Goal: Task Accomplishment & Management: Complete application form

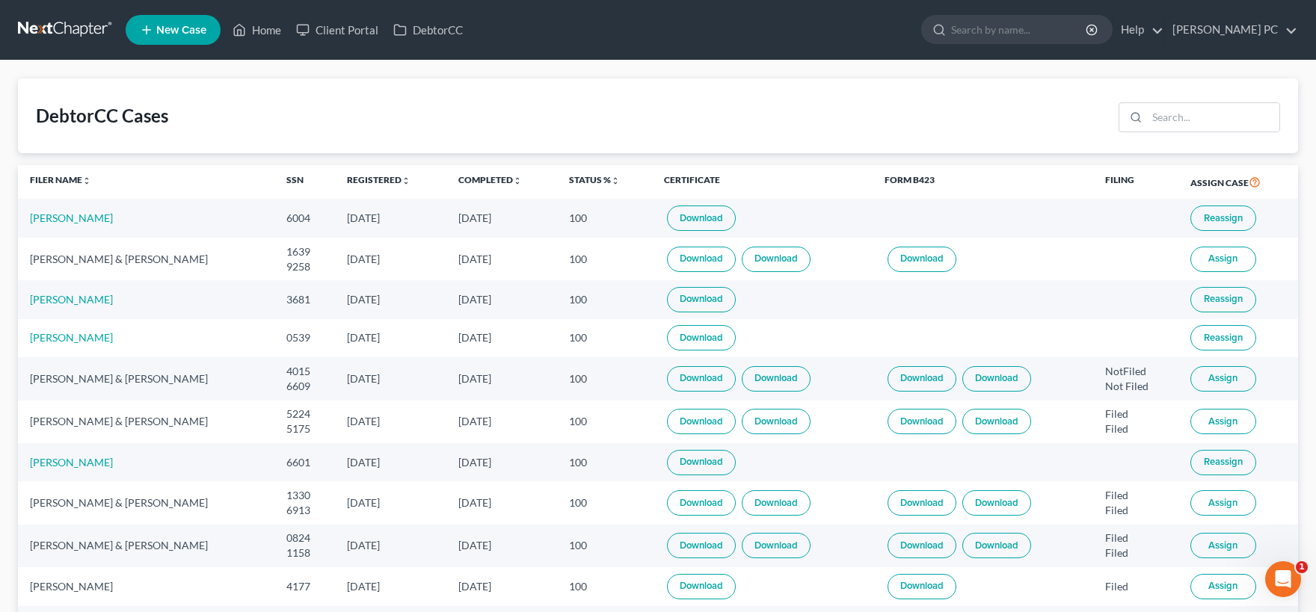
click at [1202, 336] on button "Reassign" at bounding box center [1223, 337] width 66 height 25
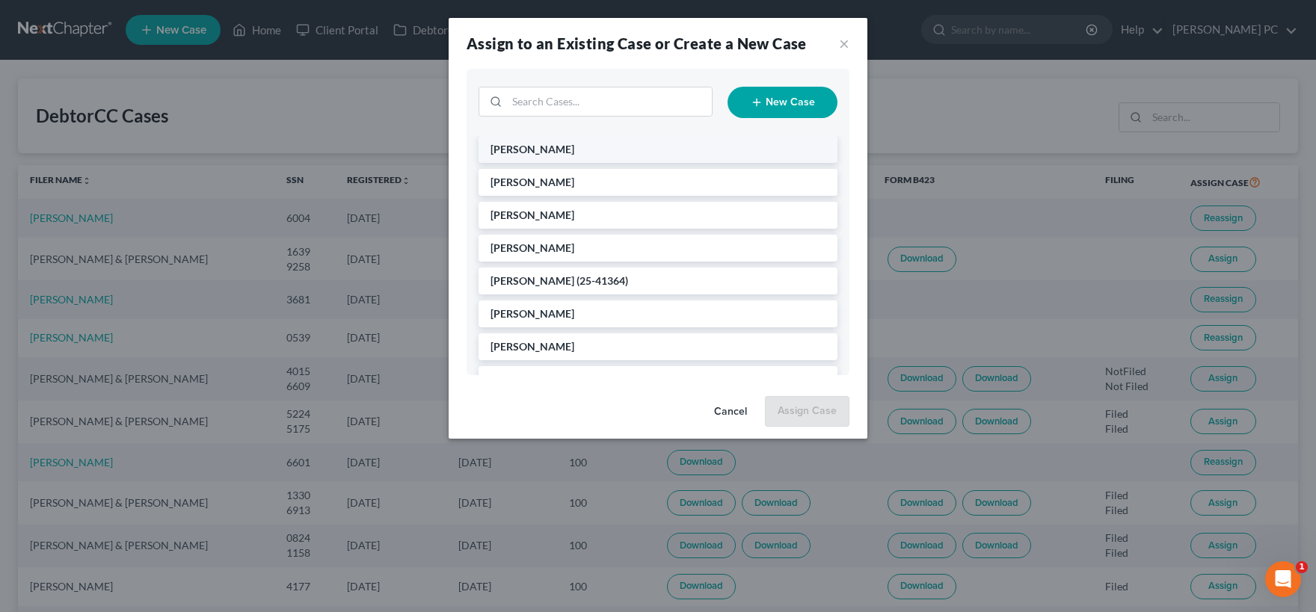
click at [597, 151] on li "[PERSON_NAME]" at bounding box center [658, 149] width 359 height 27
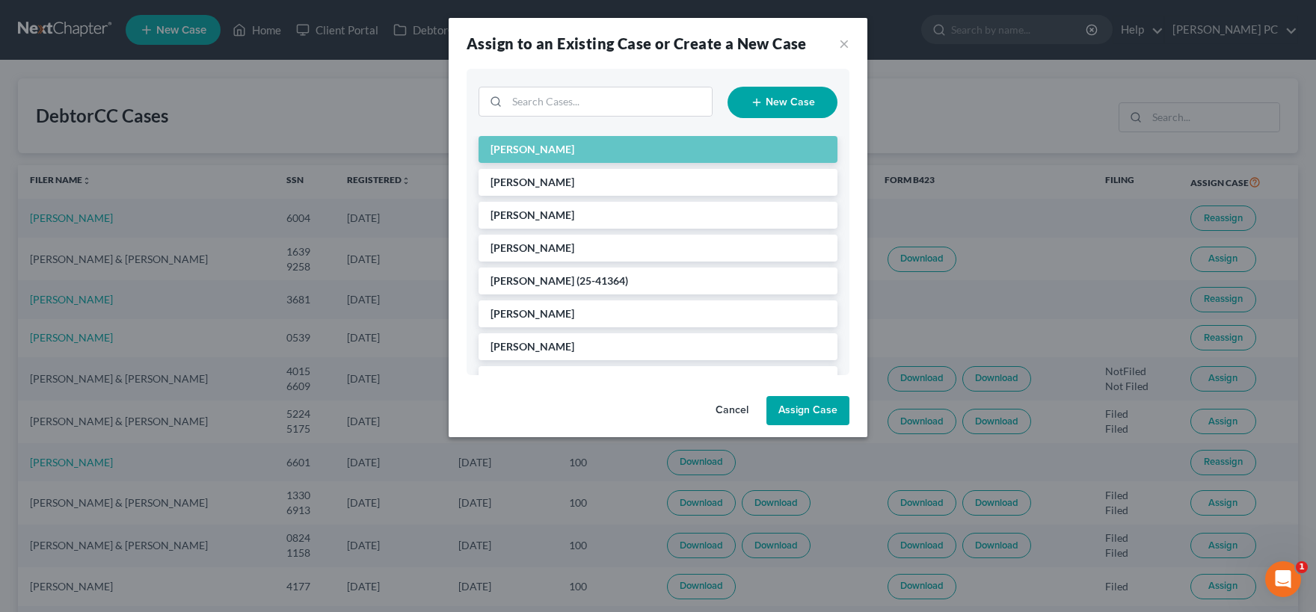
click at [799, 409] on button "Assign Case" at bounding box center [807, 411] width 83 height 30
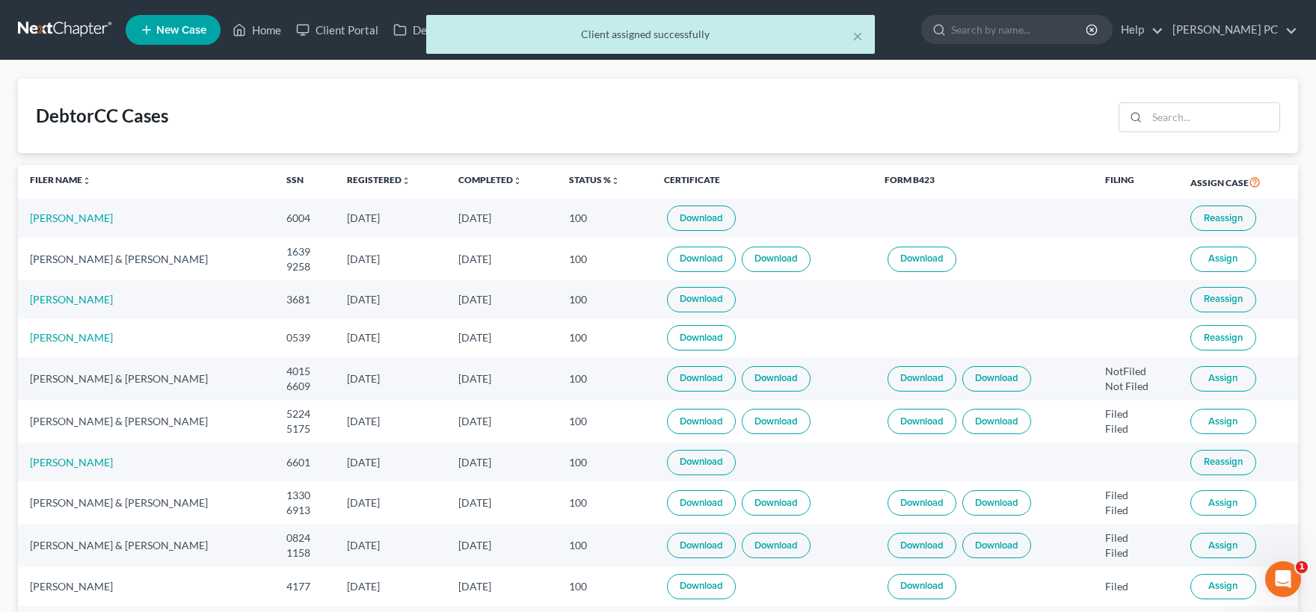
click at [65, 347] on td "[PERSON_NAME]" at bounding box center [146, 338] width 256 height 38
click at [65, 344] on link "[PERSON_NAME]" at bounding box center [71, 337] width 83 height 13
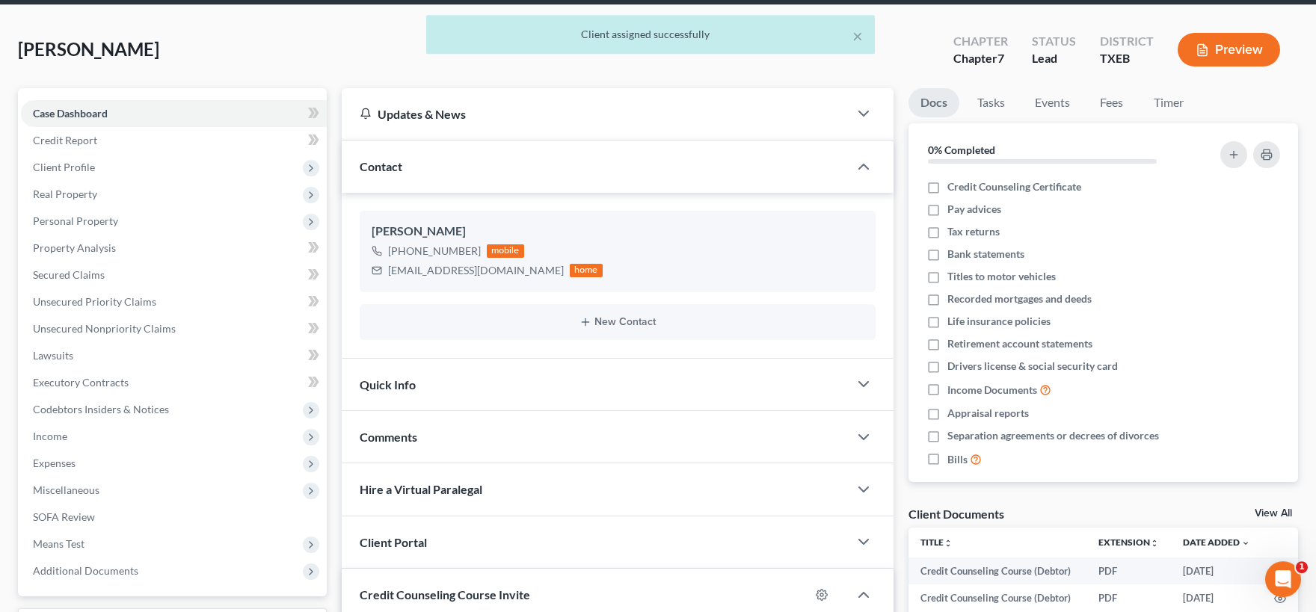
scroll to position [82, 0]
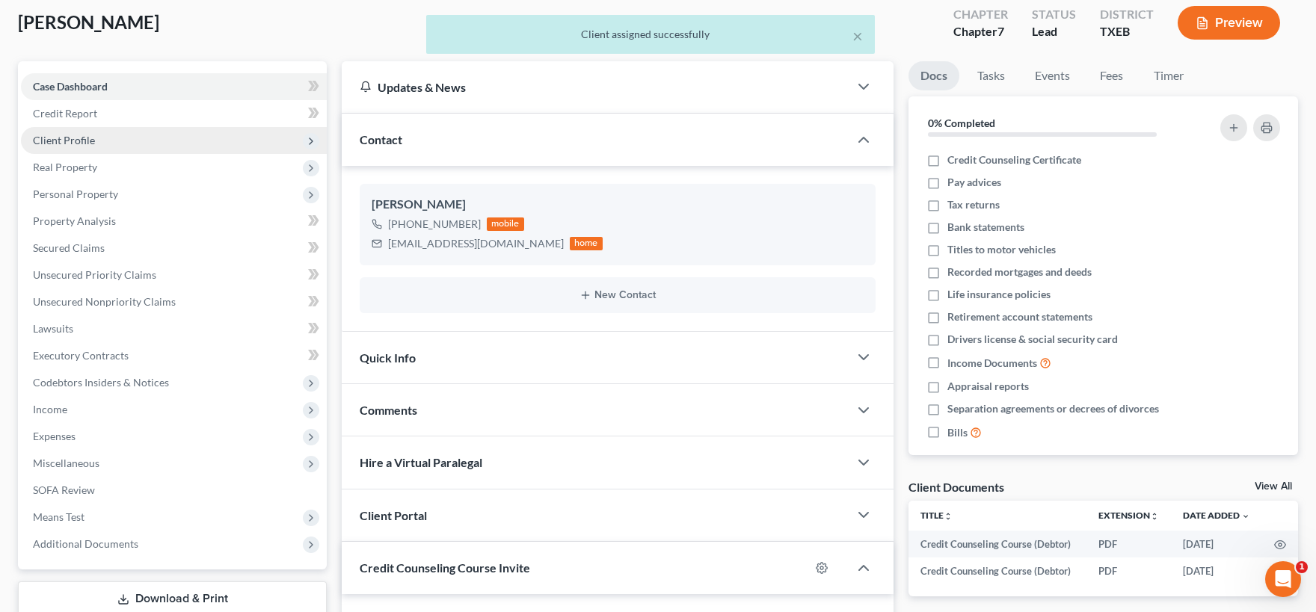
click at [82, 139] on span "Client Profile" at bounding box center [64, 140] width 62 height 13
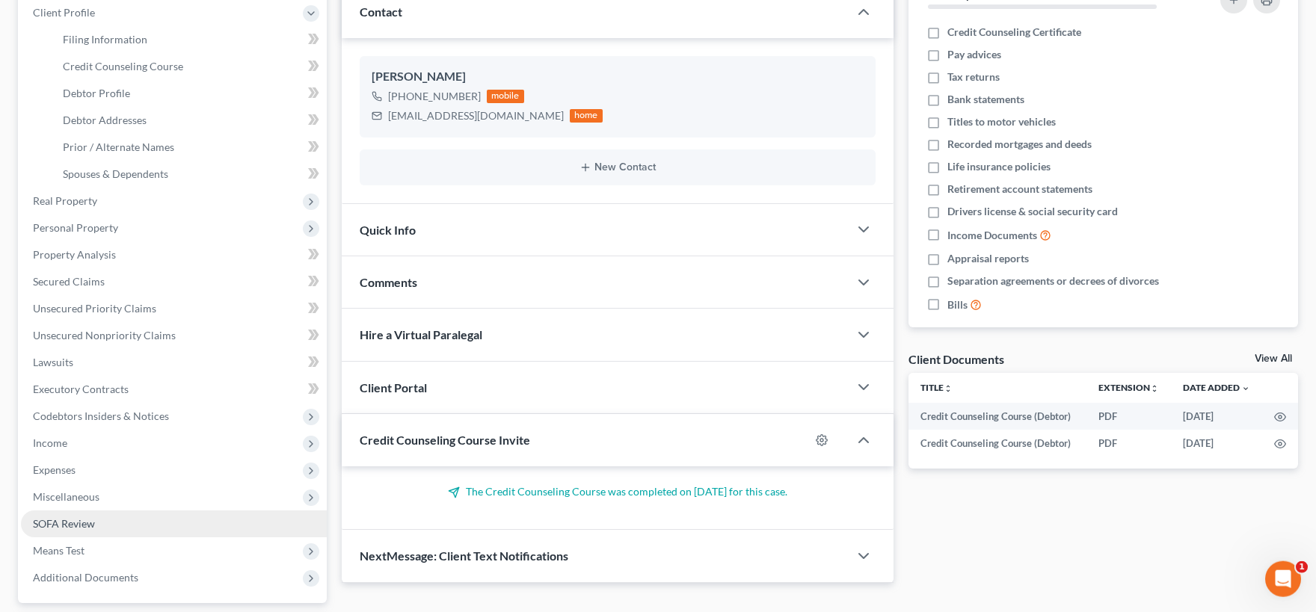
scroll to position [247, 0]
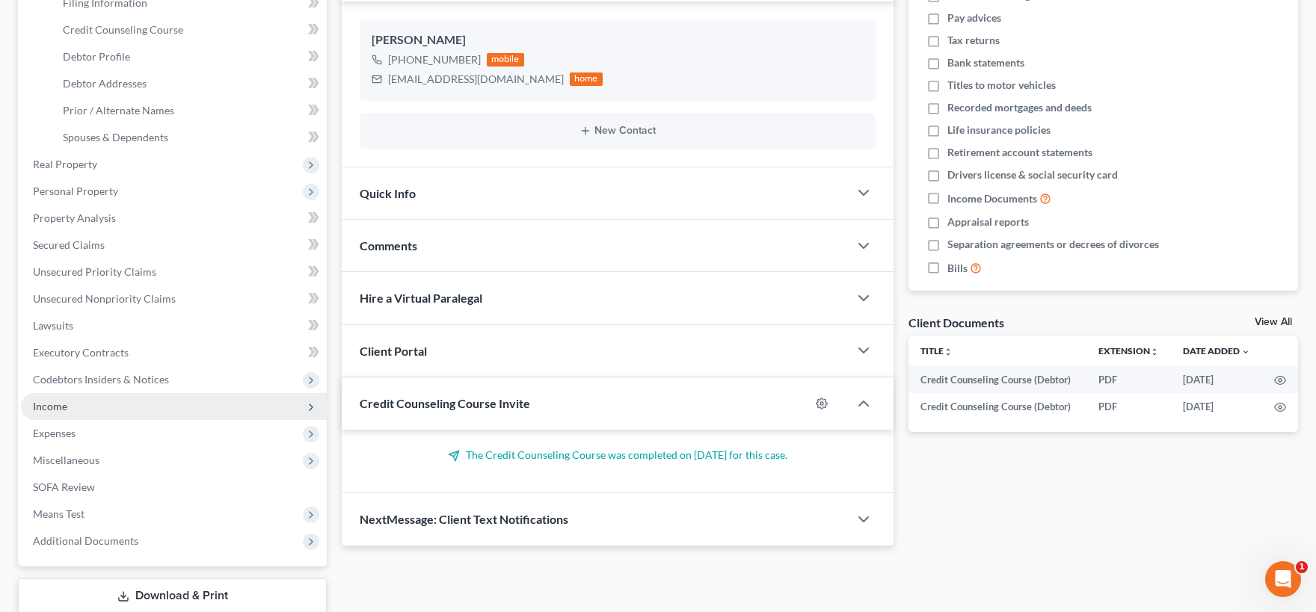
click at [89, 411] on span "Income" at bounding box center [174, 406] width 306 height 27
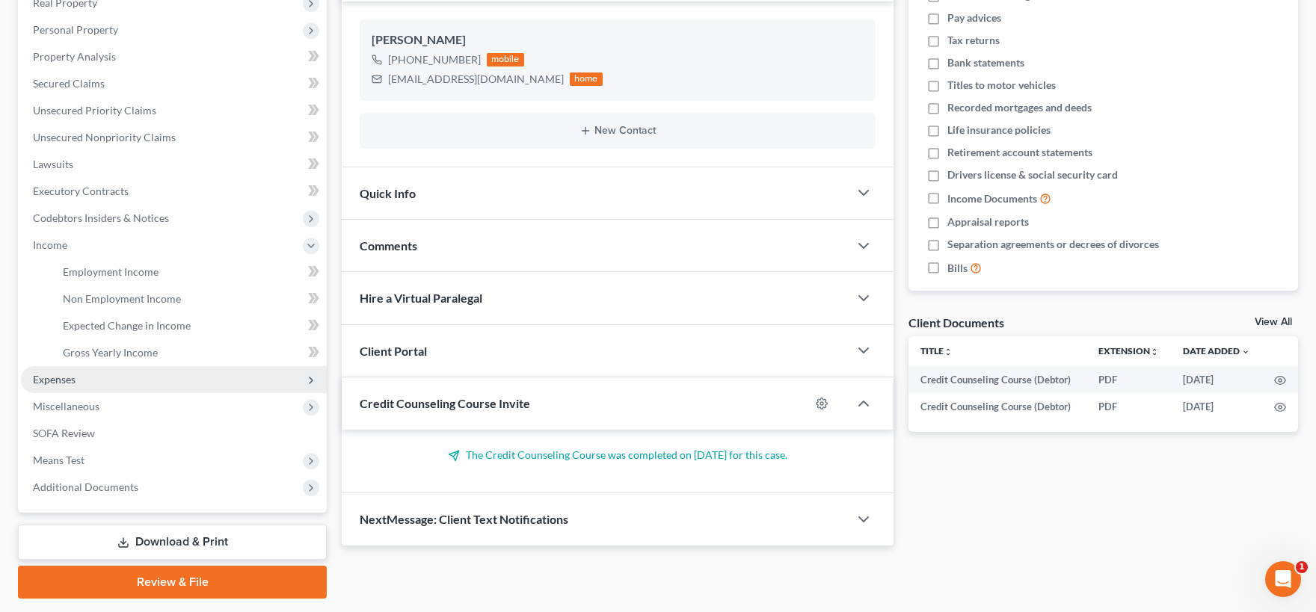
click at [84, 378] on span "Expenses" at bounding box center [174, 379] width 306 height 27
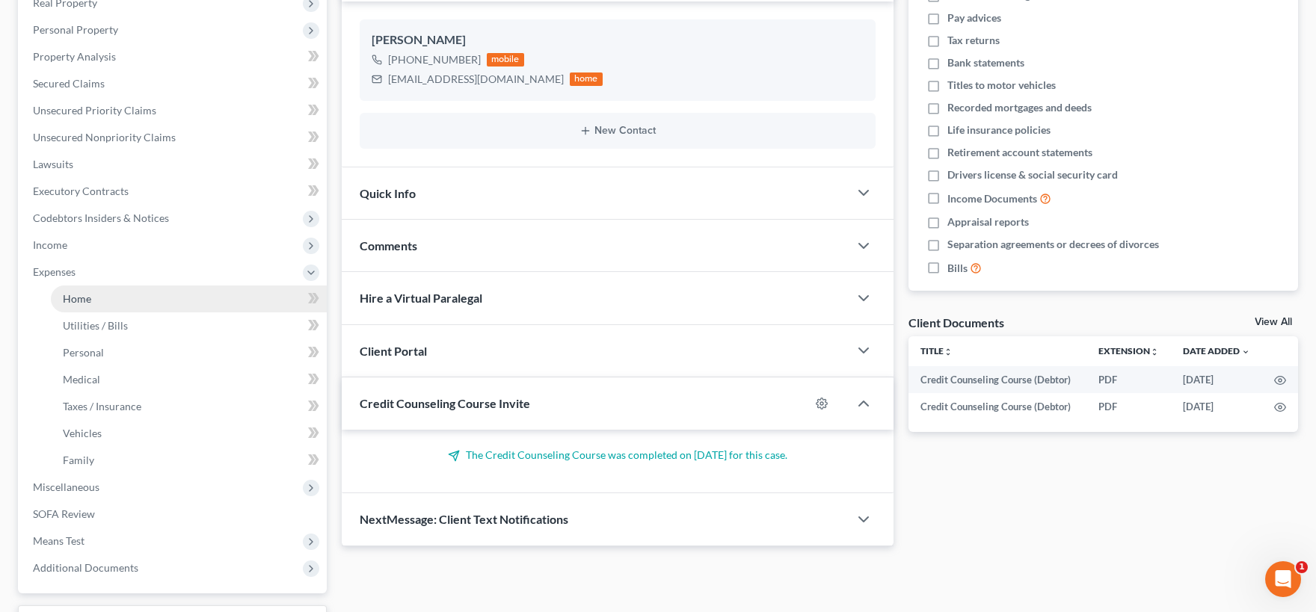
click at [102, 301] on link "Home" at bounding box center [189, 299] width 276 height 27
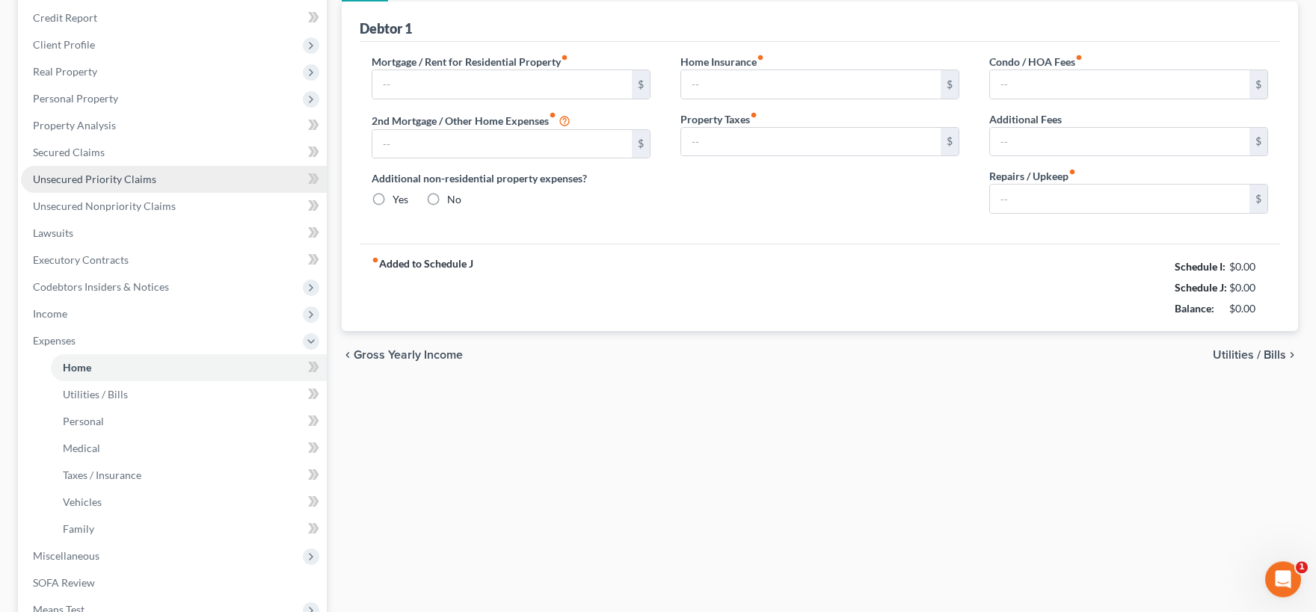
type input "800.00"
type input "0.00"
radio input "true"
type input "10.00"
type input "0.00"
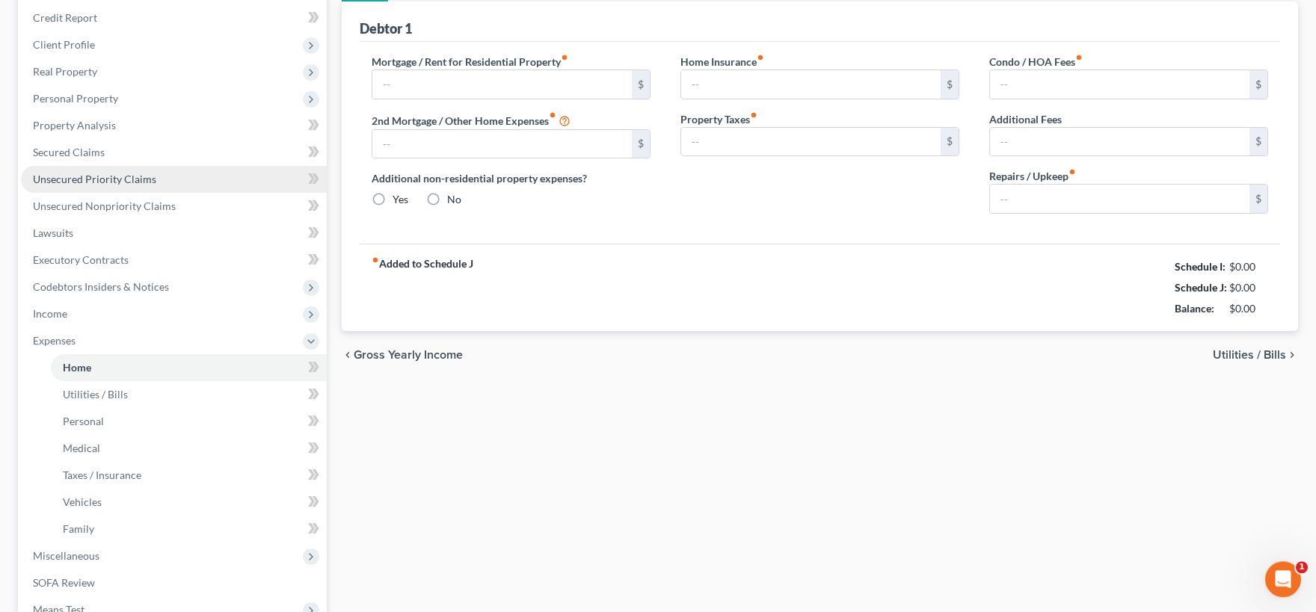
type input "0.00"
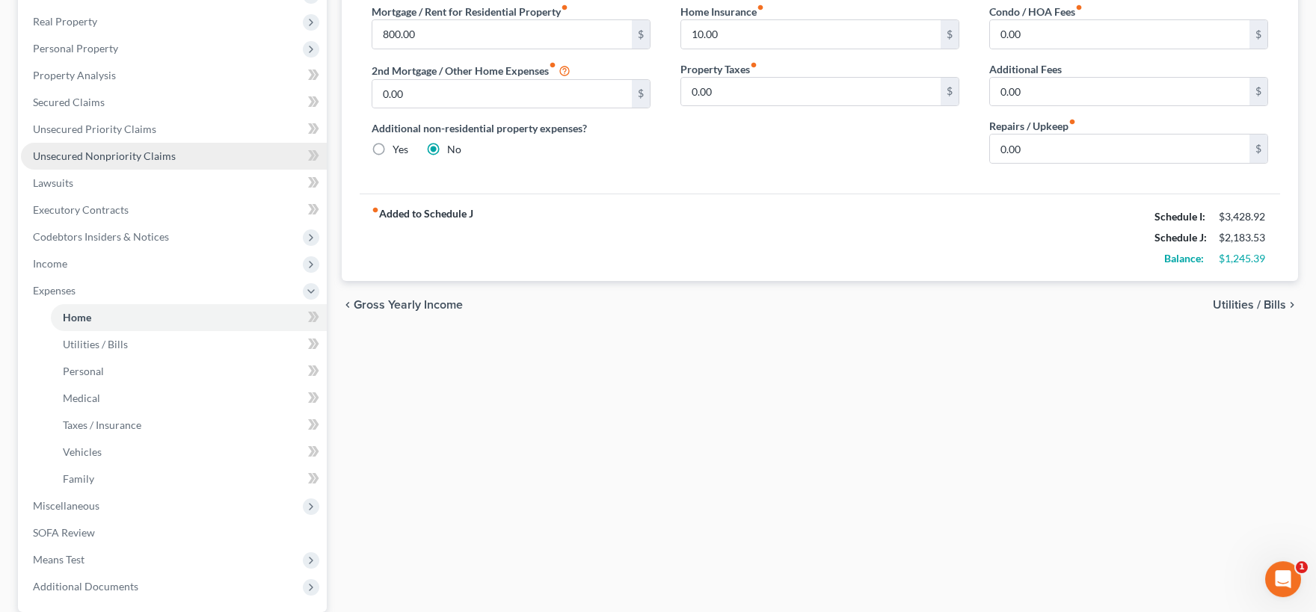
scroll to position [247, 0]
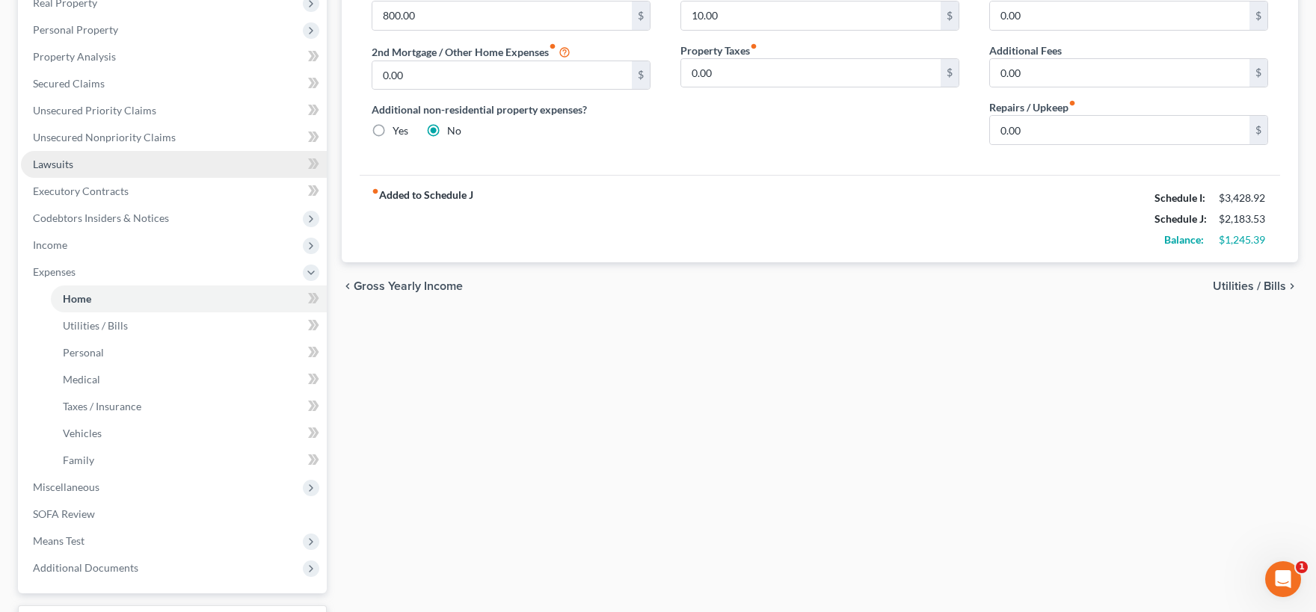
click at [70, 161] on span "Lawsuits" at bounding box center [53, 164] width 40 height 13
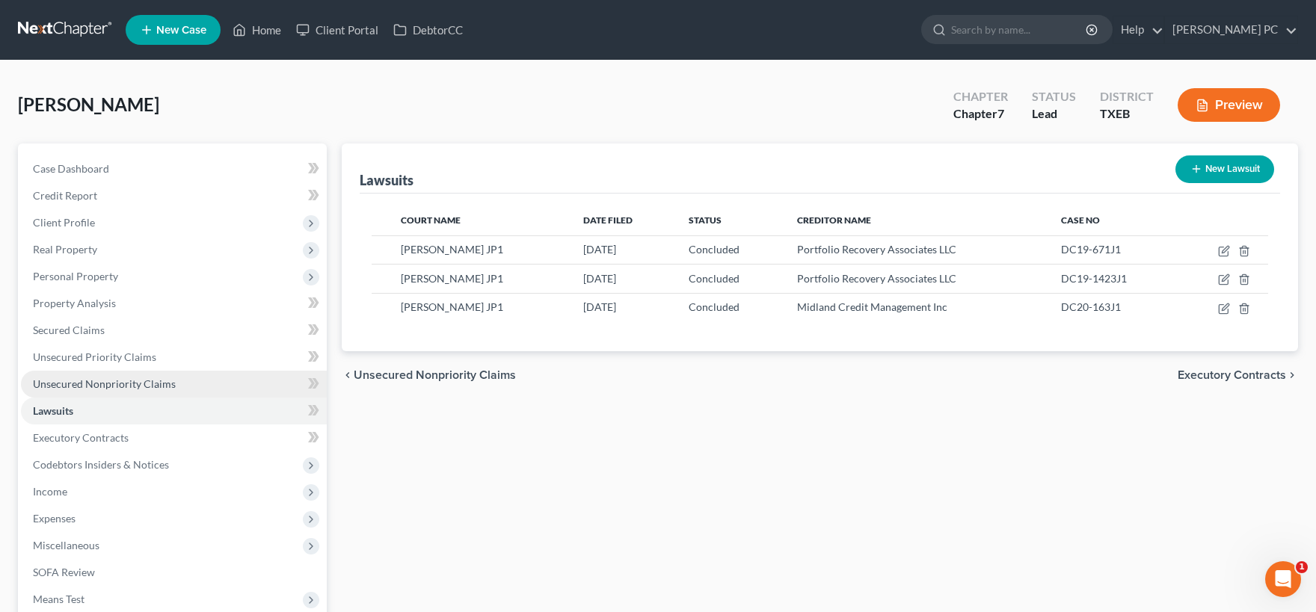
click at [105, 383] on span "Unsecured Nonpriority Claims" at bounding box center [104, 384] width 143 height 13
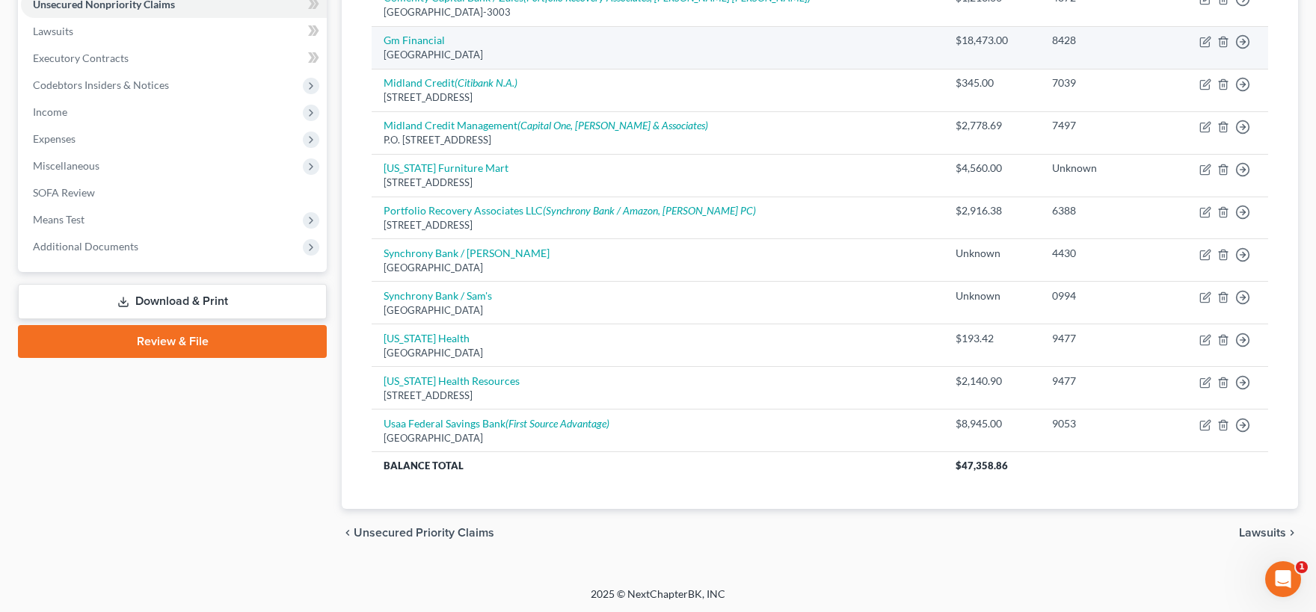
scroll to position [51, 0]
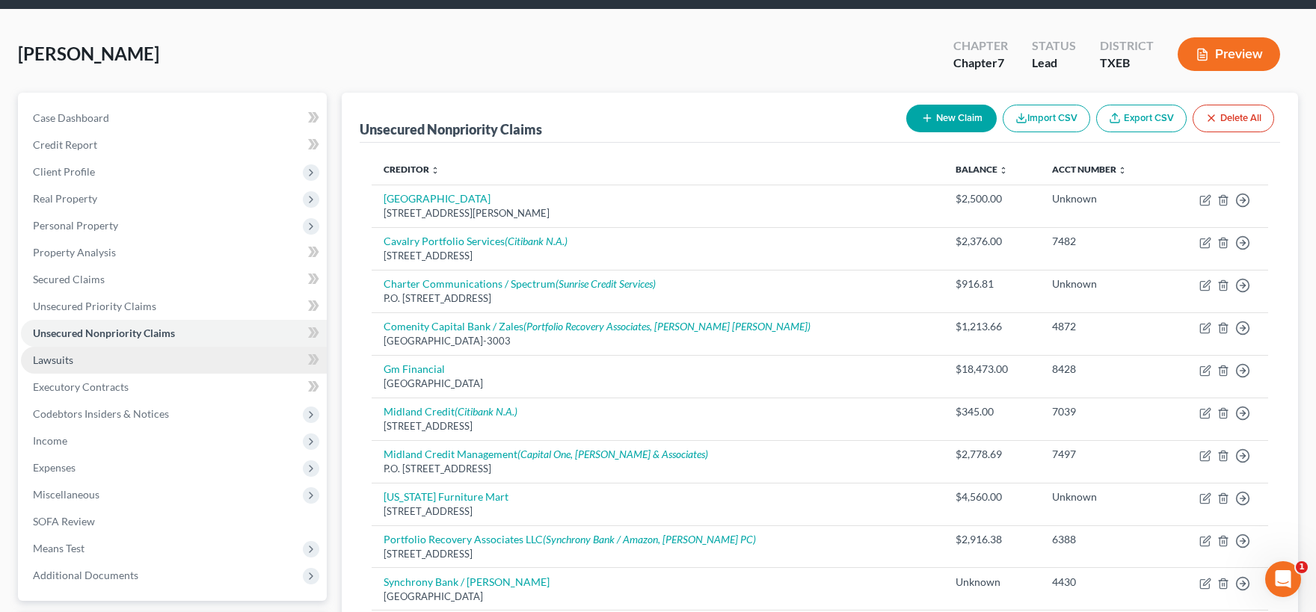
click at [102, 365] on link "Lawsuits" at bounding box center [174, 360] width 306 height 27
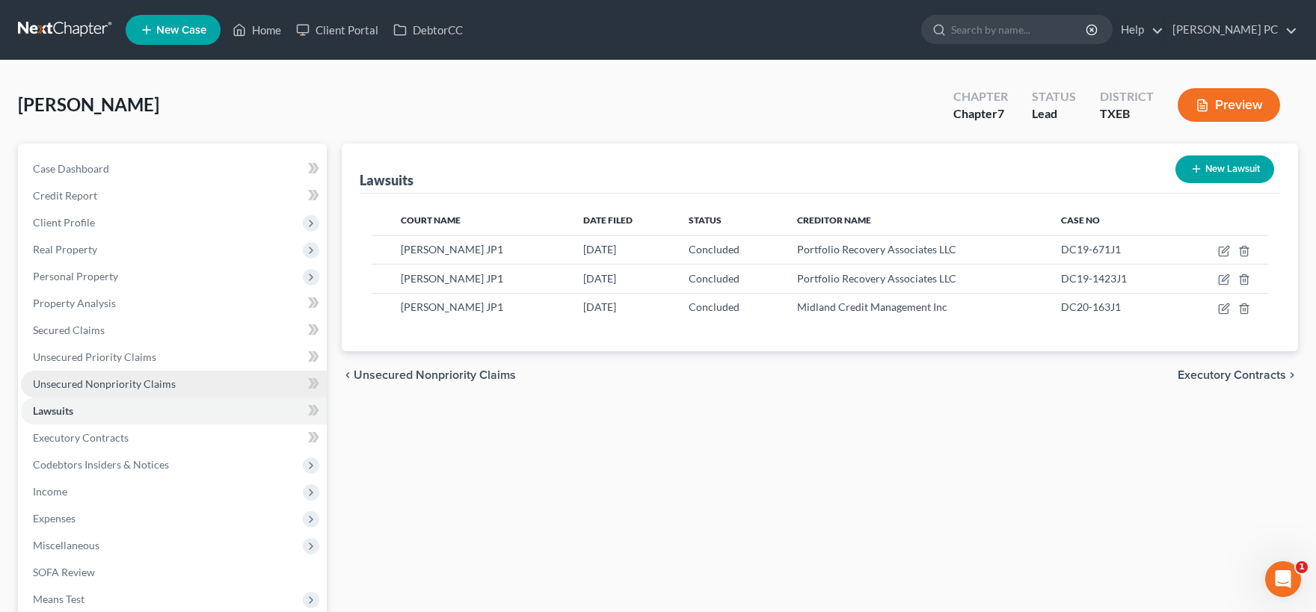
click at [110, 383] on span "Unsecured Nonpriority Claims" at bounding box center [104, 384] width 143 height 13
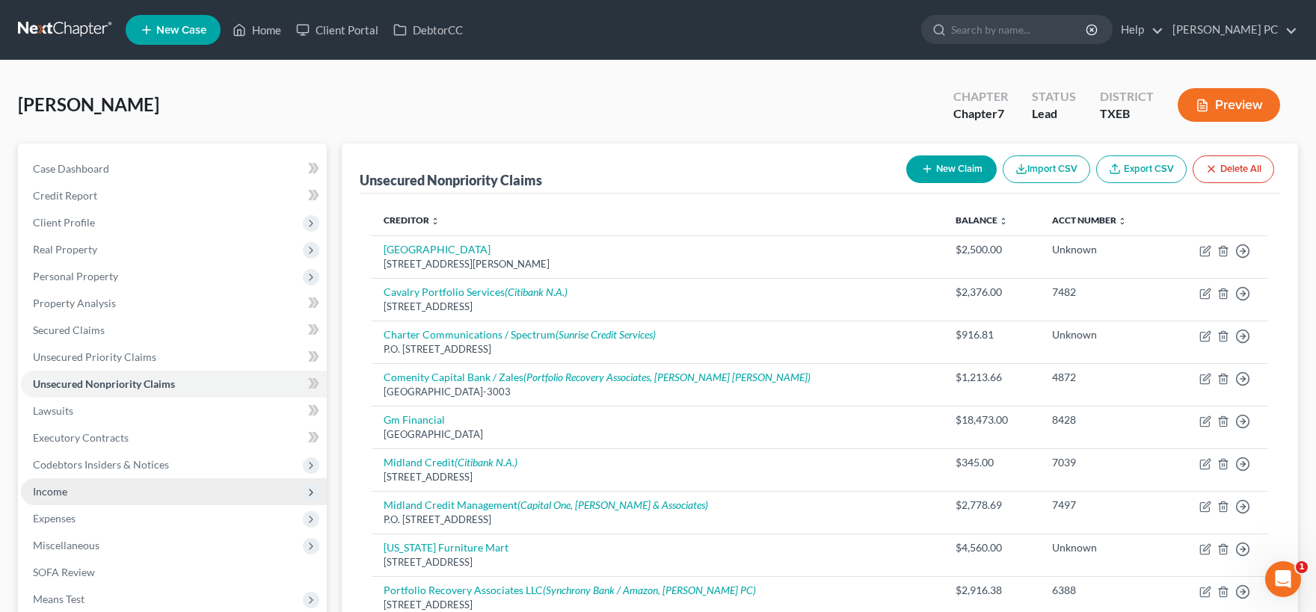
click at [114, 493] on span "Income" at bounding box center [174, 492] width 306 height 27
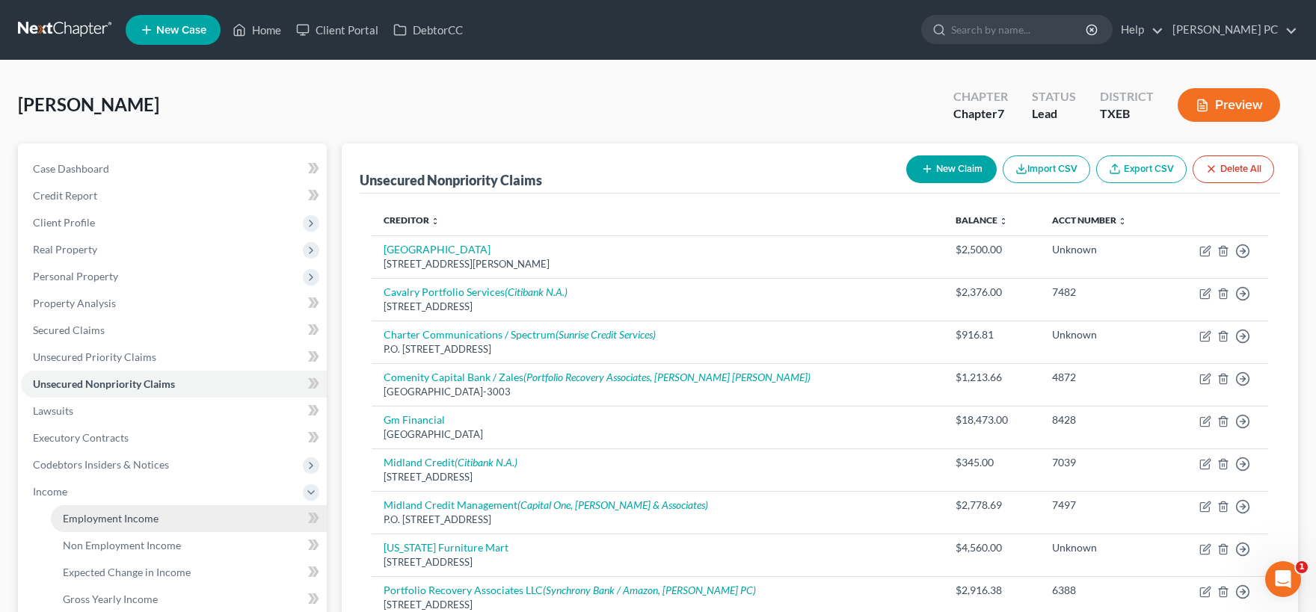
click at [124, 526] on link "Employment Income" at bounding box center [189, 518] width 276 height 27
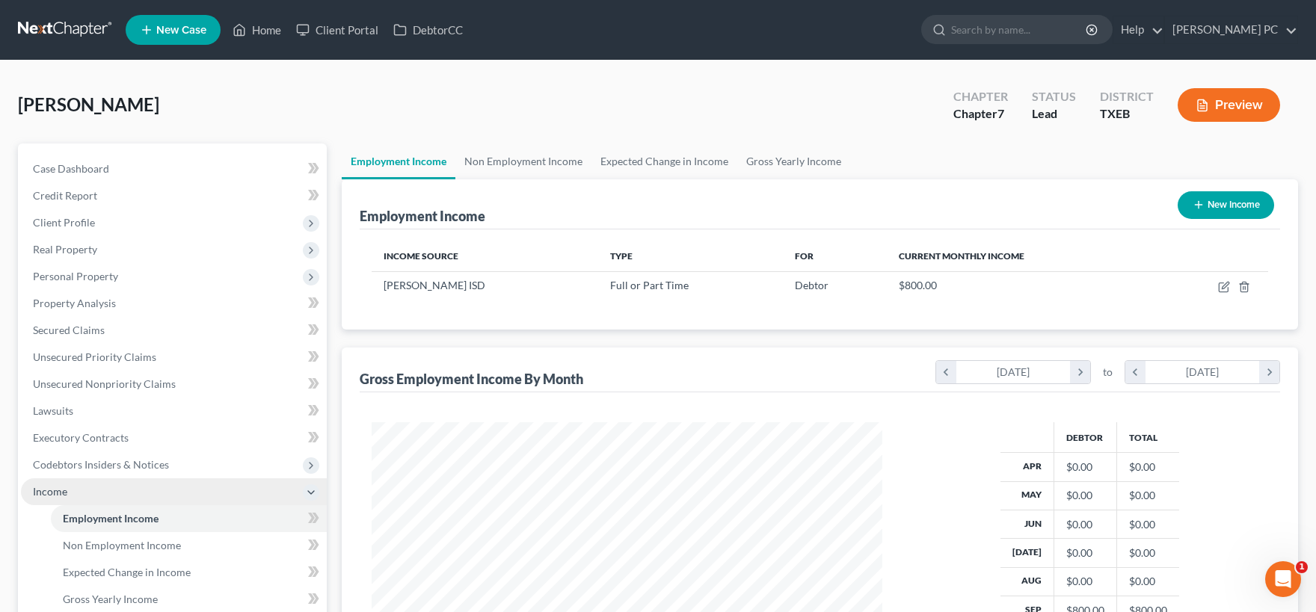
scroll to position [164, 0]
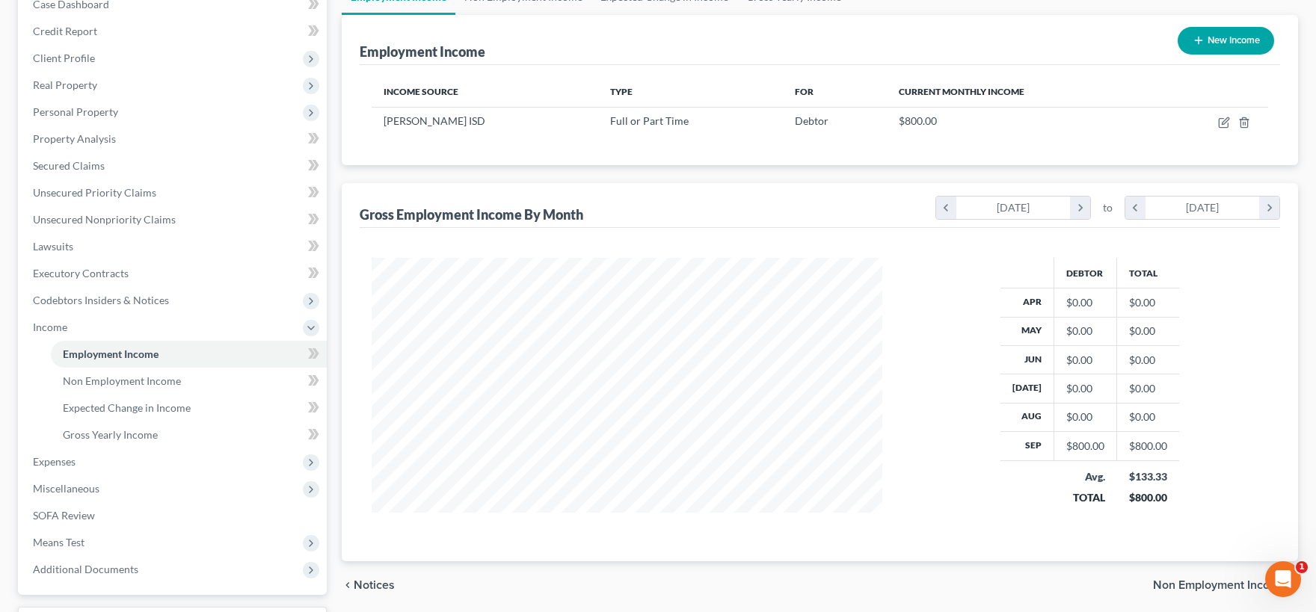
drag, startPoint x: 28, startPoint y: 392, endPoint x: 37, endPoint y: 387, distance: 10.4
click at [29, 392] on ul "Employment Income Non Employment Income Expected Change in Income Gross Yearly …" at bounding box center [174, 395] width 306 height 108
click at [105, 113] on span "Personal Property" at bounding box center [75, 111] width 85 height 13
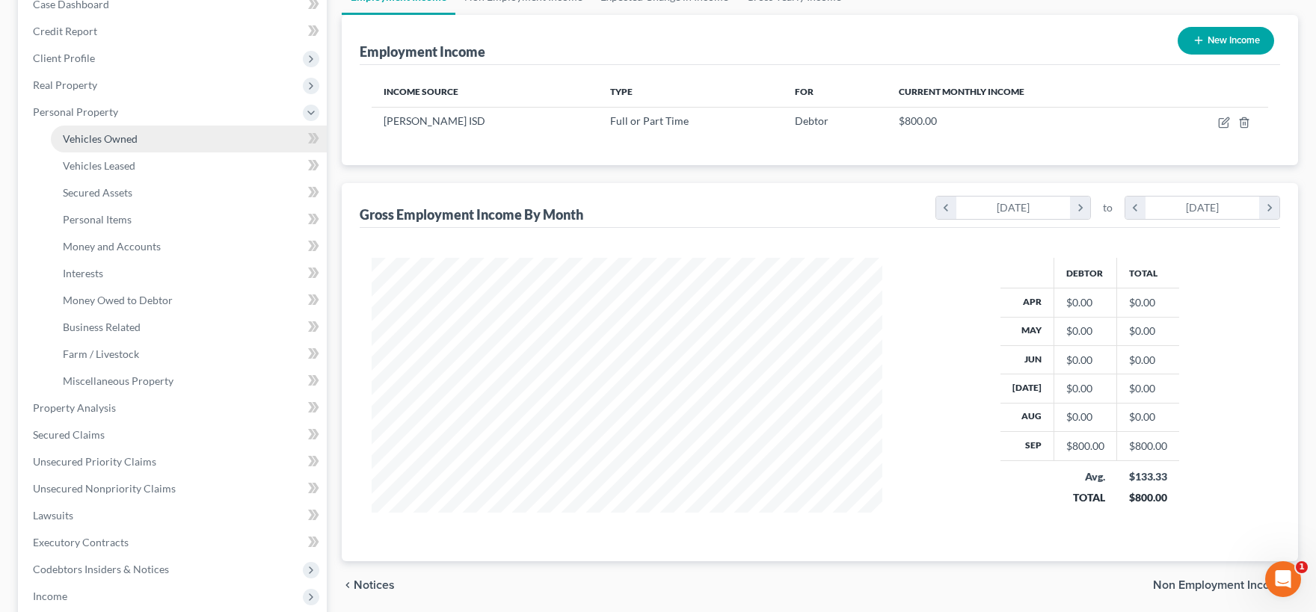
click at [109, 141] on span "Vehicles Owned" at bounding box center [100, 138] width 75 height 13
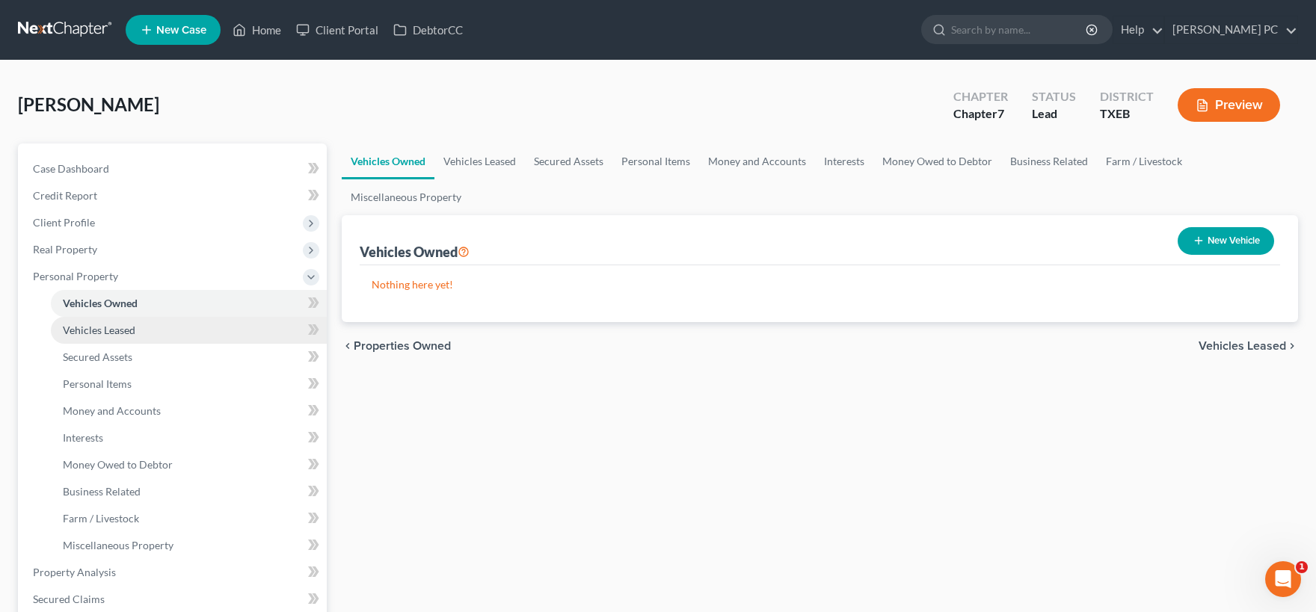
click at [116, 333] on span "Vehicles Leased" at bounding box center [99, 330] width 73 height 13
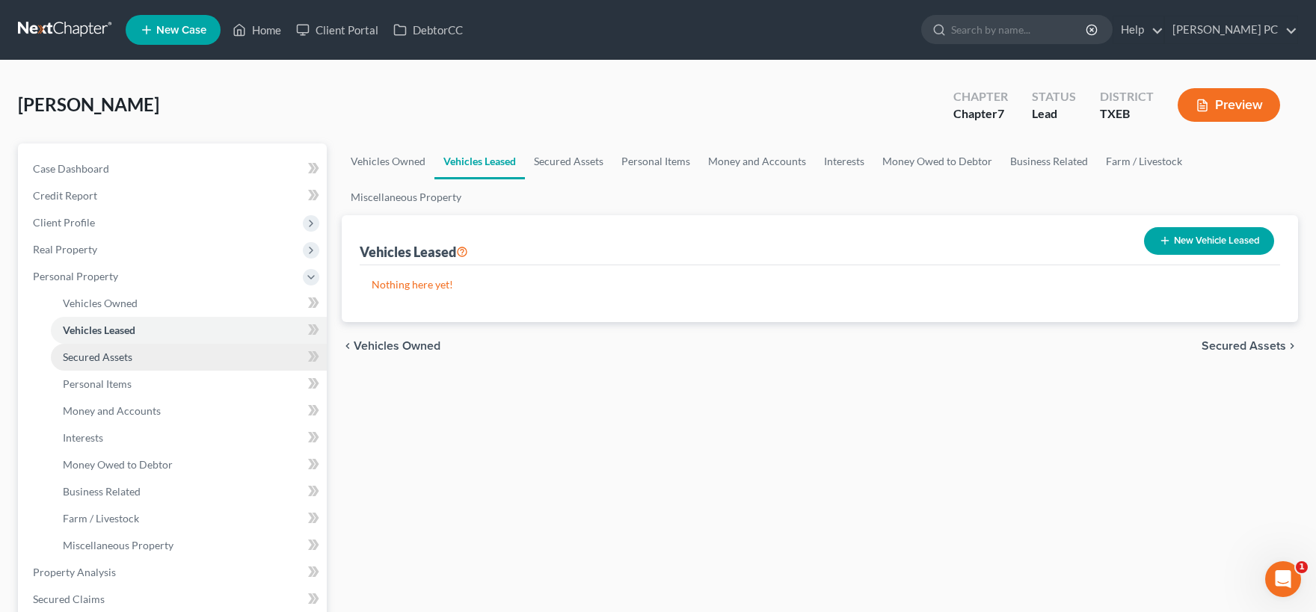
click at [123, 358] on span "Secured Assets" at bounding box center [98, 357] width 70 height 13
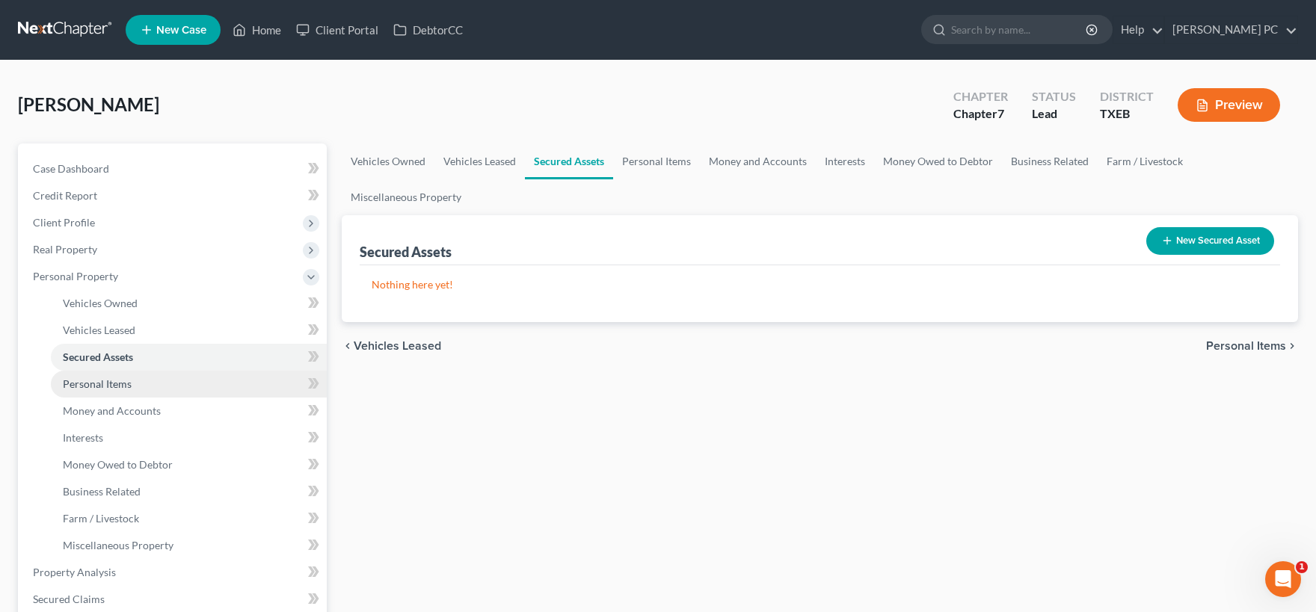
click at [120, 391] on link "Personal Items" at bounding box center [189, 384] width 276 height 27
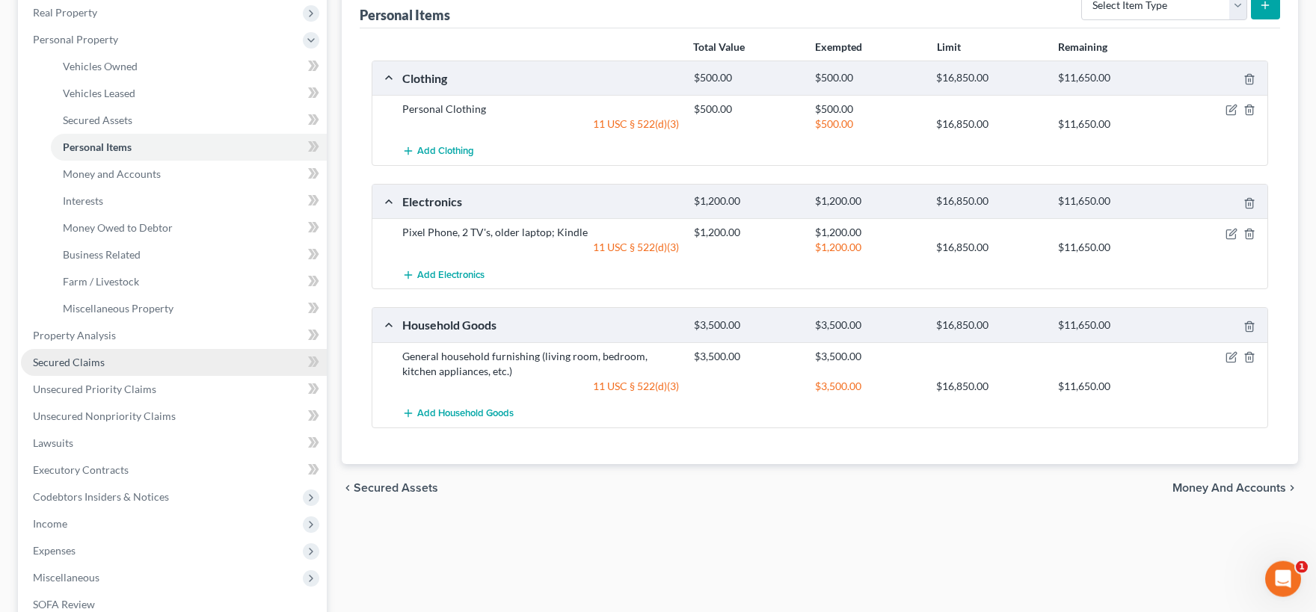
scroll to position [247, 0]
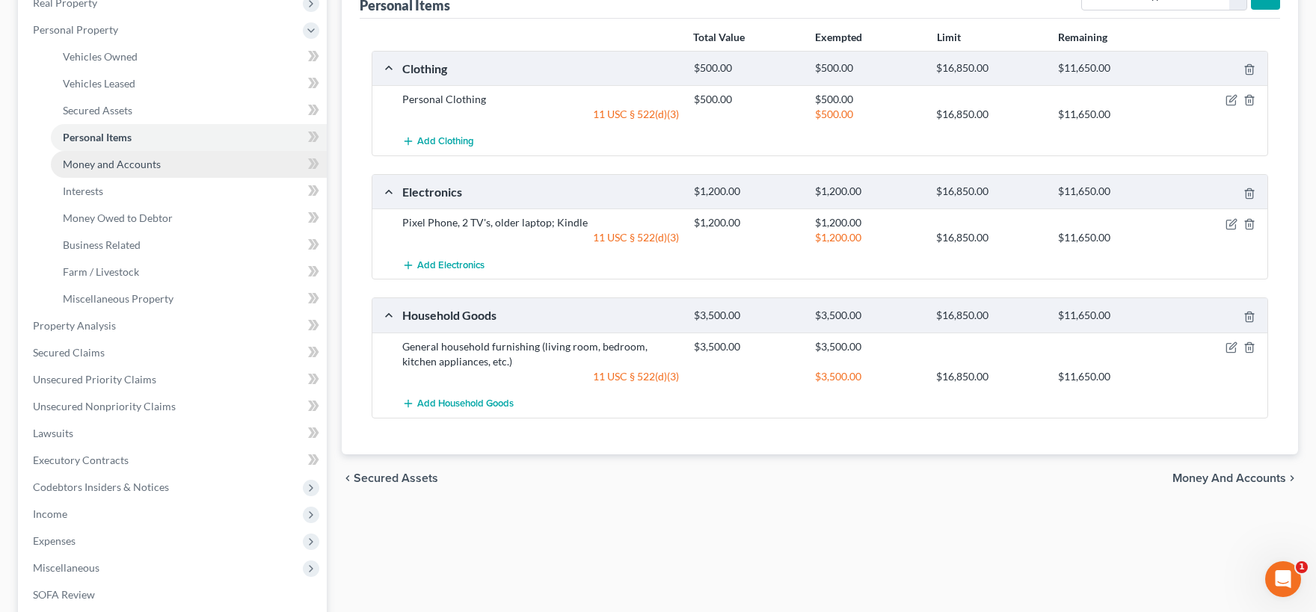
click at [104, 163] on span "Money and Accounts" at bounding box center [112, 164] width 98 height 13
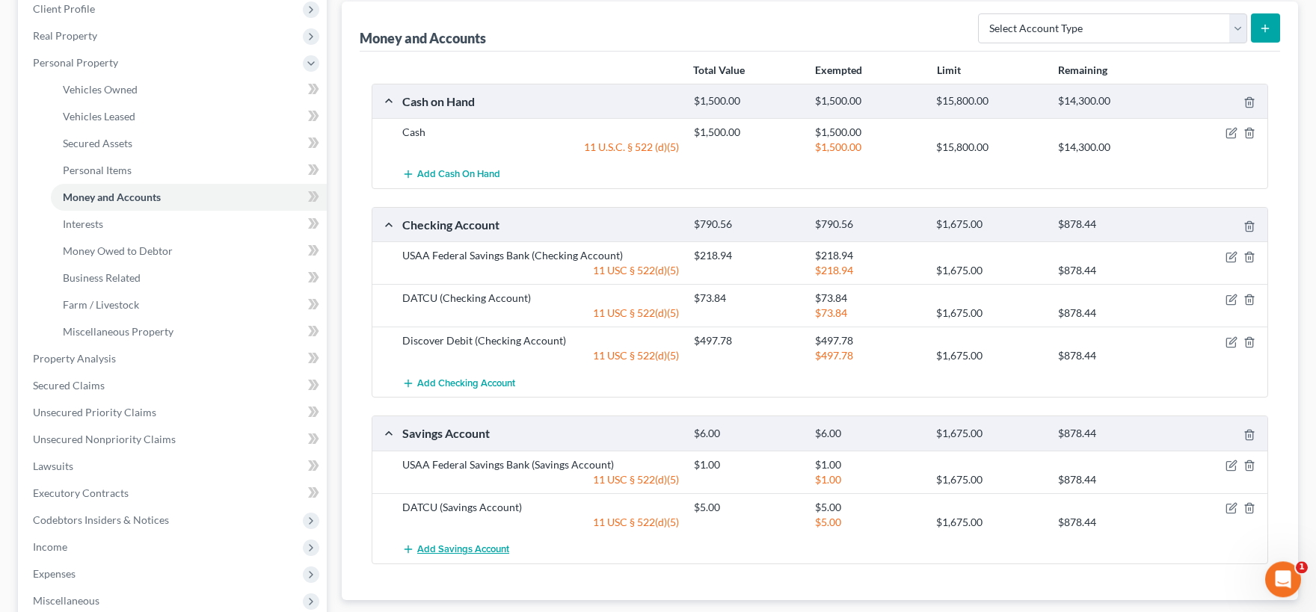
scroll to position [247, 0]
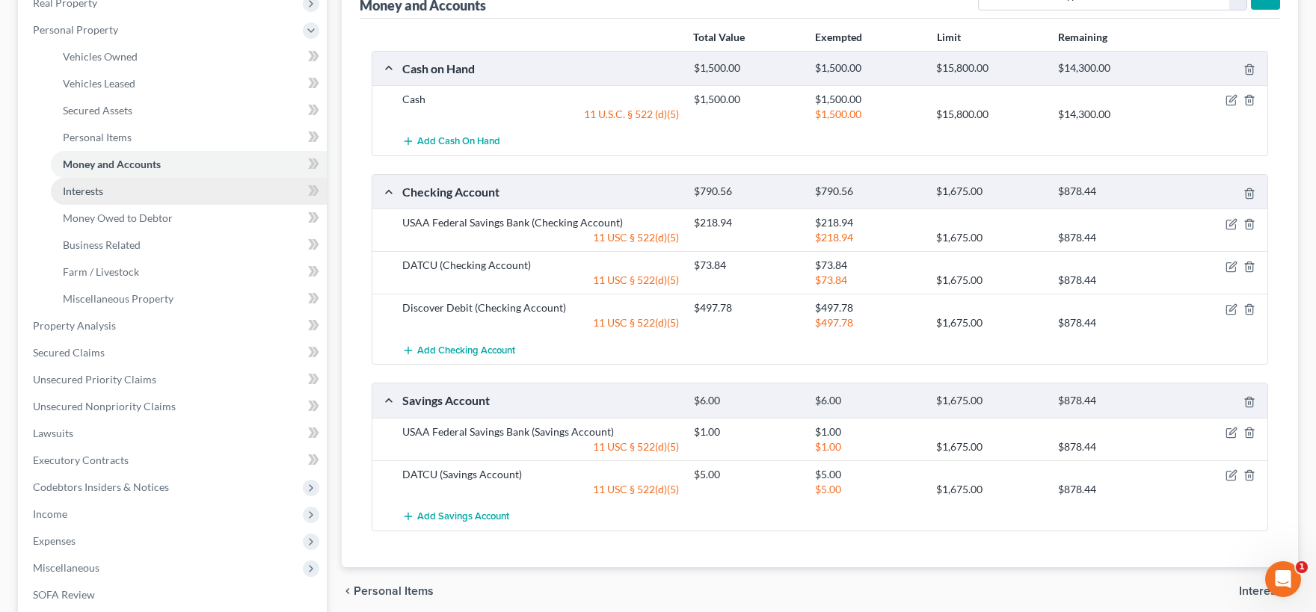
click at [113, 193] on link "Interests" at bounding box center [189, 191] width 276 height 27
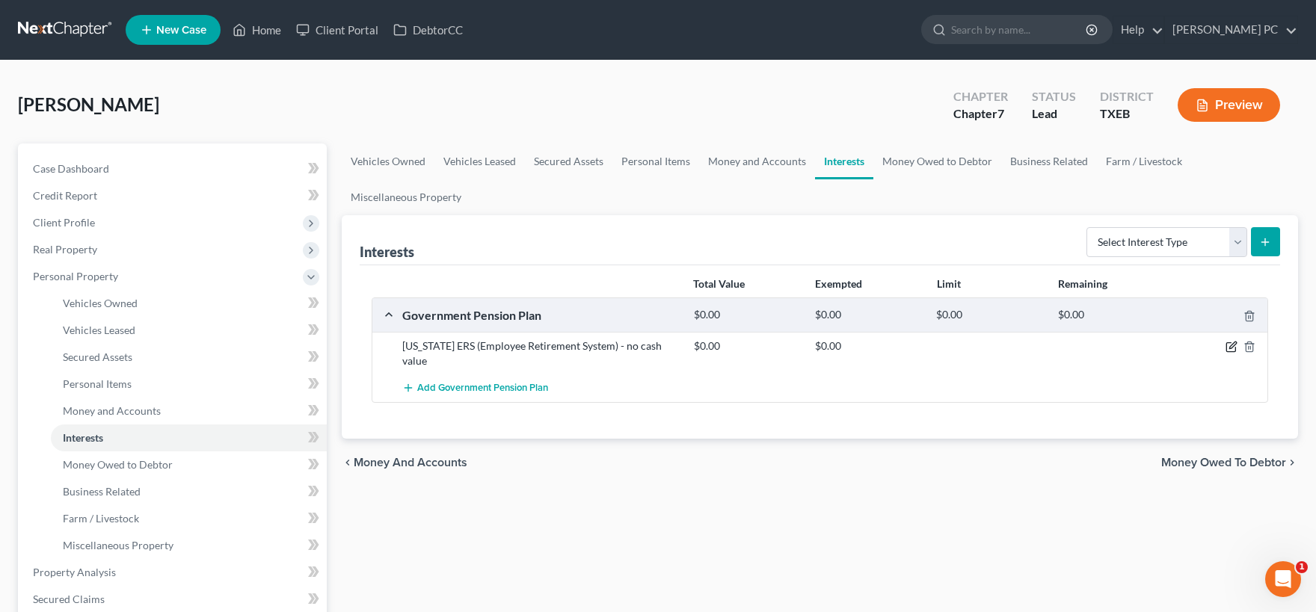
click at [1232, 345] on icon "button" at bounding box center [1231, 347] width 12 height 12
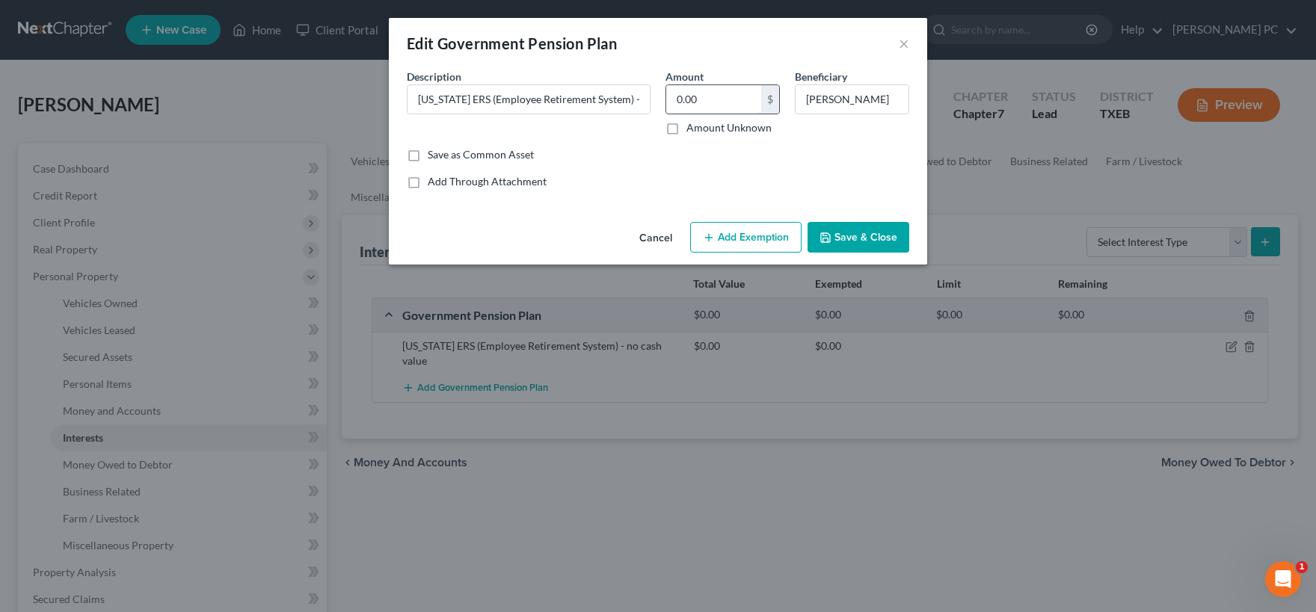
drag, startPoint x: 736, startPoint y: 102, endPoint x: 719, endPoint y: 103, distance: 18.0
click at [719, 103] on input "0.00" at bounding box center [713, 99] width 95 height 28
type input "1,690."
drag, startPoint x: 659, startPoint y: 97, endPoint x: 643, endPoint y: 97, distance: 16.4
click at [666, 97] on input "1,690." at bounding box center [713, 99] width 95 height 28
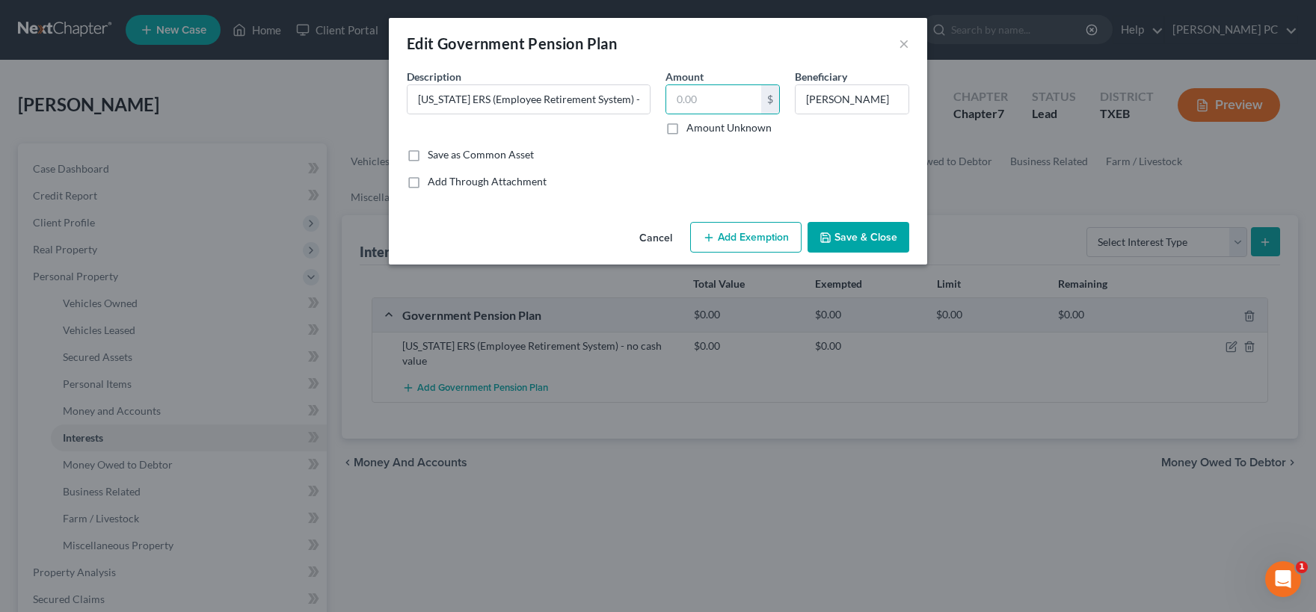
click at [846, 237] on button "Save & Close" at bounding box center [858, 237] width 102 height 31
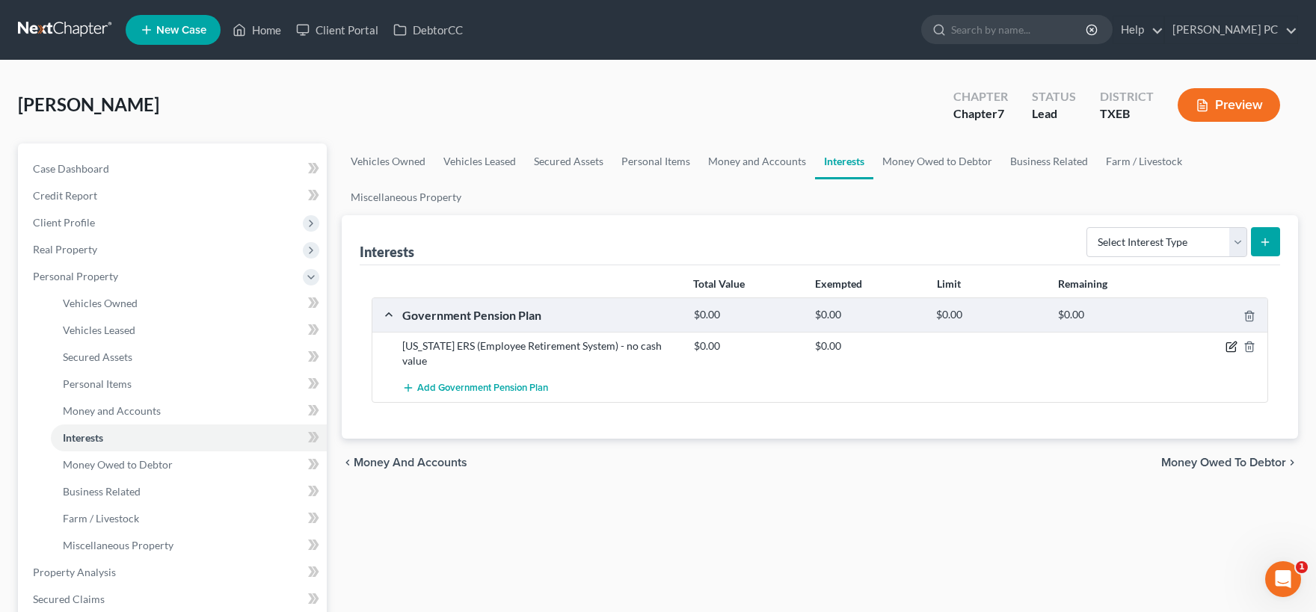
click at [1230, 348] on icon "button" at bounding box center [1232, 345] width 7 height 7
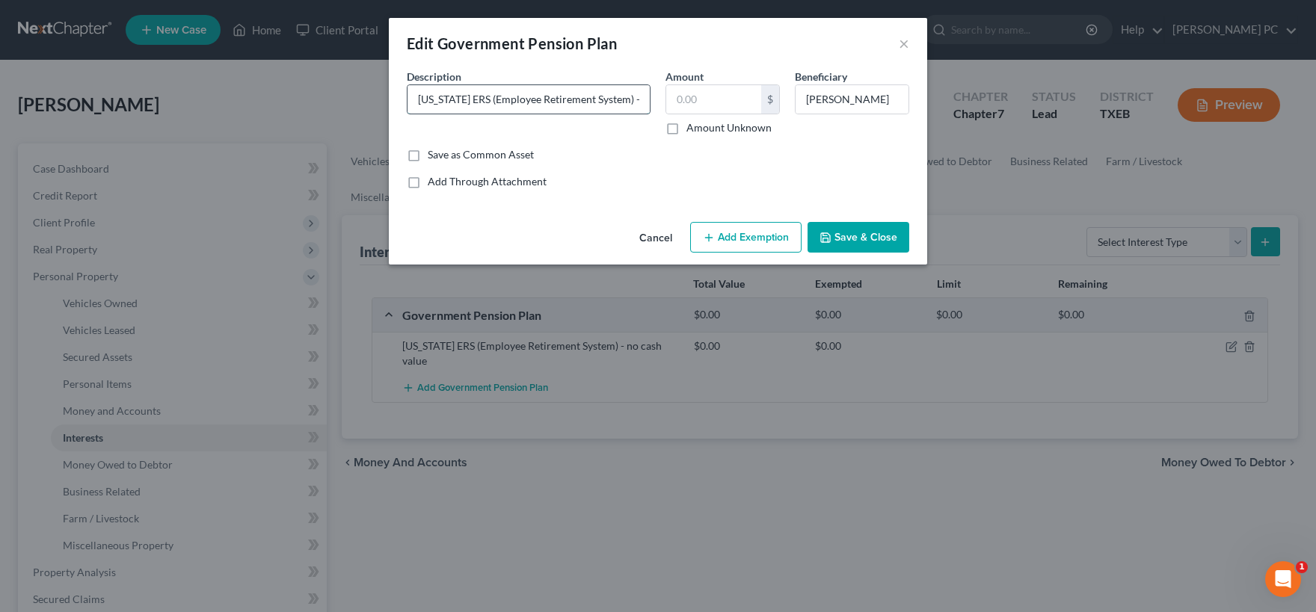
click at [628, 101] on input "[US_STATE] ERS (Employee Retirement System) - no cash value" at bounding box center [528, 99] width 242 height 28
type input "[US_STATE] ERS (Employee Retirement System) - no cash value; retirement payment…"
click at [862, 236] on button "Save & Close" at bounding box center [858, 237] width 102 height 31
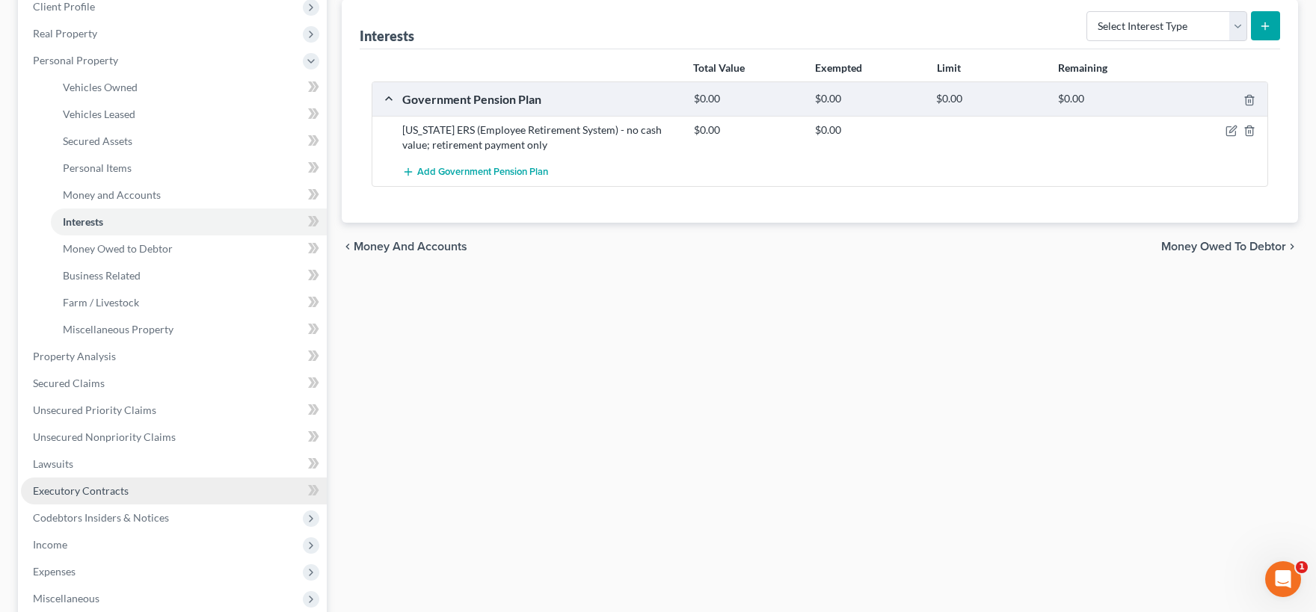
scroll to position [247, 0]
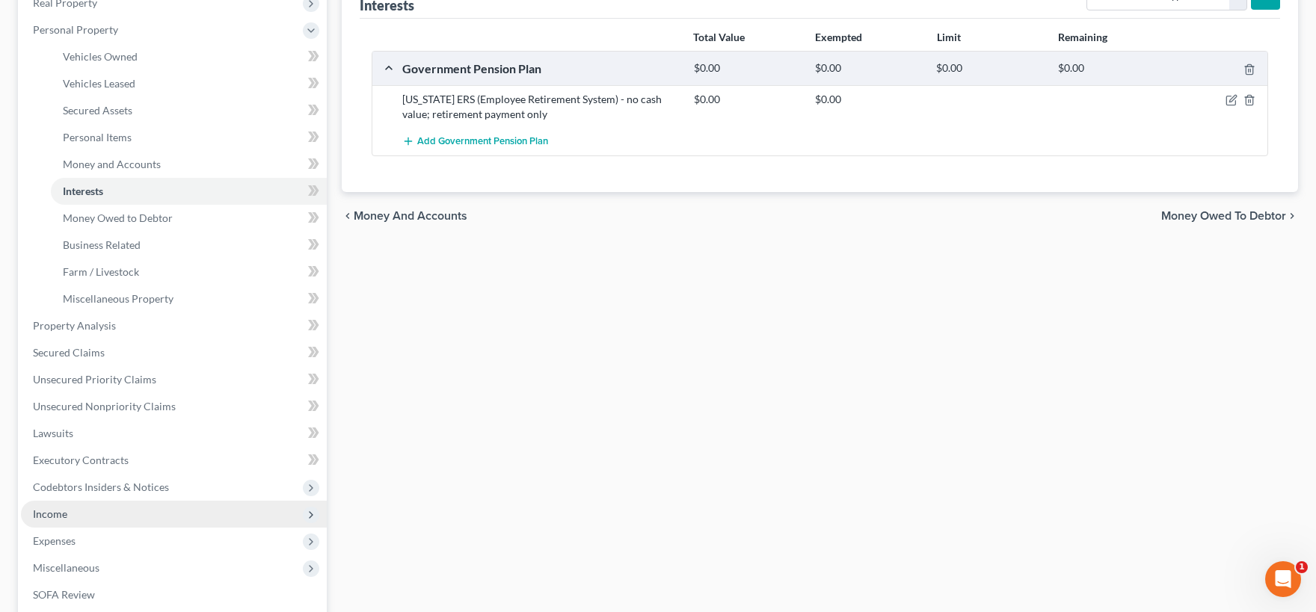
click at [114, 520] on span "Income" at bounding box center [174, 514] width 306 height 27
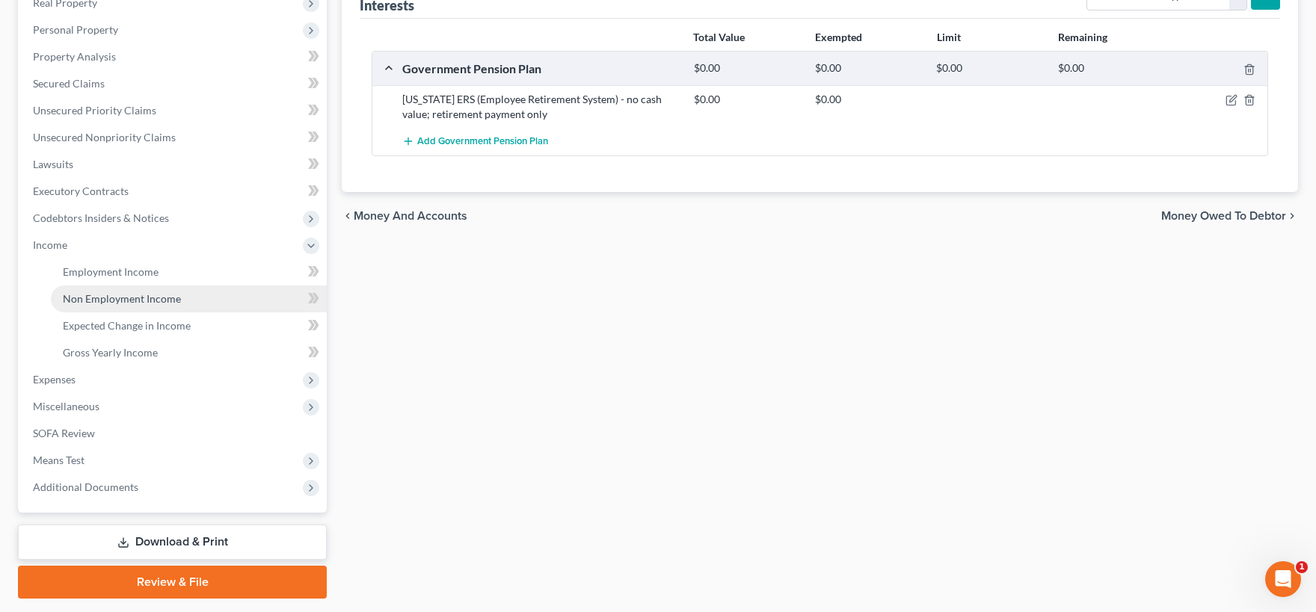
click at [123, 301] on span "Non Employment Income" at bounding box center [122, 298] width 118 height 13
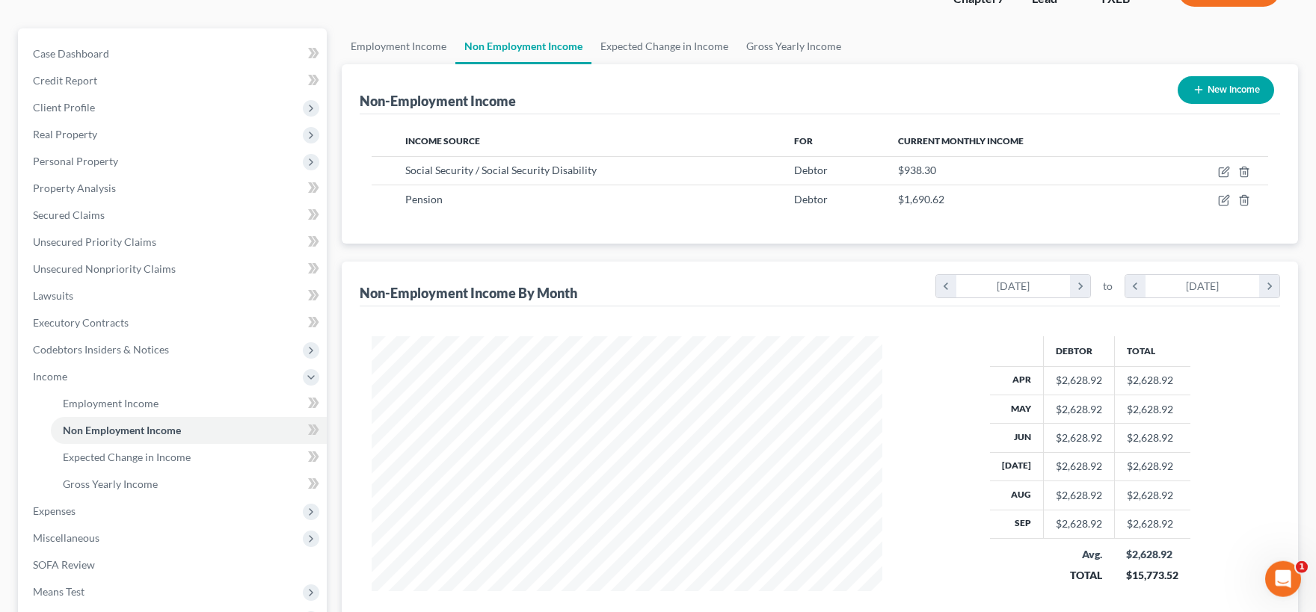
scroll to position [82, 0]
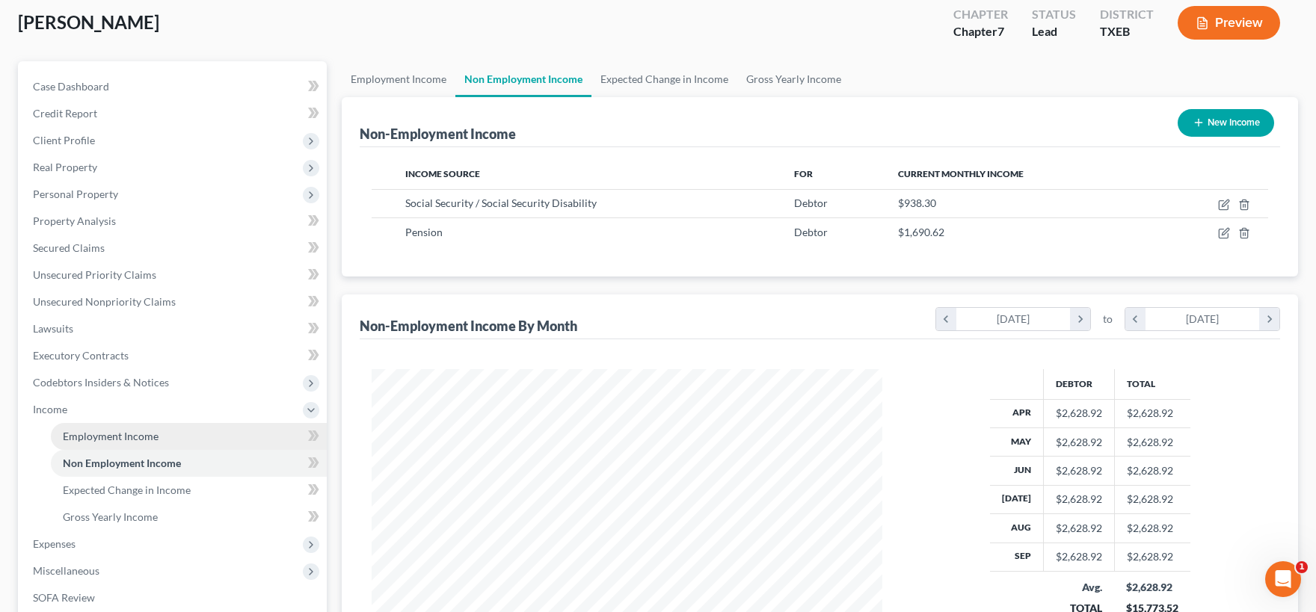
click at [141, 437] on span "Employment Income" at bounding box center [111, 436] width 96 height 13
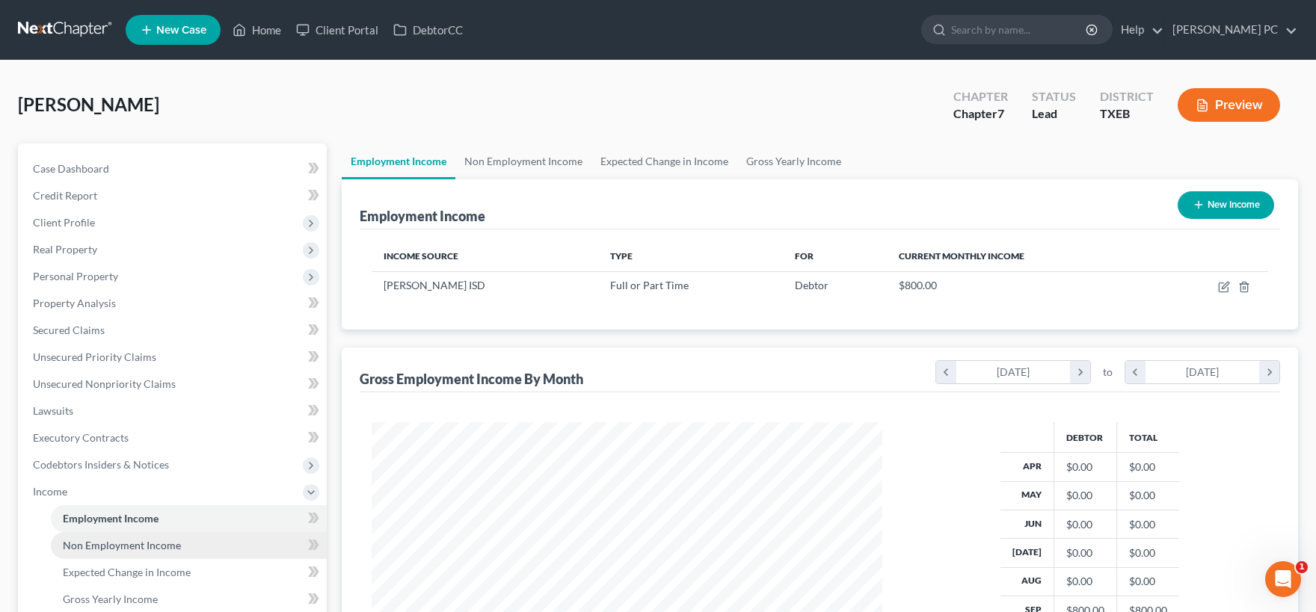
click at [140, 549] on span "Non Employment Income" at bounding box center [122, 545] width 118 height 13
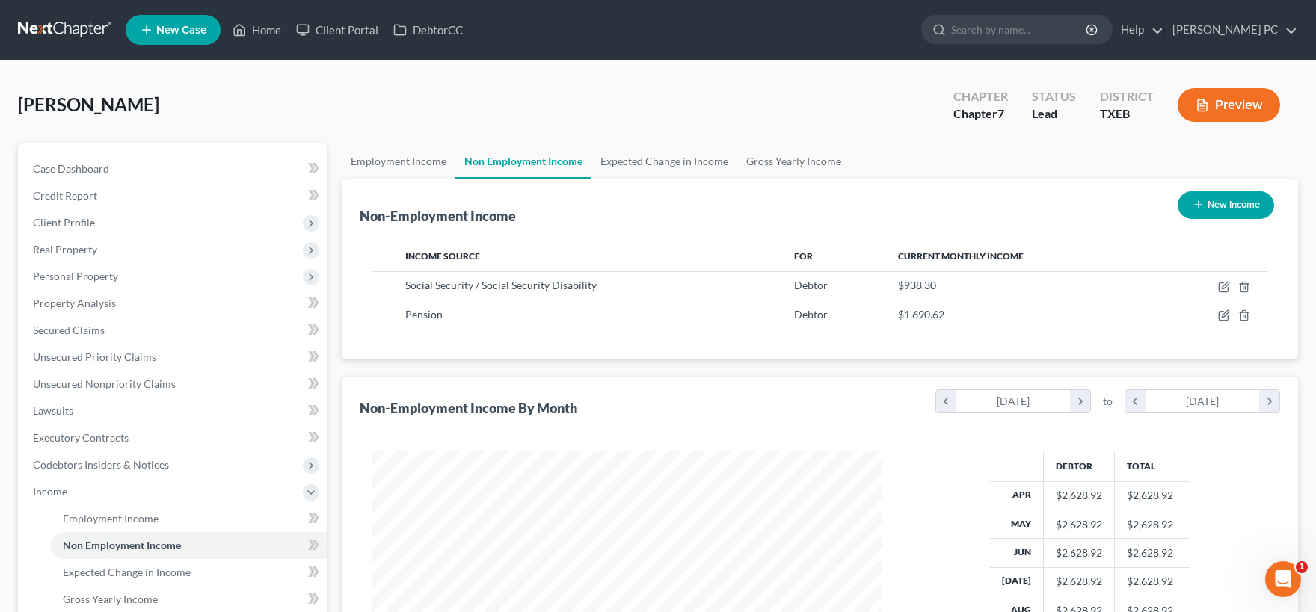
scroll to position [267, 540]
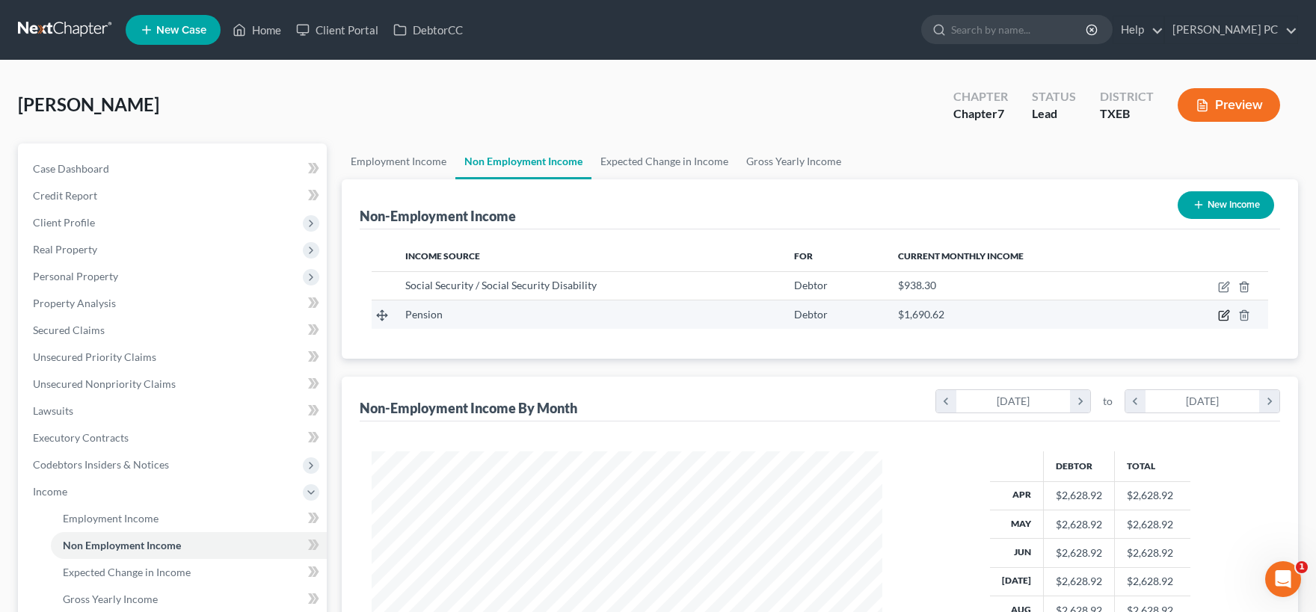
click at [1223, 317] on icon "button" at bounding box center [1224, 316] width 12 height 12
select select "2"
select select "0"
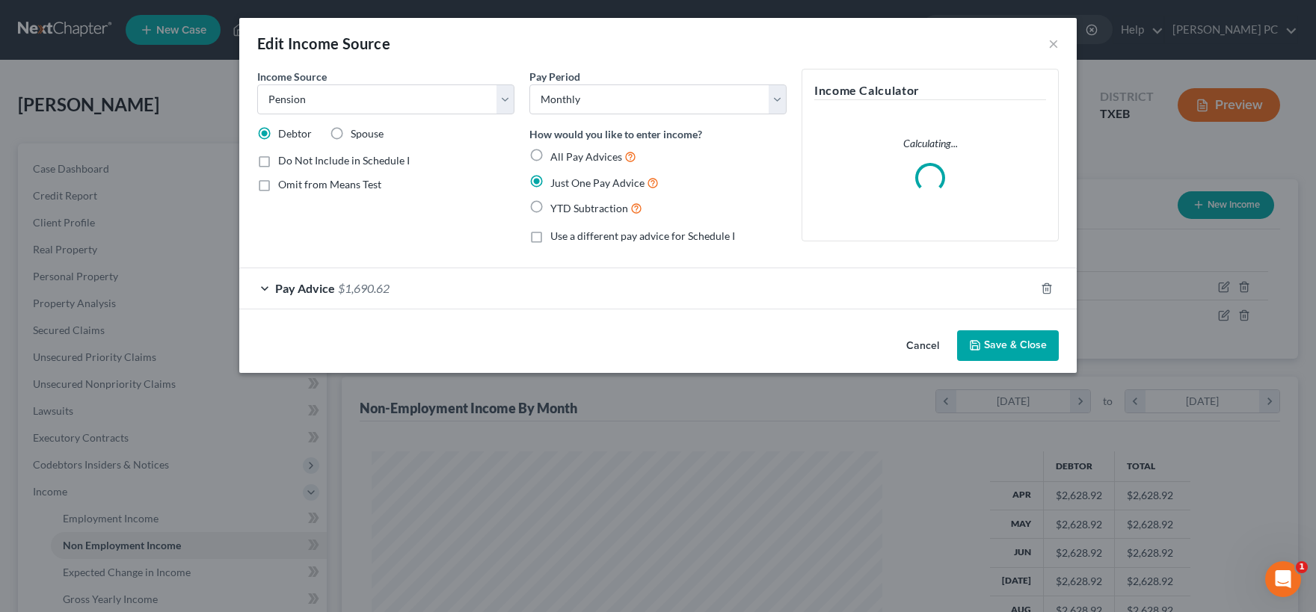
click at [439, 292] on div "Pay Advice $1,690.62" at bounding box center [637, 288] width 796 height 40
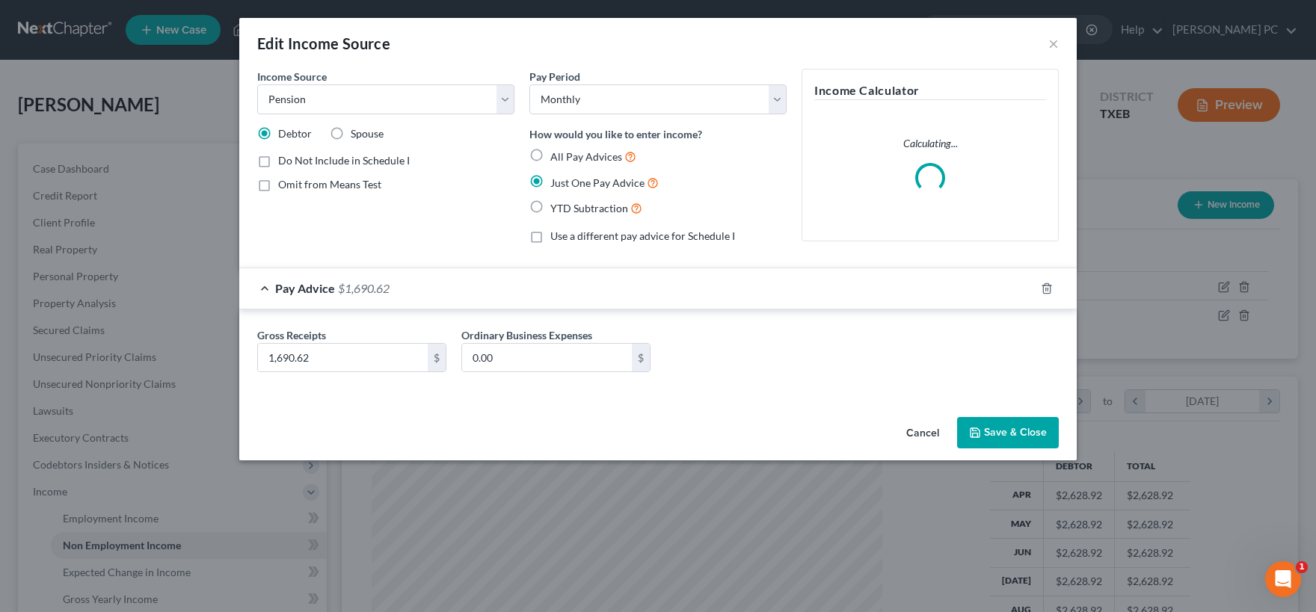
click at [923, 432] on button "Cancel" at bounding box center [922, 434] width 57 height 30
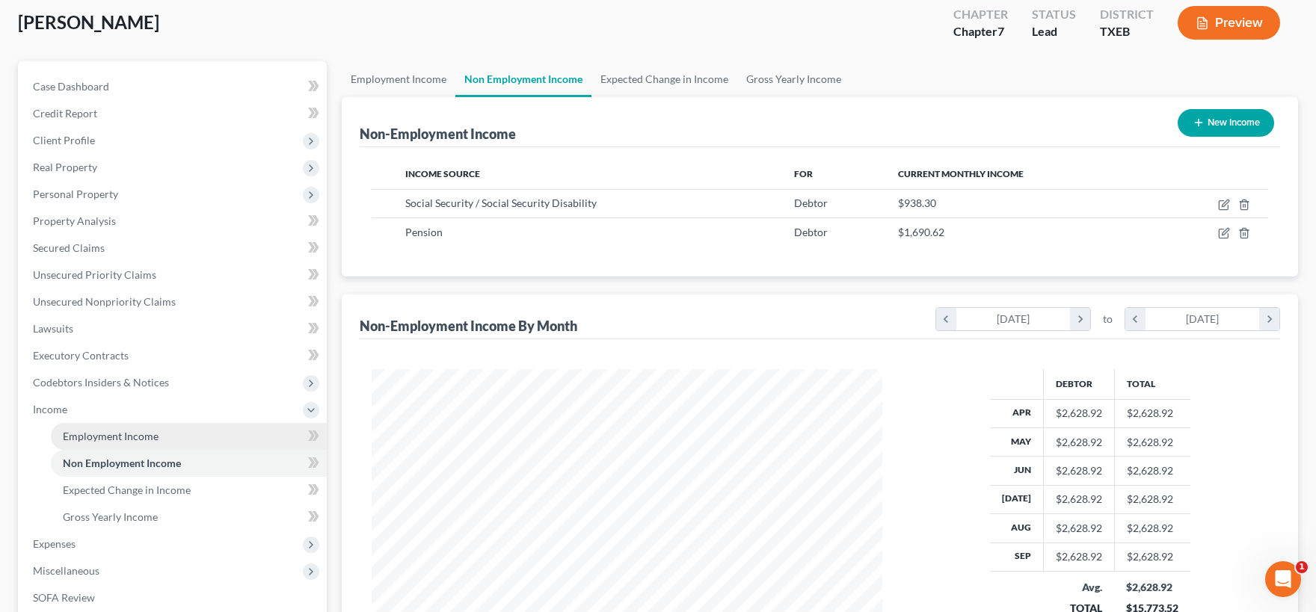
click at [133, 427] on link "Employment Income" at bounding box center [189, 436] width 276 height 27
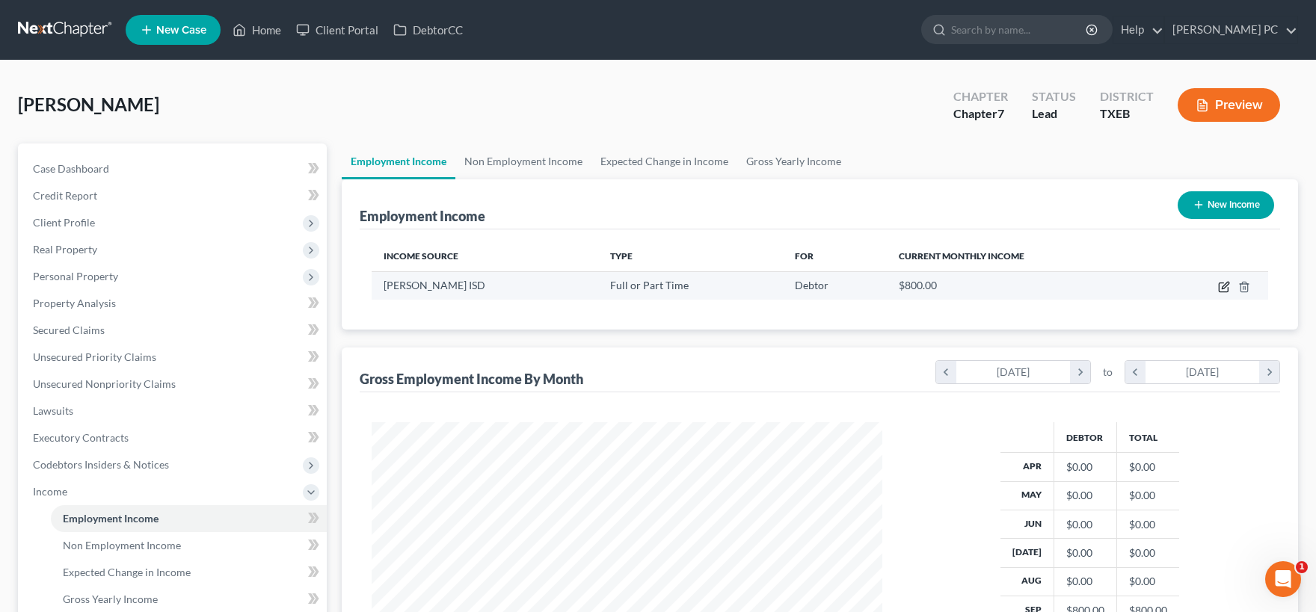
click at [1225, 286] on icon "button" at bounding box center [1224, 287] width 12 height 12
select select "0"
select select "45"
select select "0"
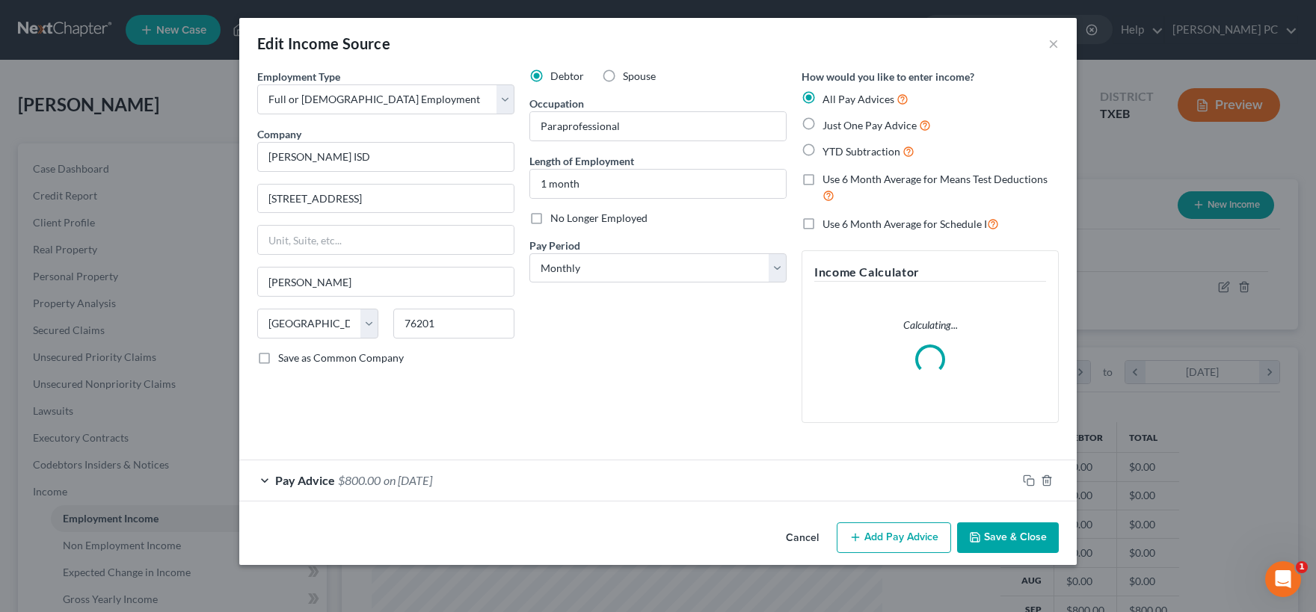
click at [822, 124] on label "Just One Pay Advice" at bounding box center [876, 125] width 108 height 17
click at [828, 124] on input "Just One Pay Advice" at bounding box center [833, 122] width 10 height 10
radio input "true"
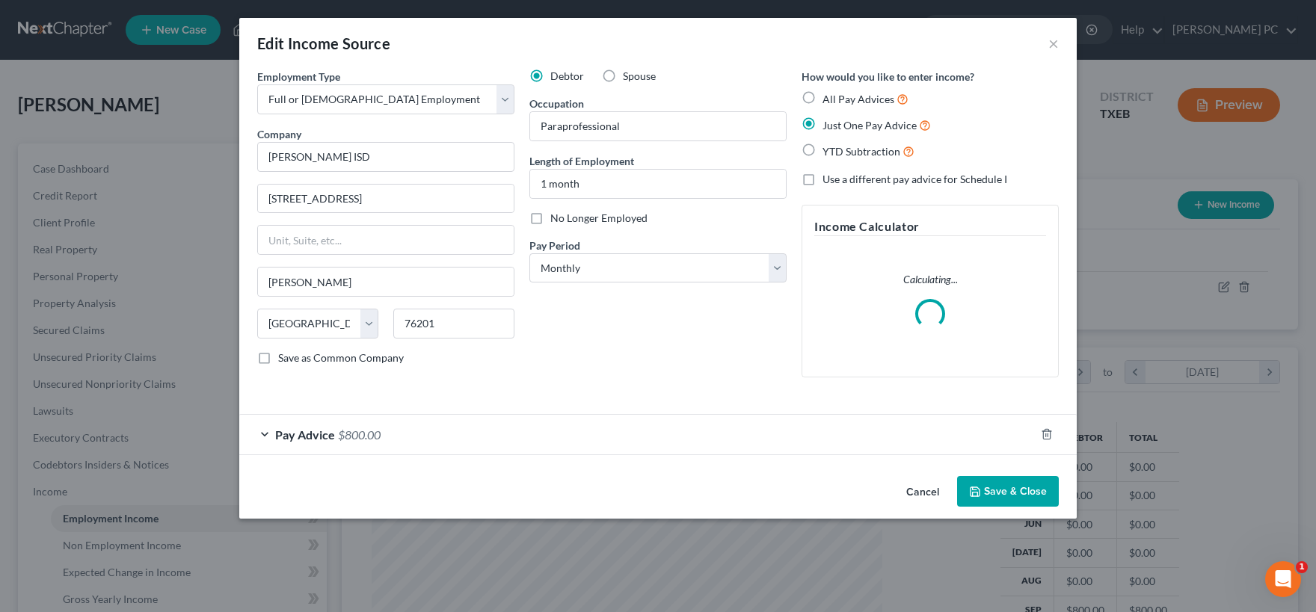
click at [822, 97] on label "All Pay Advices" at bounding box center [865, 98] width 86 height 17
click at [828, 97] on input "All Pay Advices" at bounding box center [833, 95] width 10 height 10
radio input "true"
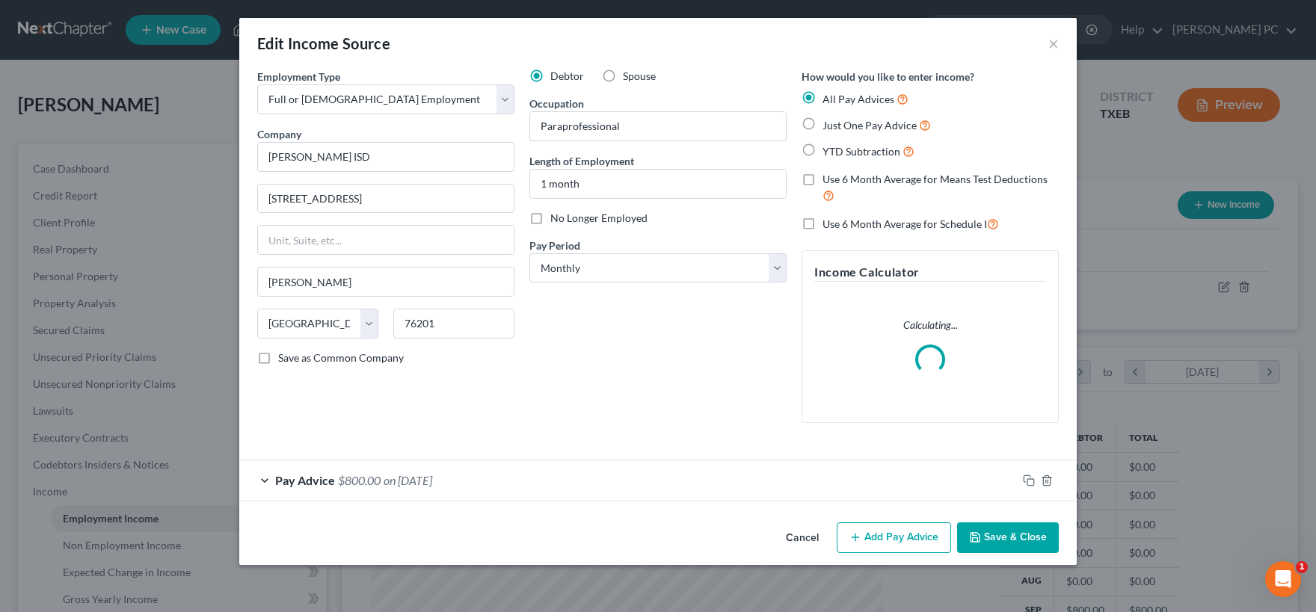
click at [339, 482] on span "$800.00" at bounding box center [359, 480] width 43 height 14
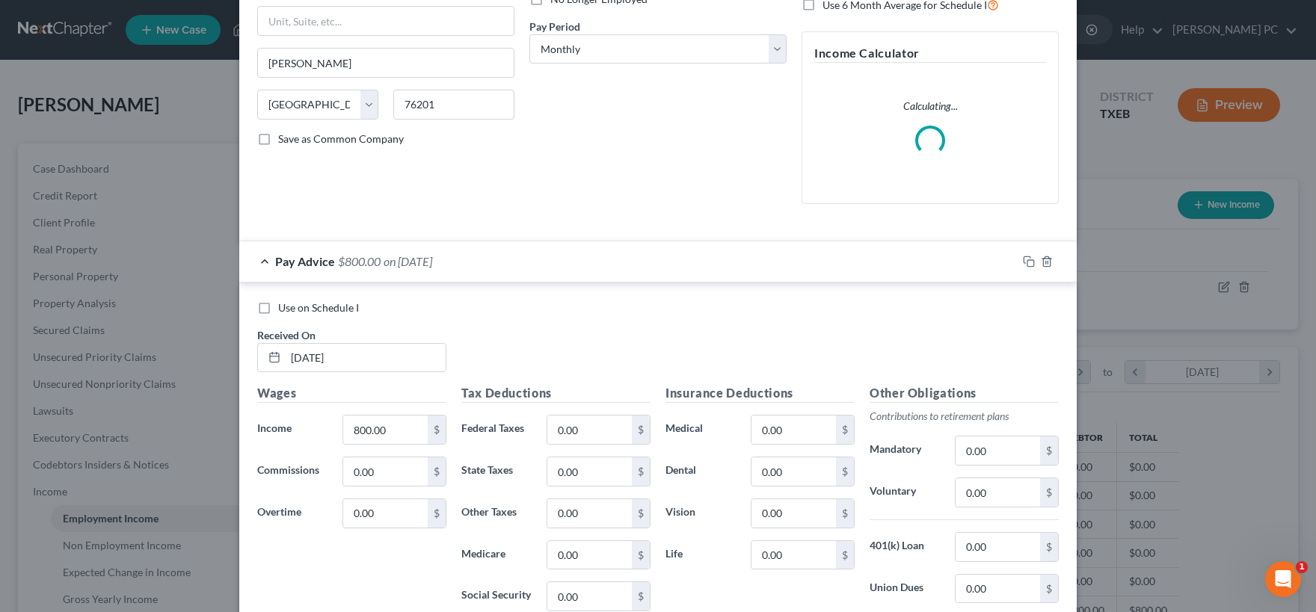
scroll to position [222, 0]
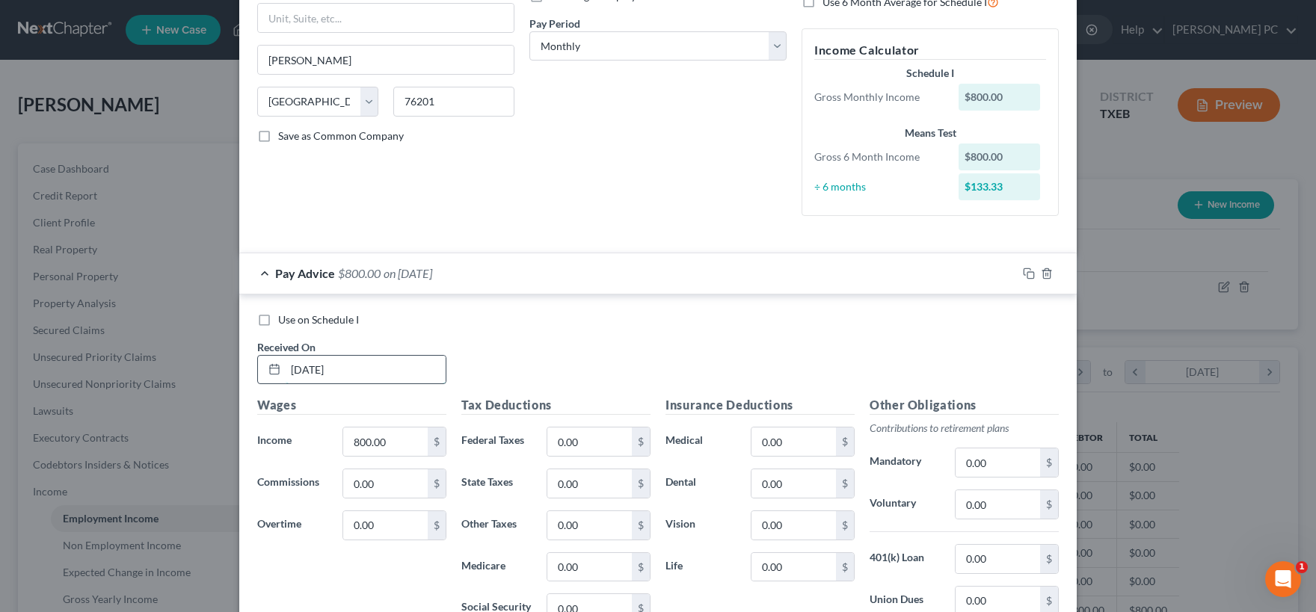
click at [382, 374] on input "[DATE]" at bounding box center [366, 370] width 160 height 28
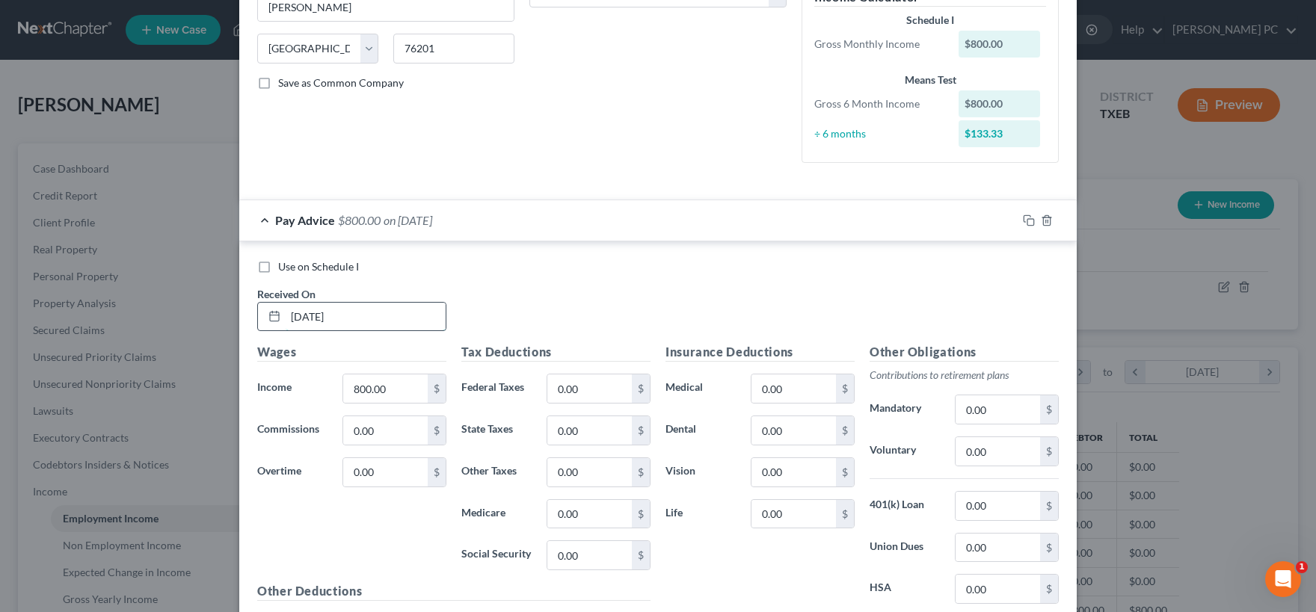
scroll to position [296, 0]
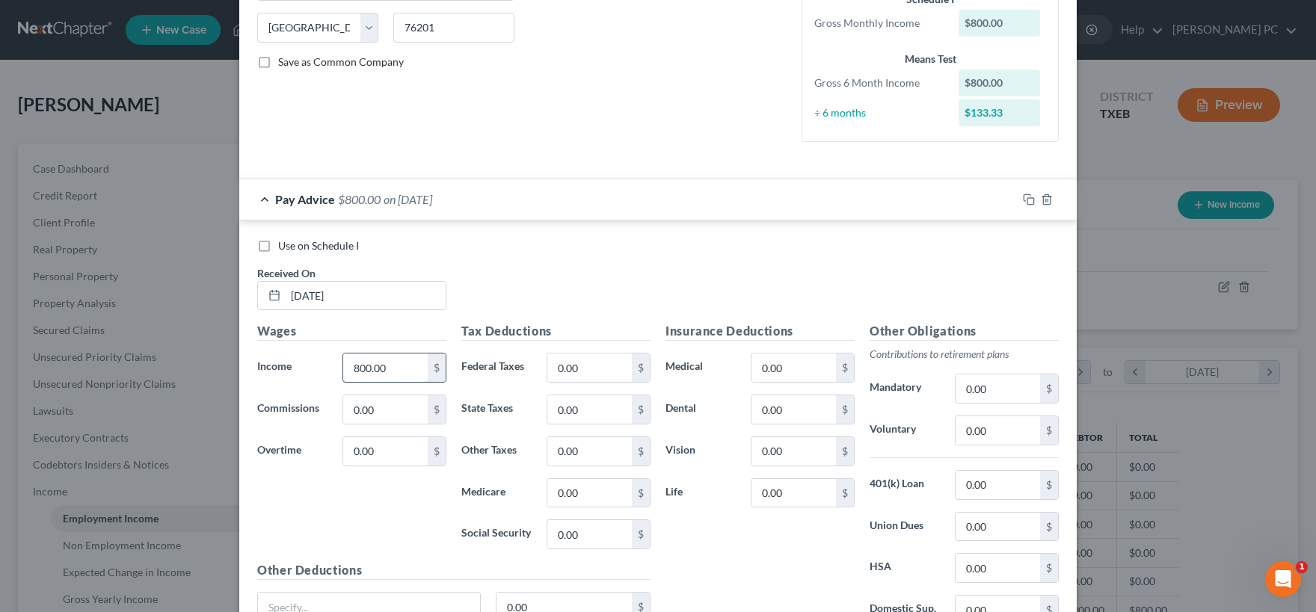
drag, startPoint x: 399, startPoint y: 365, endPoint x: 447, endPoint y: 373, distance: 48.6
click at [428, 373] on input "800.00" at bounding box center [385, 368] width 84 height 28
type input "2,454.69"
drag, startPoint x: 576, startPoint y: 490, endPoint x: 673, endPoint y: 505, distance: 98.3
click at [632, 505] on input "0.00" at bounding box center [589, 493] width 84 height 28
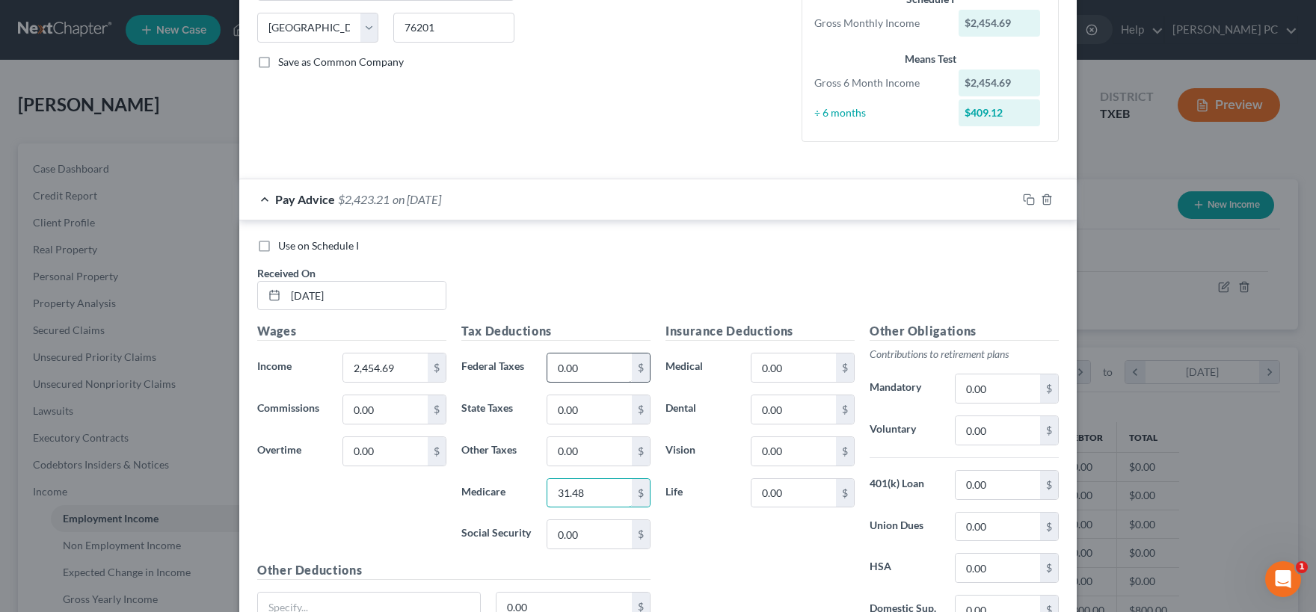
type input "31.48"
click at [601, 362] on input "0.00" at bounding box center [589, 368] width 84 height 28
type input "121.92"
click at [983, 392] on input "0.00" at bounding box center [998, 389] width 84 height 28
drag, startPoint x: 1012, startPoint y: 393, endPoint x: 902, endPoint y: 384, distance: 111.0
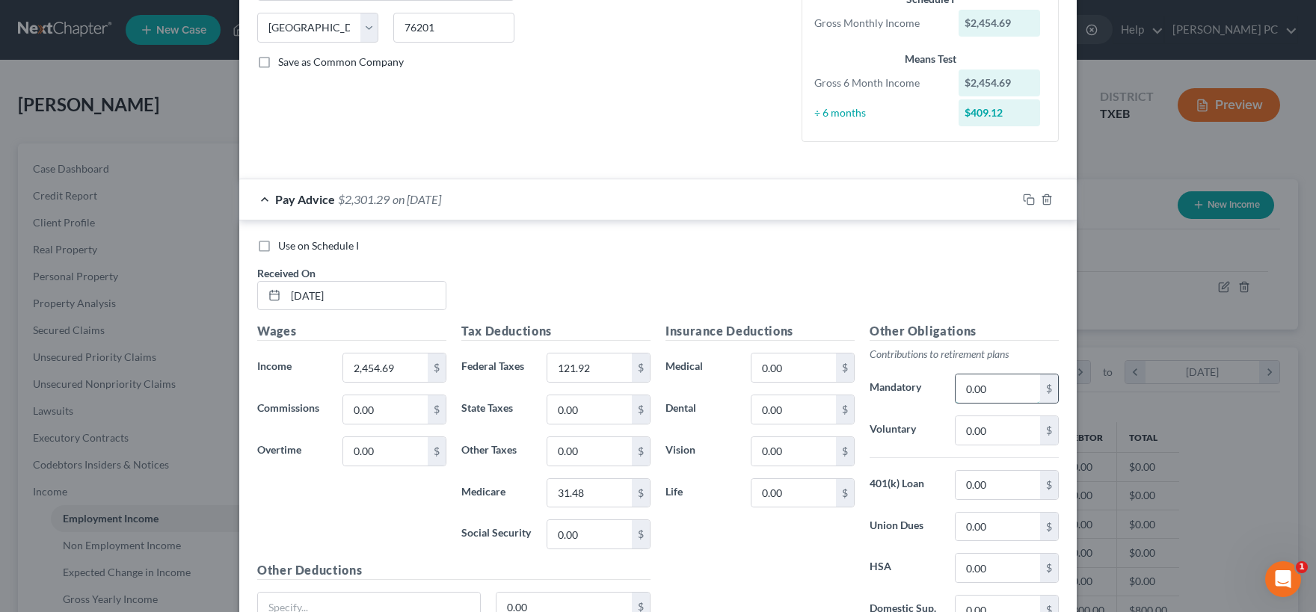
click at [956, 384] on input "0.00" at bounding box center [998, 389] width 84 height 28
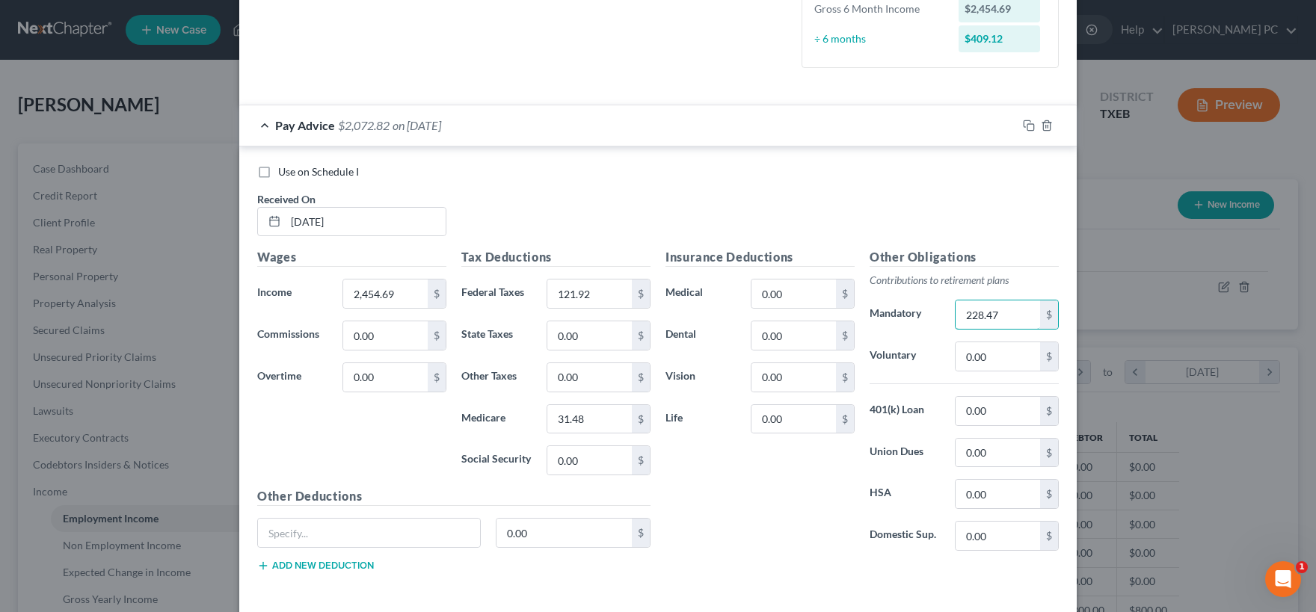
scroll to position [434, 0]
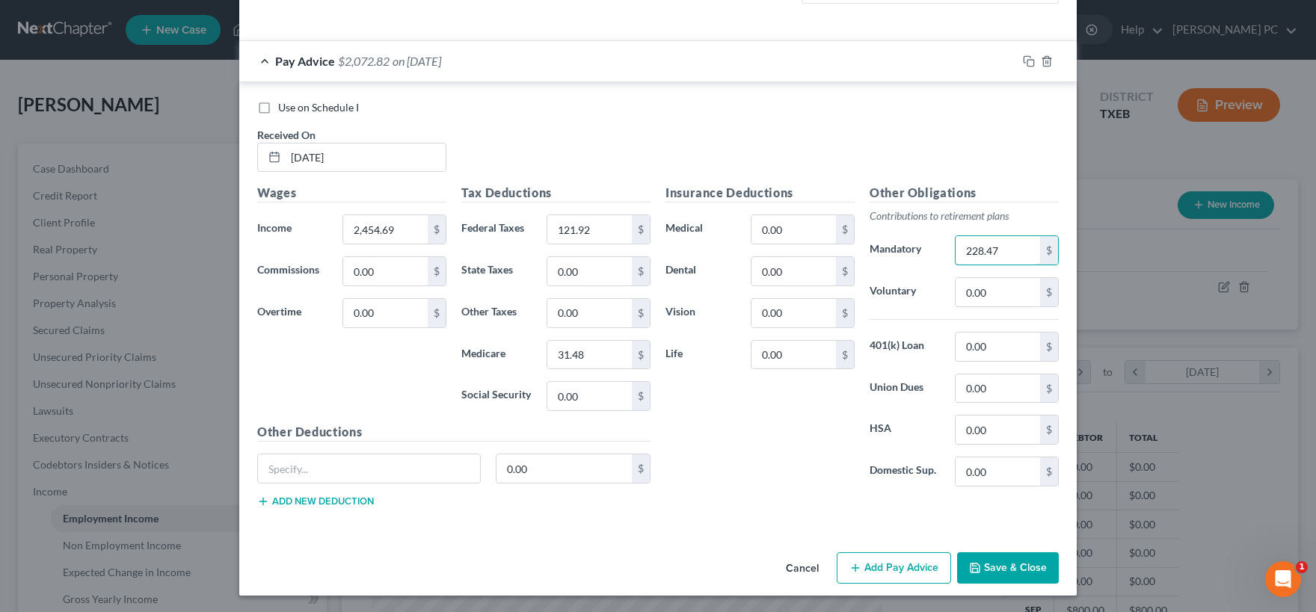
type input "228.47"
click at [591, 398] on input "0.00" at bounding box center [589, 396] width 84 height 28
click at [706, 407] on div "Insurance Deductions Medical 0.00 $ Dental 0.00 $ Vision 0.00 $ Life 0.00 $" at bounding box center [760, 341] width 204 height 315
click at [293, 470] on input "text" at bounding box center [369, 469] width 222 height 28
type input "Advance Pay Deduction"
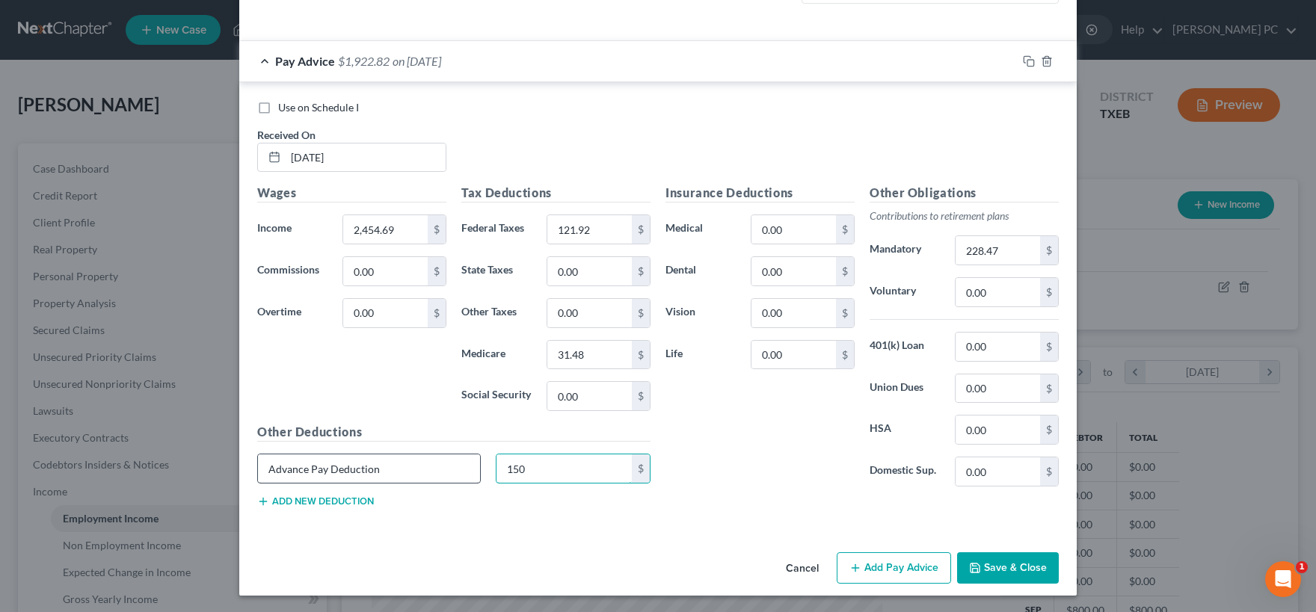
type input "150"
click at [364, 502] on button "Add new deduction" at bounding box center [315, 502] width 117 height 12
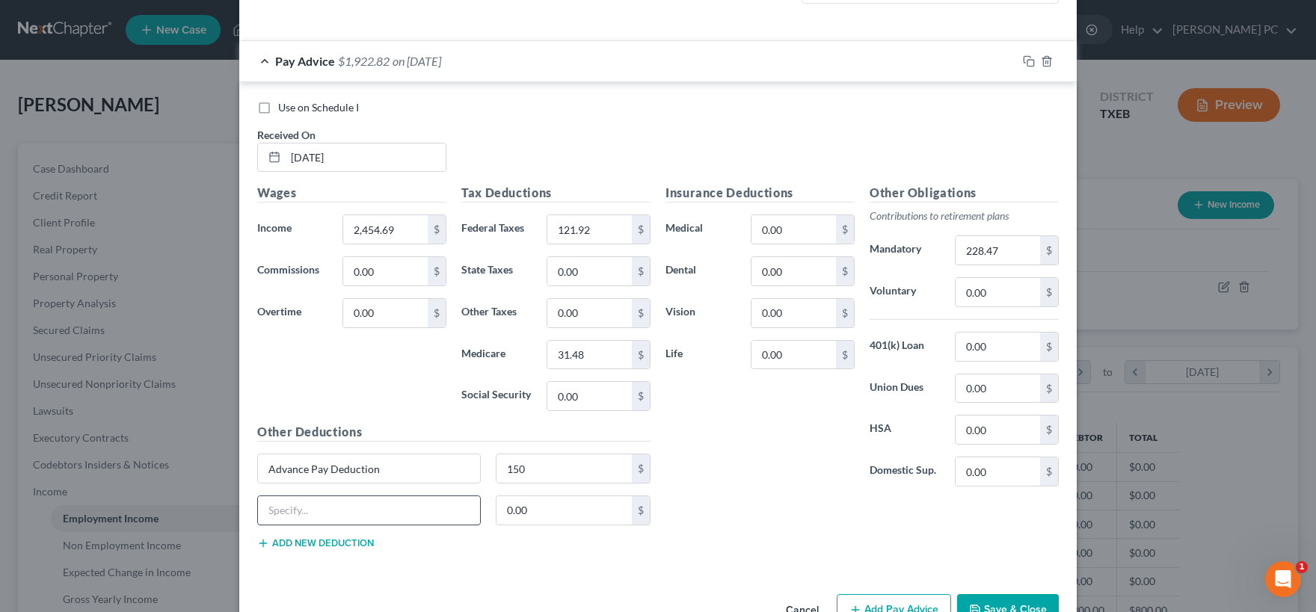
click at [310, 508] on input "text" at bounding box center [369, 510] width 222 height 28
type input "Disability Insurance"
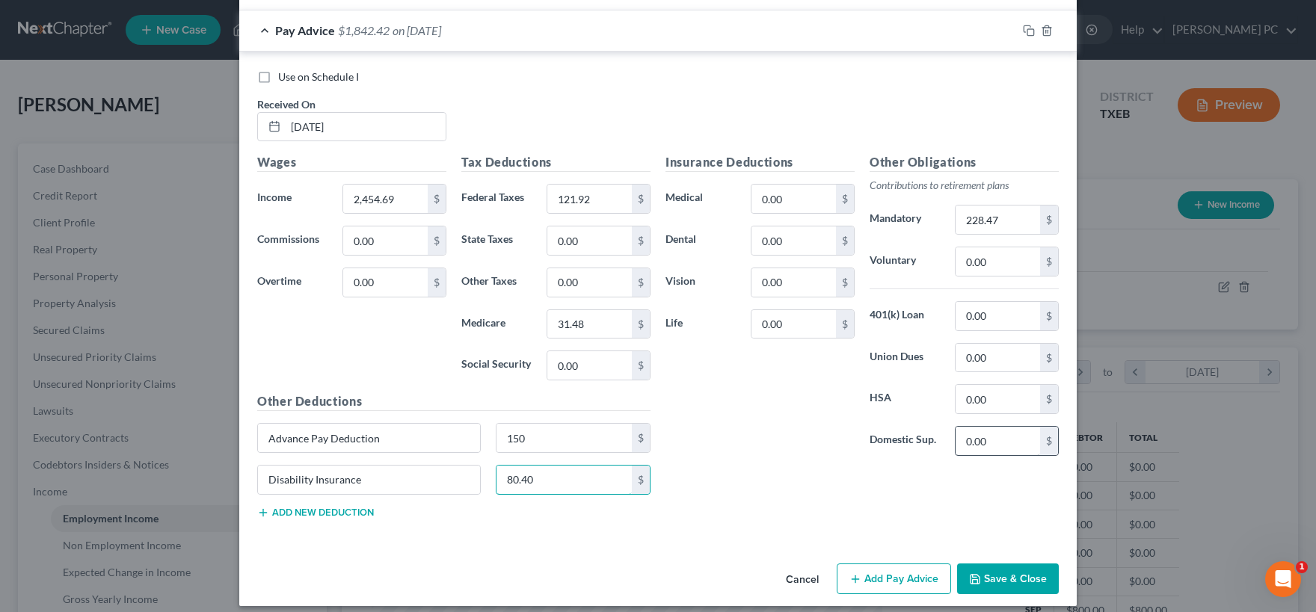
scroll to position [476, 0]
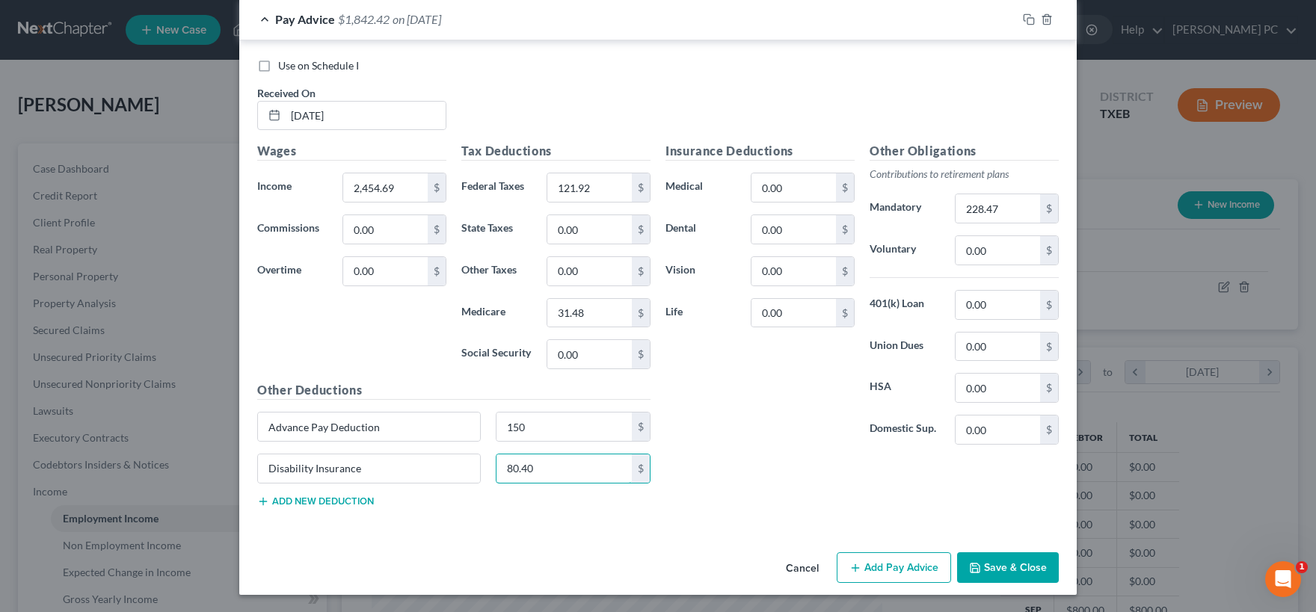
type input "80.40"
click at [306, 501] on button "Add new deduction" at bounding box center [315, 502] width 117 height 12
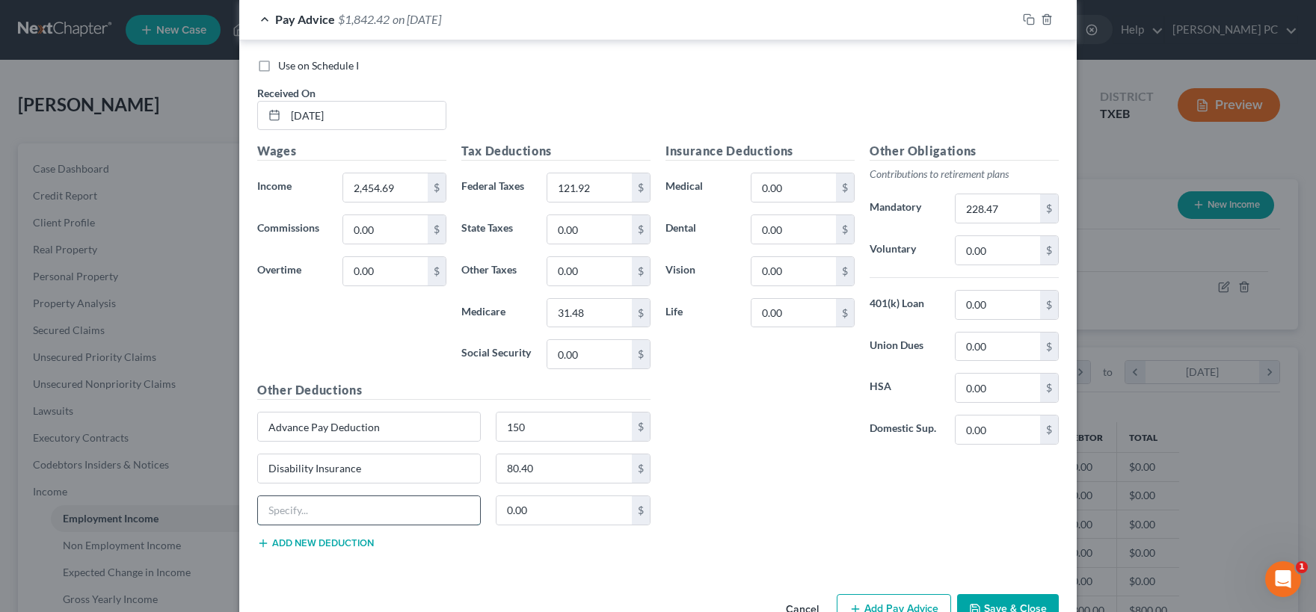
click at [306, 511] on input "text" at bounding box center [369, 510] width 222 height 28
type input "Critical EE"
type input "224.64"
click at [743, 505] on div "Insurance Deductions Medical 0.00 $ Dental 0.00 $ Vision 0.00 $ Life 0.00 $ Oth…" at bounding box center [862, 351] width 408 height 419
click at [796, 314] on input "0.00" at bounding box center [793, 313] width 84 height 28
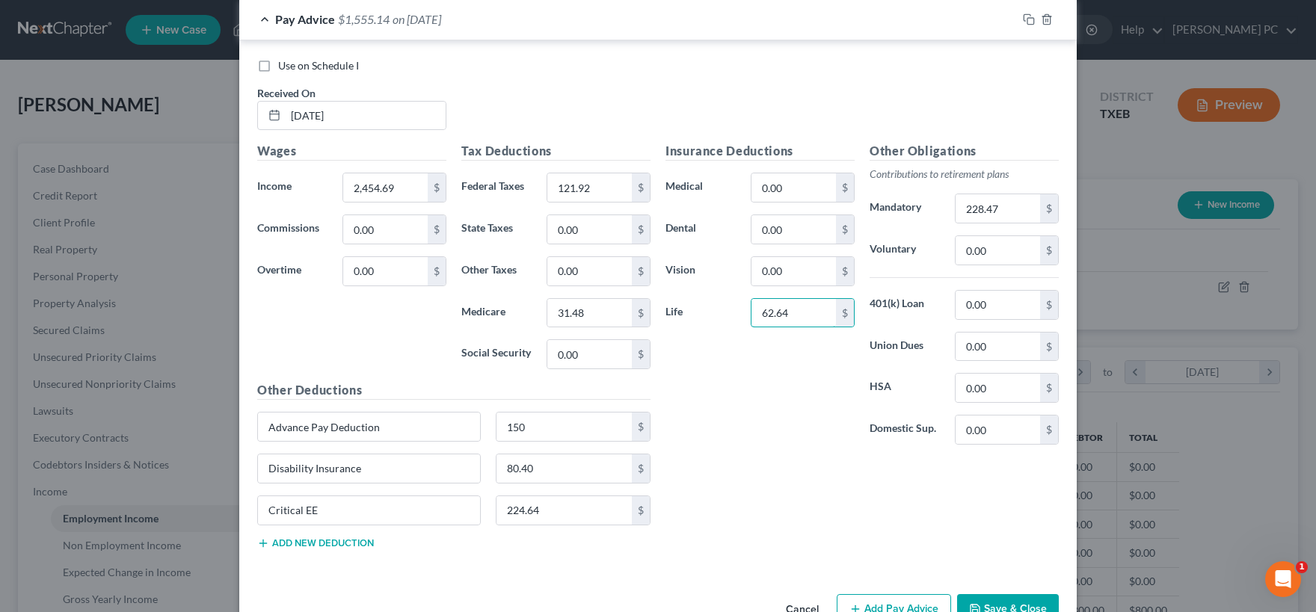
type input "62.64"
click at [784, 379] on div "Insurance Deductions Medical 0.00 $ Dental 0.00 $ Vision 0.00 $ Life 62.64 $" at bounding box center [760, 299] width 204 height 315
click at [985, 388] on input "0.00" at bounding box center [998, 388] width 84 height 28
type input "150.00"
click at [355, 547] on button "Add new deduction" at bounding box center [315, 544] width 117 height 12
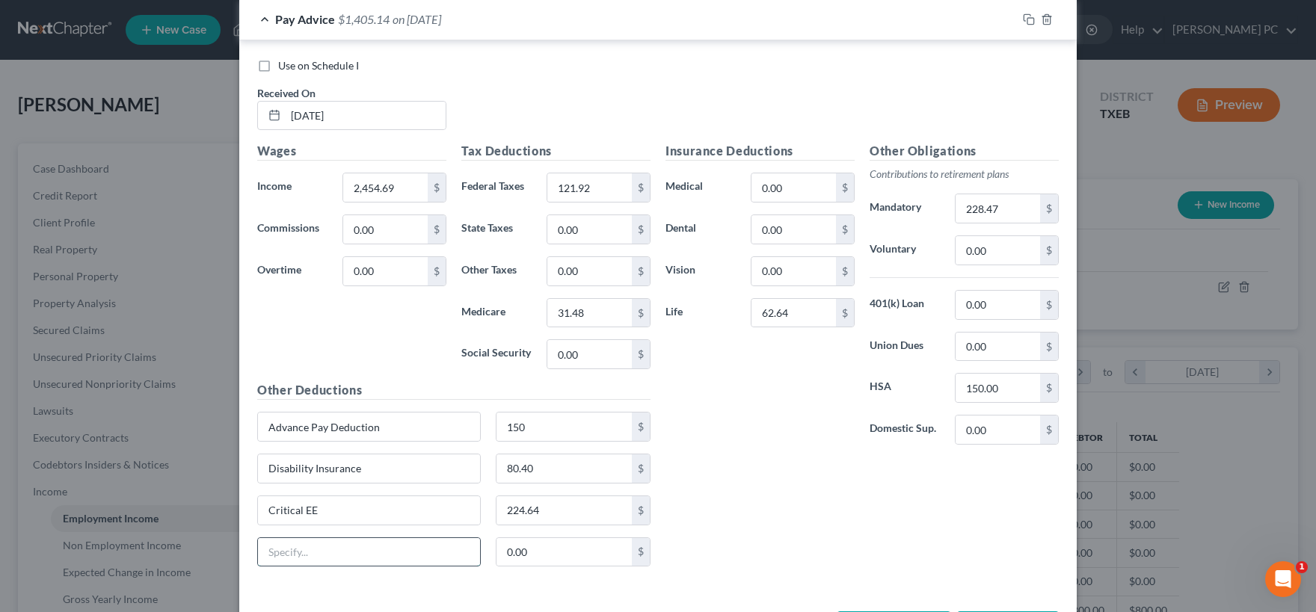
click at [360, 551] on input "text" at bounding box center [369, 552] width 222 height 28
type input "Recuro"
click at [521, 506] on input "224.64" at bounding box center [564, 510] width 136 height 28
click at [521, 509] on input "224.64" at bounding box center [564, 510] width 136 height 28
drag, startPoint x: 513, startPoint y: 512, endPoint x: 539, endPoint y: 517, distance: 26.6
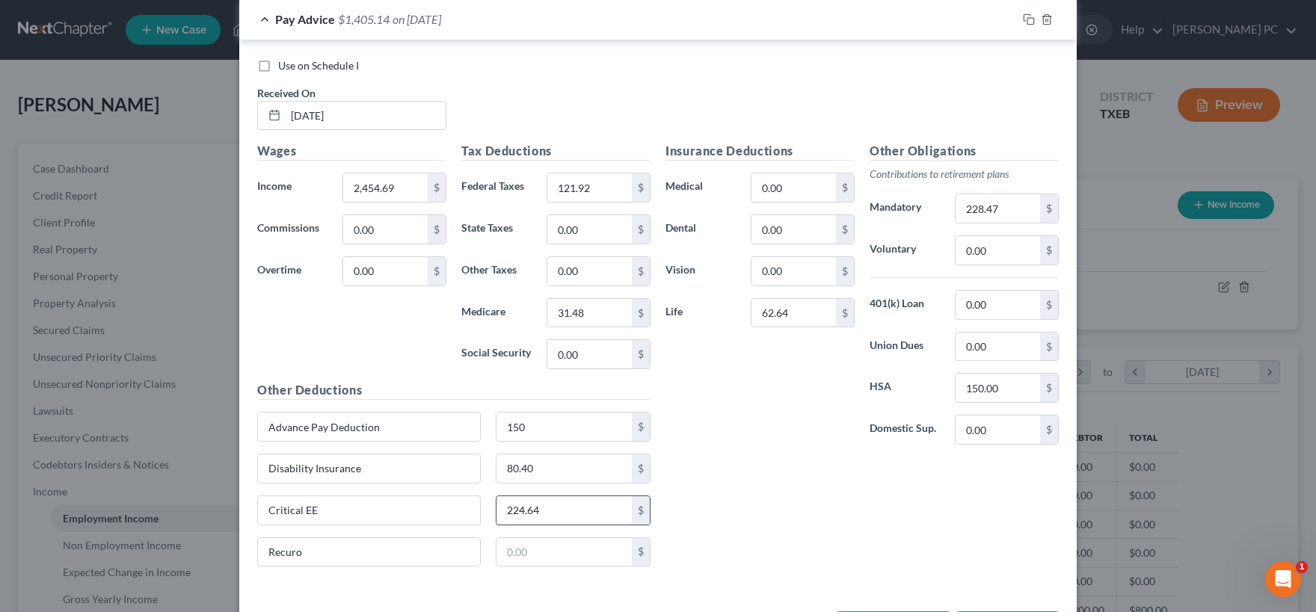
click at [524, 511] on input "224.64" at bounding box center [564, 510] width 136 height 28
type input "256.64"
click at [780, 230] on input "0.00" at bounding box center [793, 229] width 84 height 28
type input "49.08"
drag, startPoint x: 547, startPoint y: 509, endPoint x: 630, endPoint y: 514, distance: 82.4
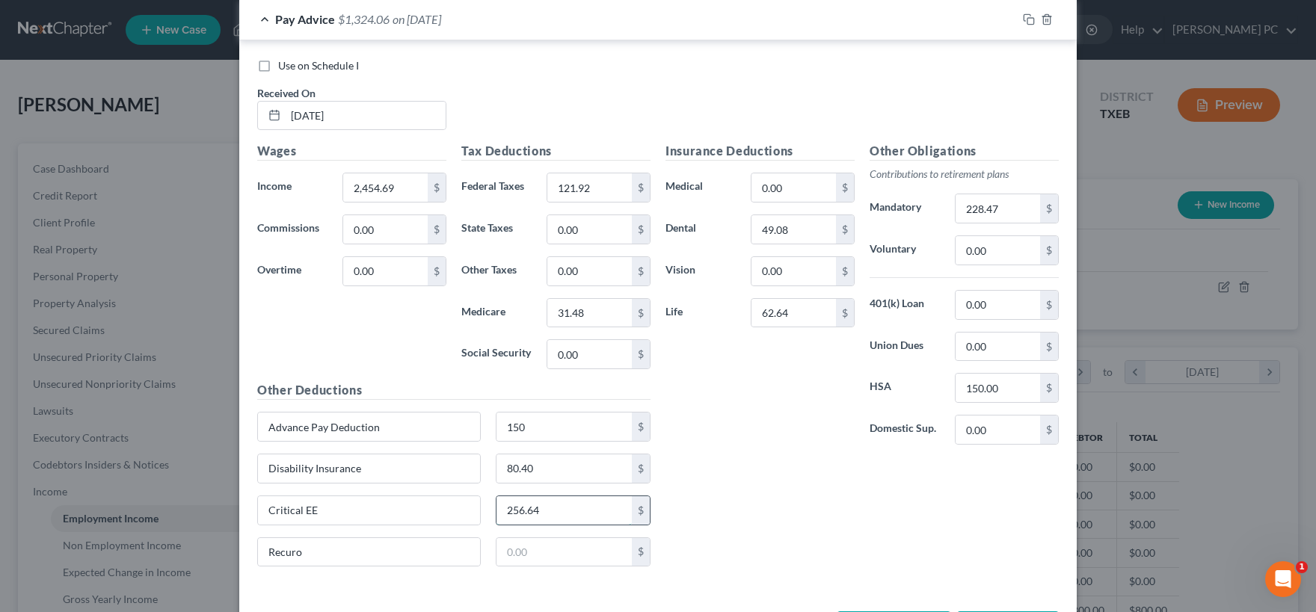
click at [630, 514] on input "256.64" at bounding box center [564, 510] width 136 height 28
click at [793, 271] on input "0.00" at bounding box center [793, 271] width 84 height 28
type input "14.00"
click at [535, 548] on input "text" at bounding box center [564, 552] width 136 height 28
drag, startPoint x: 548, startPoint y: 549, endPoint x: 369, endPoint y: 545, distance: 179.5
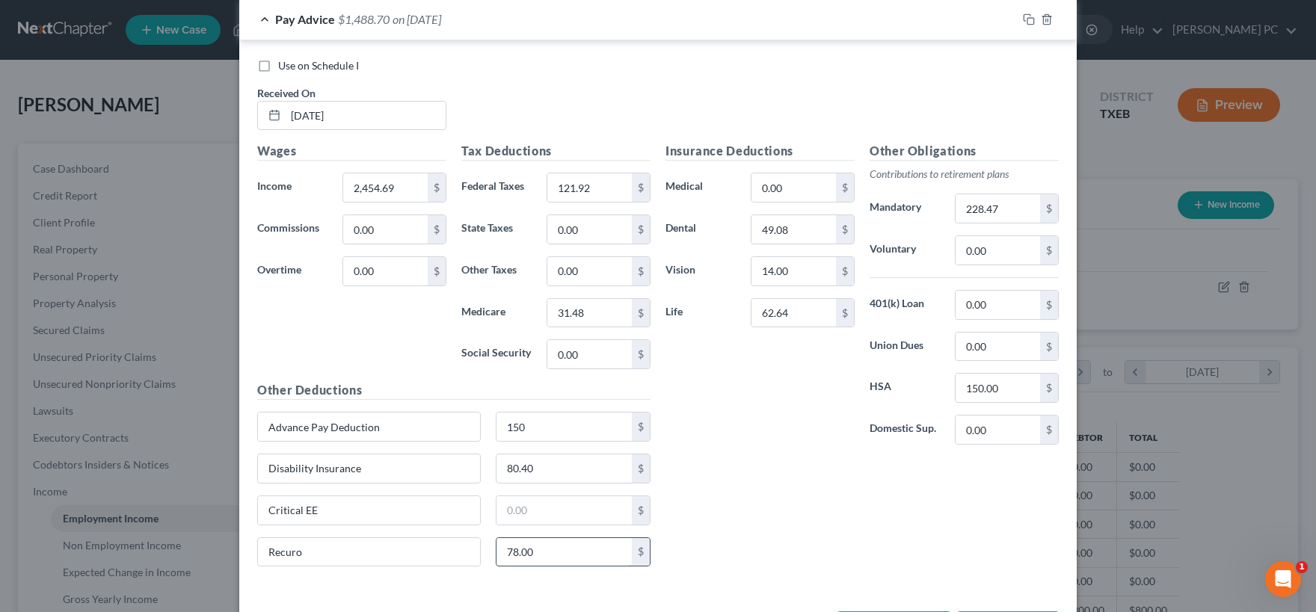
click at [496, 545] on input "78.00" at bounding box center [564, 552] width 136 height 28
type input "96"
click at [482, 580] on div "Use on Schedule I Received On * [DATE] Wages Income * 2,454.69 $ Commissions 0.…" at bounding box center [657, 315] width 837 height 551
click at [544, 506] on input "text" at bounding box center [564, 510] width 136 height 28
drag, startPoint x: 523, startPoint y: 513, endPoint x: 513, endPoint y: 513, distance: 10.5
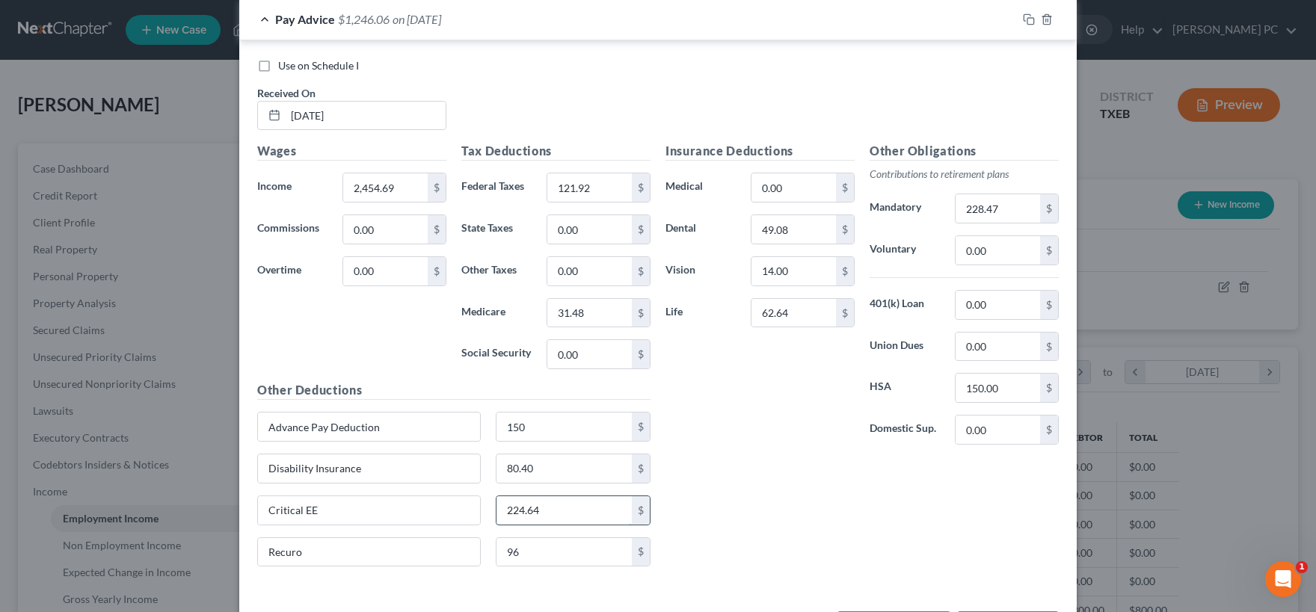
click at [513, 513] on input "224.64" at bounding box center [564, 510] width 136 height 28
drag, startPoint x: 524, startPoint y: 511, endPoint x: 459, endPoint y: 511, distance: 65.0
click at [496, 511] on input "230.64" at bounding box center [564, 510] width 136 height 28
type input "320.64"
drag, startPoint x: 546, startPoint y: 505, endPoint x: 430, endPoint y: 496, distance: 116.2
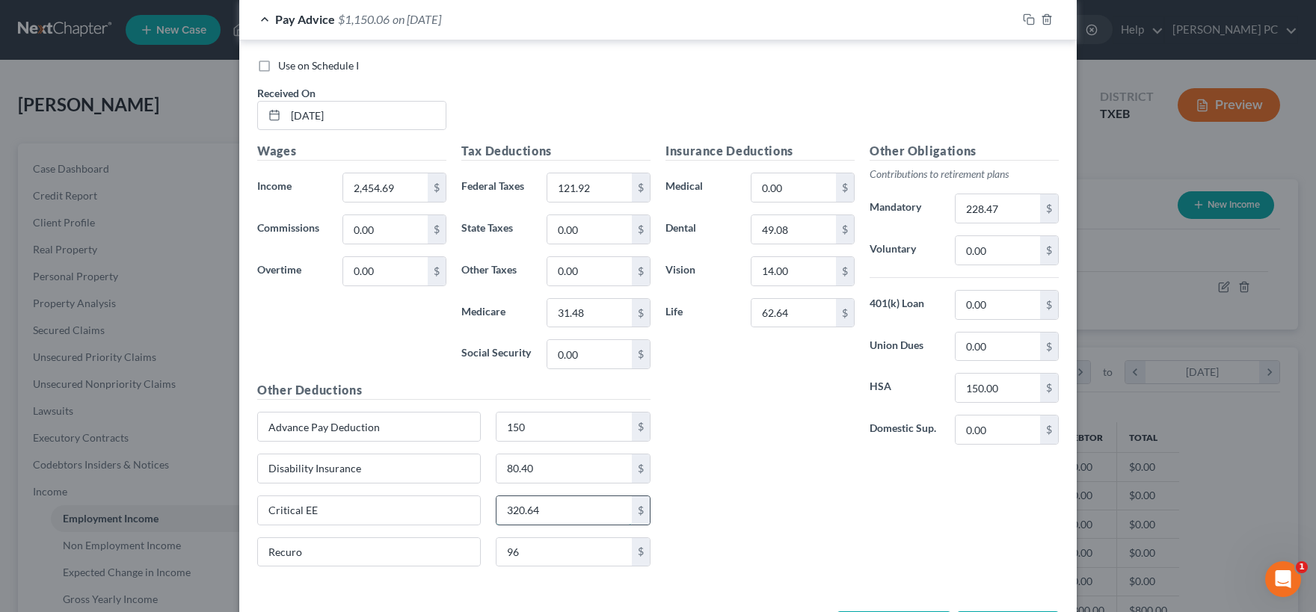
click at [496, 496] on input "320.64" at bounding box center [564, 510] width 136 height 28
click at [792, 182] on input "0.00" at bounding box center [793, 187] width 84 height 28
paste input "320.64"
type input "320.64"
drag, startPoint x: 570, startPoint y: 550, endPoint x: 428, endPoint y: 551, distance: 142.1
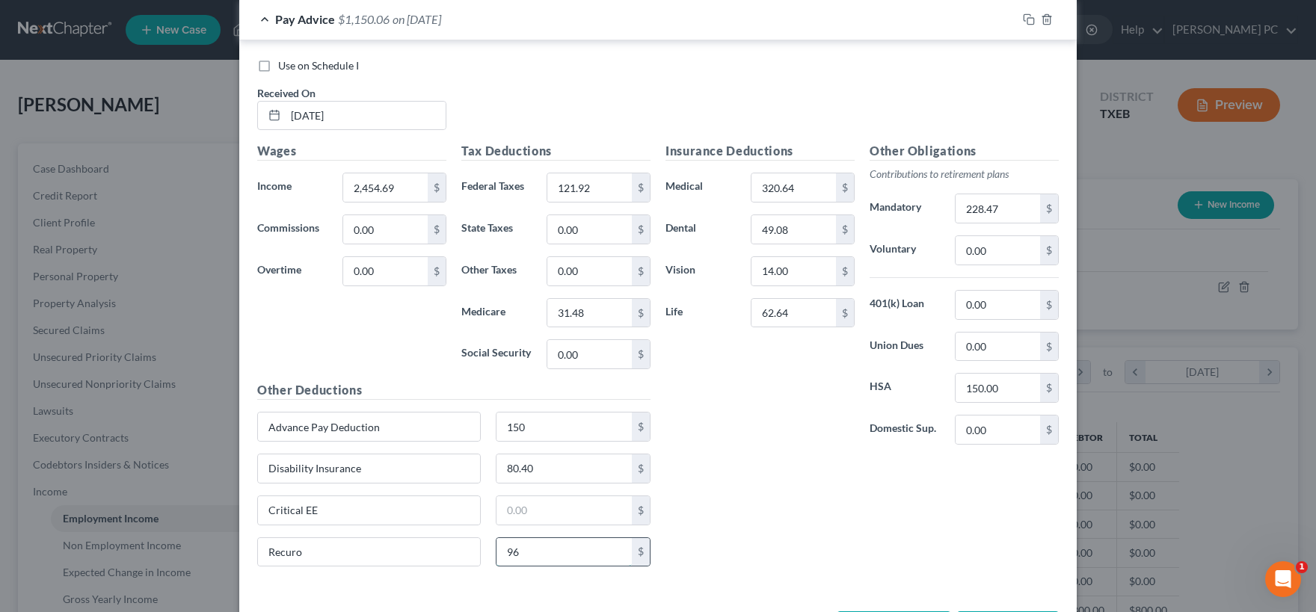
click at [496, 551] on input "96" at bounding box center [564, 552] width 136 height 28
type input "6"
click at [799, 189] on input "320.64" at bounding box center [793, 187] width 84 height 28
click at [789, 191] on input "320.64" at bounding box center [793, 187] width 84 height 28
drag, startPoint x: 784, startPoint y: 190, endPoint x: 825, endPoint y: 188, distance: 41.9
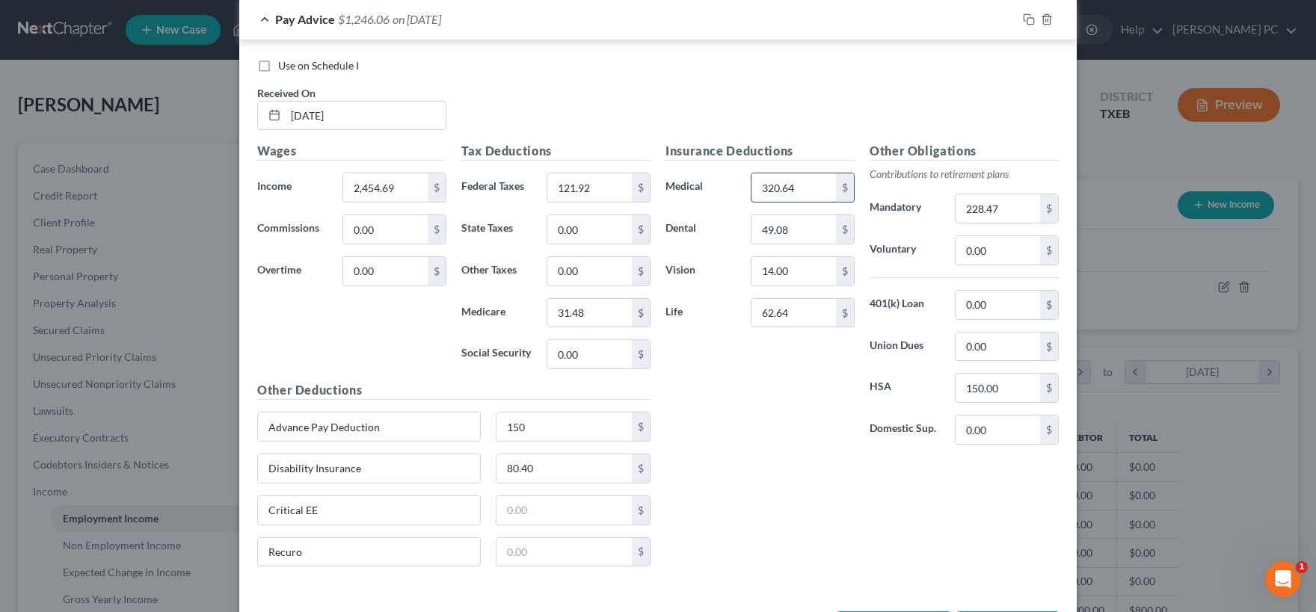
click at [825, 188] on input "320.64" at bounding box center [793, 187] width 84 height 28
drag, startPoint x: 778, startPoint y: 188, endPoint x: 736, endPoint y: 188, distance: 41.9
click at [751, 188] on input "320.72" at bounding box center [793, 187] width 84 height 28
type input "369.72"
click at [802, 234] on input "49.08" at bounding box center [793, 229] width 84 height 28
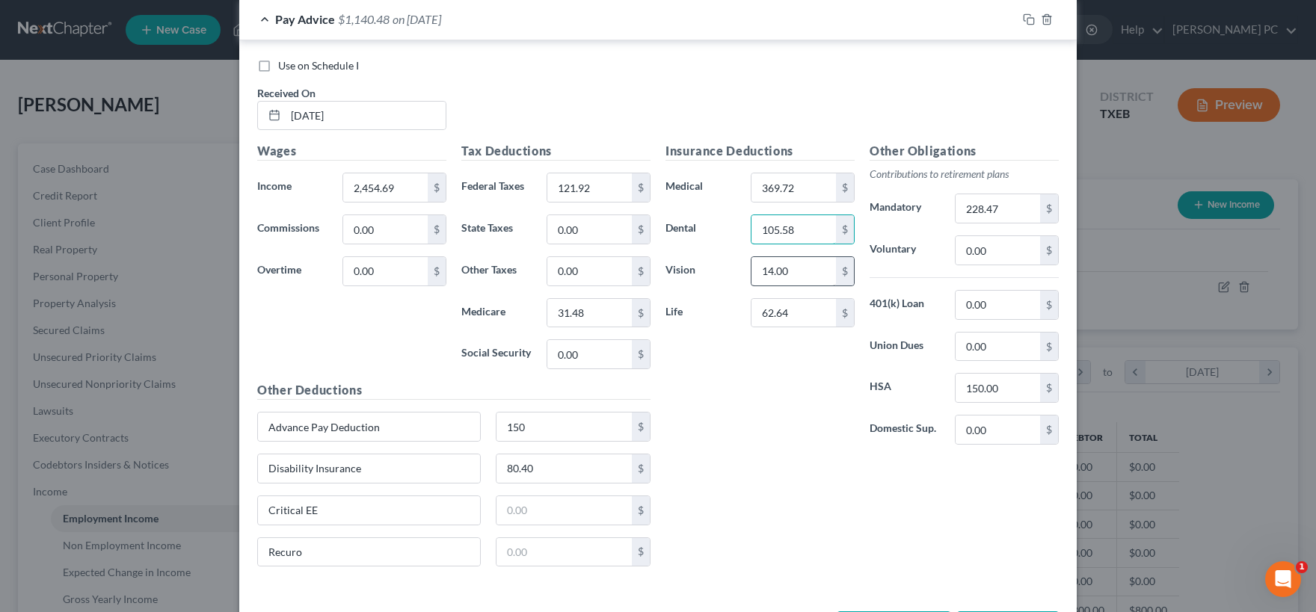
type input "105.58"
click at [798, 268] on input "14.00" at bounding box center [793, 271] width 84 height 28
click at [778, 190] on input "369.72" at bounding box center [793, 187] width 84 height 28
drag, startPoint x: 778, startPoint y: 190, endPoint x: 769, endPoint y: 190, distance: 9.7
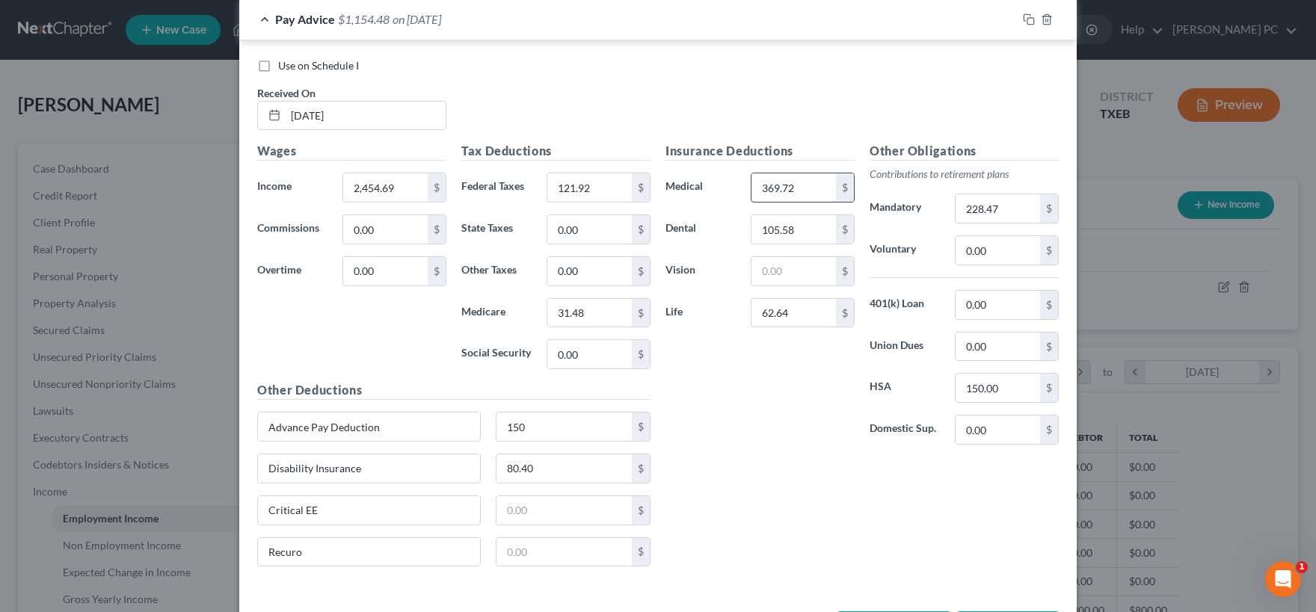
click at [769, 190] on input "369.72" at bounding box center [793, 187] width 84 height 28
type input "383.72"
click at [812, 265] on input "text" at bounding box center [793, 271] width 84 height 28
type input "23.74"
click at [767, 369] on div "Insurance Deductions Medical 383.72 $ Dental 105.58 $ Vision 23.74 $ Life 62.64…" at bounding box center [760, 299] width 204 height 315
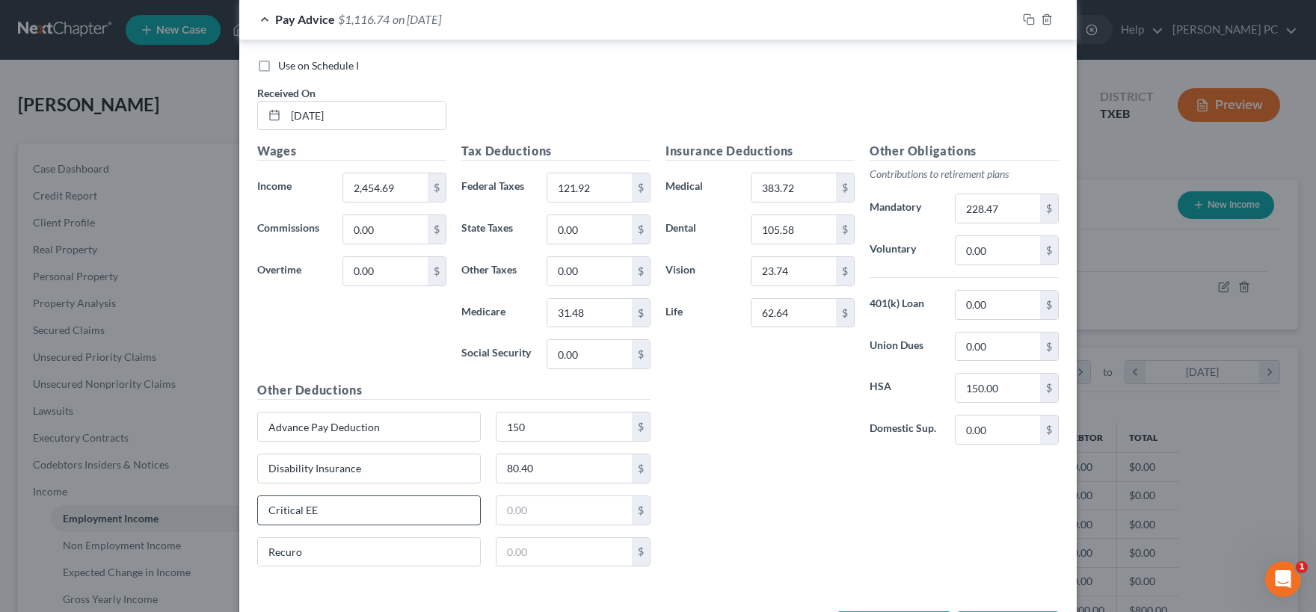
drag, startPoint x: 452, startPoint y: 508, endPoint x: 130, endPoint y: 502, distance: 321.6
click at [258, 502] on input "Critical EE" at bounding box center [369, 510] width 222 height 28
drag, startPoint x: 212, startPoint y: 541, endPoint x: 520, endPoint y: 541, distance: 308.0
click at [258, 538] on input "Recuro" at bounding box center [369, 552] width 222 height 28
click at [730, 452] on div "Insurance Deductions Medical 383.72 $ Dental 105.58 $ Vision 23.74 $ Life 62.64…" at bounding box center [760, 299] width 204 height 315
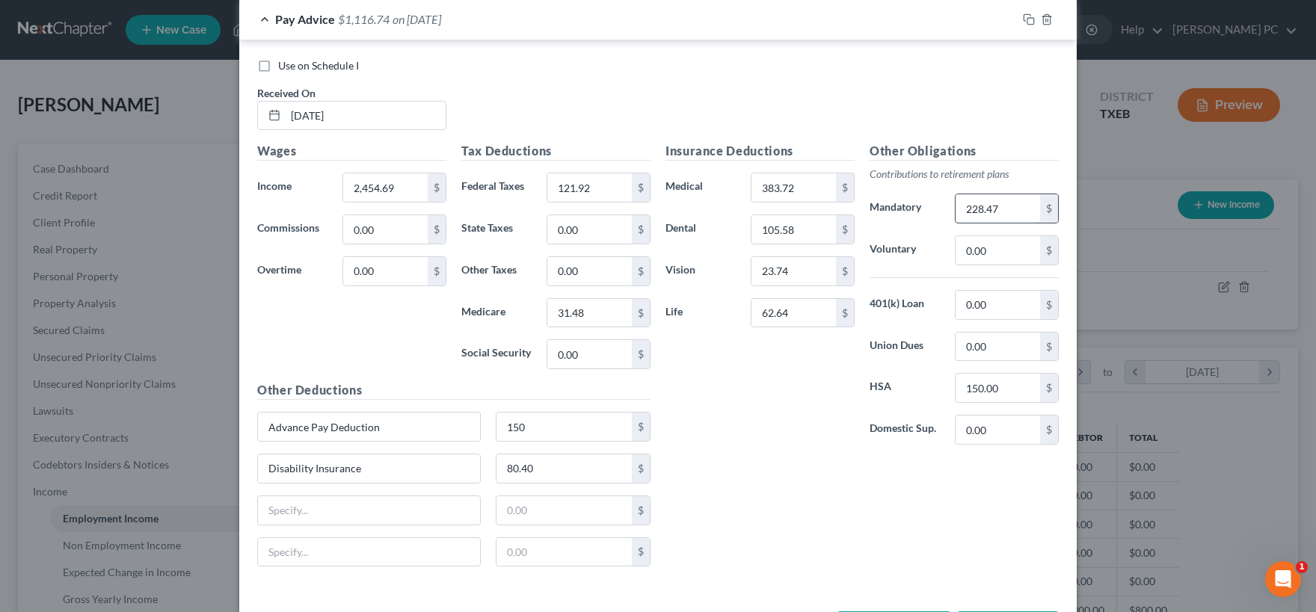
click at [976, 210] on input "228.47" at bounding box center [998, 208] width 84 height 28
type input "218.47"
click at [381, 490] on div "Disability Insurance 80.40 $" at bounding box center [454, 475] width 408 height 42
click at [378, 497] on input "text" at bounding box center [369, 510] width 222 height 28
type input "Foundation"
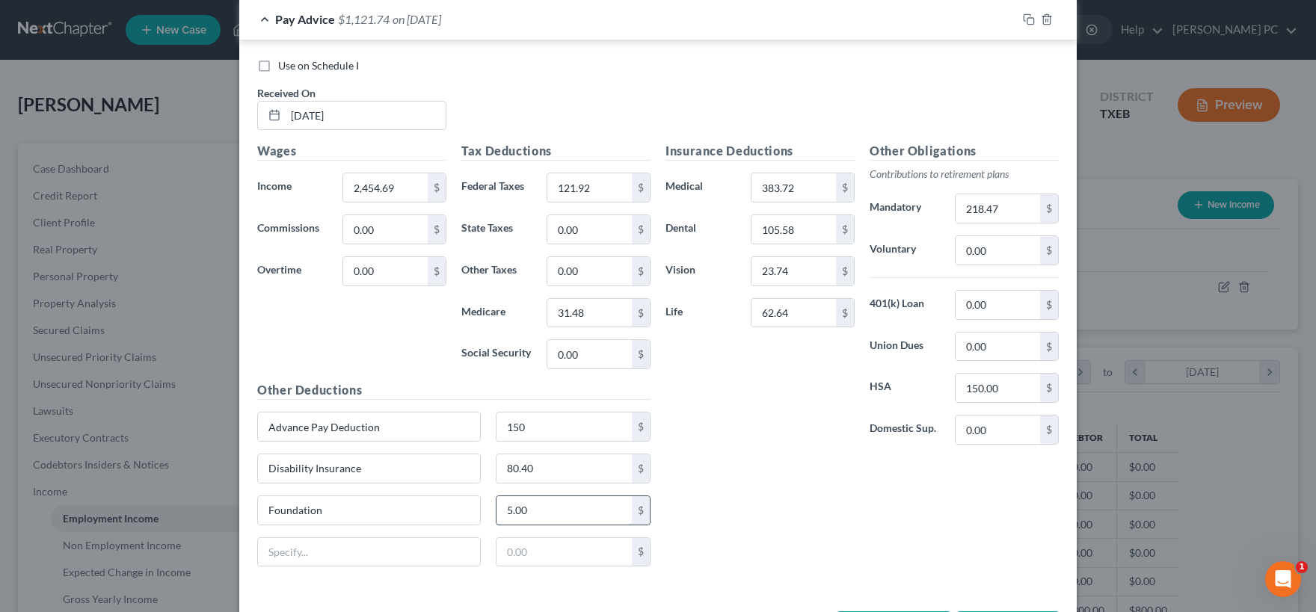
type input "5.00"
click at [728, 445] on div "Insurance Deductions Medical 383.72 $ Dental 105.58 $ Vision 23.74 $ Life 62.64…" at bounding box center [760, 299] width 204 height 315
click at [772, 189] on input "383.72" at bounding box center [793, 187] width 84 height 28
drag, startPoint x: 769, startPoint y: 189, endPoint x: 781, endPoint y: 188, distance: 11.3
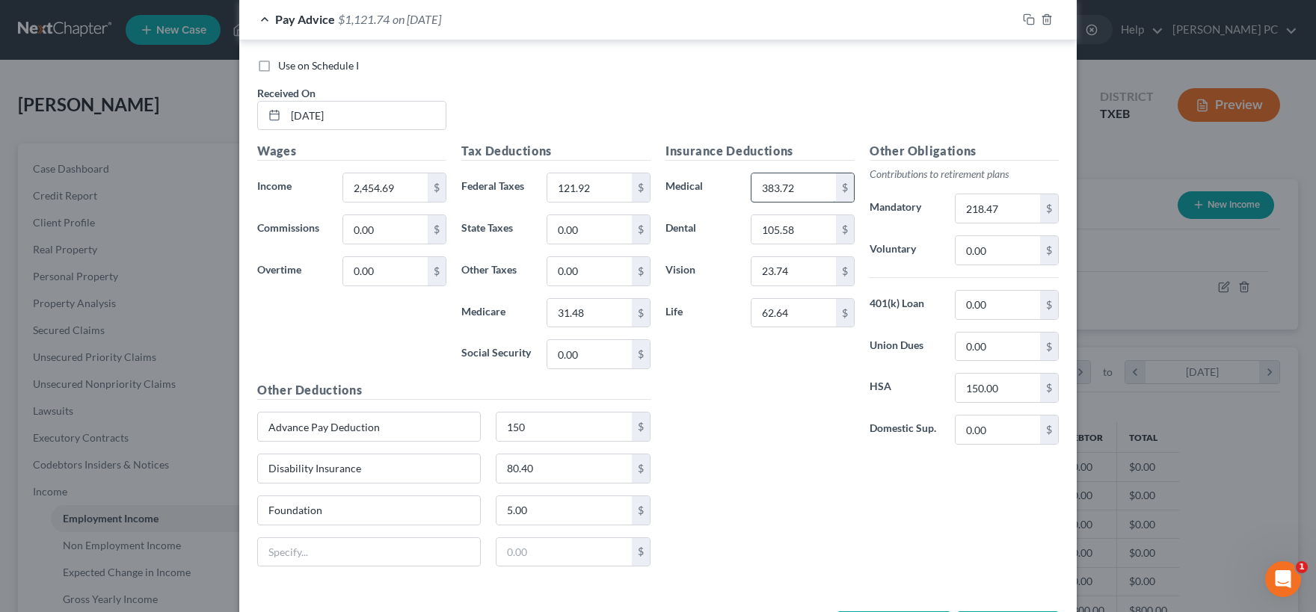
click at [781, 188] on input "383.72" at bounding box center [793, 187] width 84 height 28
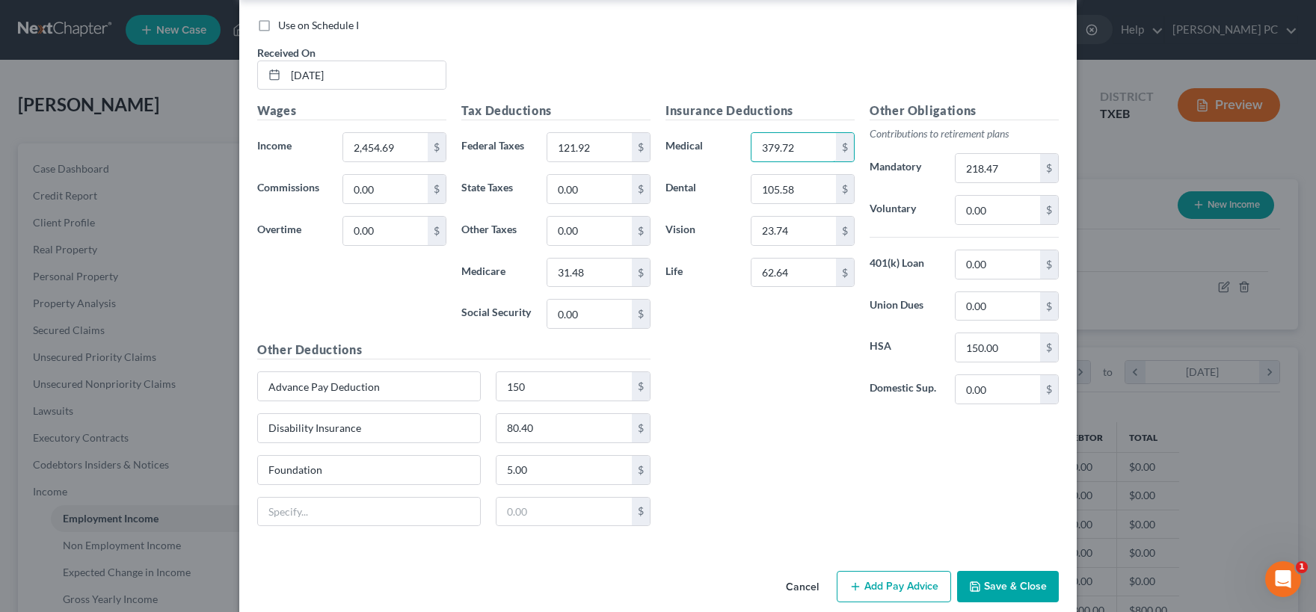
scroll to position [535, 0]
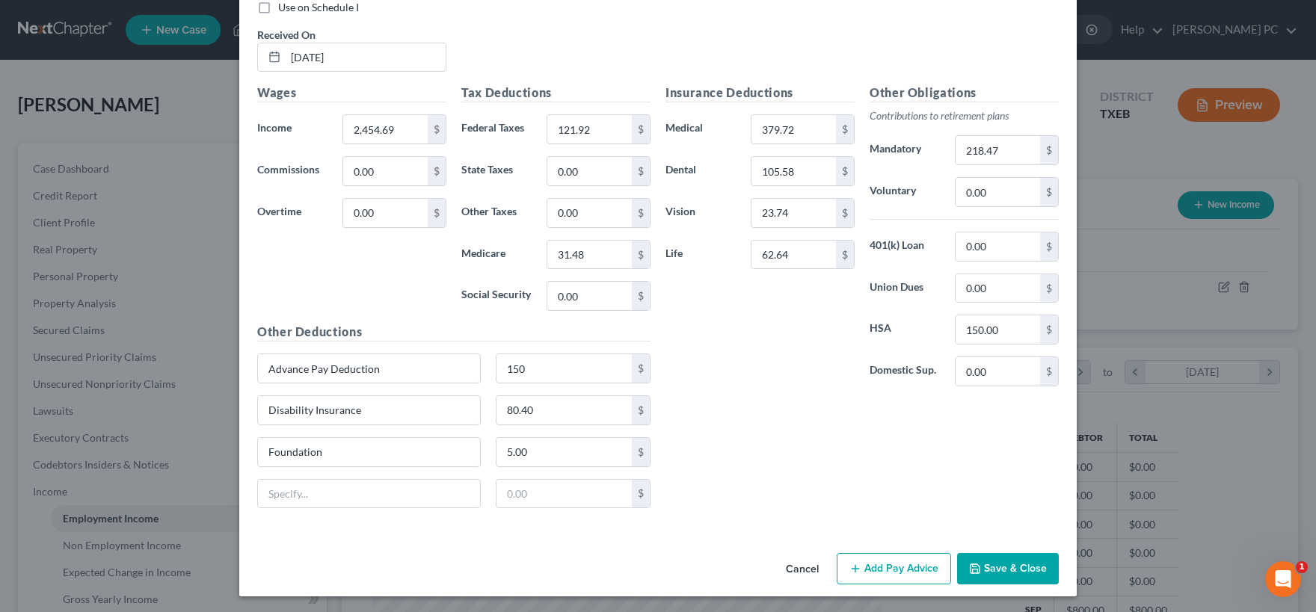
click at [790, 382] on div "Insurance Deductions Medical 379.72 $ Dental 105.58 $ Vision 23.74 $ Life 62.64…" at bounding box center [760, 241] width 204 height 315
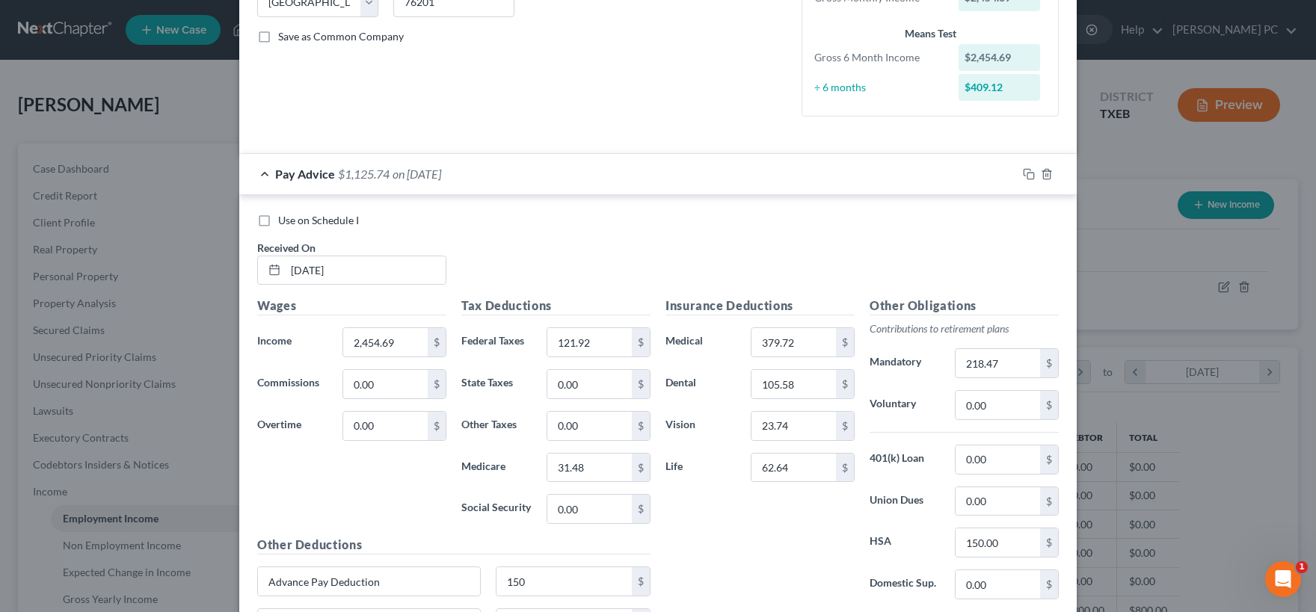
scroll to position [313, 0]
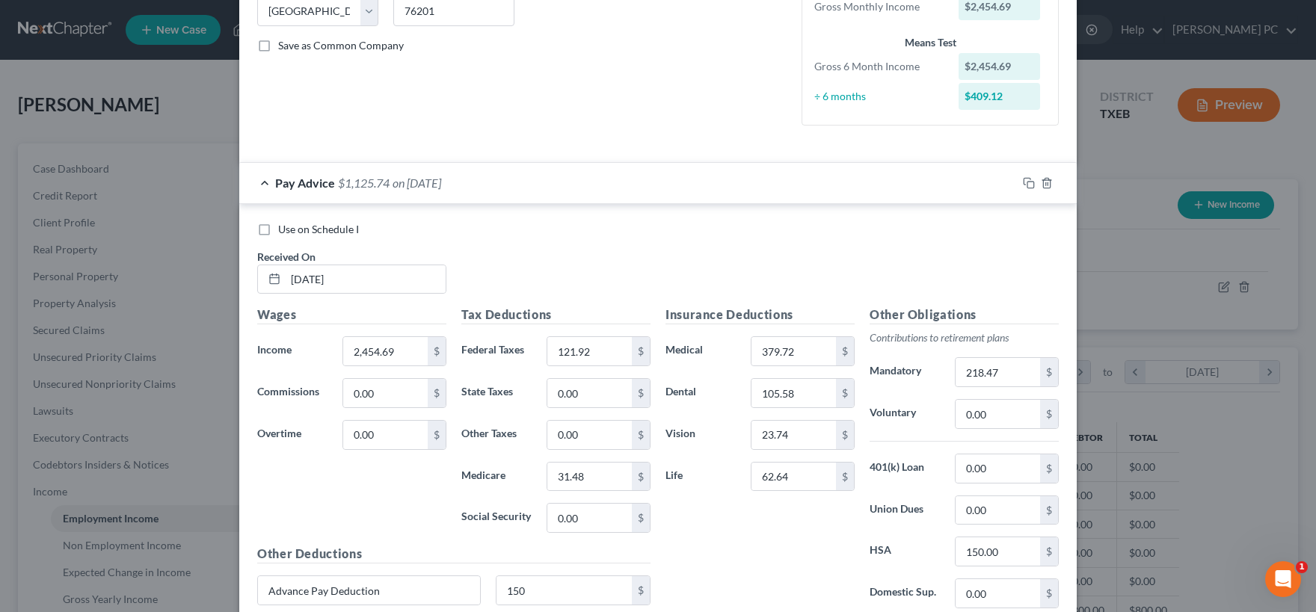
click at [805, 521] on div "Insurance Deductions Medical 379.72 $ Dental 105.58 $ Vision 23.74 $ Life 62.64…" at bounding box center [760, 463] width 204 height 315
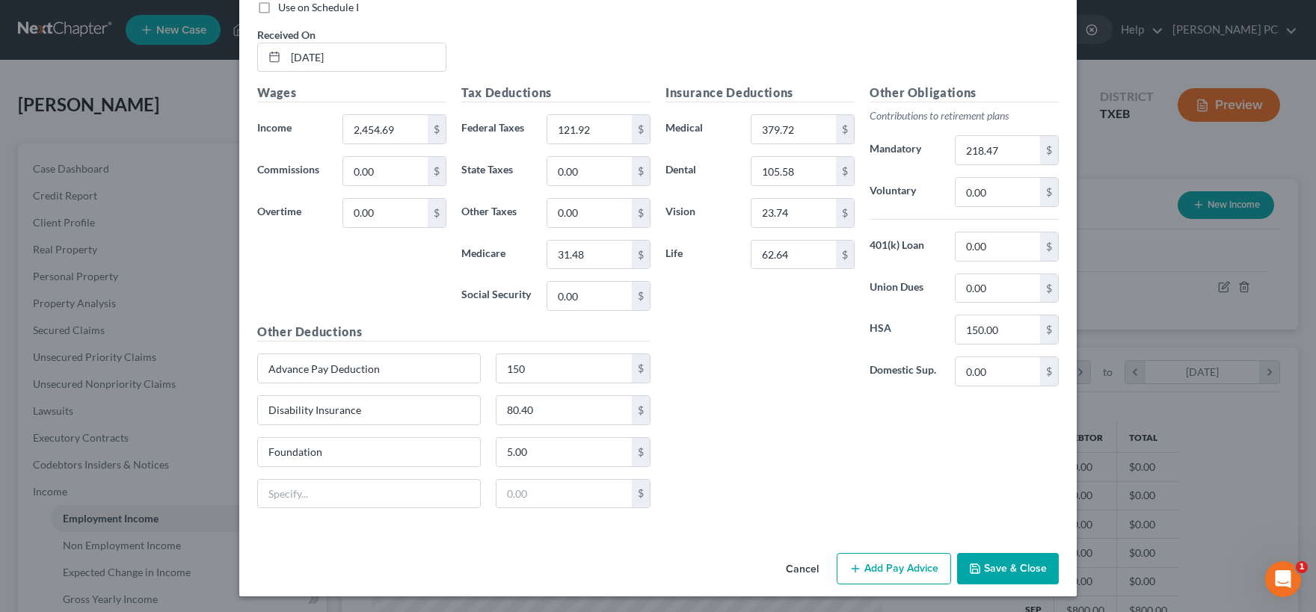
click at [937, 449] on div "Insurance Deductions Medical 379.72 $ Dental 105.58 $ Vision 23.74 $ Life 62.64…" at bounding box center [862, 302] width 408 height 437
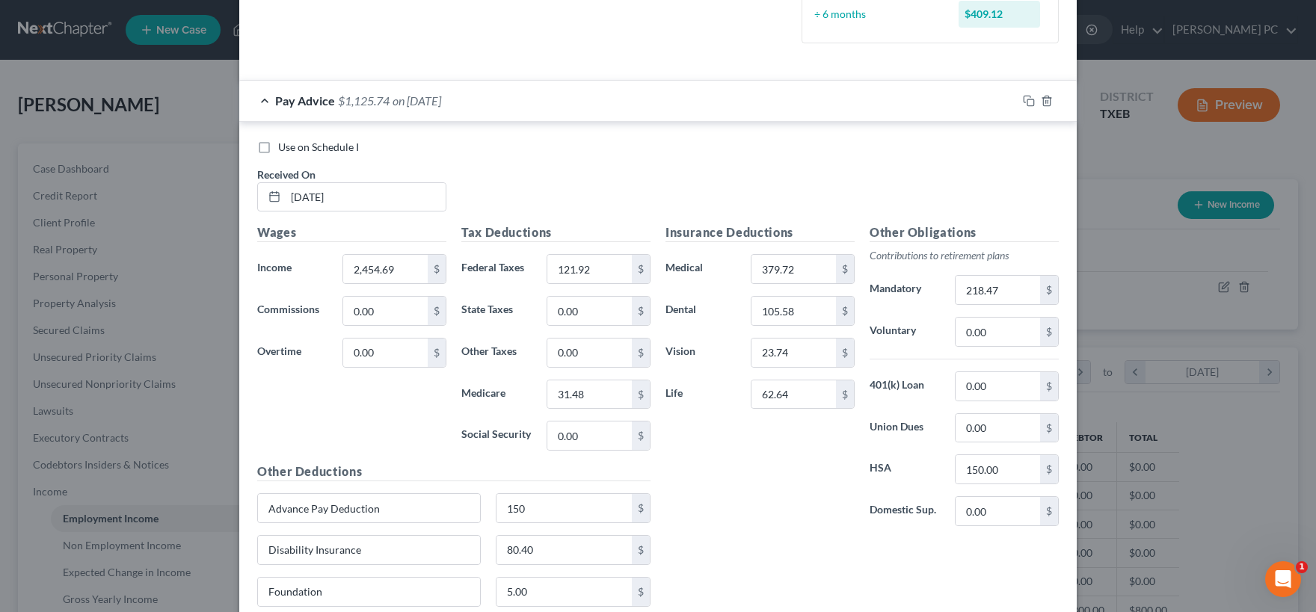
scroll to position [387, 0]
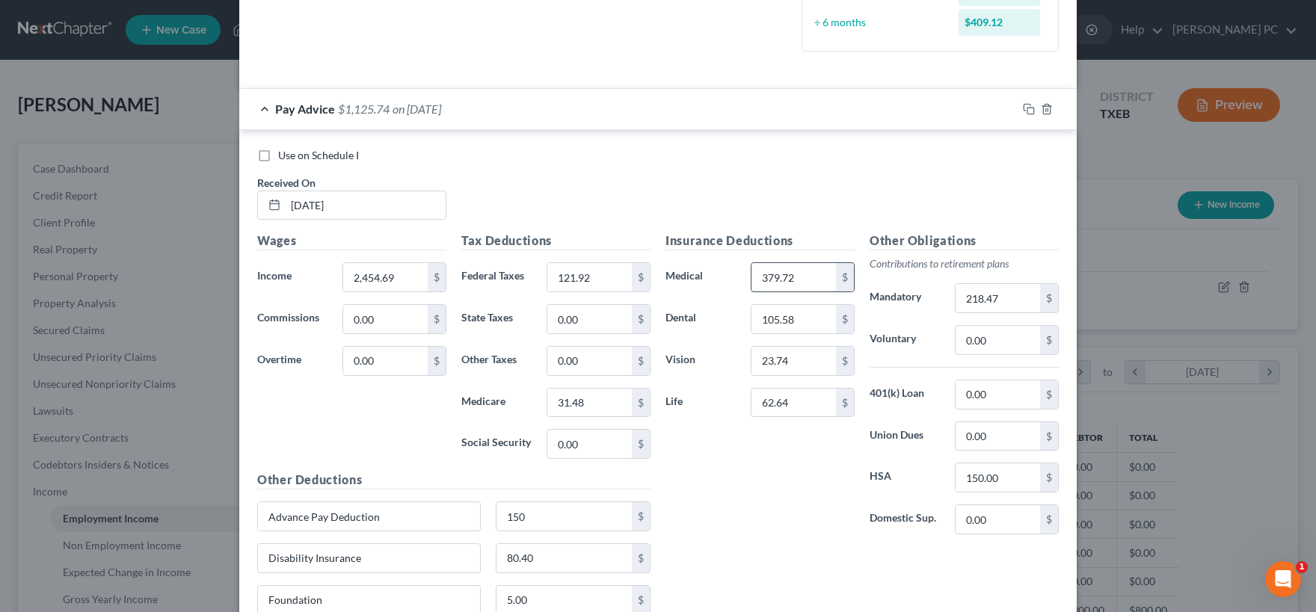
click at [772, 281] on input "379.72" at bounding box center [793, 277] width 84 height 28
click at [778, 280] on input "379.72" at bounding box center [793, 277] width 84 height 28
click at [772, 280] on input "379.72" at bounding box center [793, 277] width 84 height 28
click at [769, 277] on input "379.72" at bounding box center [793, 277] width 84 height 28
drag, startPoint x: 769, startPoint y: 277, endPoint x: 778, endPoint y: 277, distance: 9.7
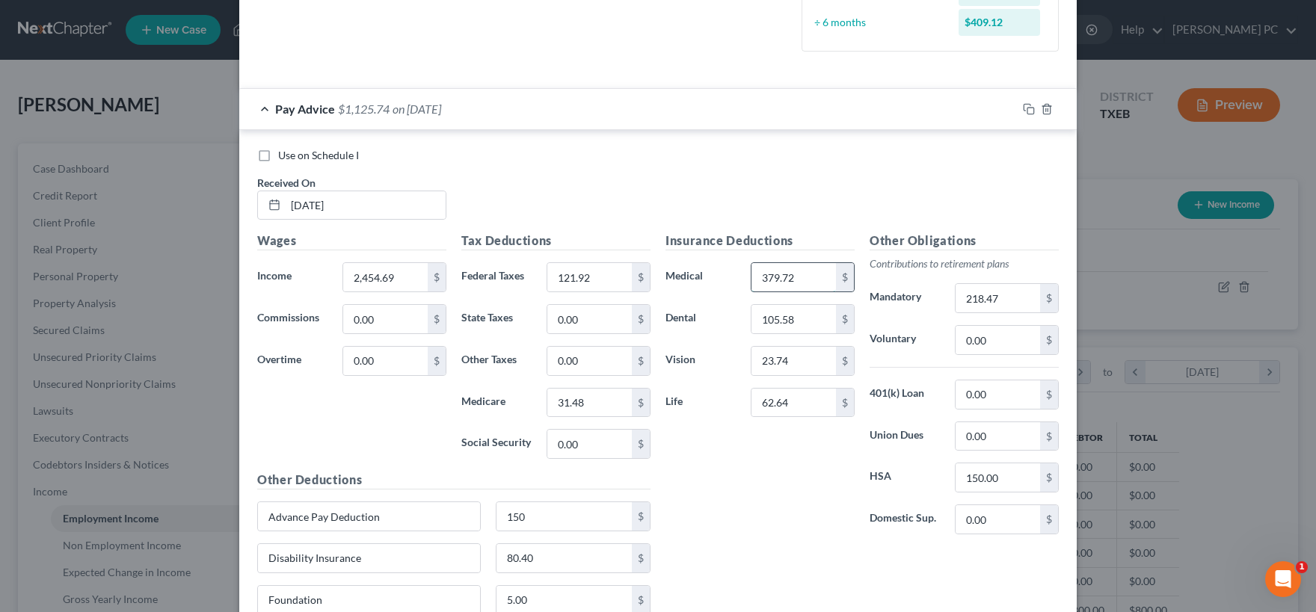
click at [778, 277] on input "379.72" at bounding box center [793, 277] width 84 height 28
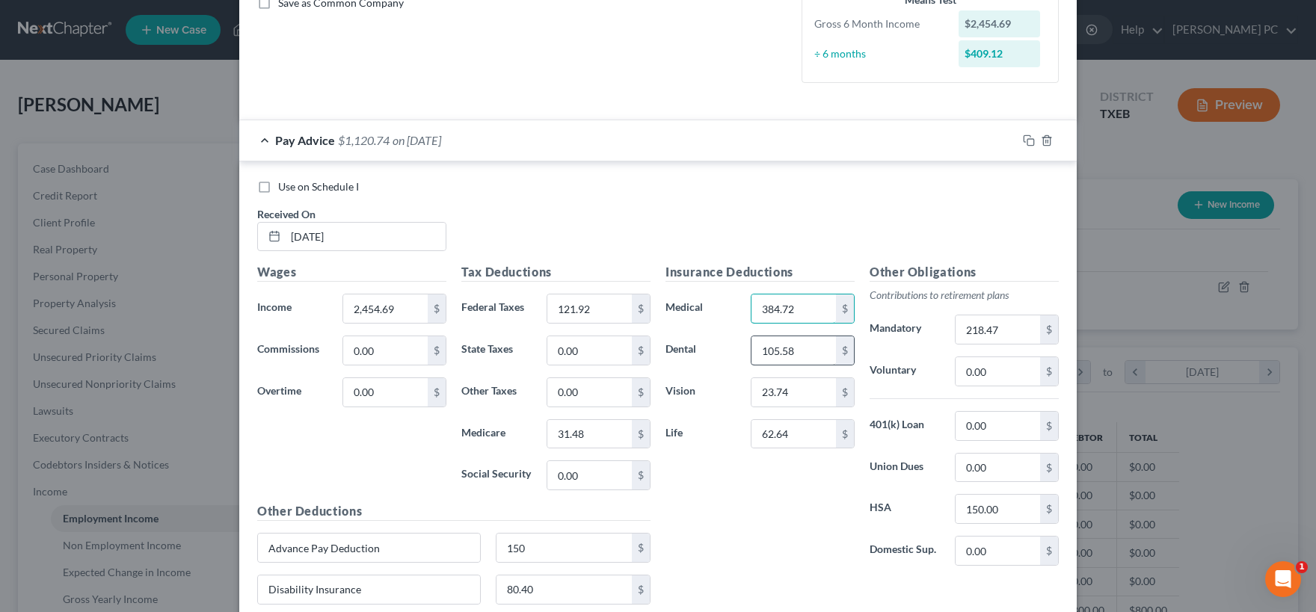
scroll to position [313, 0]
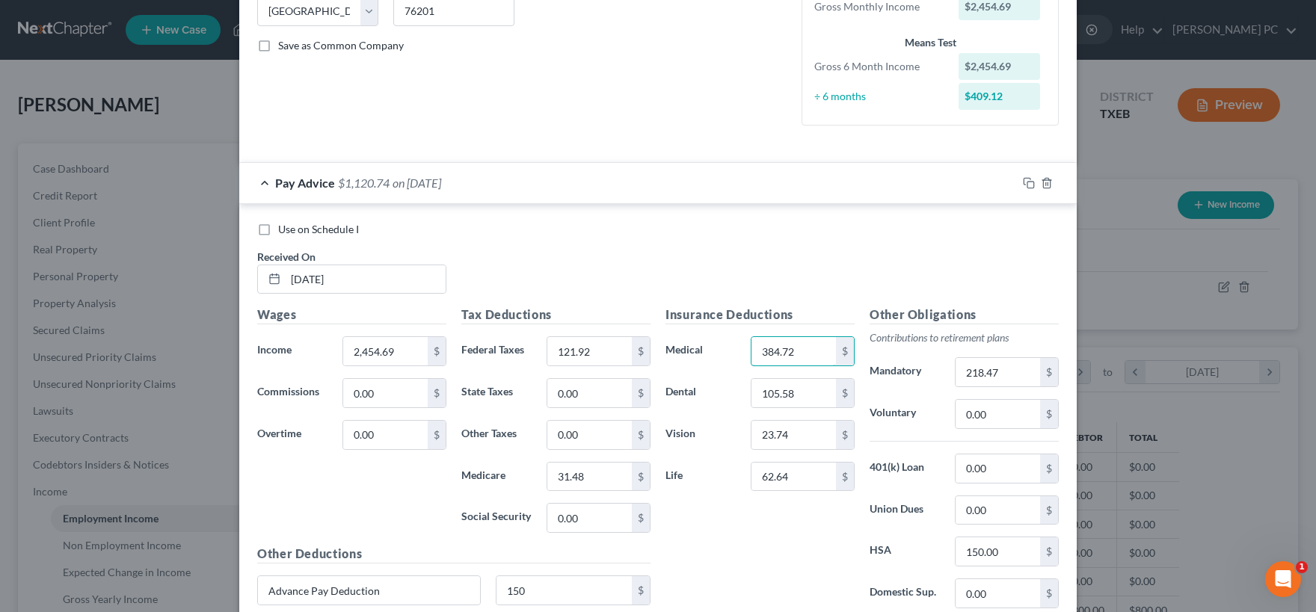
type input "384.72"
click at [747, 529] on div "Insurance Deductions Medical 384.72 $ Dental 105.58 $ Vision 23.74 $ Life 62.64…" at bounding box center [760, 463] width 204 height 315
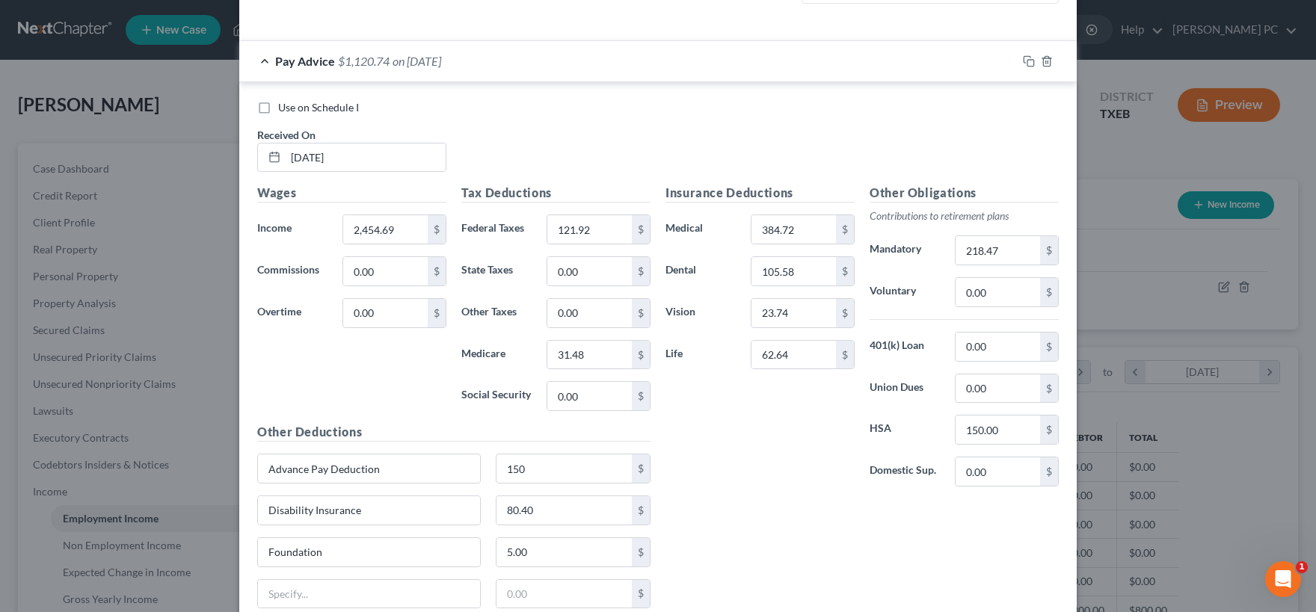
scroll to position [461, 0]
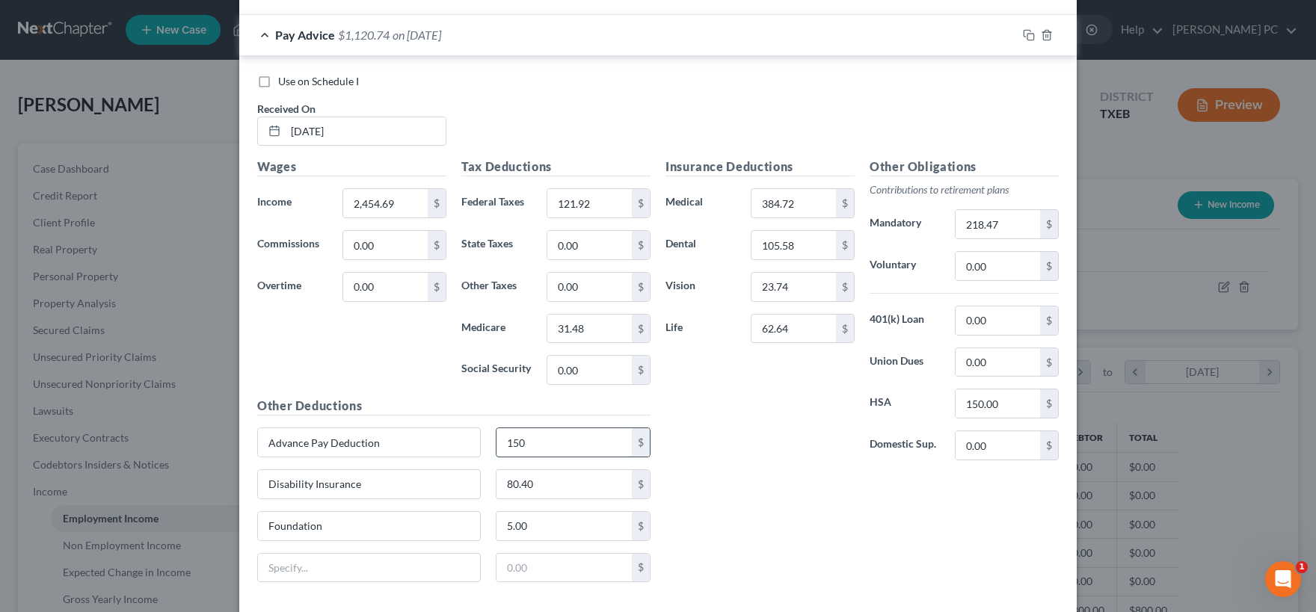
click at [549, 449] on input "150" at bounding box center [564, 442] width 136 height 28
click at [540, 448] on input "150" at bounding box center [564, 442] width 136 height 28
type input "150.00"
click at [805, 200] on input "384.72" at bounding box center [793, 203] width 84 height 28
type input "383.72"
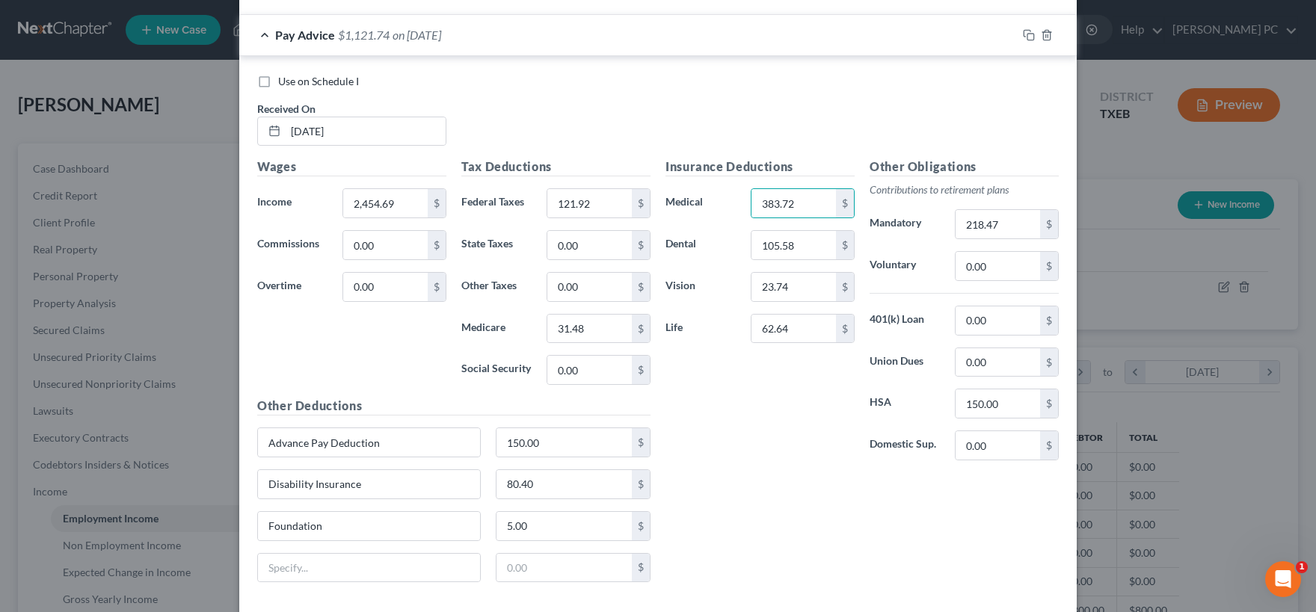
click at [762, 410] on div "Insurance Deductions Medical 383.72 $ Dental 105.58 $ Vision 23.74 $ Life 62.64…" at bounding box center [760, 315] width 204 height 315
click at [750, 423] on div "Insurance Deductions Medical 383.72 $ Dental 105.58 $ Vision 23.74 $ Life 62.64…" at bounding box center [760, 315] width 204 height 315
click at [810, 250] on input "105.58" at bounding box center [793, 245] width 84 height 28
drag, startPoint x: 774, startPoint y: 244, endPoint x: 748, endPoint y: 243, distance: 25.5
click at [751, 243] on input "0" at bounding box center [793, 245] width 84 height 28
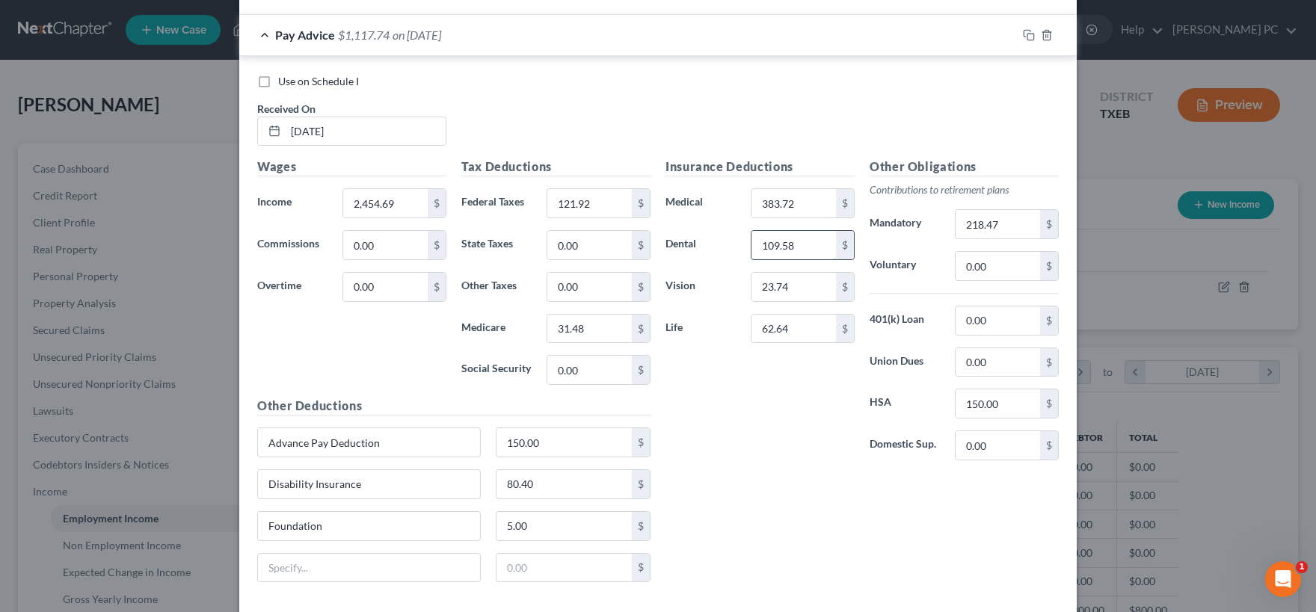
type input "109.58"
click at [794, 294] on input "23.74" at bounding box center [793, 287] width 84 height 28
click at [804, 383] on div "Insurance Deductions Medical 383.72 $ Dental 109.58 $ Vision 23.74 $ Life 62.64…" at bounding box center [760, 315] width 204 height 315
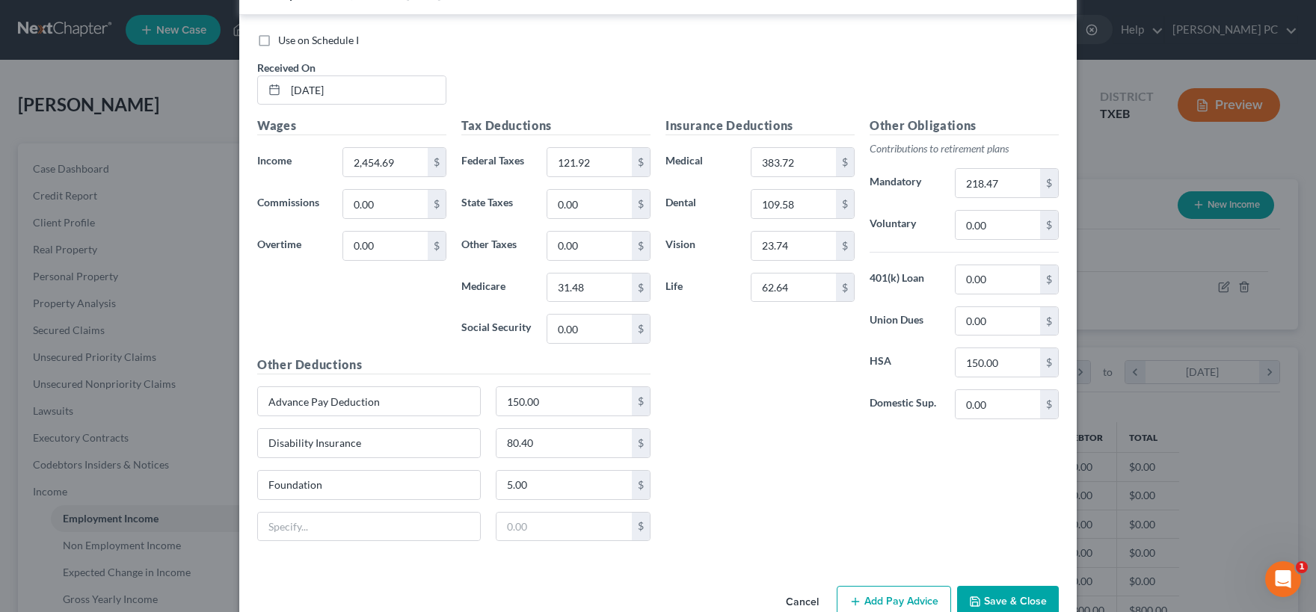
scroll to position [535, 0]
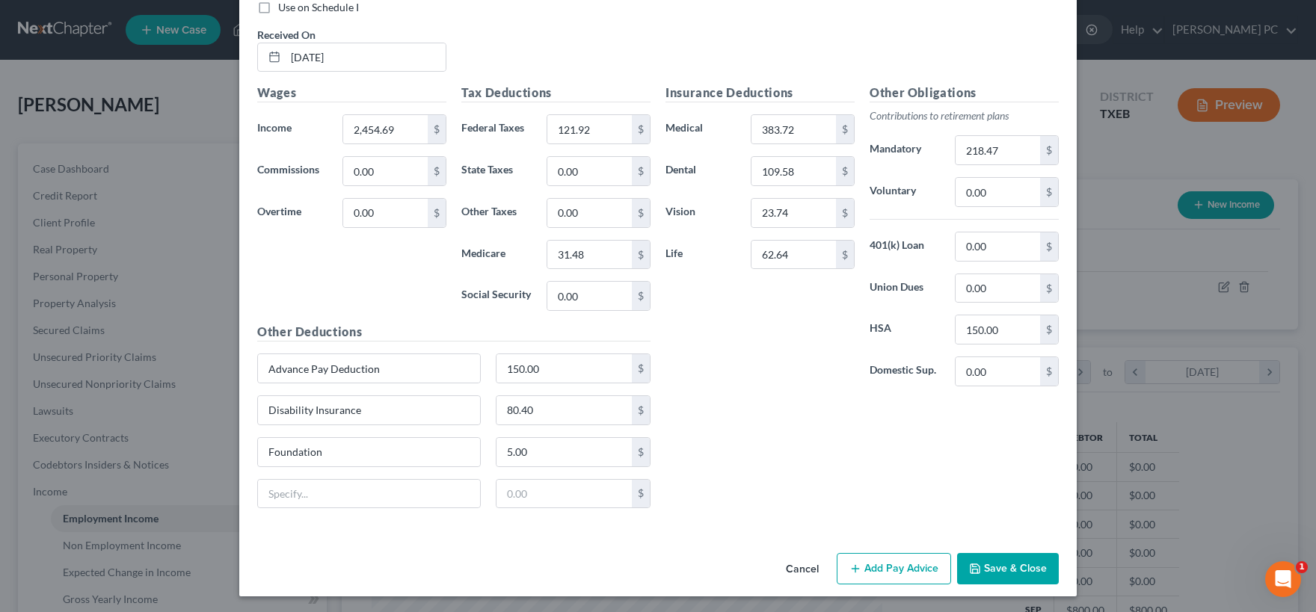
click at [1020, 570] on button "Save & Close" at bounding box center [1008, 568] width 102 height 31
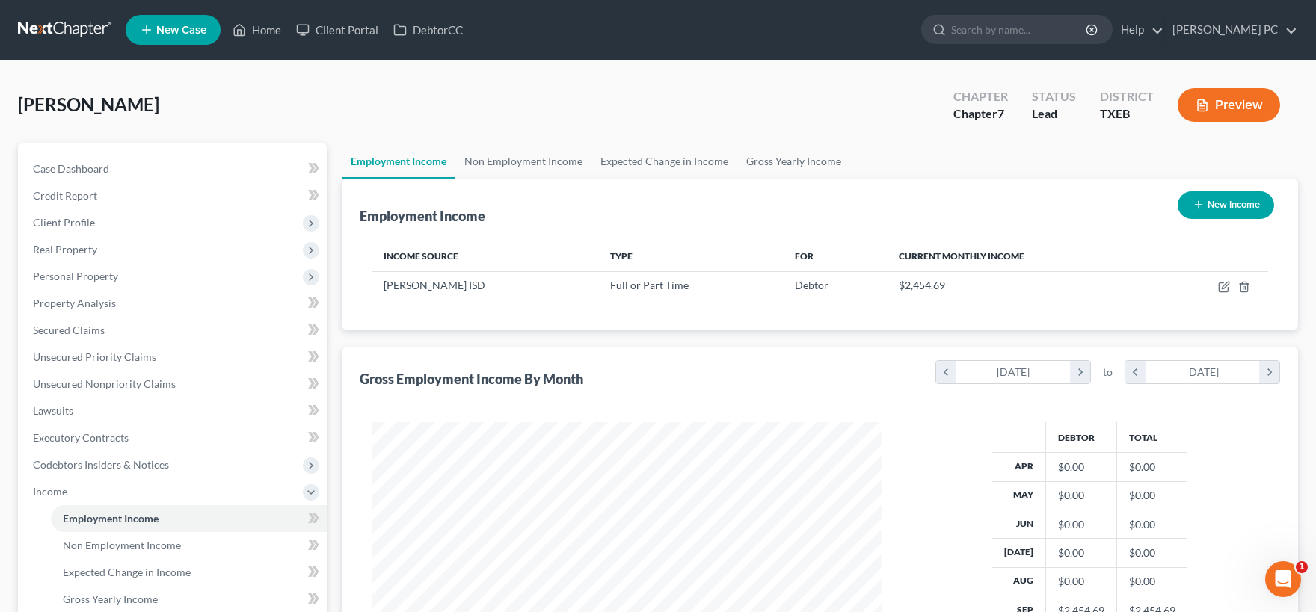
click at [1224, 209] on button "New Income" at bounding box center [1226, 205] width 96 height 28
select select "0"
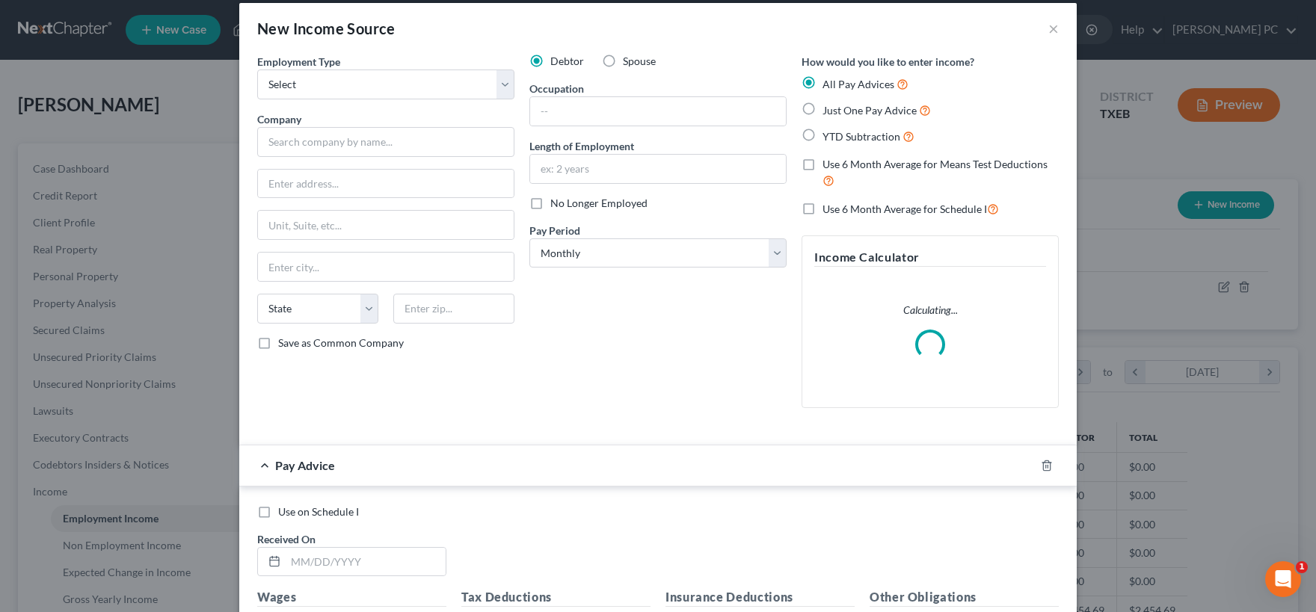
scroll to position [0, 0]
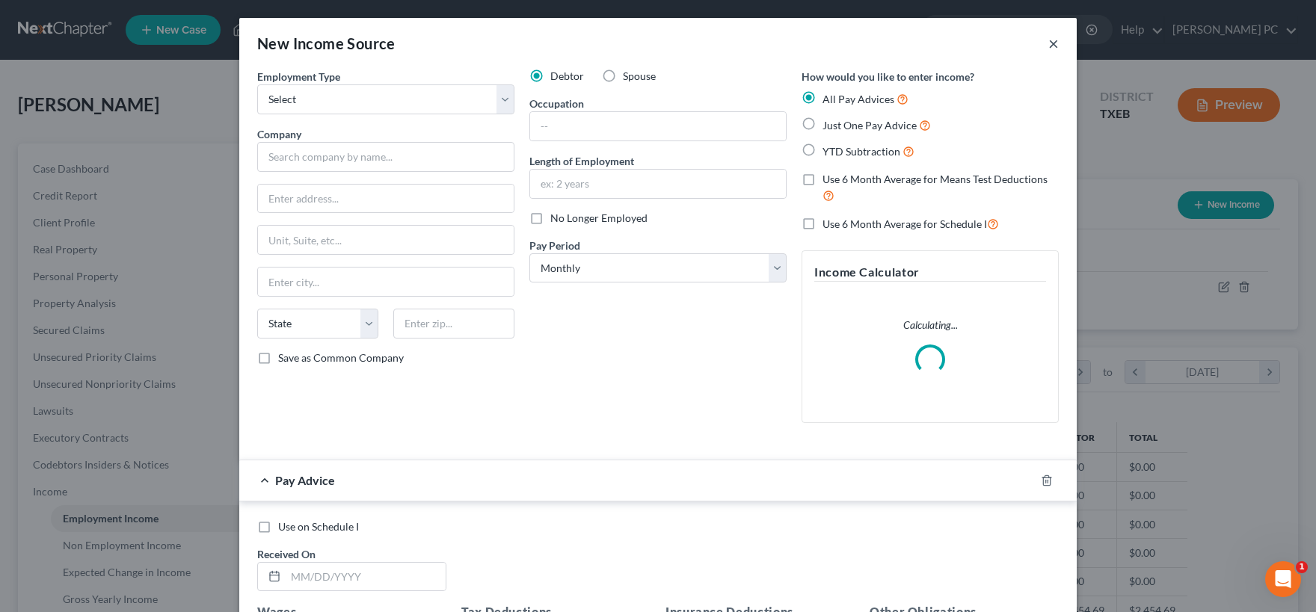
click at [1054, 42] on button "×" at bounding box center [1053, 43] width 10 height 18
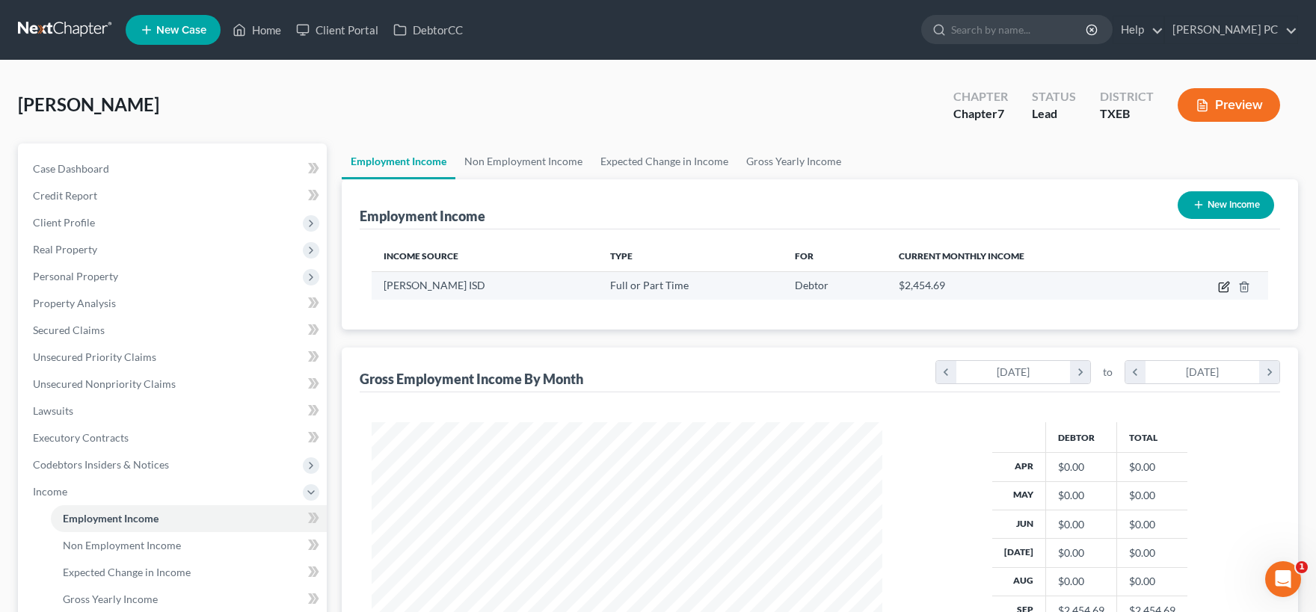
click at [1222, 286] on icon "button" at bounding box center [1224, 287] width 12 height 12
select select "0"
select select "45"
select select "0"
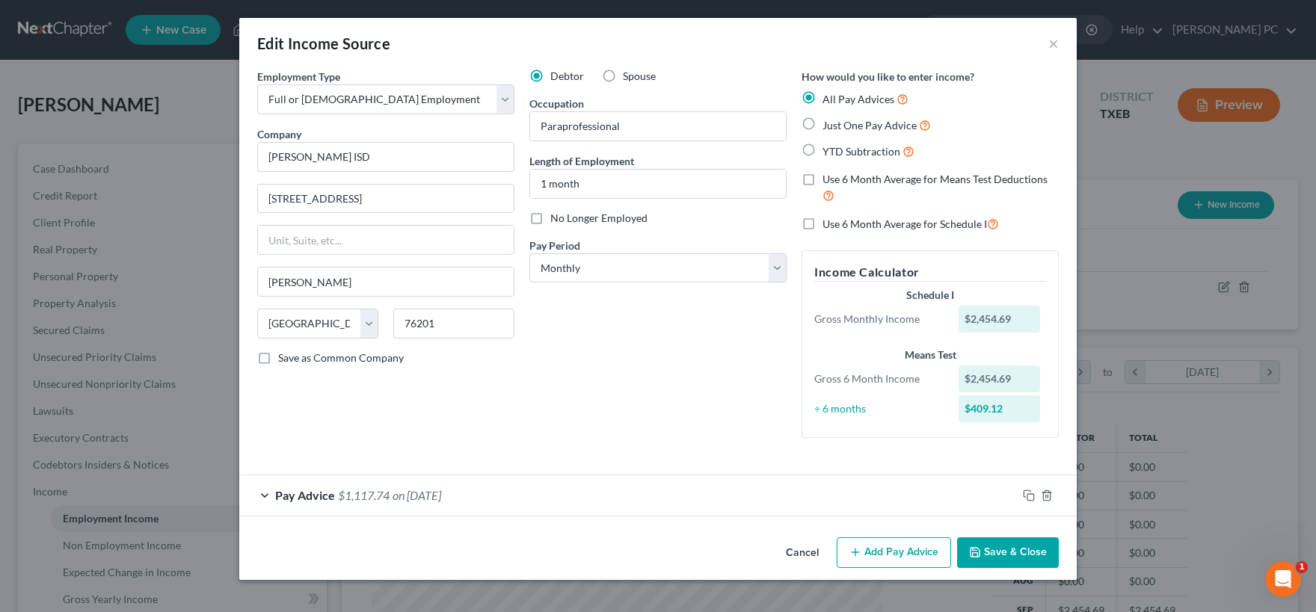
click at [569, 493] on div "Pay Advice $1,117.74 on [DATE]" at bounding box center [628, 496] width 778 height 40
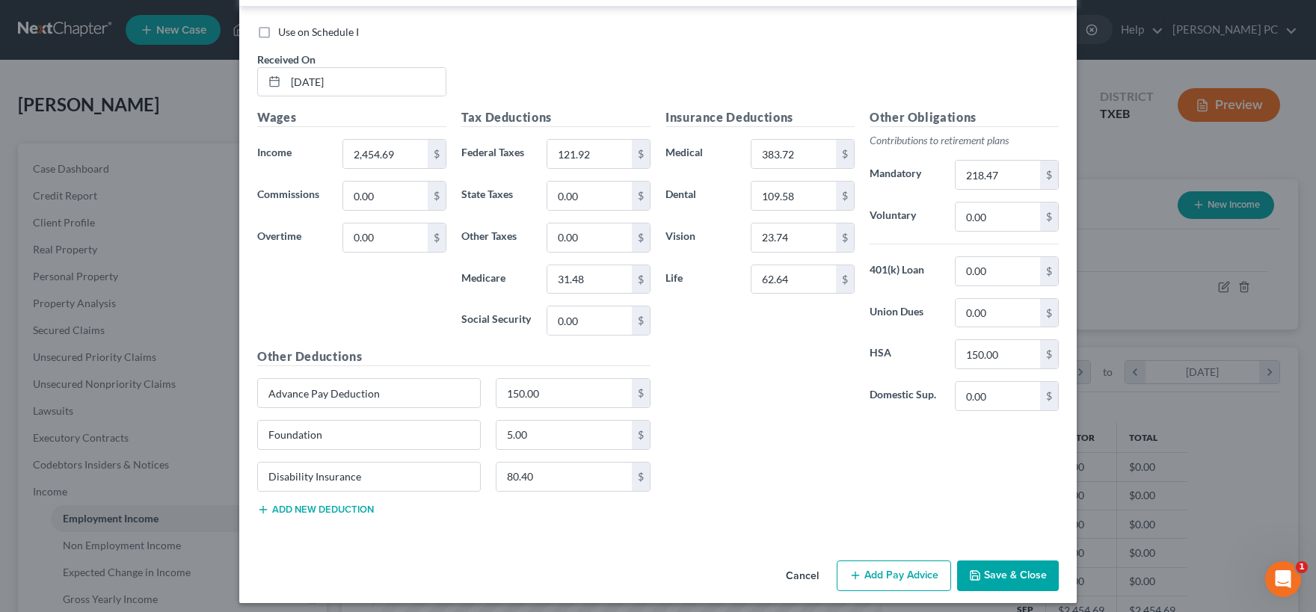
scroll to position [518, 0]
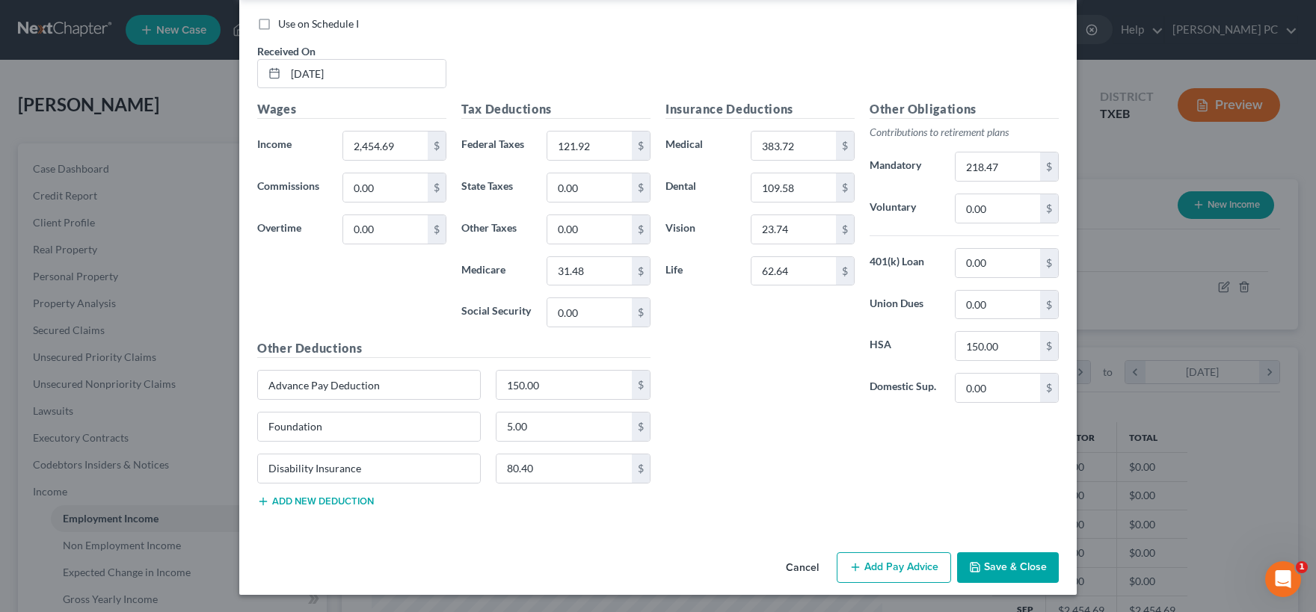
click at [877, 568] on button "Add Pay Advice" at bounding box center [894, 568] width 114 height 31
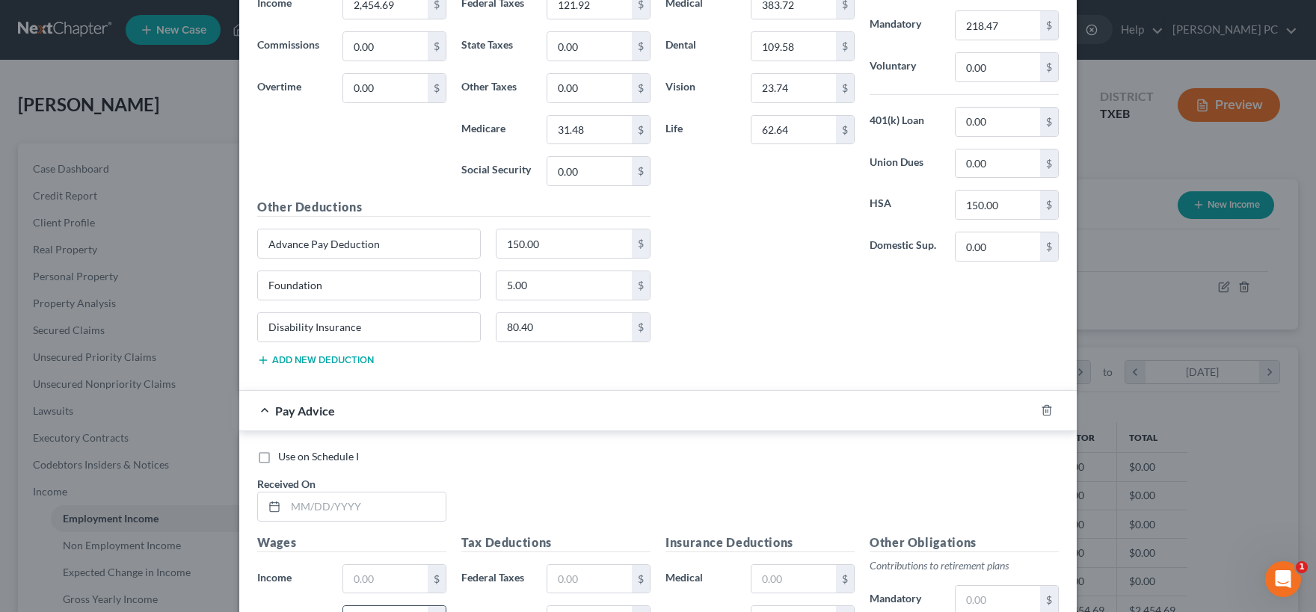
scroll to position [740, 0]
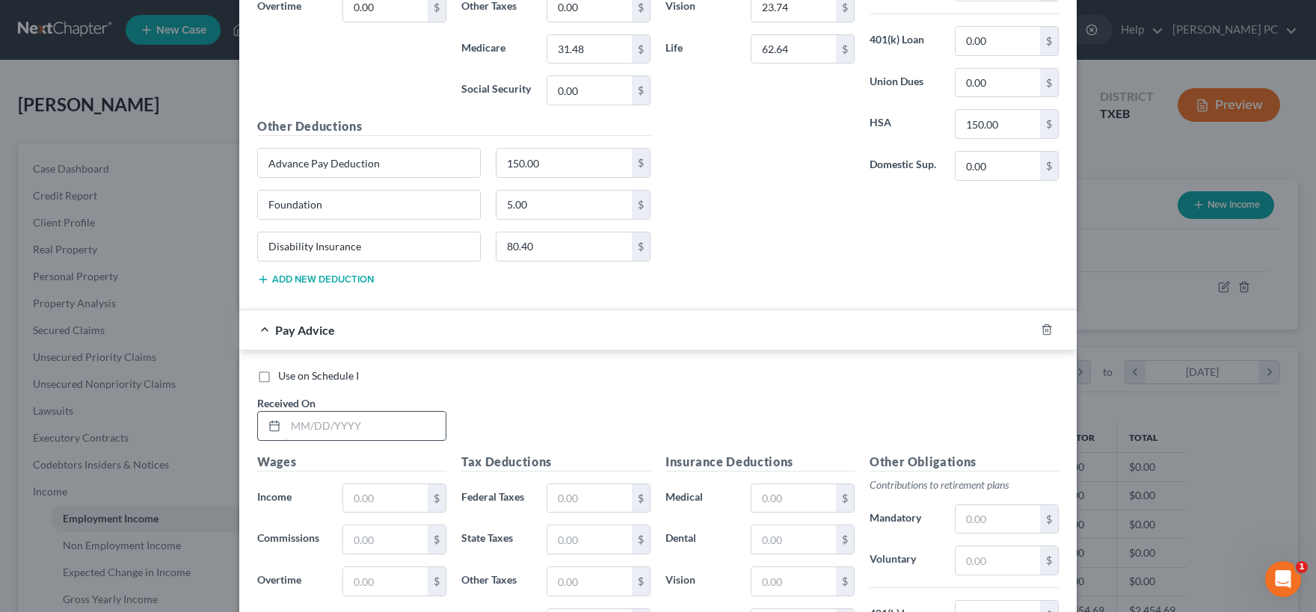
click at [336, 422] on input "text" at bounding box center [366, 426] width 160 height 28
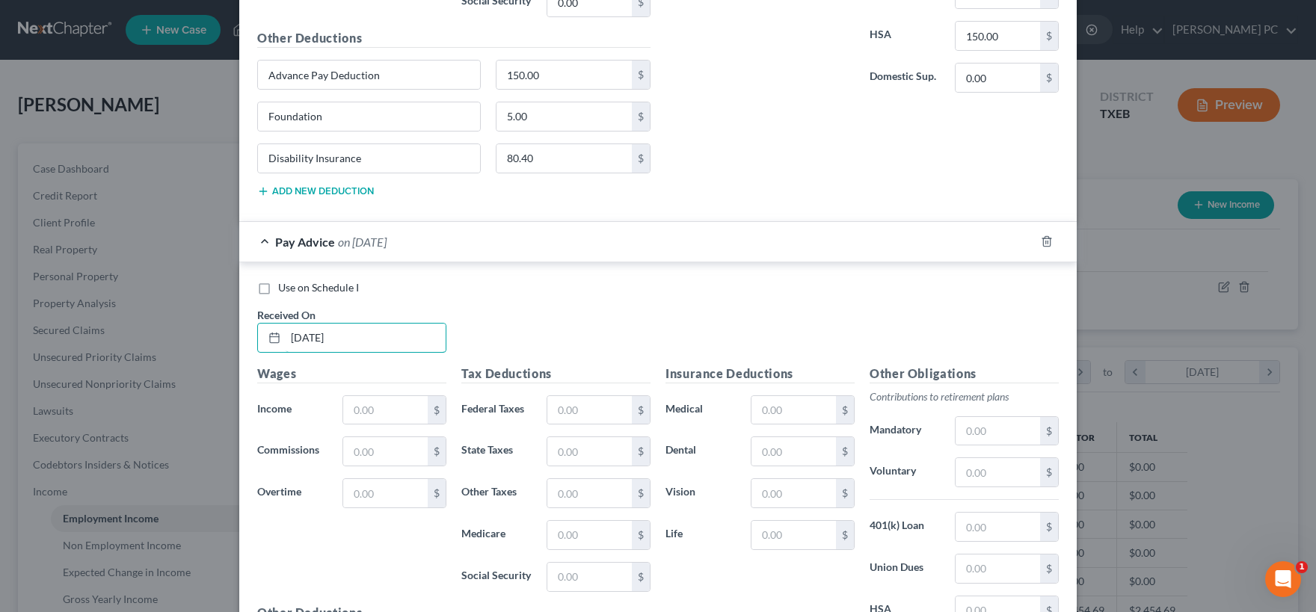
scroll to position [888, 0]
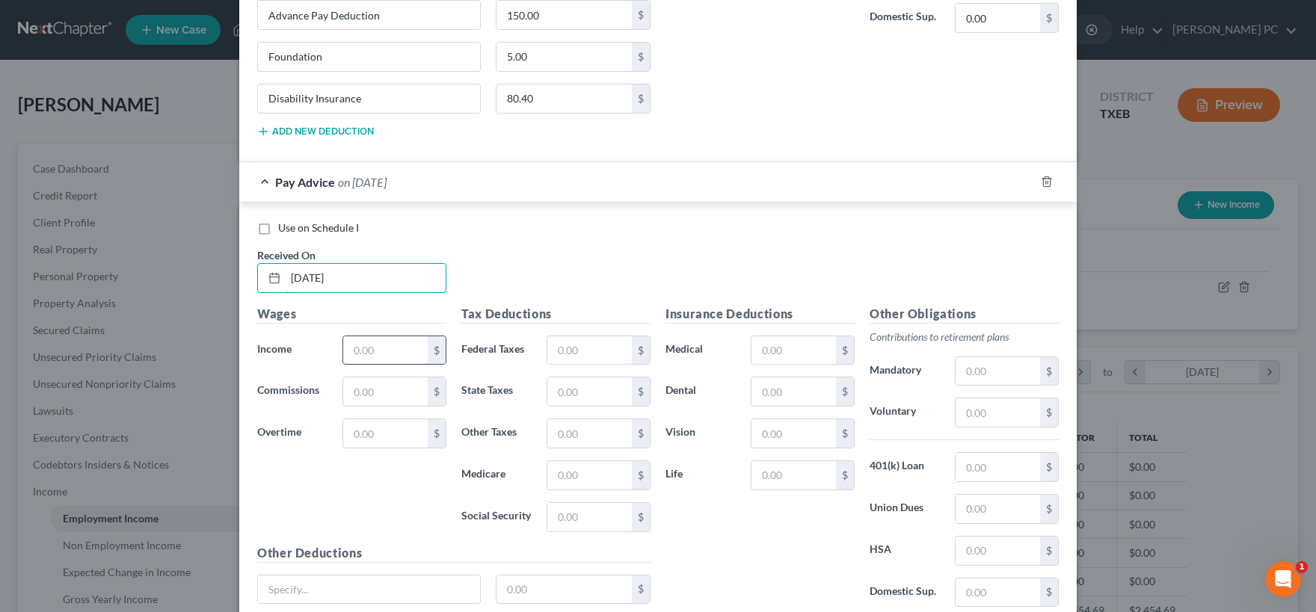
type input "[DATE]"
click at [380, 343] on input "text" at bounding box center [385, 350] width 84 height 28
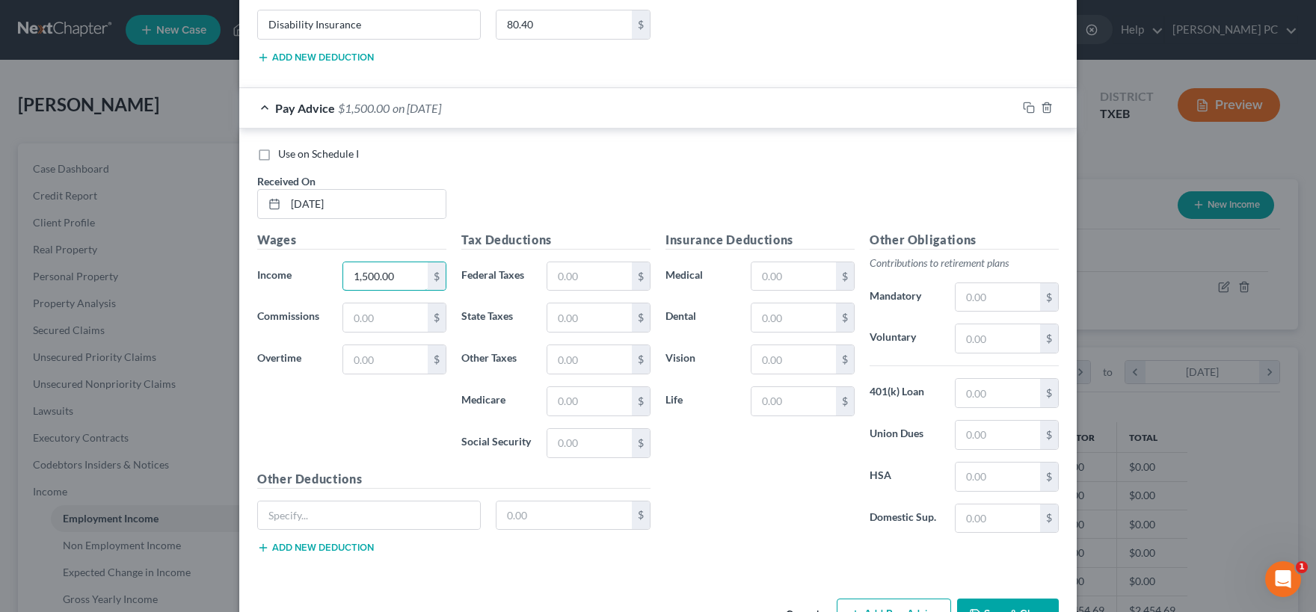
scroll to position [1008, 0]
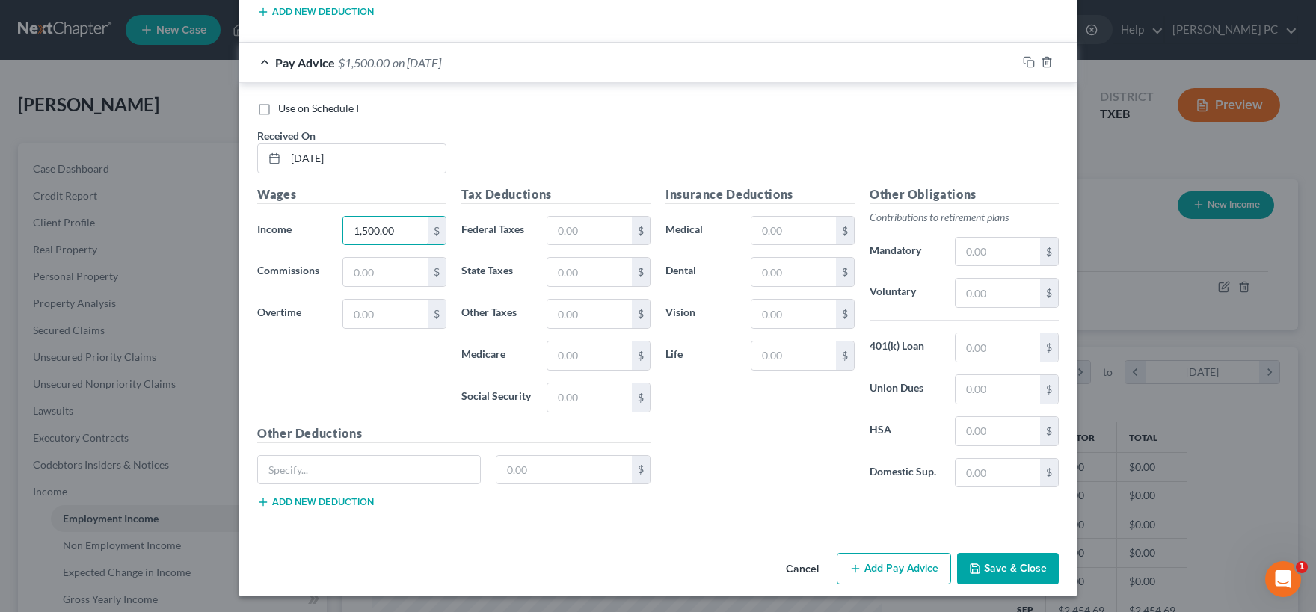
type input "1,500.00"
click at [991, 564] on button "Save & Close" at bounding box center [1008, 568] width 102 height 31
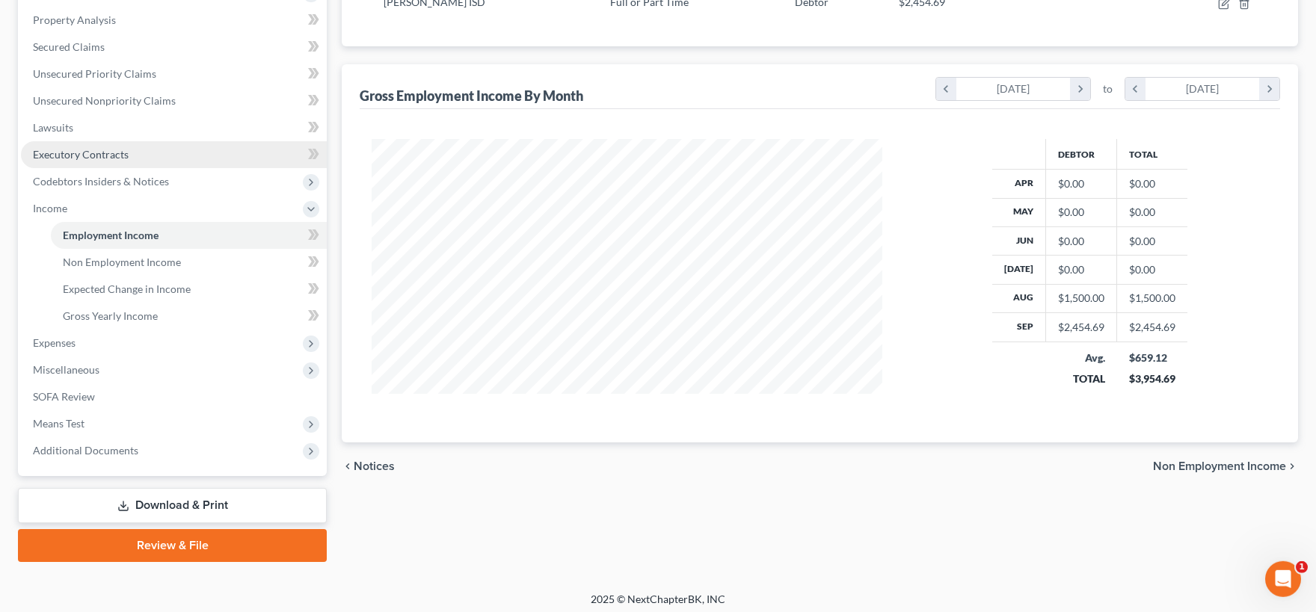
scroll to position [288, 0]
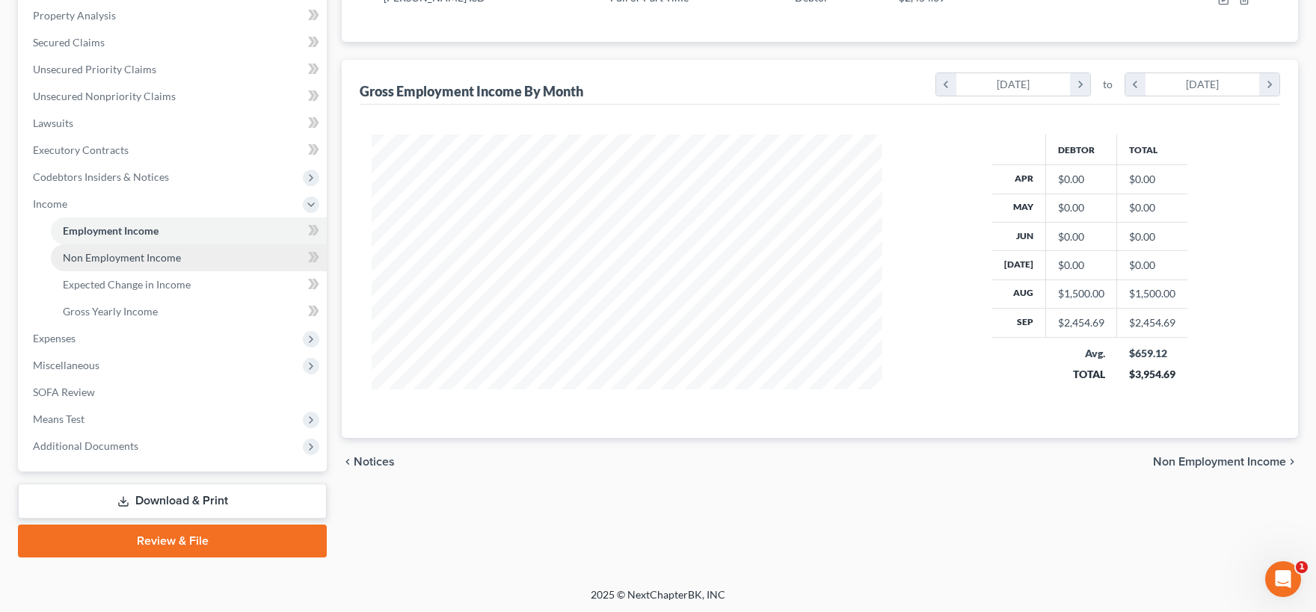
click at [150, 257] on span "Non Employment Income" at bounding box center [122, 257] width 118 height 13
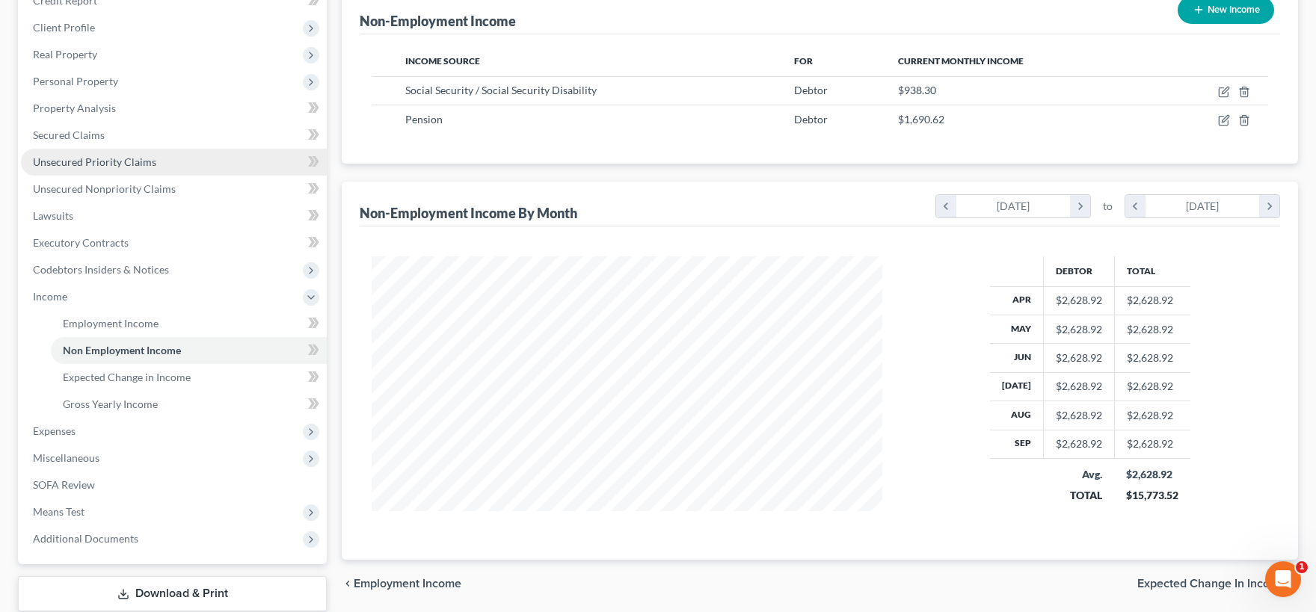
scroll to position [247, 0]
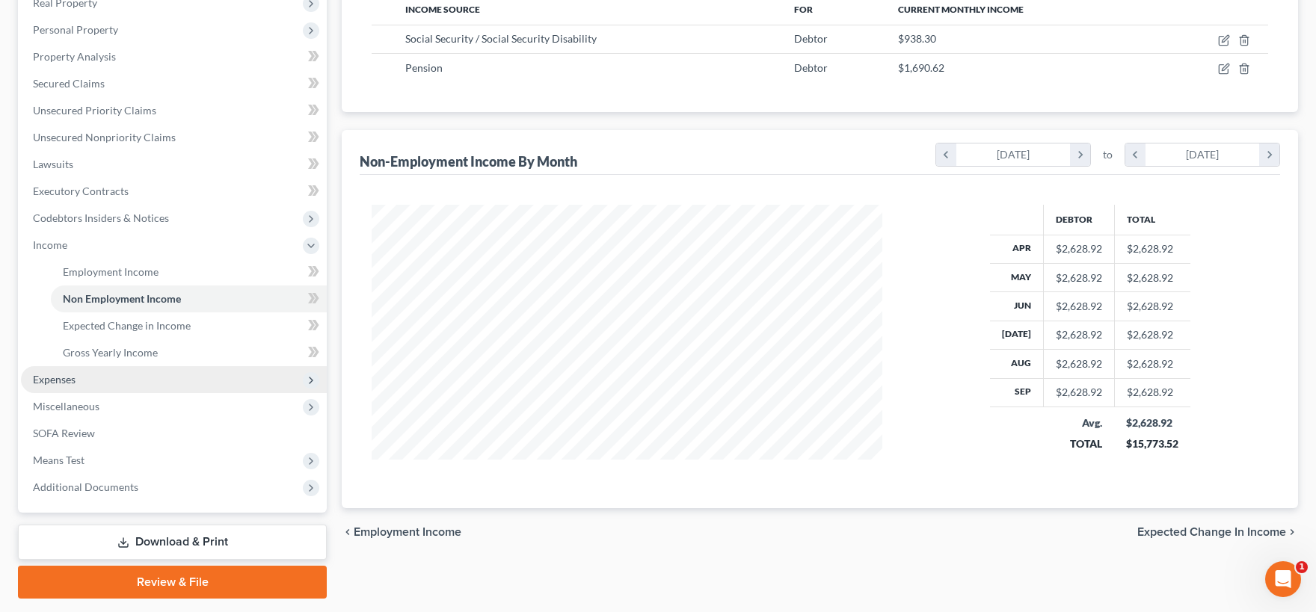
click at [123, 385] on span "Expenses" at bounding box center [174, 379] width 306 height 27
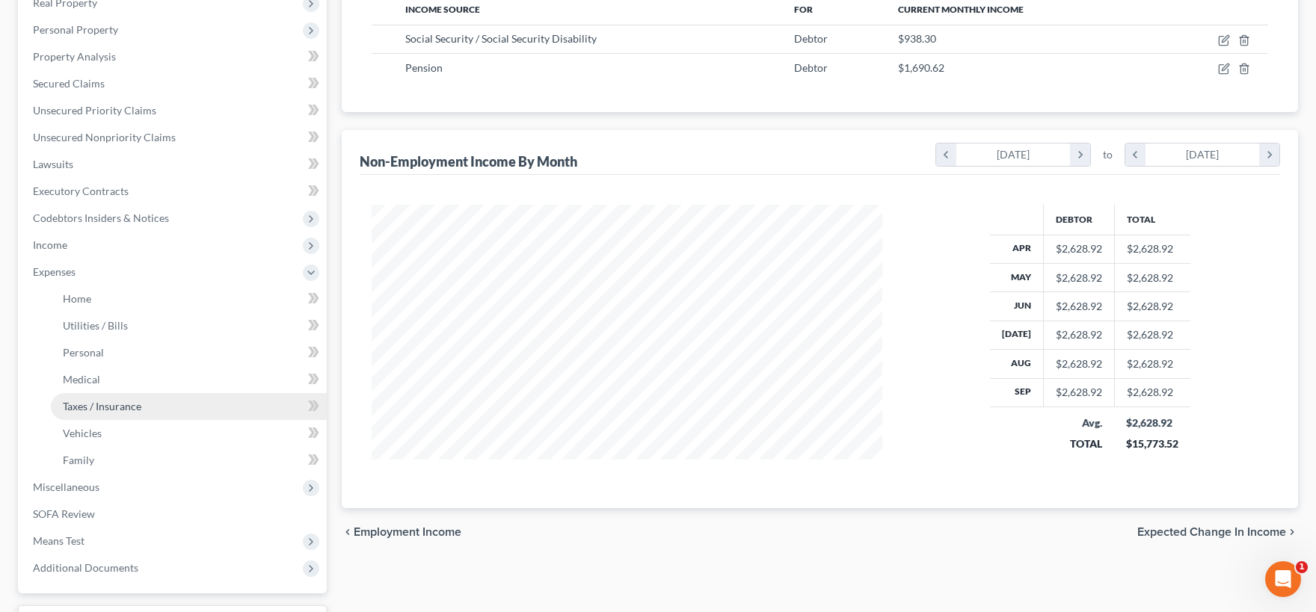
click at [134, 407] on span "Taxes / Insurance" at bounding box center [102, 406] width 79 height 13
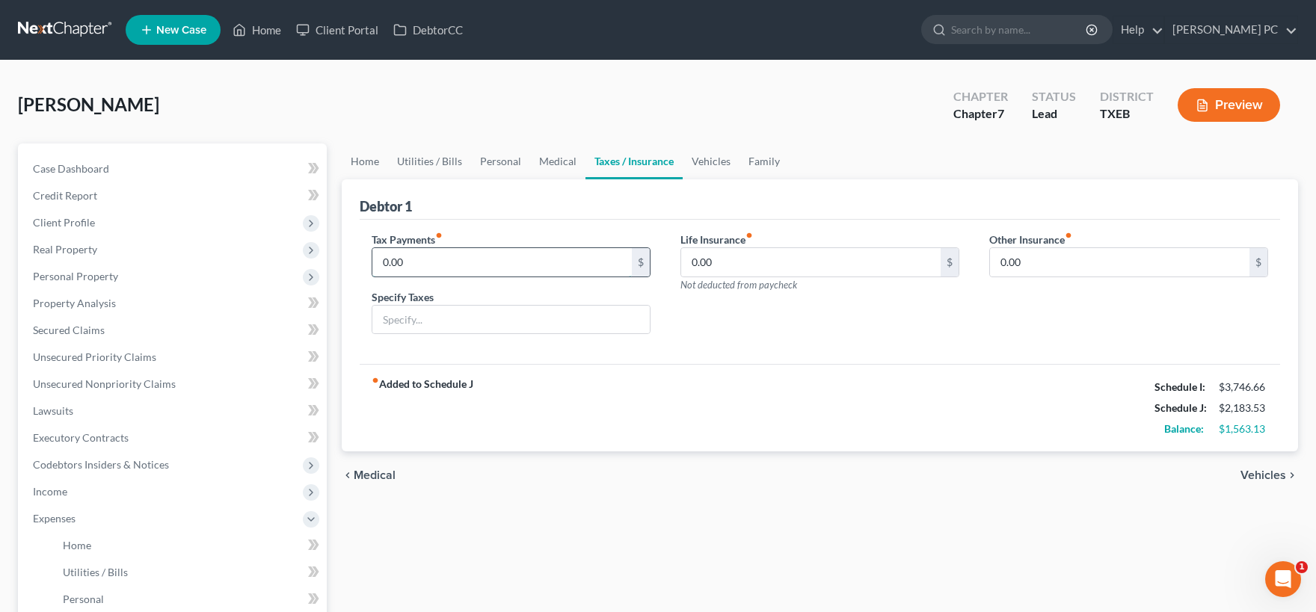
drag, startPoint x: 447, startPoint y: 260, endPoint x: 423, endPoint y: 251, distance: 25.6
click at [423, 251] on input "0.00" at bounding box center [501, 262] width 259 height 28
type input "79.80"
click at [551, 163] on link "Medical" at bounding box center [557, 162] width 55 height 36
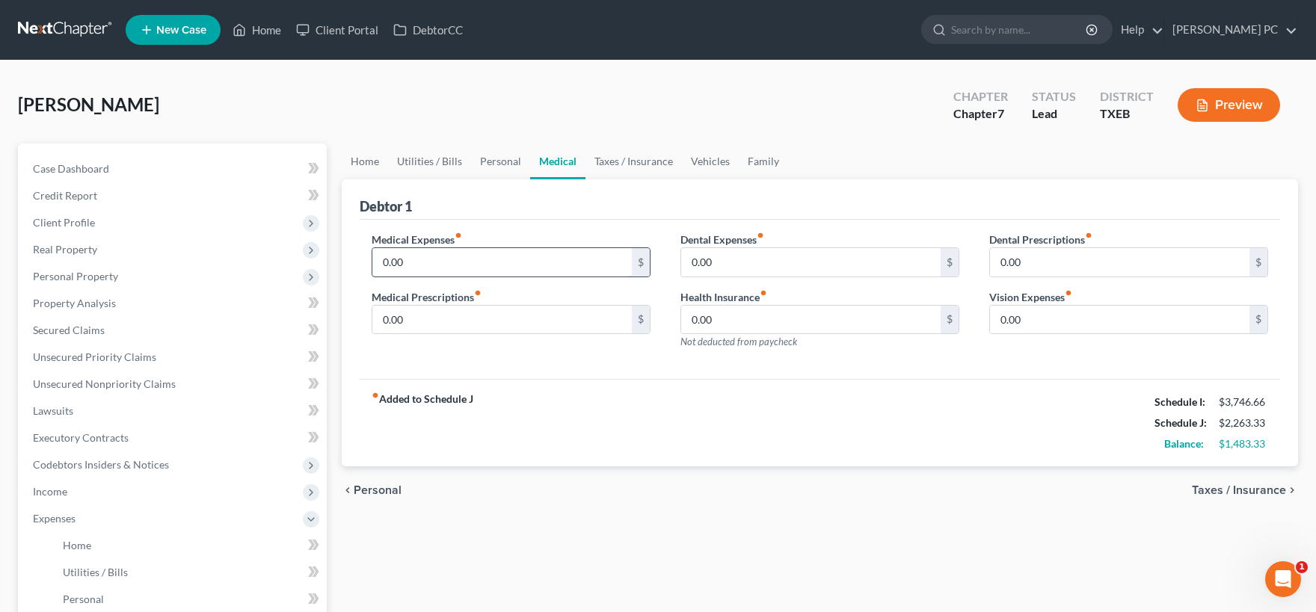
click at [407, 259] on input "0.00" at bounding box center [501, 262] width 259 height 28
type input "28.73"
click at [1246, 490] on span "Taxes / Insurance" at bounding box center [1239, 490] width 94 height 12
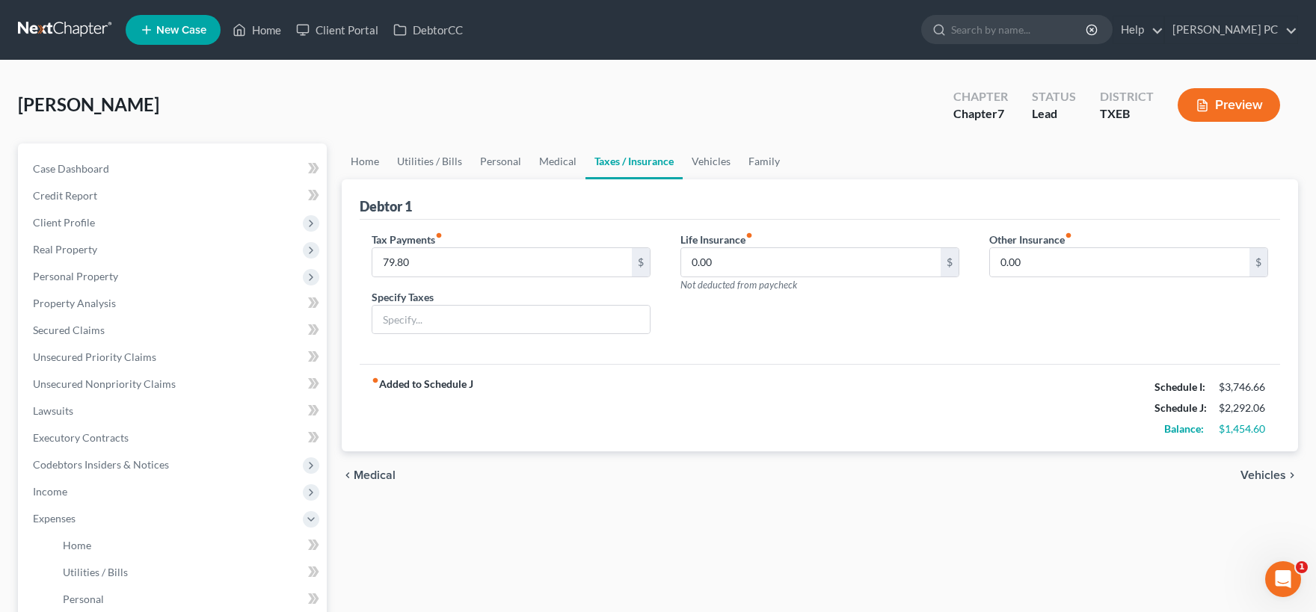
scroll to position [369, 0]
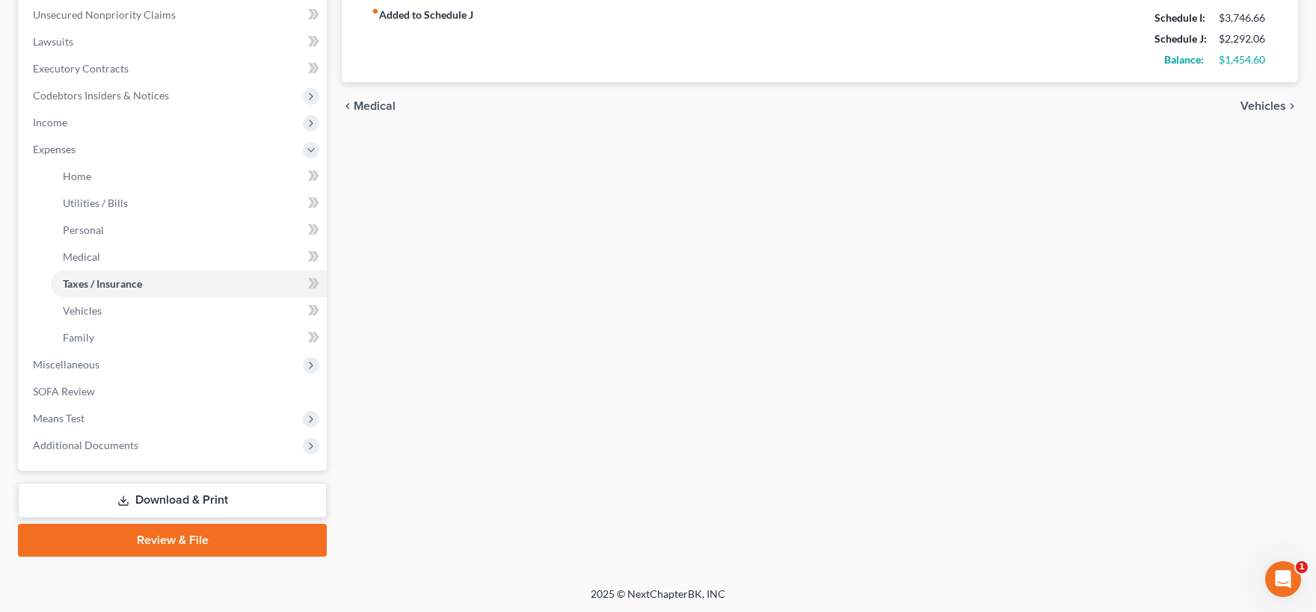
click at [1270, 105] on span "Vehicles" at bounding box center [1263, 106] width 46 height 12
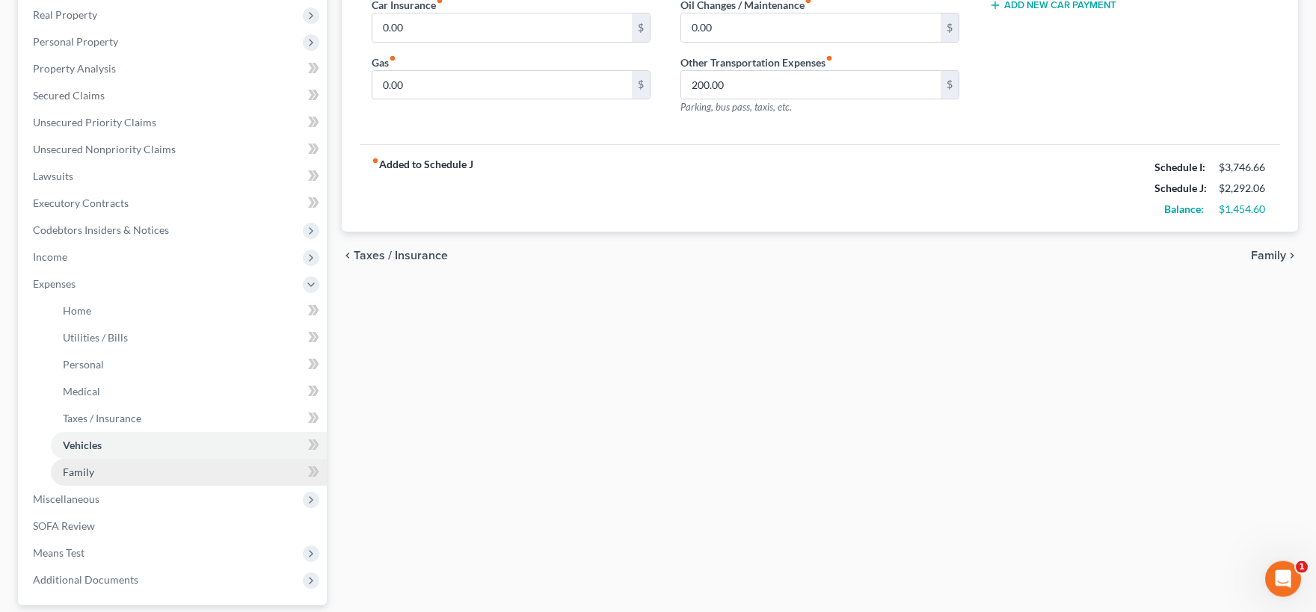
scroll to position [329, 0]
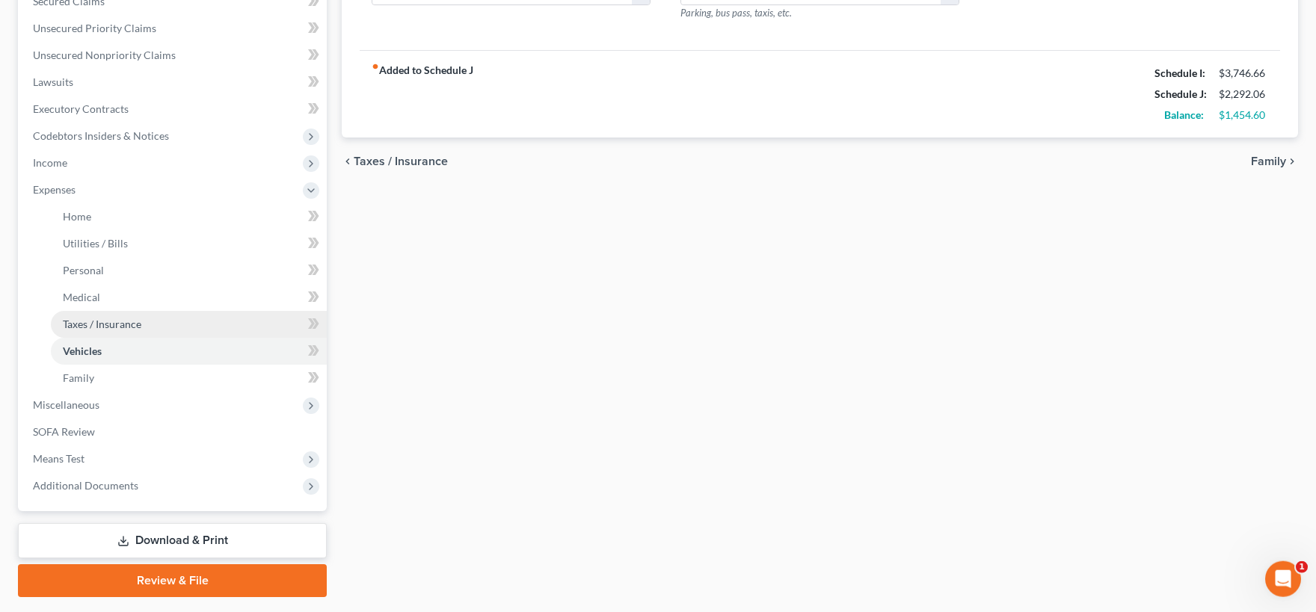
click at [120, 319] on span "Taxes / Insurance" at bounding box center [102, 324] width 79 height 13
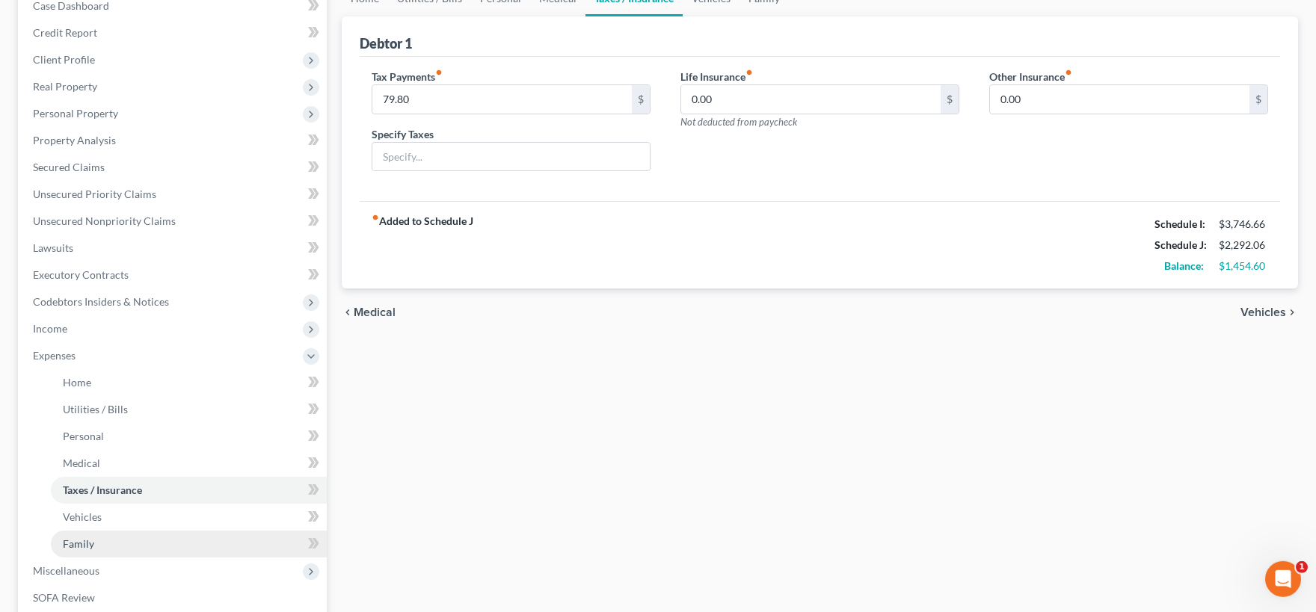
scroll to position [247, 0]
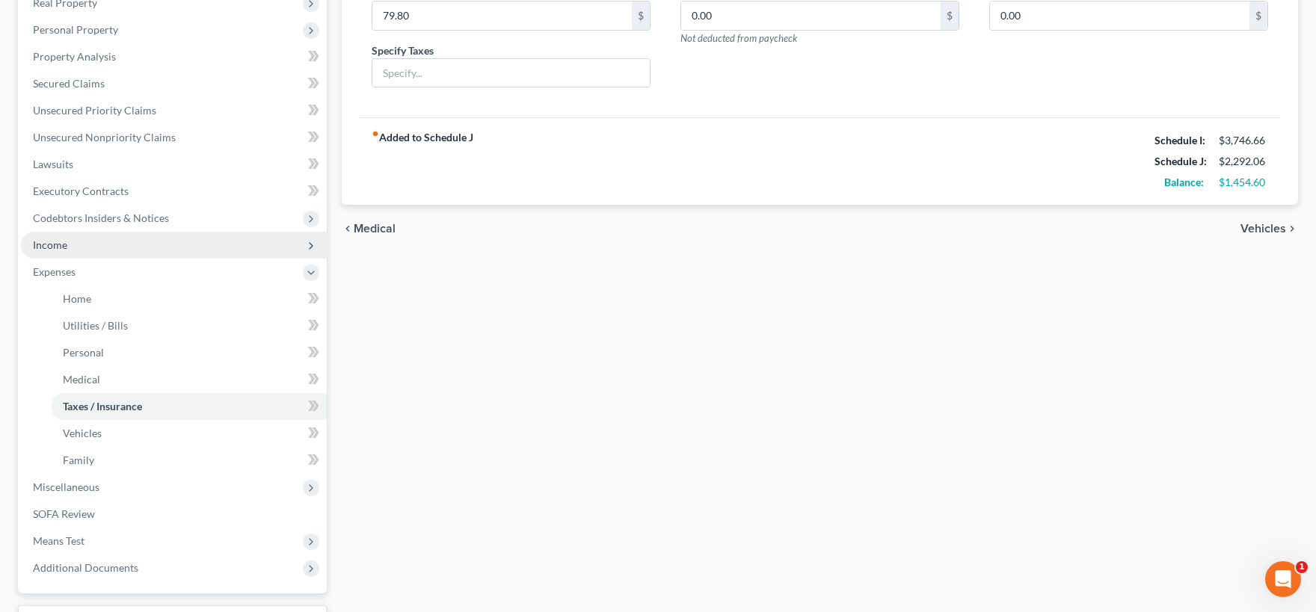
click at [71, 248] on span "Income" at bounding box center [174, 245] width 306 height 27
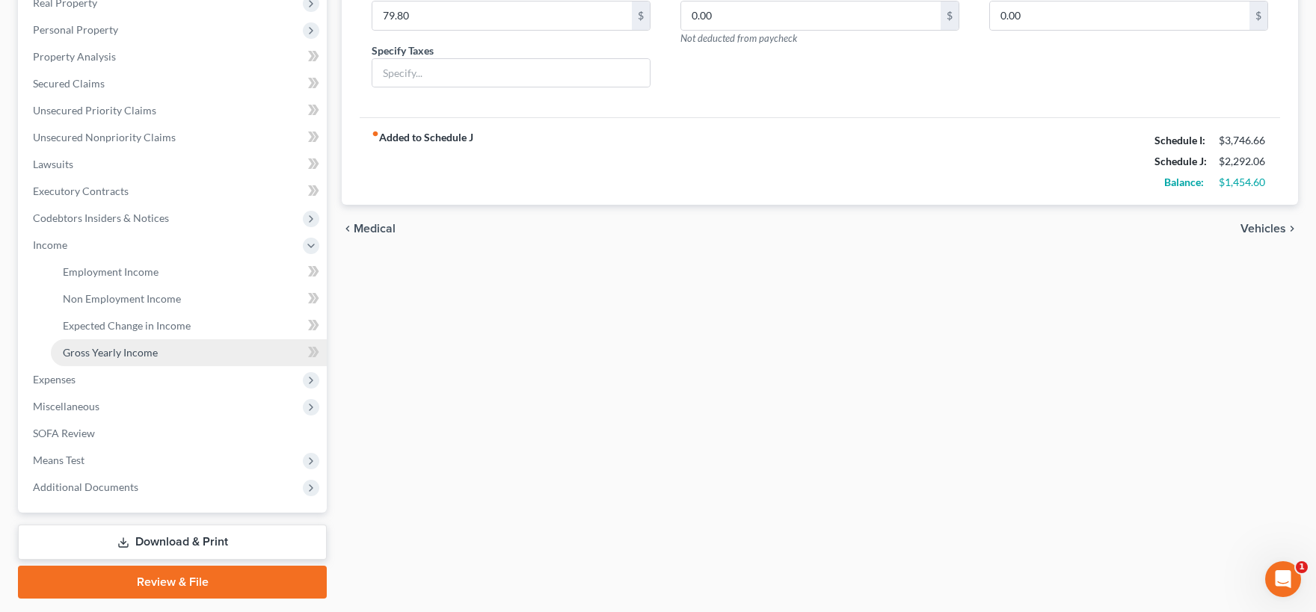
click at [124, 355] on span "Gross Yearly Income" at bounding box center [110, 352] width 95 height 13
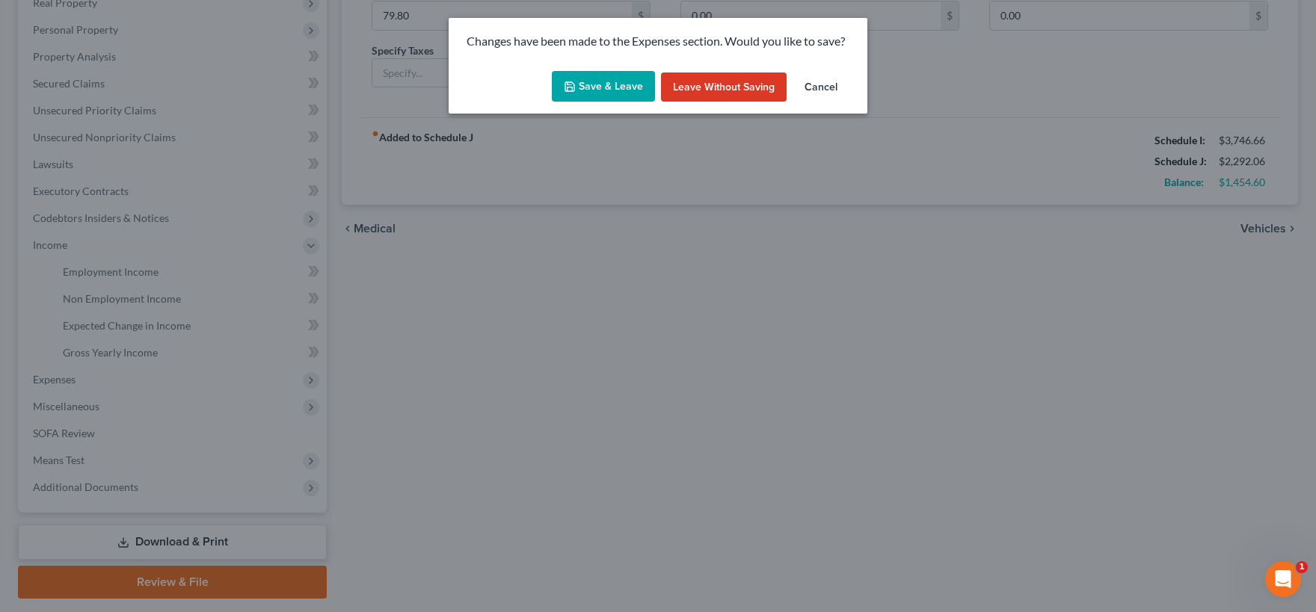
click at [615, 93] on button "Save & Leave" at bounding box center [603, 86] width 103 height 31
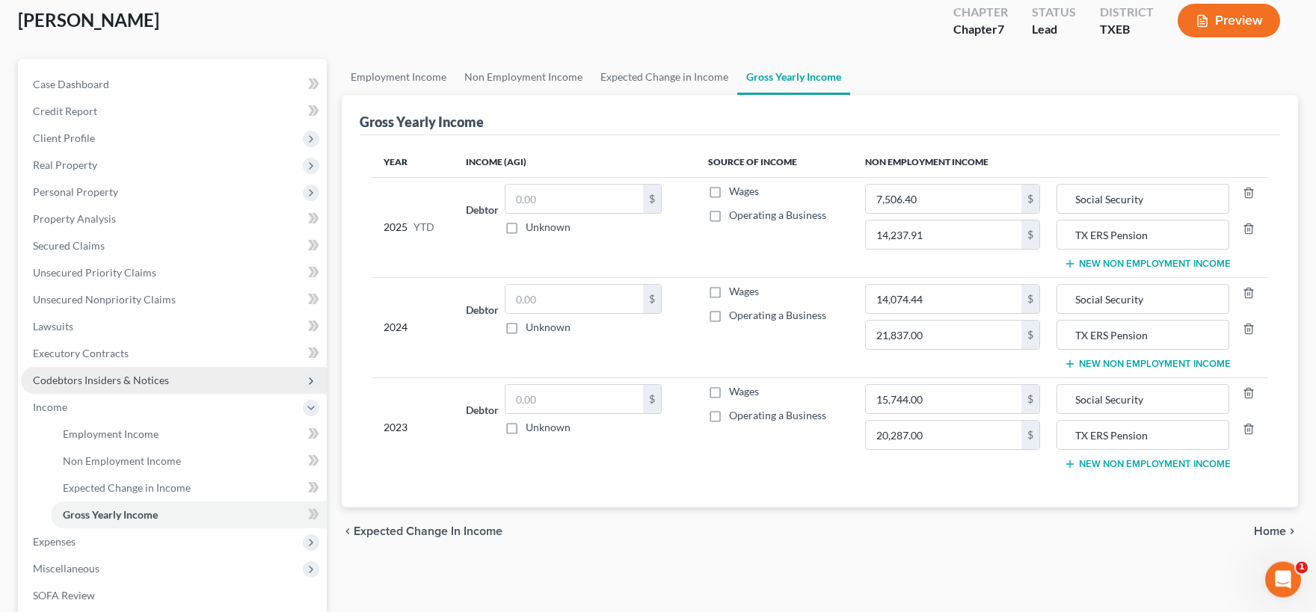
scroll to position [82, 0]
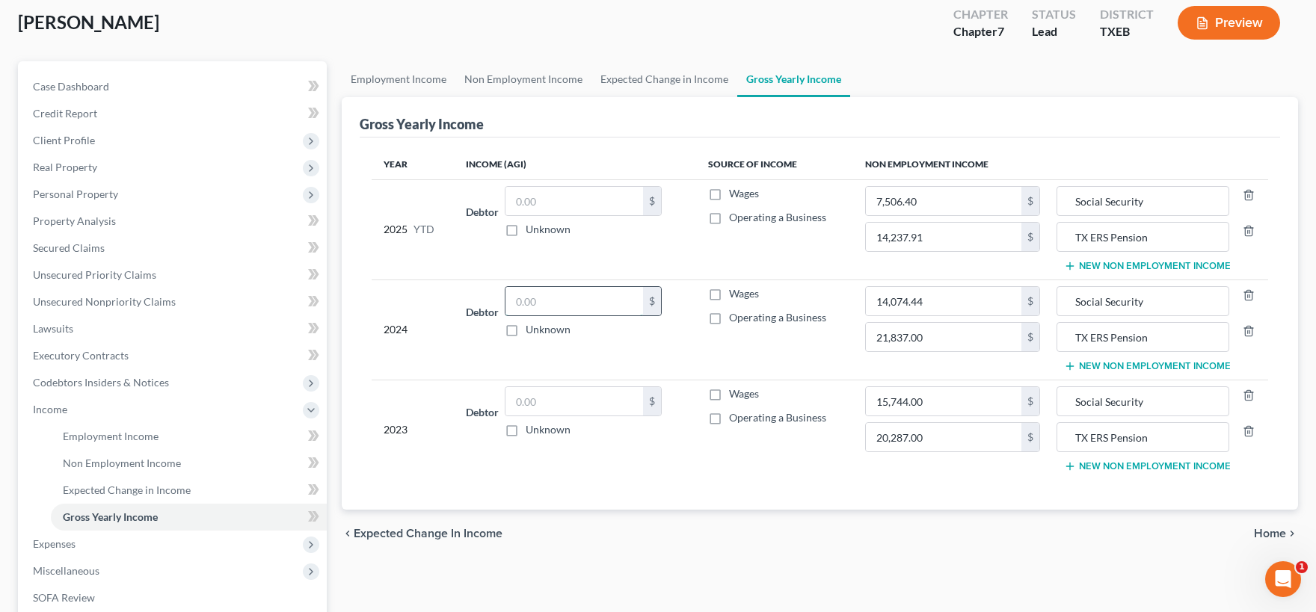
click at [570, 304] on input "text" at bounding box center [574, 301] width 138 height 28
type input "8,887.00"
click at [548, 364] on td "Debtor 8,887.00 $ Unknown Balance Undetermined 8,887.00 $ Unknown" at bounding box center [575, 330] width 242 height 100
drag, startPoint x: 559, startPoint y: 300, endPoint x: 585, endPoint y: 295, distance: 26.6
click at [585, 294] on input "8,887.00" at bounding box center [574, 301] width 138 height 28
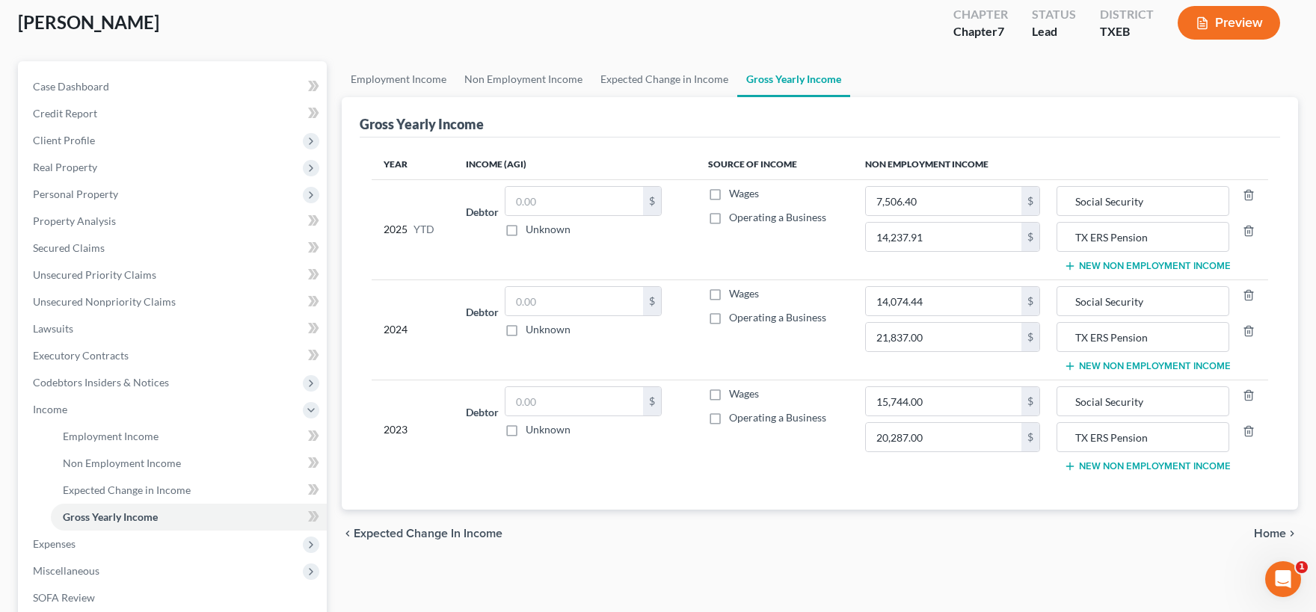
click at [646, 354] on td "Debtor $ Unknown Balance Undetermined $ Unknown" at bounding box center [575, 330] width 242 height 100
click at [938, 339] on input "21,837.00" at bounding box center [944, 337] width 156 height 28
type input "20,287.44"
click at [751, 361] on td "Wages Operating a Business" at bounding box center [774, 330] width 156 height 100
click at [568, 205] on input "text" at bounding box center [574, 201] width 138 height 28
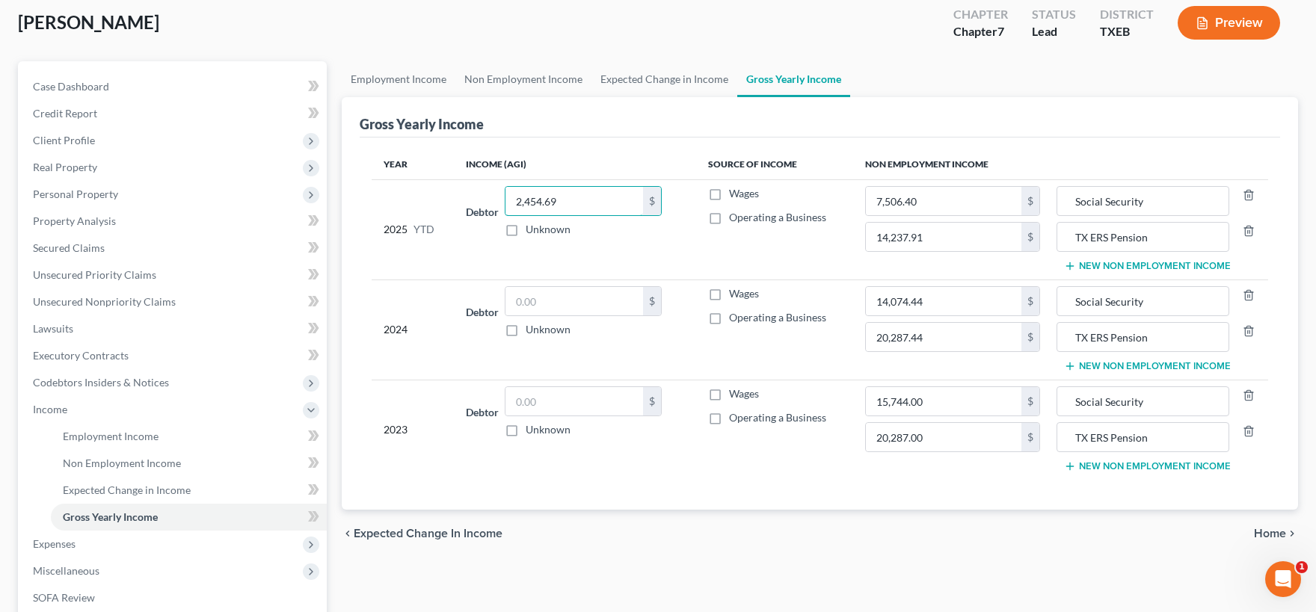
type input "2,454.69"
click at [709, 490] on div "Year Income (AGI) Source of Income Non Employment Income 2025 YTD Debtor 2,454.…" at bounding box center [820, 324] width 920 height 372
click at [117, 436] on span "Employment Income" at bounding box center [111, 436] width 96 height 13
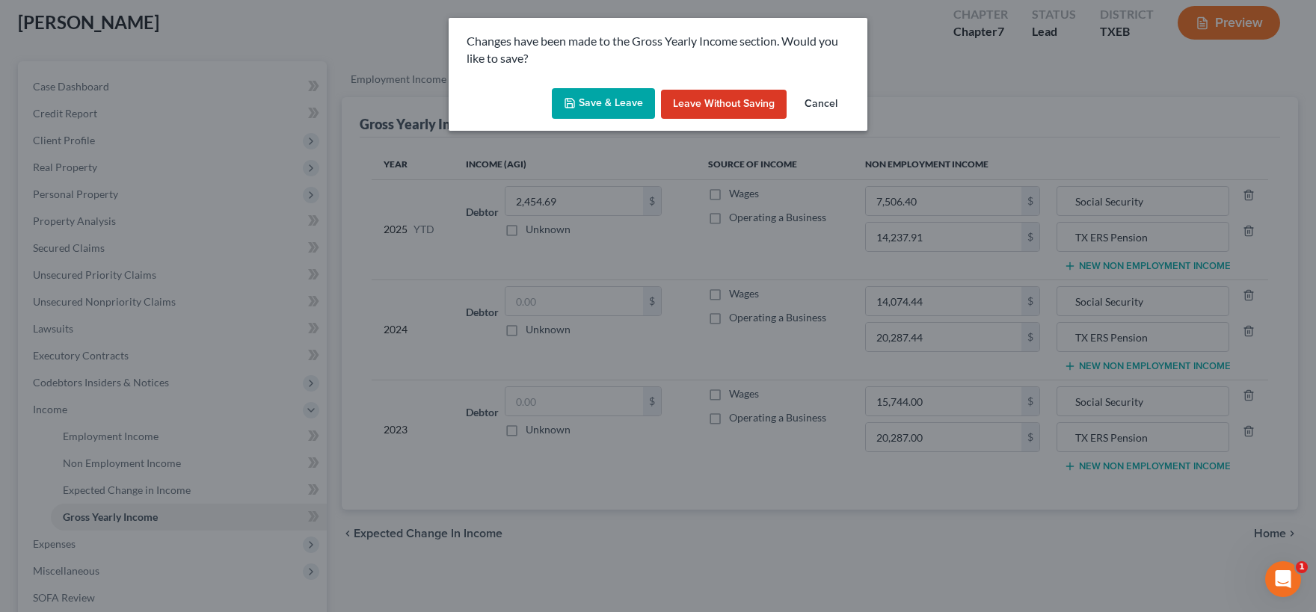
click at [602, 100] on button "Save & Leave" at bounding box center [603, 103] width 103 height 31
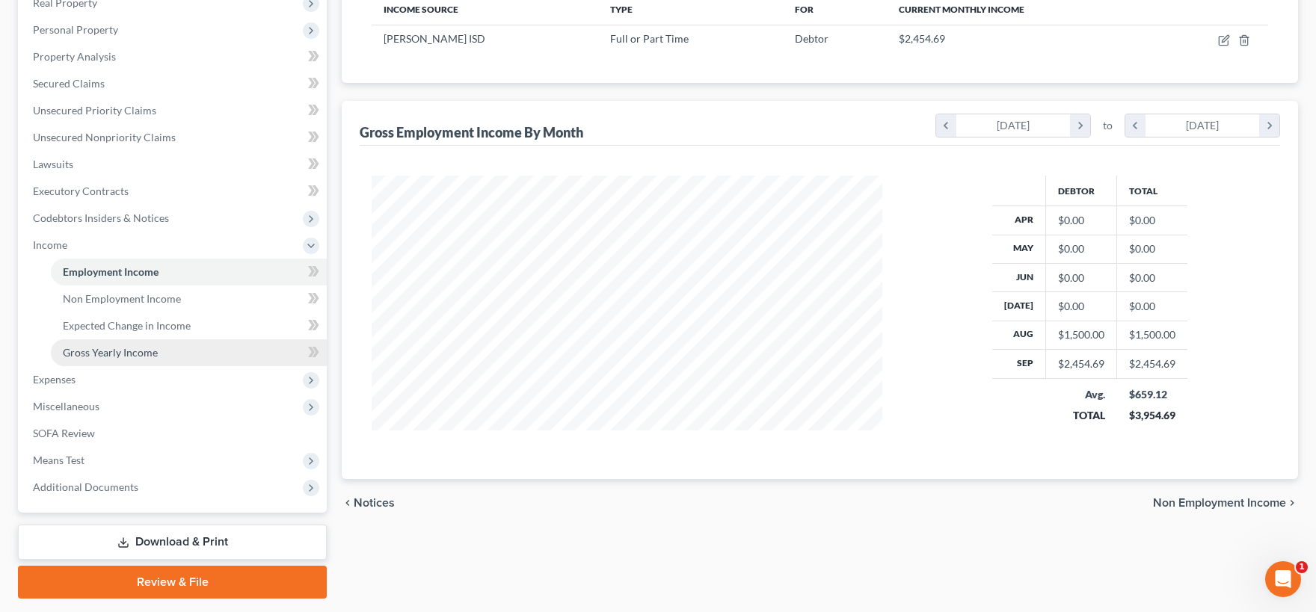
click at [153, 356] on span "Gross Yearly Income" at bounding box center [110, 352] width 95 height 13
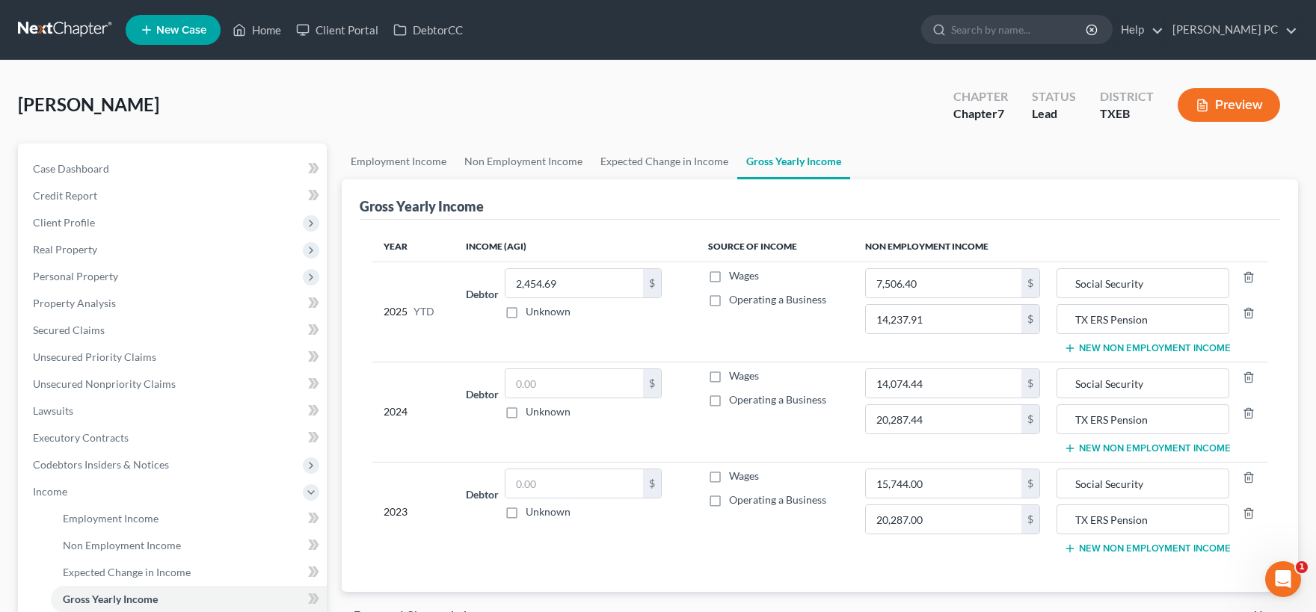
click at [729, 277] on label "Wages" at bounding box center [744, 275] width 30 height 15
click at [735, 277] on input "Wages" at bounding box center [740, 273] width 10 height 10
checkbox input "true"
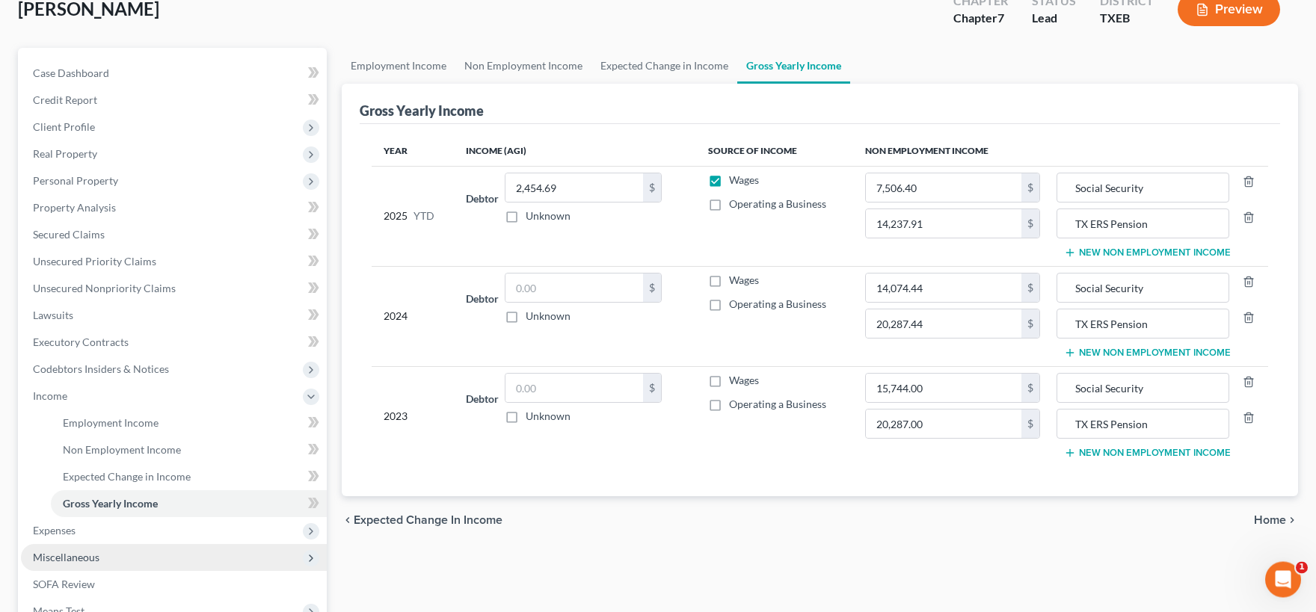
scroll to position [164, 0]
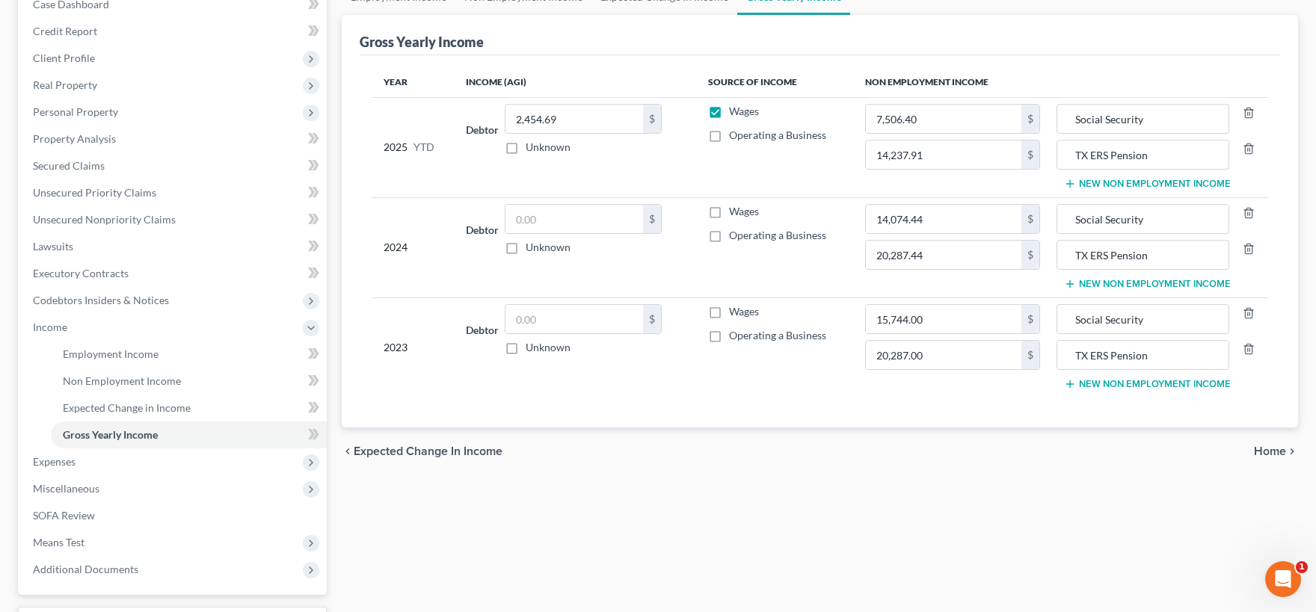
click at [1273, 451] on span "Home" at bounding box center [1270, 452] width 32 height 12
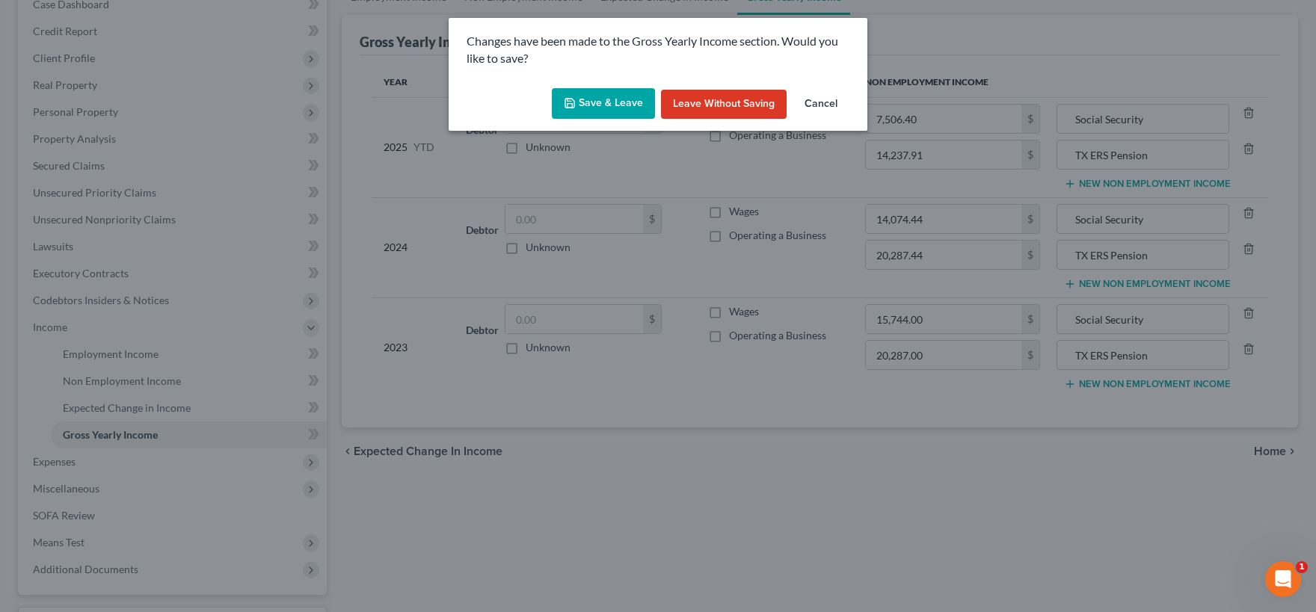
click at [618, 102] on button "Save & Leave" at bounding box center [603, 103] width 103 height 31
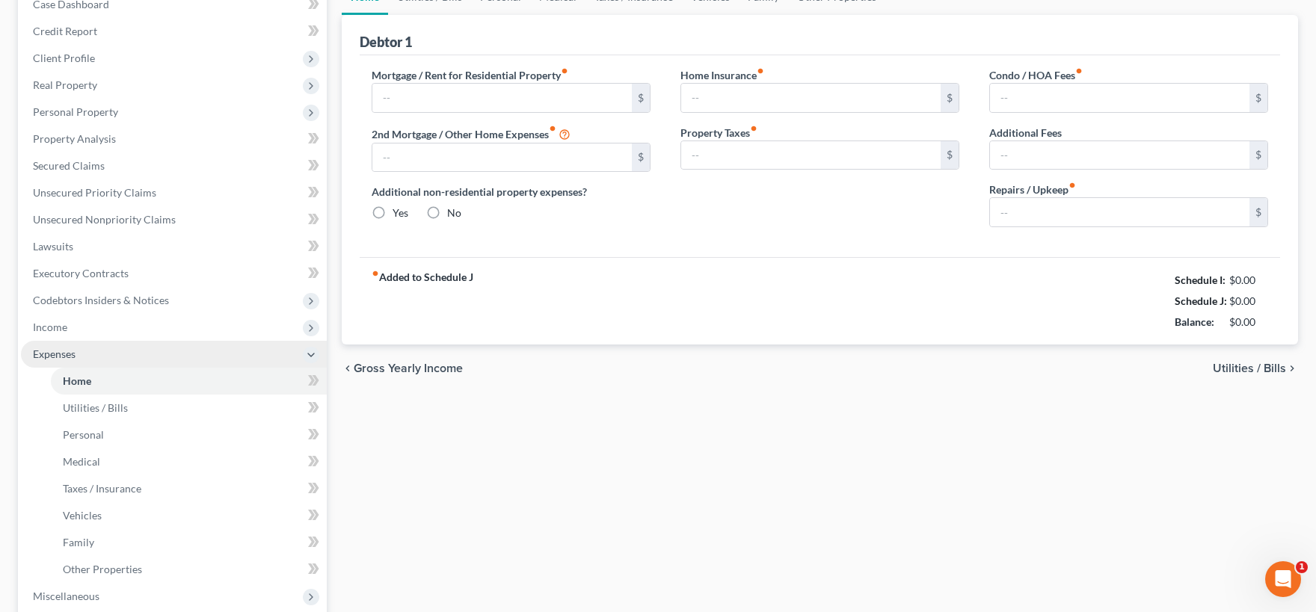
type input "800.00"
type input "0.00"
radio input "true"
type input "10.00"
type input "0.00"
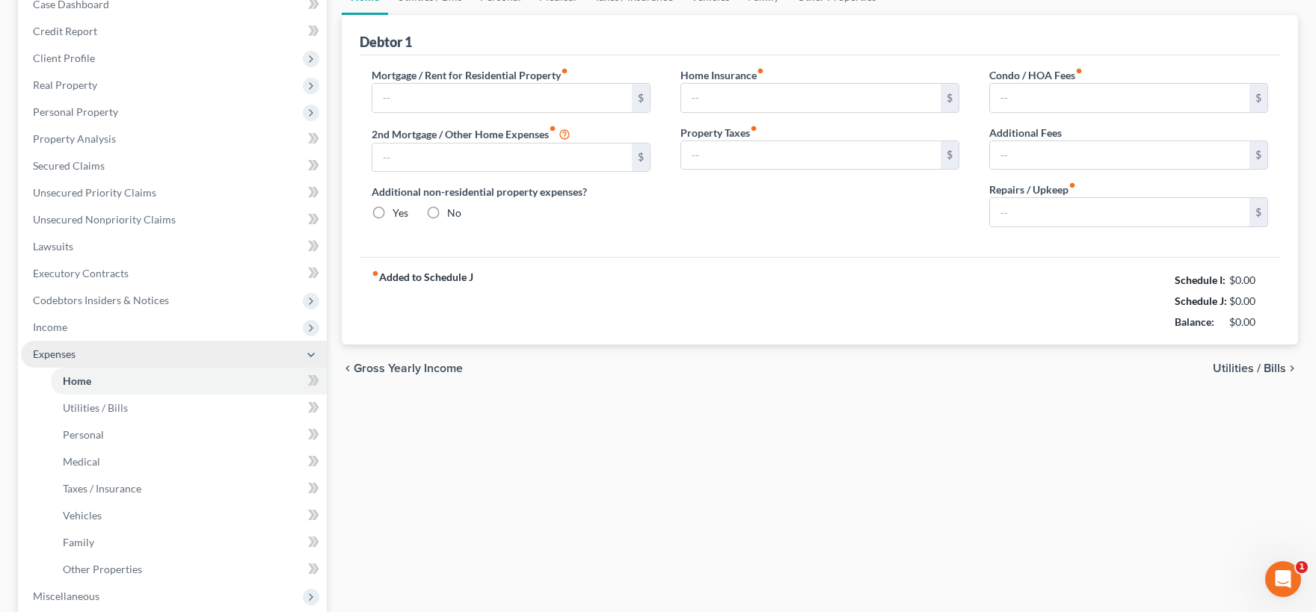
type input "0.00"
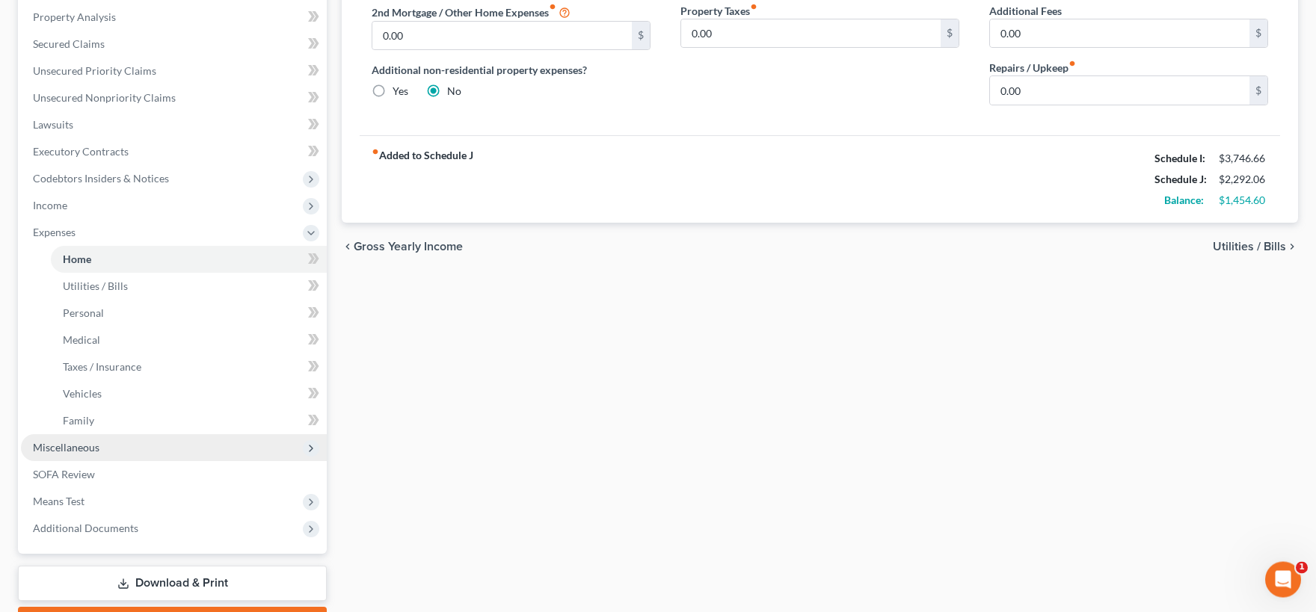
scroll to position [287, 0]
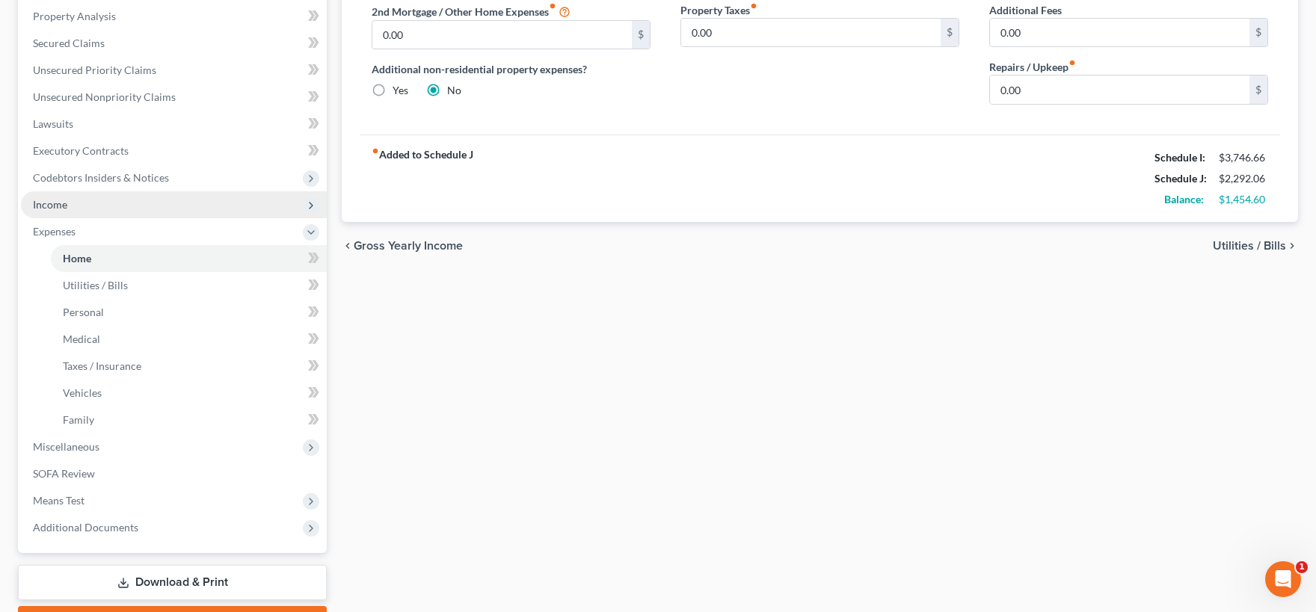
click at [74, 213] on span "Income" at bounding box center [174, 204] width 306 height 27
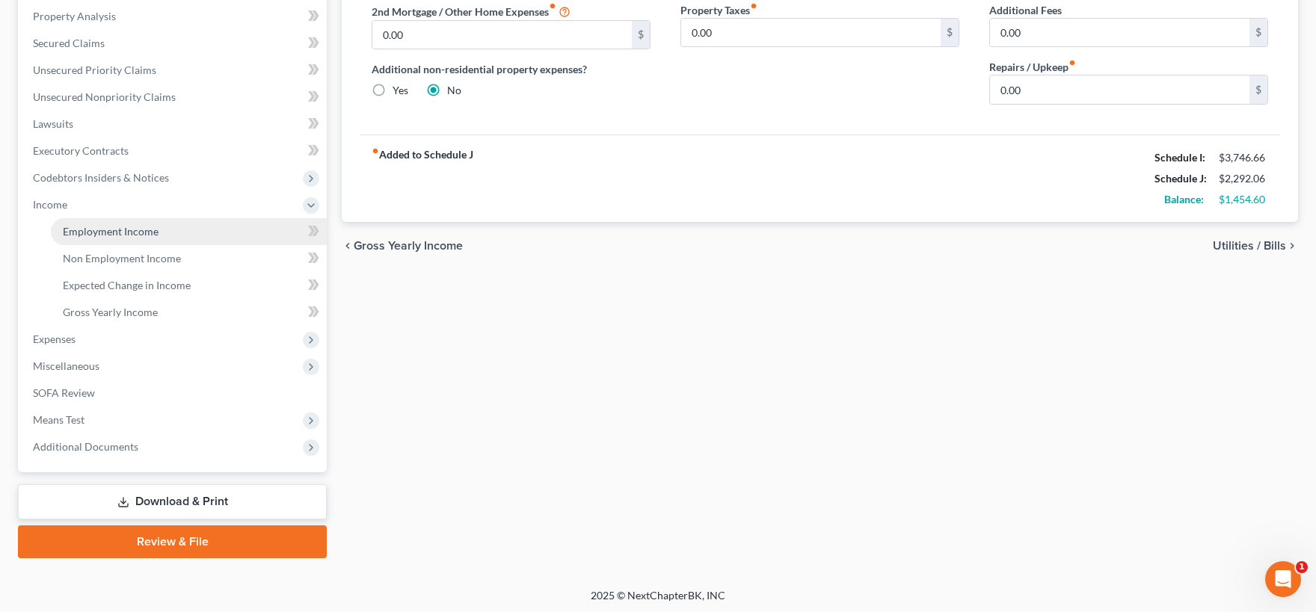
click at [132, 234] on span "Employment Income" at bounding box center [111, 231] width 96 height 13
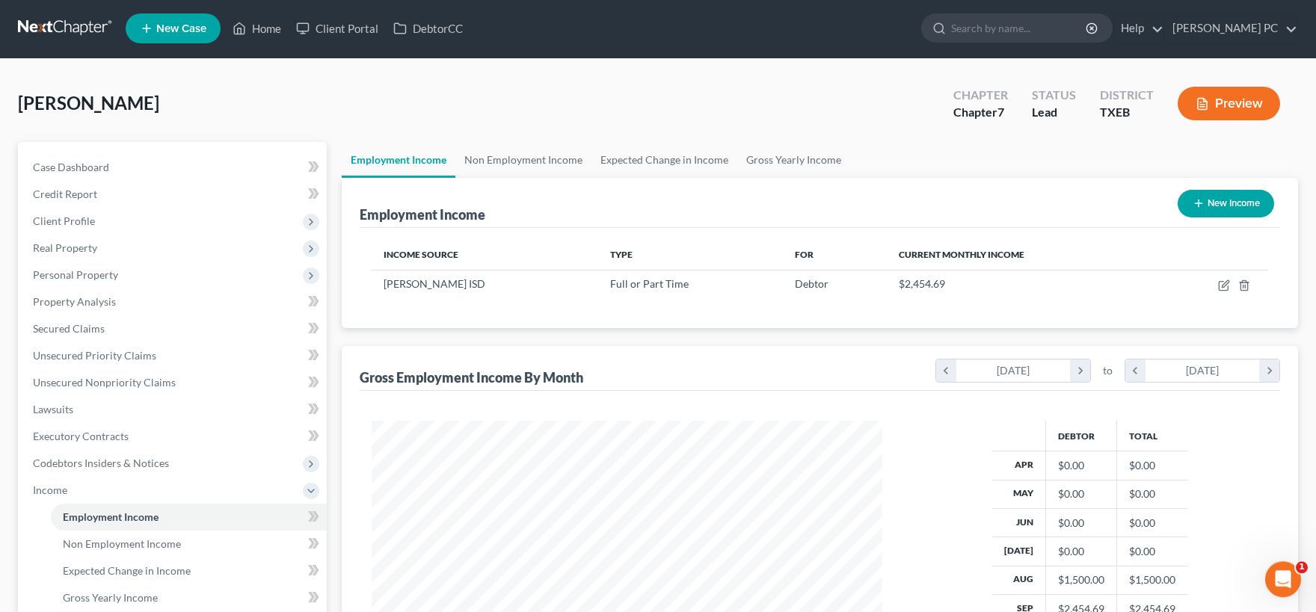
scroll to position [267, 540]
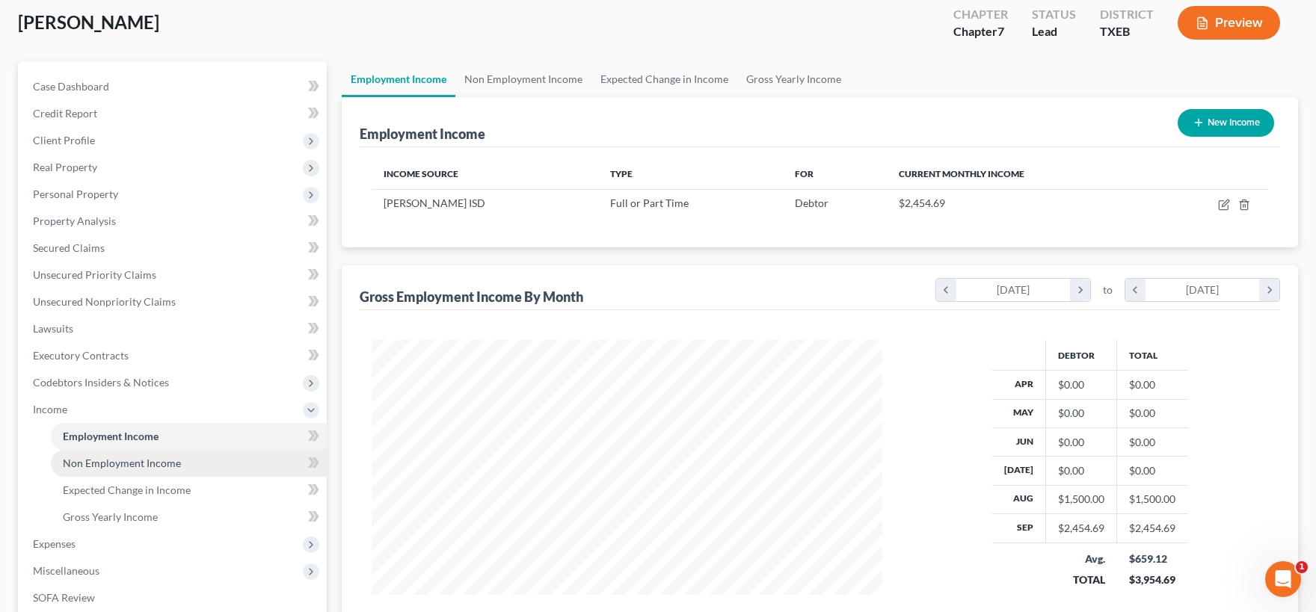
click at [147, 467] on span "Non Employment Income" at bounding box center [122, 463] width 118 height 13
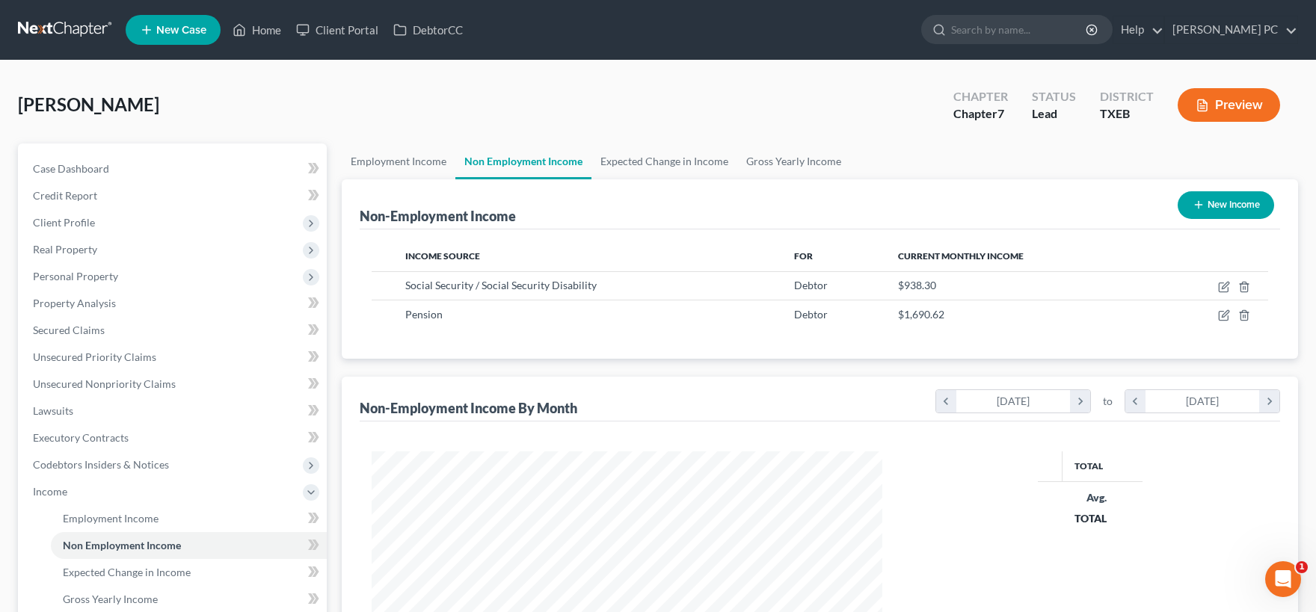
scroll to position [267, 540]
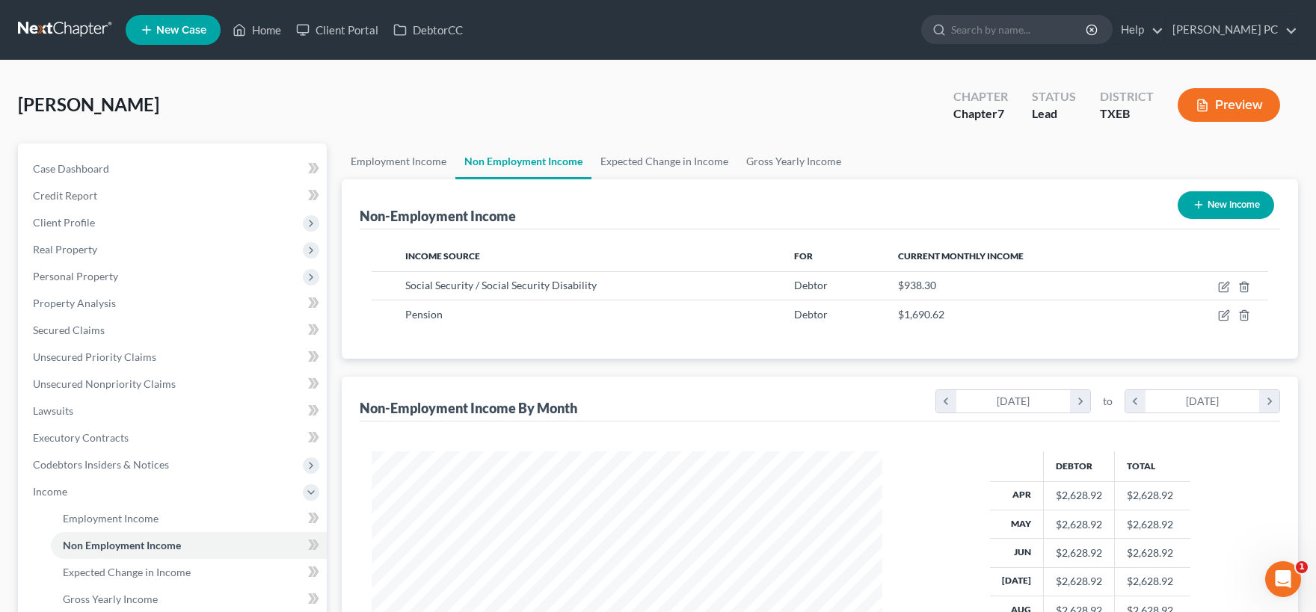
click at [1213, 199] on button "New Income" at bounding box center [1226, 205] width 96 height 28
select select "0"
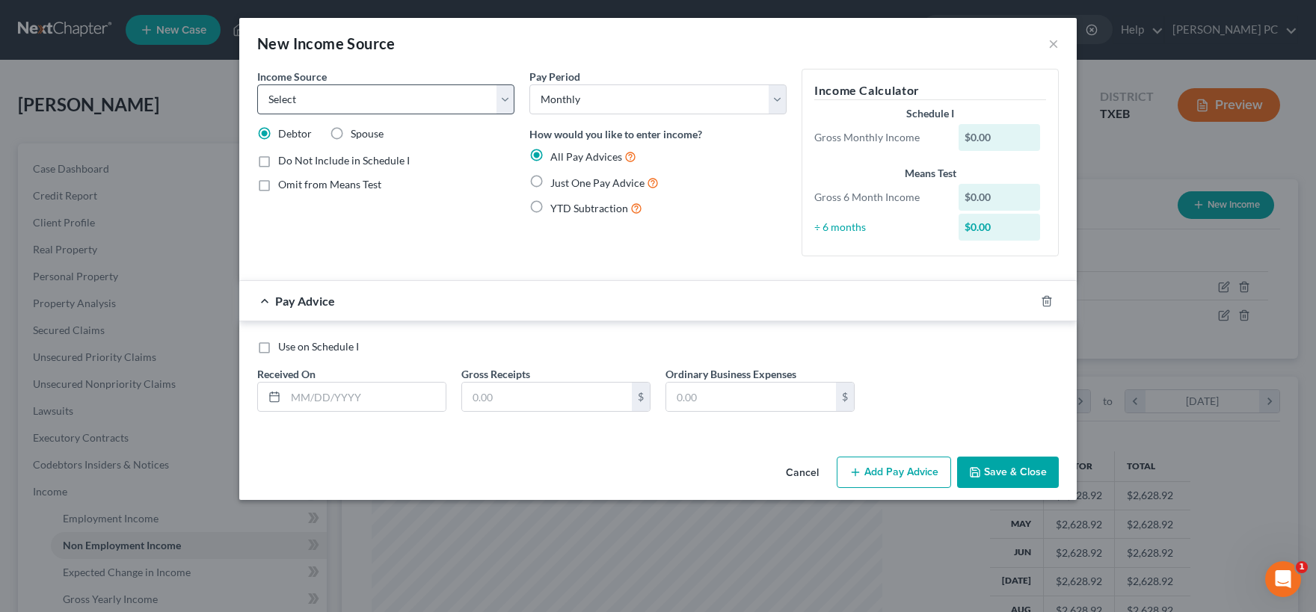
click at [809, 473] on button "Cancel" at bounding box center [802, 473] width 57 height 30
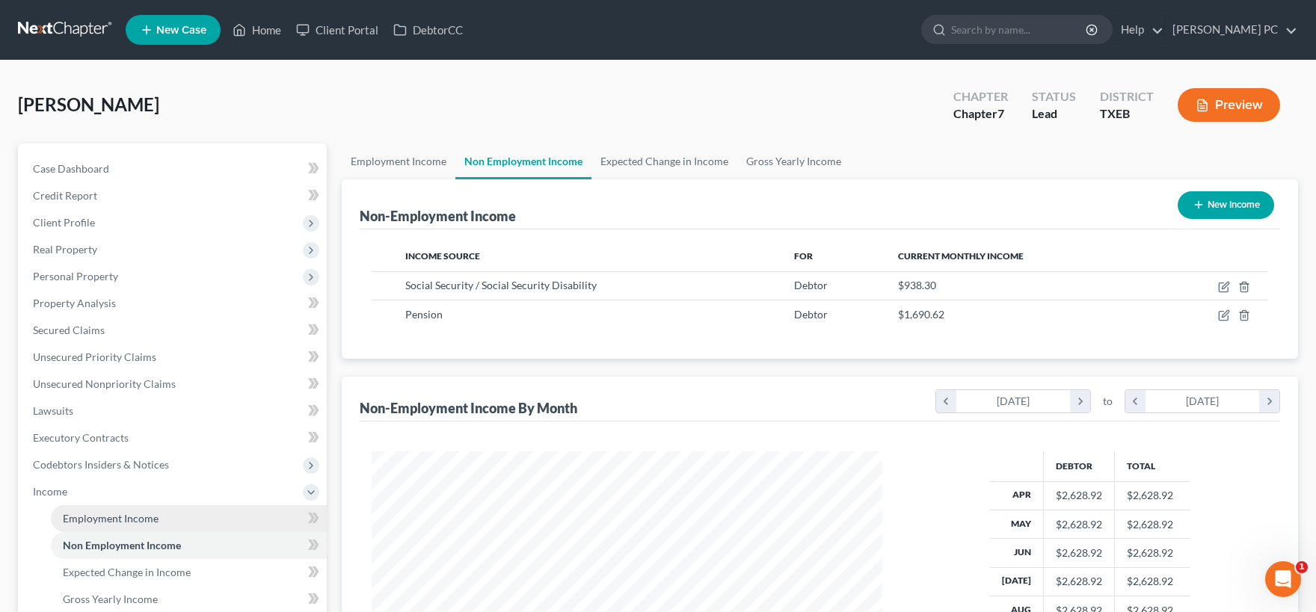
click at [123, 516] on span "Employment Income" at bounding box center [111, 518] width 96 height 13
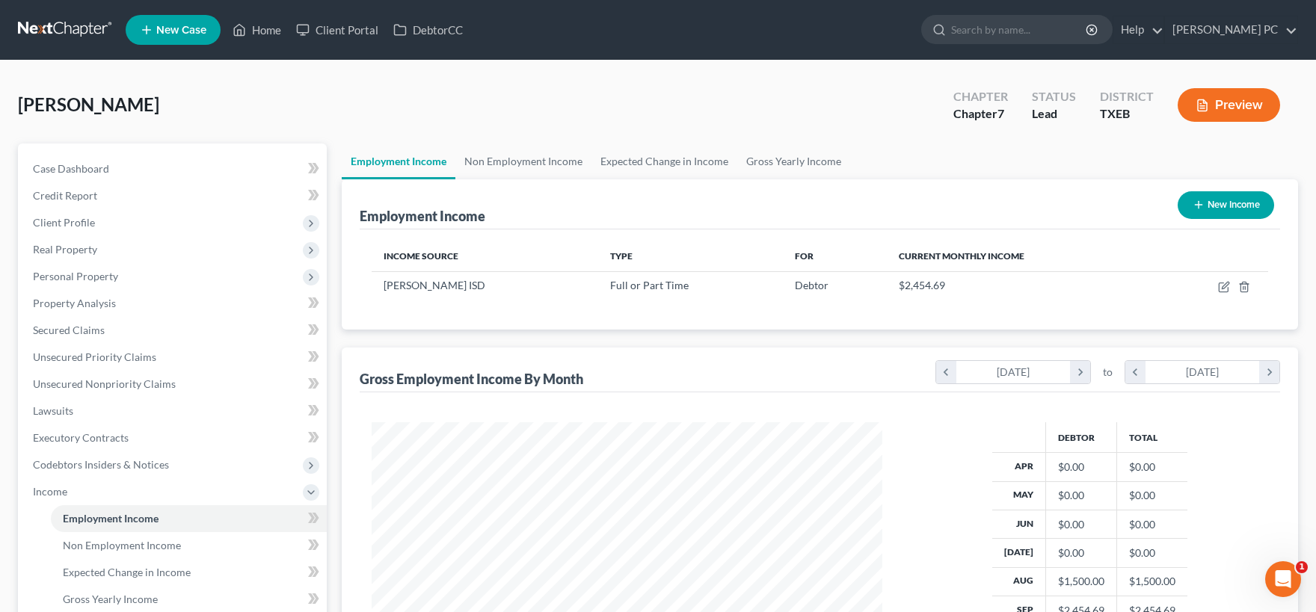
scroll to position [267, 540]
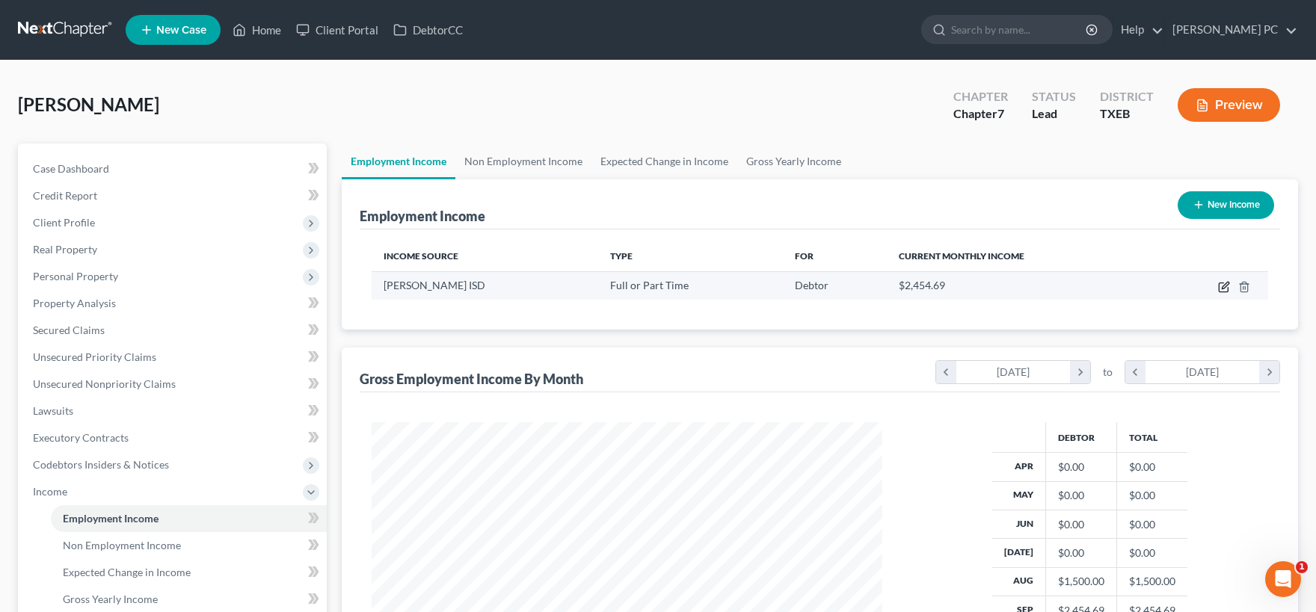
click at [1221, 284] on icon "button" at bounding box center [1224, 287] width 12 height 12
select select "0"
select select "45"
select select "0"
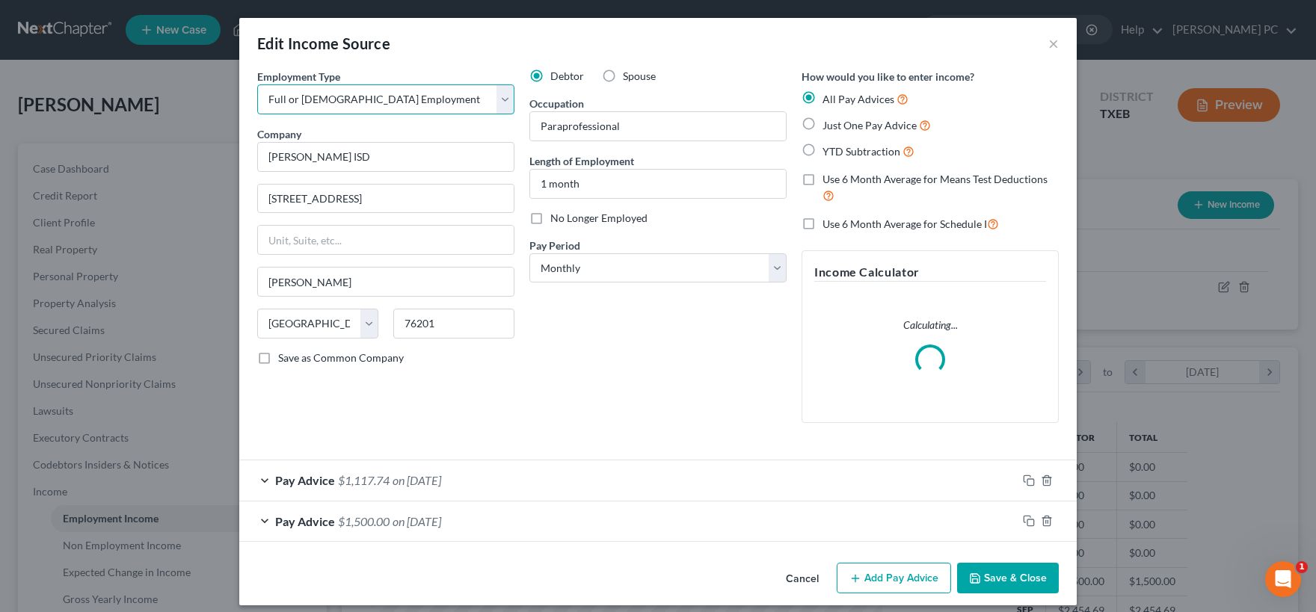
click at [257, 84] on select "Select Full or [DEMOGRAPHIC_DATA] Employment Self Employment" at bounding box center [385, 99] width 257 height 30
click at [502, 102] on select "Select Full or [DEMOGRAPHIC_DATA] Employment Self Employment" at bounding box center [385, 99] width 257 height 30
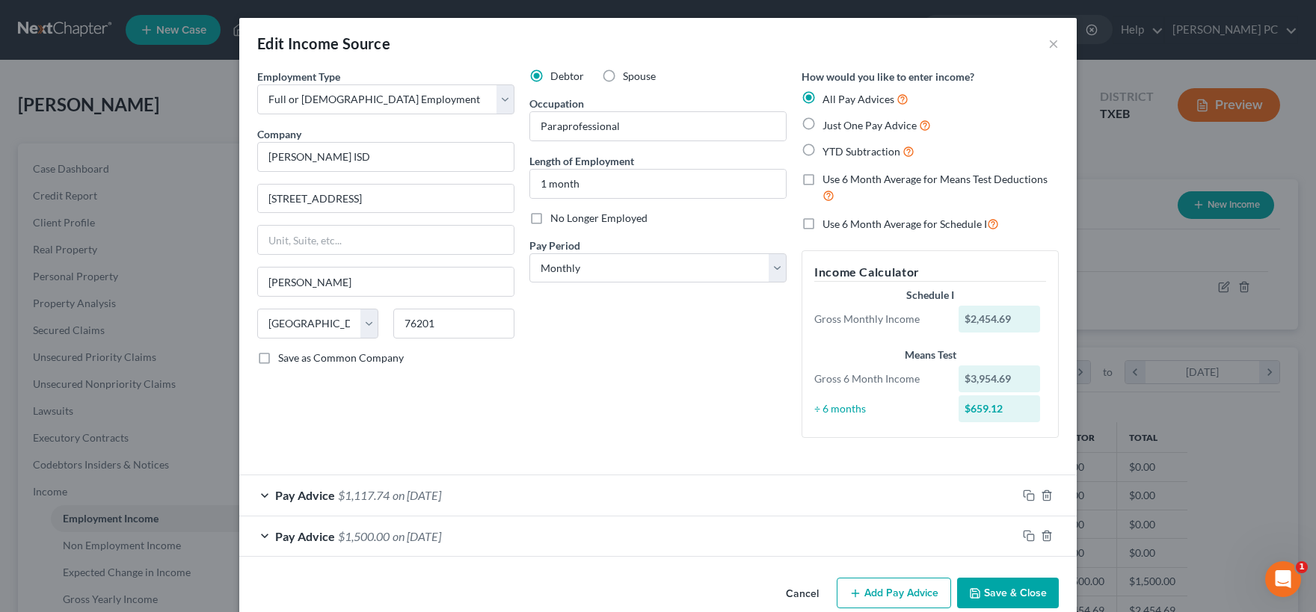
click at [822, 225] on label "Use 6 Month Average for Schedule I" at bounding box center [910, 223] width 176 height 17
click at [828, 225] on input "Use 6 Month Average for Schedule I" at bounding box center [833, 220] width 10 height 10
checkbox input "true"
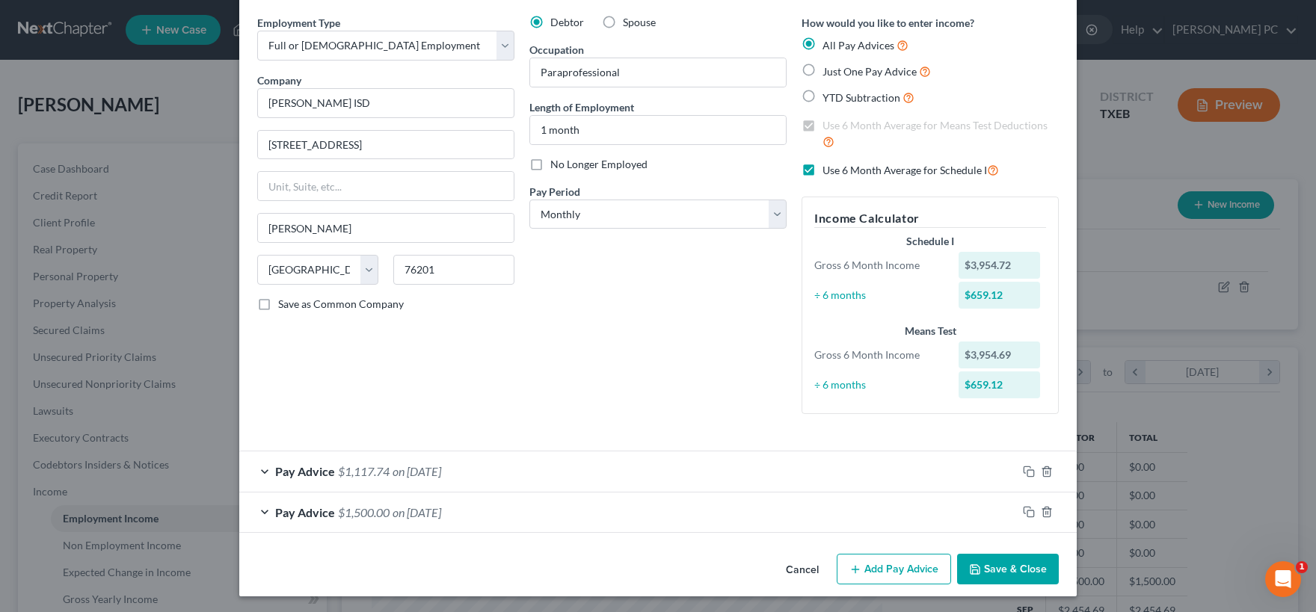
scroll to position [56, 0]
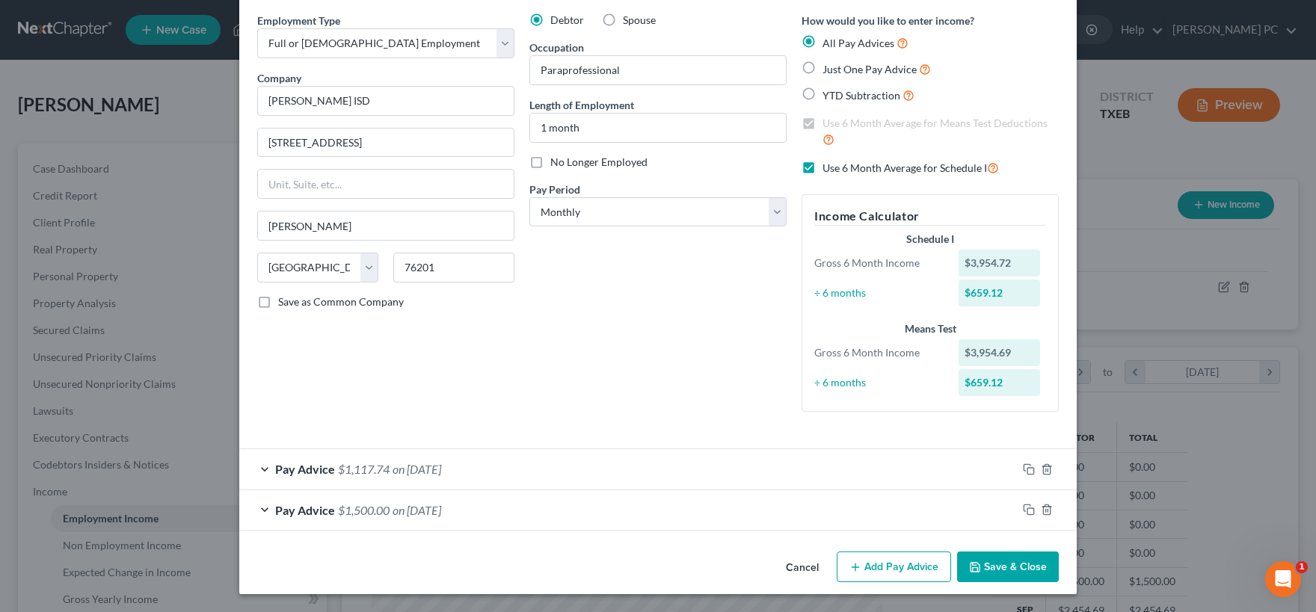
click at [822, 168] on label "Use 6 Month Average for Schedule I" at bounding box center [910, 167] width 176 height 17
click at [828, 168] on input "Use 6 Month Average for Schedule I" at bounding box center [833, 164] width 10 height 10
checkbox input "false"
click at [822, 123] on label "Use 6 Month Average for Means Test Deductions" at bounding box center [940, 132] width 236 height 32
click at [828, 123] on input "Use 6 Month Average for Means Test Deductions" at bounding box center [833, 121] width 10 height 10
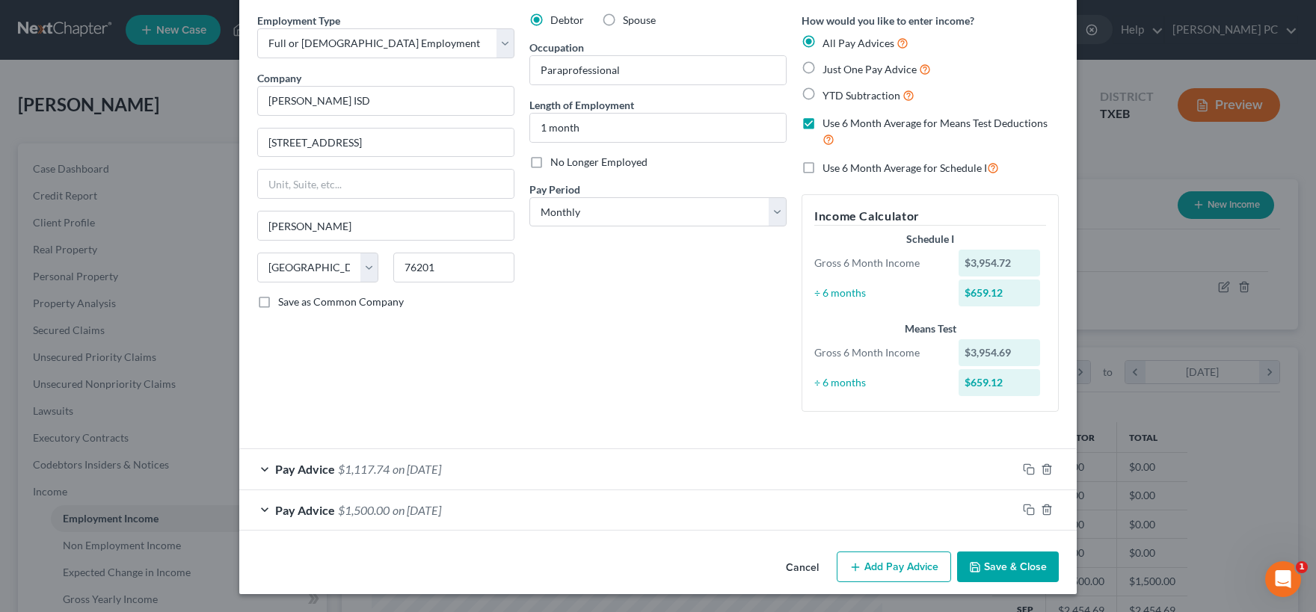
checkbox input "false"
click at [994, 561] on button "Save & Close" at bounding box center [1008, 567] width 102 height 31
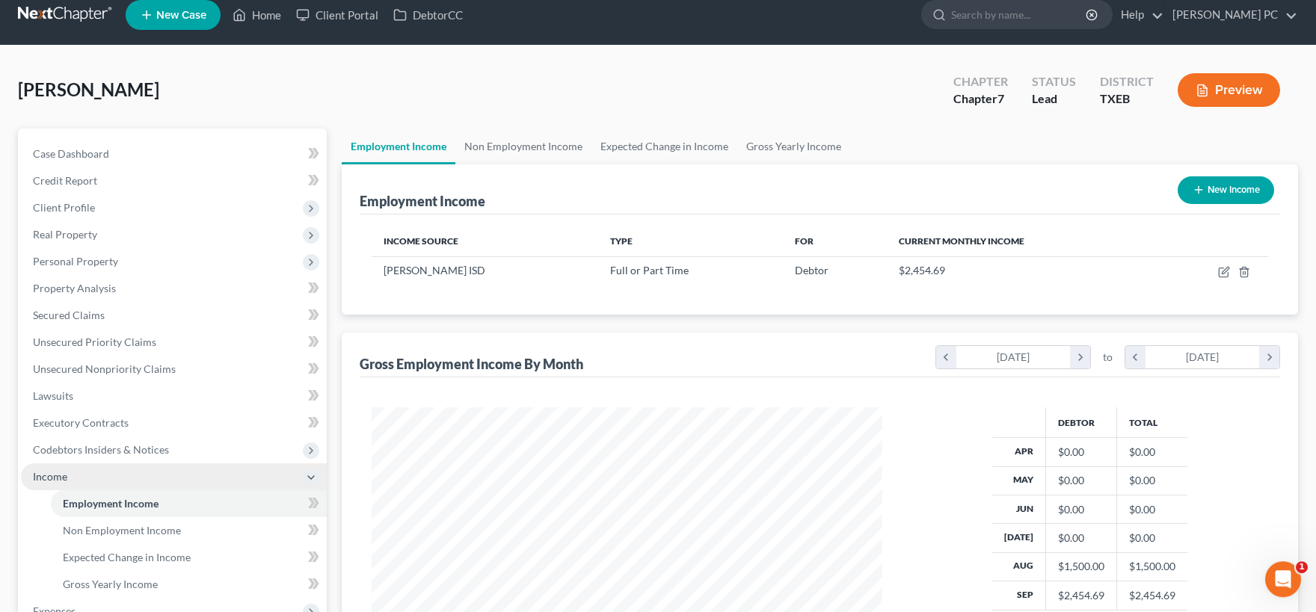
scroll to position [288, 0]
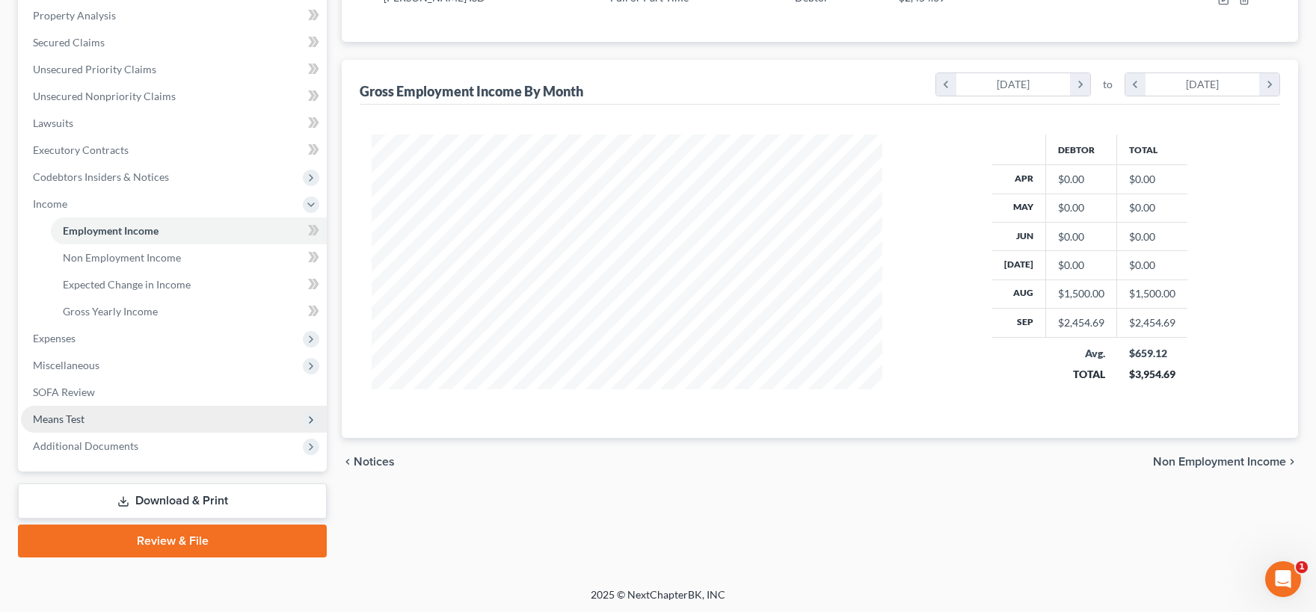
click at [108, 415] on span "Means Test" at bounding box center [174, 419] width 306 height 27
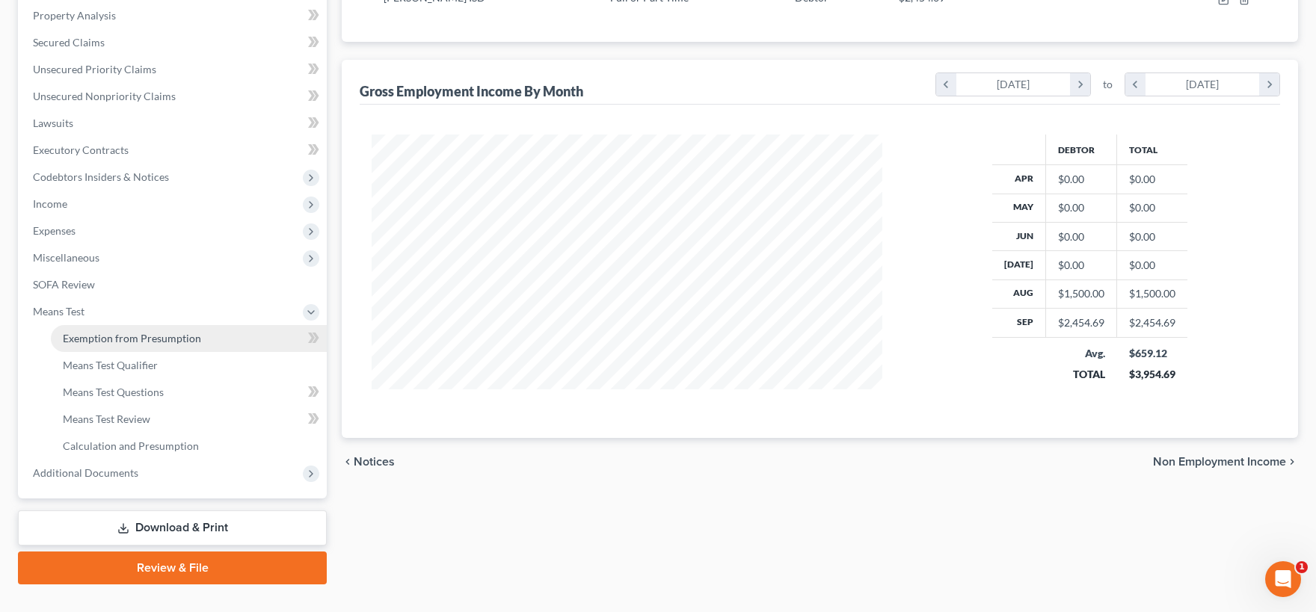
click at [136, 336] on span "Exemption from Presumption" at bounding box center [132, 338] width 138 height 13
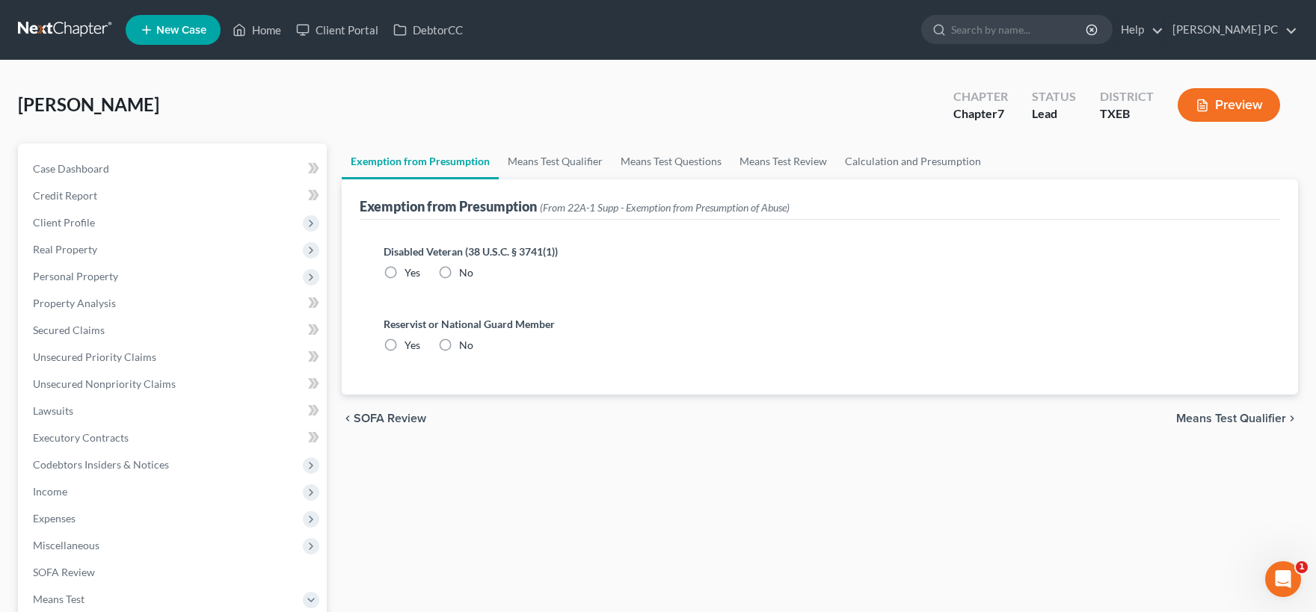
click at [459, 271] on label "No" at bounding box center [466, 272] width 14 height 15
click at [465, 271] on input "No" at bounding box center [470, 270] width 10 height 10
radio input "true"
click at [459, 345] on label "No" at bounding box center [466, 345] width 14 height 15
click at [465, 345] on input "No" at bounding box center [470, 343] width 10 height 10
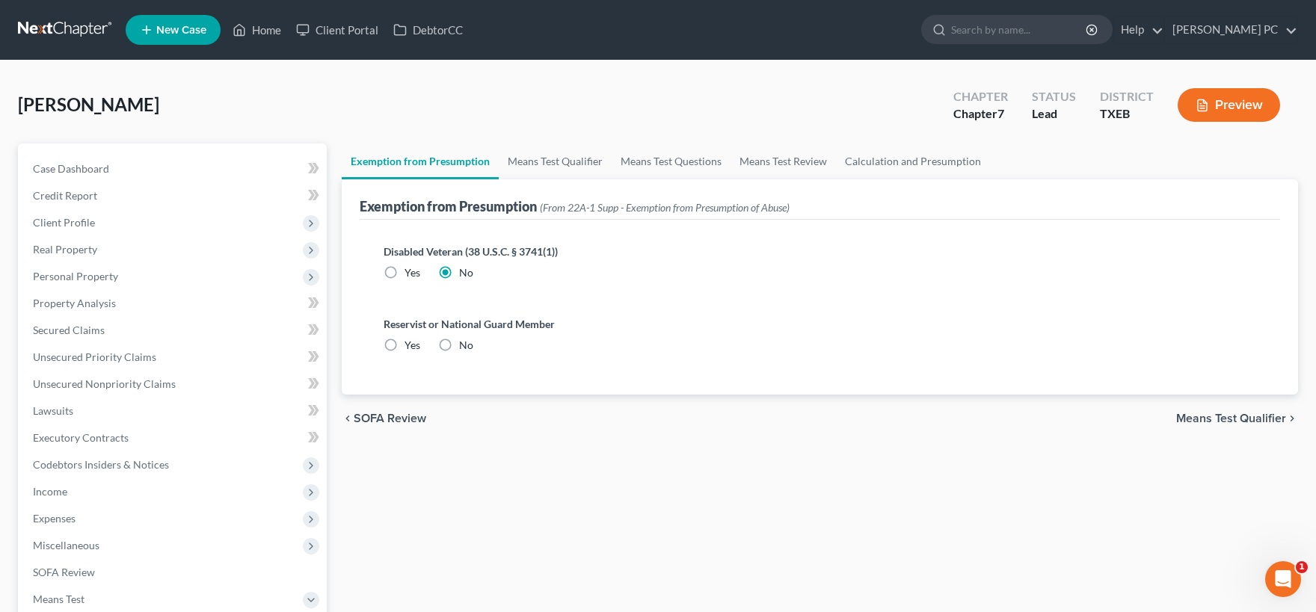
radio input "true"
click at [1238, 418] on span "Means Test Qualifier" at bounding box center [1231, 419] width 110 height 12
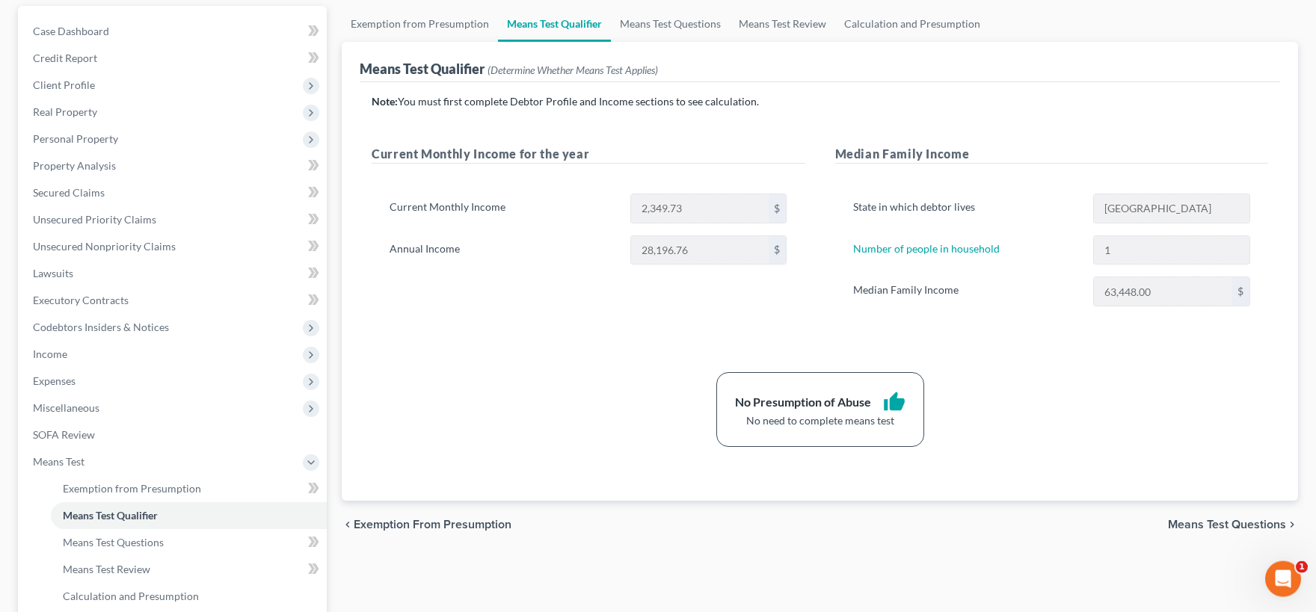
scroll to position [164, 0]
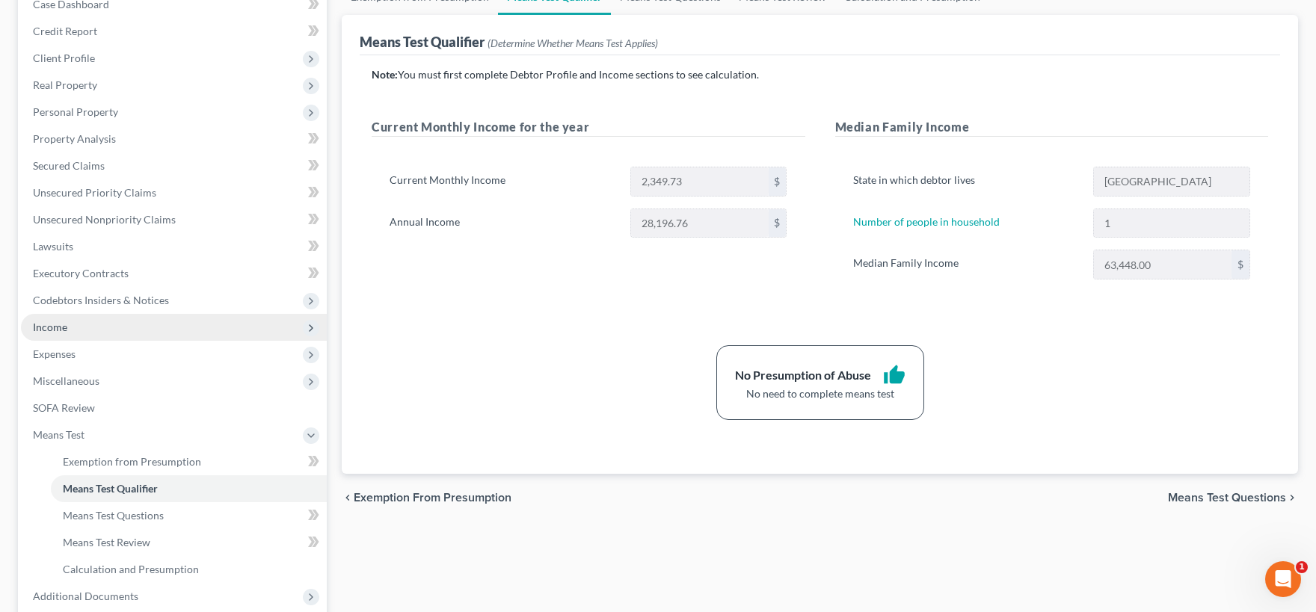
click at [95, 322] on span "Income" at bounding box center [174, 327] width 306 height 27
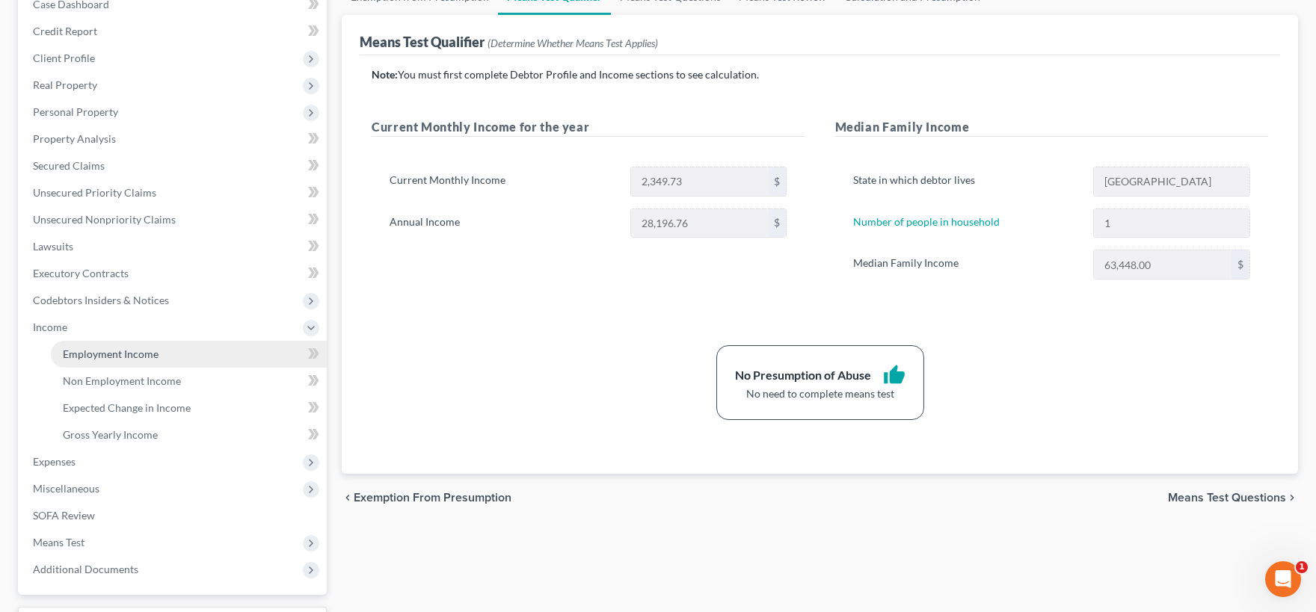
click at [108, 350] on span "Employment Income" at bounding box center [111, 354] width 96 height 13
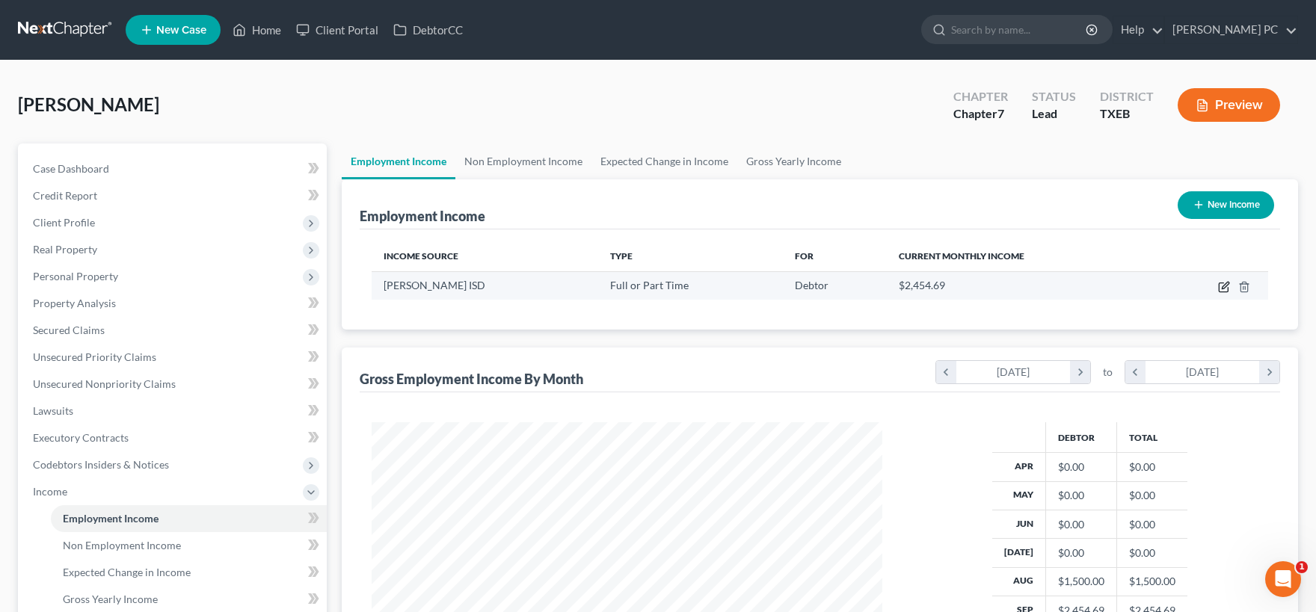
click at [1221, 288] on icon "button" at bounding box center [1224, 287] width 12 height 12
select select "0"
select select "45"
select select "0"
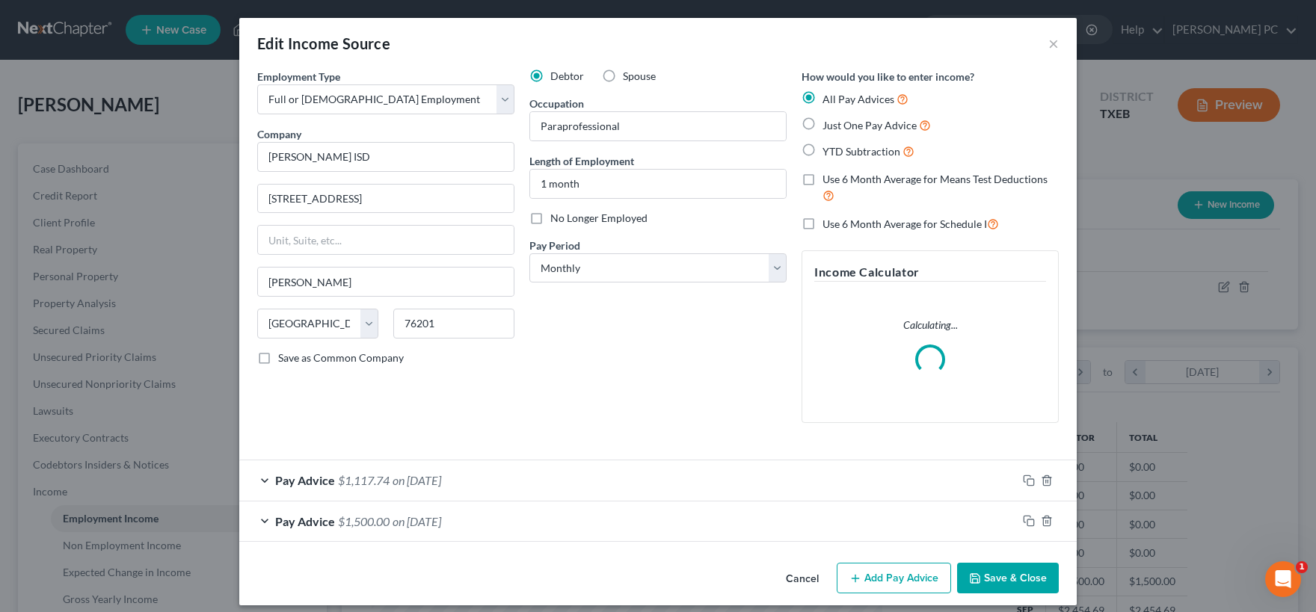
click at [822, 185] on label "Use 6 Month Average for Means Test Deductions" at bounding box center [940, 188] width 236 height 32
click at [828, 182] on input "Use 6 Month Average for Means Test Deductions" at bounding box center [833, 177] width 10 height 10
checkbox input "true"
click at [822, 227] on label "Use 6 Month Average for Schedule I" at bounding box center [910, 223] width 176 height 17
click at [828, 225] on input "Use 6 Month Average for Schedule I" at bounding box center [833, 220] width 10 height 10
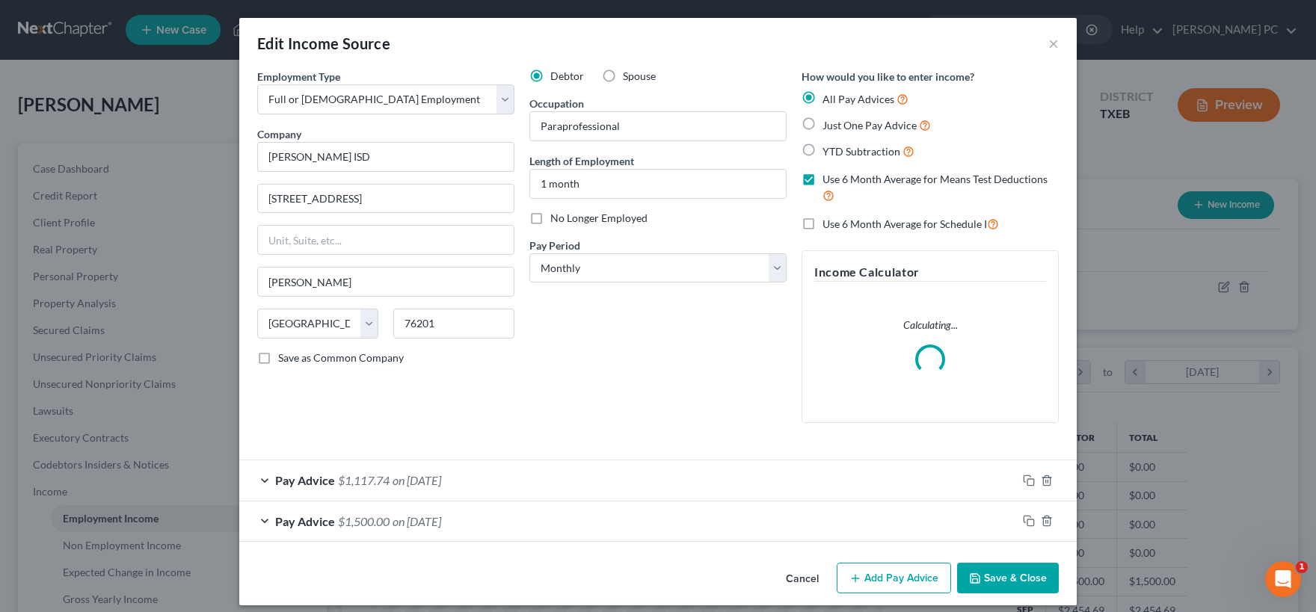
checkbox input "true"
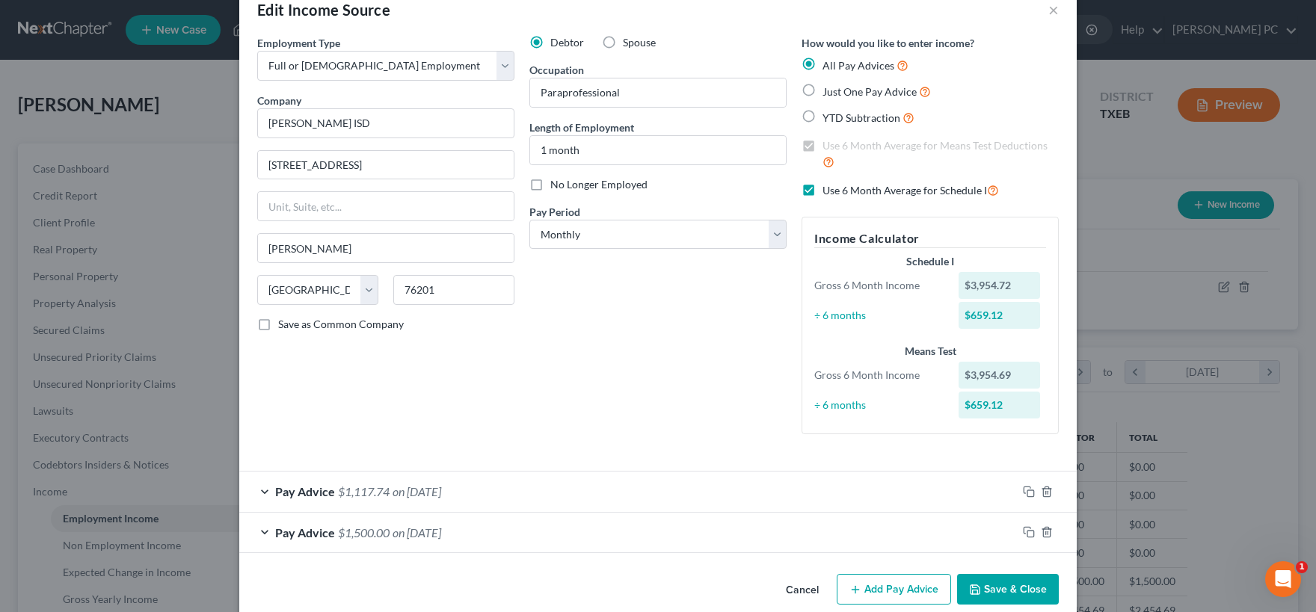
scroll to position [56, 0]
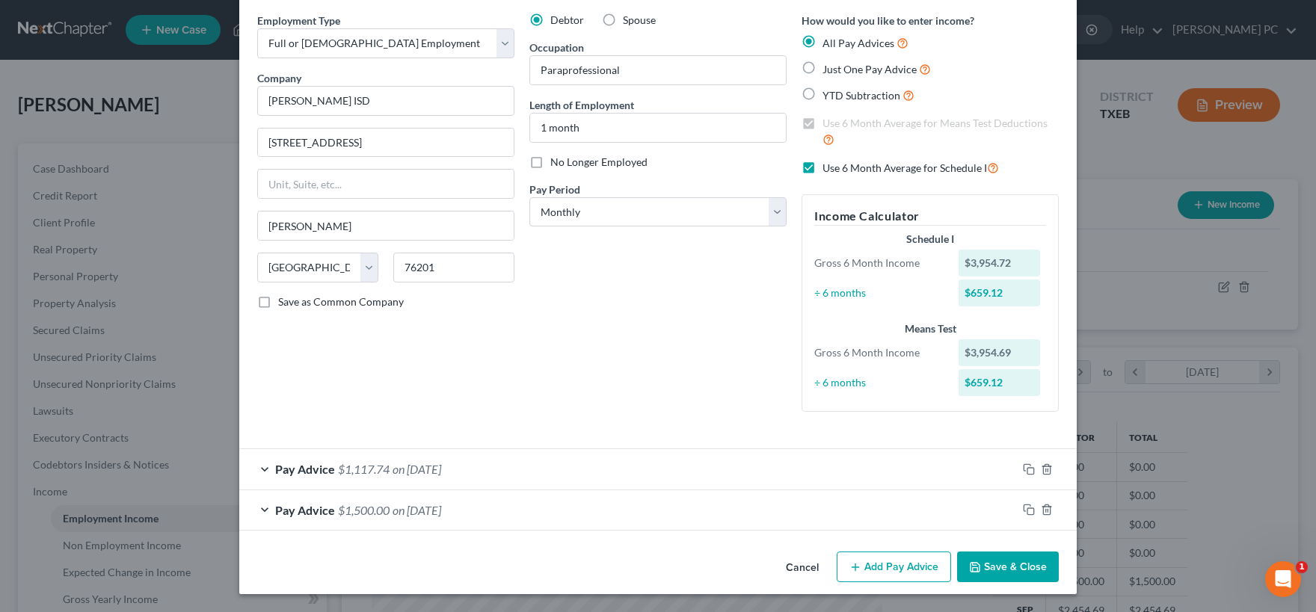
click at [994, 562] on button "Save & Close" at bounding box center [1008, 567] width 102 height 31
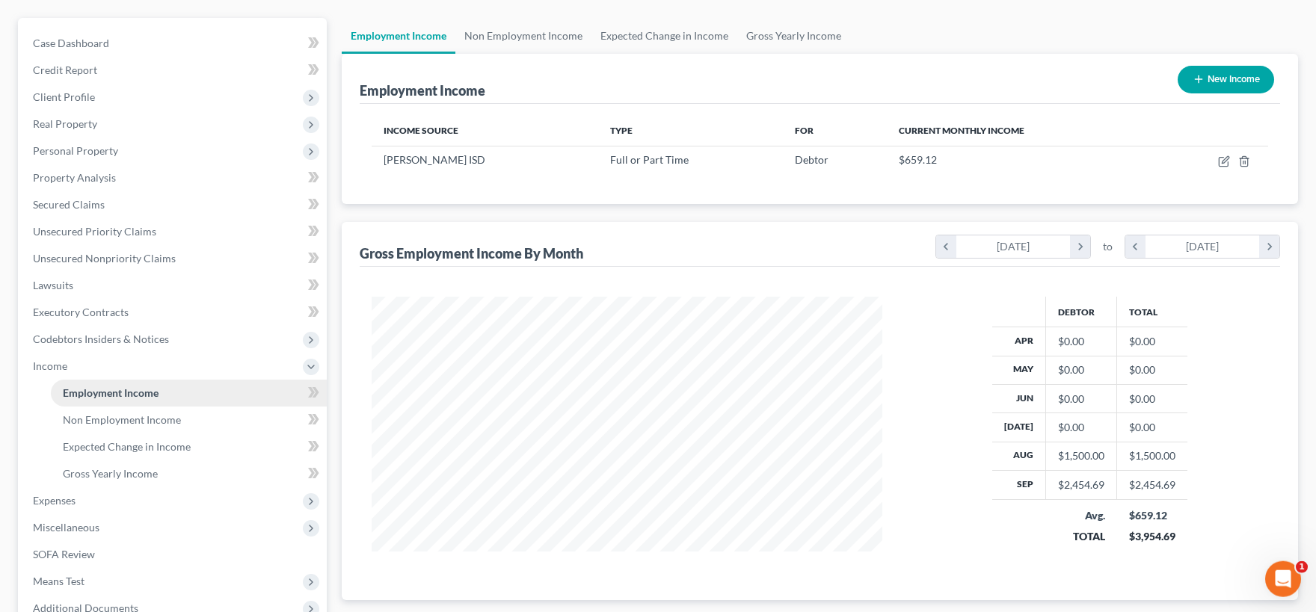
scroll to position [164, 0]
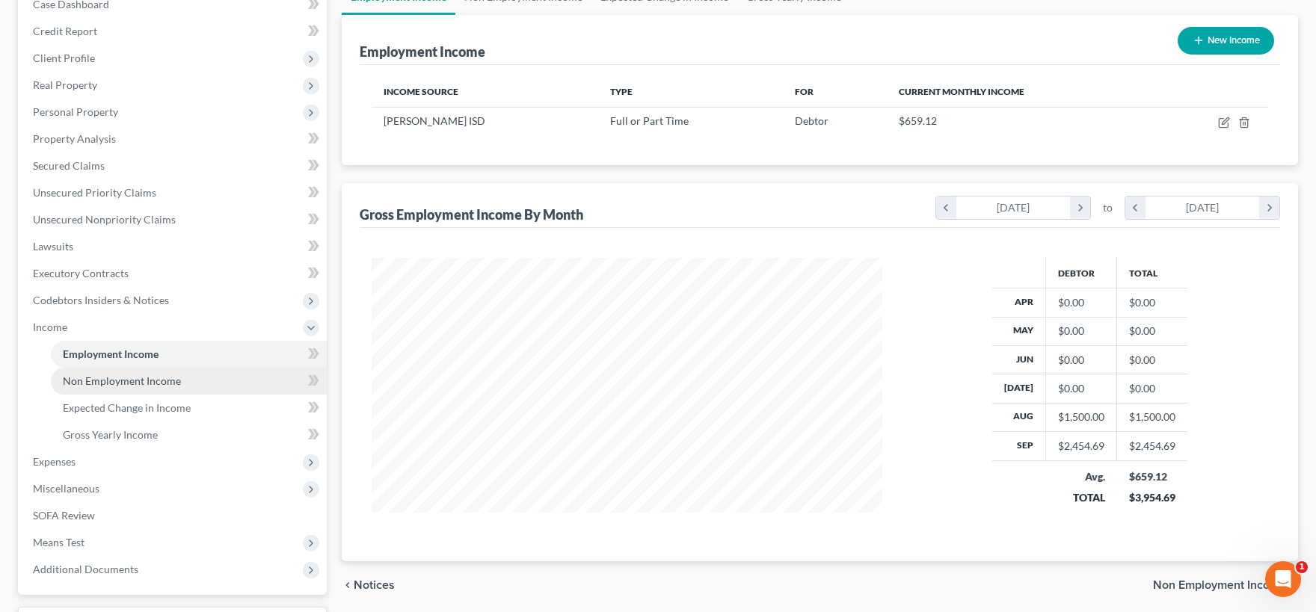
click at [164, 387] on link "Non Employment Income" at bounding box center [189, 381] width 276 height 27
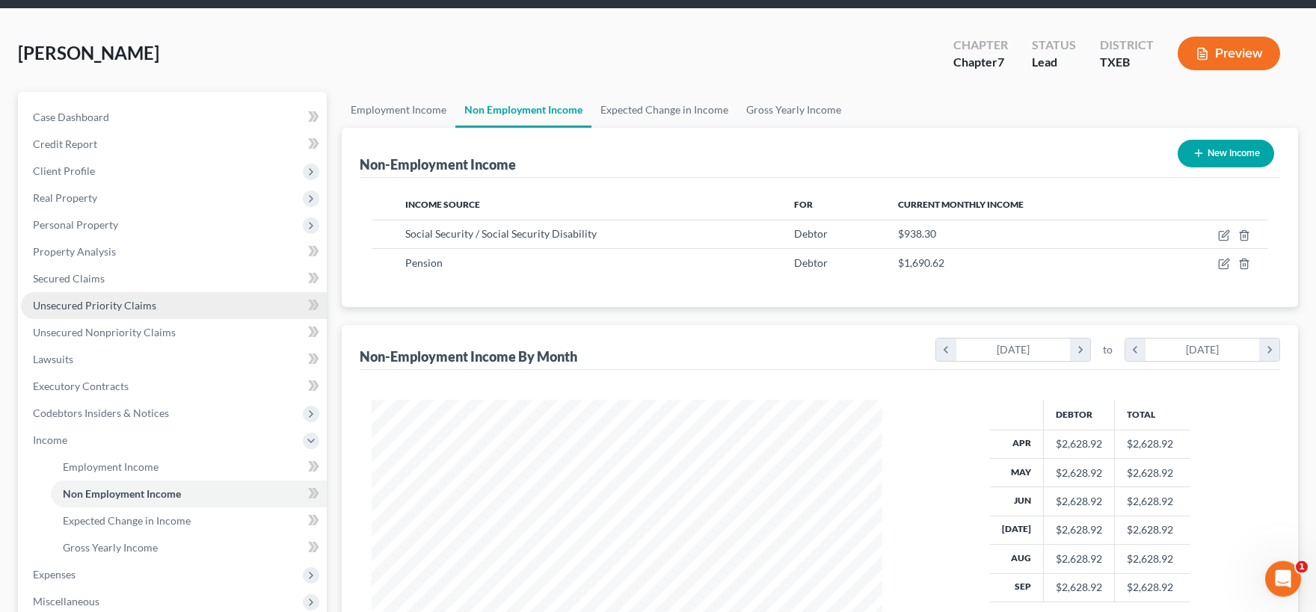
scroll to position [82, 0]
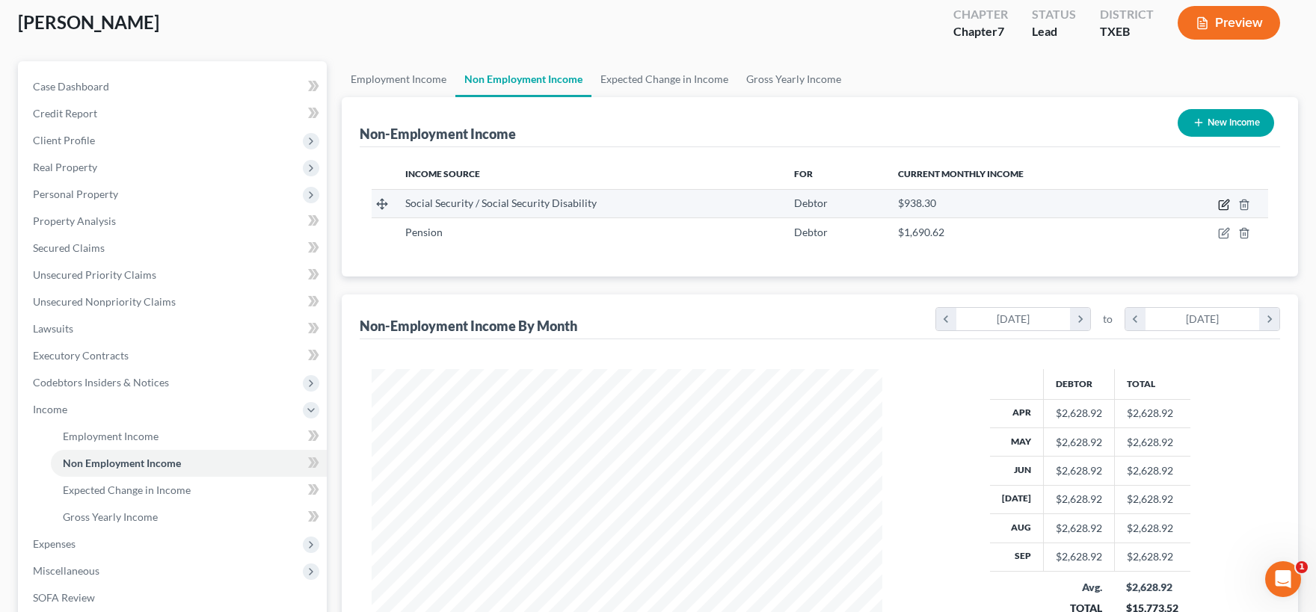
click at [1226, 208] on icon "button" at bounding box center [1224, 205] width 12 height 12
select select "4"
select select "0"
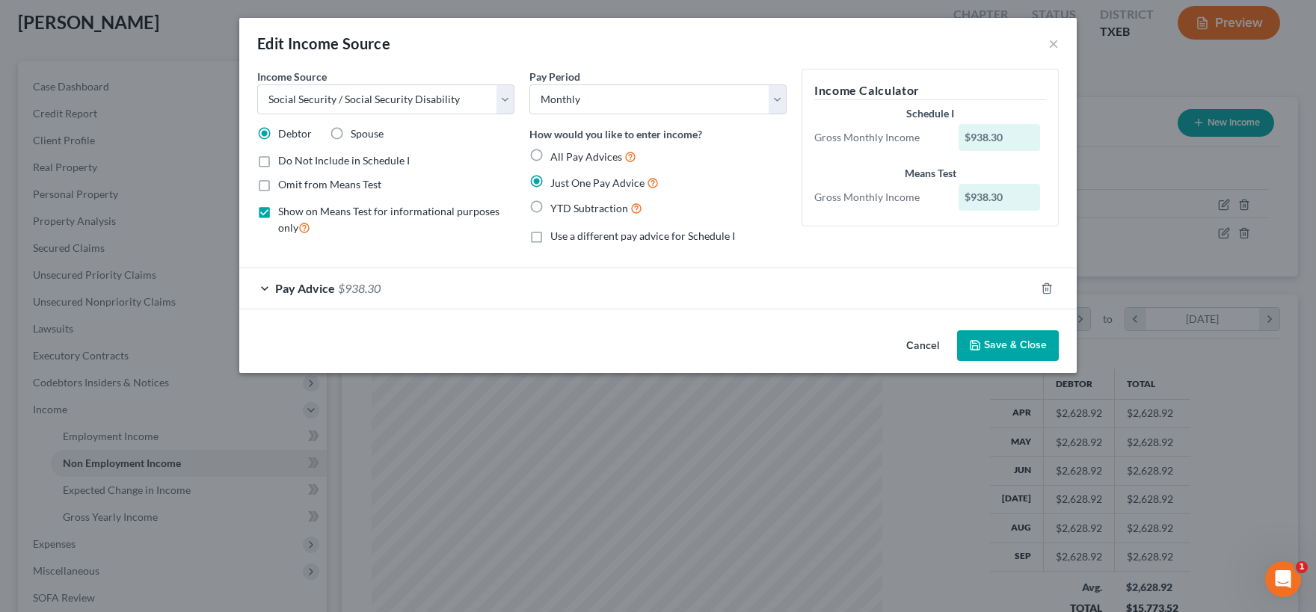
click at [1008, 348] on button "Save & Close" at bounding box center [1008, 345] width 102 height 31
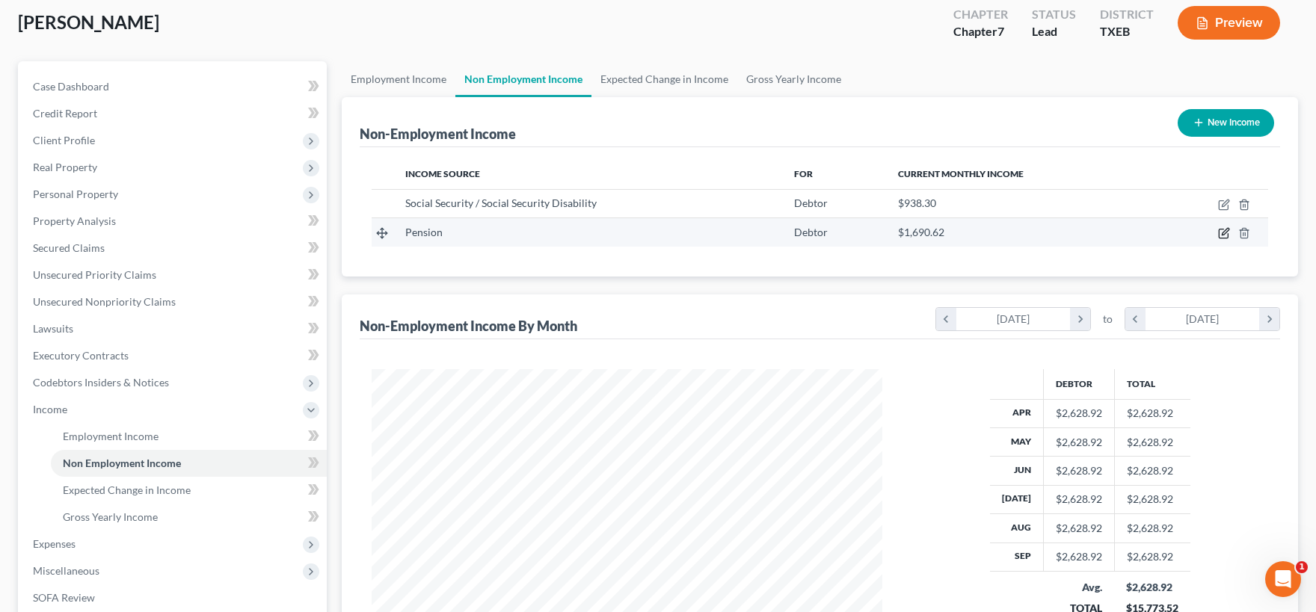
click at [1224, 232] on icon "button" at bounding box center [1225, 232] width 7 height 7
select select "2"
select select "0"
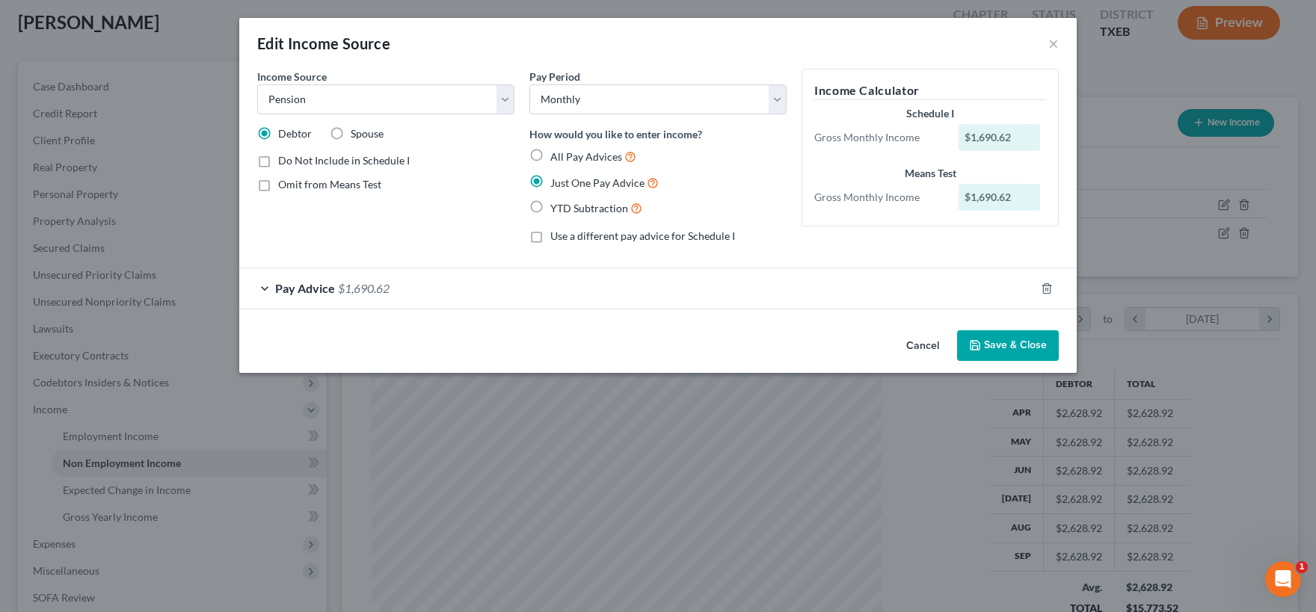
click at [318, 292] on span "Pay Advice" at bounding box center [305, 288] width 60 height 14
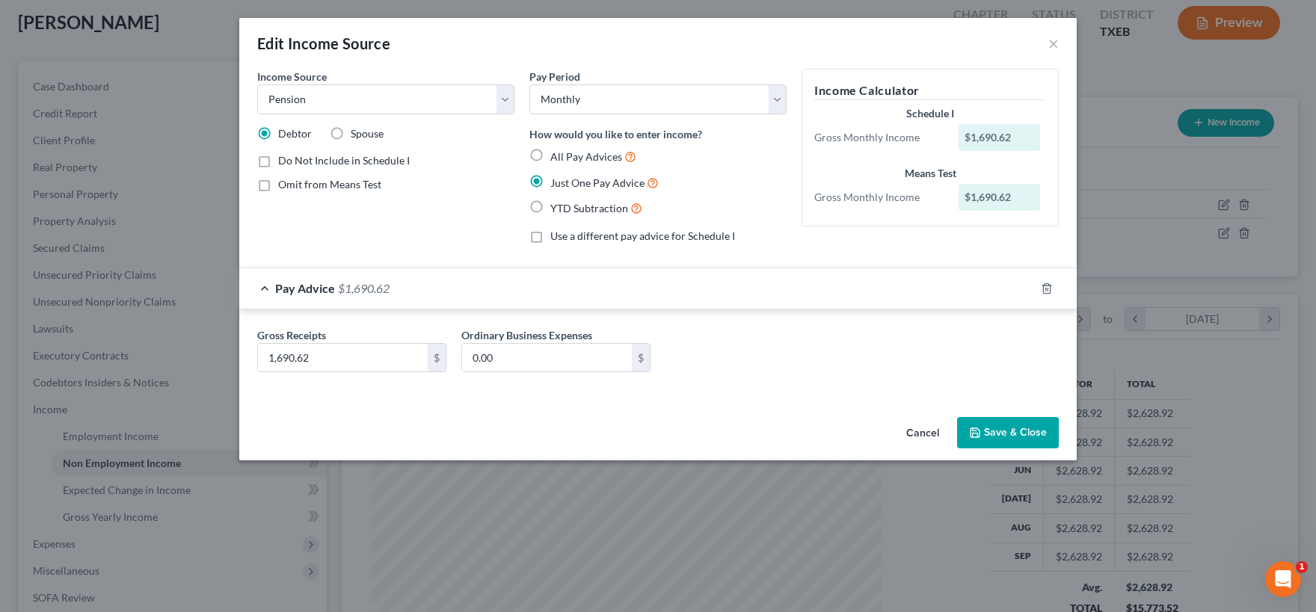
click at [1018, 434] on button "Save & Close" at bounding box center [1008, 432] width 102 height 31
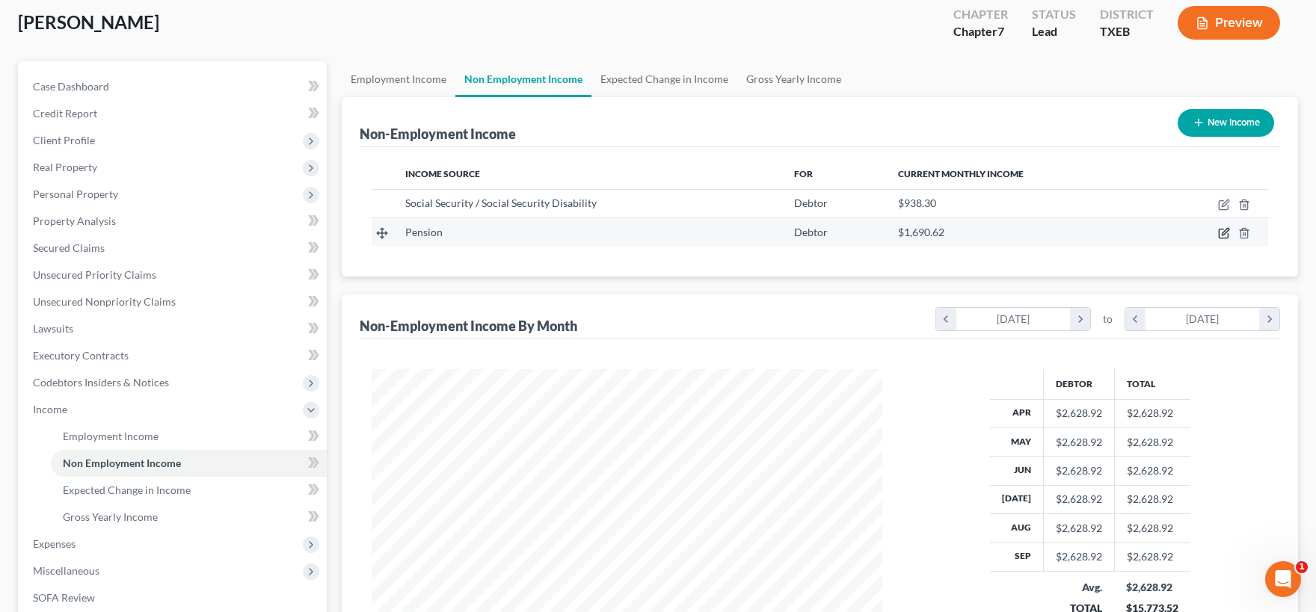
click at [1225, 233] on icon "button" at bounding box center [1225, 232] width 7 height 7
select select "2"
select select "0"
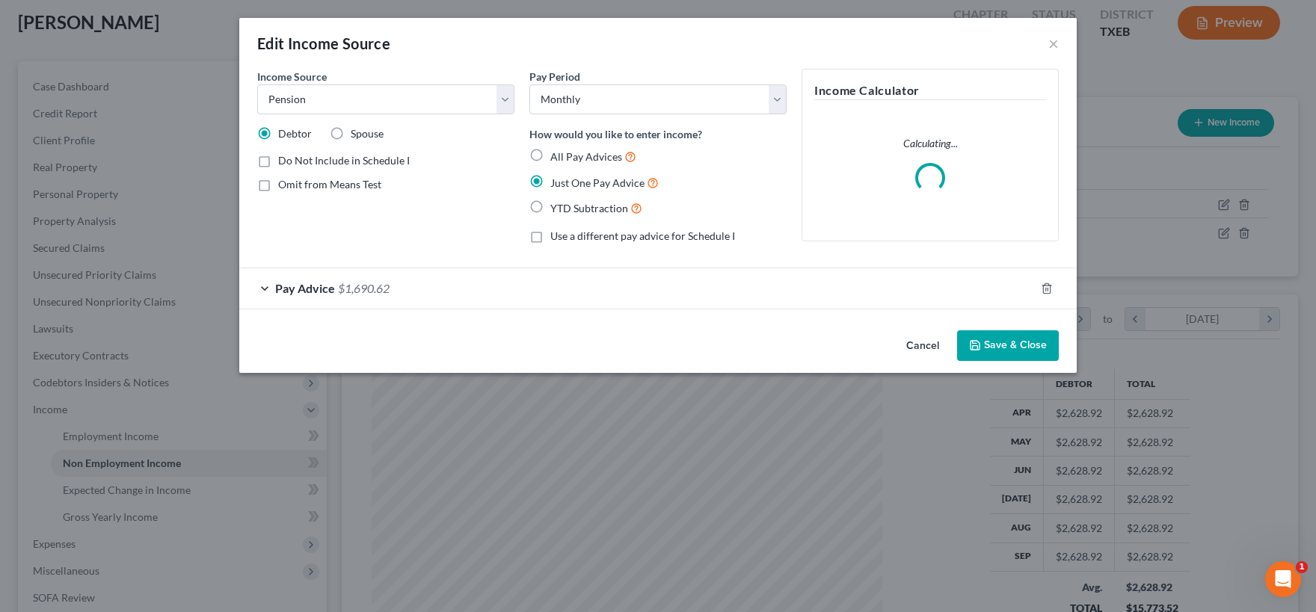
click at [1030, 345] on button "Save & Close" at bounding box center [1008, 345] width 102 height 31
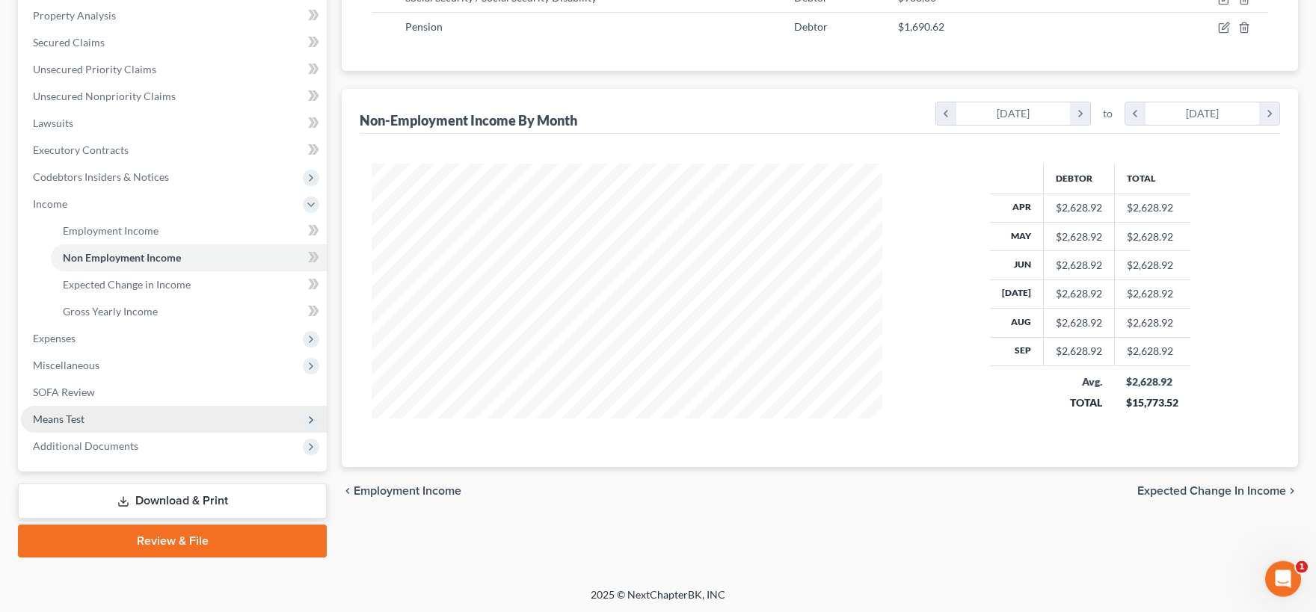
scroll to position [288, 0]
click at [113, 415] on span "Means Test" at bounding box center [174, 419] width 306 height 27
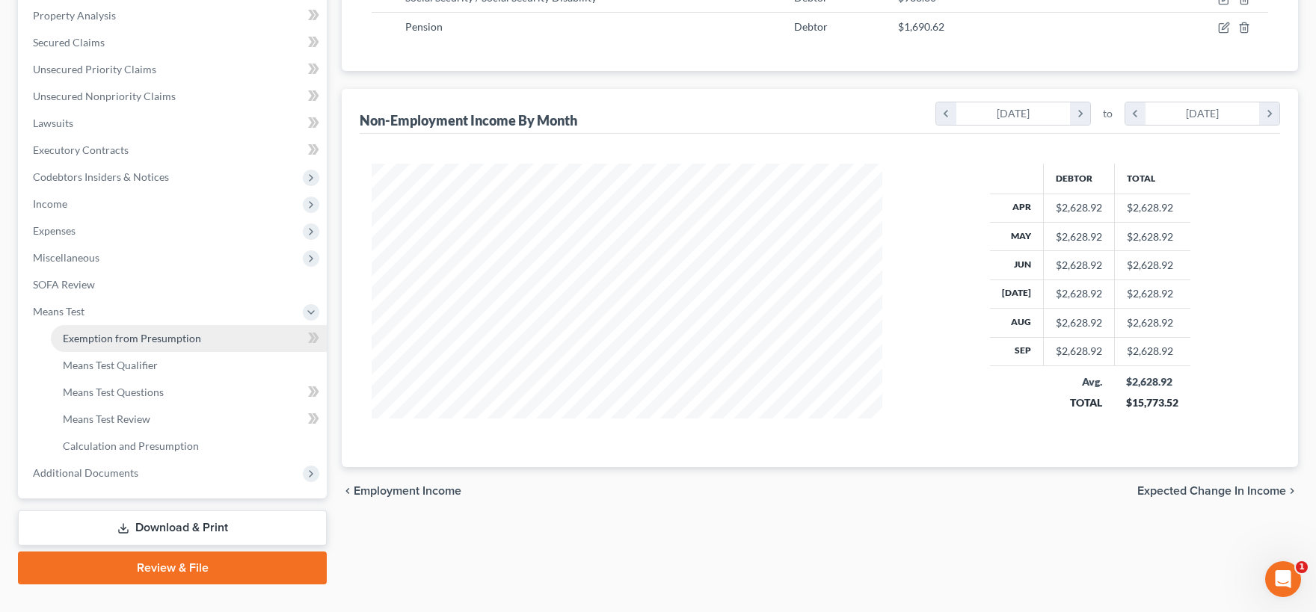
click at [154, 333] on span "Exemption from Presumption" at bounding box center [132, 338] width 138 height 13
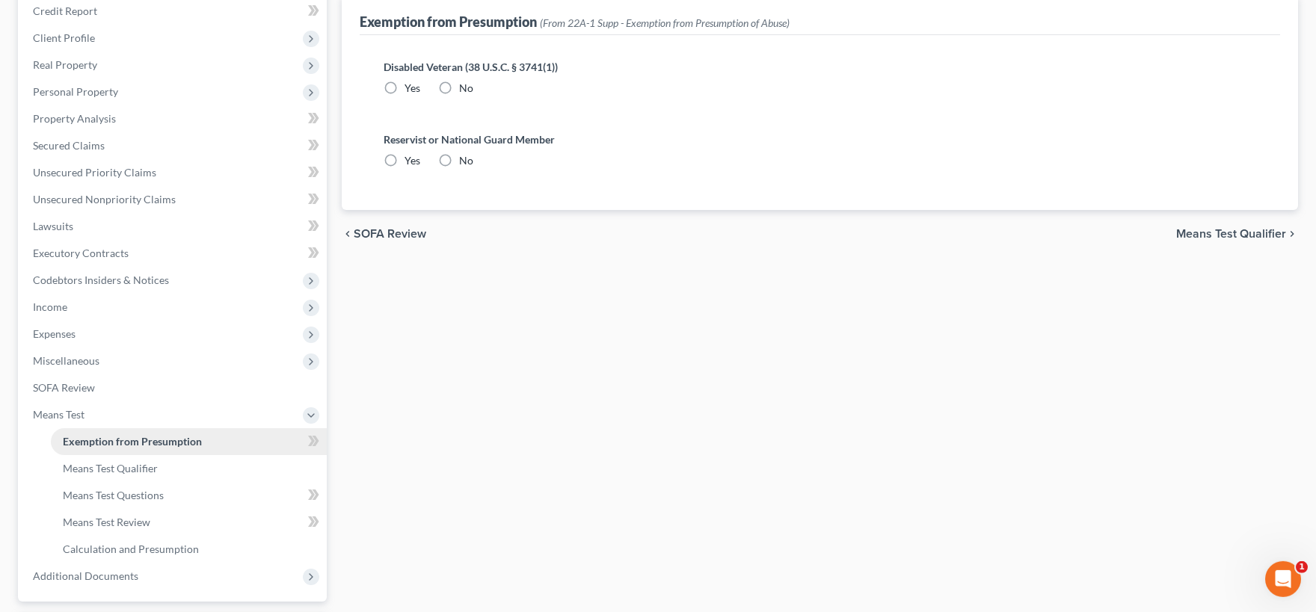
radio input "true"
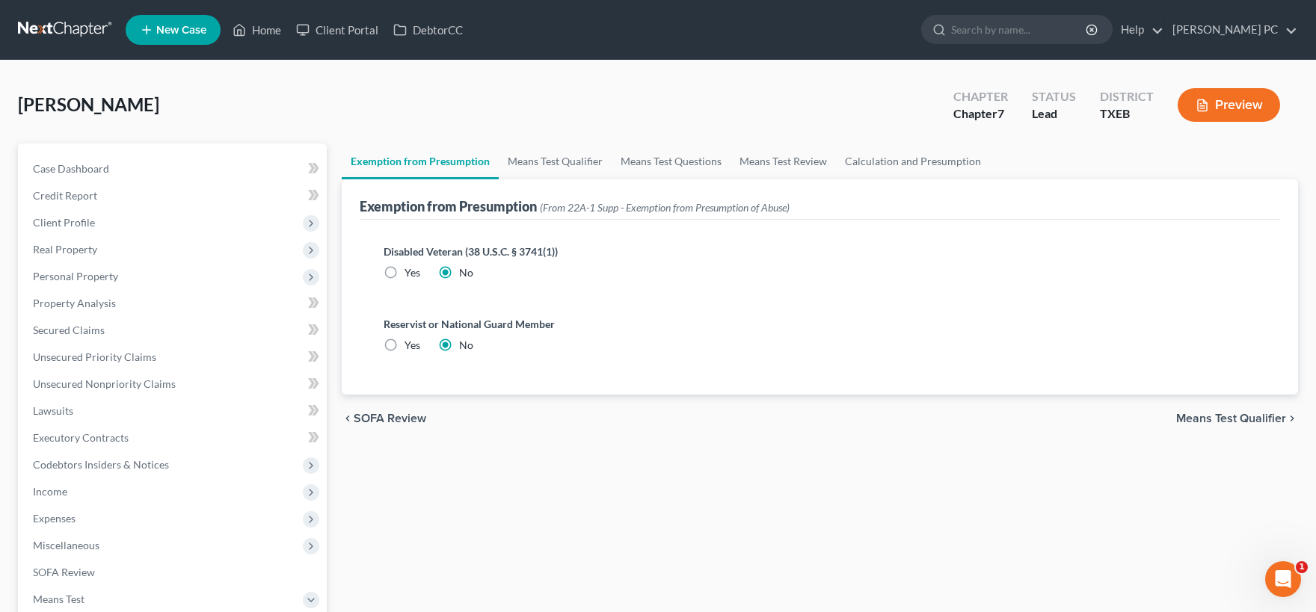
click at [1214, 420] on span "Means Test Qualifier" at bounding box center [1231, 419] width 110 height 12
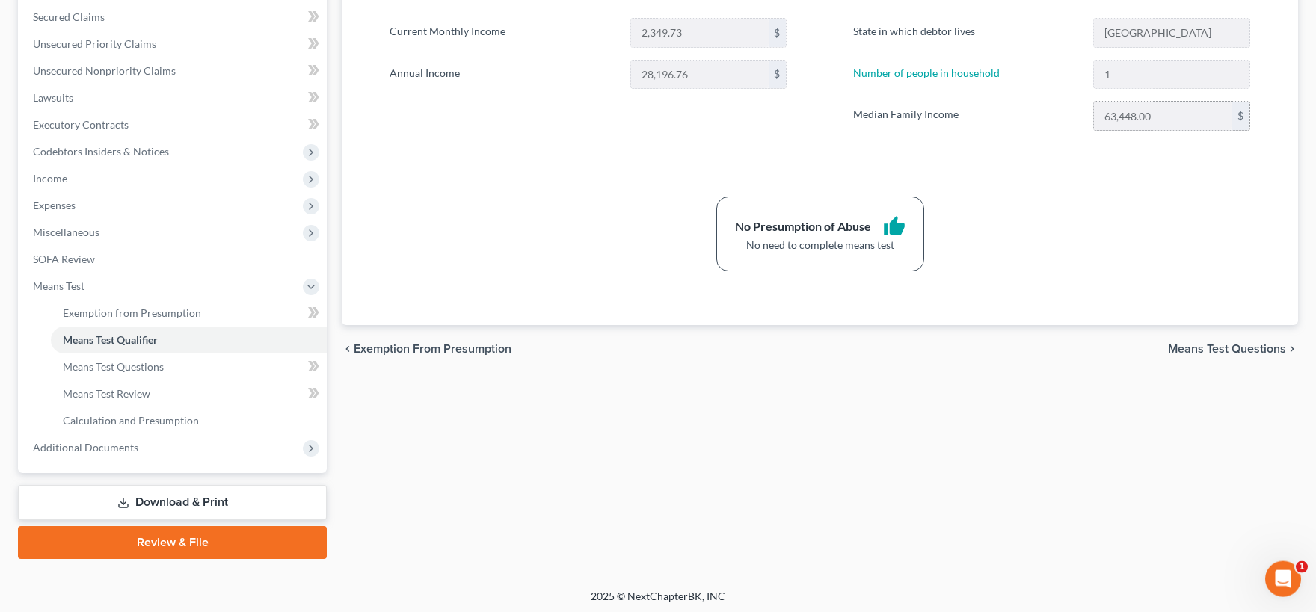
scroll to position [315, 0]
click at [1203, 346] on span "Means Test Questions" at bounding box center [1227, 348] width 118 height 12
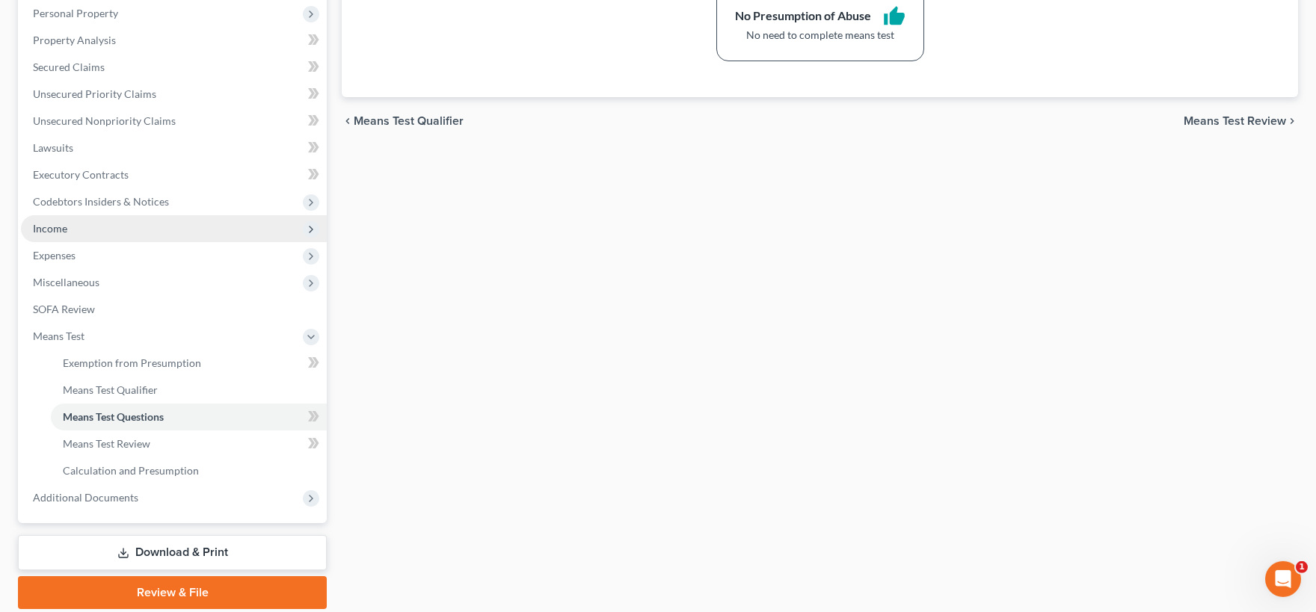
scroll to position [233, 0]
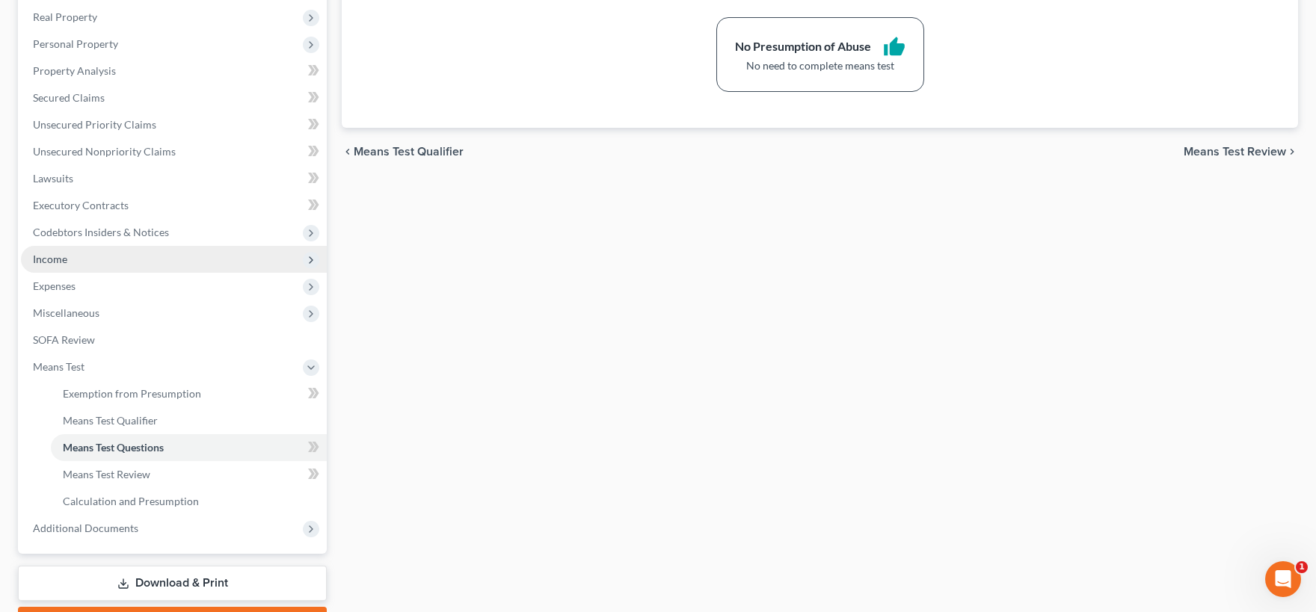
click at [83, 257] on span "Income" at bounding box center [174, 259] width 306 height 27
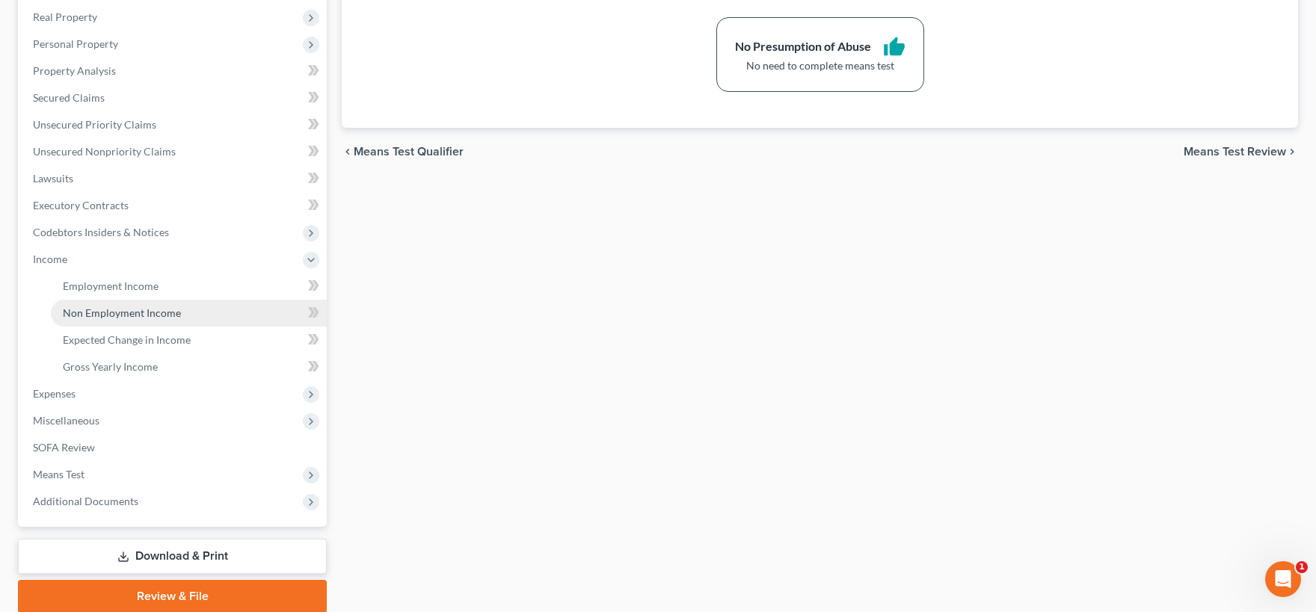
click at [142, 303] on link "Non Employment Income" at bounding box center [189, 313] width 276 height 27
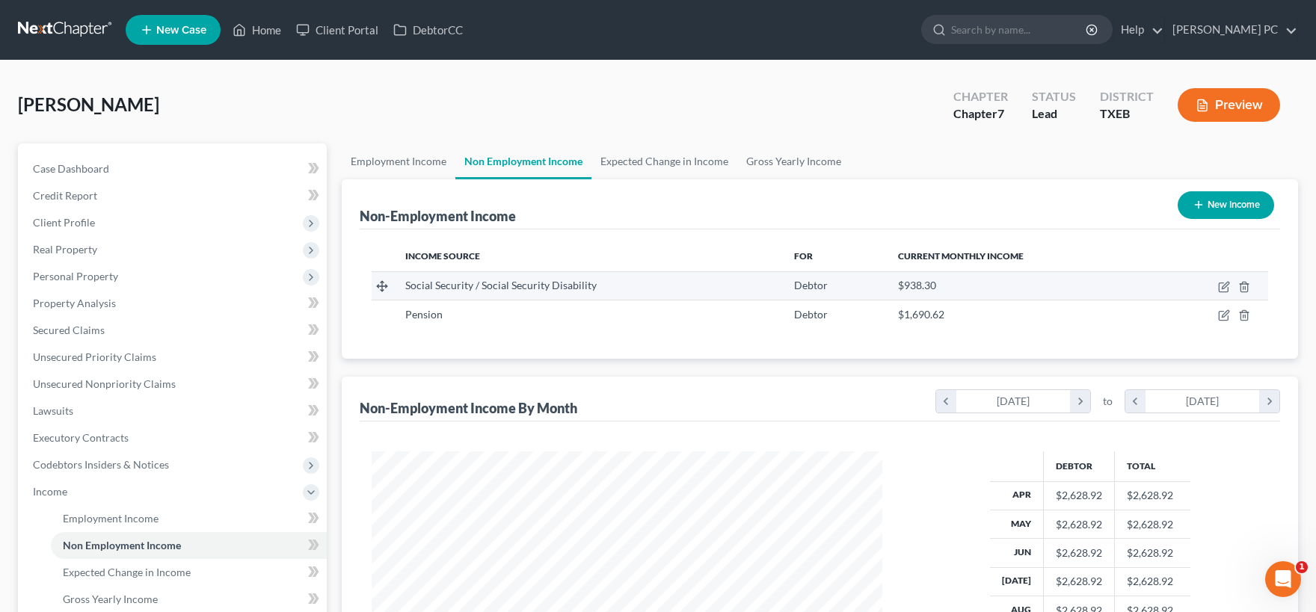
scroll to position [267, 540]
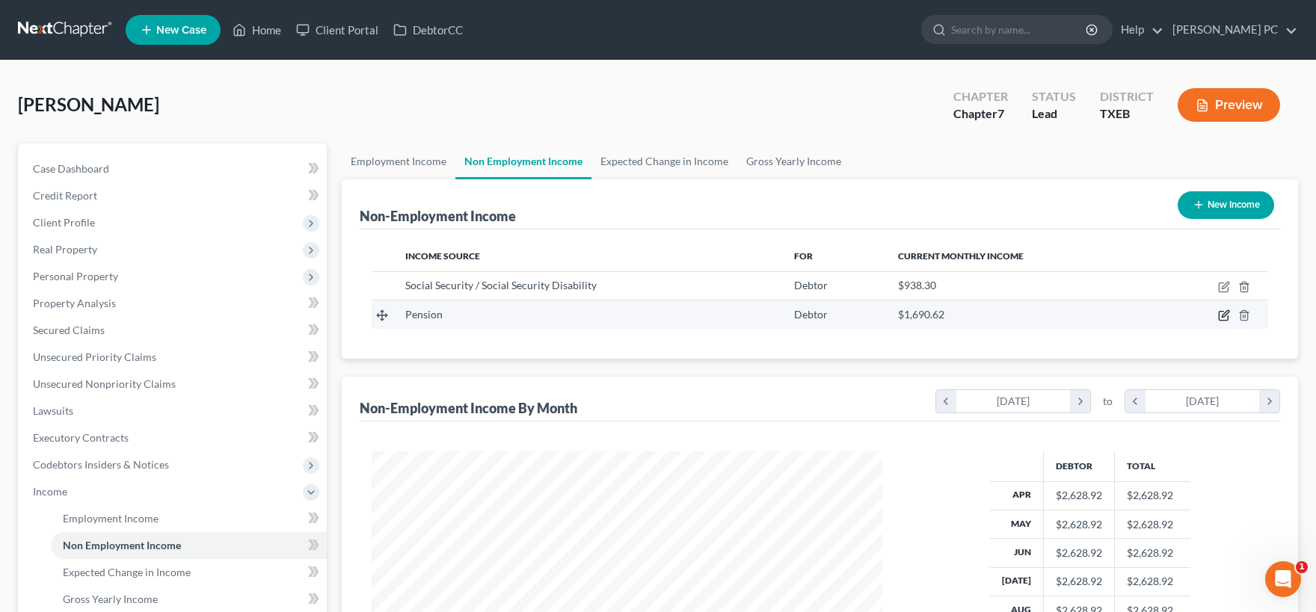
click at [1222, 314] on icon "button" at bounding box center [1224, 316] width 12 height 12
select select "2"
select select "0"
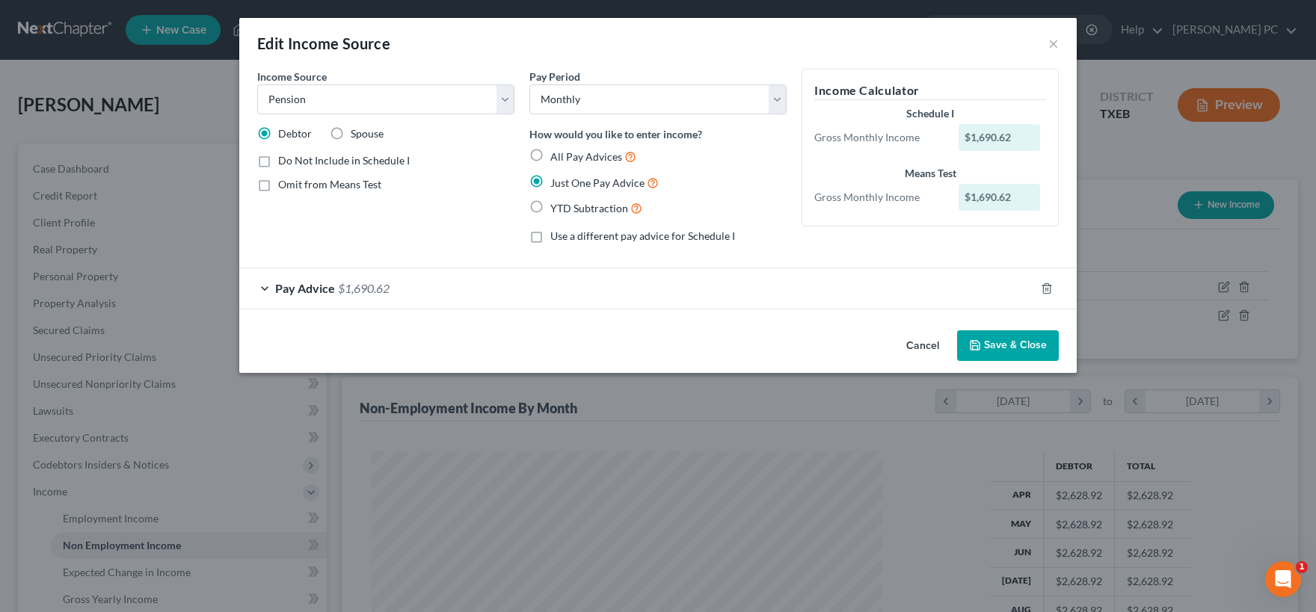
click at [304, 289] on span "Pay Advice" at bounding box center [305, 288] width 60 height 14
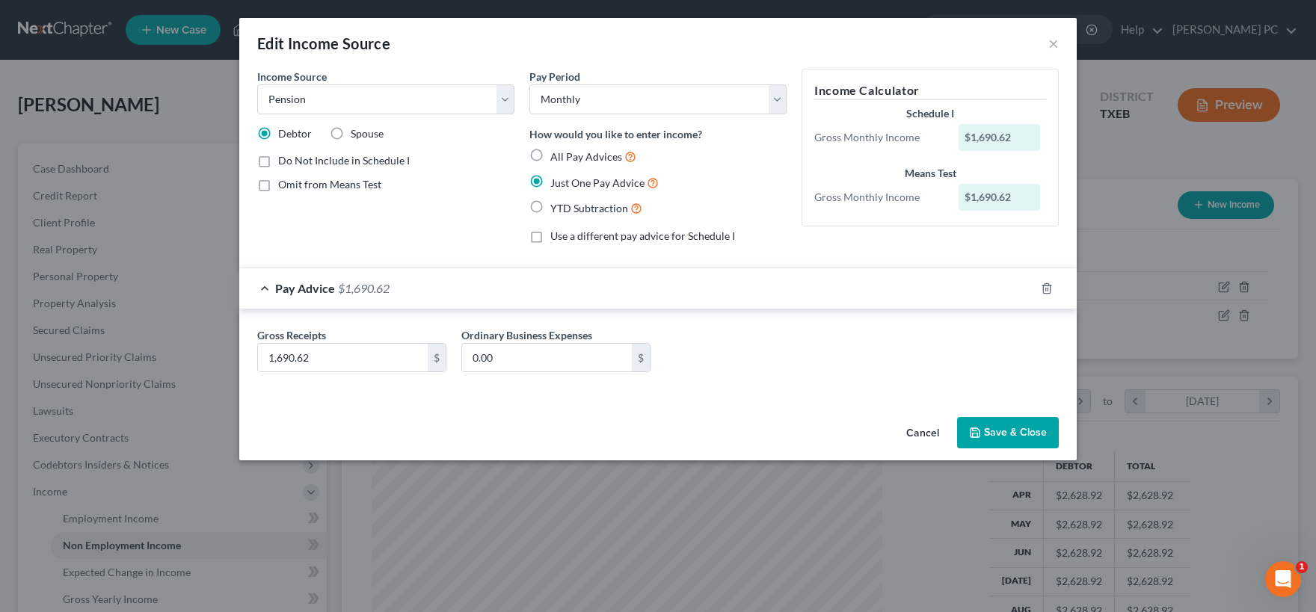
click at [304, 290] on span "Pay Advice" at bounding box center [305, 288] width 60 height 14
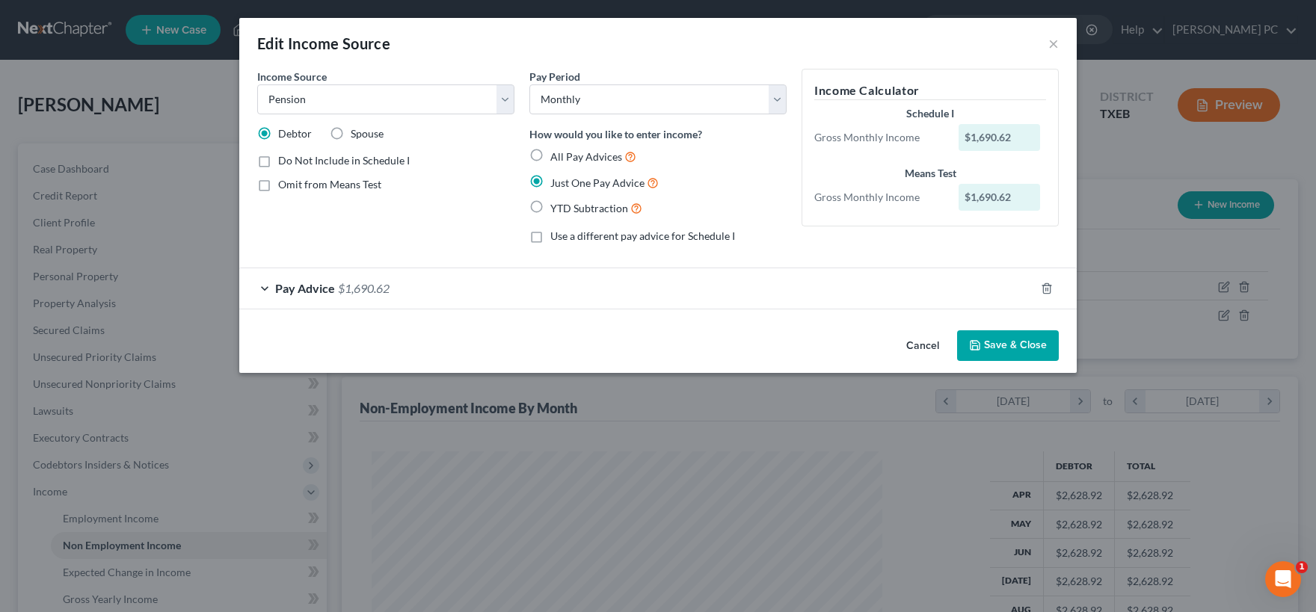
click at [1018, 345] on button "Save & Close" at bounding box center [1008, 345] width 102 height 31
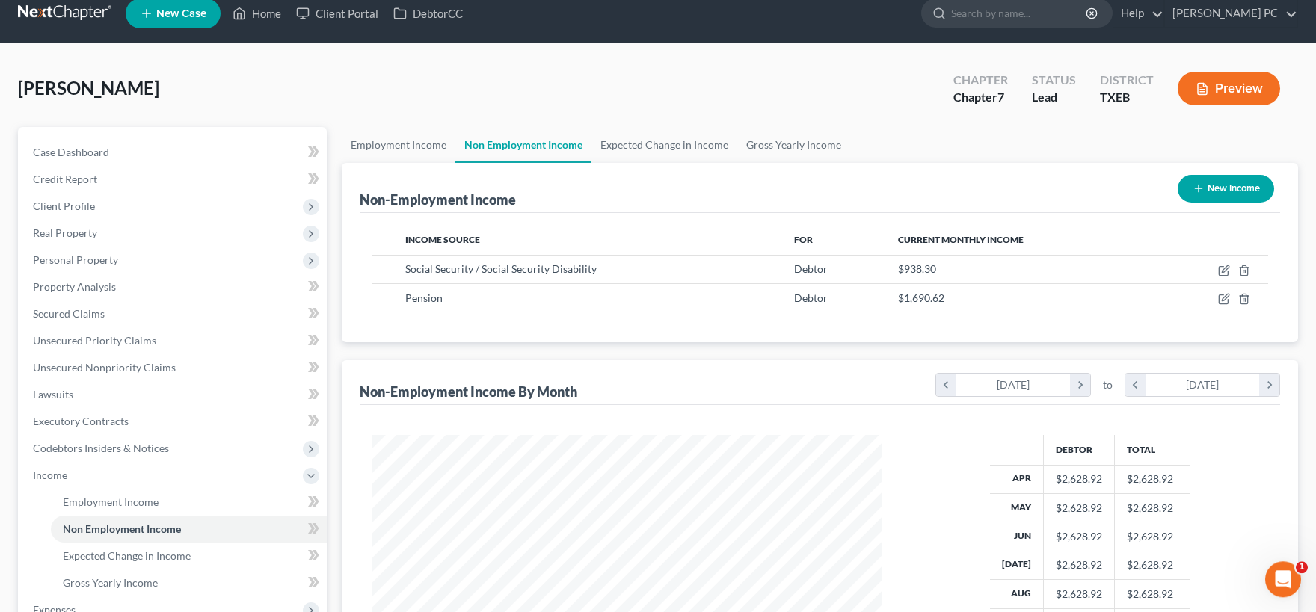
scroll to position [0, 0]
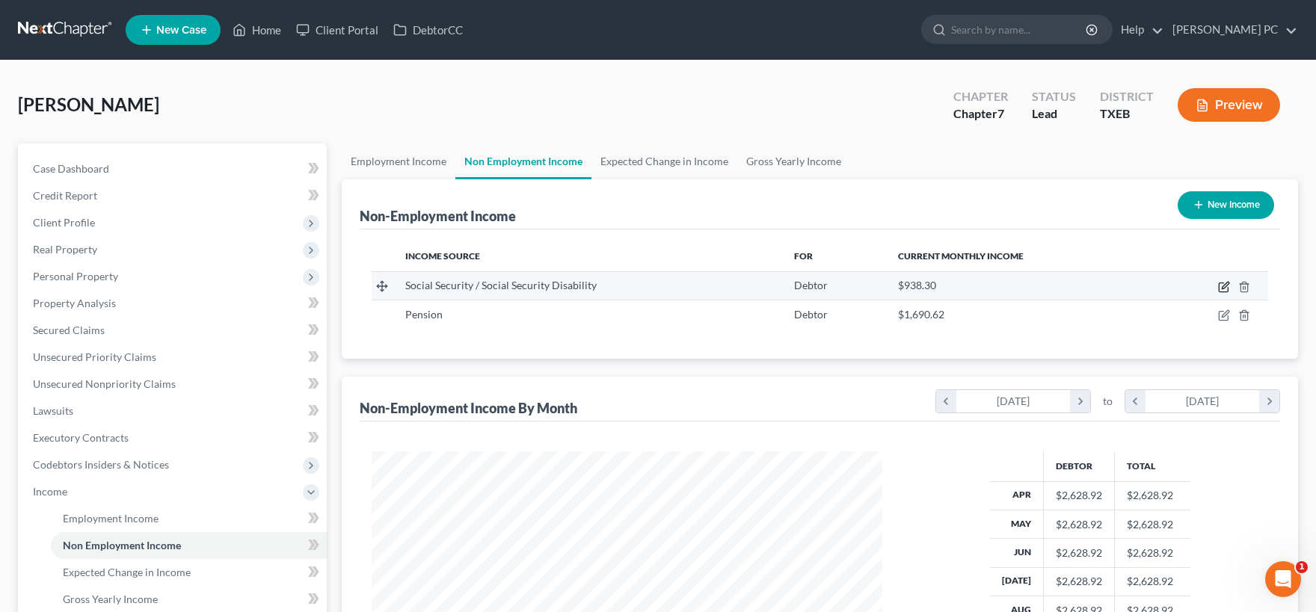
click at [1224, 286] on icon "button" at bounding box center [1224, 287] width 12 height 12
select select "4"
select select "0"
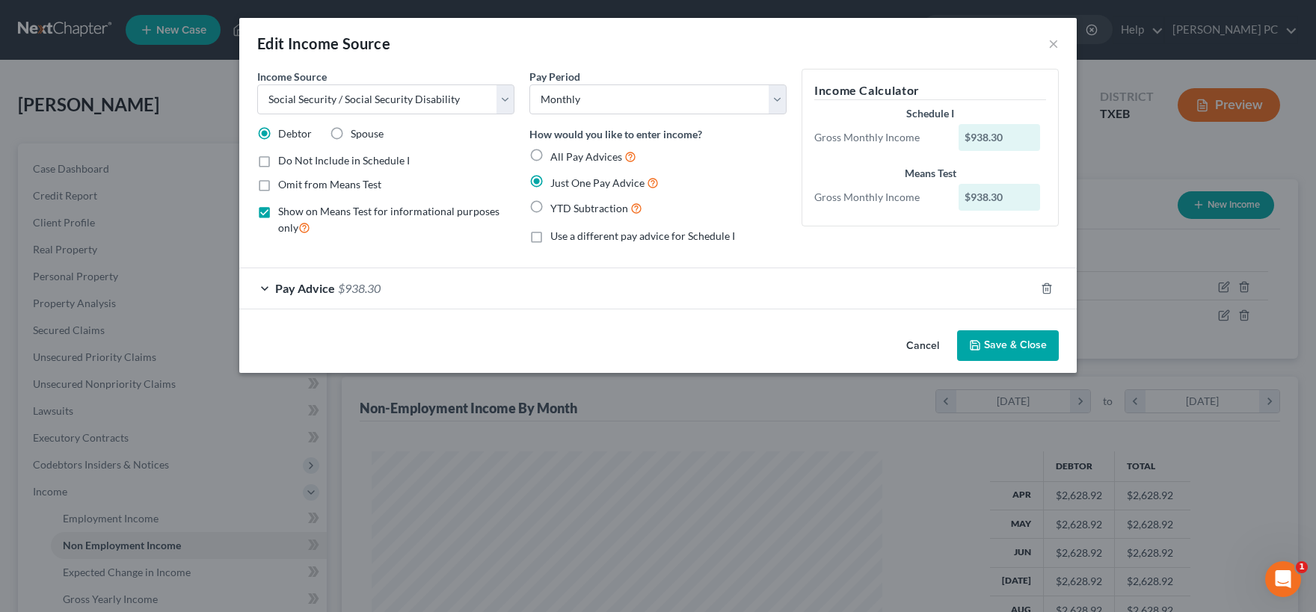
click at [1006, 344] on button "Save & Close" at bounding box center [1008, 345] width 102 height 31
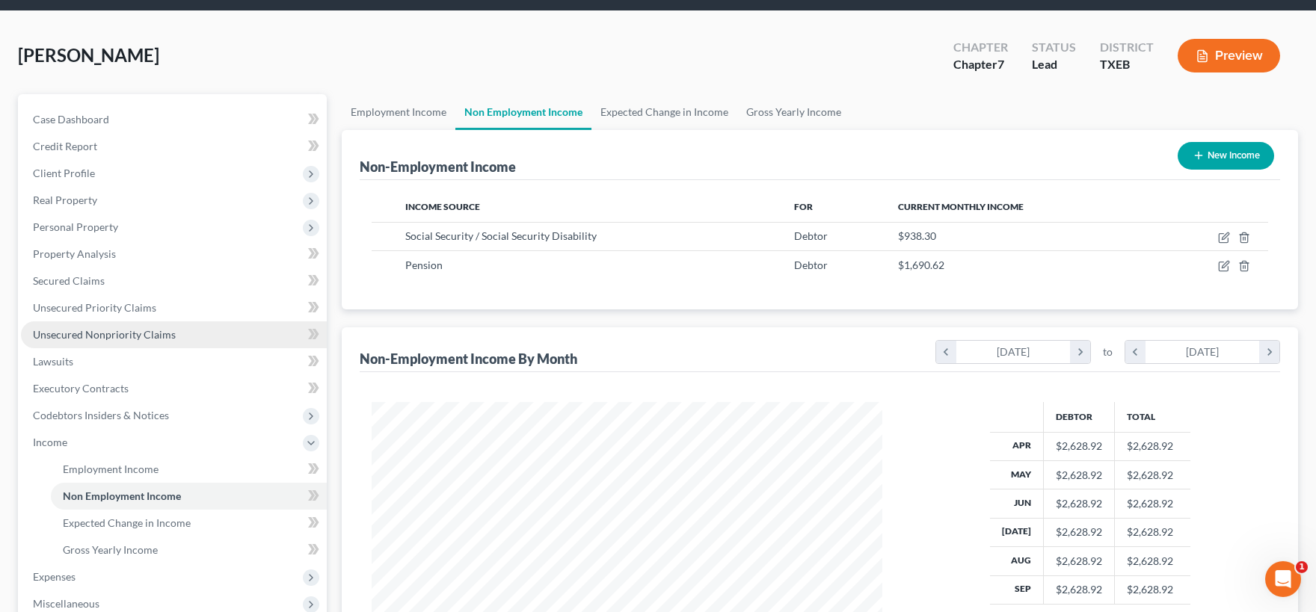
scroll to position [288, 0]
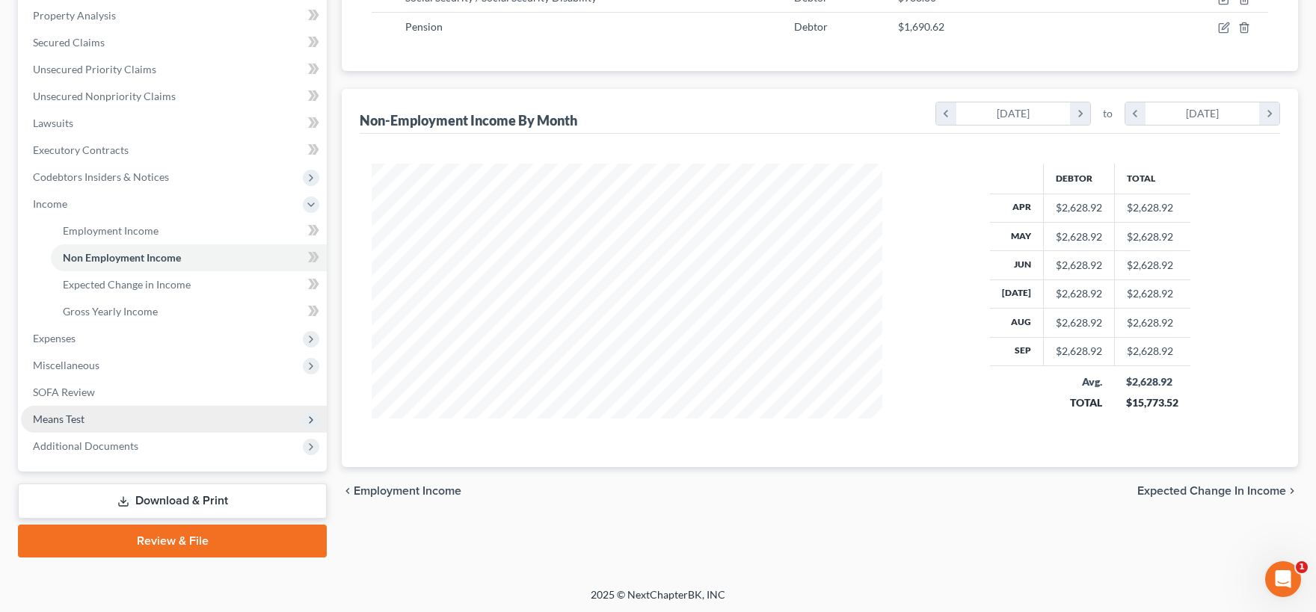
click at [126, 419] on span "Means Test" at bounding box center [174, 419] width 306 height 27
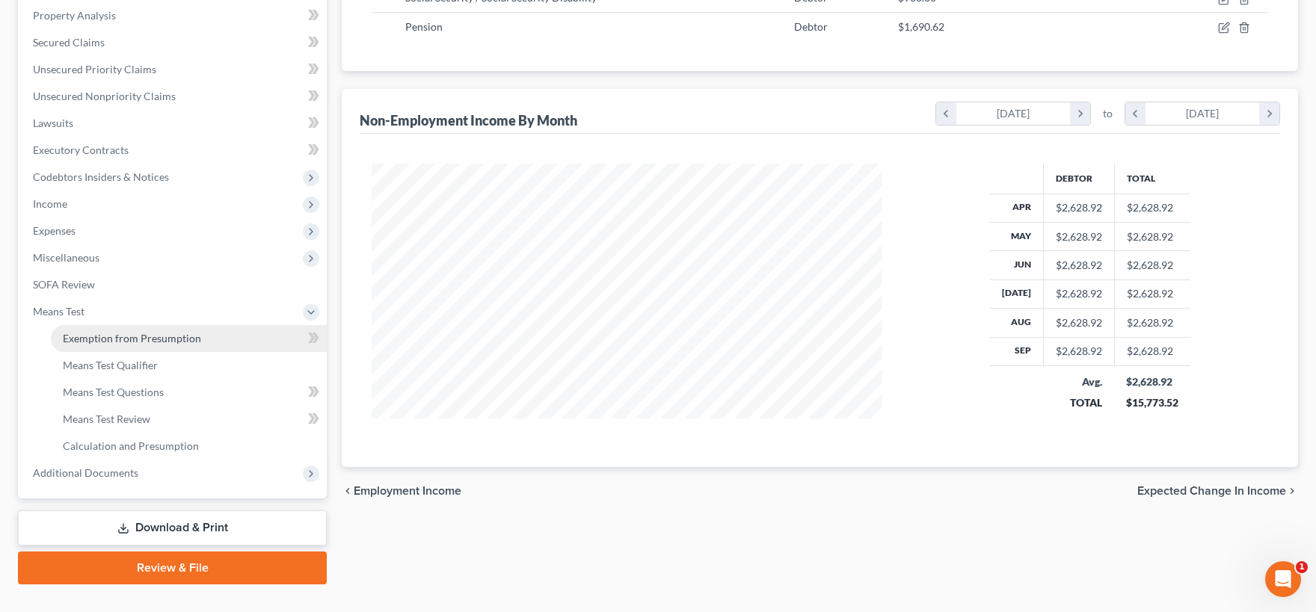
click at [164, 337] on span "Exemption from Presumption" at bounding box center [132, 338] width 138 height 13
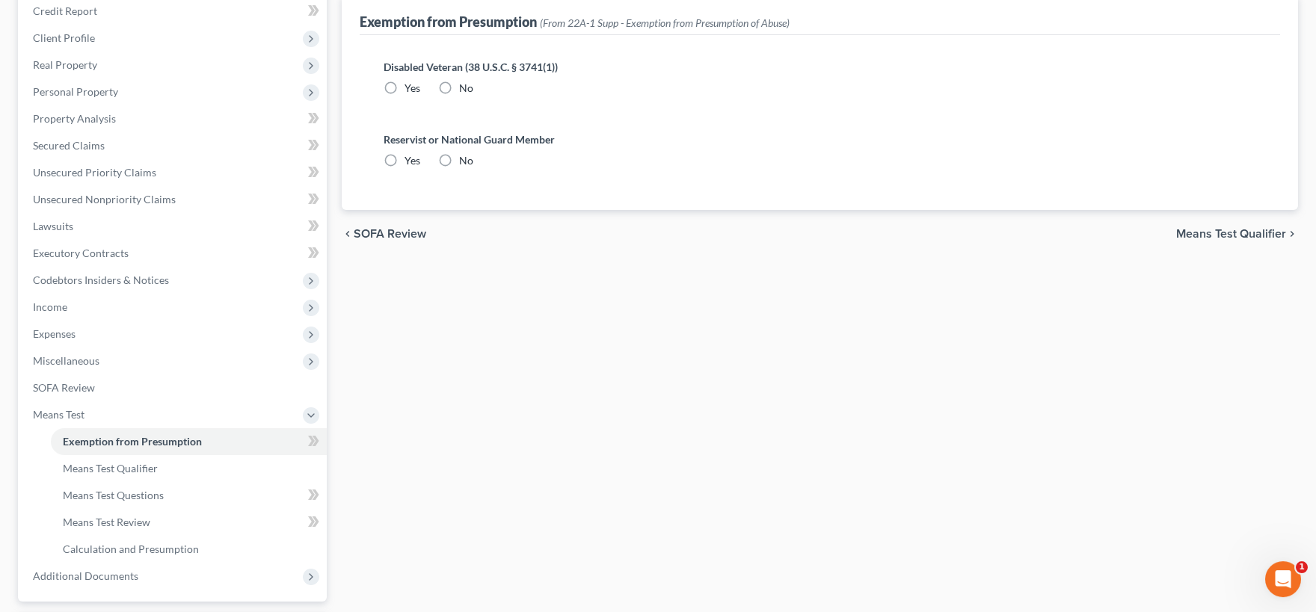
radio input "true"
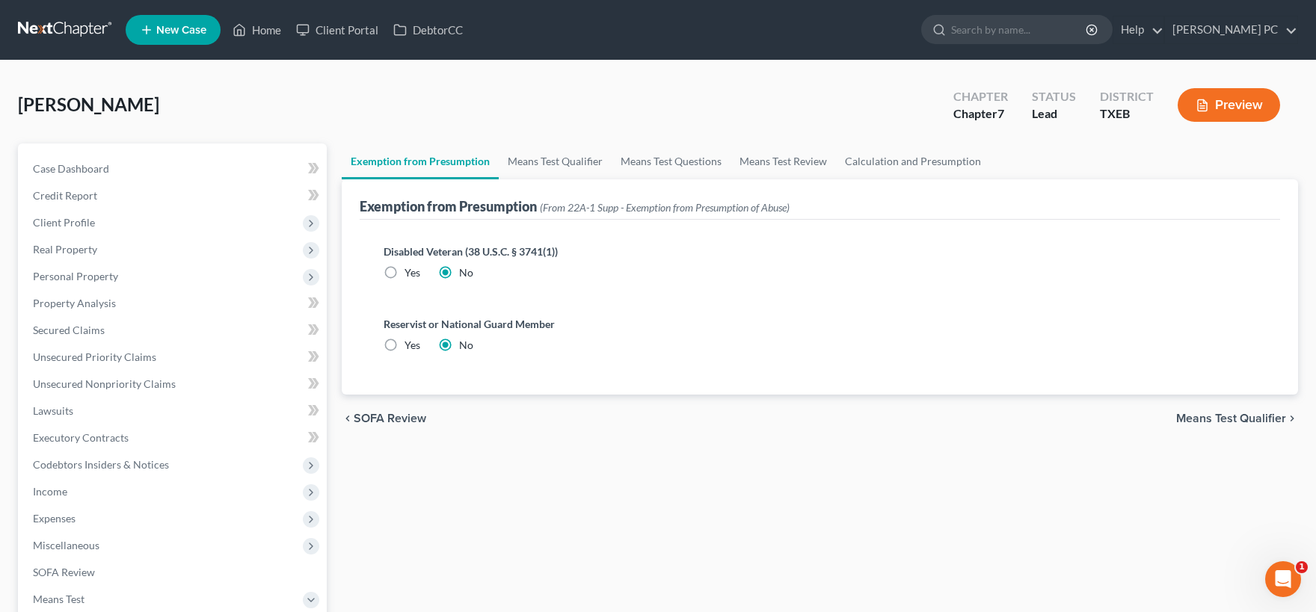
click at [1222, 417] on span "Means Test Qualifier" at bounding box center [1231, 419] width 110 height 12
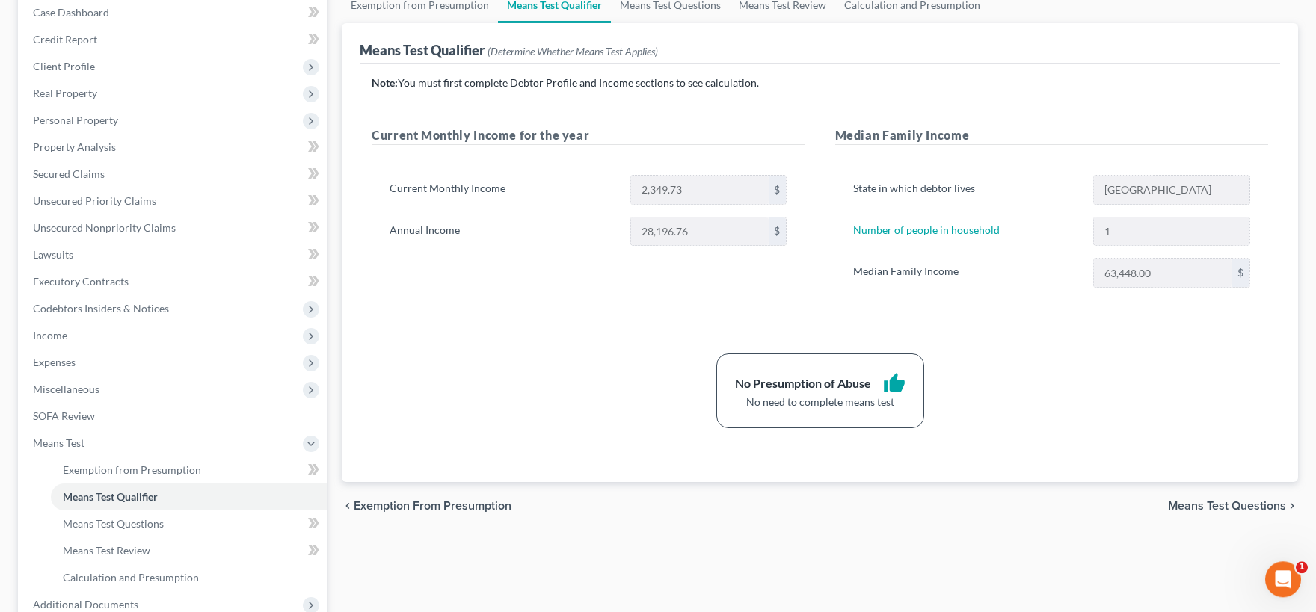
scroll to position [164, 0]
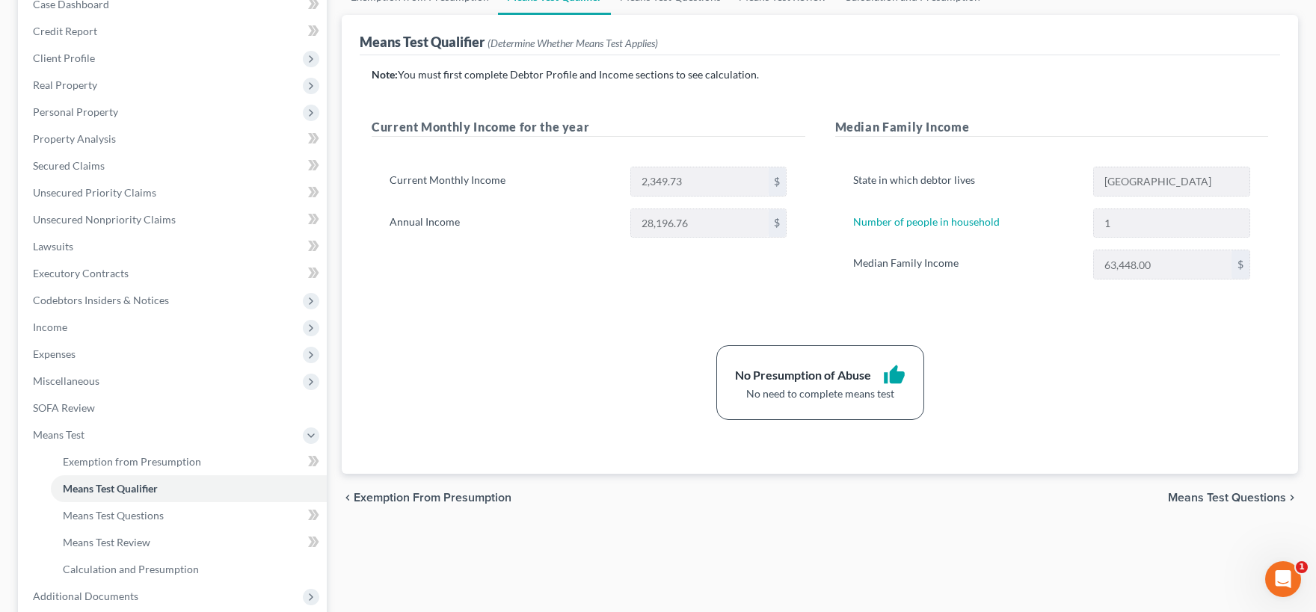
click at [1213, 498] on span "Means Test Questions" at bounding box center [1227, 498] width 118 height 12
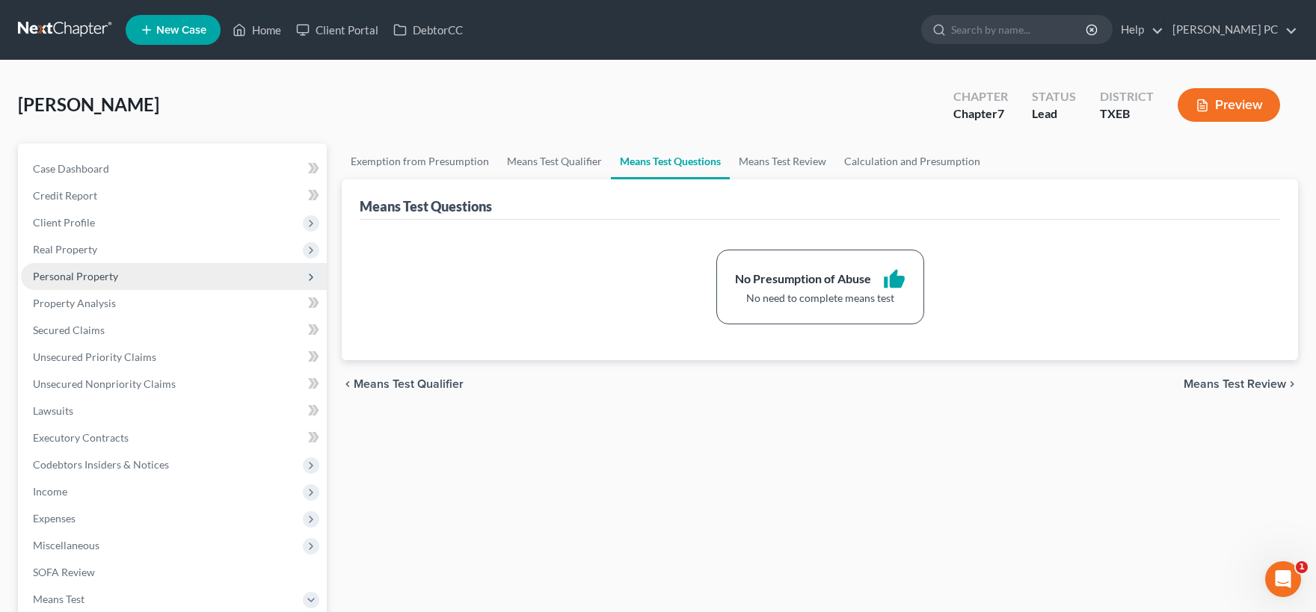
click at [86, 274] on span "Personal Property" at bounding box center [75, 276] width 85 height 13
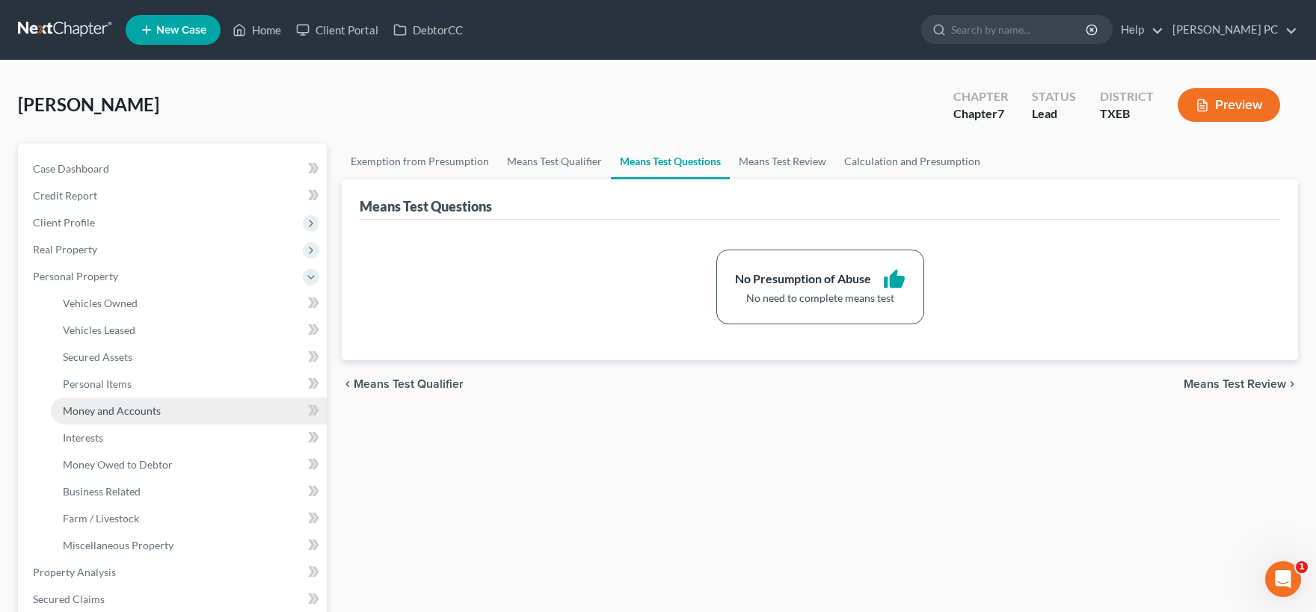
click at [108, 408] on span "Money and Accounts" at bounding box center [112, 410] width 98 height 13
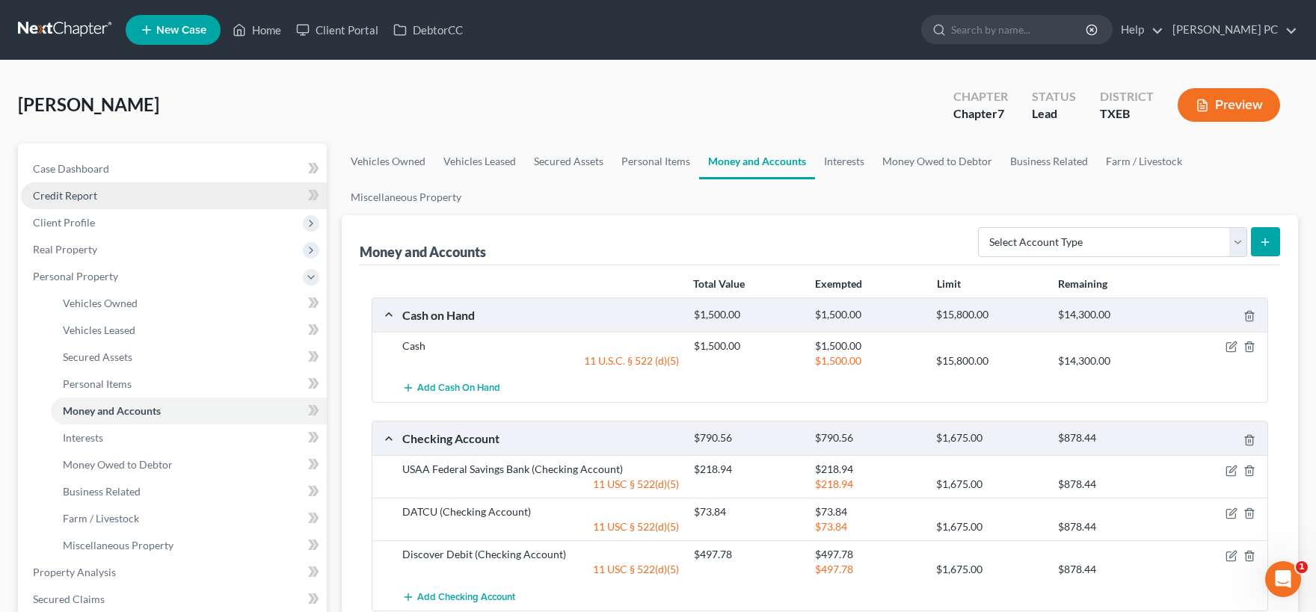
click at [113, 197] on link "Credit Report" at bounding box center [174, 195] width 306 height 27
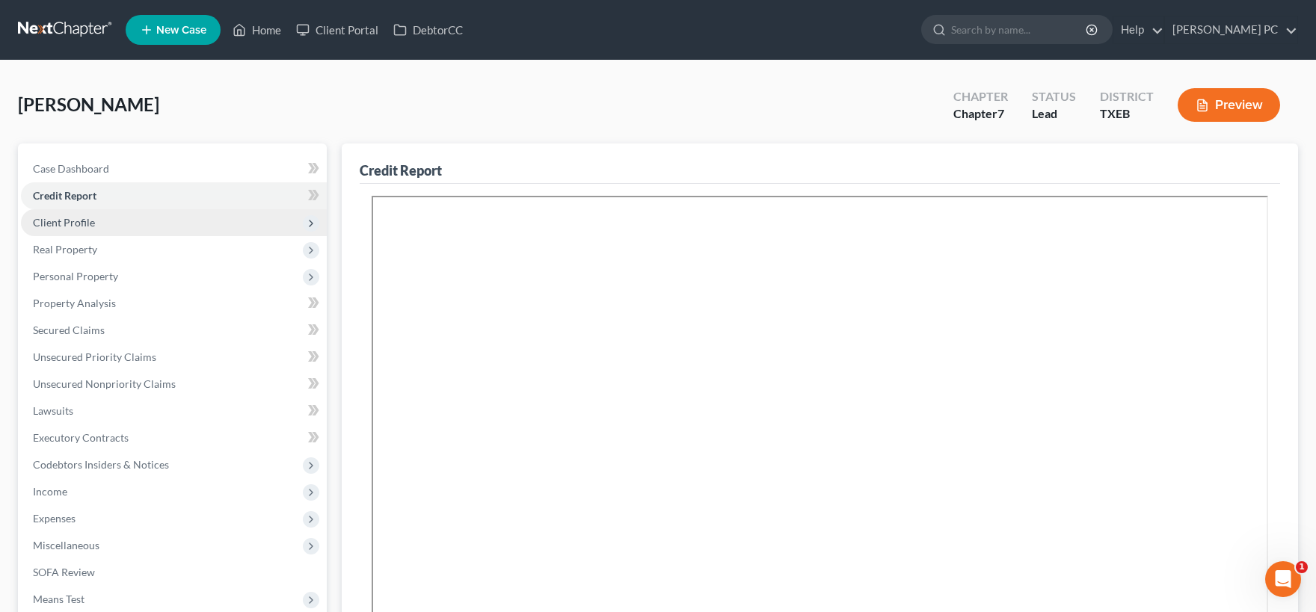
click at [74, 227] on span "Client Profile" at bounding box center [64, 222] width 62 height 13
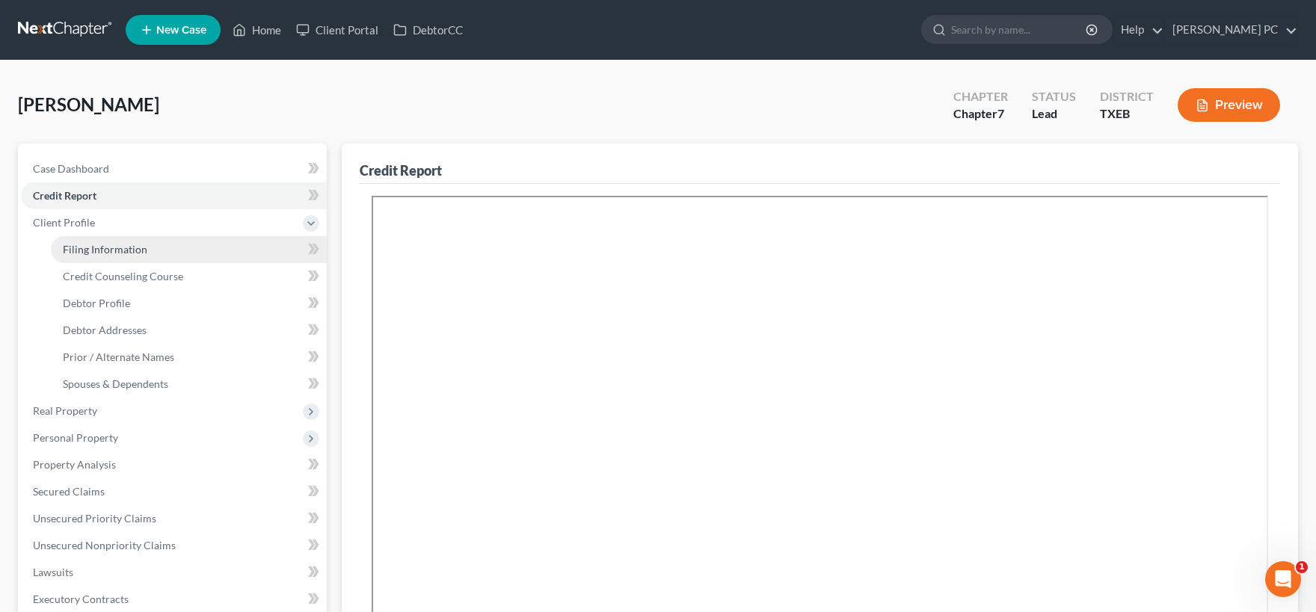
click at [110, 244] on span "Filing Information" at bounding box center [105, 249] width 84 height 13
select select "1"
select select "0"
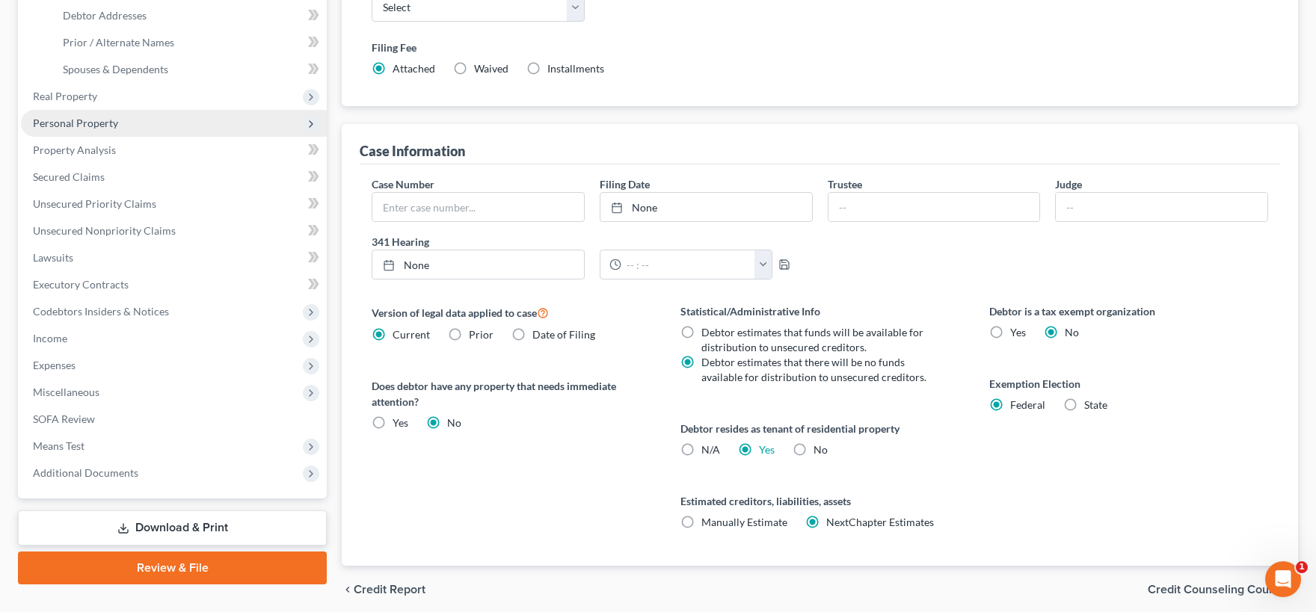
scroll to position [289, 0]
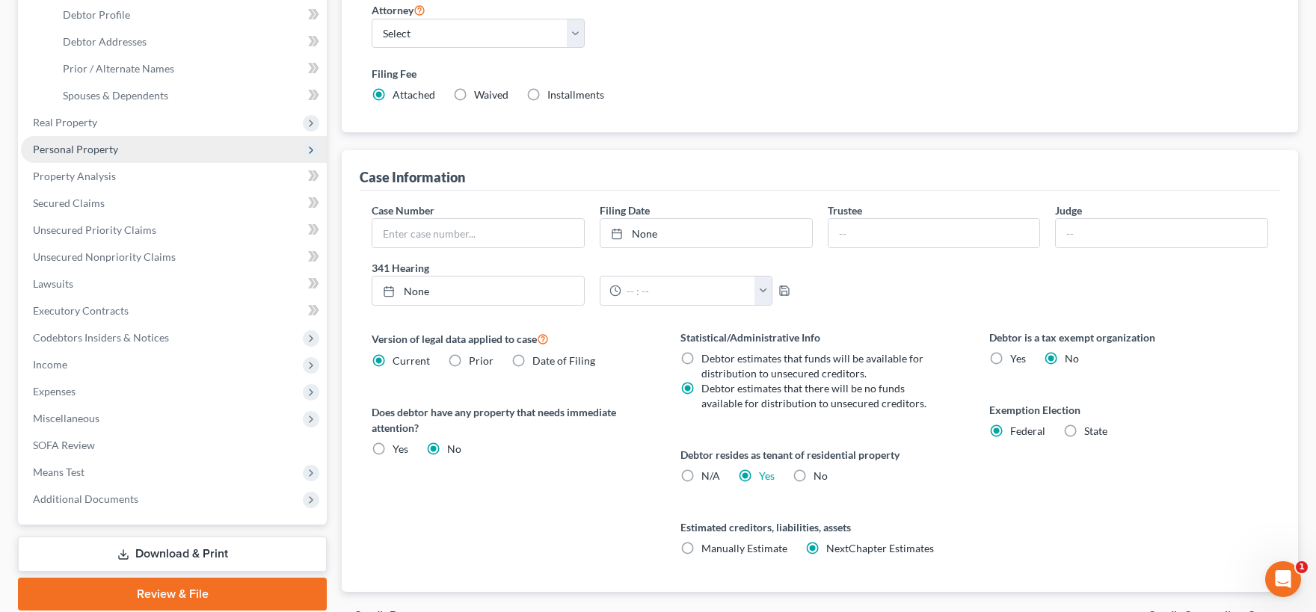
click at [106, 153] on span "Personal Property" at bounding box center [75, 149] width 85 height 13
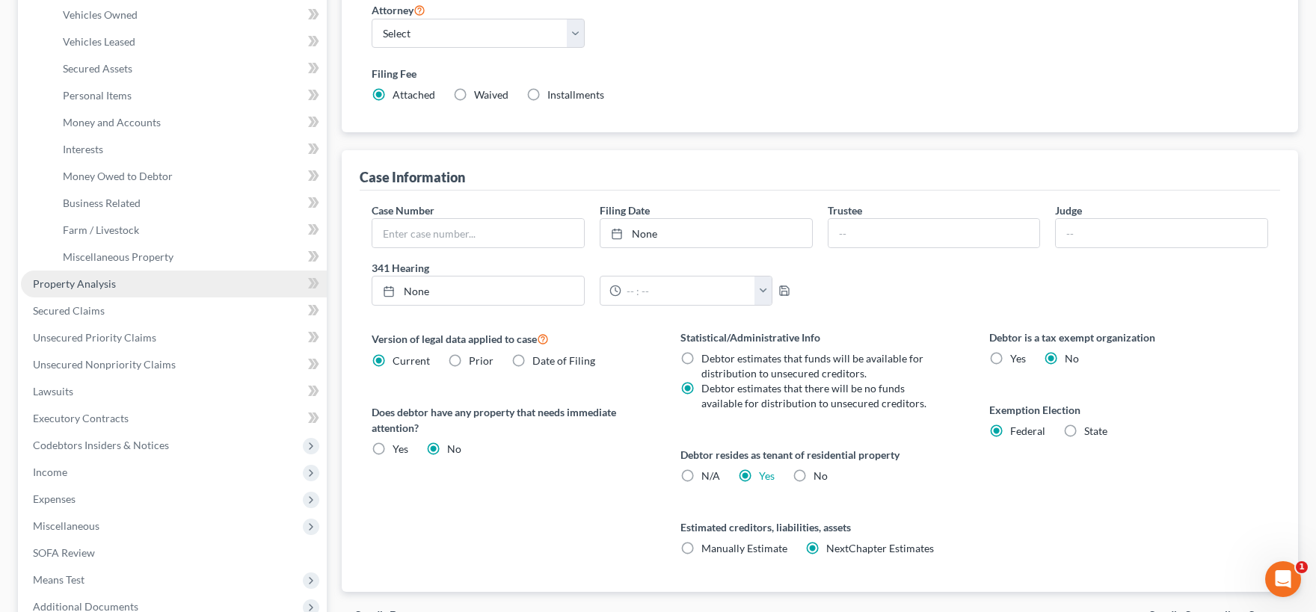
click at [117, 283] on link "Property Analysis" at bounding box center [174, 284] width 306 height 27
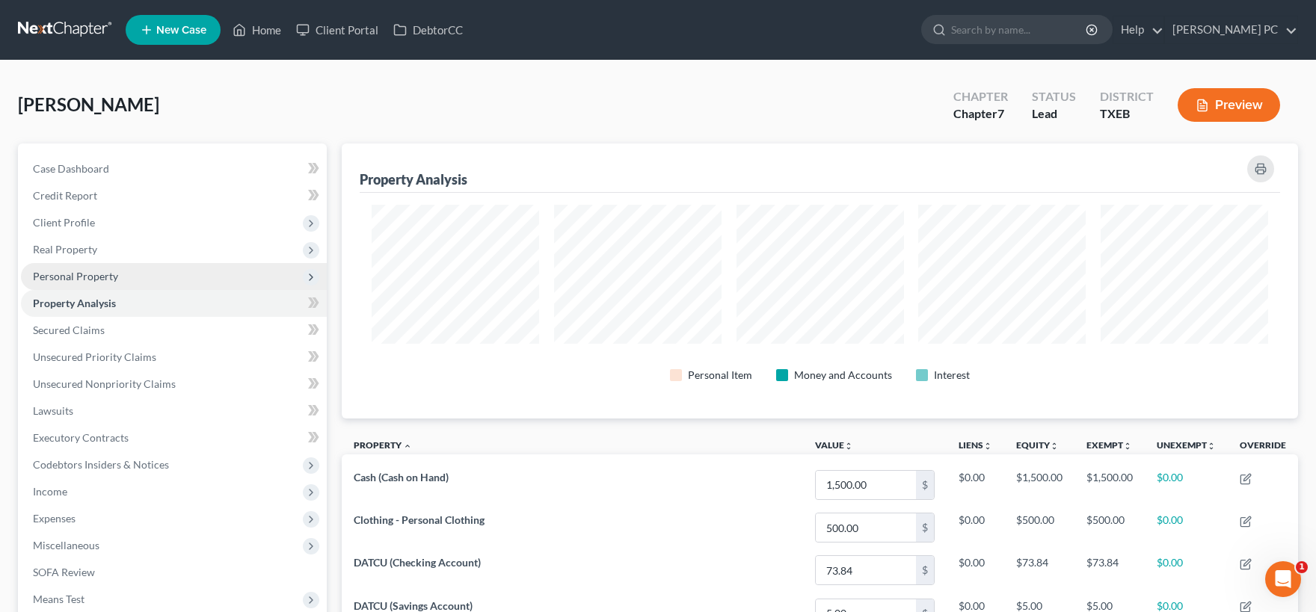
click at [107, 280] on span "Personal Property" at bounding box center [75, 276] width 85 height 13
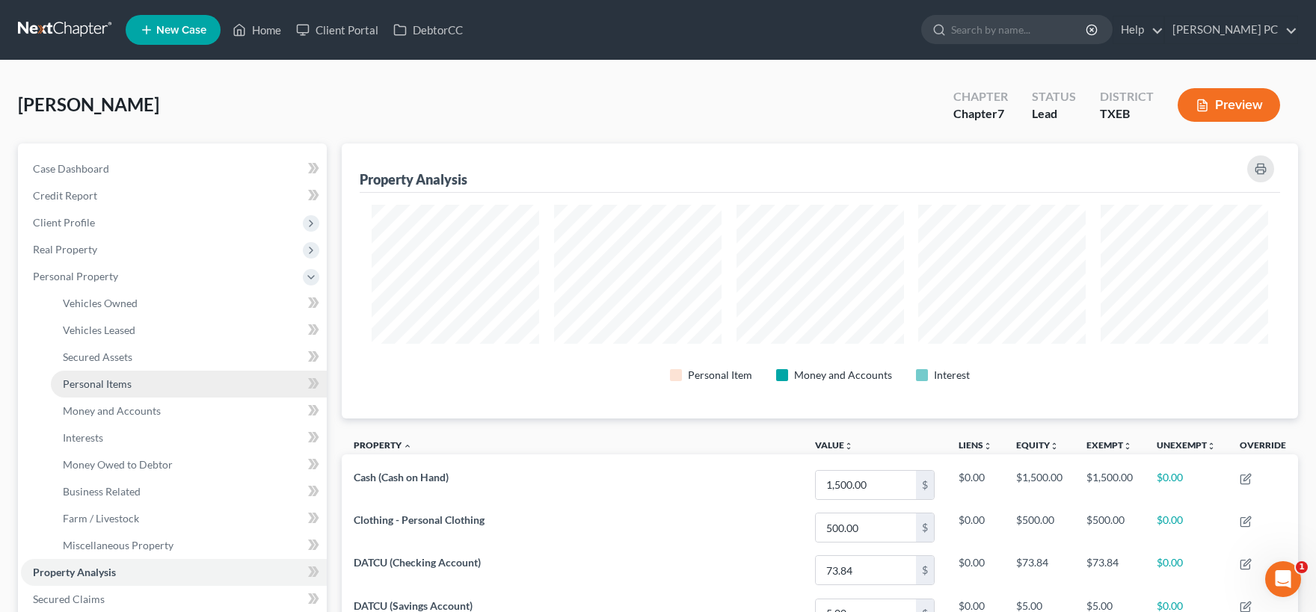
click at [117, 378] on span "Personal Items" at bounding box center [97, 384] width 69 height 13
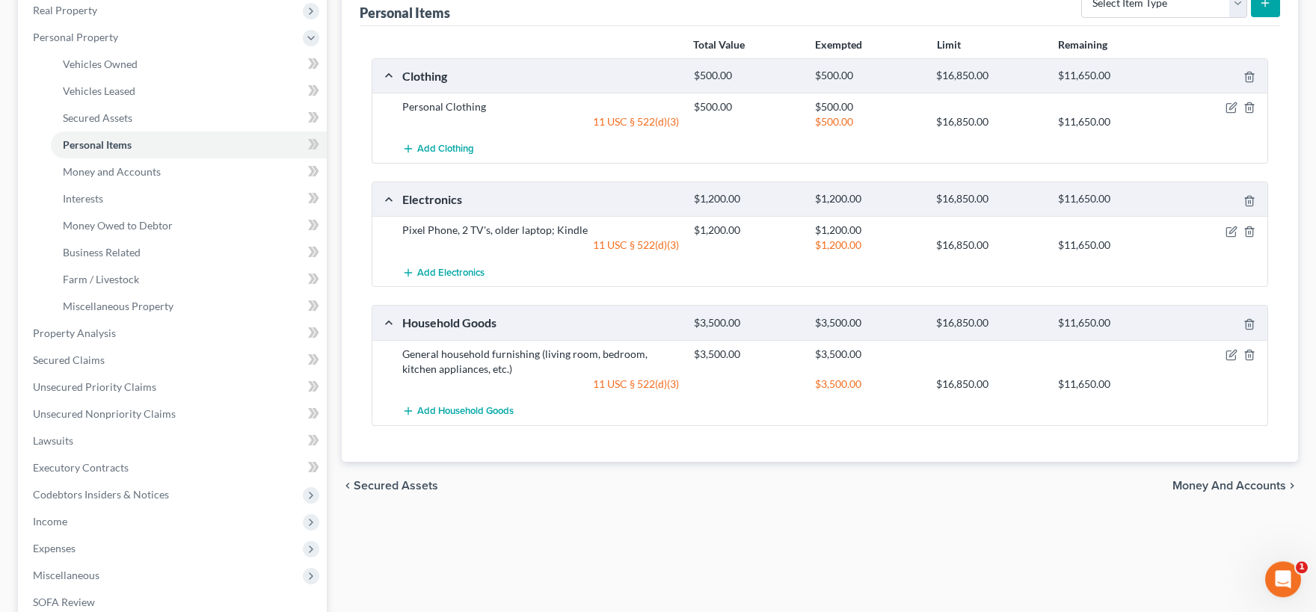
scroll to position [247, 0]
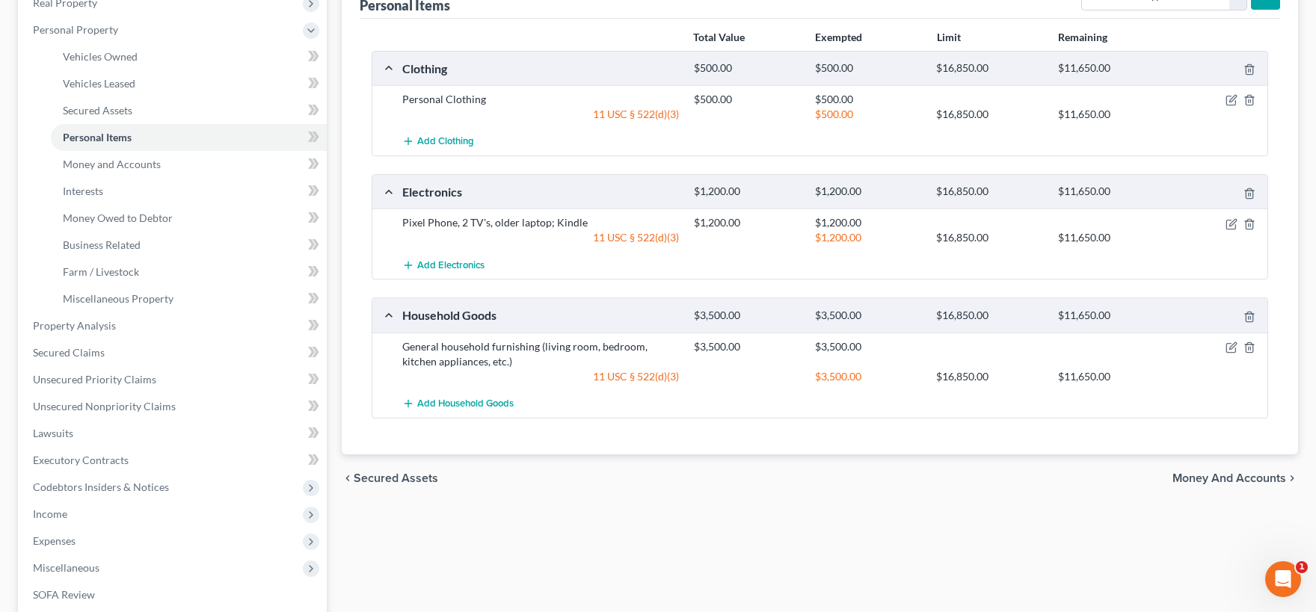
click at [1210, 473] on span "Money and Accounts" at bounding box center [1229, 479] width 114 height 12
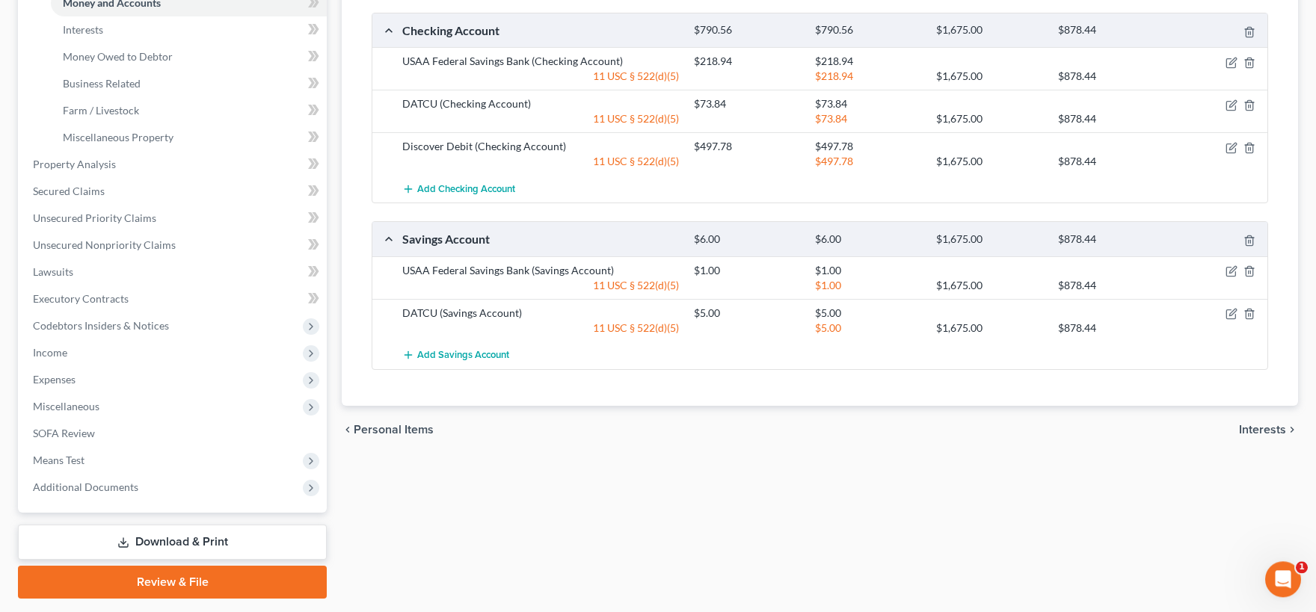
scroll to position [411, 0]
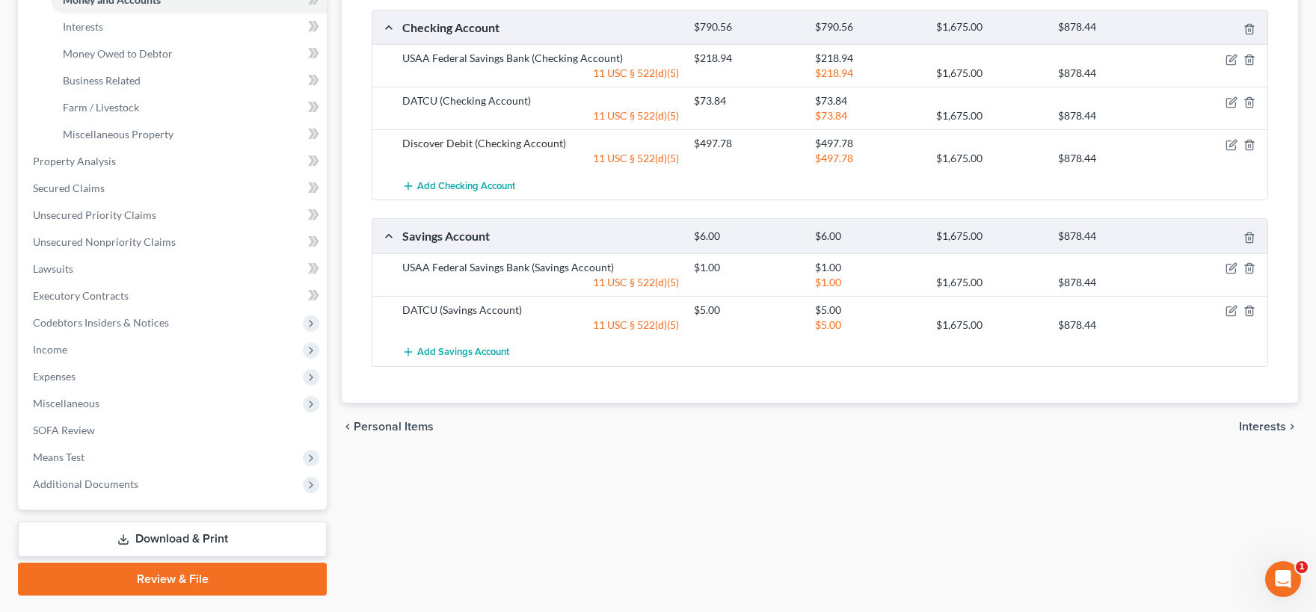
click at [1250, 424] on span "Interests" at bounding box center [1262, 427] width 47 height 12
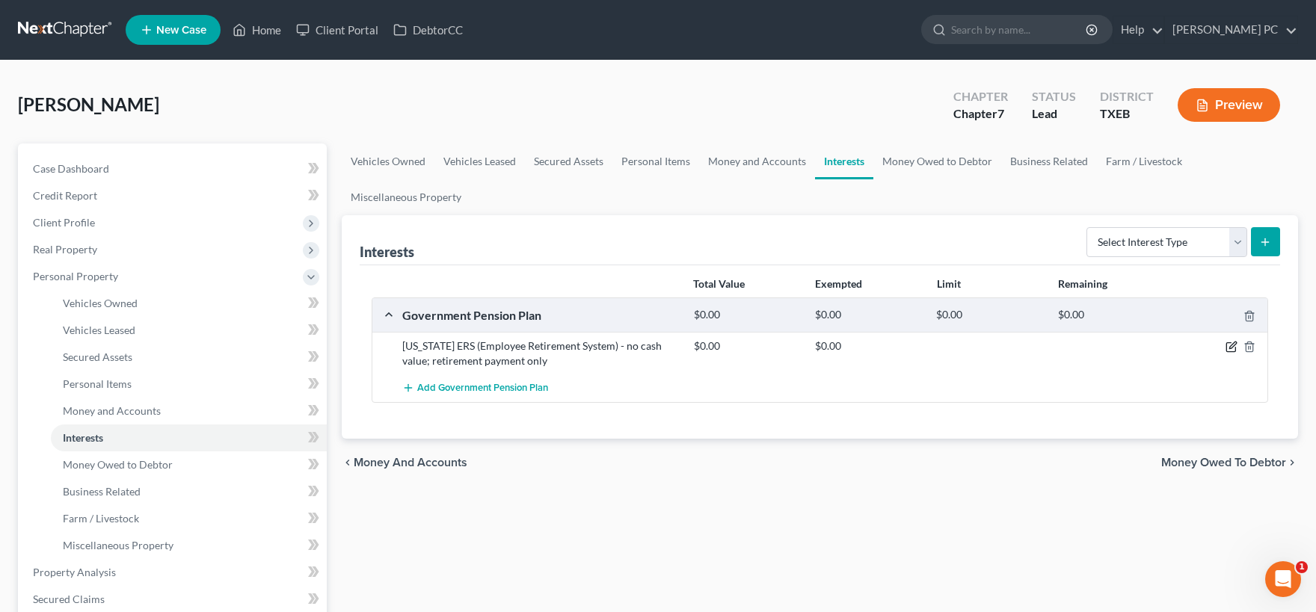
click at [1230, 348] on icon "button" at bounding box center [1232, 345] width 7 height 7
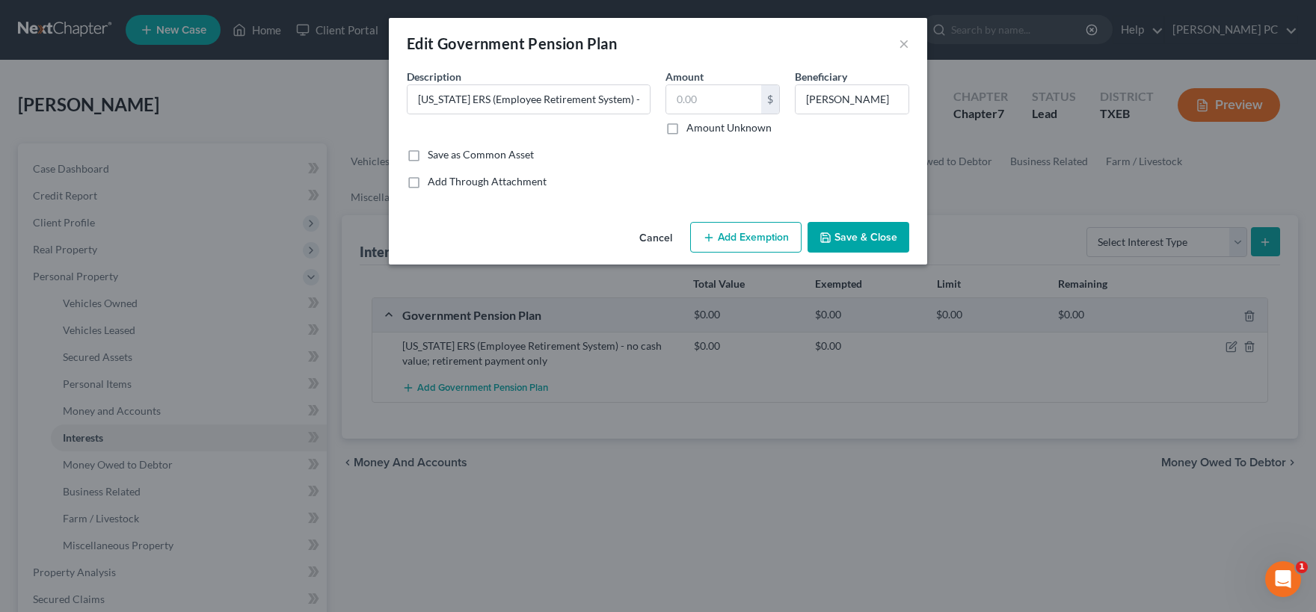
drag, startPoint x: 737, startPoint y: 241, endPoint x: 707, endPoint y: 247, distance: 30.5
click at [738, 241] on button "Add Exemption" at bounding box center [745, 237] width 111 height 31
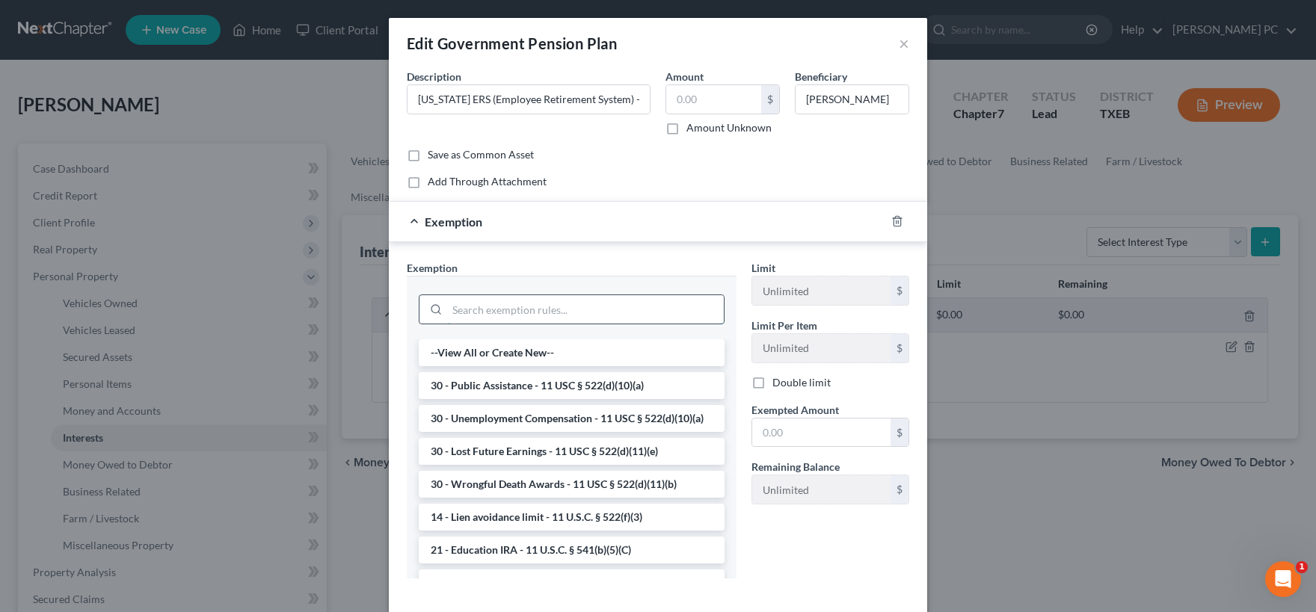
click at [487, 311] on input "search" at bounding box center [585, 309] width 277 height 28
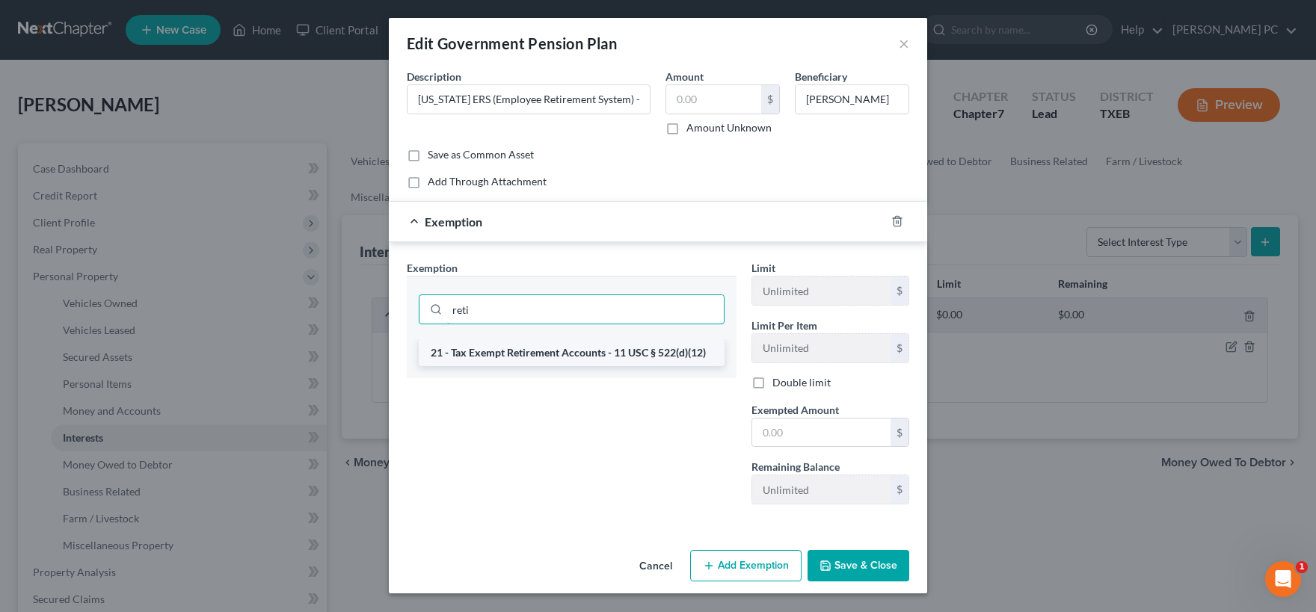
type input "reti"
click at [584, 354] on li "21 - Tax Exempt Retirement Accounts - 11 USC § 522(d)(12)" at bounding box center [572, 352] width 306 height 27
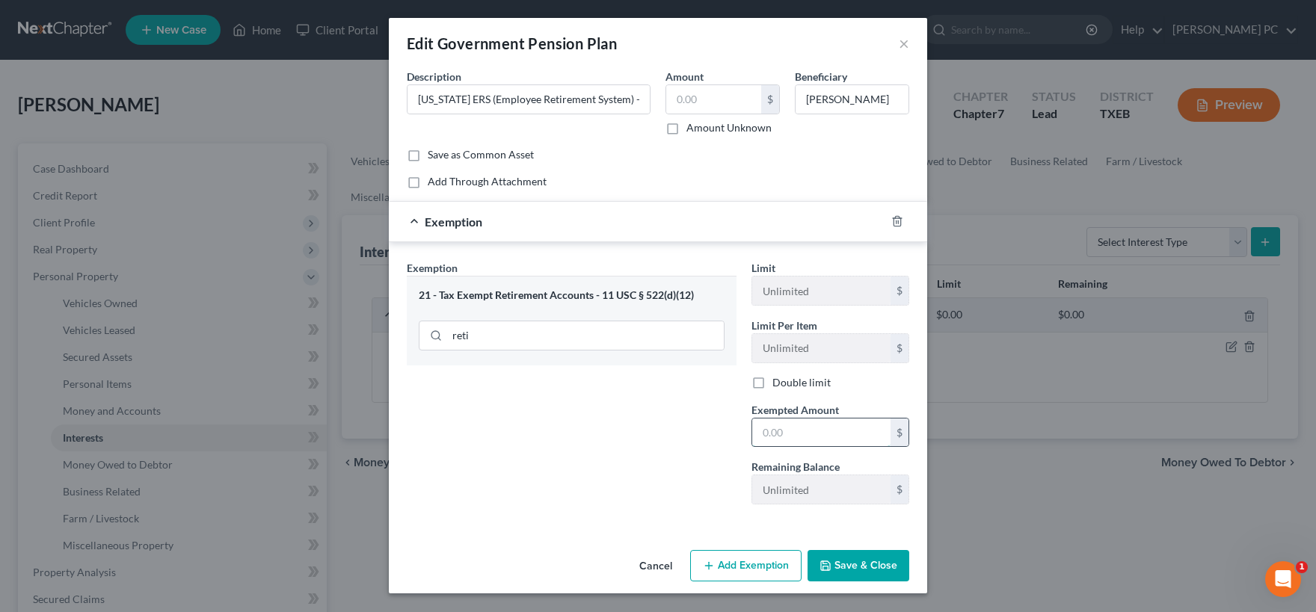
click at [771, 424] on input "text" at bounding box center [821, 433] width 138 height 28
type input "0.00"
click at [834, 572] on button "Save & Close" at bounding box center [858, 565] width 102 height 31
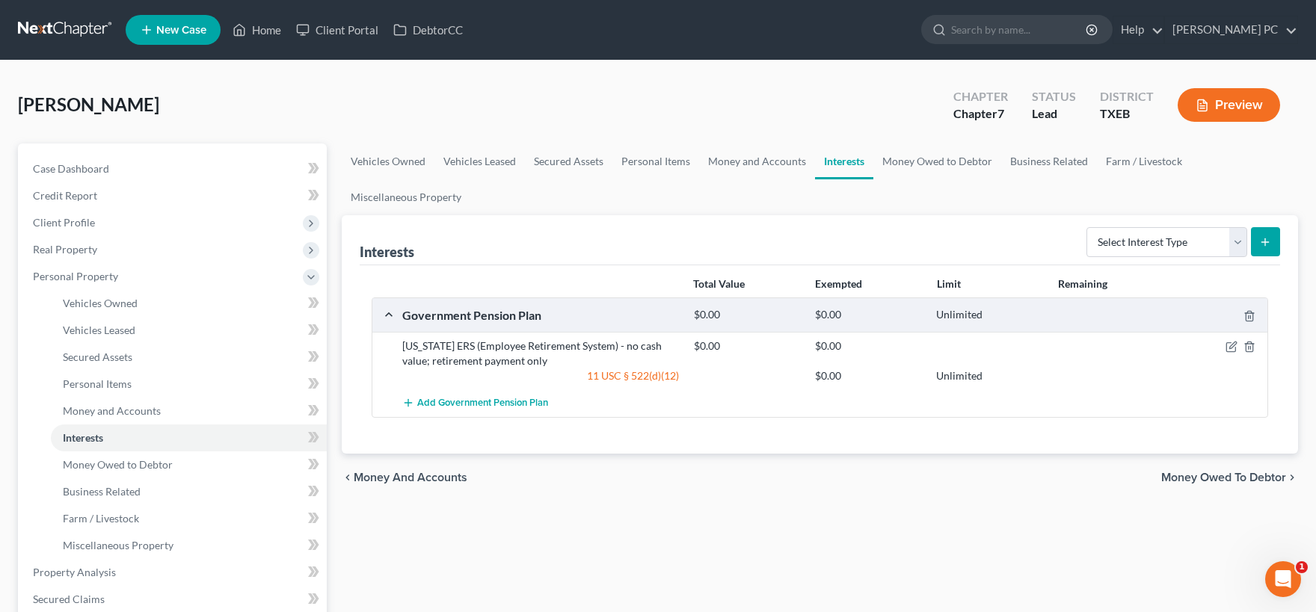
click at [1197, 480] on span "Money Owed to Debtor" at bounding box center [1223, 478] width 125 height 12
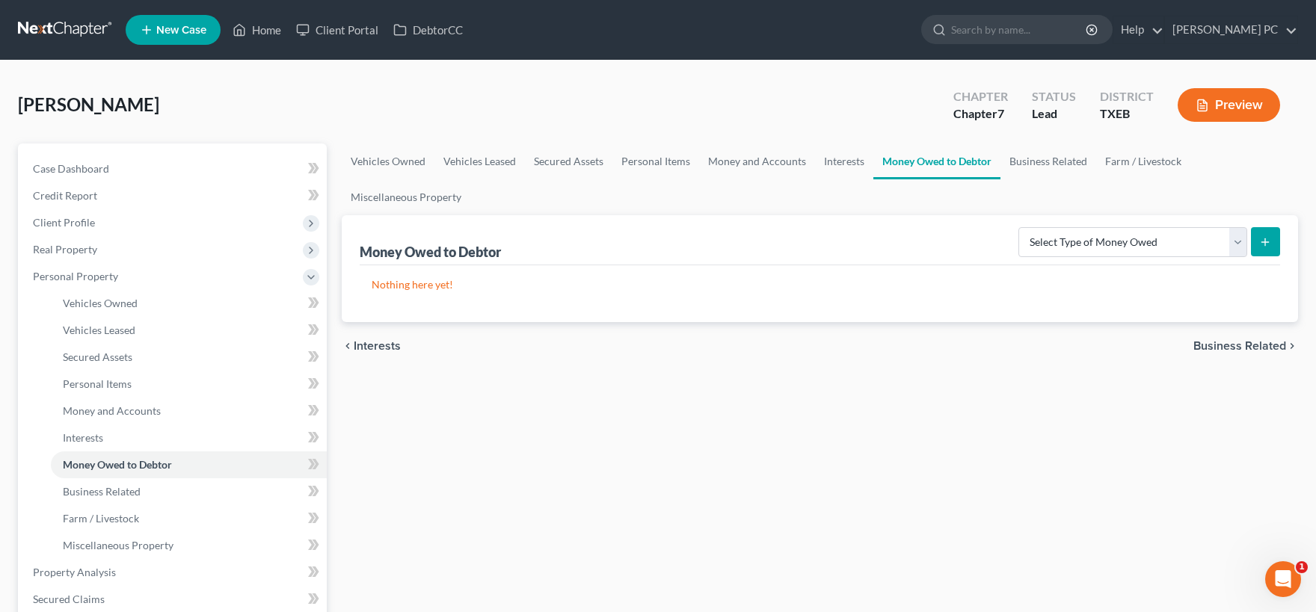
click at [1230, 342] on span "Business Related" at bounding box center [1239, 346] width 93 height 12
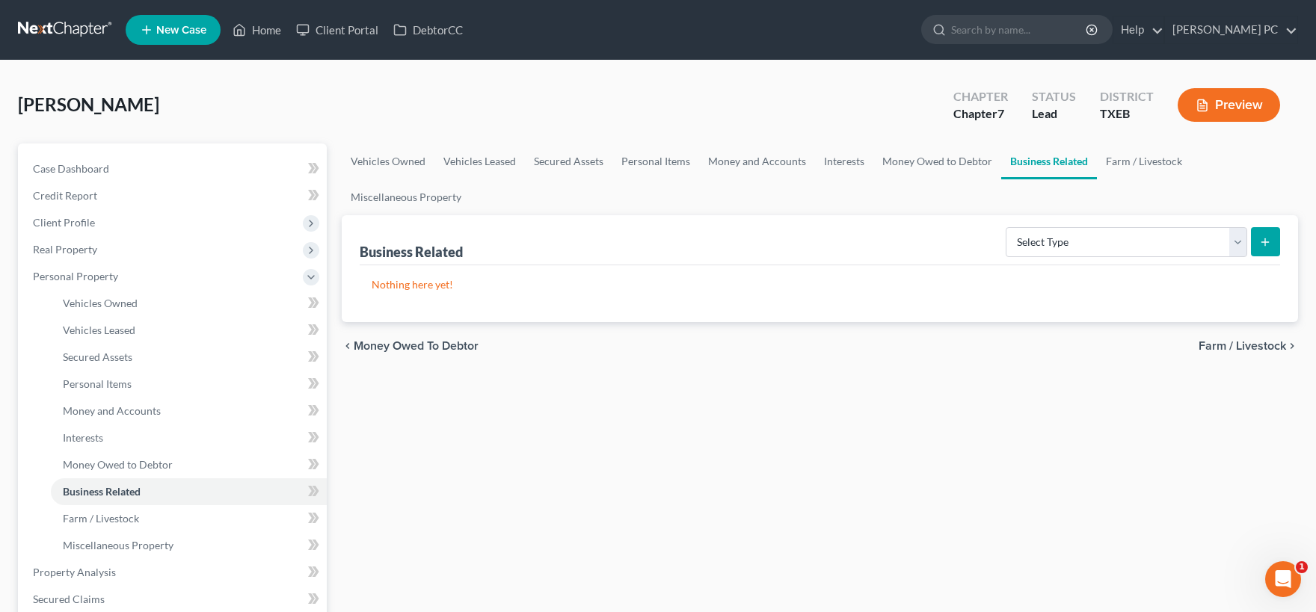
click at [1230, 345] on span "Farm / Livestock" at bounding box center [1242, 346] width 87 height 12
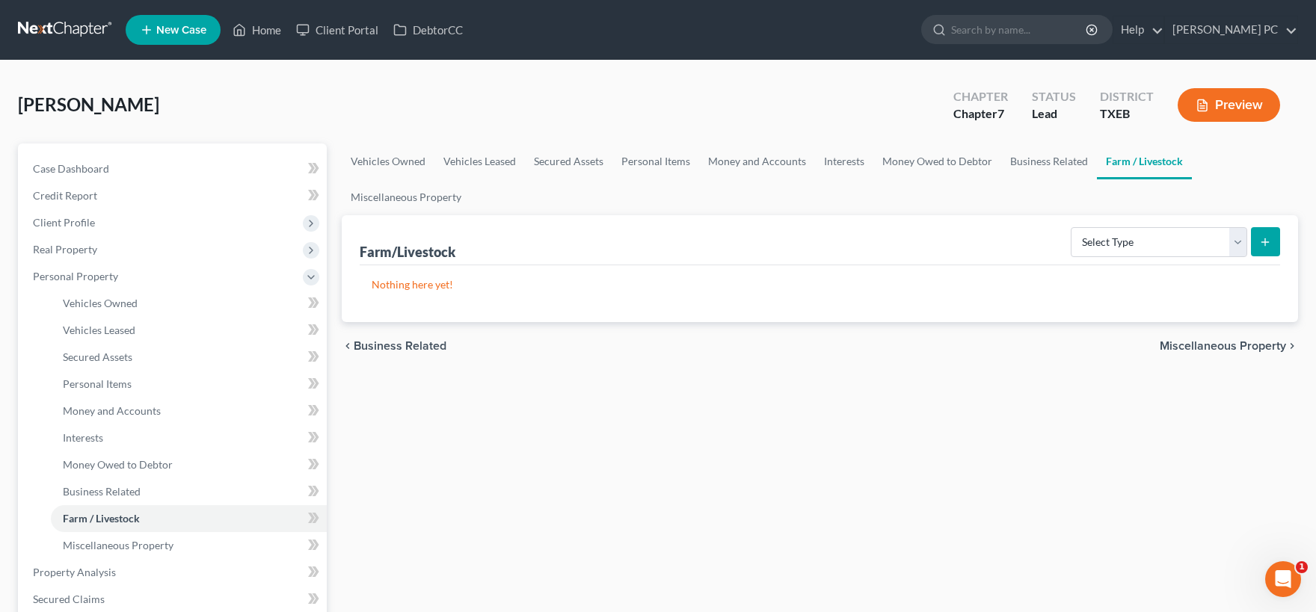
click at [1219, 347] on span "Miscellaneous Property" at bounding box center [1223, 346] width 126 height 12
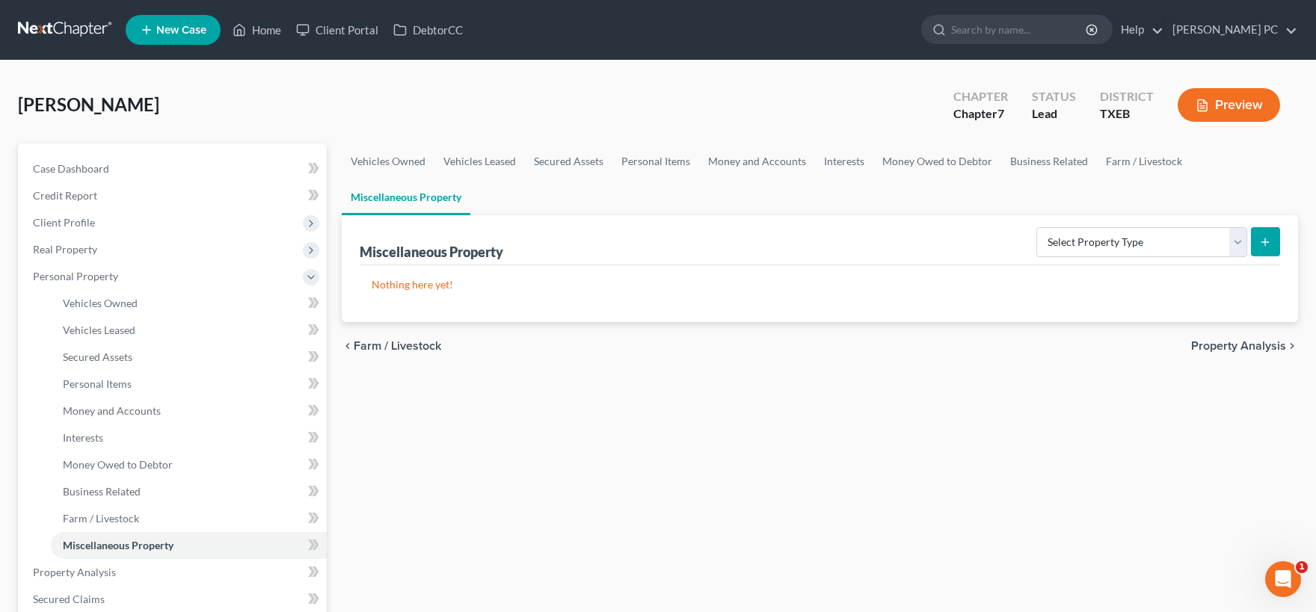
click at [1222, 345] on span "Property Analysis" at bounding box center [1238, 346] width 95 height 12
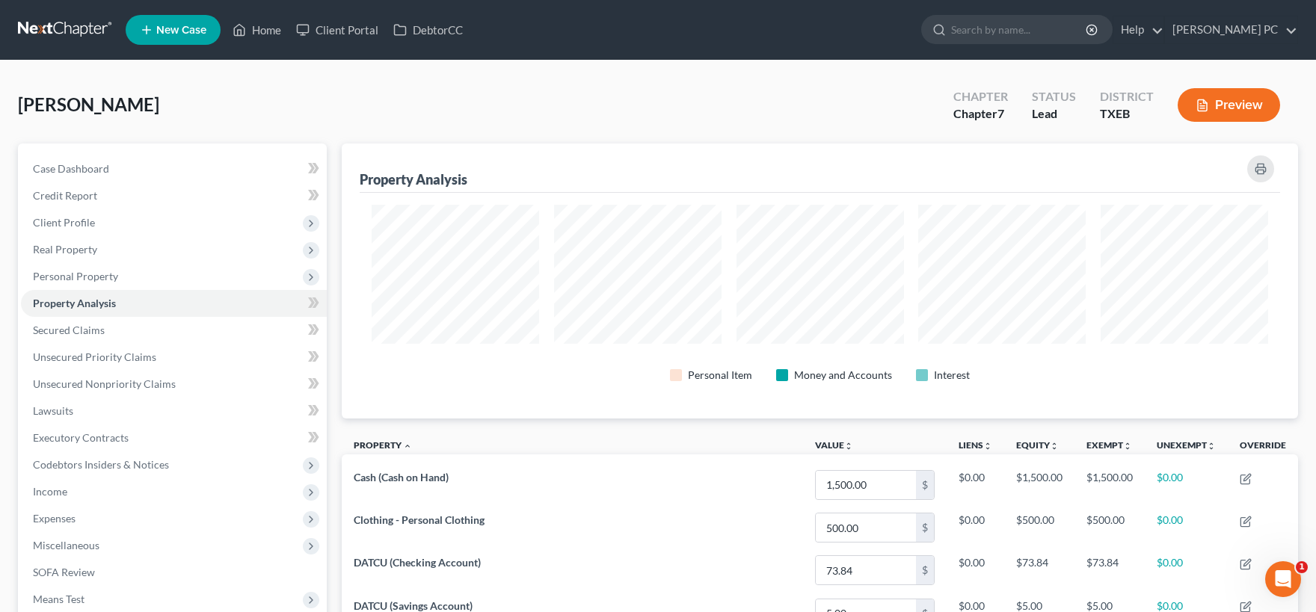
scroll to position [274, 956]
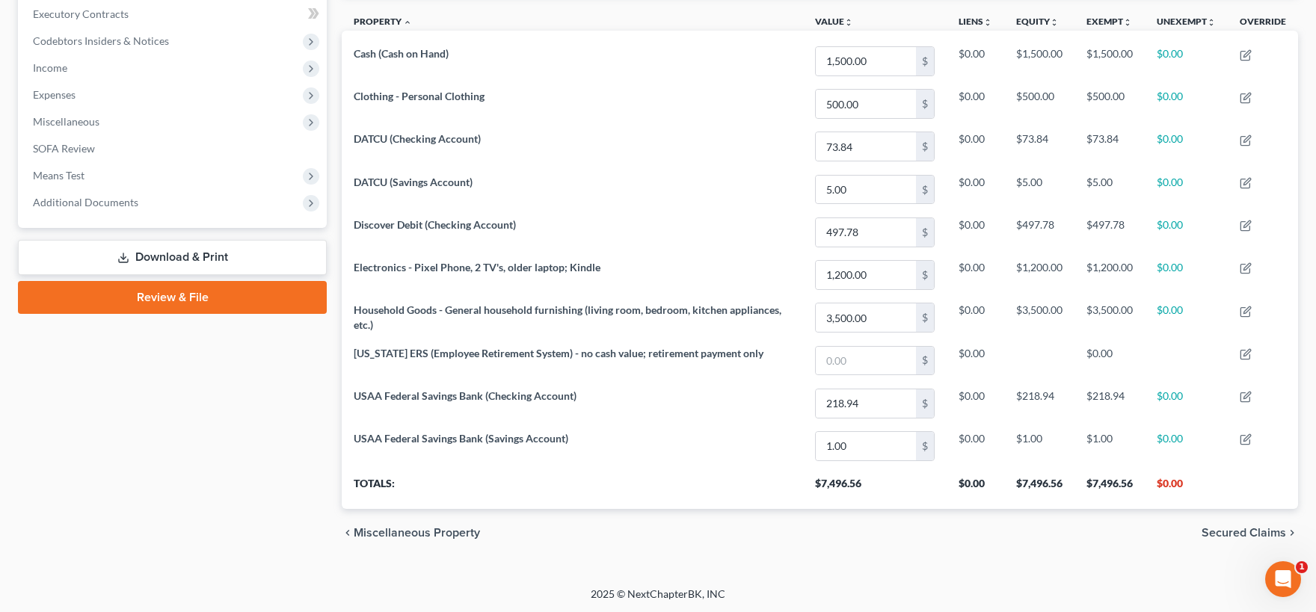
click at [1231, 532] on span "Secured Claims" at bounding box center [1244, 533] width 84 height 12
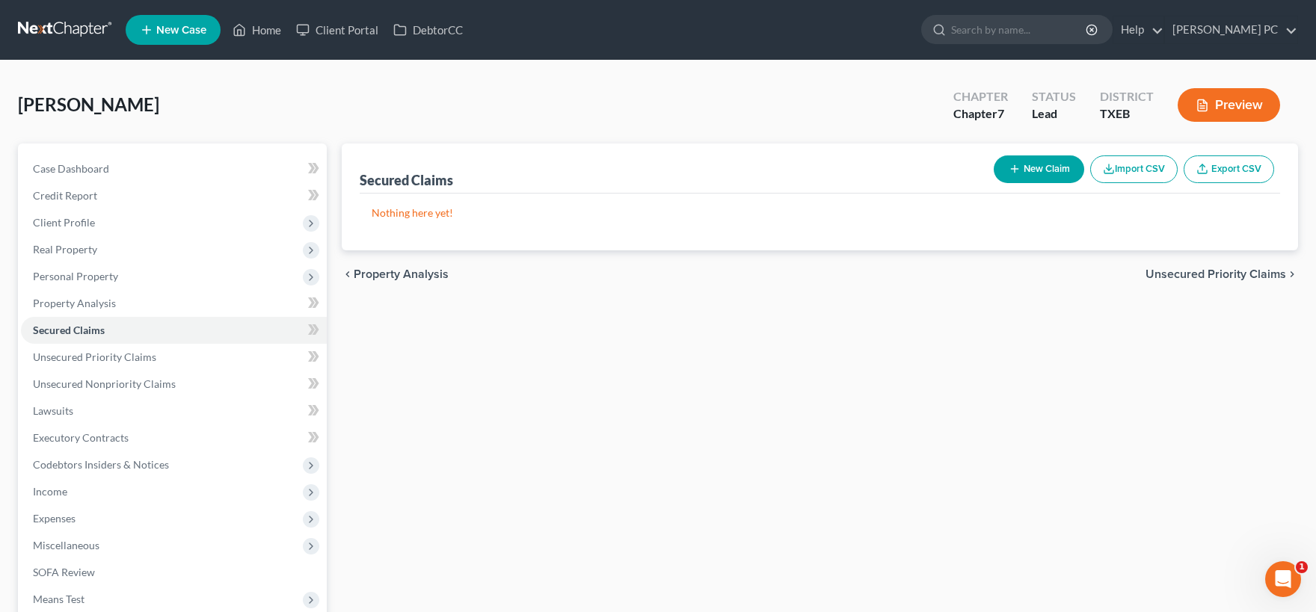
click at [1189, 272] on span "Unsecured Priority Claims" at bounding box center [1215, 274] width 141 height 12
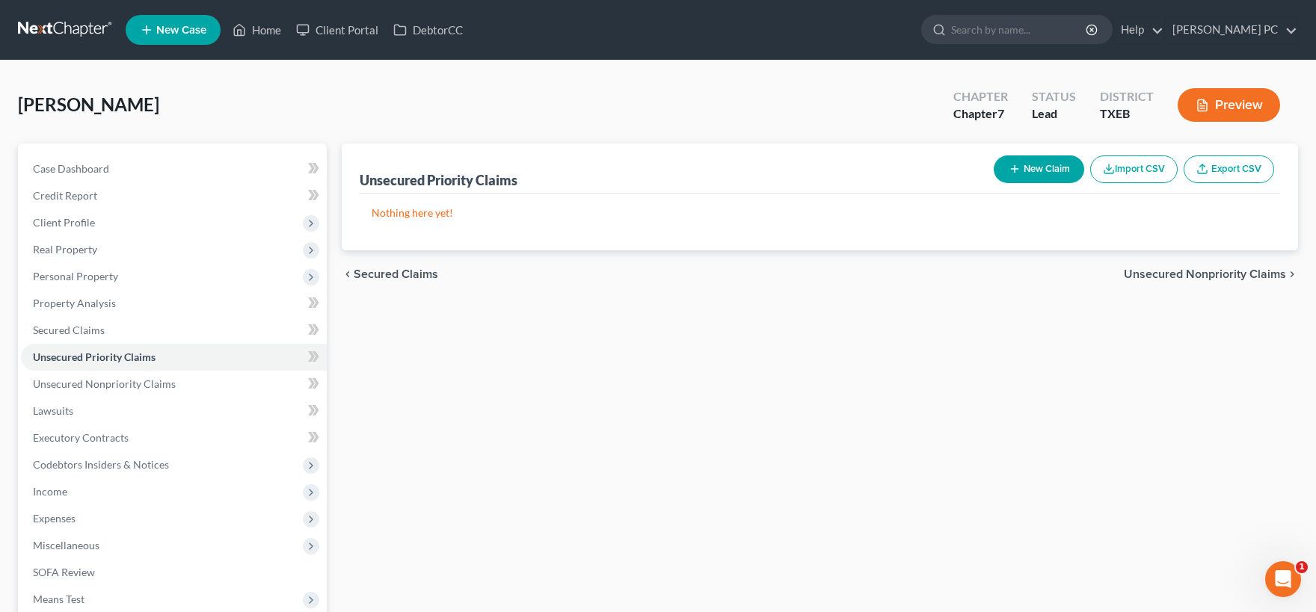
click at [1185, 268] on span "Unsecured Nonpriority Claims" at bounding box center [1205, 274] width 162 height 12
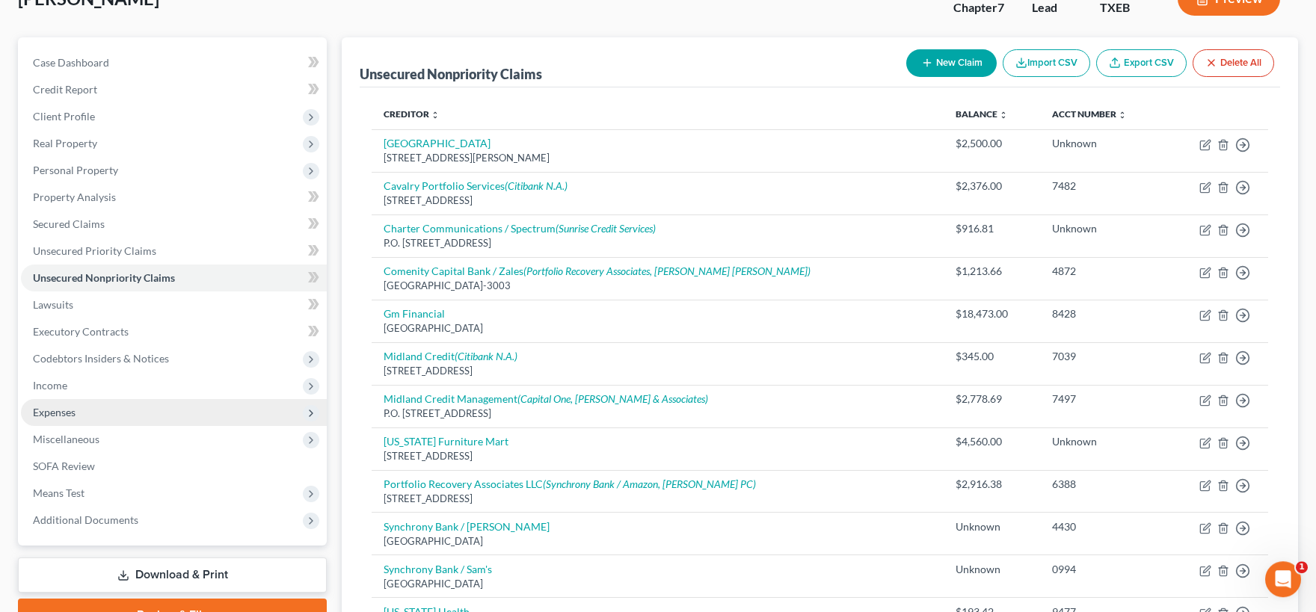
scroll to position [247, 0]
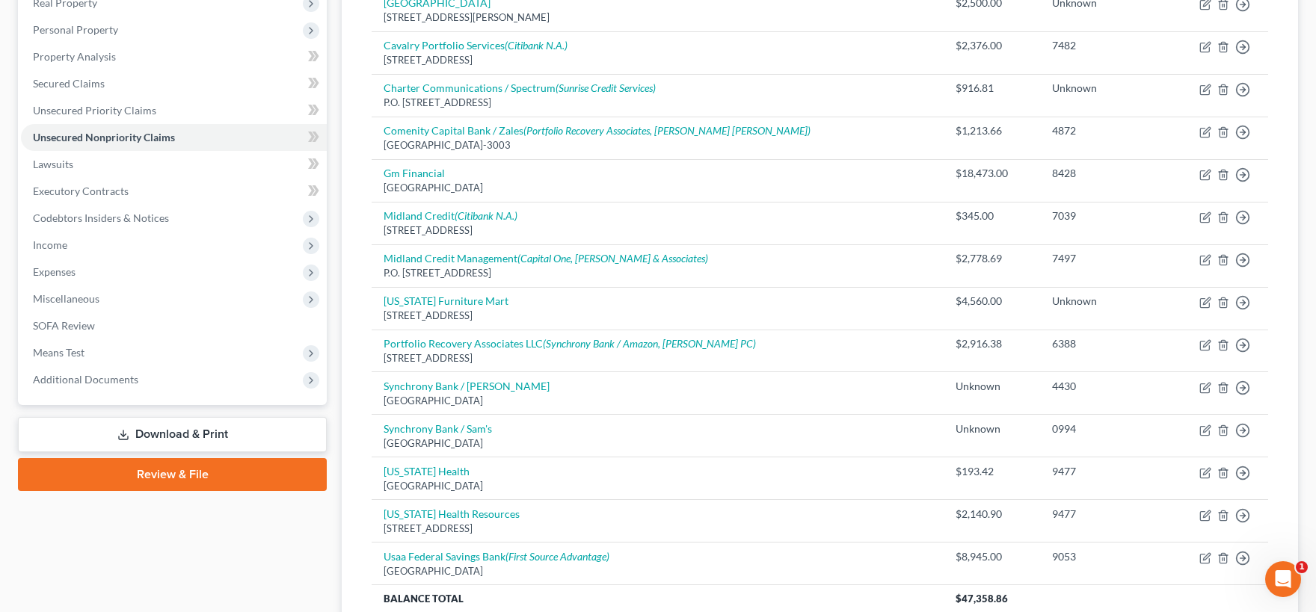
click at [193, 434] on link "Download & Print" at bounding box center [172, 434] width 309 height 35
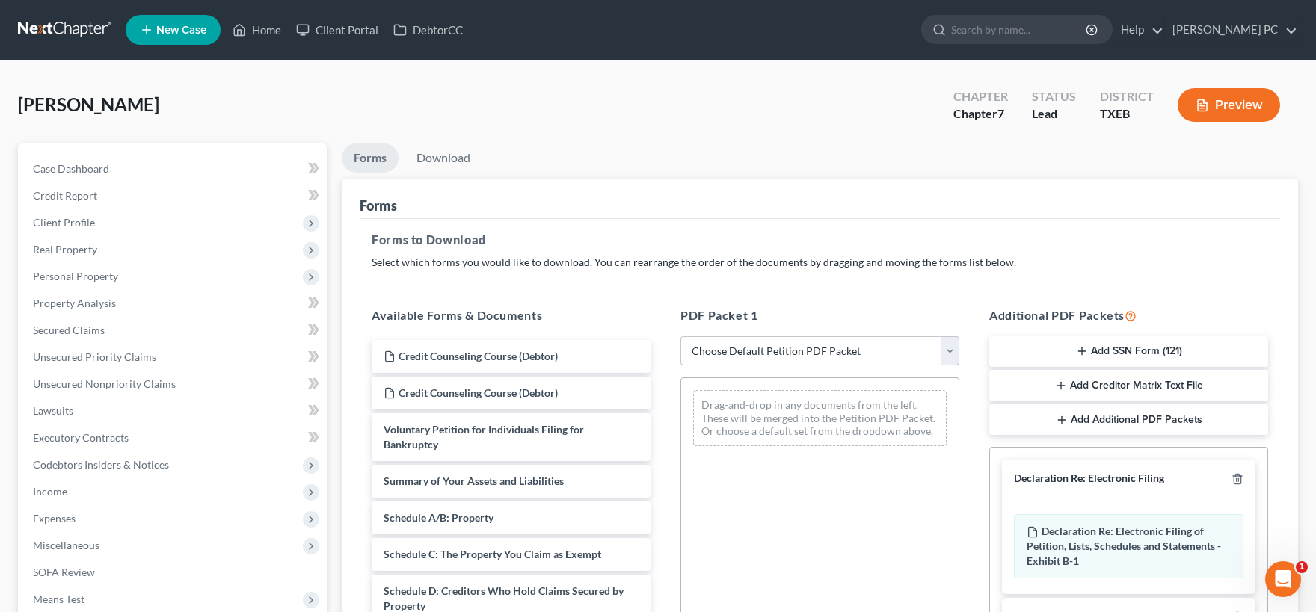
click at [680, 336] on select "Choose Default Petition PDF Packet Complete Bankruptcy Petition (all forms and …" at bounding box center [819, 351] width 279 height 30
select select "0"
click option "Complete Bankruptcy Petition (all forms and schedules)" at bounding box center [0, 0] width 0 height 0
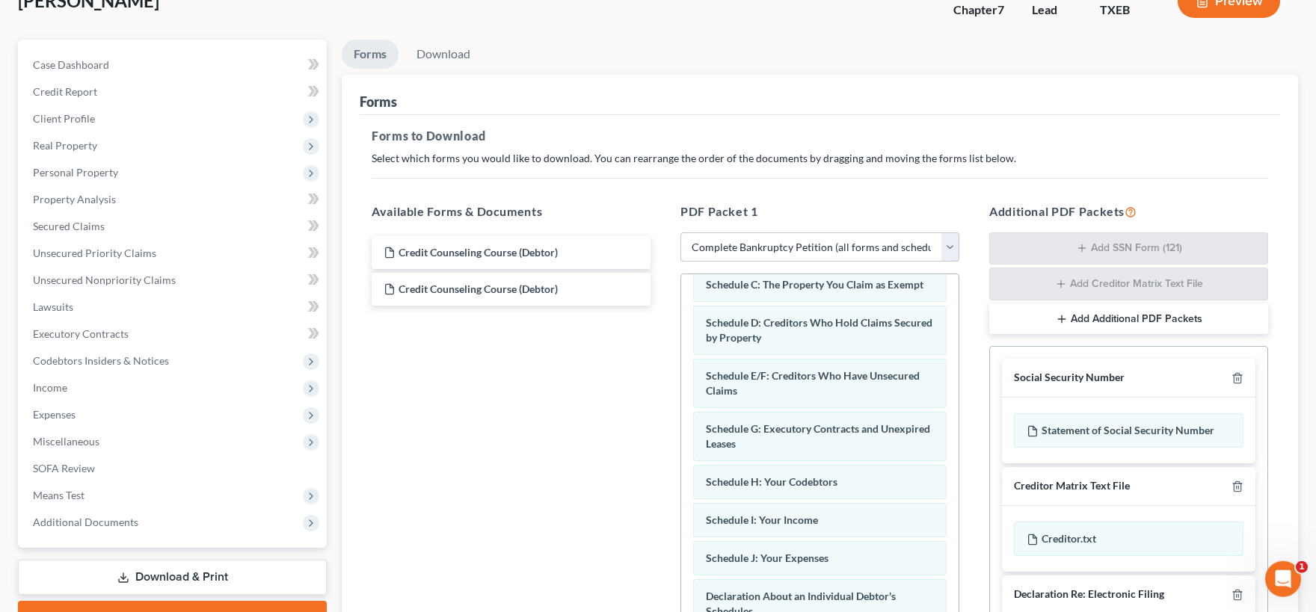
scroll to position [247, 0]
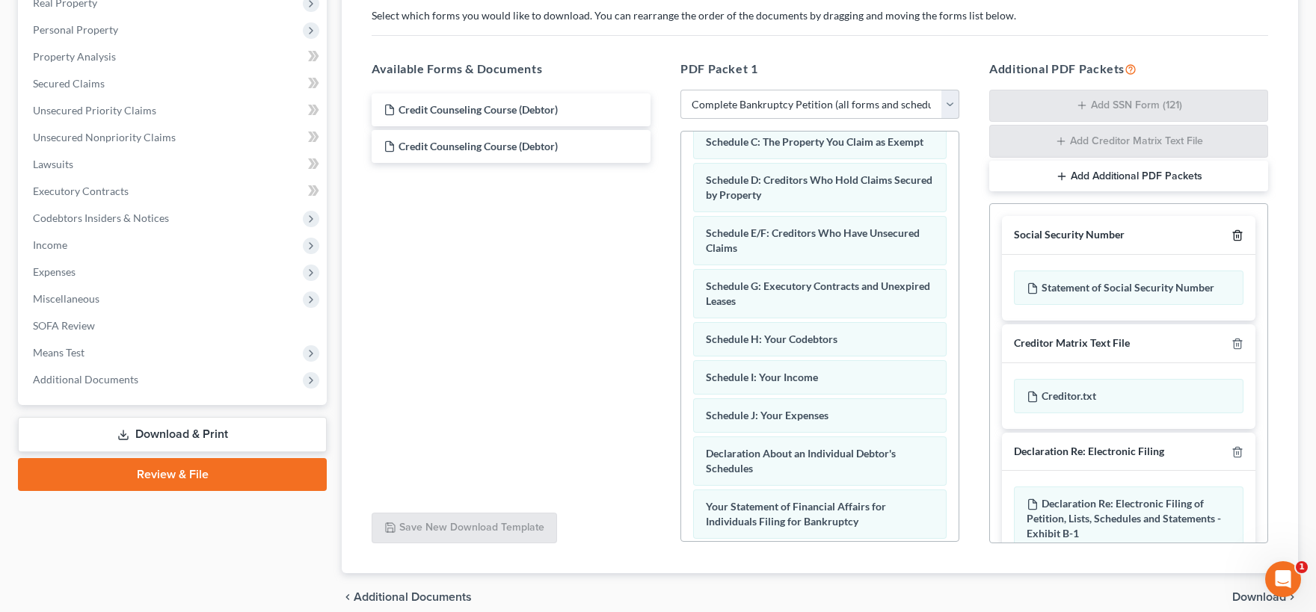
click at [1239, 236] on icon "button" at bounding box center [1237, 236] width 12 height 12
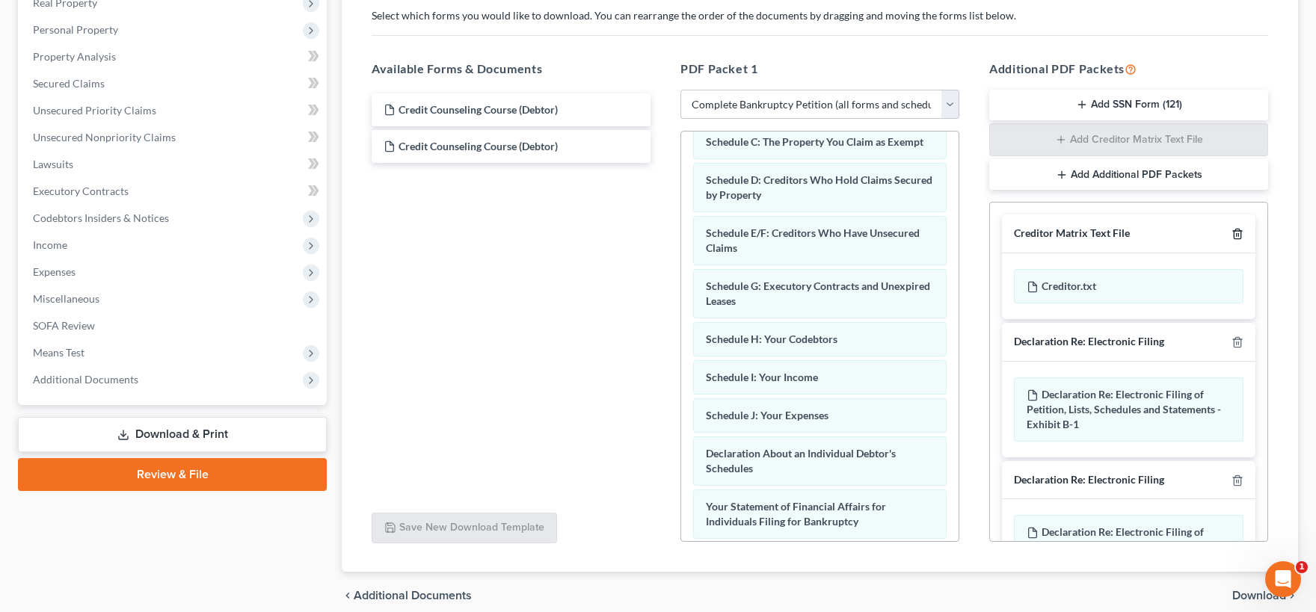
click at [1239, 235] on icon "button" at bounding box center [1237, 234] width 12 height 12
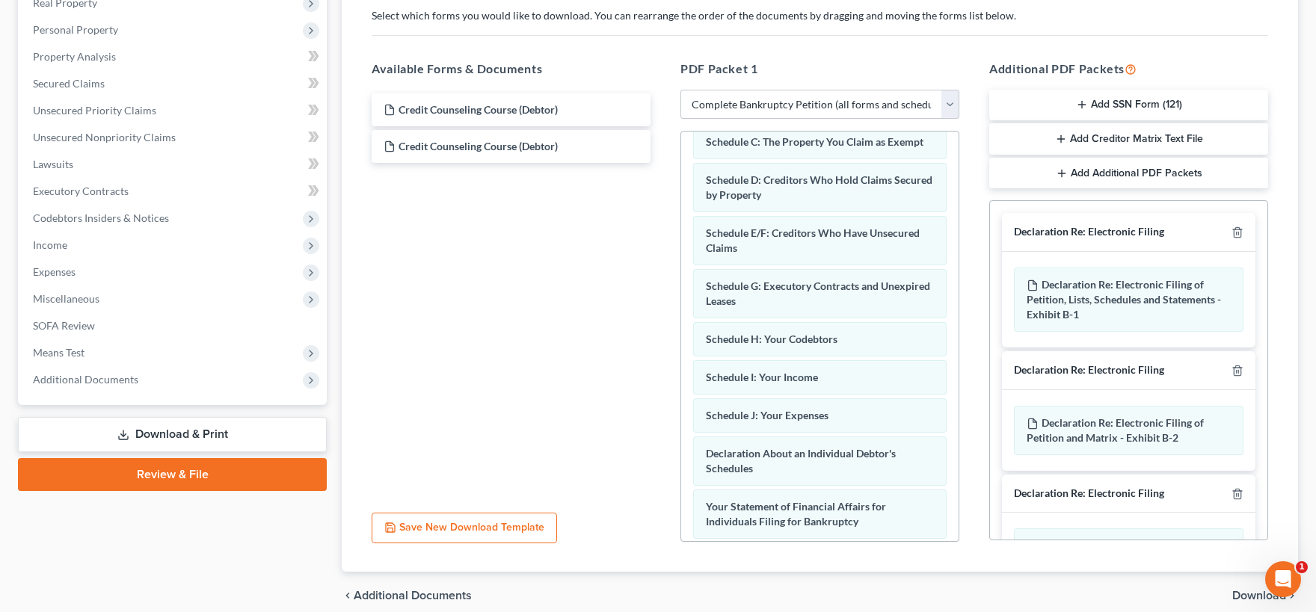
click at [1142, 143] on button "Add Creditor Matrix Text File" at bounding box center [1128, 138] width 279 height 31
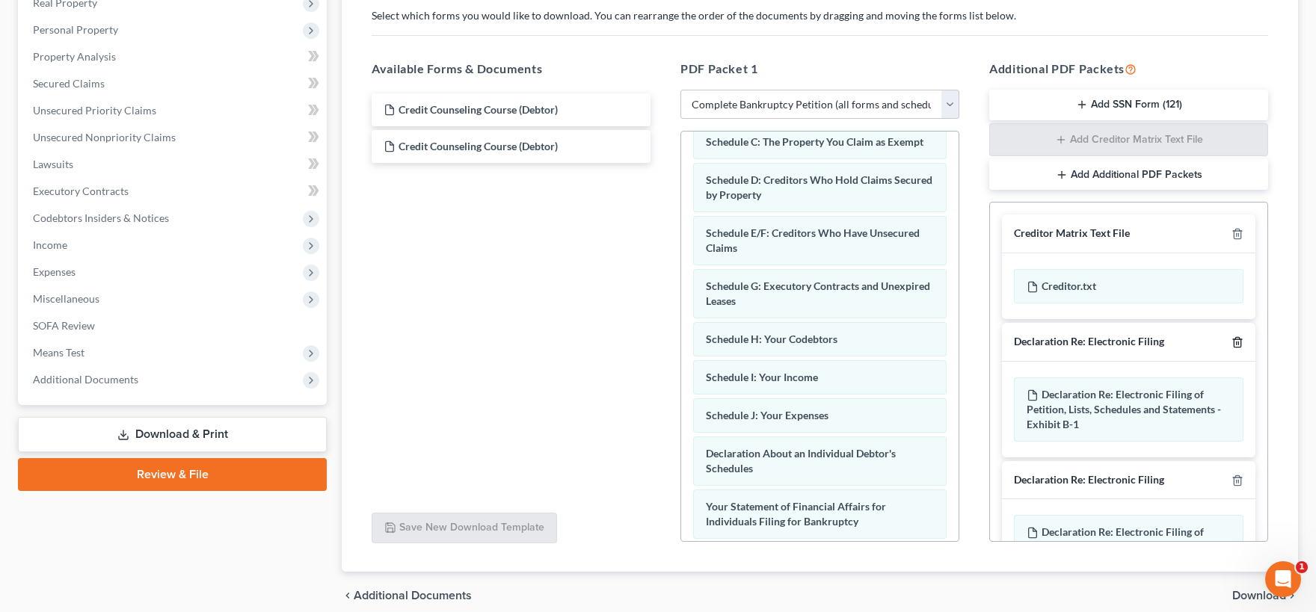
click at [1238, 342] on line "button" at bounding box center [1238, 343] width 0 height 3
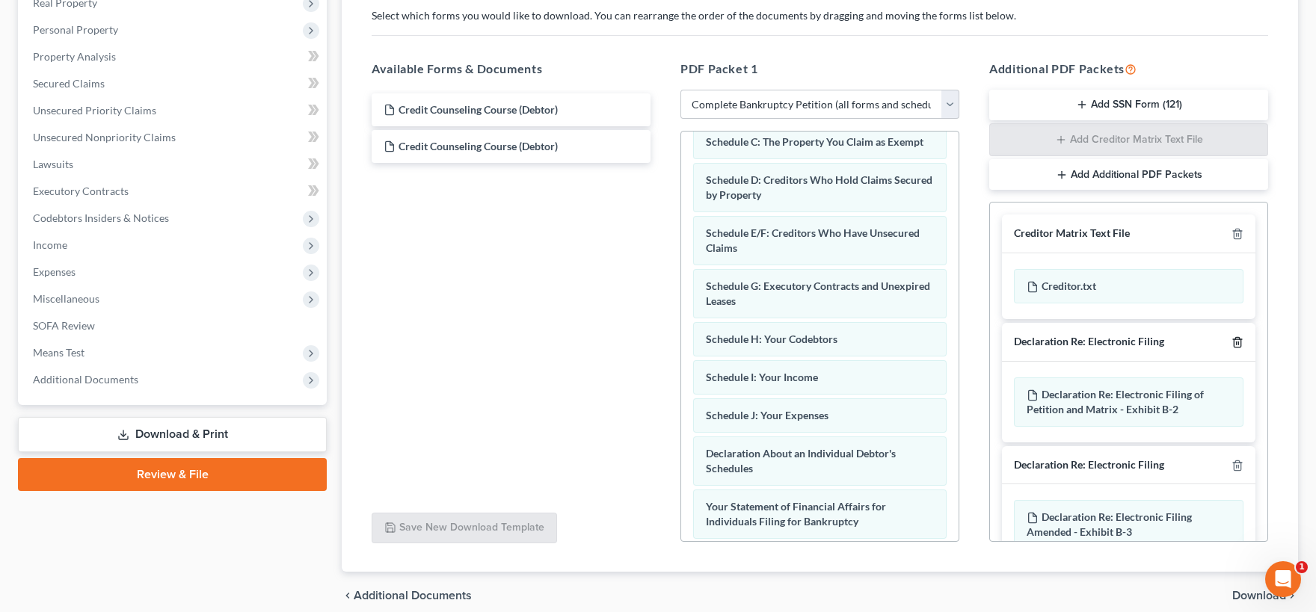
click at [1238, 342] on line "button" at bounding box center [1238, 343] width 0 height 3
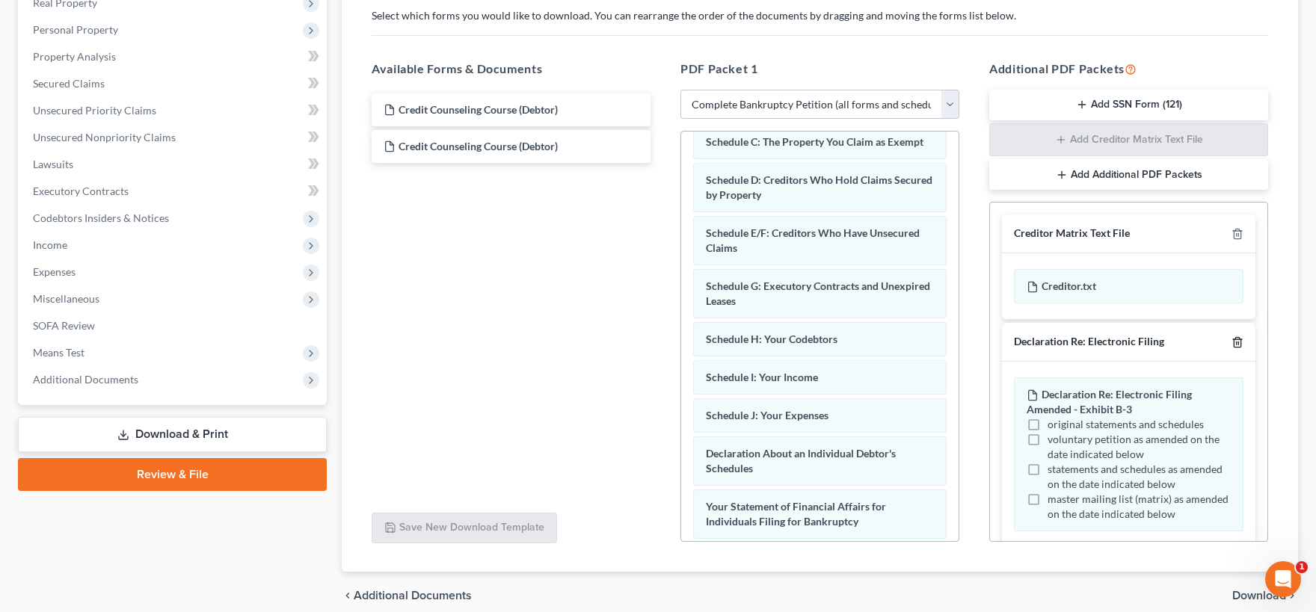
click at [1240, 343] on icon "button" at bounding box center [1237, 342] width 12 height 12
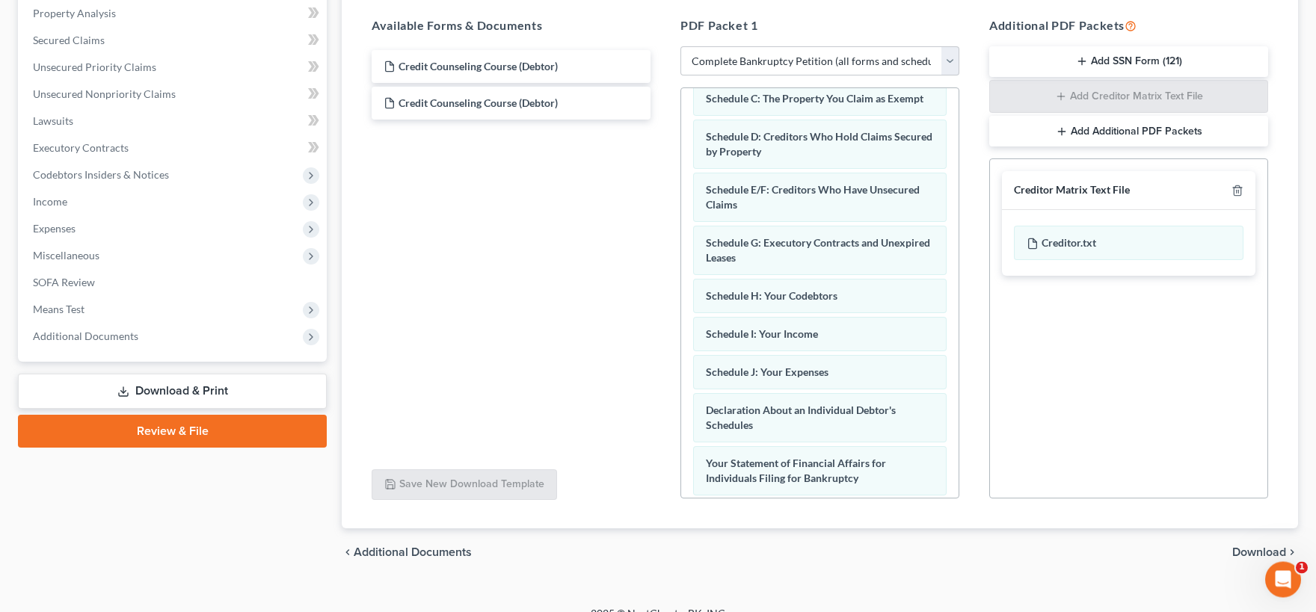
scroll to position [310, 0]
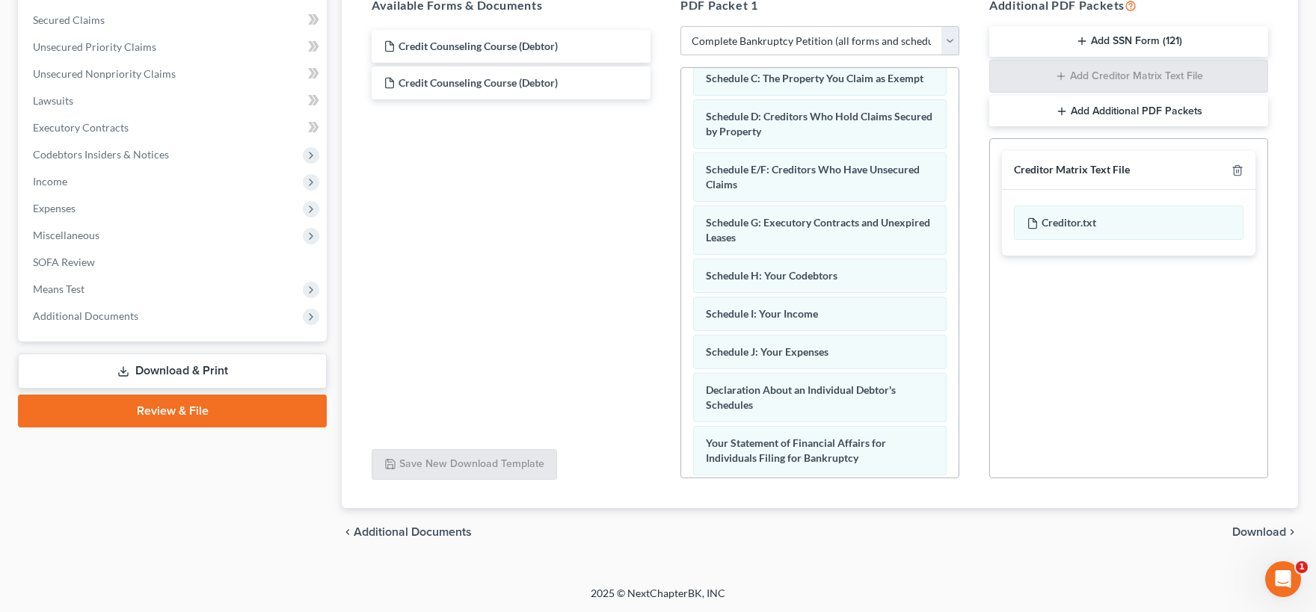
click at [1259, 527] on span "Download" at bounding box center [1259, 532] width 54 height 12
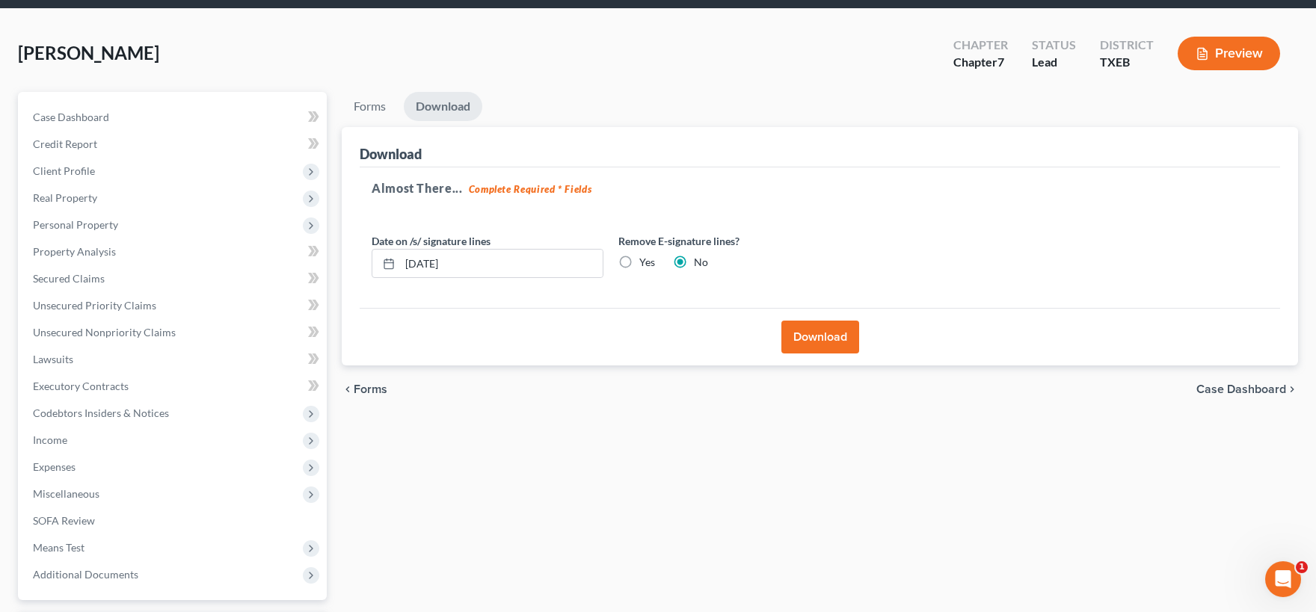
scroll to position [16, 0]
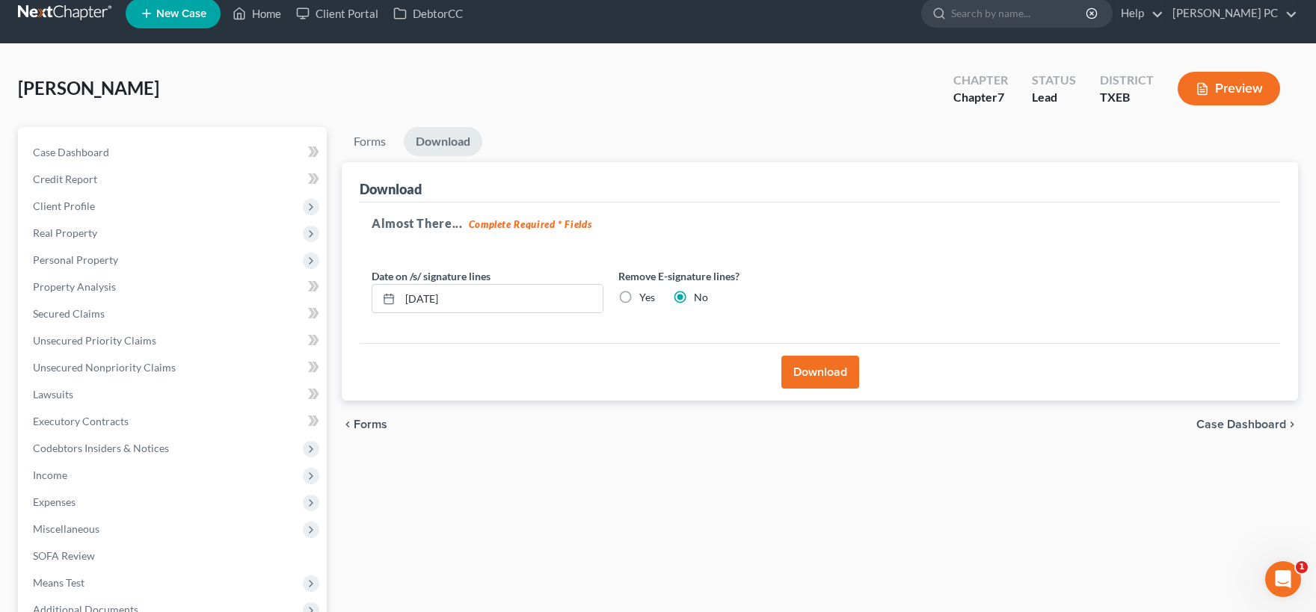
click at [819, 369] on button "Download" at bounding box center [820, 372] width 78 height 33
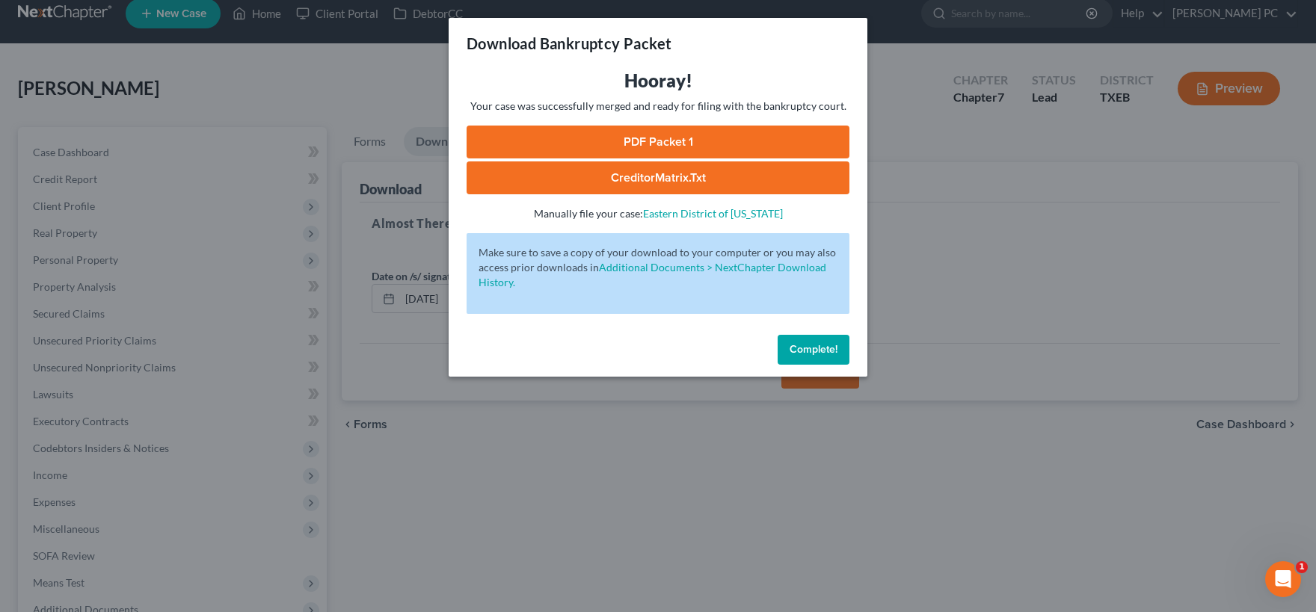
click at [629, 181] on link "CreditorMatrix.txt" at bounding box center [658, 177] width 383 height 33
drag, startPoint x: 807, startPoint y: 358, endPoint x: 751, endPoint y: 355, distance: 56.9
click at [807, 358] on button "Complete!" at bounding box center [814, 350] width 72 height 30
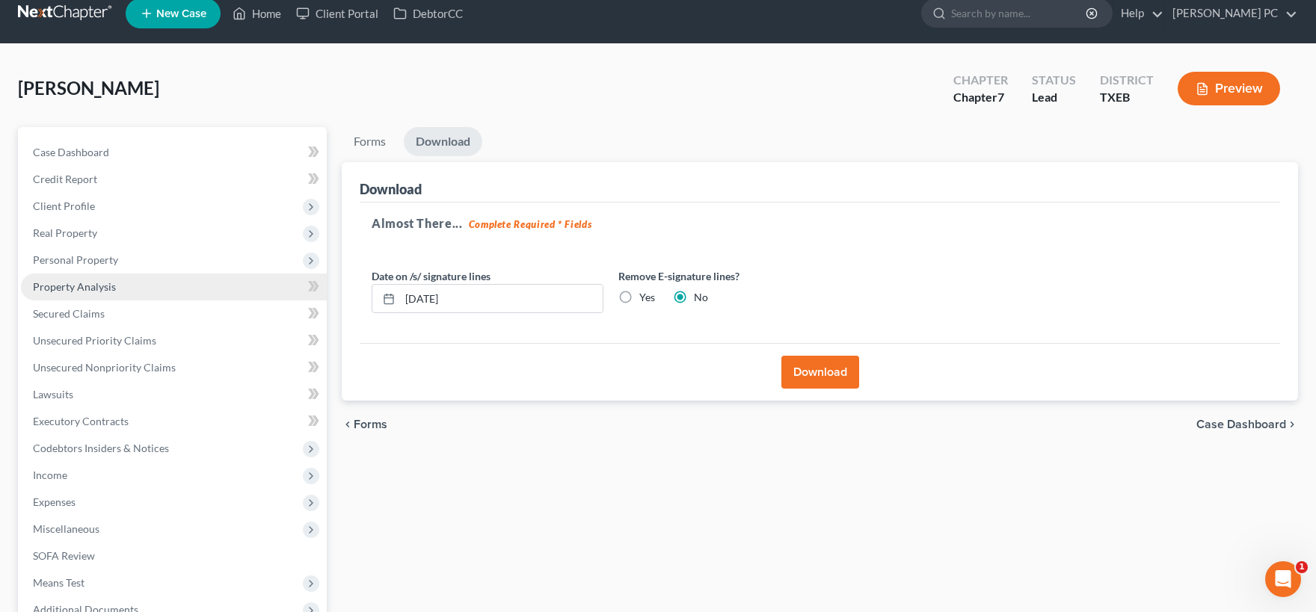
click at [87, 292] on span "Property Analysis" at bounding box center [74, 286] width 83 height 13
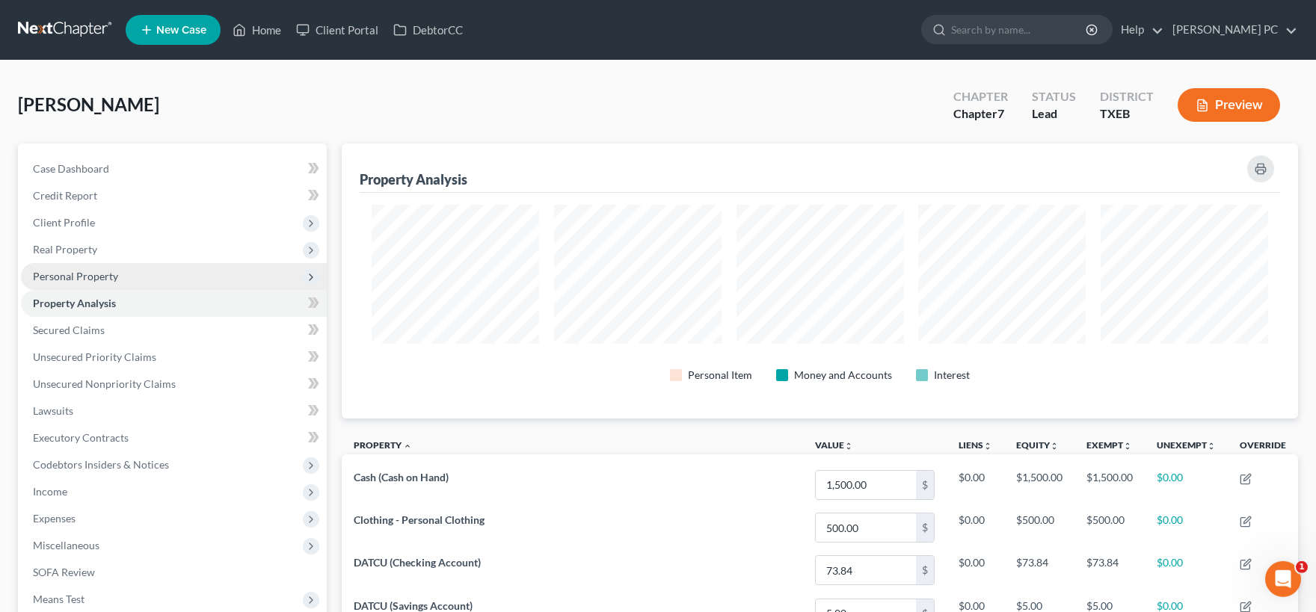
click at [95, 270] on span "Personal Property" at bounding box center [75, 276] width 85 height 13
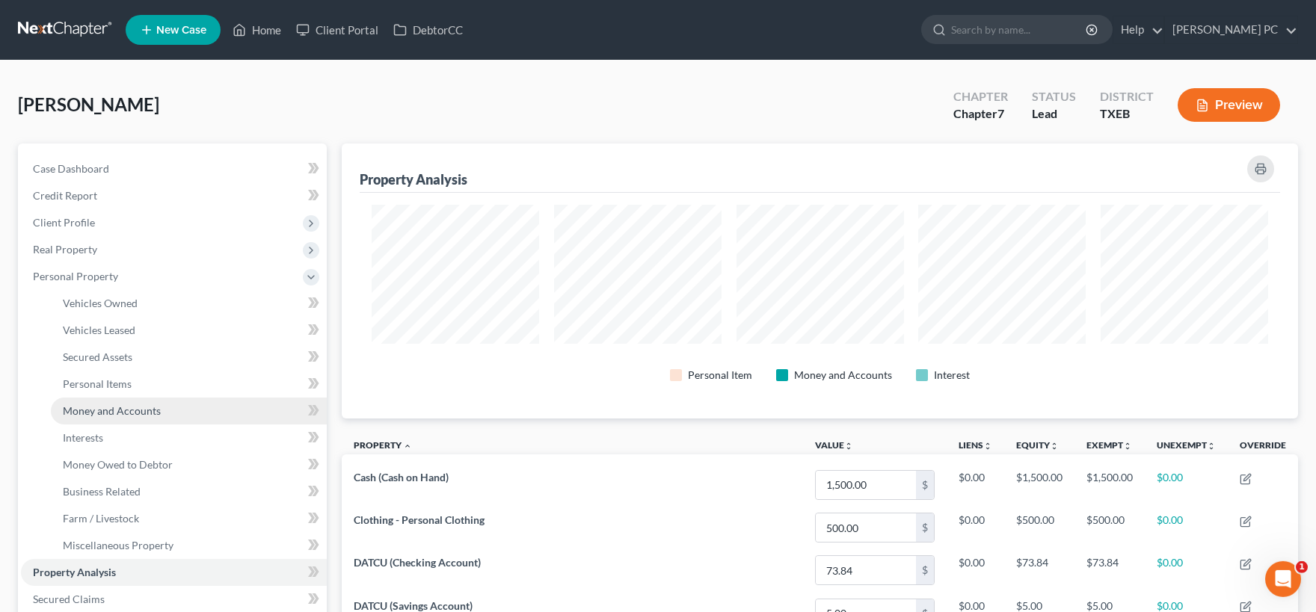
click at [129, 408] on span "Money and Accounts" at bounding box center [112, 410] width 98 height 13
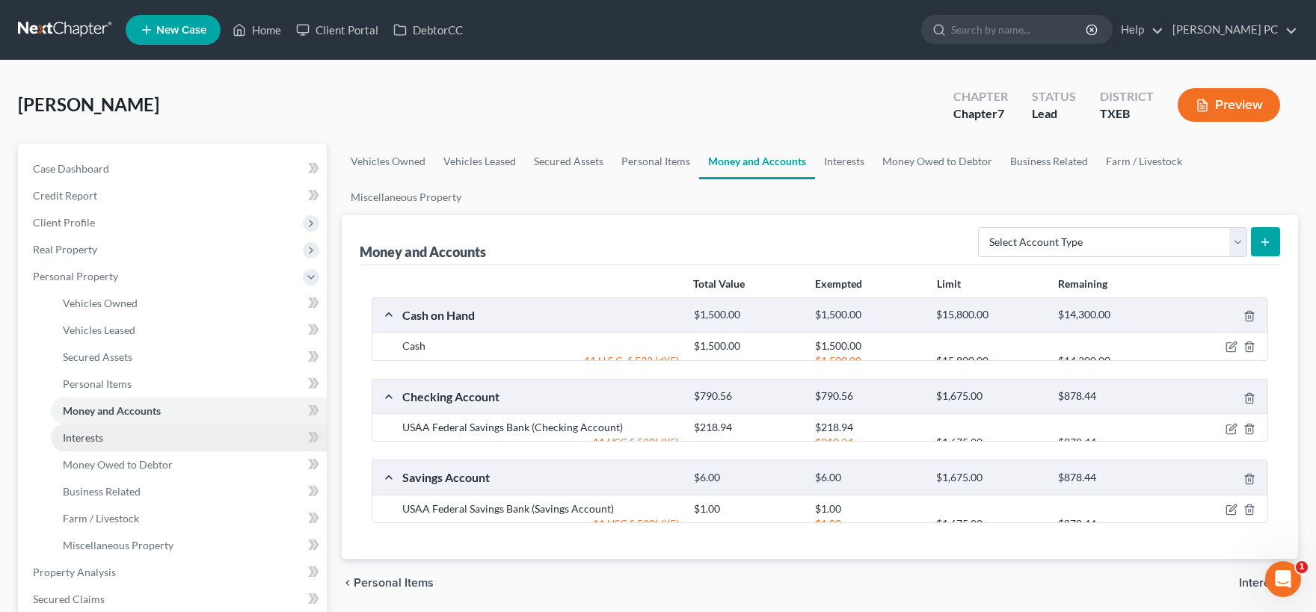
click at [119, 437] on link "Interests" at bounding box center [189, 438] width 276 height 27
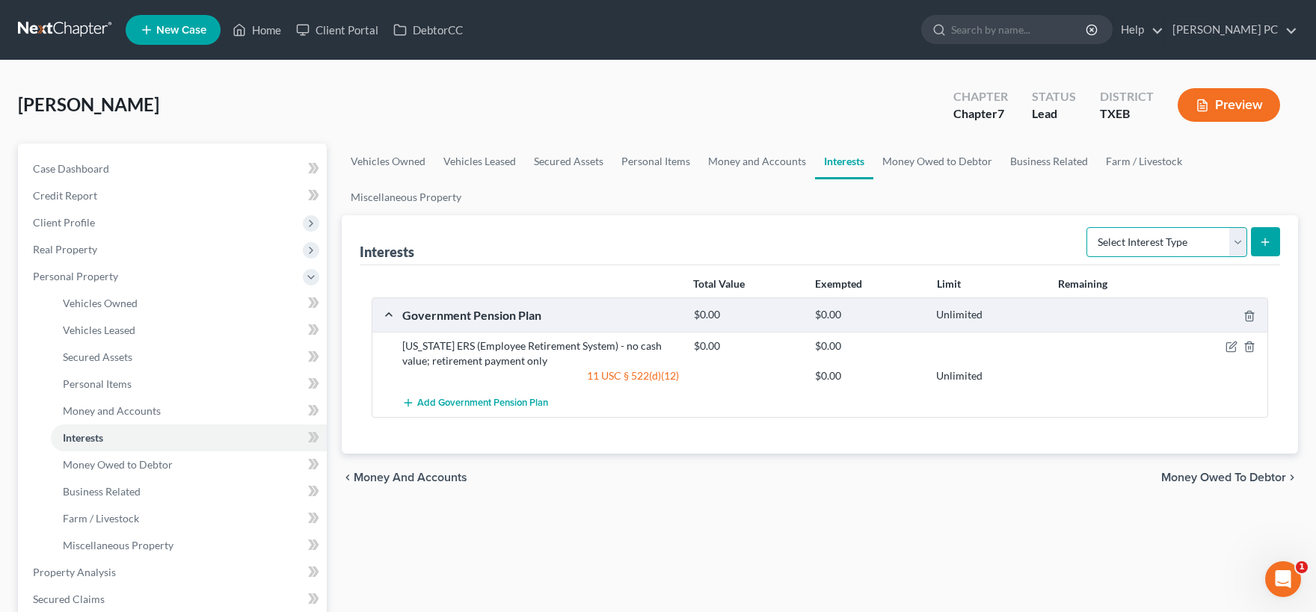
click at [1086, 227] on select "Select Interest Type 401K Annuity Bond Education IRA Government Bond Government…" at bounding box center [1166, 242] width 161 height 30
click at [992, 542] on div "Vehicles Owned Vehicles Leased Secured Assets Personal Items Money and Accounts…" at bounding box center [819, 576] width 971 height 864
click at [1086, 227] on select "Select Interest Type 401K Annuity Bond Education IRA Government Bond Government…" at bounding box center [1166, 242] width 161 height 30
select select "pension_plan"
click option "Pension Plan" at bounding box center [0, 0] width 0 height 0
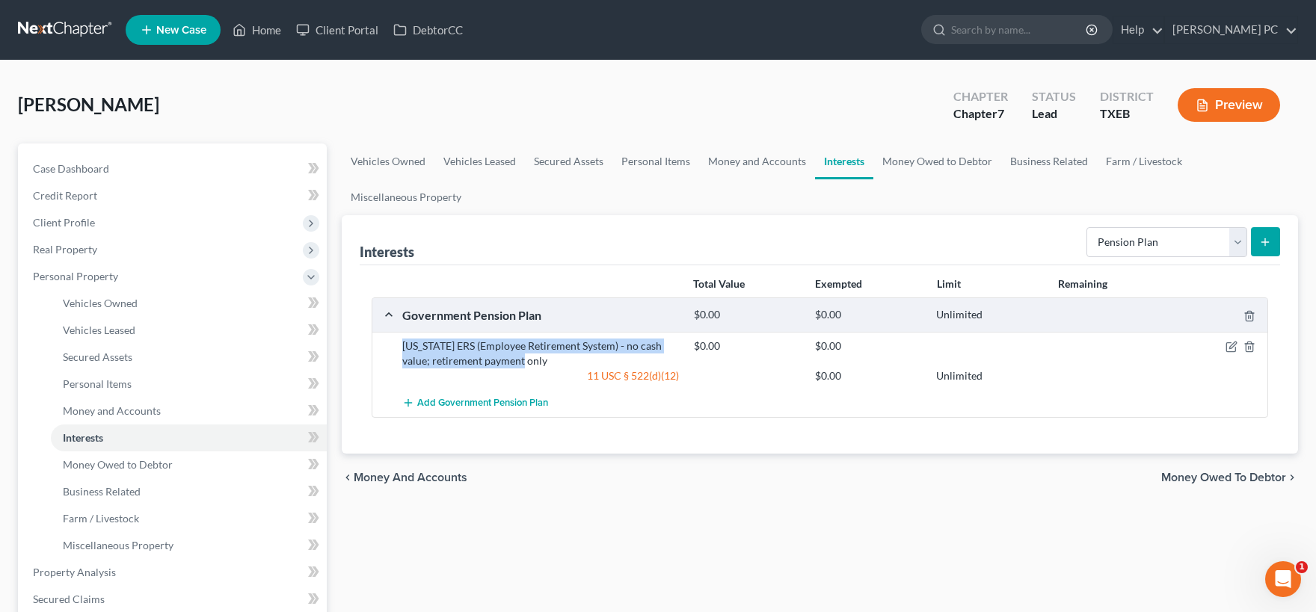
drag, startPoint x: 521, startPoint y: 366, endPoint x: 394, endPoint y: 345, distance: 128.9
click at [394, 345] on div "[US_STATE] ERS (Employee Retirement System) - no cash value; retirement payment…" at bounding box center [819, 361] width 895 height 58
copy div "[US_STATE] ERS (Employee Retirement System) - no cash value; retirement payment…"
click at [1263, 242] on icon "submit" at bounding box center [1265, 242] width 12 height 12
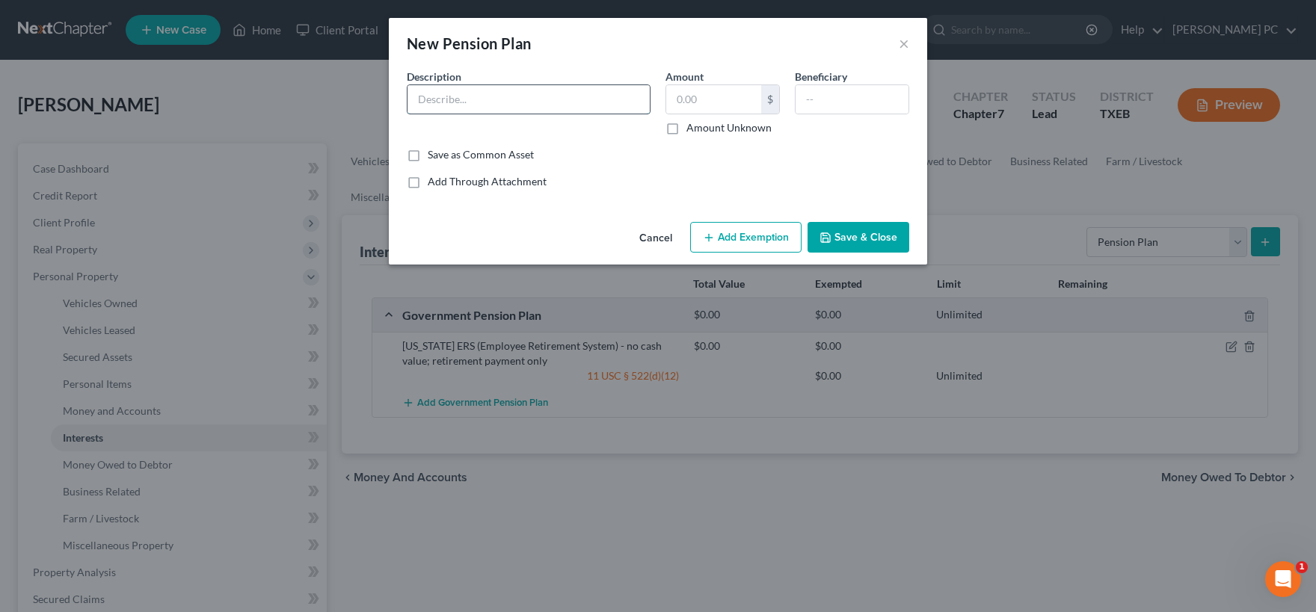
click at [470, 102] on input "text" at bounding box center [528, 99] width 242 height 28
paste input "[US_STATE] ERS (Employee Retirement System) - no cash value; retirement payment…"
type input "[US_STATE] ERS (Employee Retirement System) - no cash value; retirement payment…"
click at [751, 102] on input "text" at bounding box center [713, 99] width 95 height 28
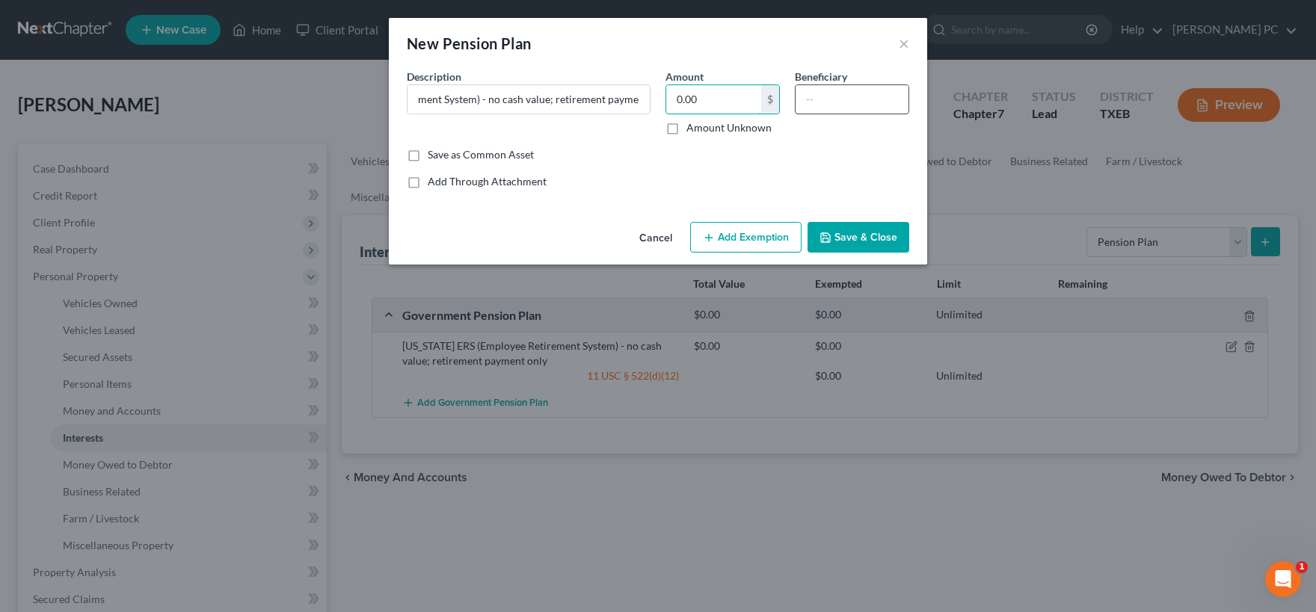
type input "0.00"
click at [856, 101] on input "text" at bounding box center [852, 99] width 113 height 28
type input "[PERSON_NAME]"
click at [761, 235] on button "Add Exemption" at bounding box center [745, 237] width 111 height 31
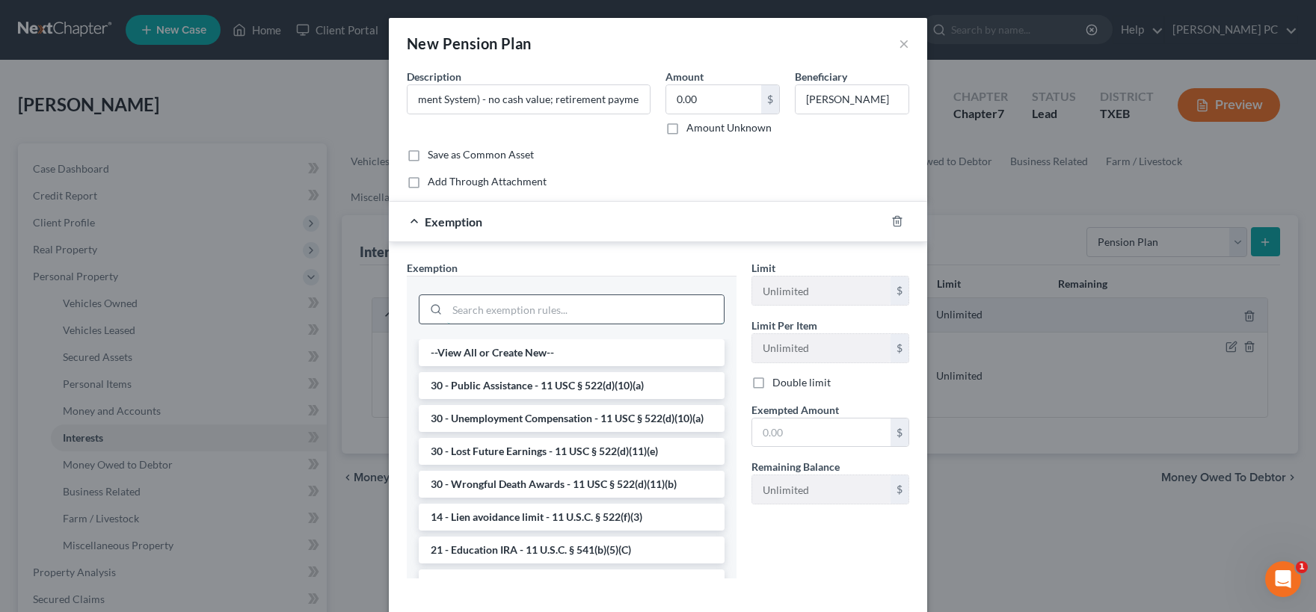
click at [520, 310] on input "search" at bounding box center [585, 309] width 277 height 28
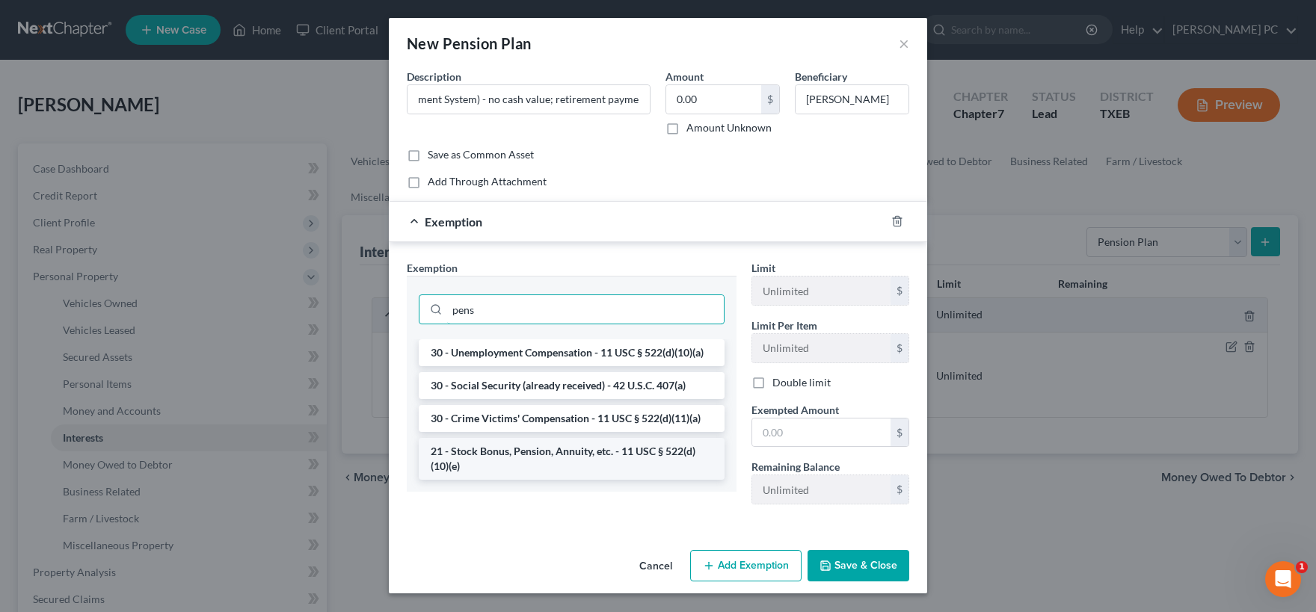
type input "pens"
drag, startPoint x: 518, startPoint y: 457, endPoint x: 602, endPoint y: 425, distance: 89.4
click at [523, 454] on li "21 - Stock Bonus, Pension, Annuity, etc. - 11 USC § 522(d)(10)(e)" at bounding box center [572, 459] width 306 height 42
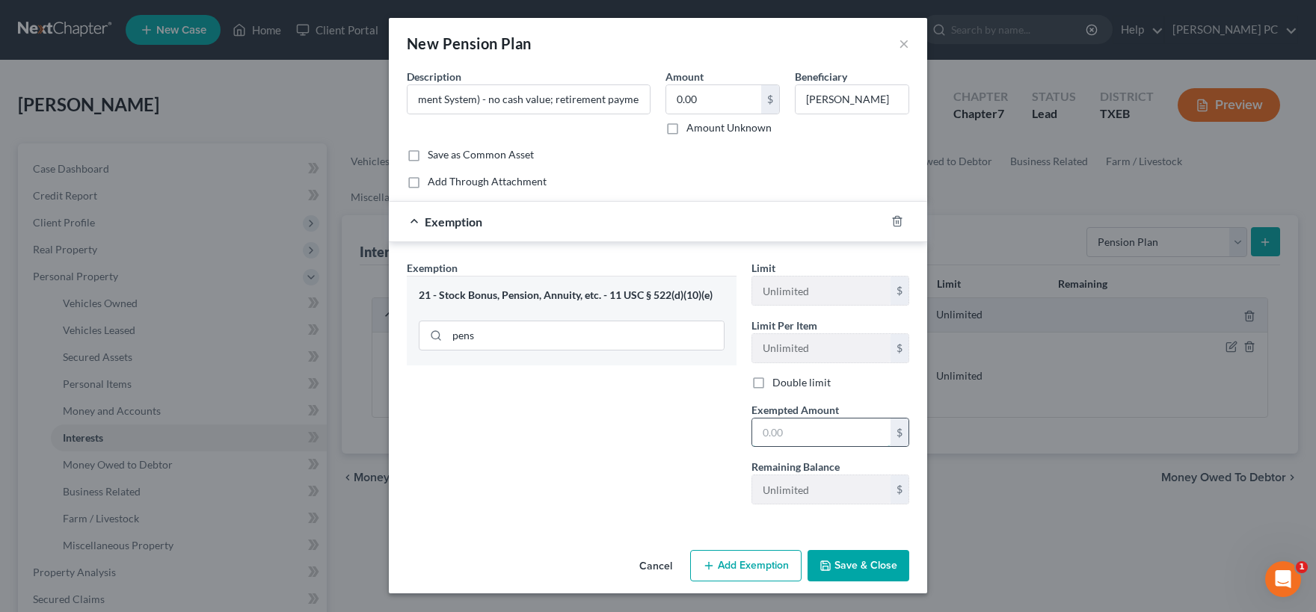
click at [787, 429] on input "text" at bounding box center [821, 433] width 138 height 28
type input "0.00"
click at [869, 562] on button "Save & Close" at bounding box center [858, 565] width 102 height 31
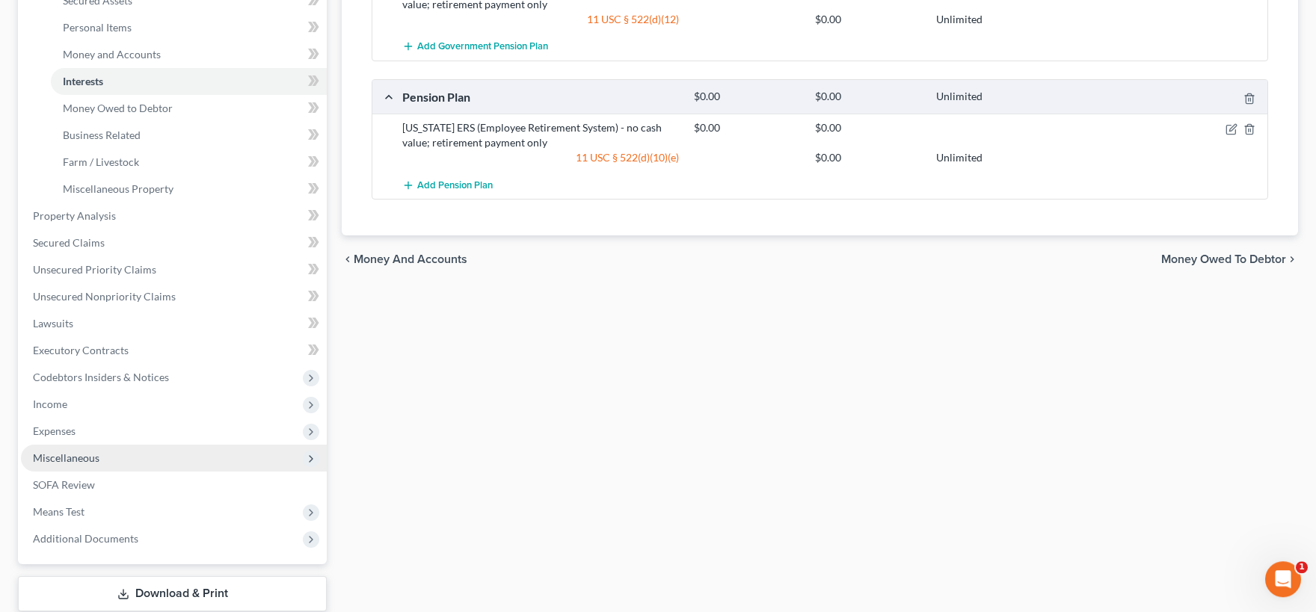
scroll to position [411, 0]
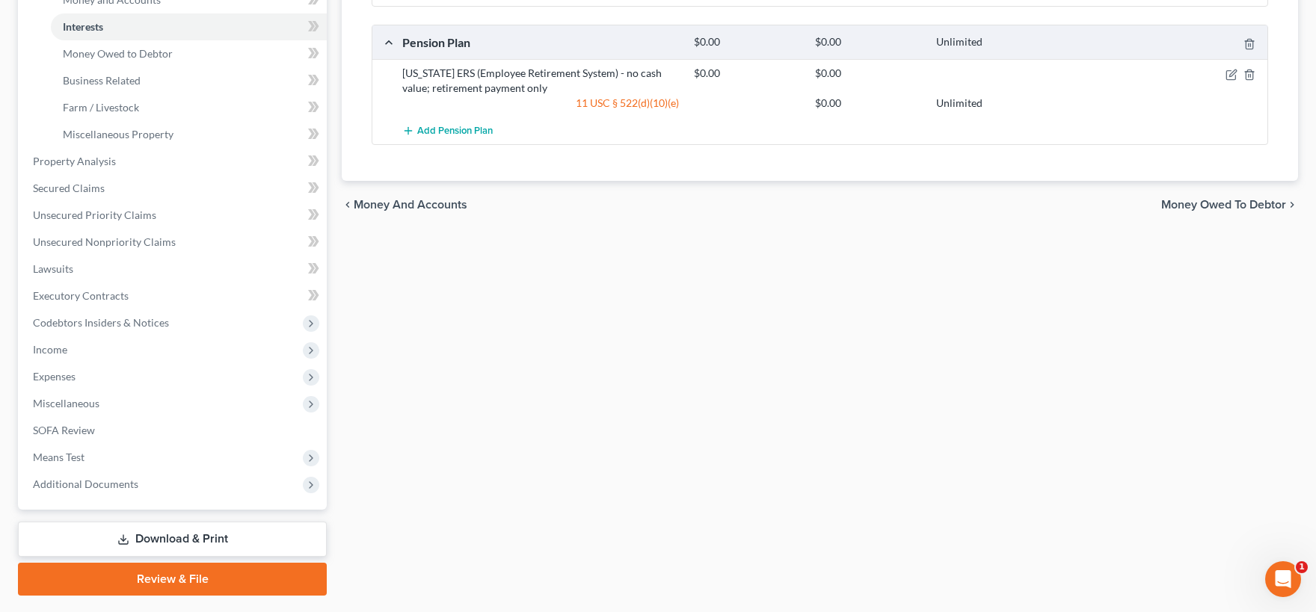
drag, startPoint x: 164, startPoint y: 544, endPoint x: 253, endPoint y: 531, distance: 90.0
click at [166, 544] on link "Download & Print" at bounding box center [172, 539] width 309 height 35
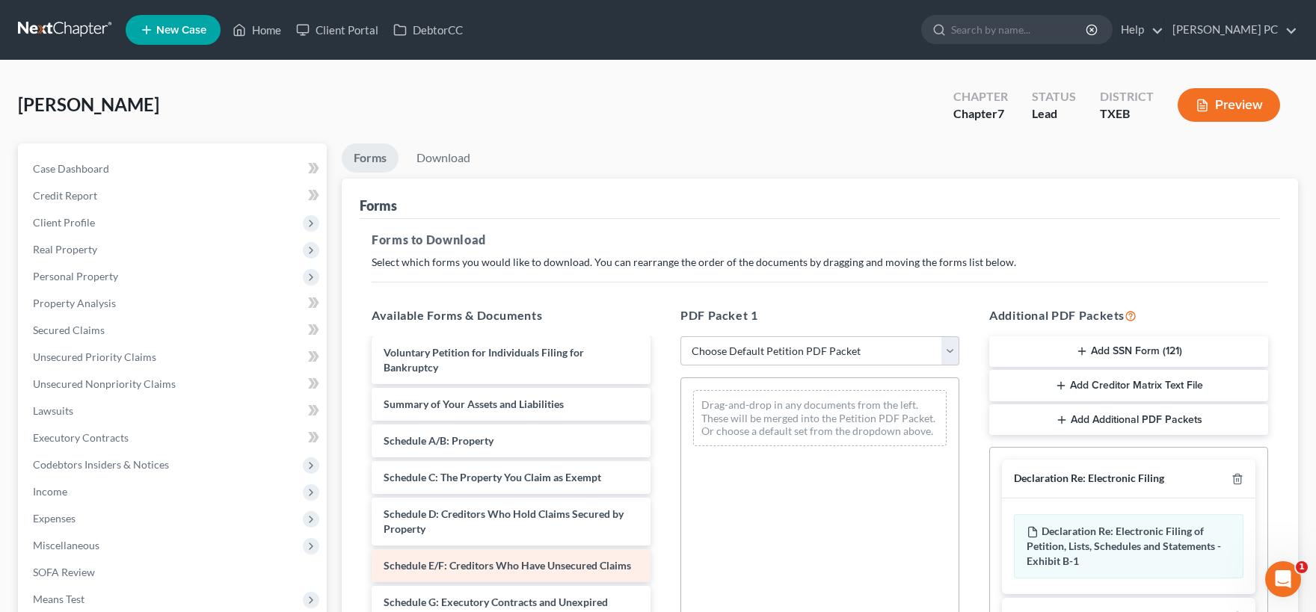
scroll to position [74, 0]
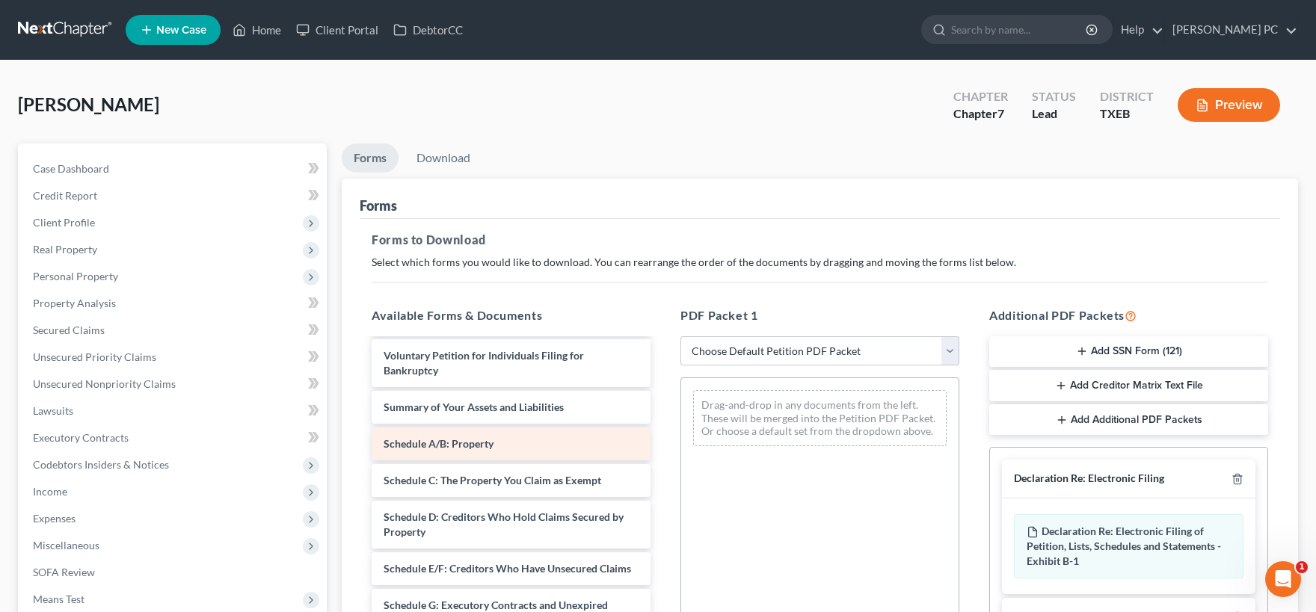
click at [506, 440] on div "Schedule A/B: Property" at bounding box center [511, 444] width 279 height 33
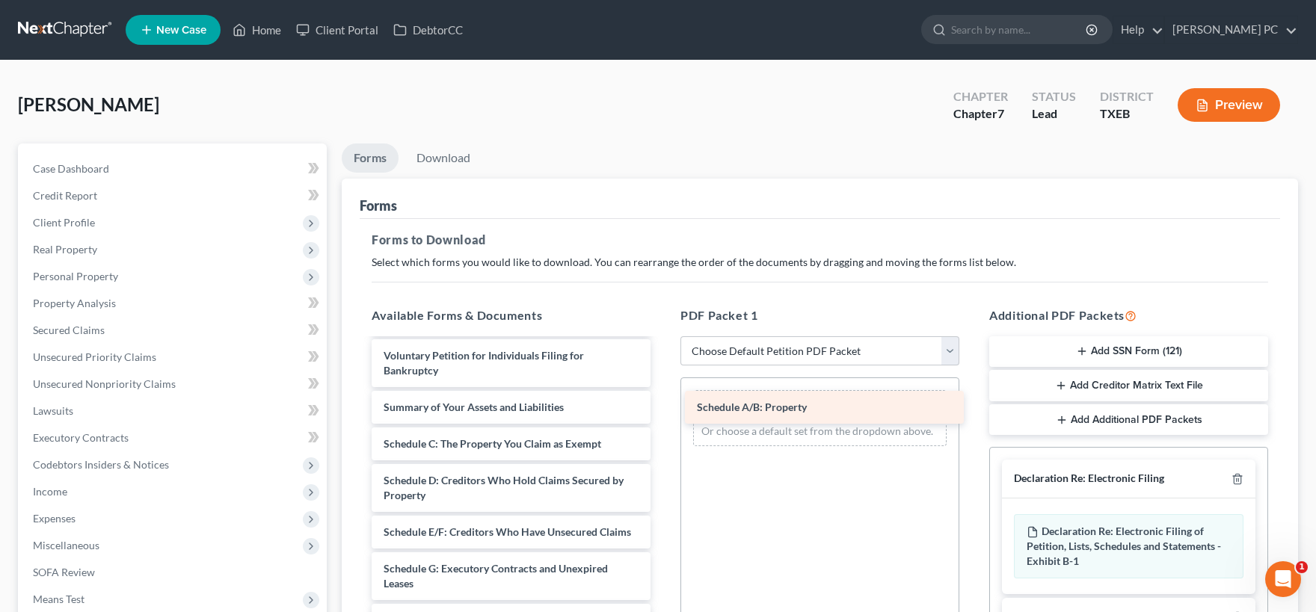
drag, startPoint x: 437, startPoint y: 449, endPoint x: 750, endPoint y: 413, distance: 315.2
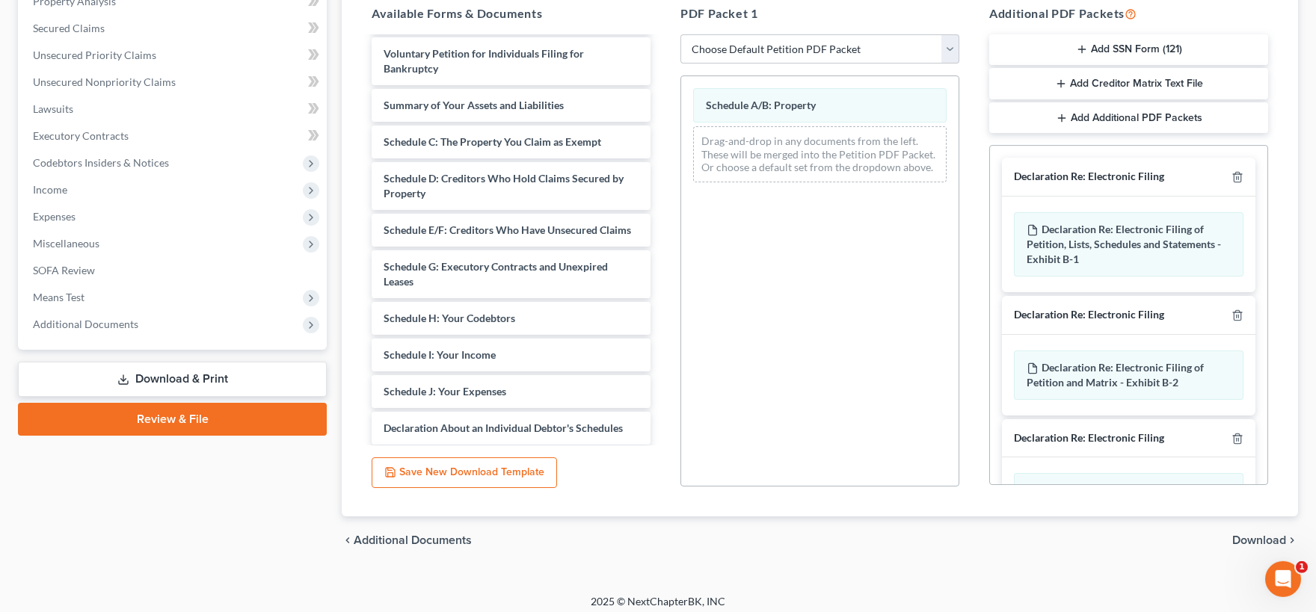
scroll to position [310, 0]
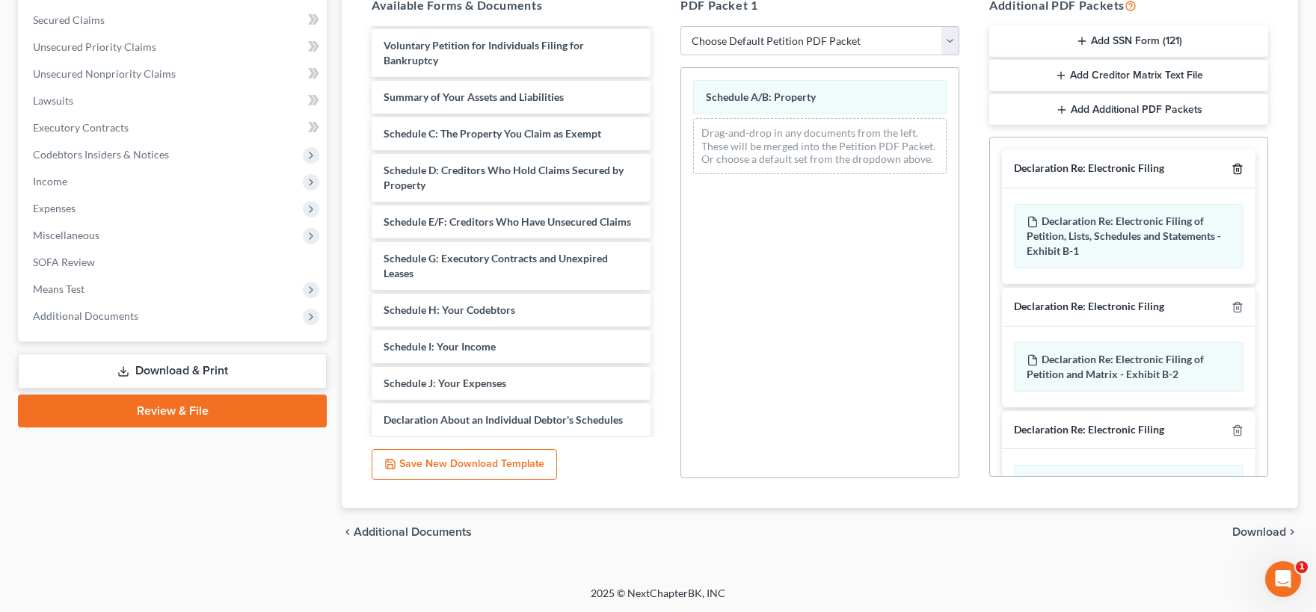
click at [1237, 169] on line "button" at bounding box center [1237, 170] width 0 height 3
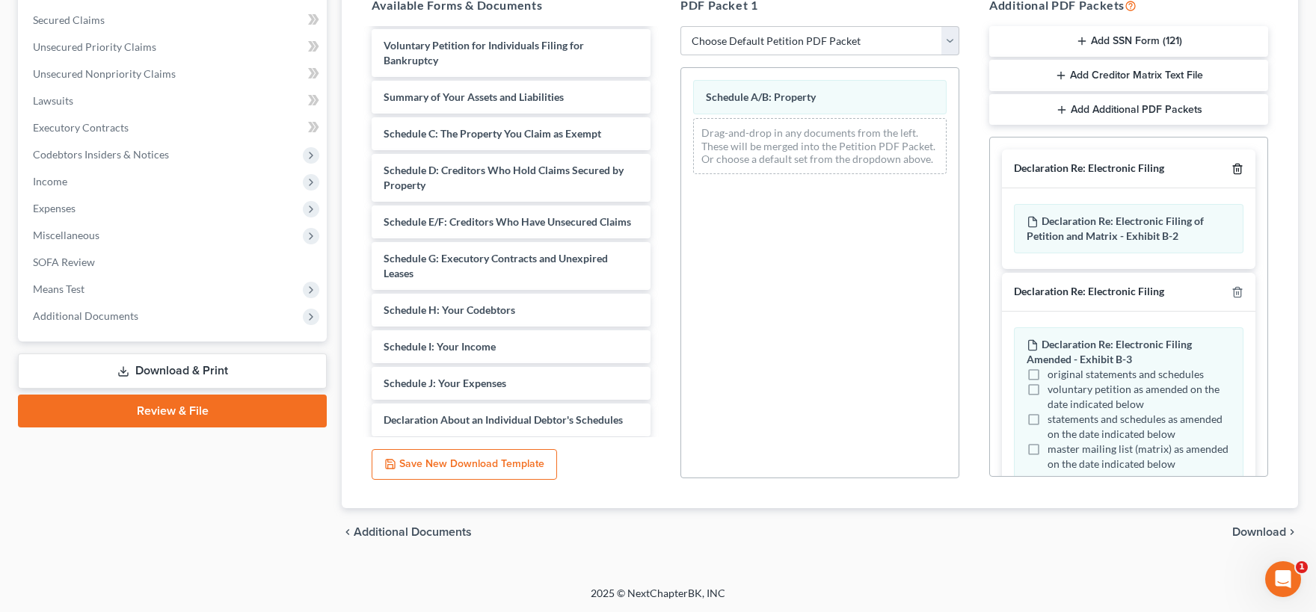
click at [1237, 170] on line "button" at bounding box center [1237, 170] width 0 height 3
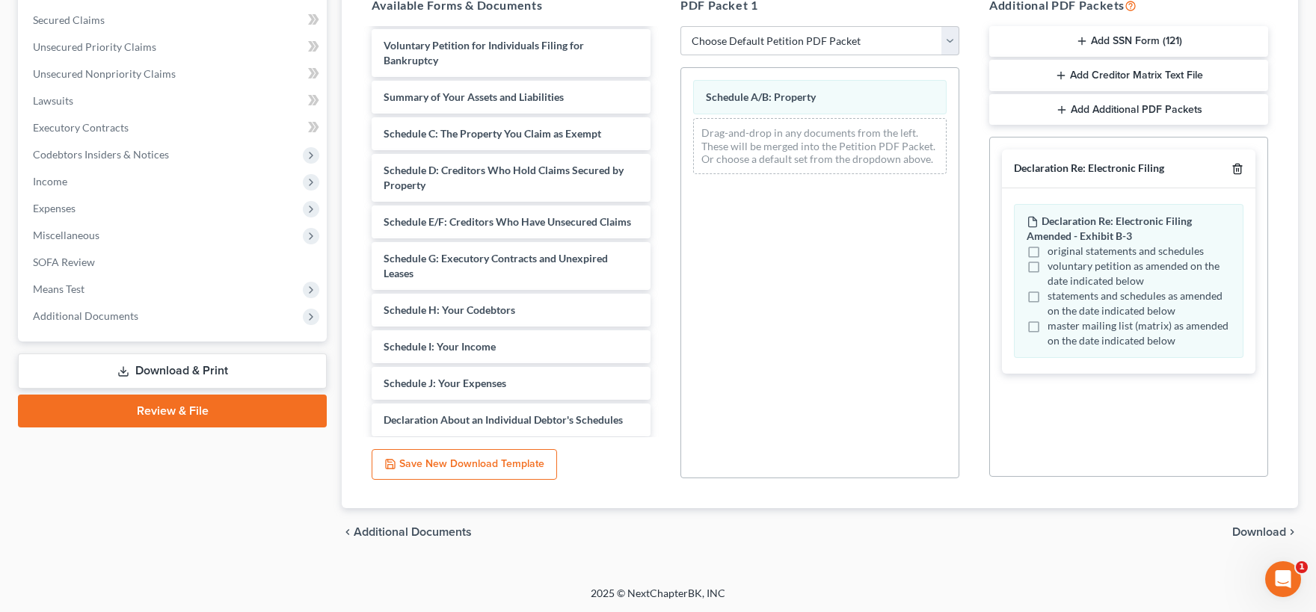
click at [1237, 170] on line "button" at bounding box center [1237, 170] width 0 height 3
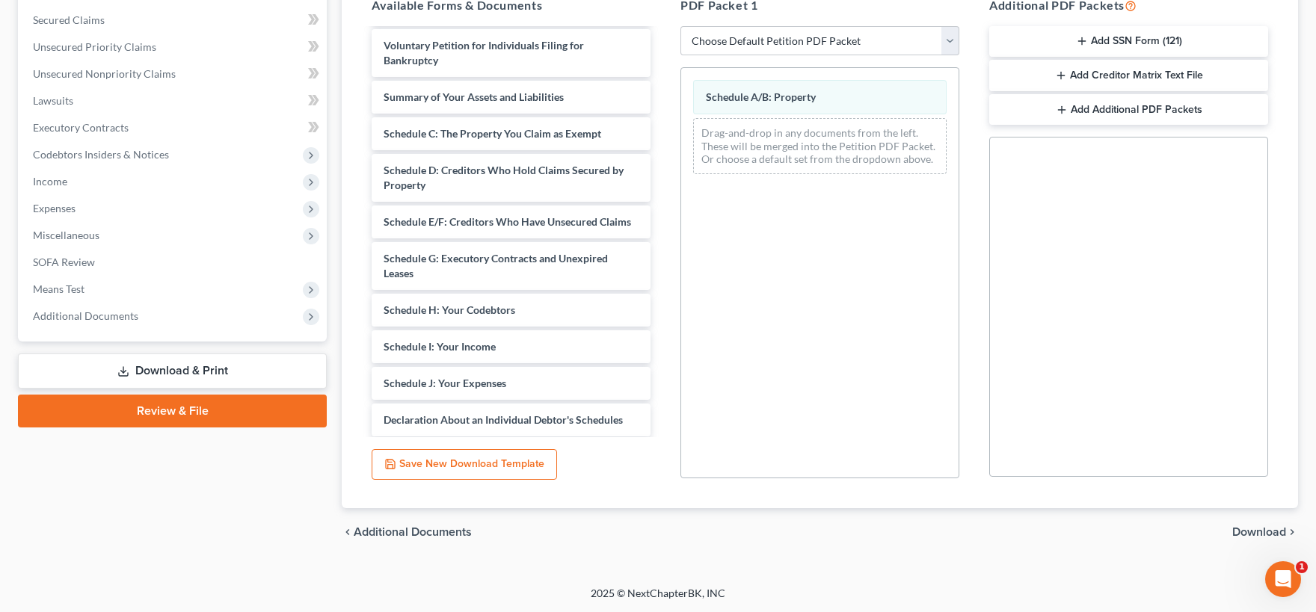
click at [1249, 532] on span "Download" at bounding box center [1259, 532] width 54 height 12
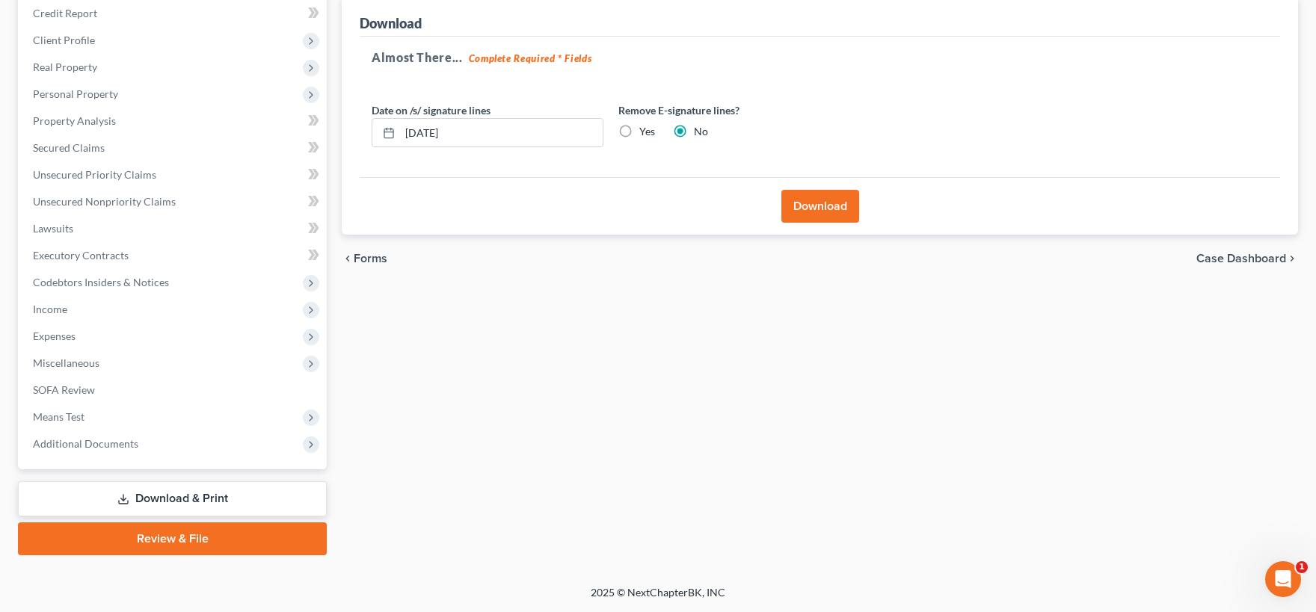
scroll to position [181, 0]
click at [813, 210] on button "Download" at bounding box center [820, 207] width 78 height 33
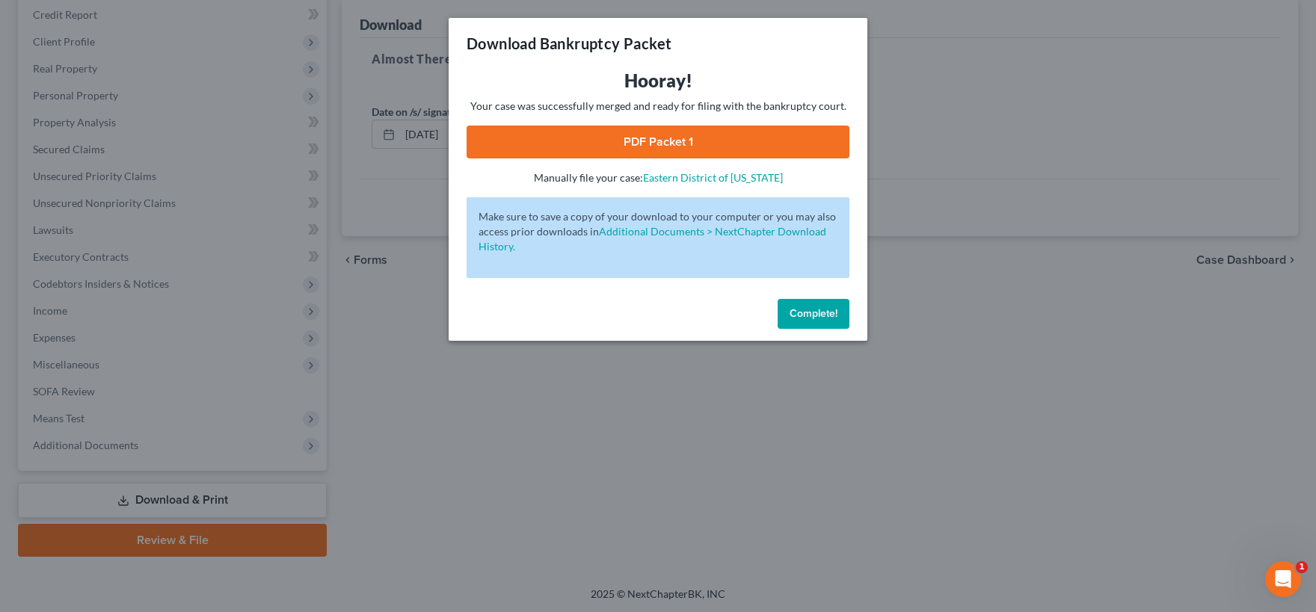
click at [636, 149] on link "PDF Packet 1" at bounding box center [658, 142] width 383 height 33
click at [802, 308] on span "Complete!" at bounding box center [814, 313] width 48 height 13
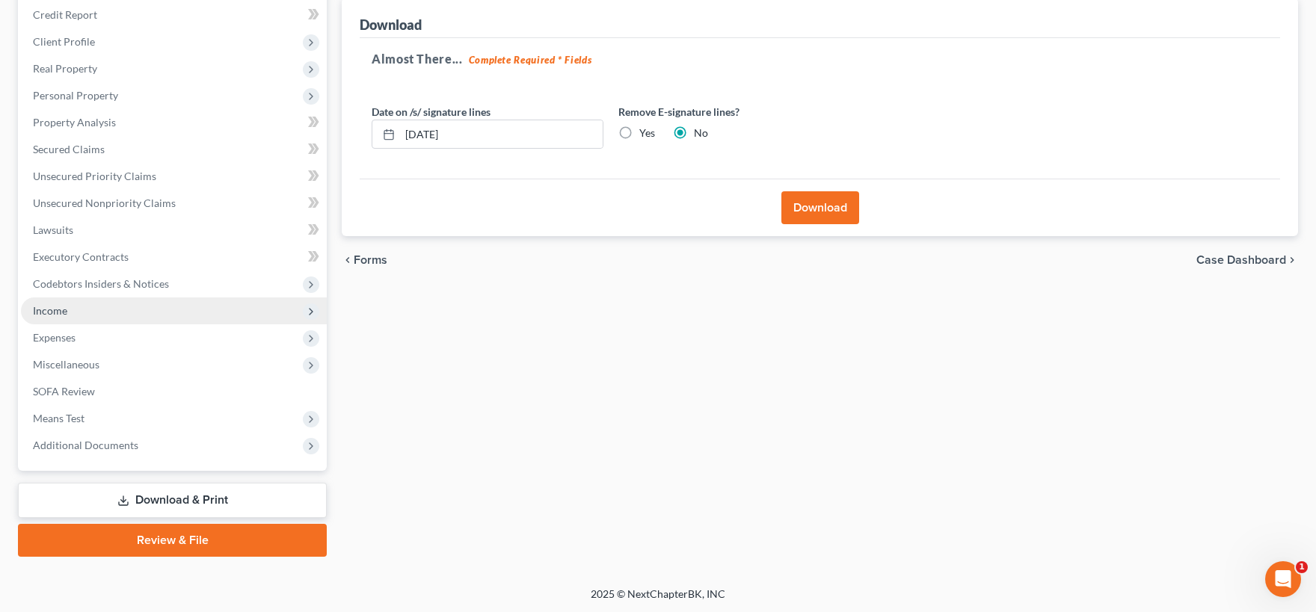
click at [86, 307] on span "Income" at bounding box center [174, 311] width 306 height 27
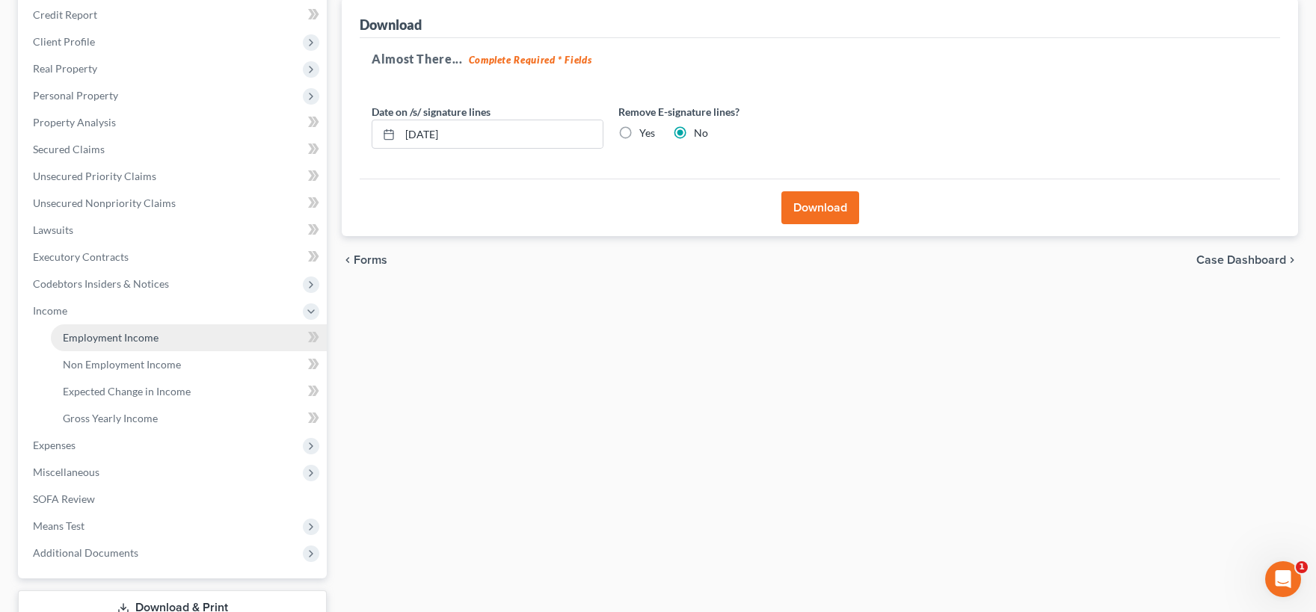
click at [130, 337] on span "Employment Income" at bounding box center [111, 337] width 96 height 13
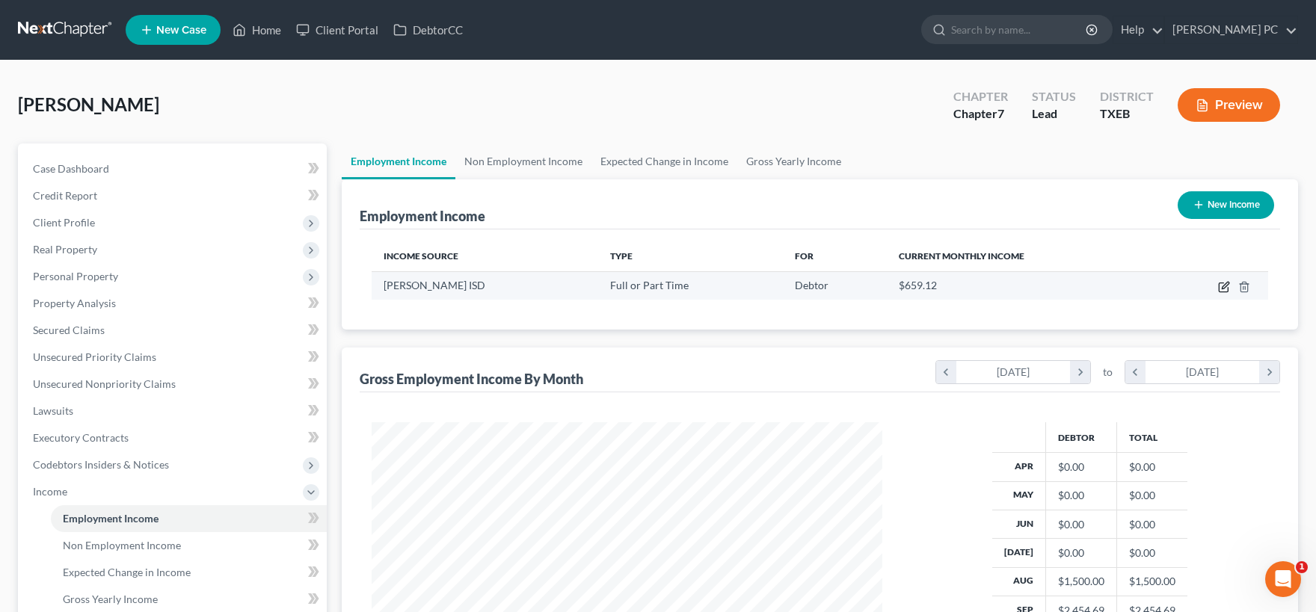
click at [1222, 287] on icon "button" at bounding box center [1224, 287] width 12 height 12
select select "0"
select select "45"
select select "0"
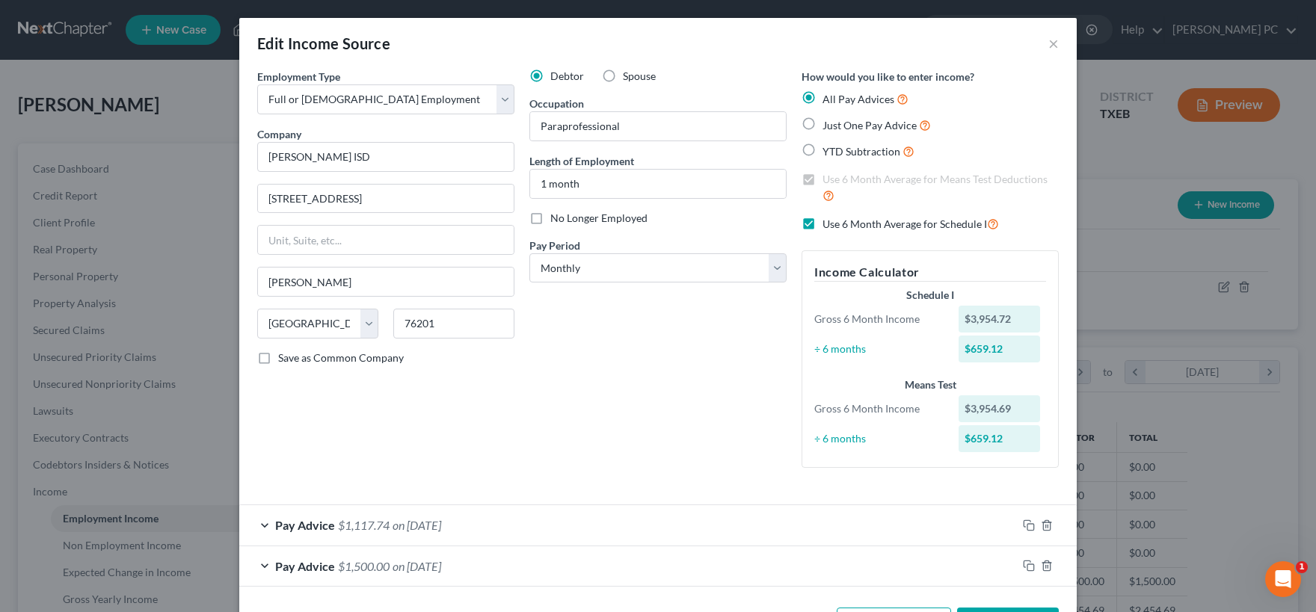
click at [822, 227] on label "Use 6 Month Average for Schedule I" at bounding box center [910, 223] width 176 height 17
click at [828, 225] on input "Use 6 Month Average for Schedule I" at bounding box center [833, 220] width 10 height 10
checkbox input "false"
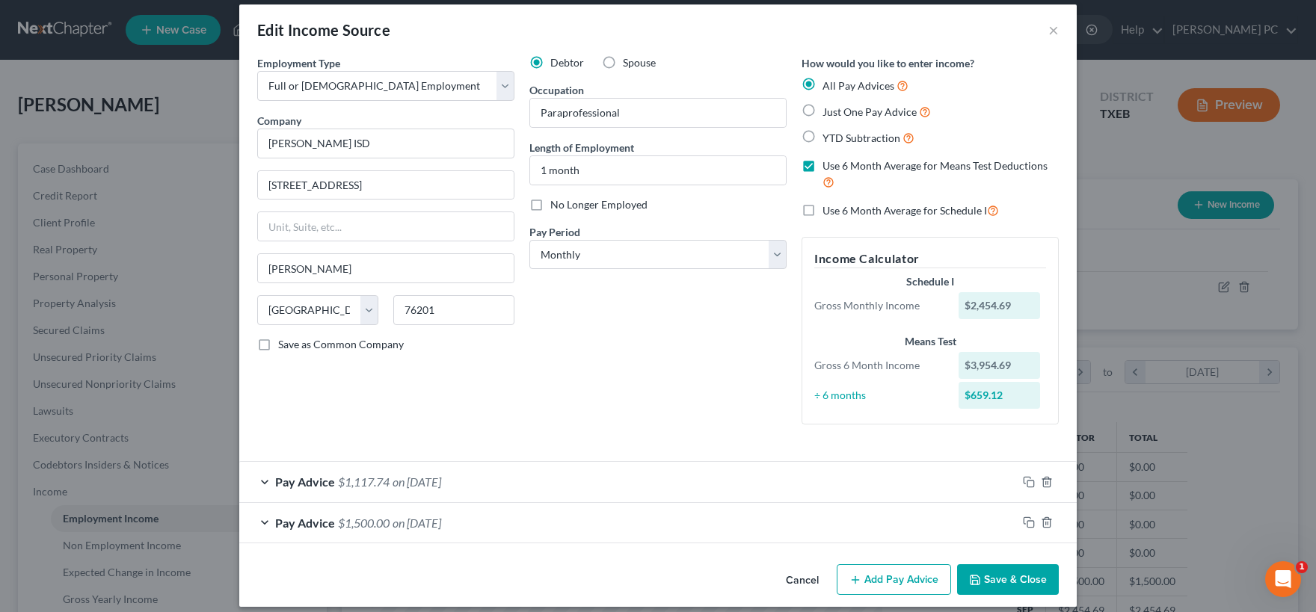
scroll to position [26, 0]
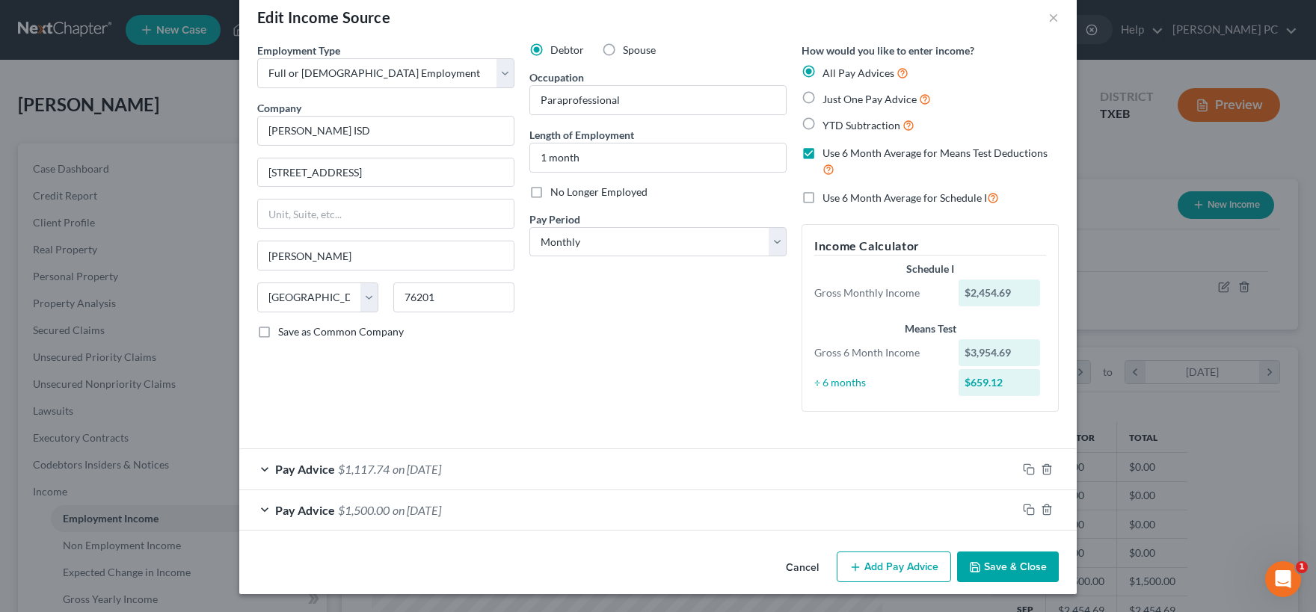
click at [997, 564] on button "Save & Close" at bounding box center [1008, 567] width 102 height 31
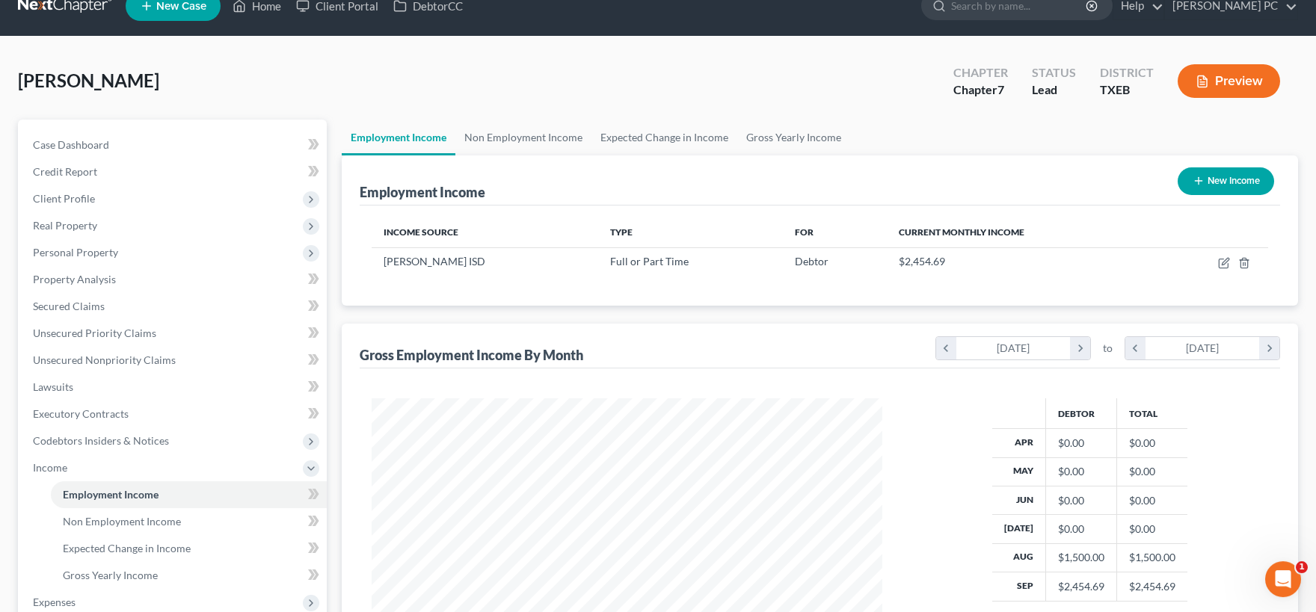
scroll to position [288, 0]
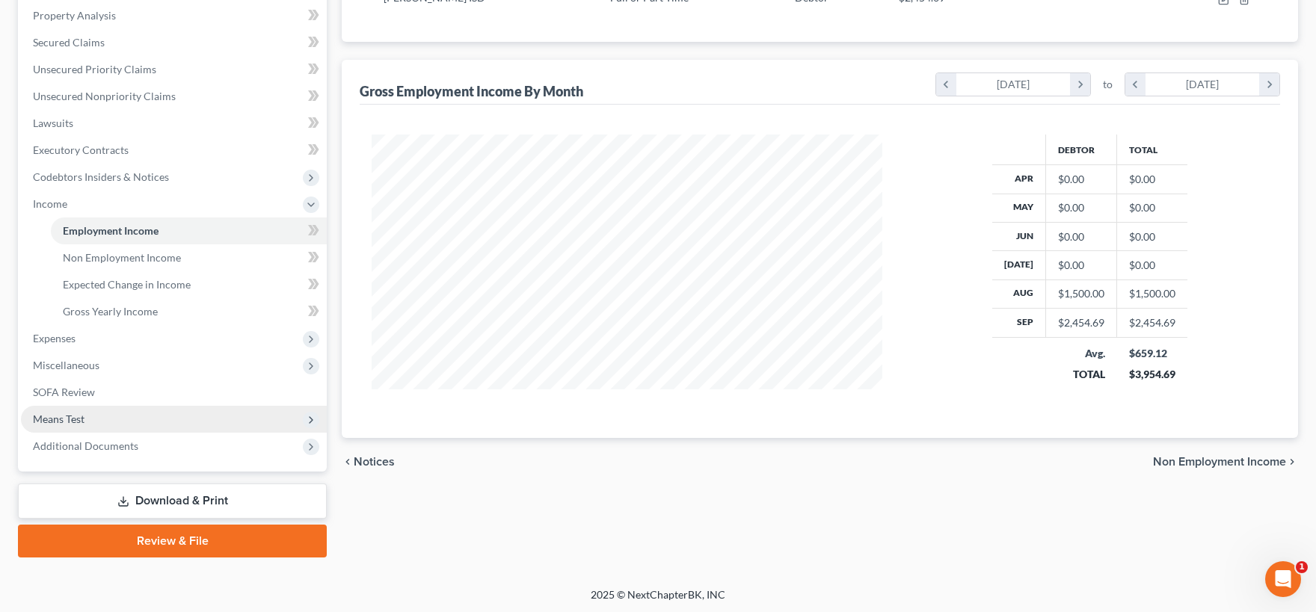
click at [144, 422] on span "Means Test" at bounding box center [174, 419] width 306 height 27
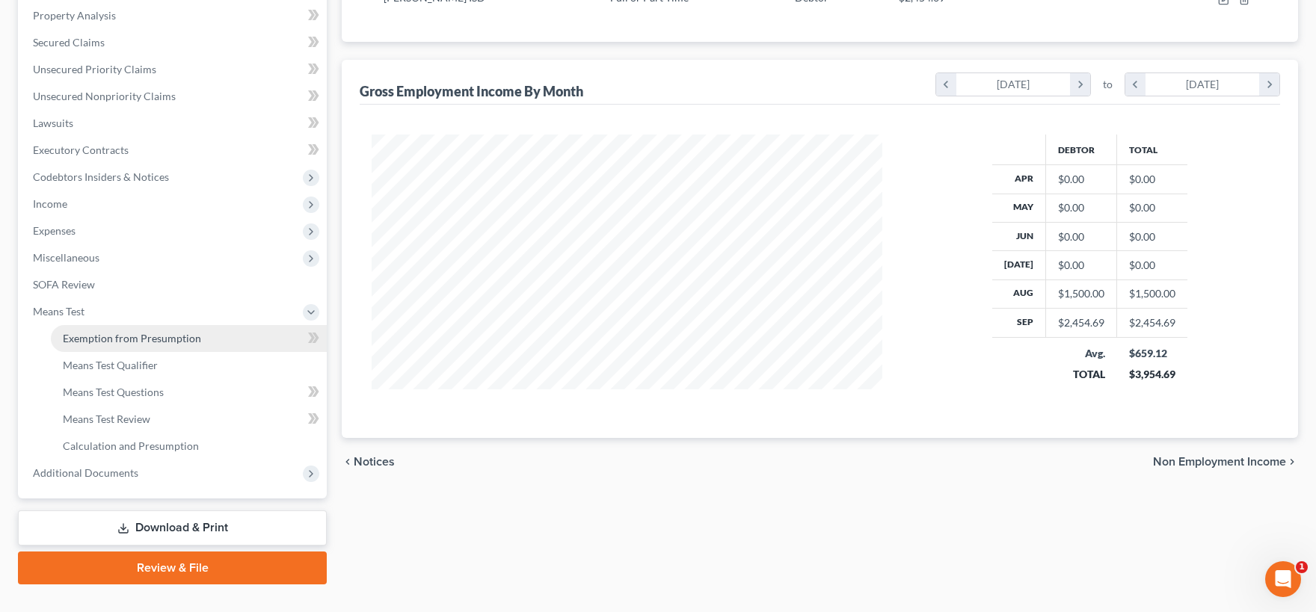
click at [191, 342] on span "Exemption from Presumption" at bounding box center [132, 338] width 138 height 13
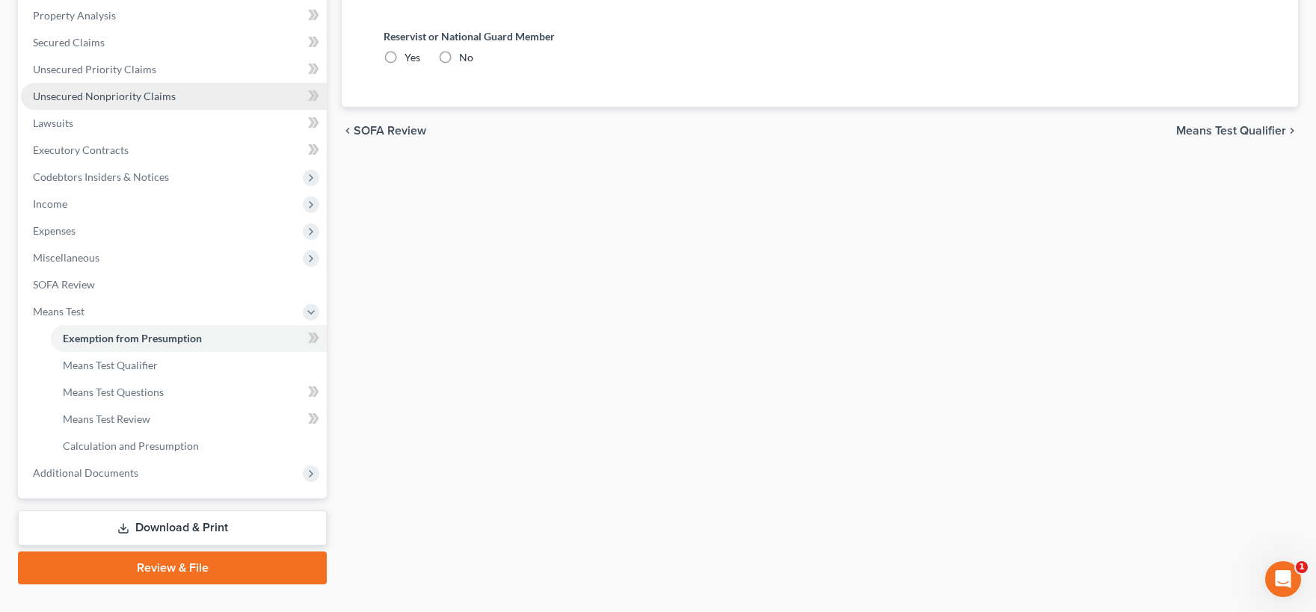
radio input "true"
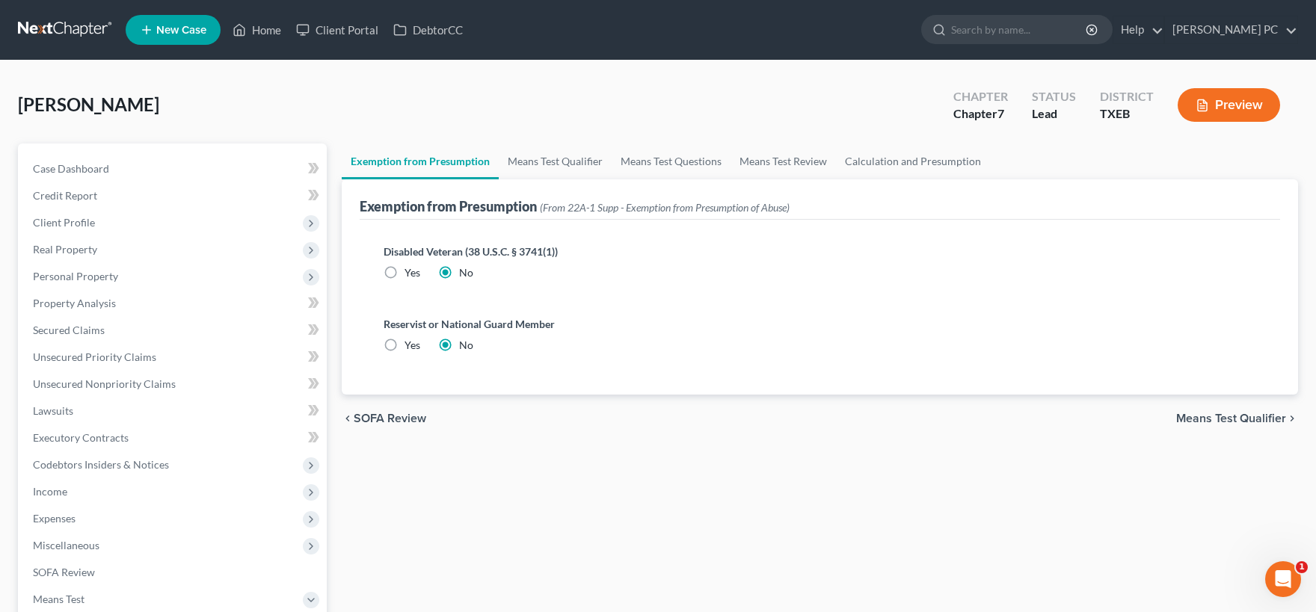
click at [1229, 421] on span "Means Test Qualifier" at bounding box center [1231, 419] width 110 height 12
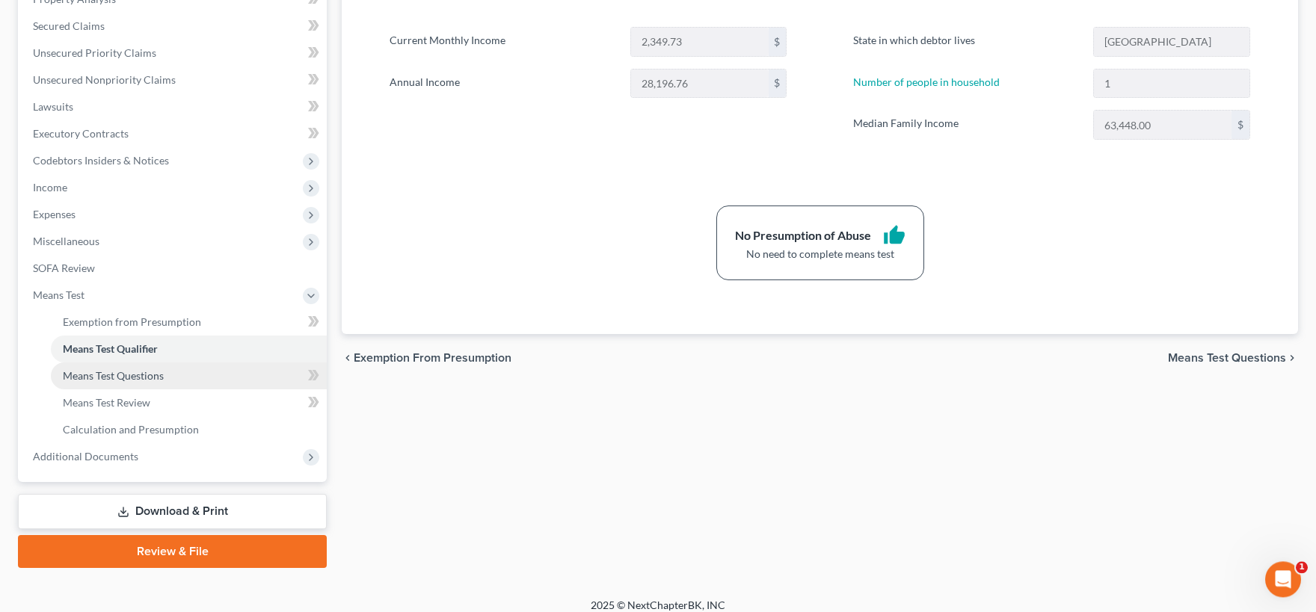
scroll to position [315, 0]
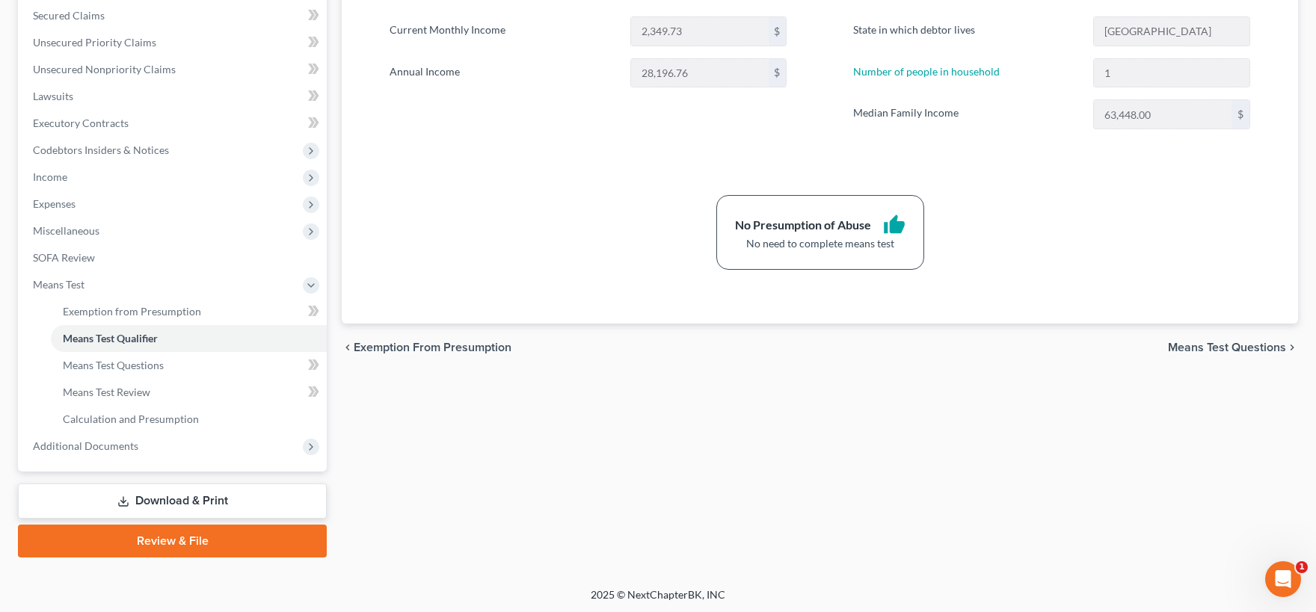
click at [169, 490] on link "Download & Print" at bounding box center [172, 501] width 309 height 35
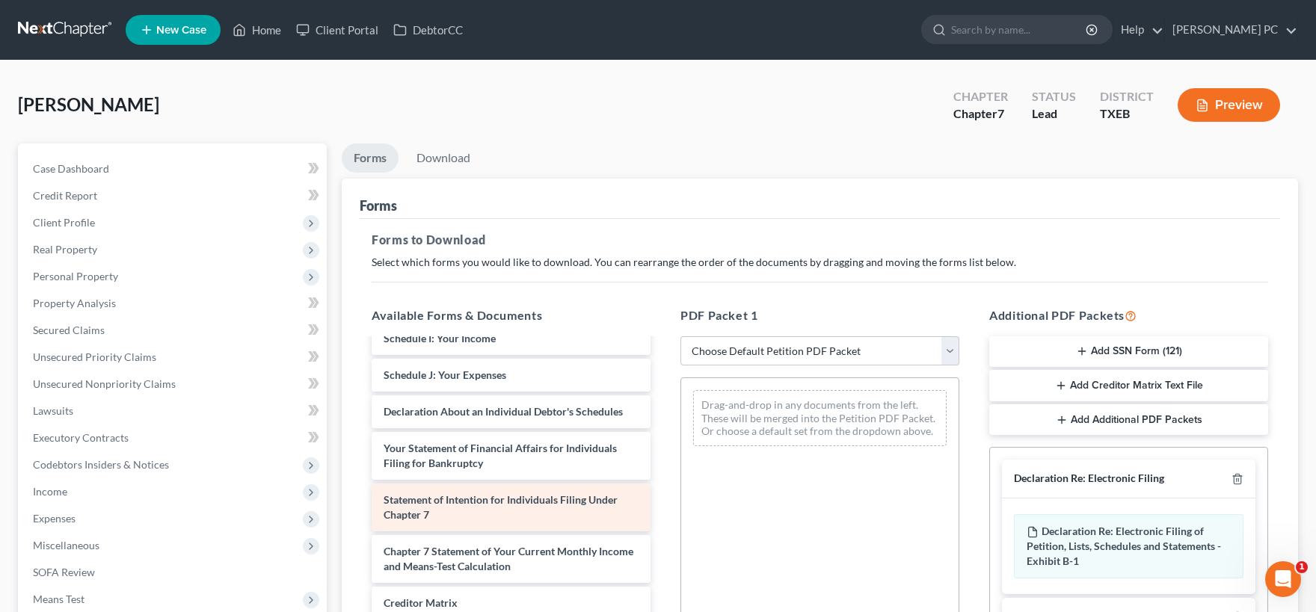
scroll to position [281, 0]
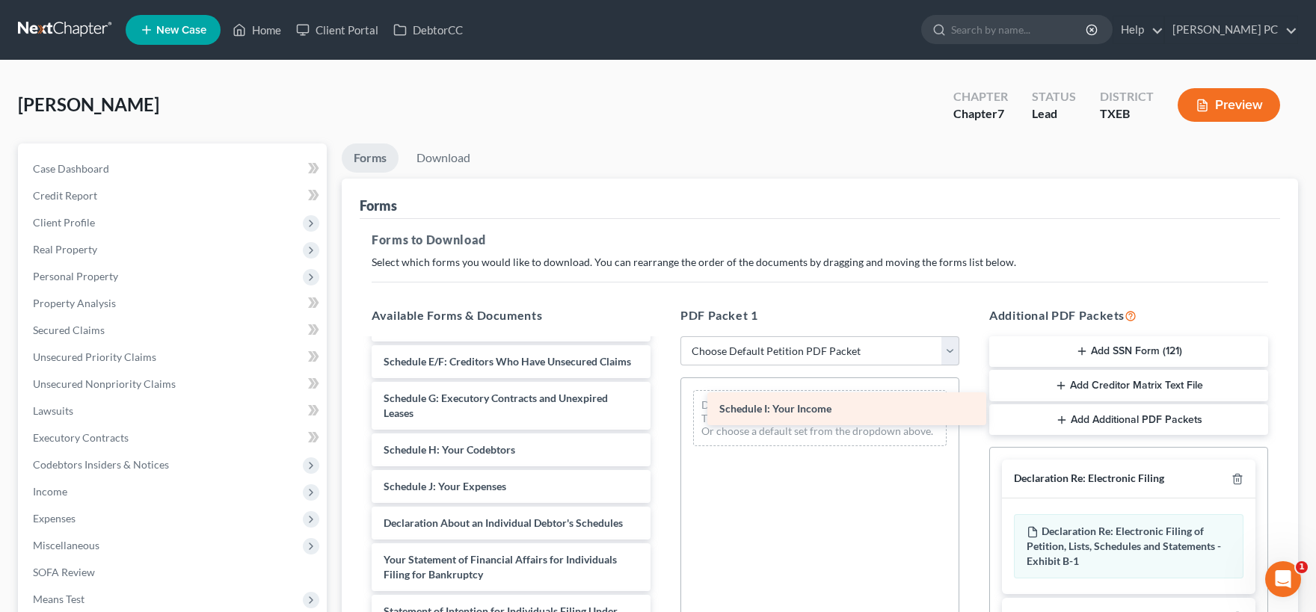
drag, startPoint x: 410, startPoint y: 487, endPoint x: 745, endPoint y: 411, distance: 343.4
click at [662, 411] on div "Schedule I: Your Income Credit Counseling Course (Debtor) Credit Counseling Cou…" at bounding box center [511, 457] width 303 height 797
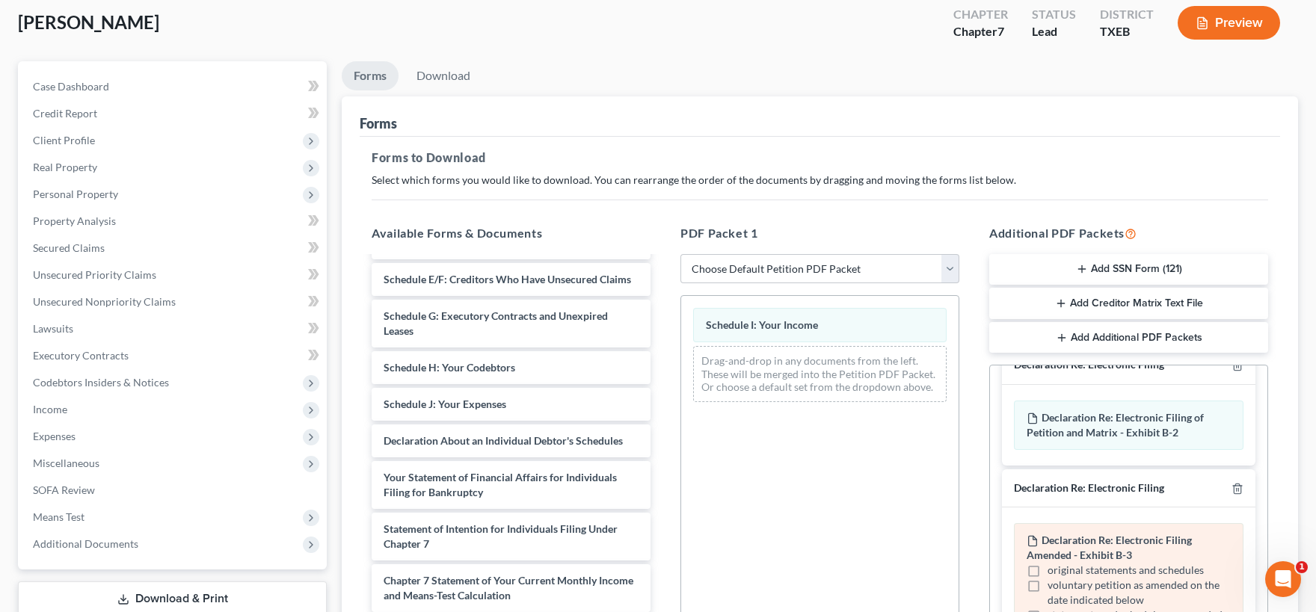
scroll to position [164, 0]
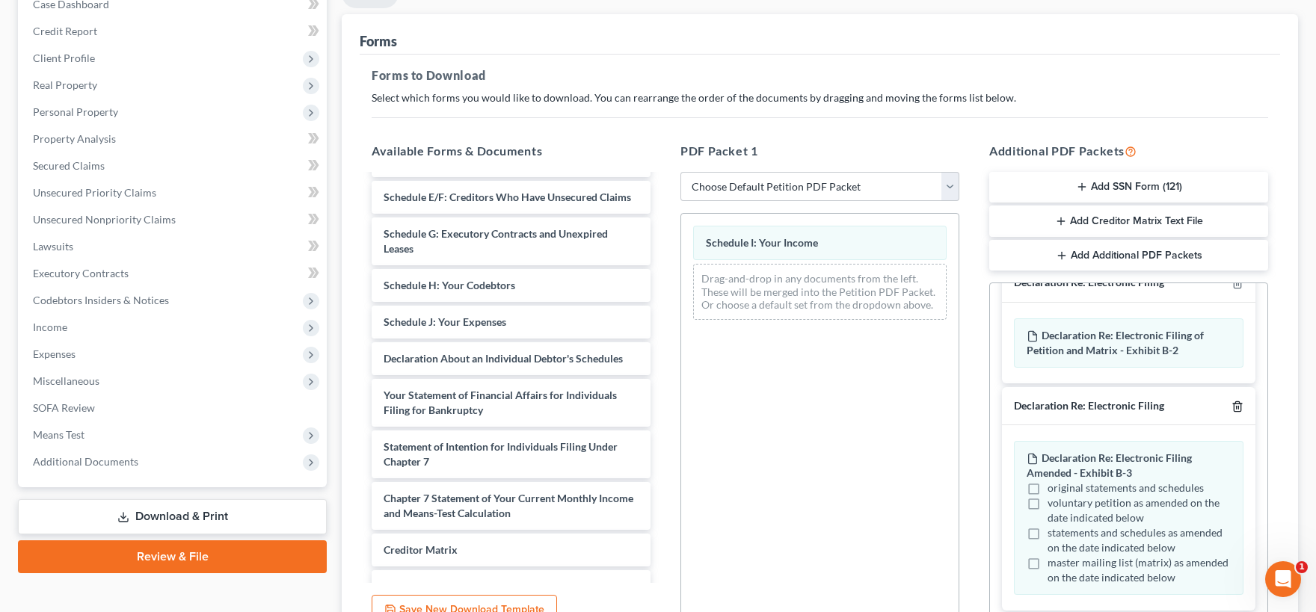
click at [1238, 406] on line "button" at bounding box center [1238, 407] width 0 height 3
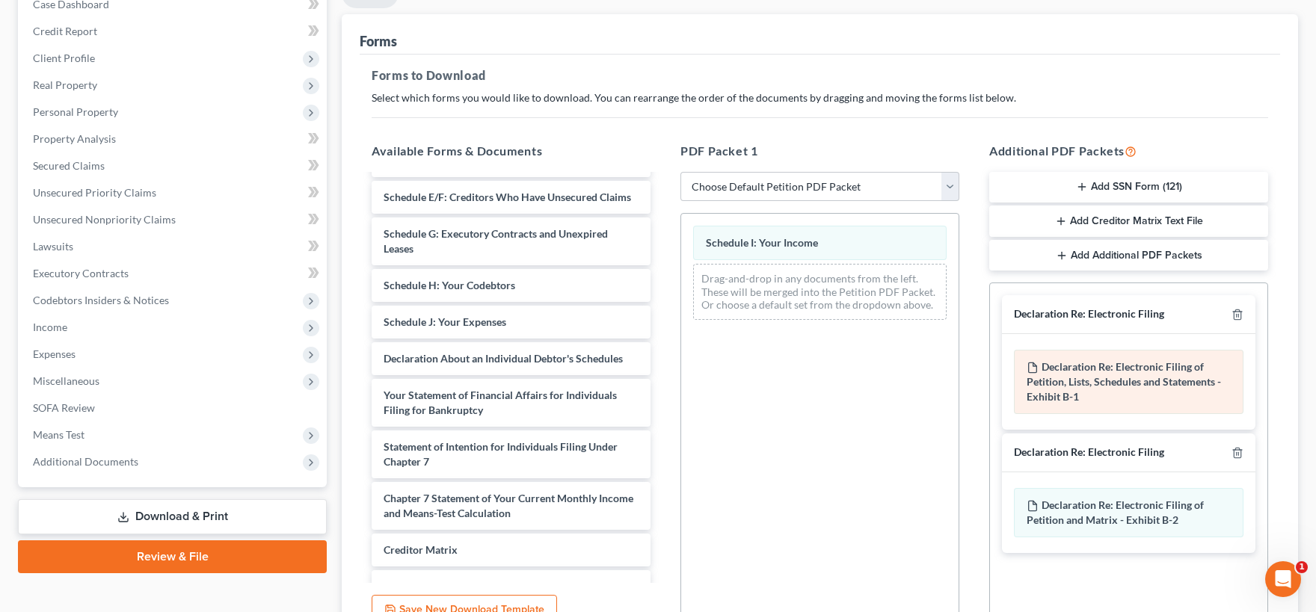
scroll to position [0, 0]
drag, startPoint x: 1236, startPoint y: 450, endPoint x: 1237, endPoint y: 391, distance: 59.1
click at [1237, 449] on icon "button" at bounding box center [1237, 453] width 12 height 12
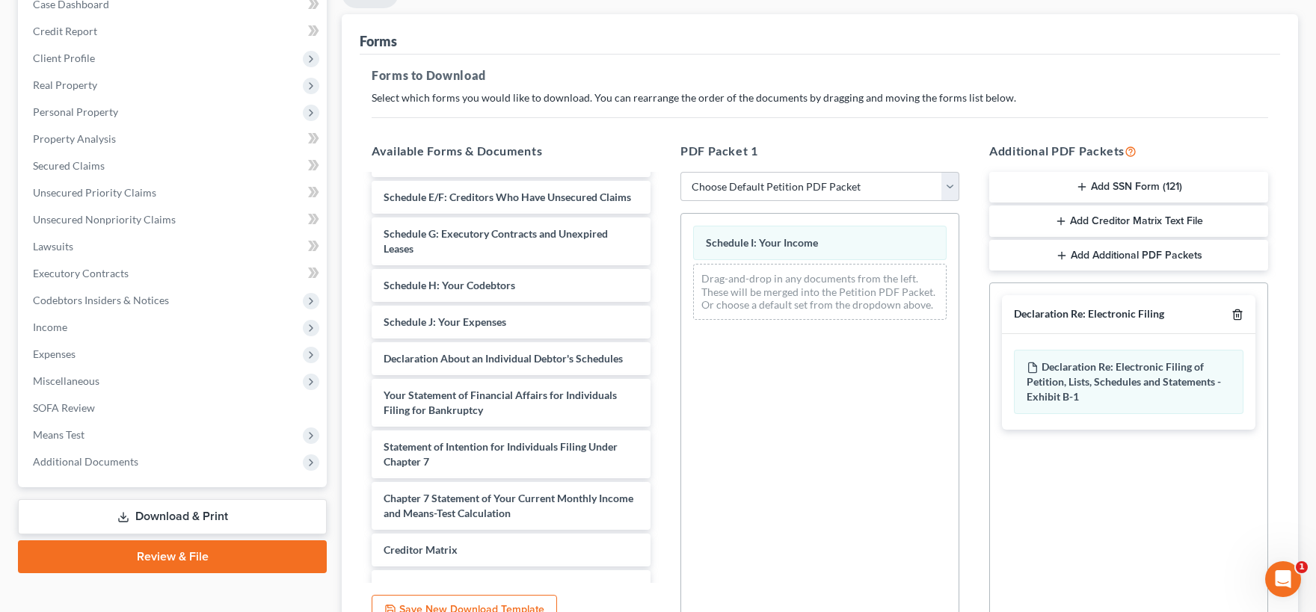
click at [1235, 310] on icon "button" at bounding box center [1237, 315] width 12 height 12
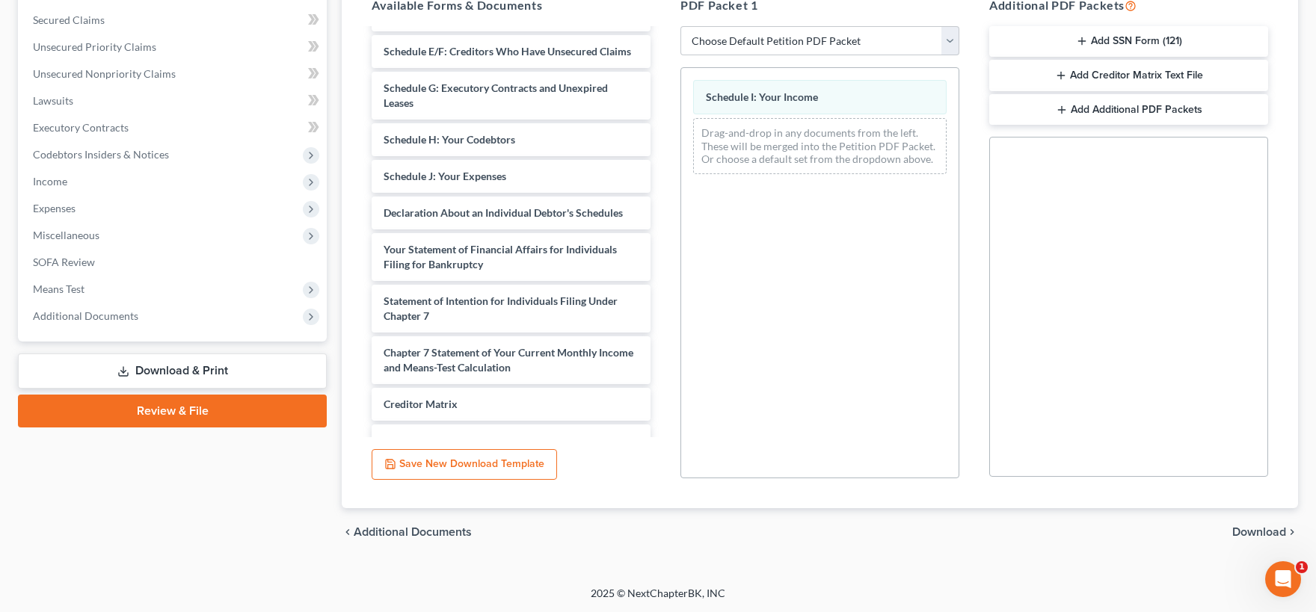
click at [1249, 526] on span "Download" at bounding box center [1259, 532] width 54 height 12
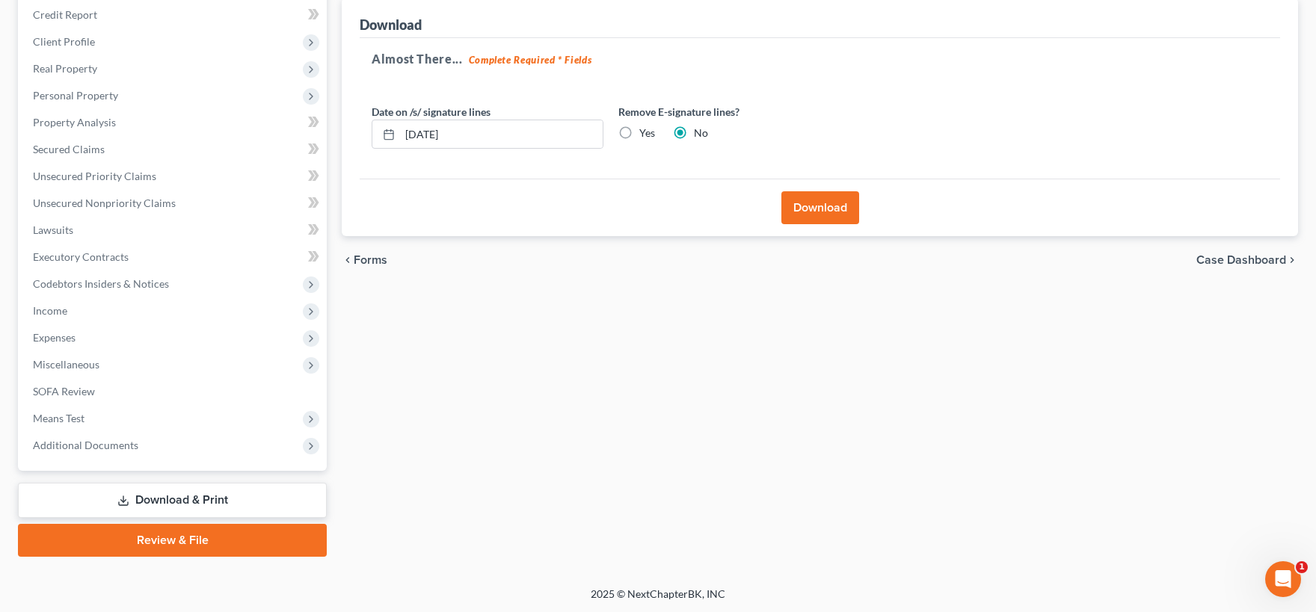
click at [811, 209] on button "Download" at bounding box center [820, 207] width 78 height 33
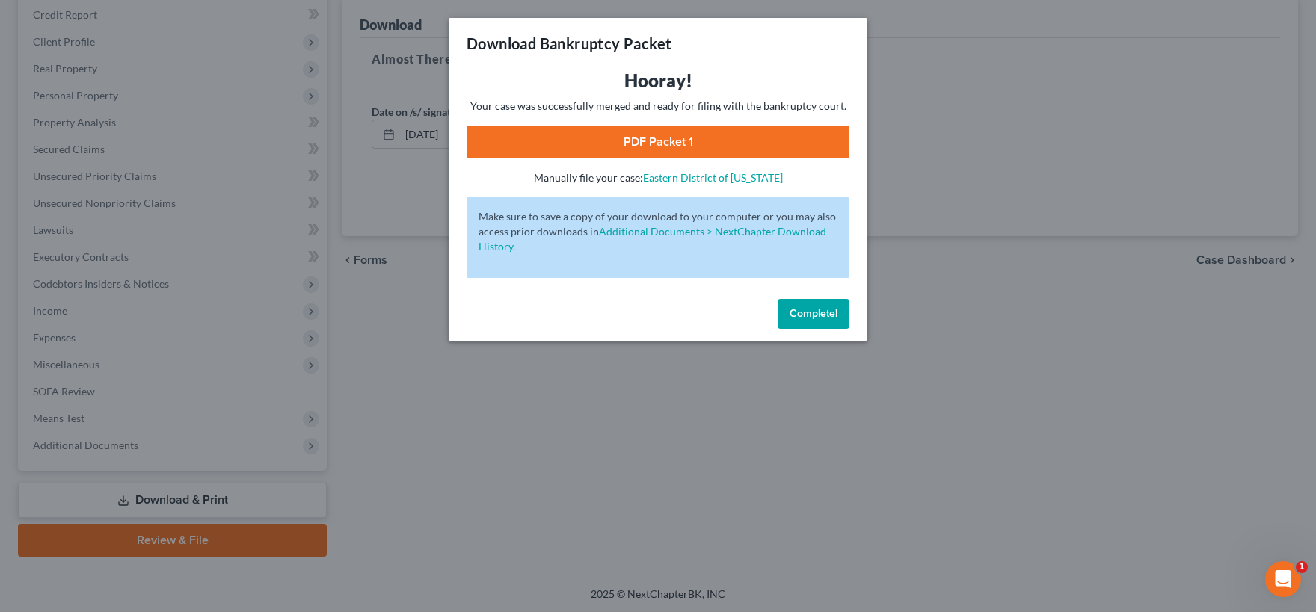
click at [653, 148] on link "PDF Packet 1" at bounding box center [658, 142] width 383 height 33
drag, startPoint x: 812, startPoint y: 322, endPoint x: 771, endPoint y: 317, distance: 41.4
click at [811, 321] on button "Complete!" at bounding box center [814, 314] width 72 height 30
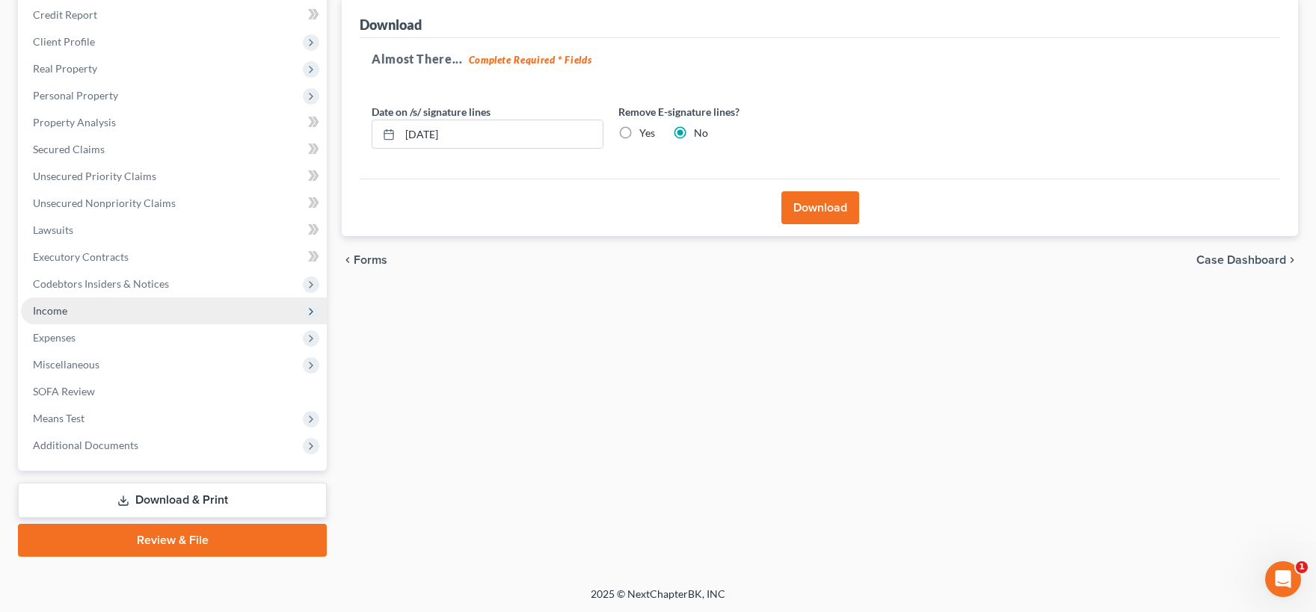
click at [84, 312] on span "Income" at bounding box center [174, 311] width 306 height 27
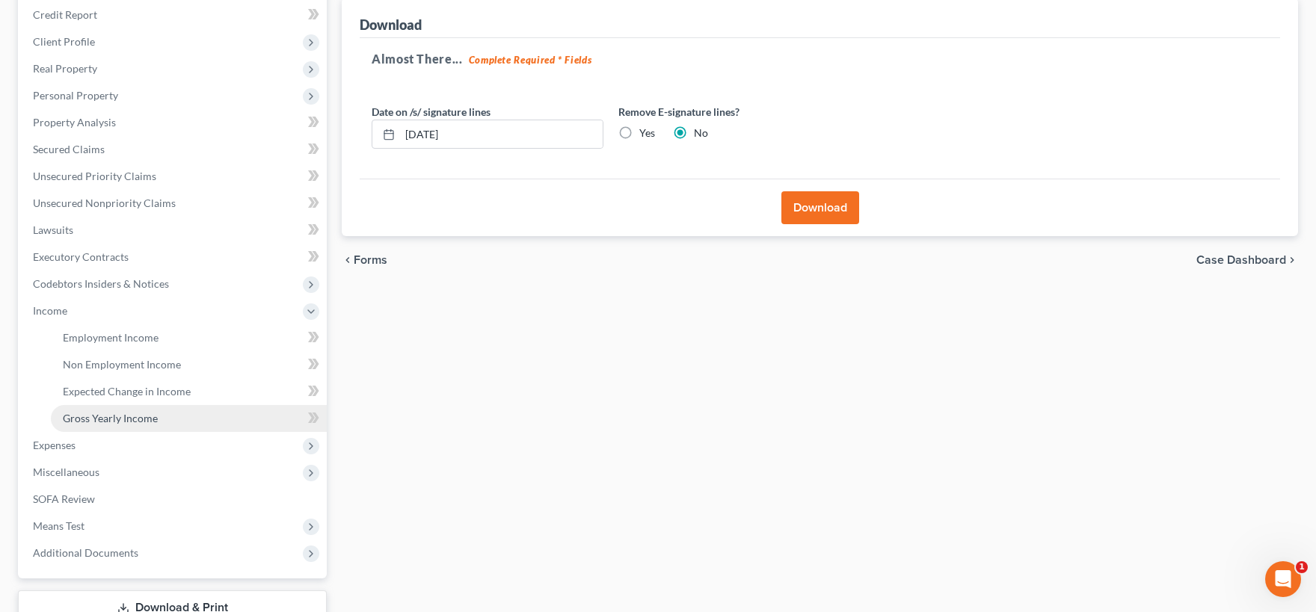
click at [136, 419] on span "Gross Yearly Income" at bounding box center [110, 418] width 95 height 13
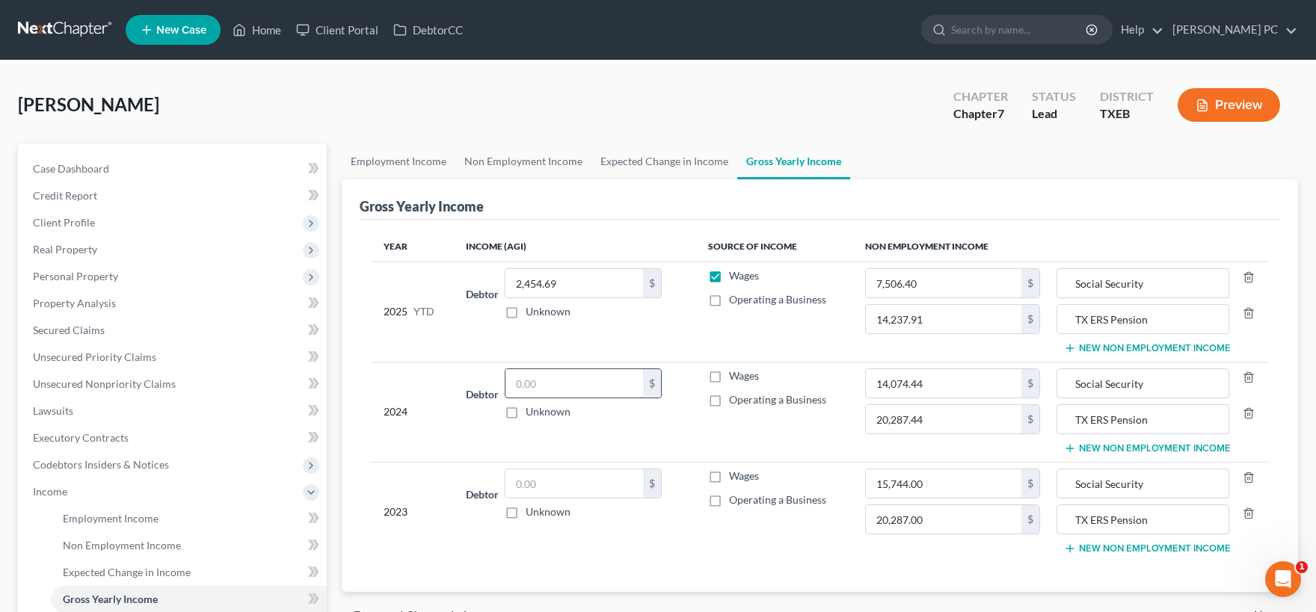
click at [621, 382] on input "text" at bounding box center [574, 383] width 138 height 28
type input "0.00"
click at [729, 376] on label "Wages" at bounding box center [744, 376] width 30 height 15
click at [735, 376] on input "Wages" at bounding box center [740, 374] width 10 height 10
checkbox input "true"
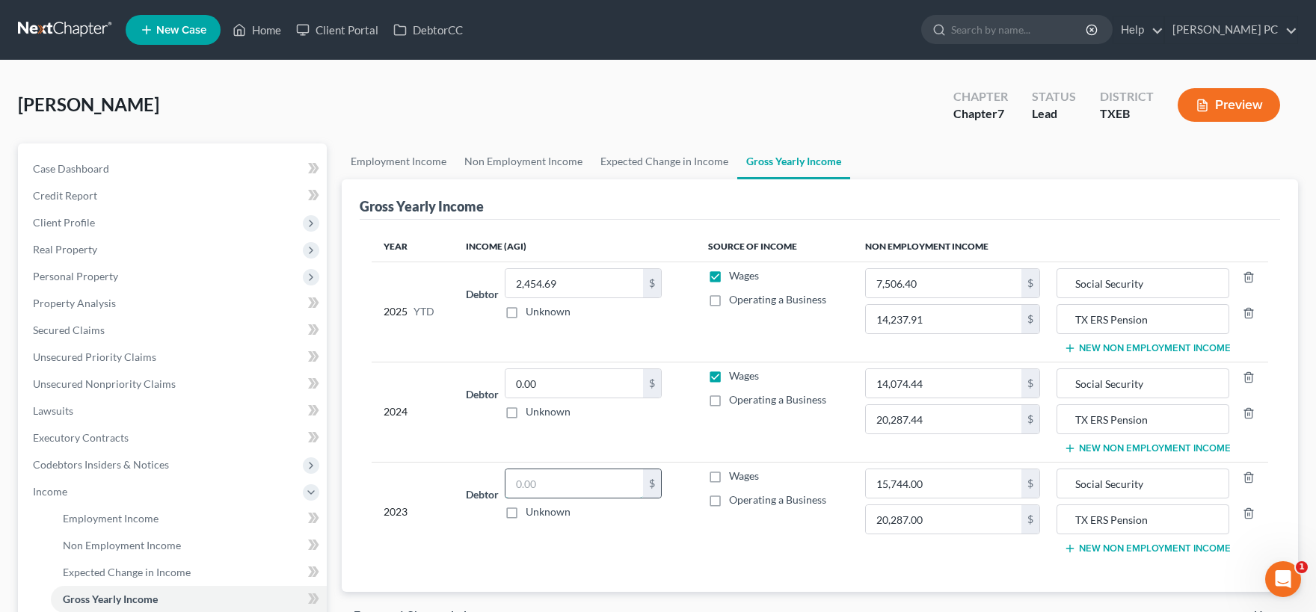
click at [533, 487] on input "text" at bounding box center [574, 484] width 138 height 28
type input "0.00"
click at [729, 475] on label "Wages" at bounding box center [744, 476] width 30 height 15
click at [735, 475] on input "Wages" at bounding box center [740, 474] width 10 height 10
checkbox input "true"
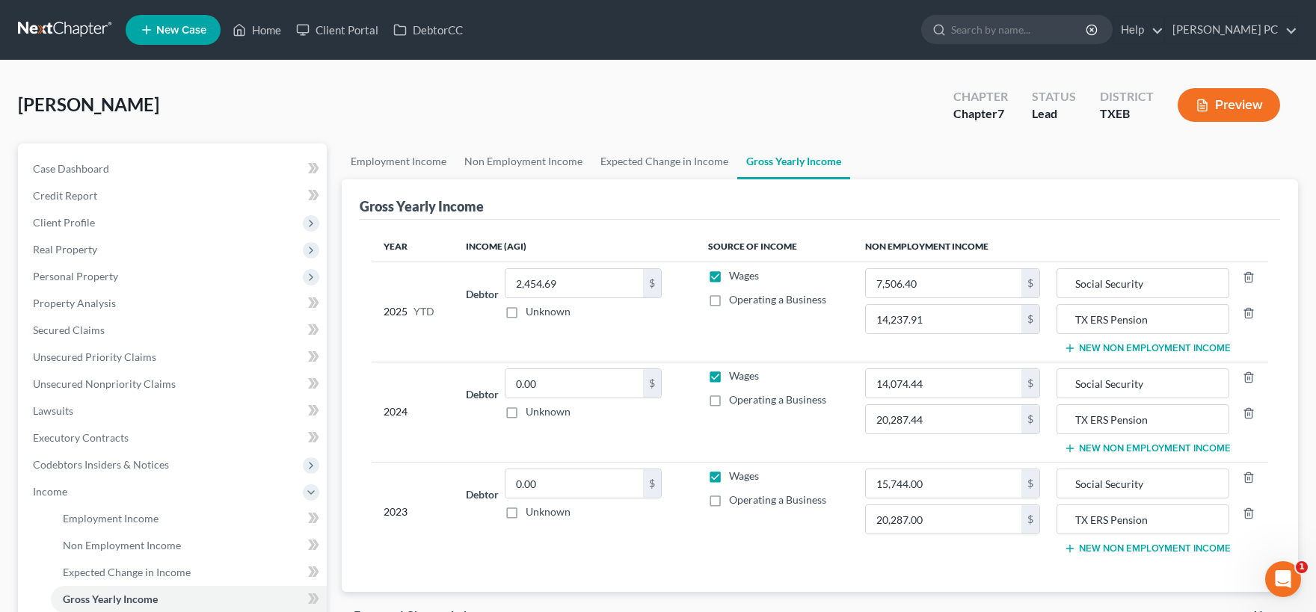
click at [729, 377] on label "Wages" at bounding box center [744, 376] width 30 height 15
click at [735, 377] on input "Wages" at bounding box center [740, 374] width 10 height 10
checkbox input "false"
click at [729, 476] on label "Wages" at bounding box center [744, 476] width 30 height 15
click at [735, 476] on input "Wages" at bounding box center [740, 474] width 10 height 10
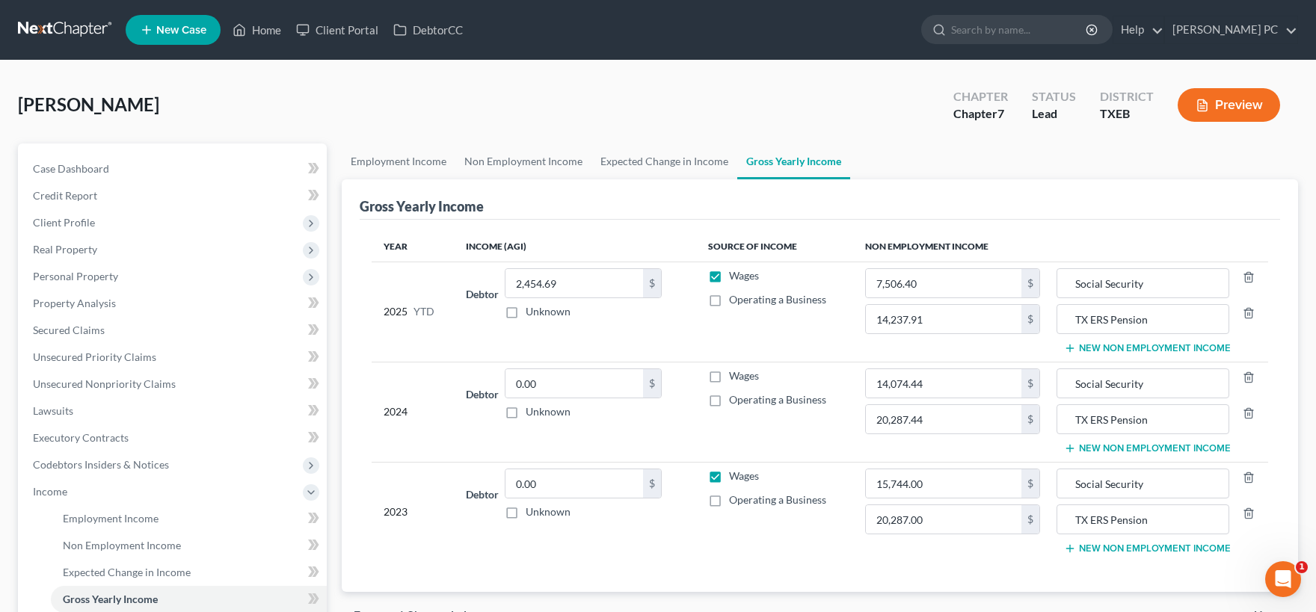
checkbox input "false"
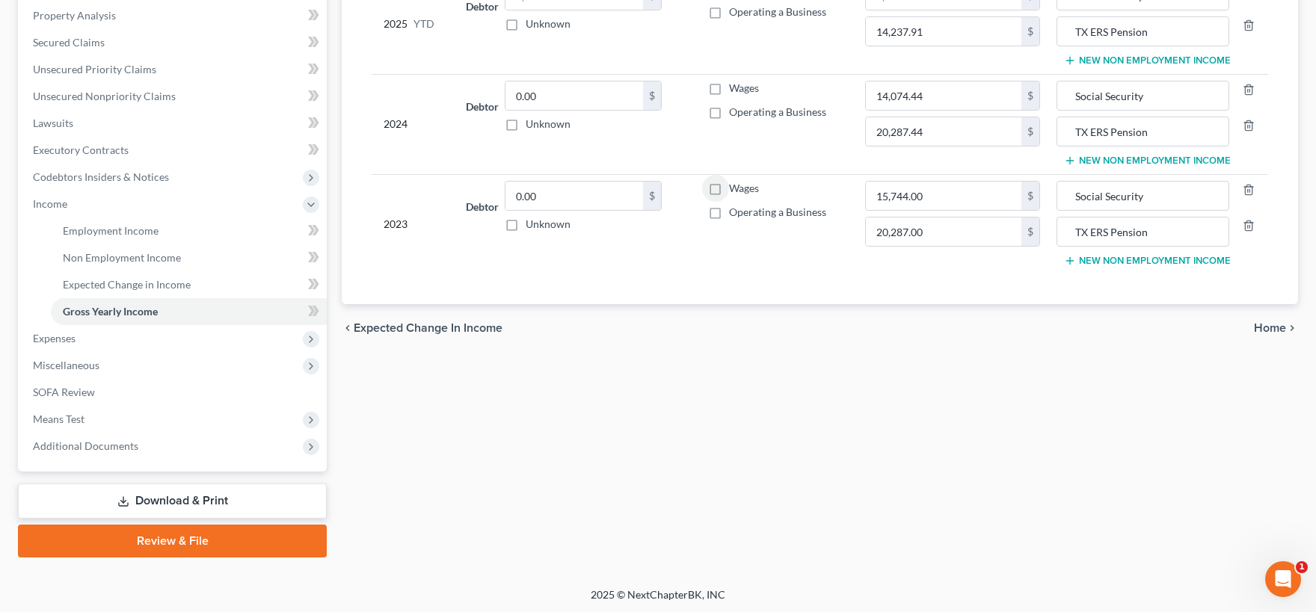
click at [1266, 324] on span "Home" at bounding box center [1270, 328] width 32 height 12
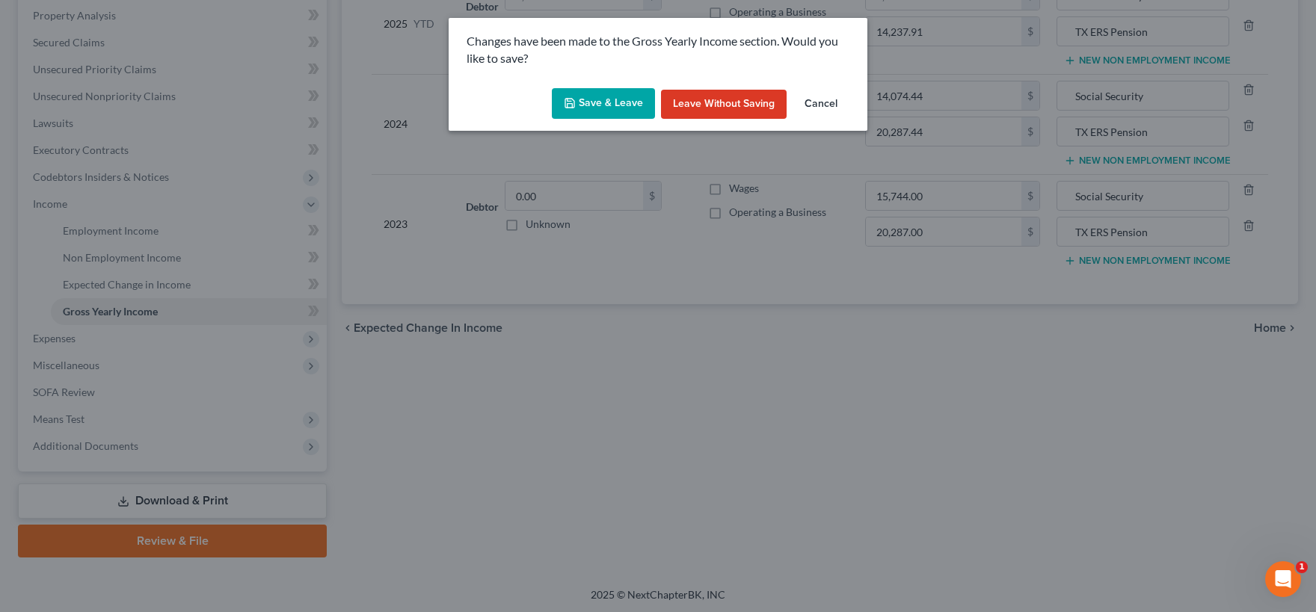
click at [638, 104] on button "Save & Leave" at bounding box center [603, 103] width 103 height 31
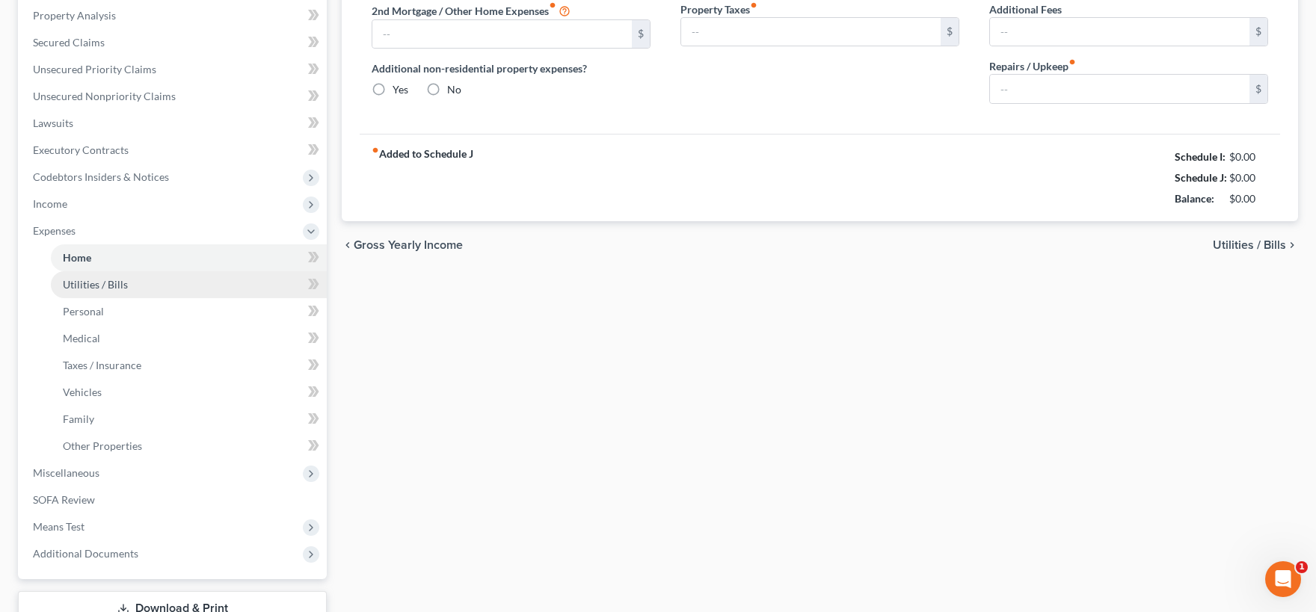
type input "800.00"
type input "0.00"
radio input "true"
type input "10.00"
type input "0.00"
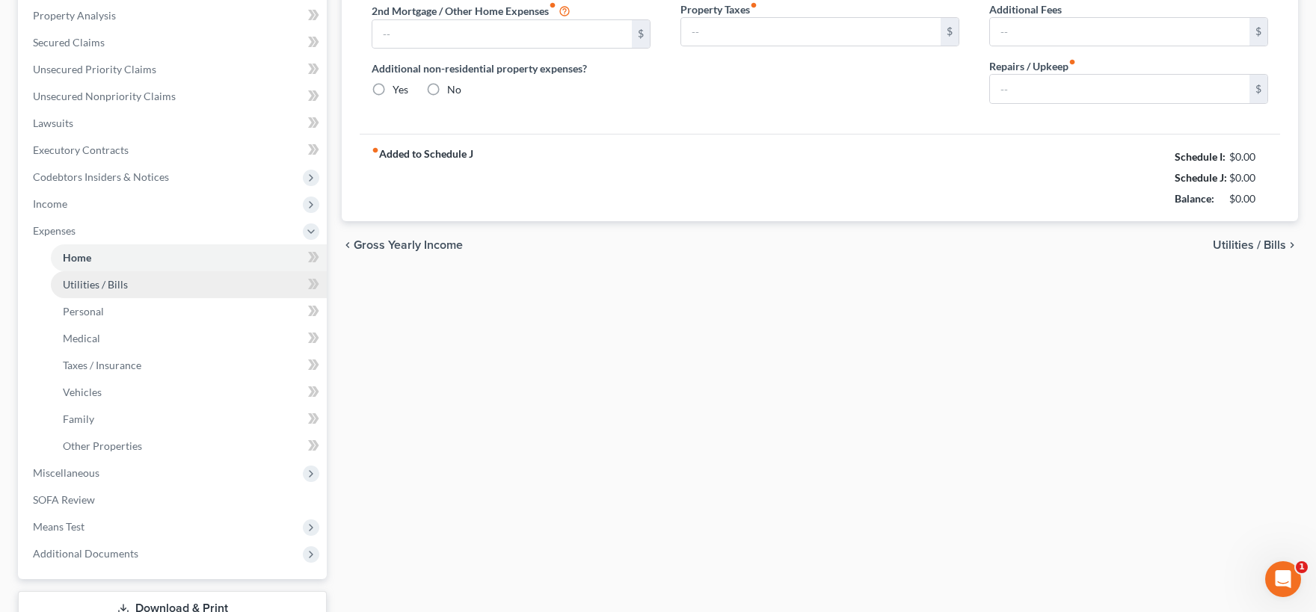
type input "0.00"
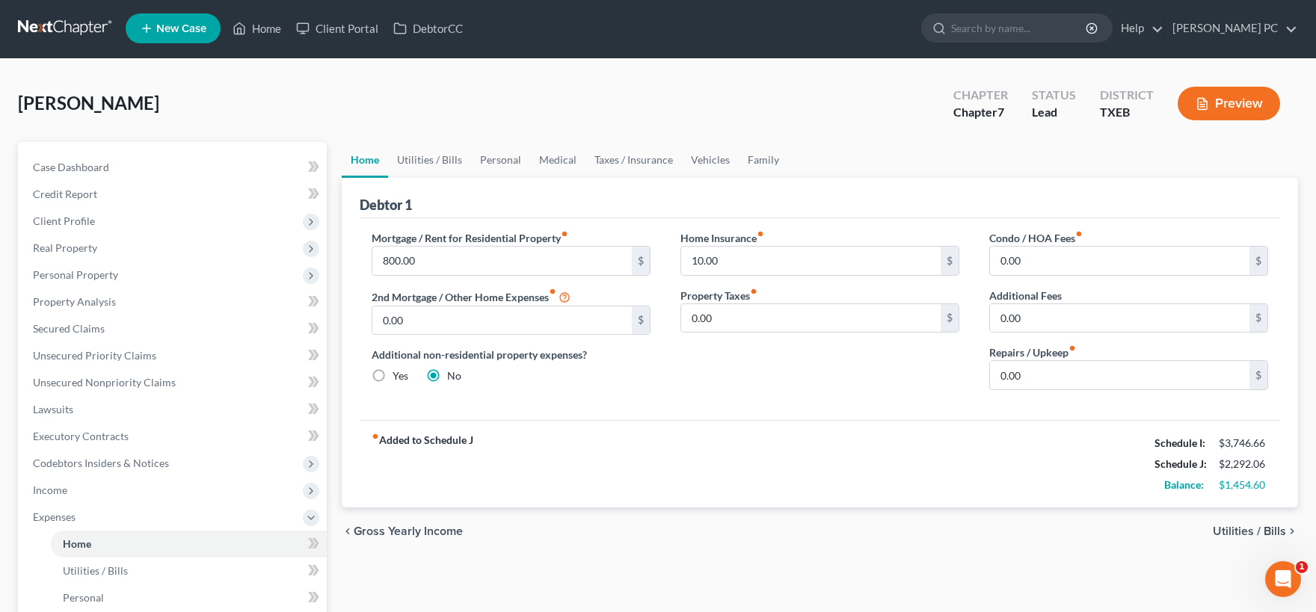
scroll to position [369, 0]
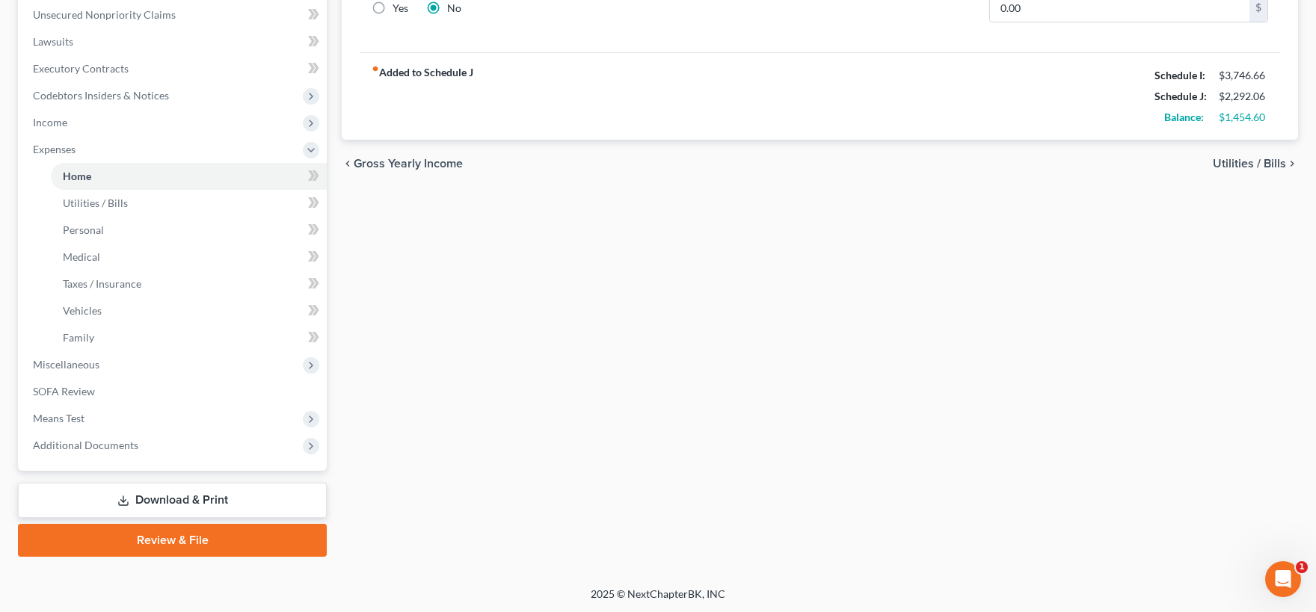
click at [199, 498] on link "Download & Print" at bounding box center [172, 500] width 309 height 35
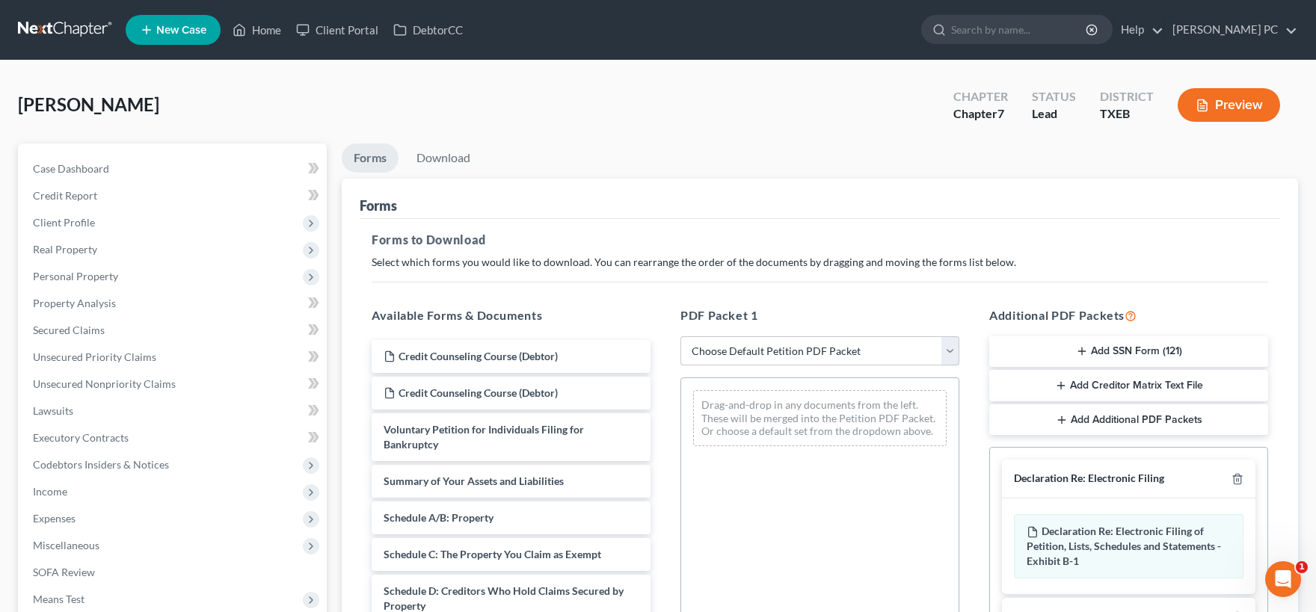
click at [680, 336] on select "Choose Default Petition PDF Packet Complete Bankruptcy Petition (all forms and …" at bounding box center [819, 351] width 279 height 30
select select "0"
click option "Complete Bankruptcy Petition (all forms and schedules)" at bounding box center [0, 0] width 0 height 0
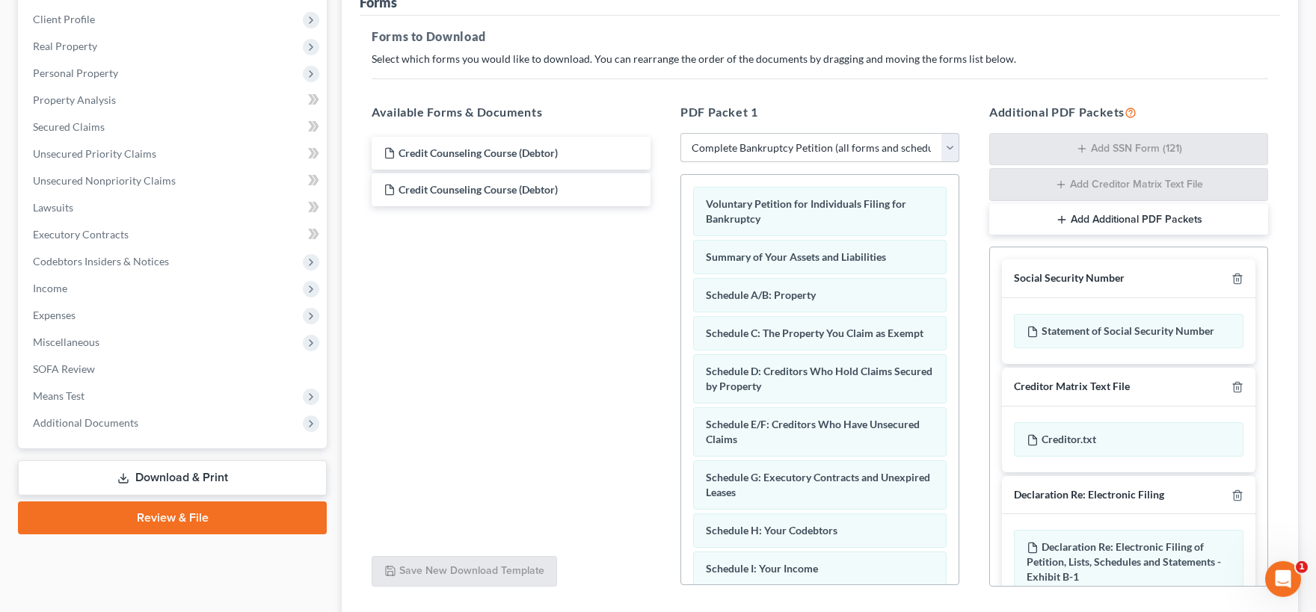
scroll to position [247, 0]
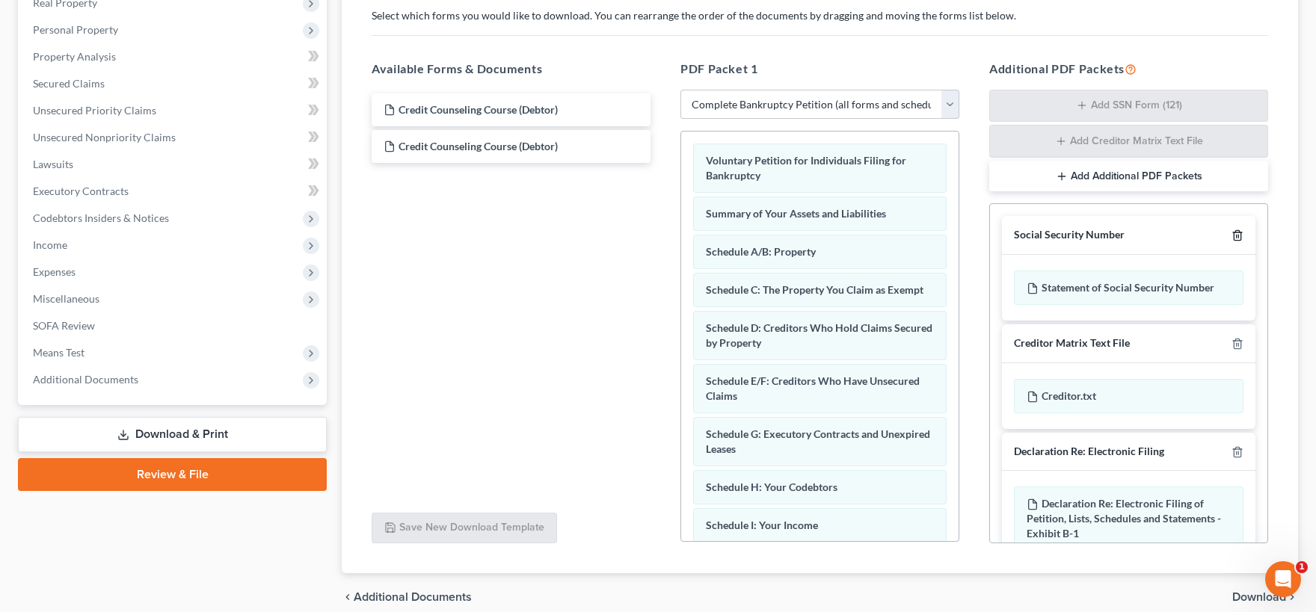
click at [1238, 233] on icon "button" at bounding box center [1237, 236] width 12 height 12
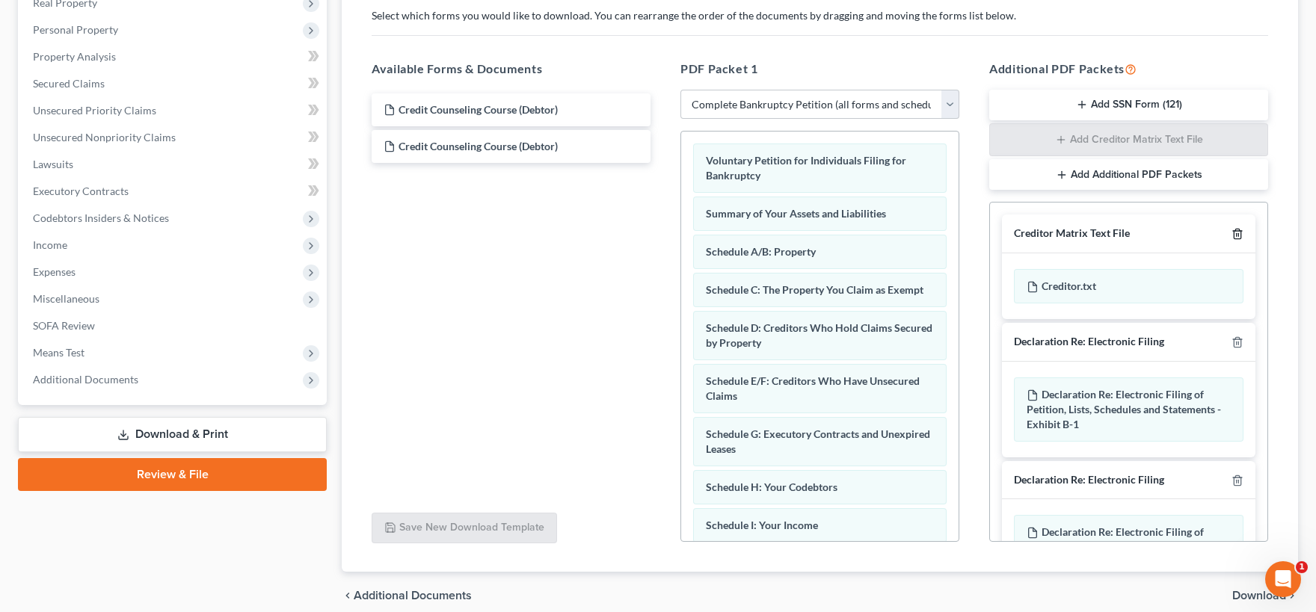
click at [1240, 232] on icon "button" at bounding box center [1237, 234] width 12 height 12
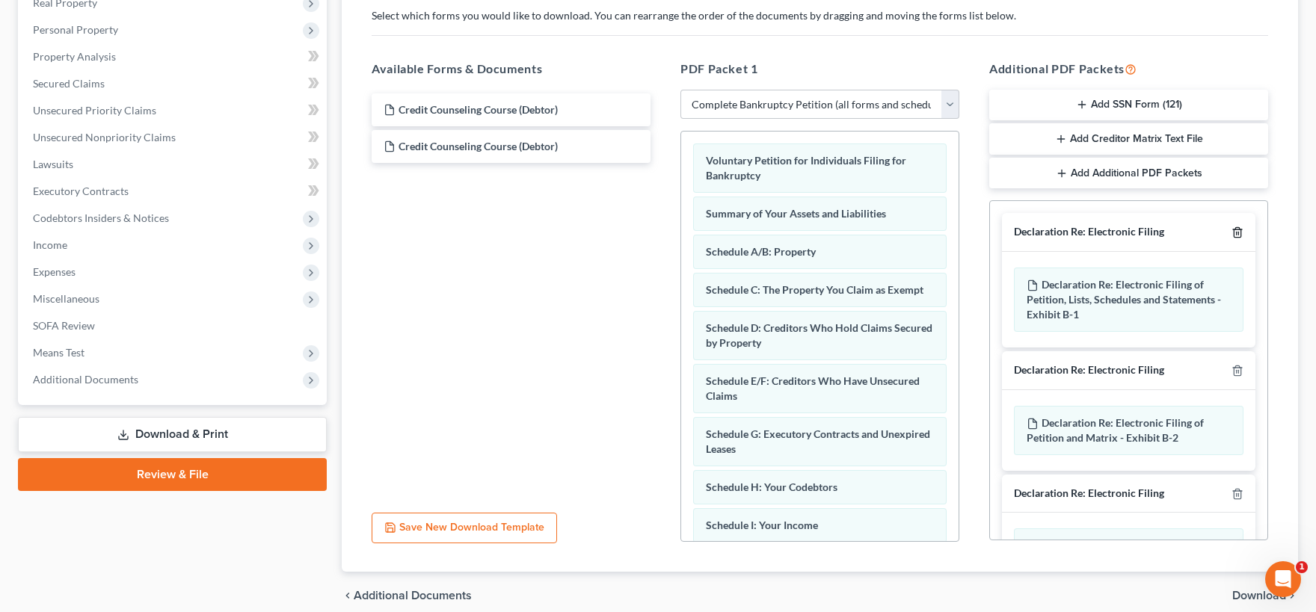
click at [1238, 227] on icon "button" at bounding box center [1237, 233] width 12 height 12
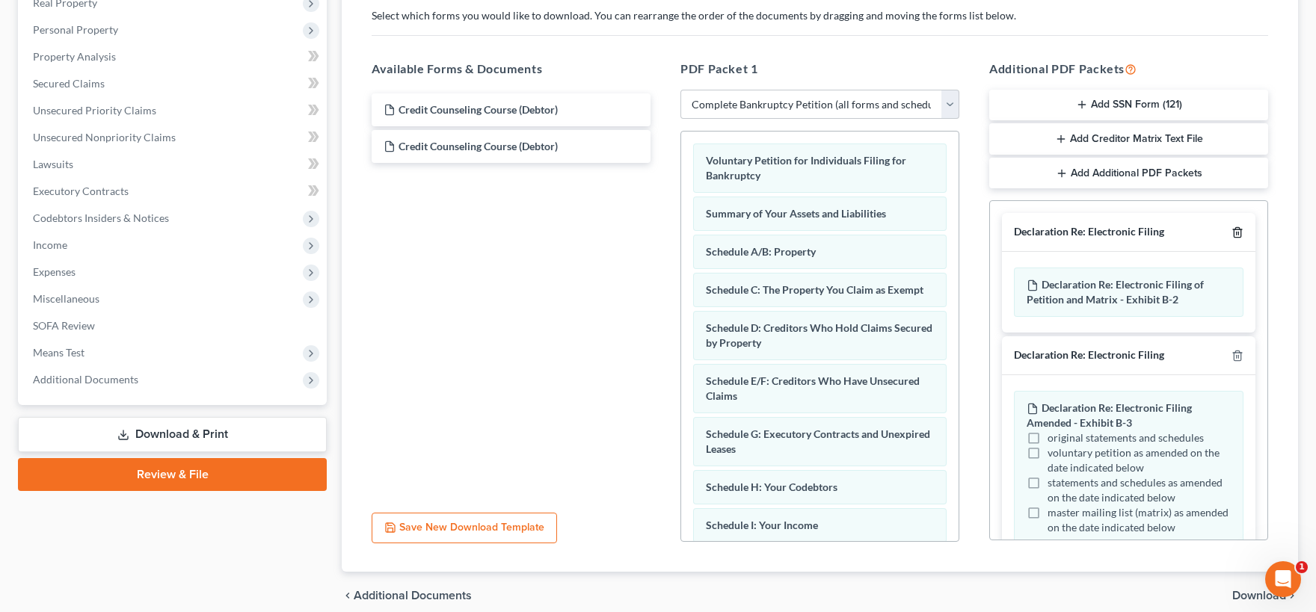
click at [1237, 230] on icon "button" at bounding box center [1237, 233] width 12 height 12
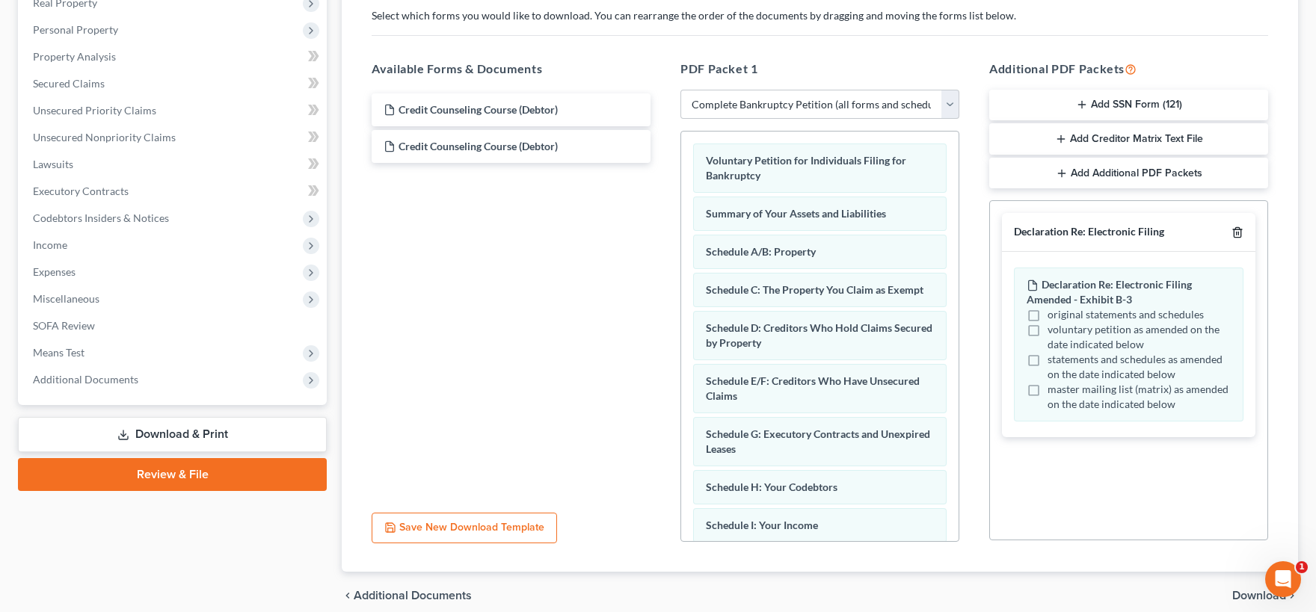
click at [1234, 233] on icon "button" at bounding box center [1237, 233] width 7 height 10
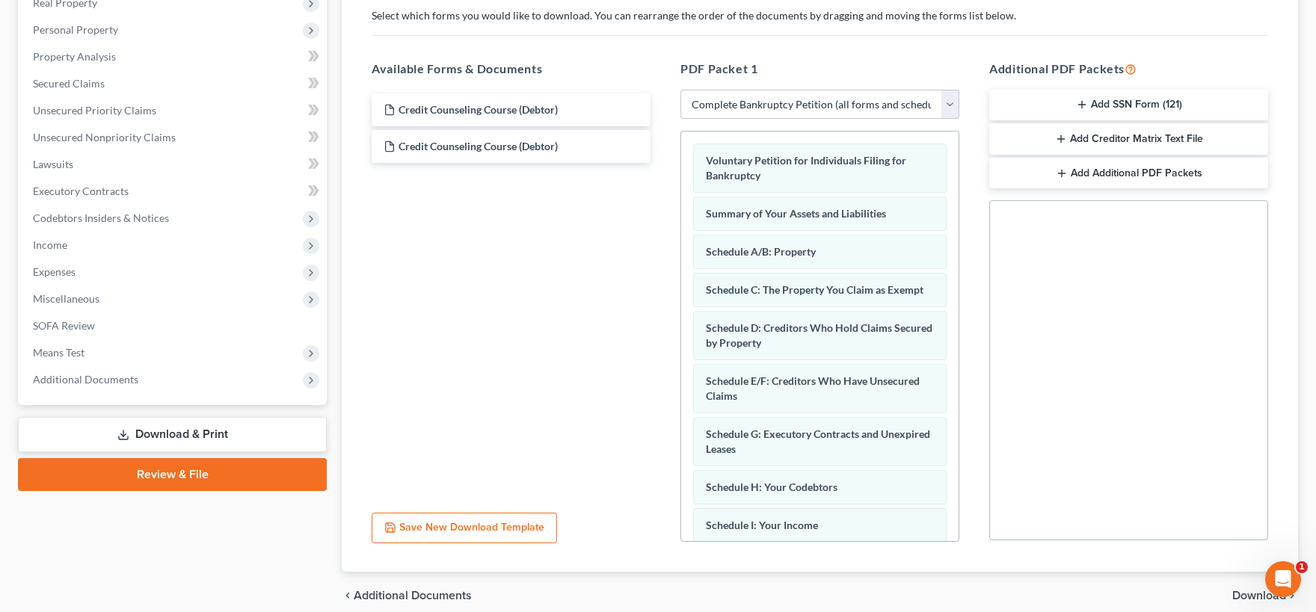
scroll to position [310, 0]
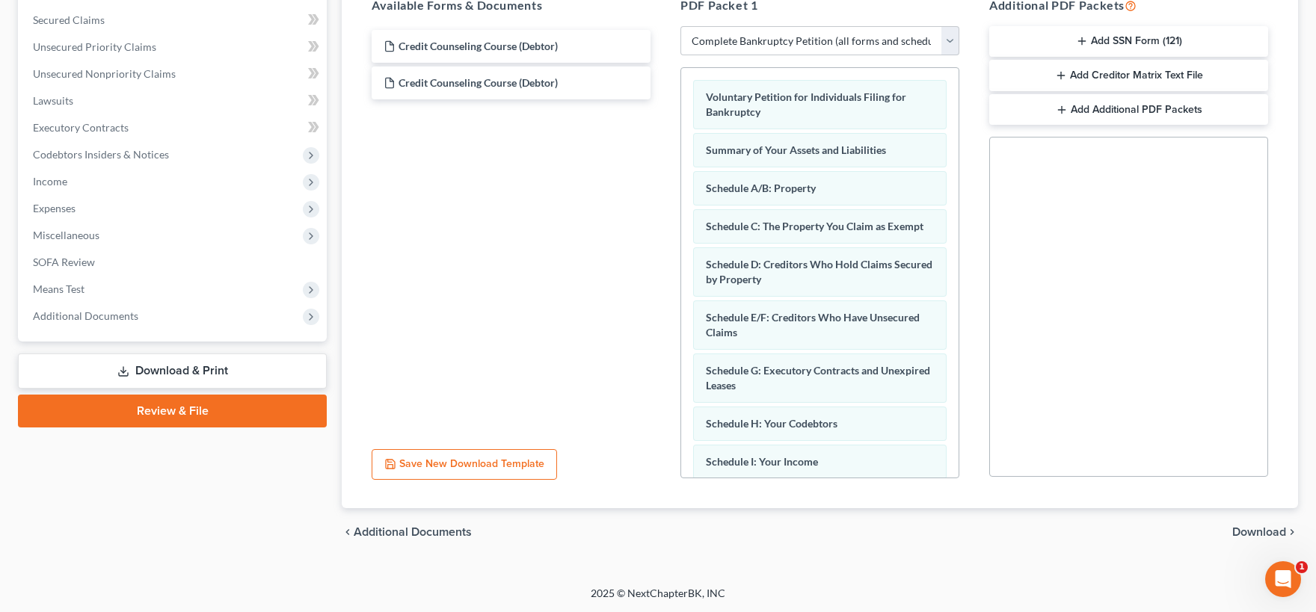
drag, startPoint x: 1253, startPoint y: 514, endPoint x: 1259, endPoint y: 536, distance: 23.2
click at [1259, 529] on ui-view "Forms Download Forms Forms to Download Select which forms you would like to dow…" at bounding box center [820, 195] width 956 height 724
click at [1261, 532] on span "Download" at bounding box center [1259, 532] width 54 height 12
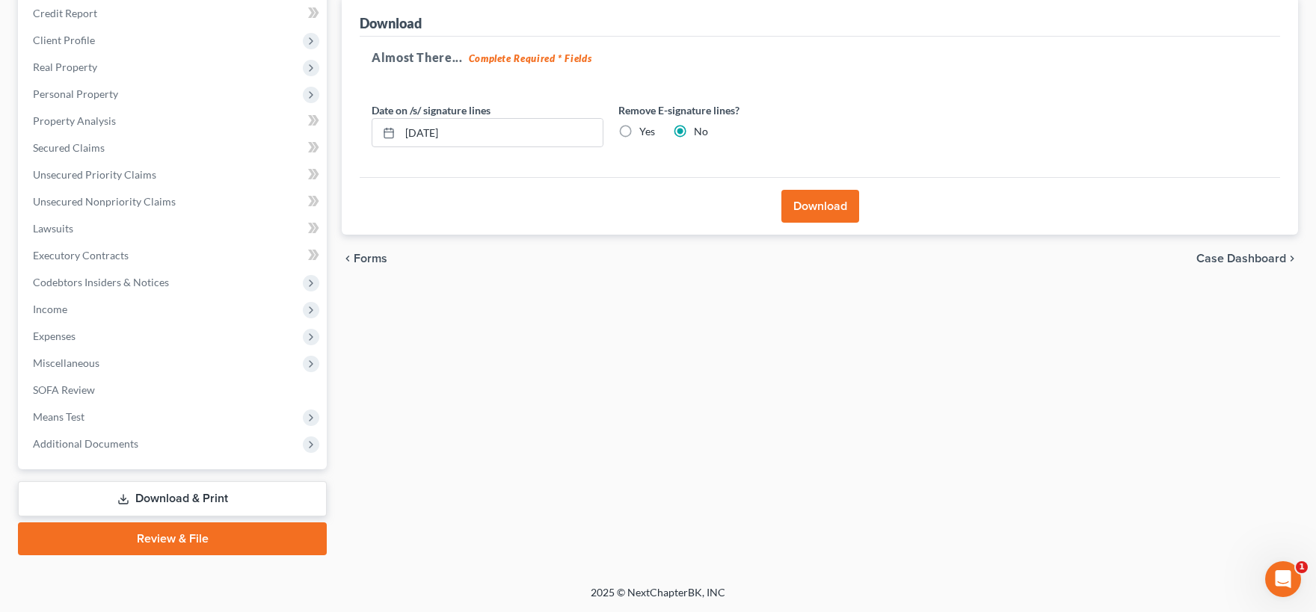
scroll to position [181, 0]
click at [807, 204] on button "Download" at bounding box center [820, 207] width 78 height 33
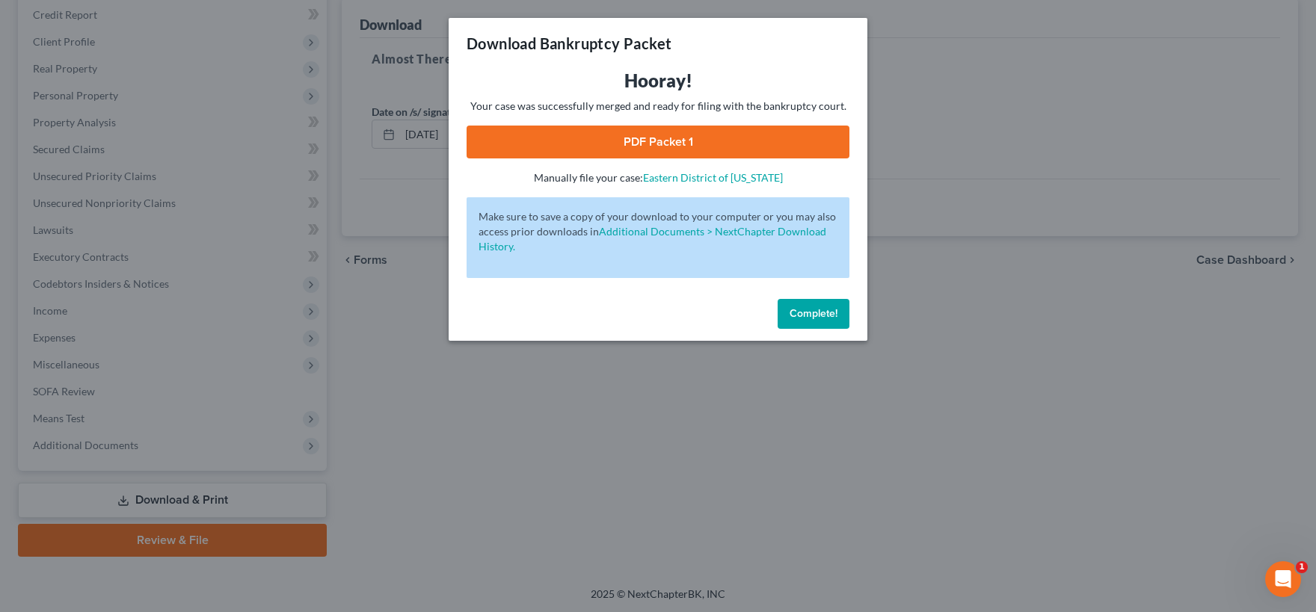
click at [639, 138] on link "PDF Packet 1" at bounding box center [658, 142] width 383 height 33
drag, startPoint x: 817, startPoint y: 310, endPoint x: 704, endPoint y: 289, distance: 115.6
click at [816, 310] on span "Complete!" at bounding box center [814, 313] width 48 height 13
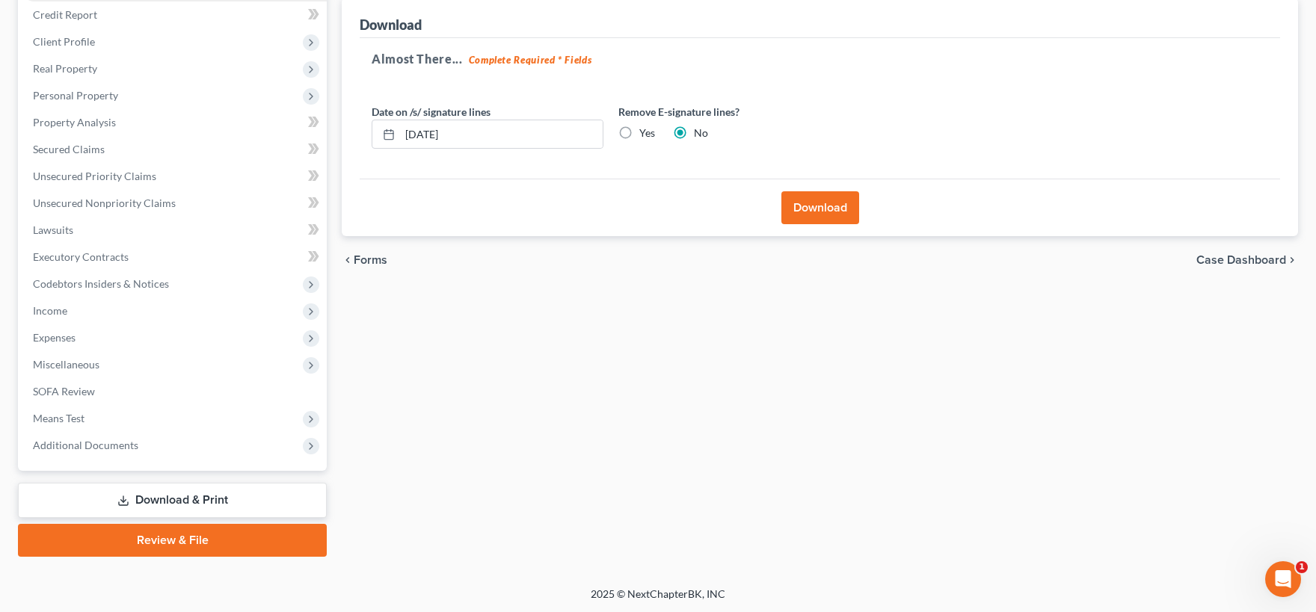
scroll to position [0, 0]
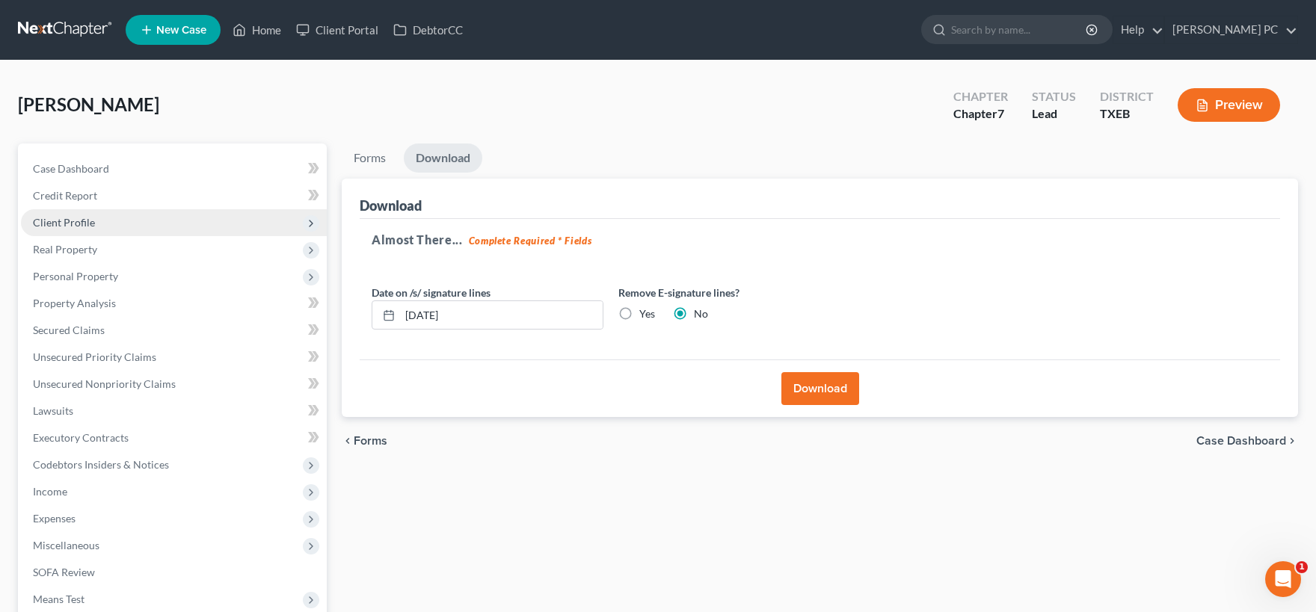
click at [95, 224] on span "Client Profile" at bounding box center [174, 222] width 306 height 27
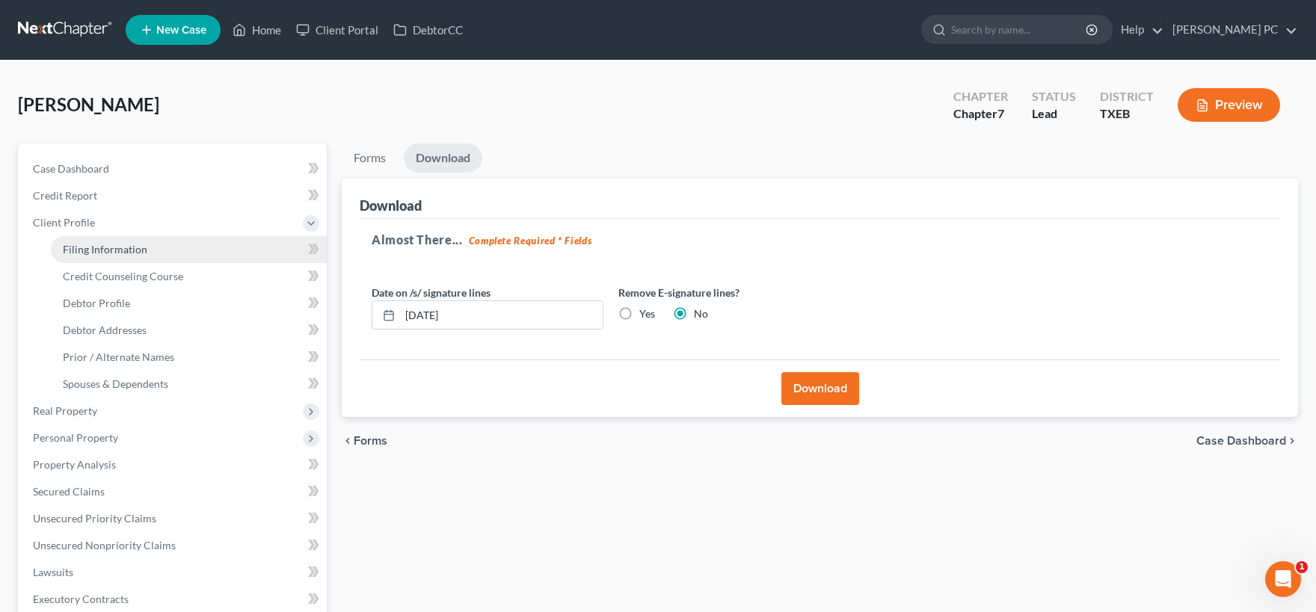
click at [117, 247] on span "Filing Information" at bounding box center [105, 249] width 84 height 13
select select "1"
select select "0"
select select "77"
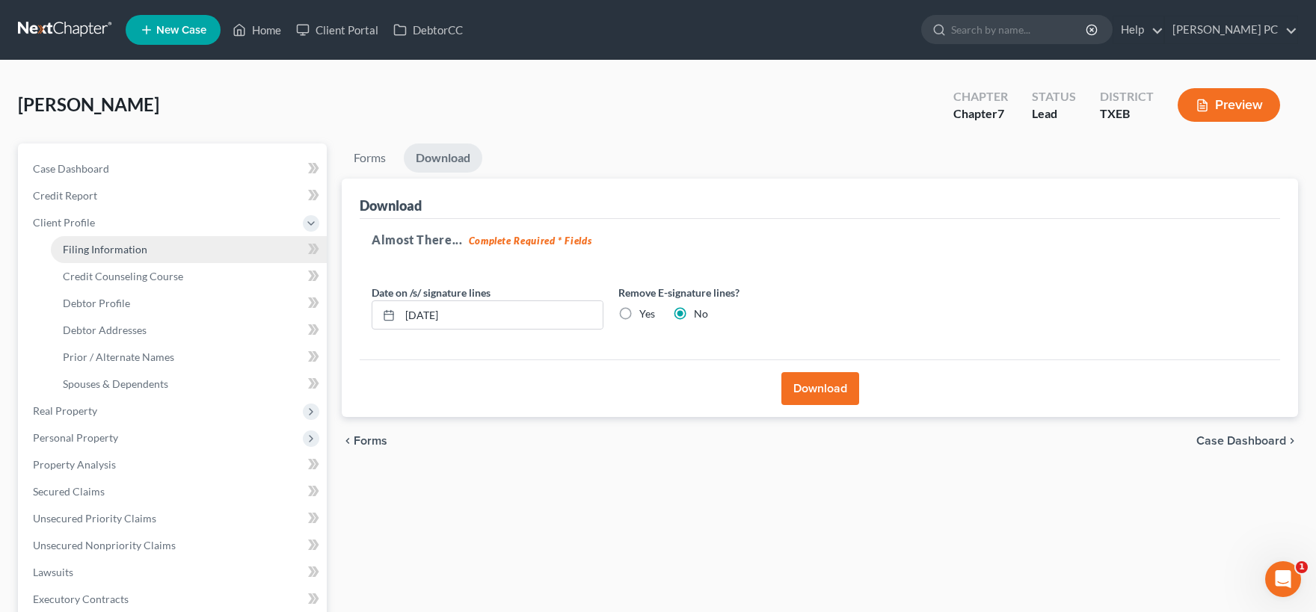
select select "1"
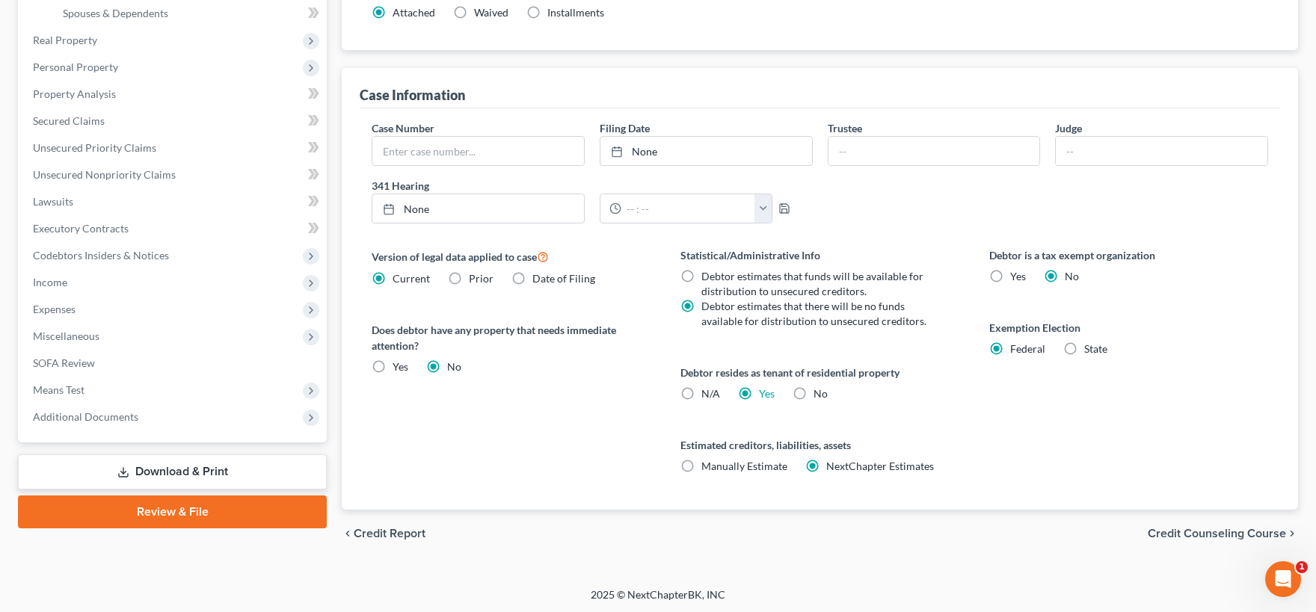
click at [158, 508] on link "Review & File" at bounding box center [172, 512] width 309 height 33
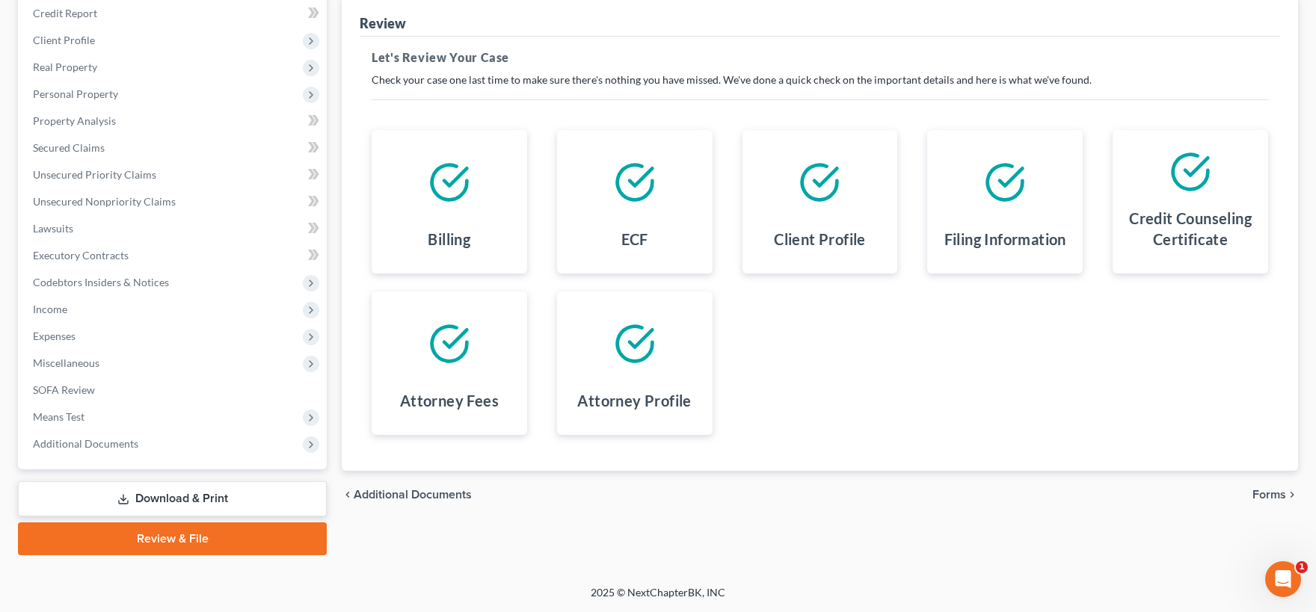
scroll to position [181, 0]
click at [1271, 493] on span "Forms" at bounding box center [1269, 496] width 34 height 12
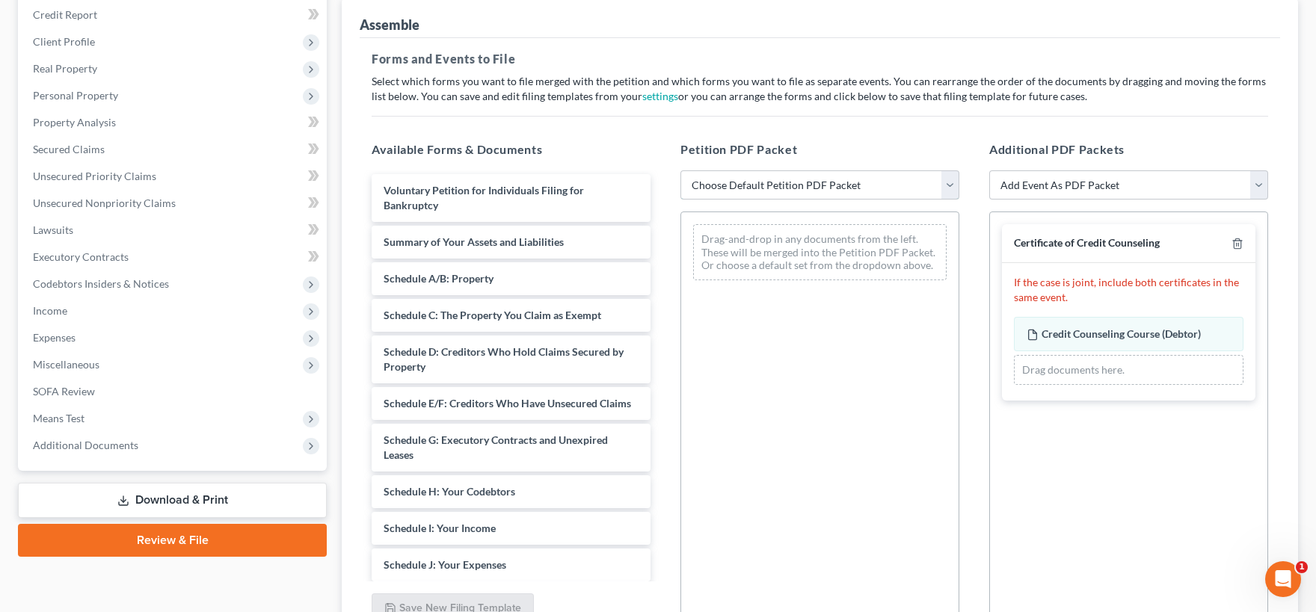
click at [680, 170] on select "Choose Default Petition PDF Packet Emergency Filing (Voluntary Petition and Cre…" at bounding box center [819, 185] width 279 height 30
click option "Choose Default Petition PDF Packet" at bounding box center [0, 0] width 0 height 0
click at [680, 170] on select "Choose Default Petition PDF Packet Emergency Filing (Voluntary Petition and Cre…" at bounding box center [819, 185] width 279 height 30
select select "1"
click option "Chapter 7 Template" at bounding box center [0, 0] width 0 height 0
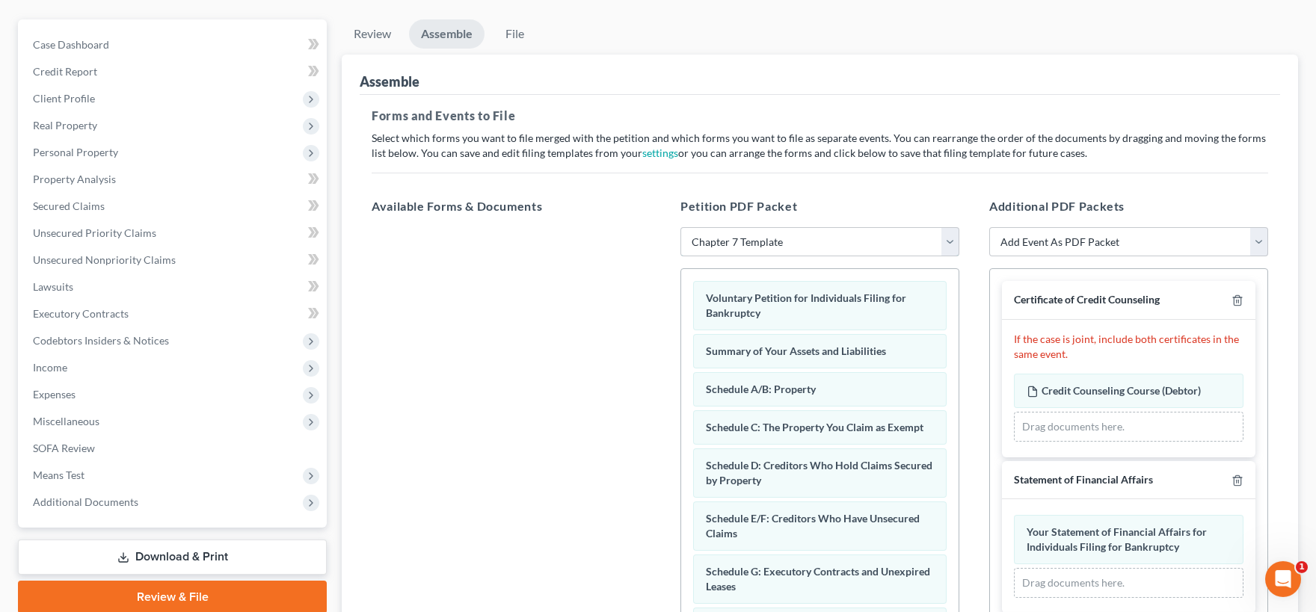
scroll to position [0, 0]
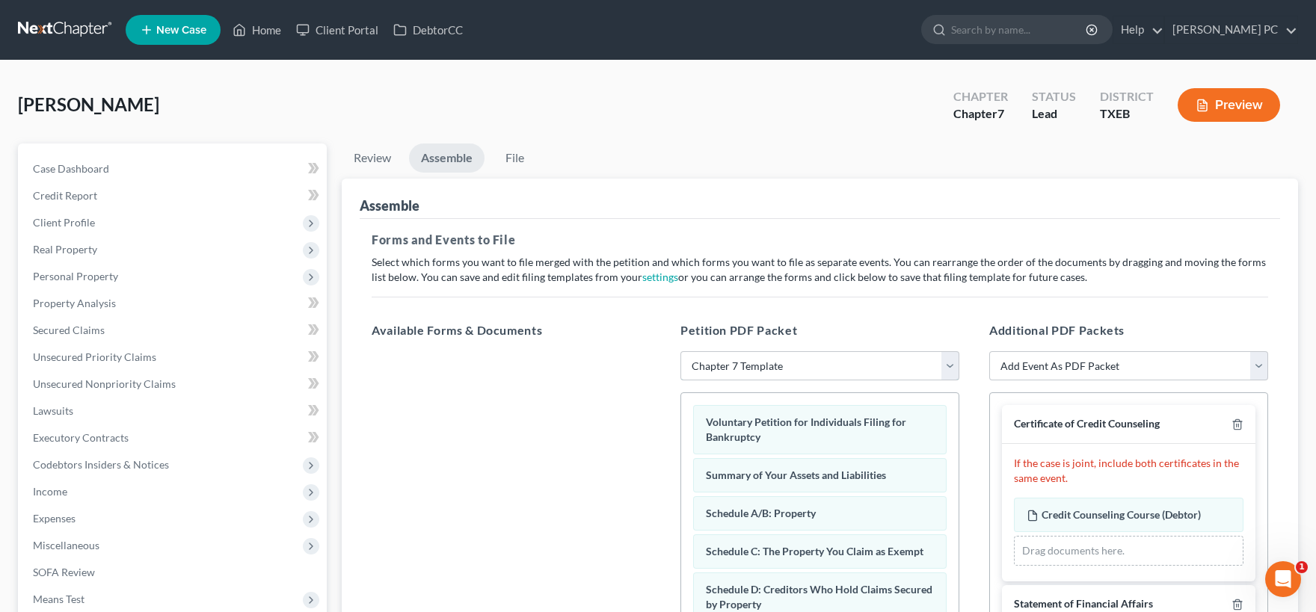
click at [680, 351] on select "Choose Default Petition PDF Packet Emergency Filing (Voluntary Petition and Cre…" at bounding box center [819, 366] width 279 height 30
click option "Choose Default Petition PDF Packet" at bounding box center [0, 0] width 0 height 0
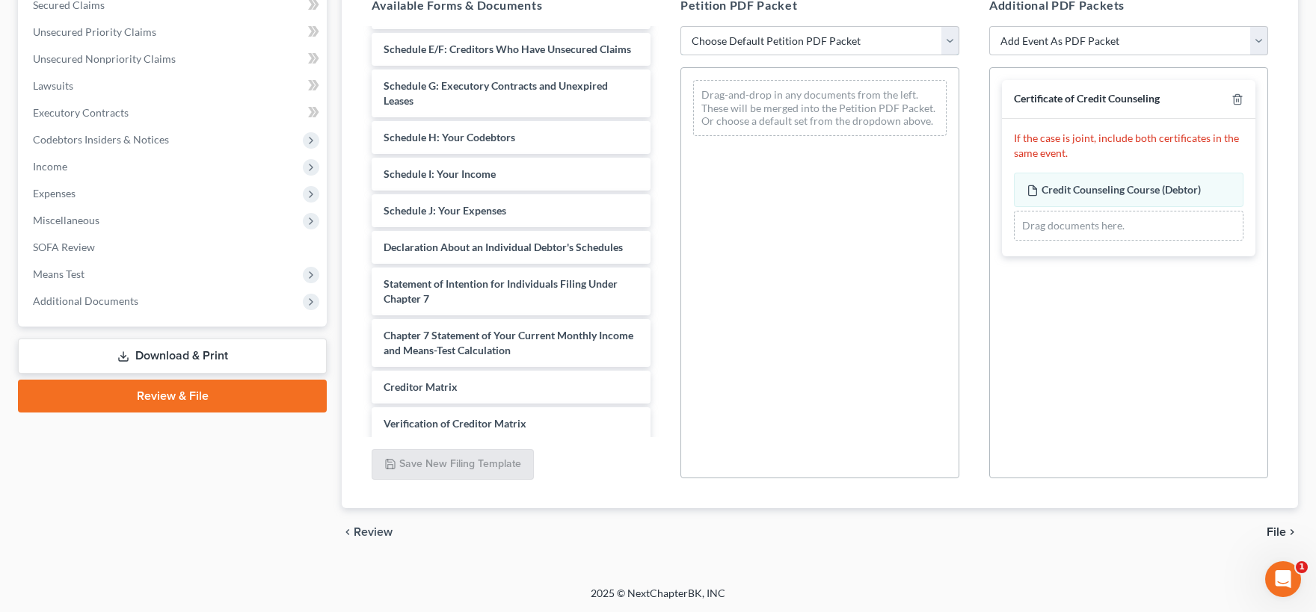
scroll to position [208, 0]
click at [989, 26] on select "Add Event As PDF Packet 20 Largest Unsecured Creditors Amended (CONVERSION) Sch…" at bounding box center [1128, 41] width 279 height 30
click at [1258, 41] on select "Add Event As PDF Packet 20 Largest Unsecured Creditors Amended (CONVERSION) Sch…" at bounding box center [1128, 41] width 279 height 30
click at [680, 26] on select "Choose Default Petition PDF Packet Emergency Filing (Voluntary Petition and Cre…" at bounding box center [819, 41] width 279 height 30
select select "1"
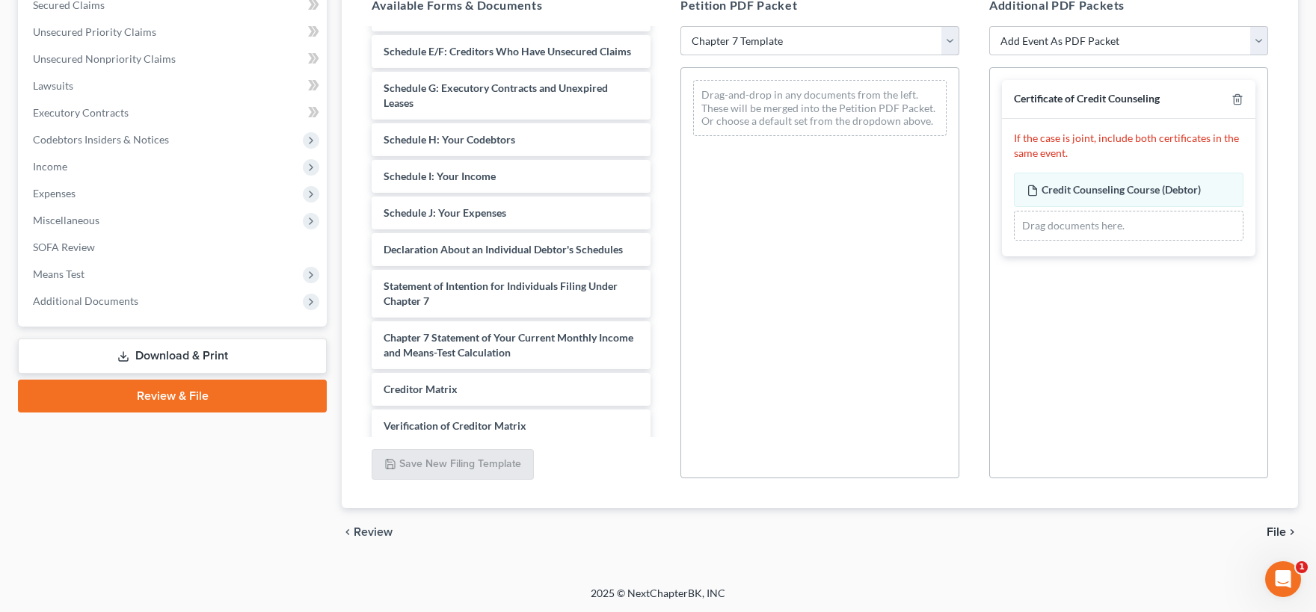
click option "Chapter 7 Template" at bounding box center [0, 0] width 0 height 0
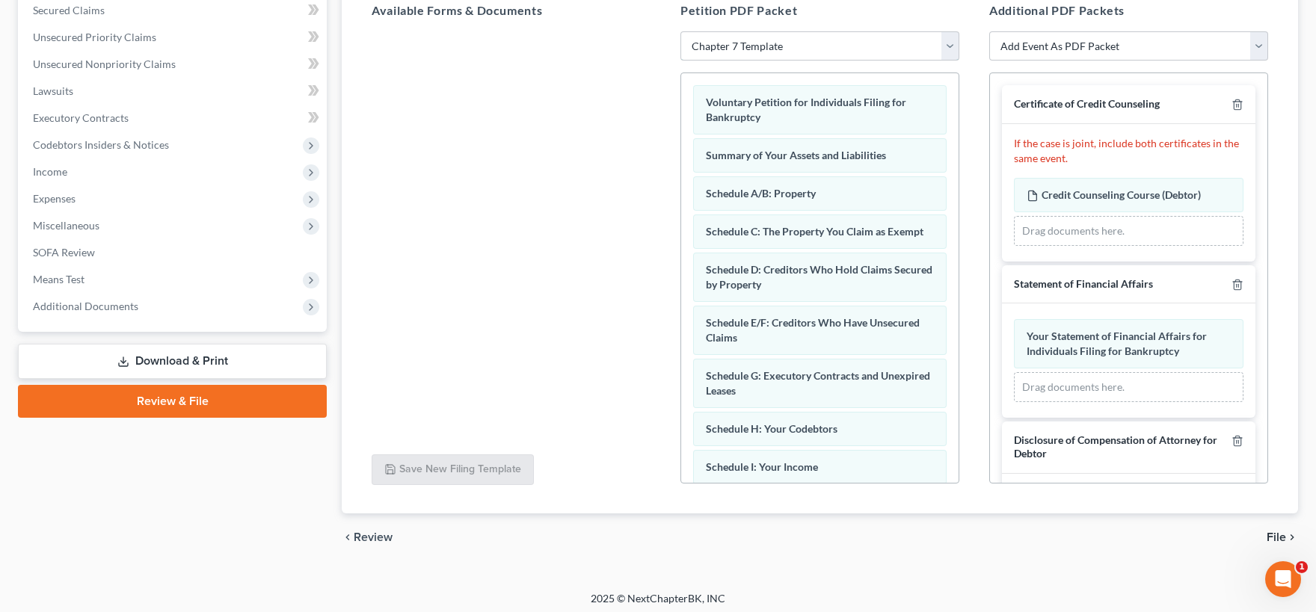
scroll to position [325, 0]
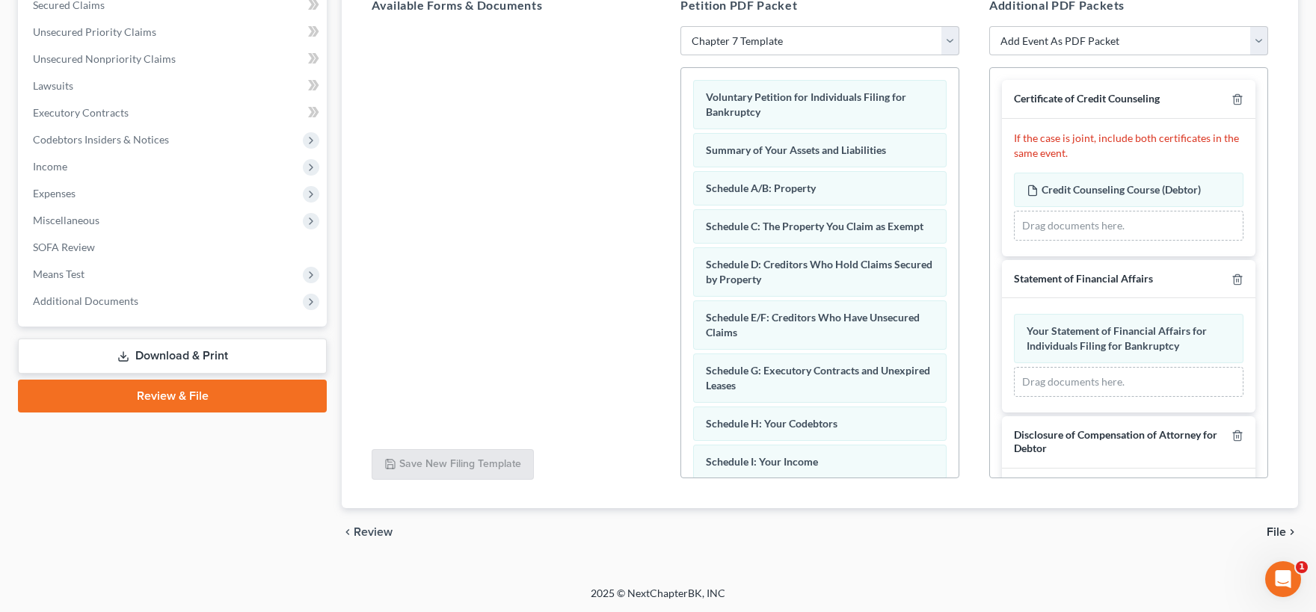
click at [1275, 528] on span "File" at bounding box center [1276, 532] width 19 height 12
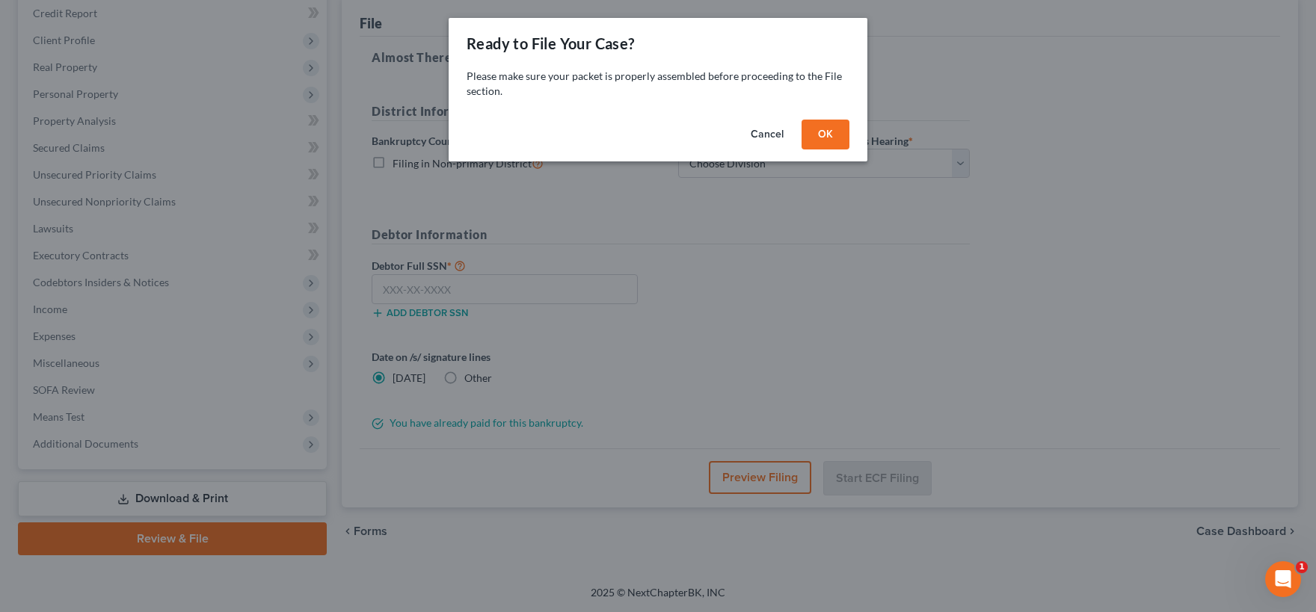
scroll to position [181, 0]
click at [833, 136] on button "OK" at bounding box center [826, 135] width 48 height 30
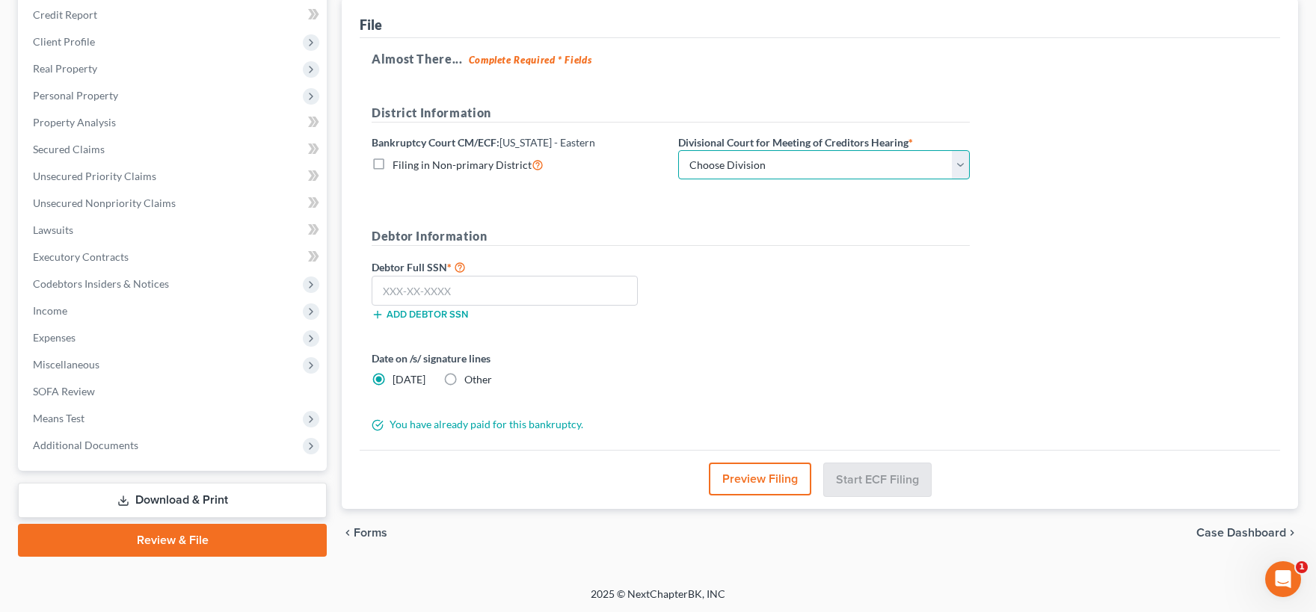
click at [678, 150] on select "Choose Division Beaumont Lufkin [PERSON_NAME] ([GEOGRAPHIC_DATA]) Texarkana [PE…" at bounding box center [824, 165] width 292 height 30
select select "3"
click option "[PERSON_NAME] ([GEOGRAPHIC_DATA])" at bounding box center [0, 0] width 0 height 0
click at [473, 284] on input "text" at bounding box center [505, 291] width 266 height 30
click at [462, 280] on input "text" at bounding box center [505, 291] width 266 height 30
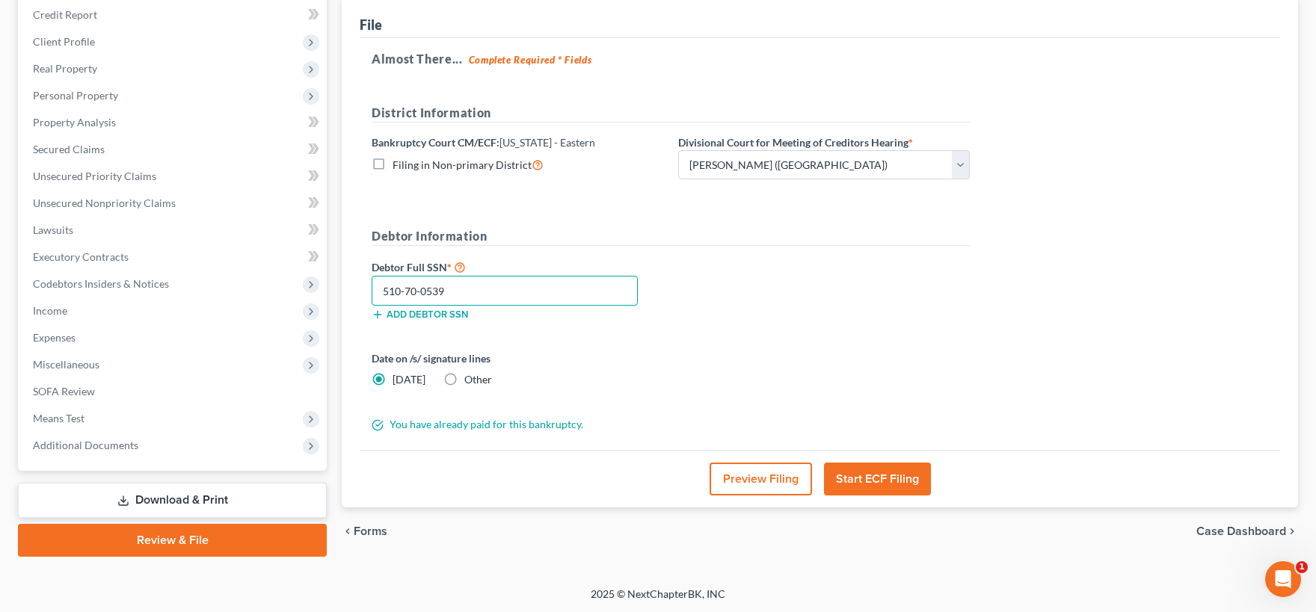
type input "510-70-0539"
click at [862, 477] on button "Start ECF Filing" at bounding box center [877, 479] width 107 height 33
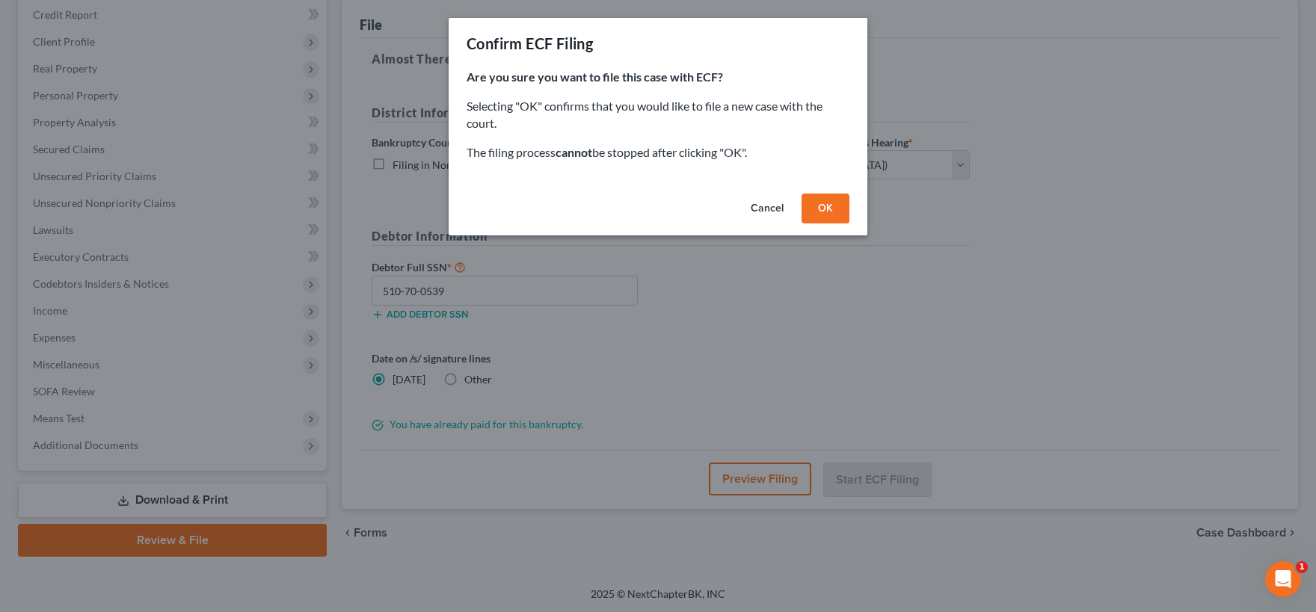
click at [837, 209] on button "OK" at bounding box center [826, 209] width 48 height 30
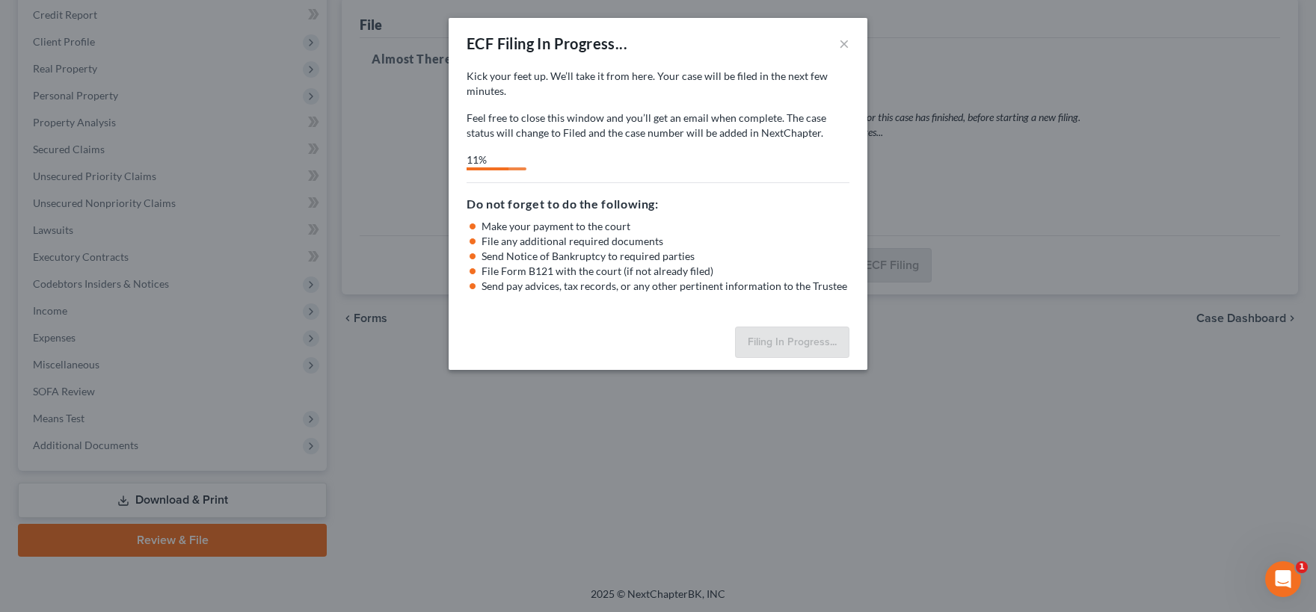
select select "3"
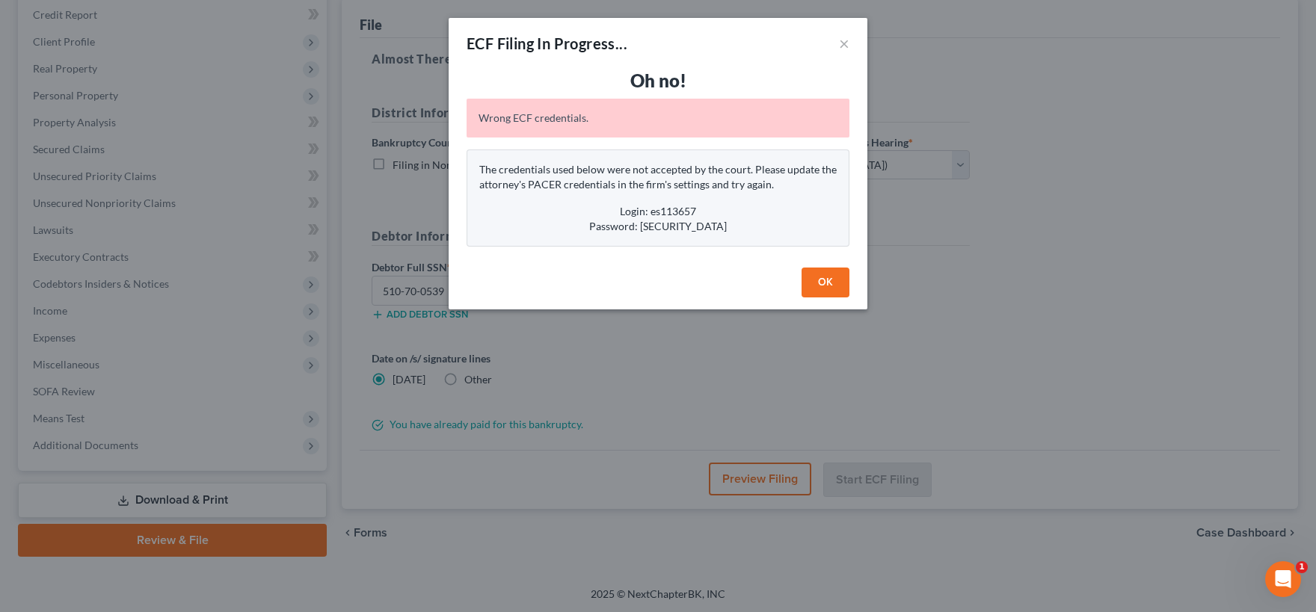
click at [831, 278] on button "OK" at bounding box center [826, 283] width 48 height 30
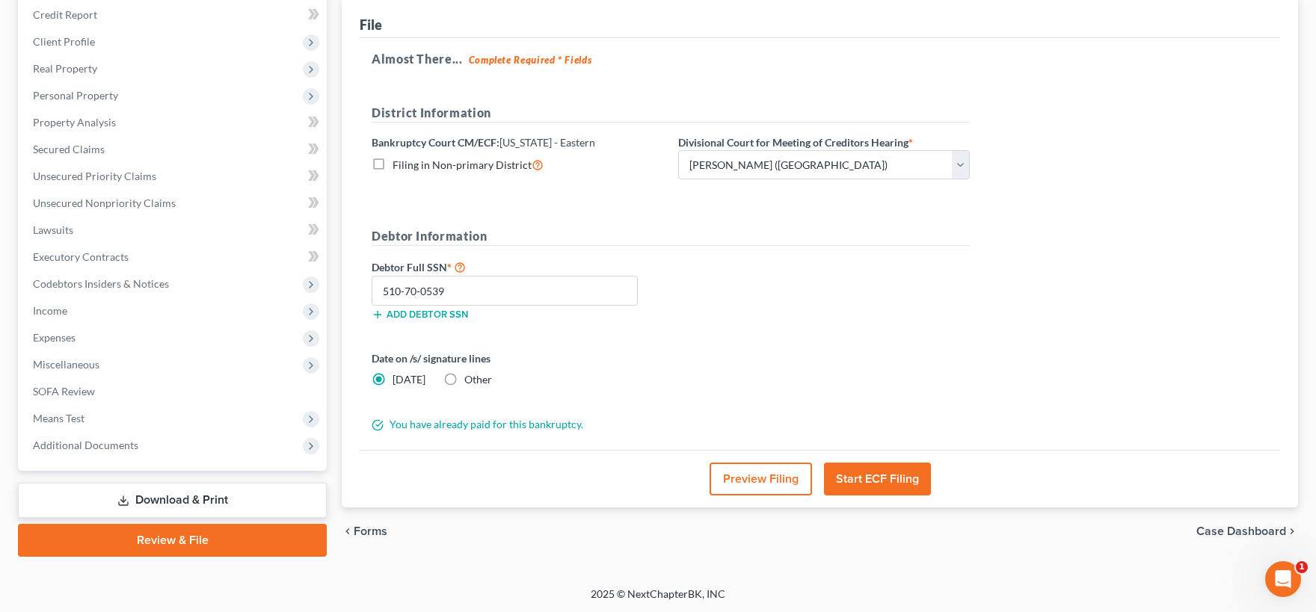
click at [874, 482] on button "Start ECF Filing" at bounding box center [877, 479] width 107 height 33
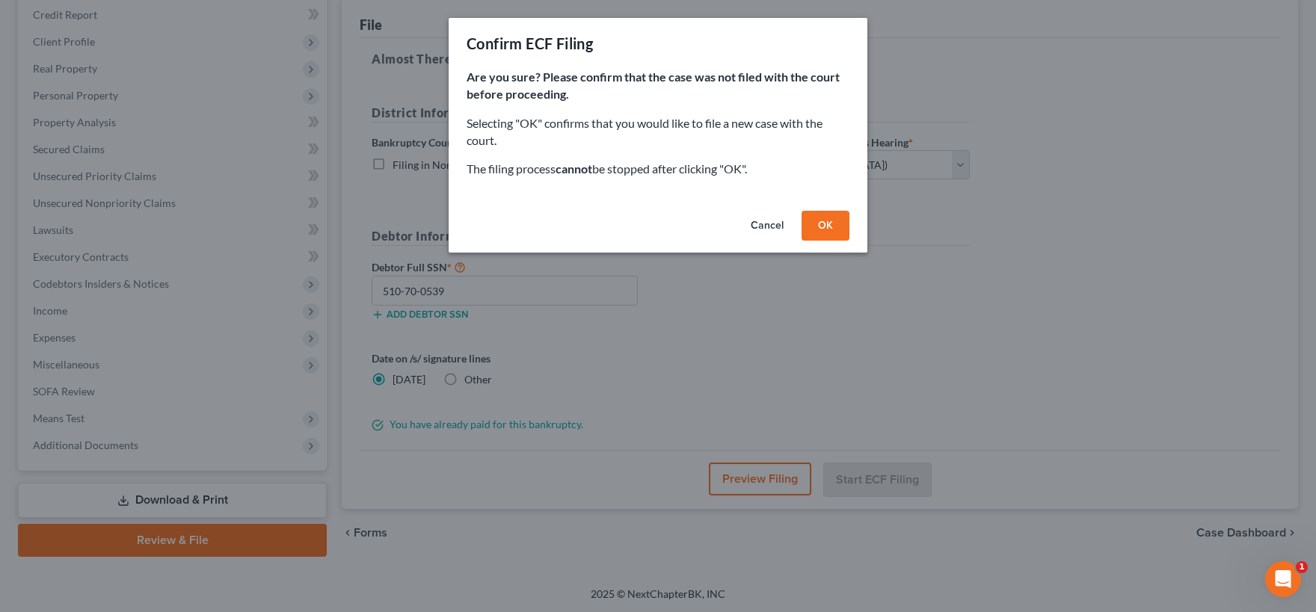
click at [828, 228] on button "OK" at bounding box center [826, 226] width 48 height 30
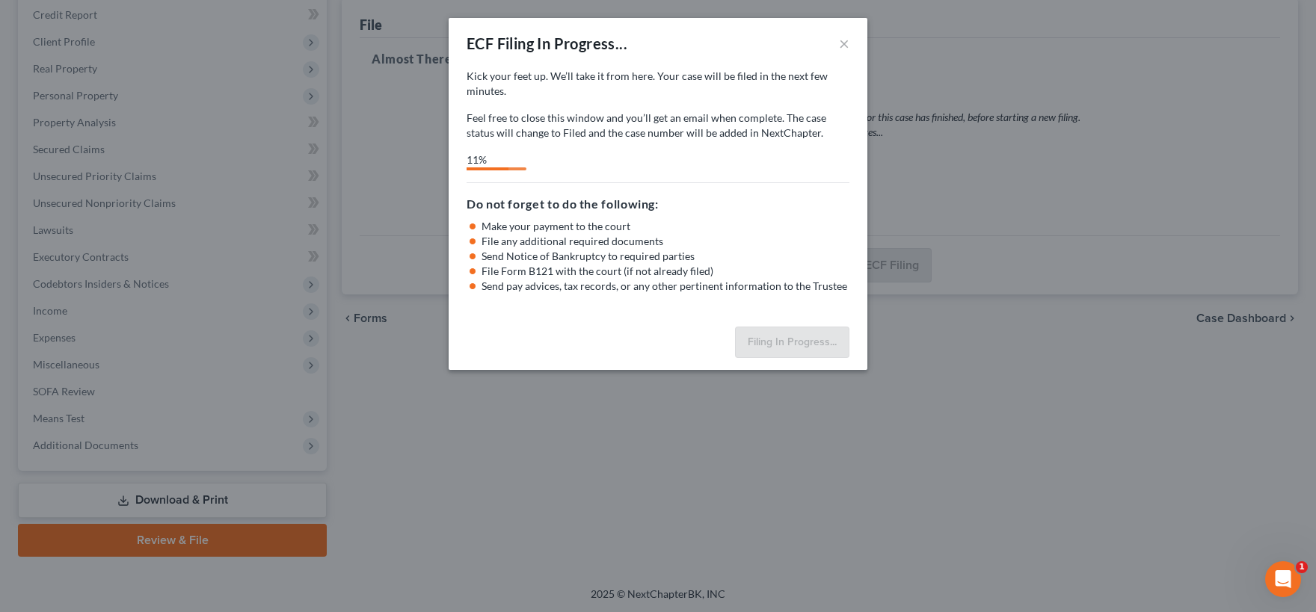
select select "3"
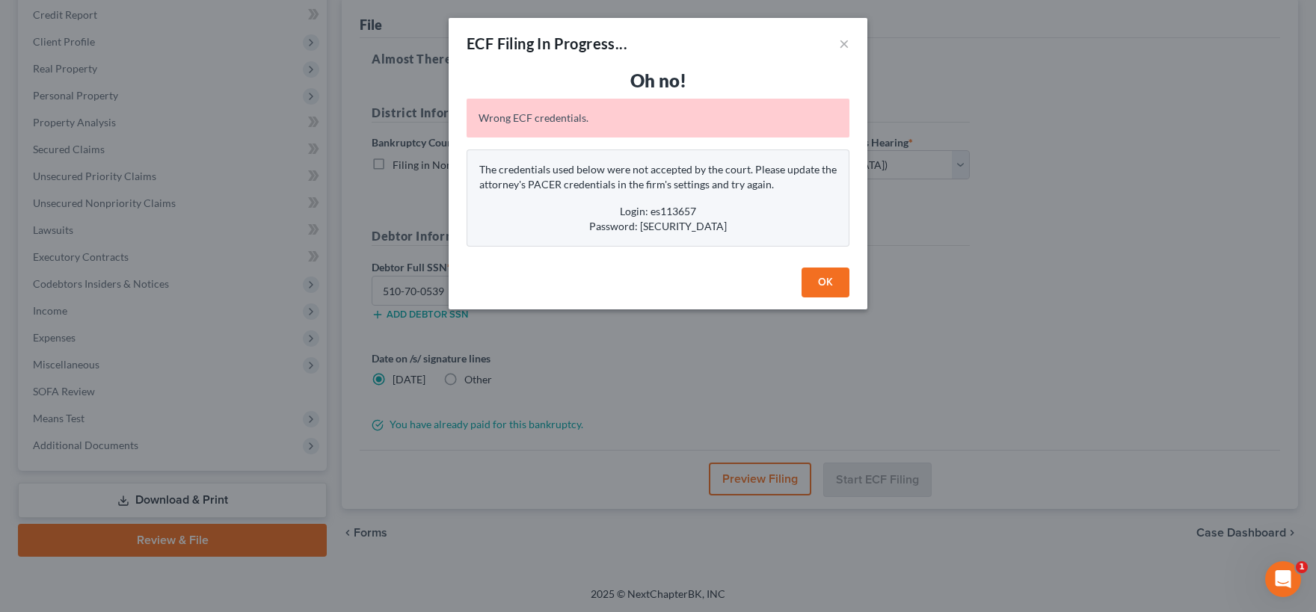
click at [828, 286] on button "OK" at bounding box center [826, 283] width 48 height 30
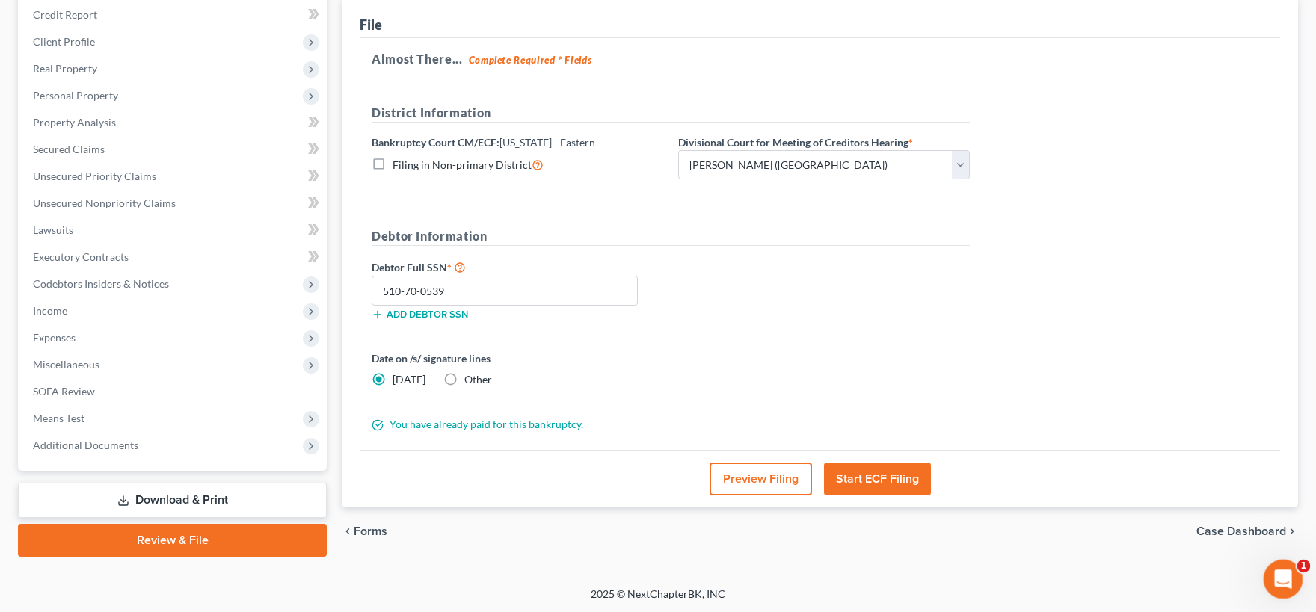
click at [1283, 578] on icon "Open Intercom Messenger" at bounding box center [1281, 577] width 25 height 25
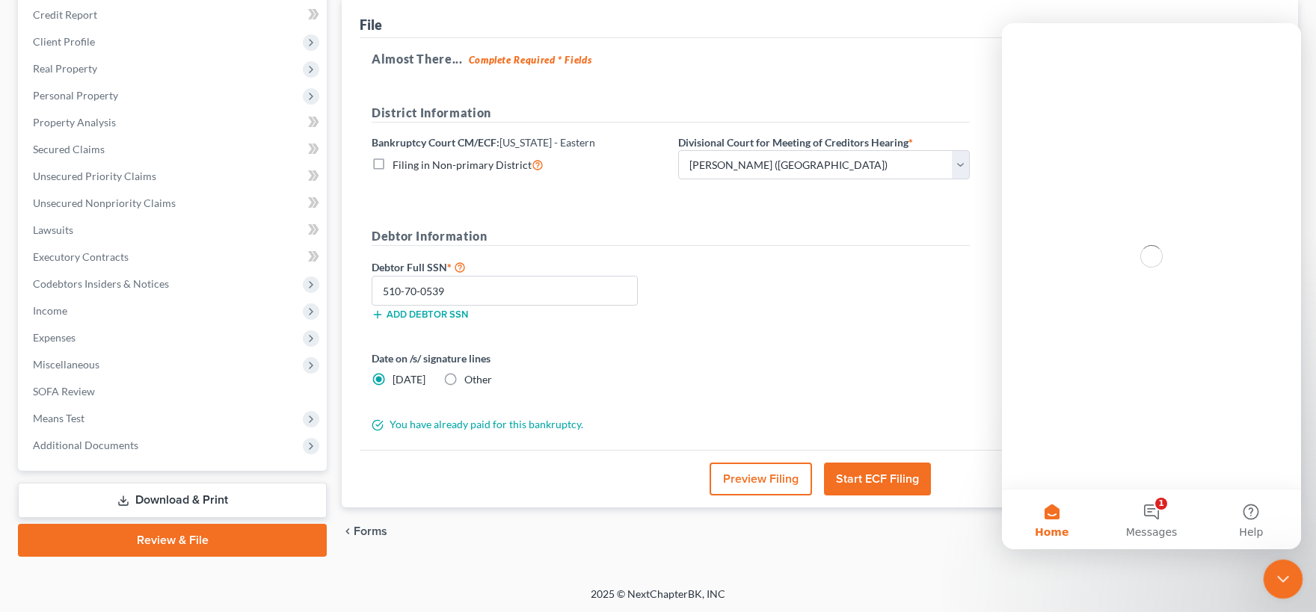
scroll to position [0, 0]
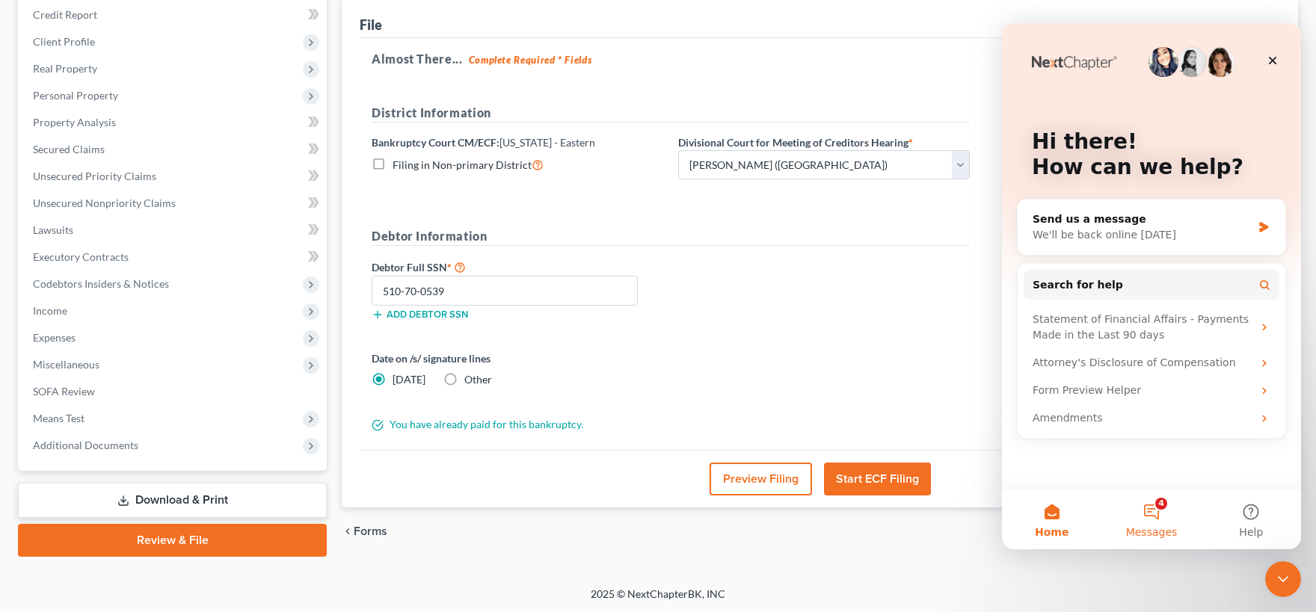
click at [1151, 520] on button "4 Messages" at bounding box center [1150, 520] width 99 height 60
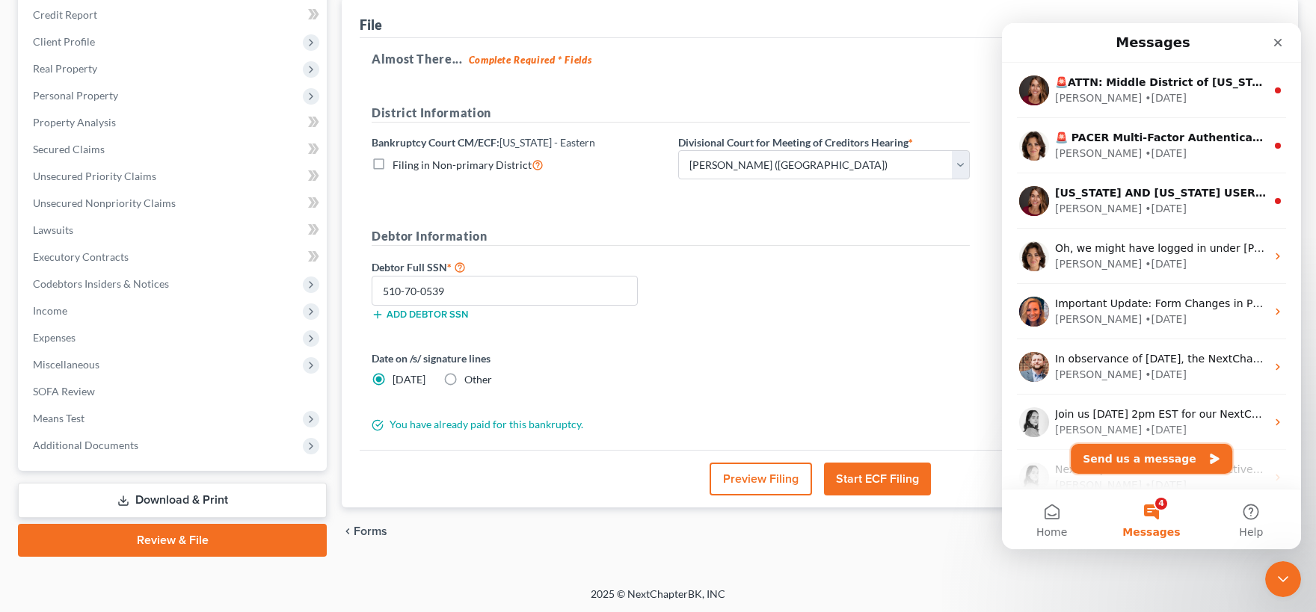
click at [1154, 463] on button "Send us a message" at bounding box center [1151, 459] width 161 height 30
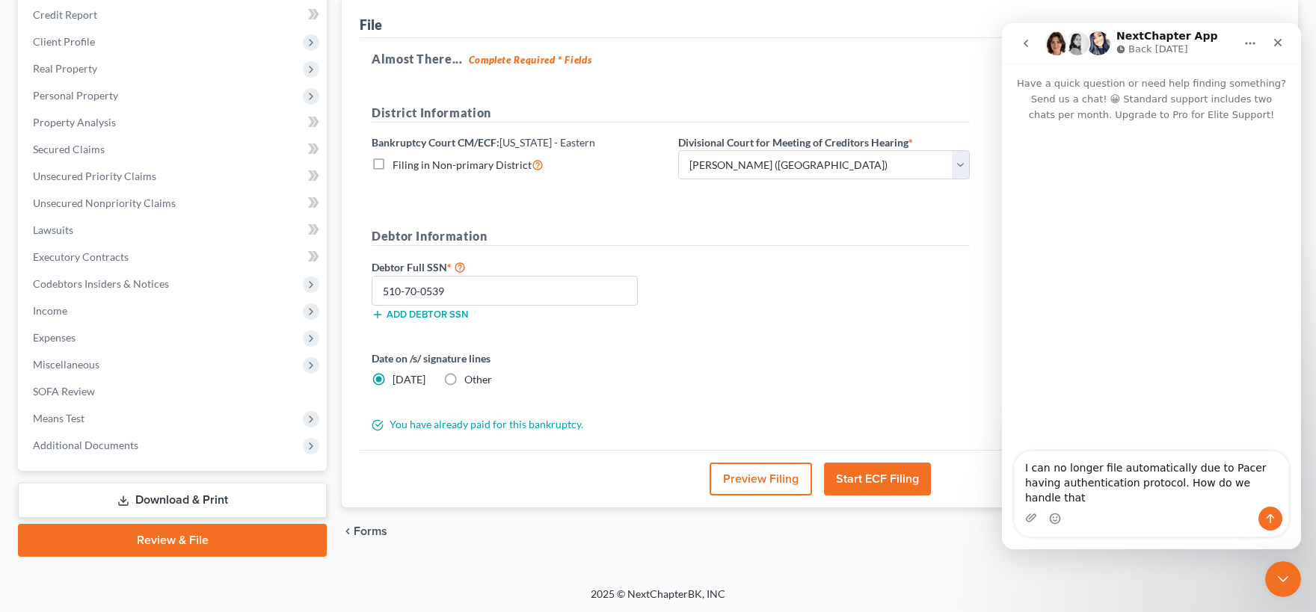
type textarea "I can no longer file automatically due to Pacer having authentication protocol.…"
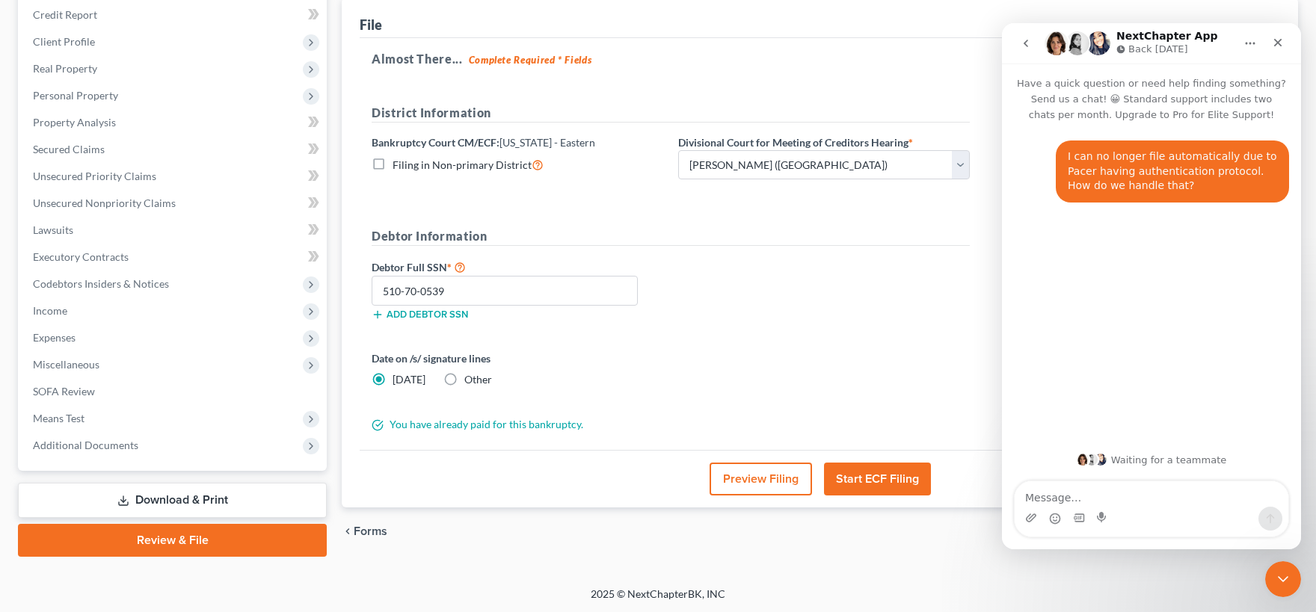
click at [1151, 569] on div "[PERSON_NAME] Upgraded Chapter Chapter 7 Status District TXEB Preview Petition …" at bounding box center [658, 233] width 1316 height 707
click at [1289, 570] on div "Close Intercom Messenger" at bounding box center [1281, 577] width 36 height 36
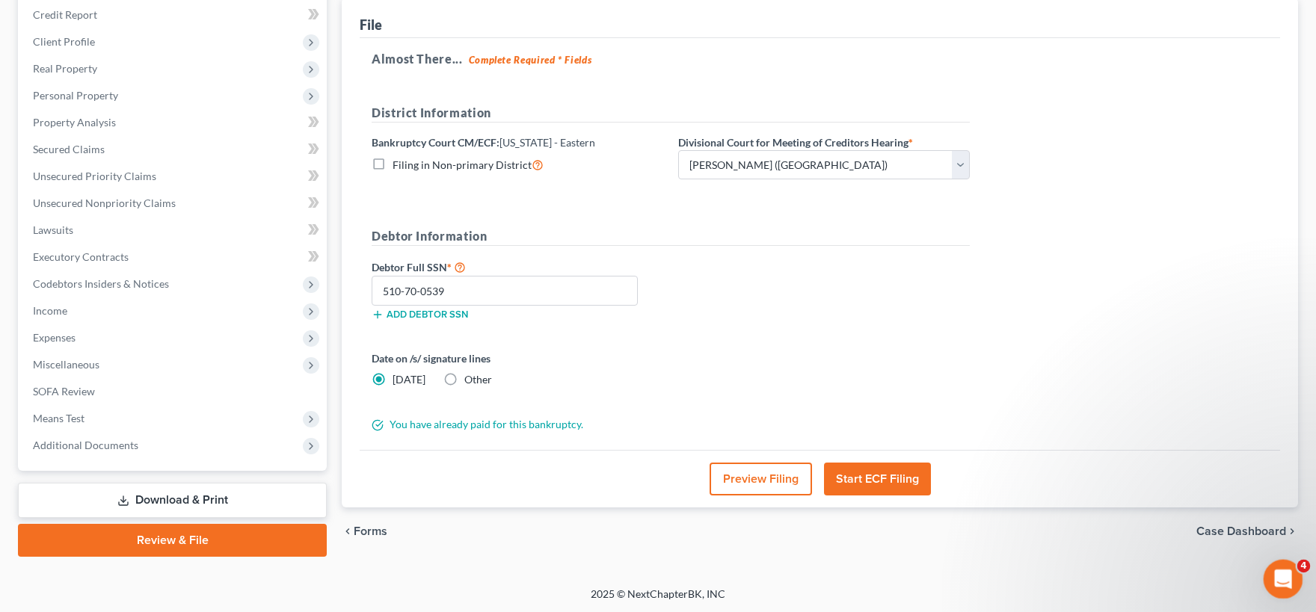
click at [1279, 582] on icon "Open Intercom Messenger" at bounding box center [1281, 577] width 25 height 25
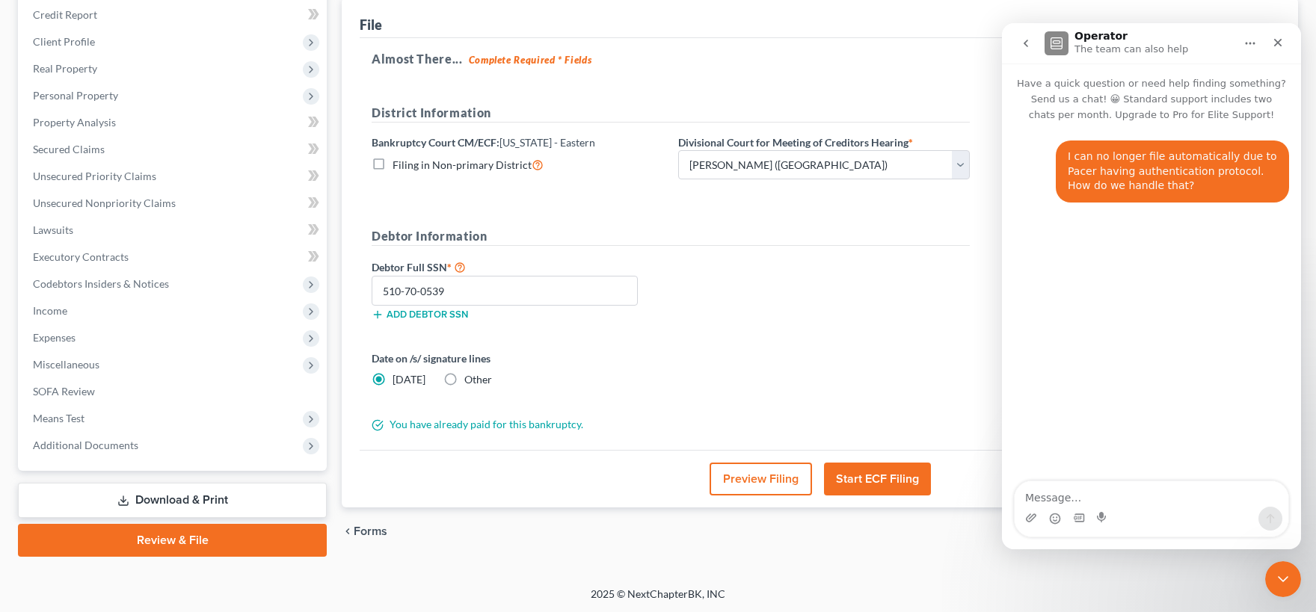
click at [1030, 49] on icon "go back" at bounding box center [1026, 43] width 12 height 12
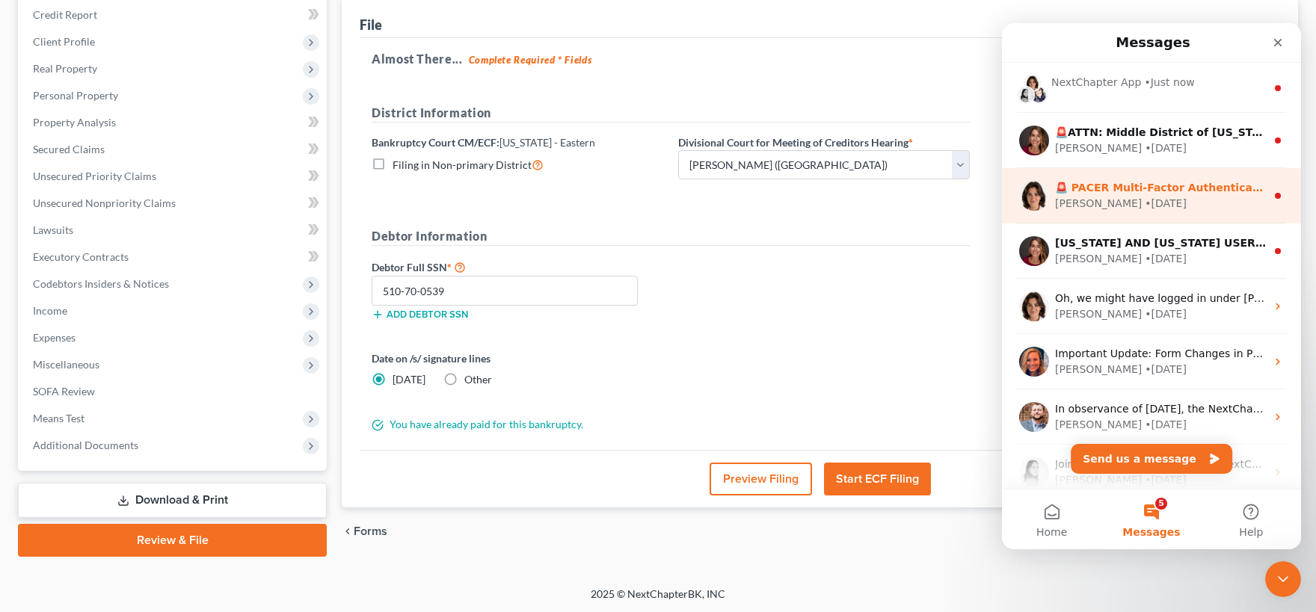
click at [1130, 197] on div "[PERSON_NAME] • [DATE]" at bounding box center [1160, 204] width 211 height 16
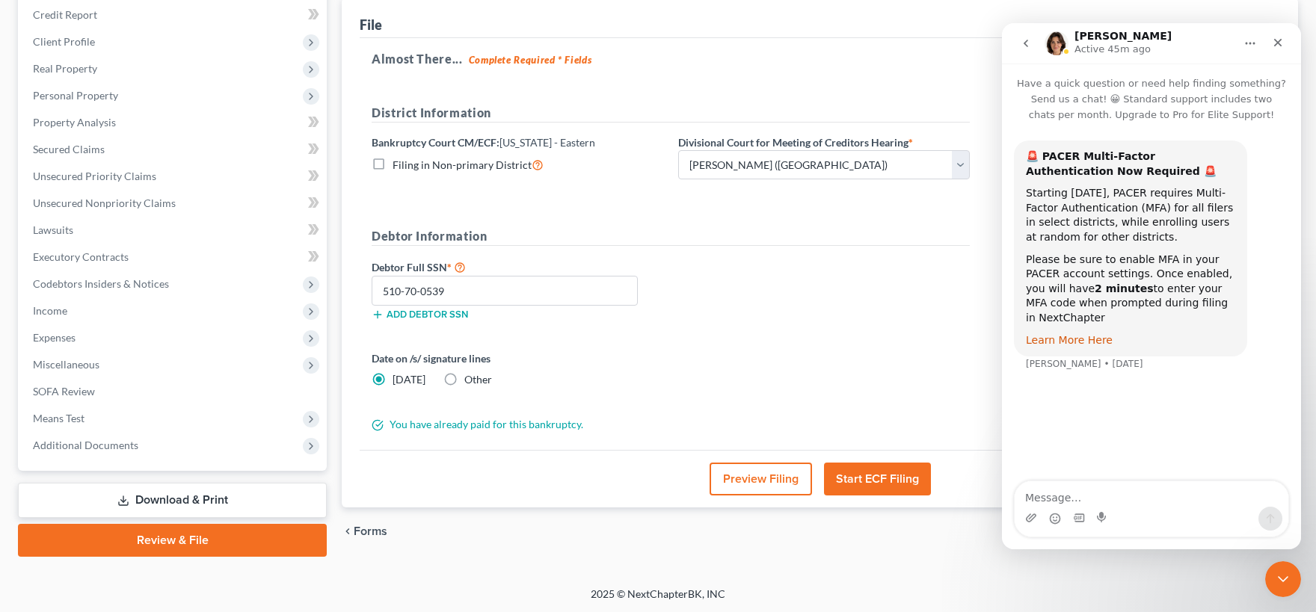
click at [1090, 334] on link "Learn More Here" at bounding box center [1069, 340] width 87 height 12
click at [1280, 41] on icon "Close" at bounding box center [1278, 43] width 12 height 12
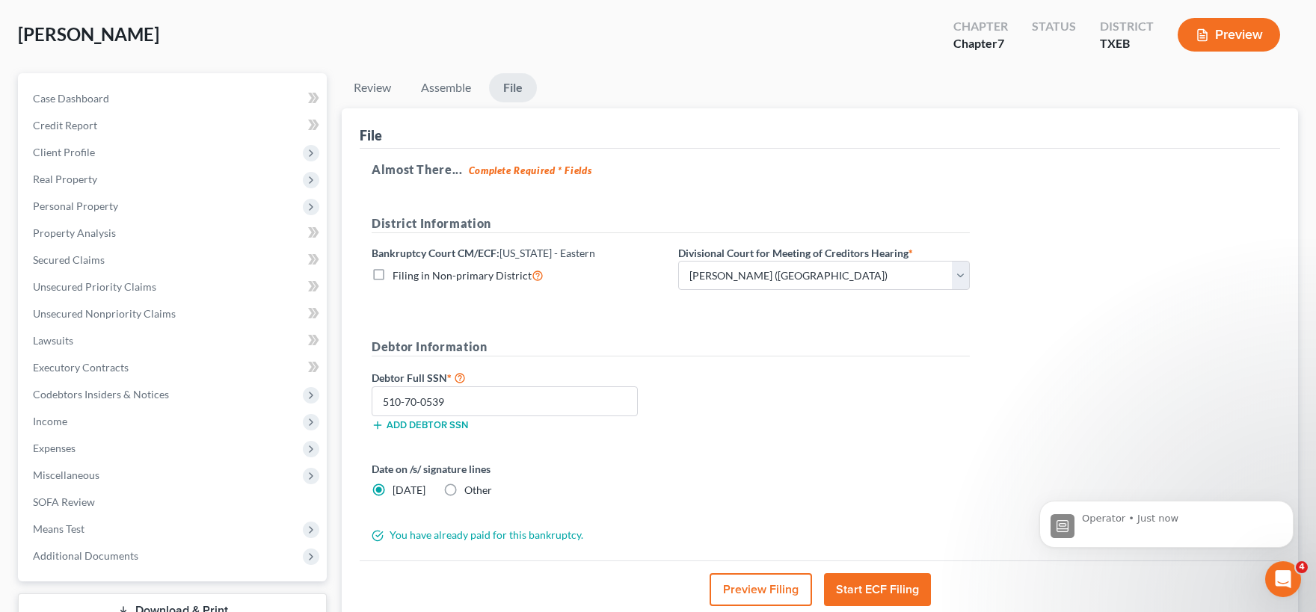
scroll to position [164, 0]
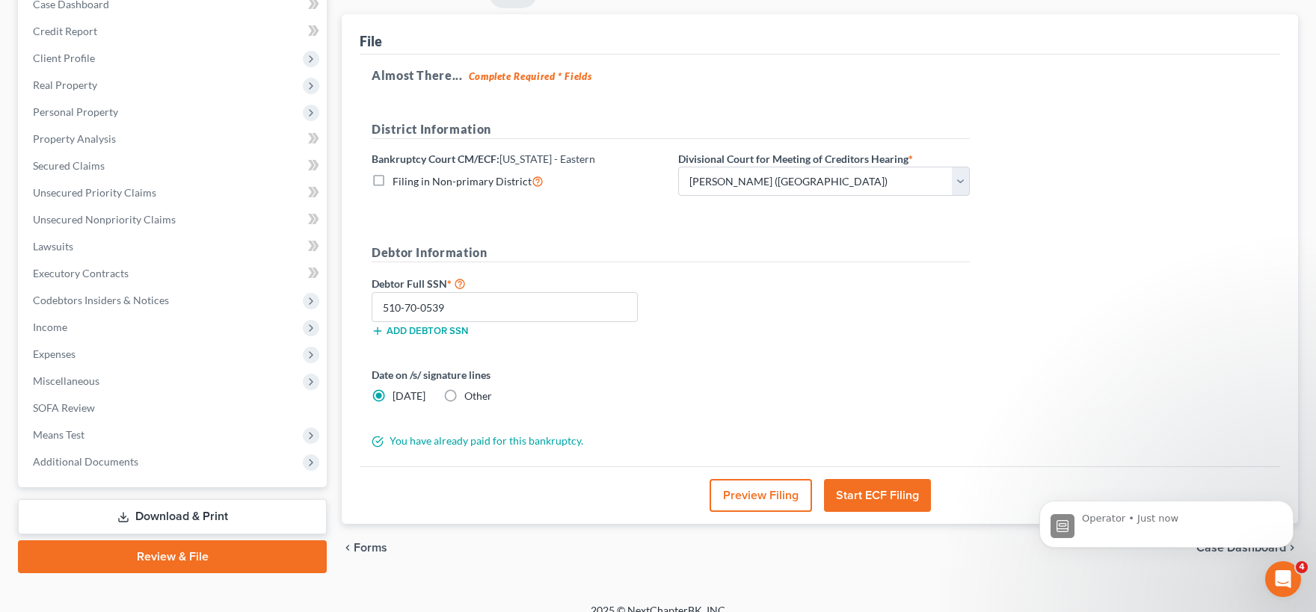
click at [861, 493] on button "Start ECF Filing" at bounding box center [877, 495] width 107 height 33
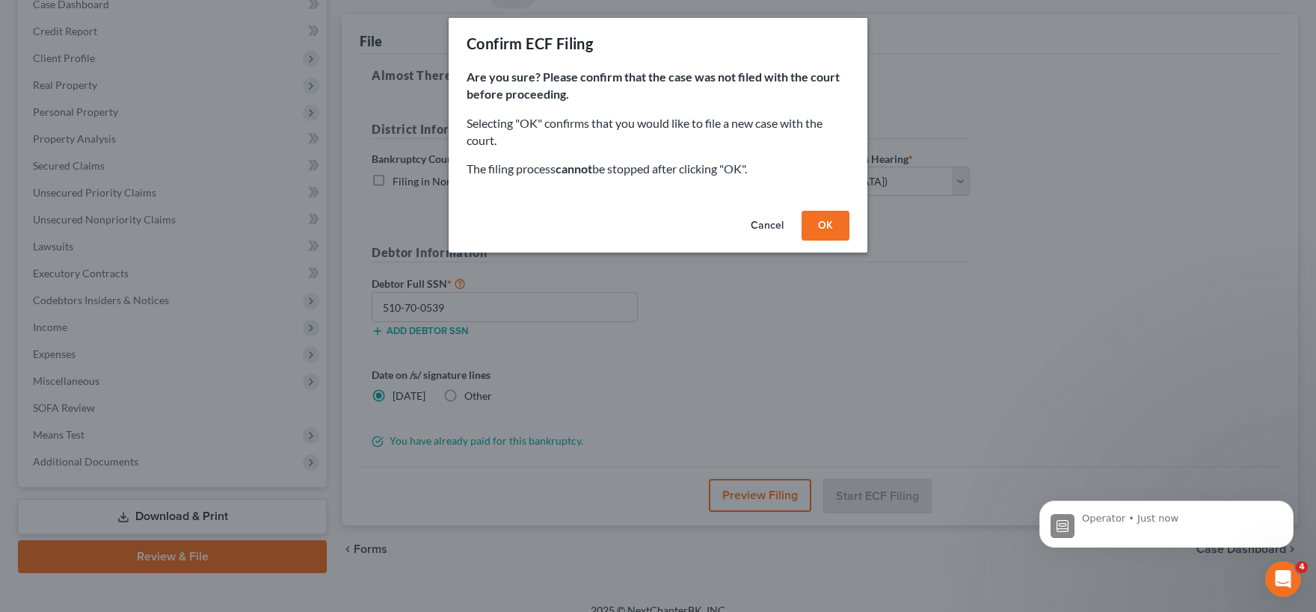
click at [775, 231] on button "Cancel" at bounding box center [767, 226] width 57 height 30
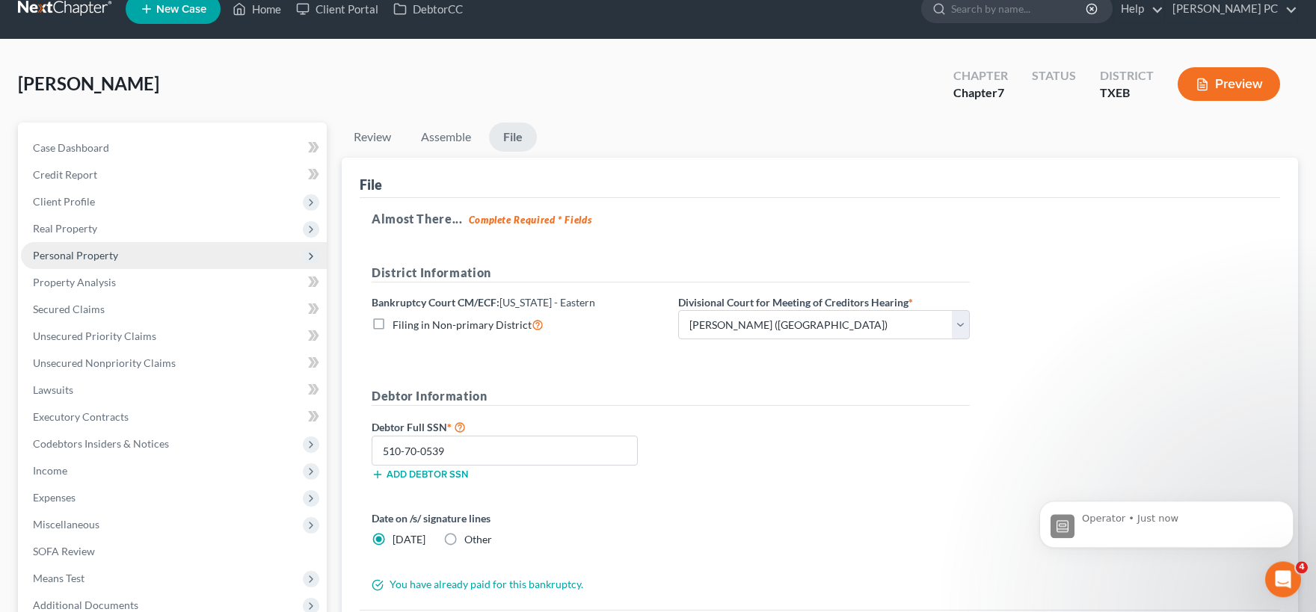
scroll to position [0, 0]
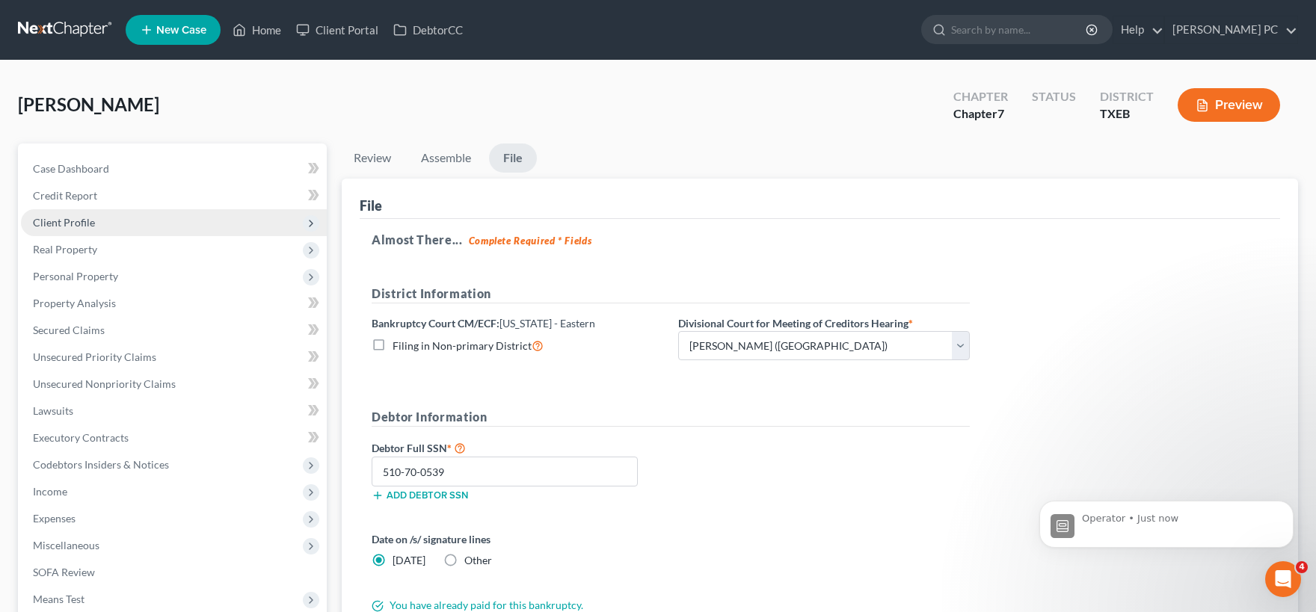
click at [81, 227] on span "Client Profile" at bounding box center [64, 222] width 62 height 13
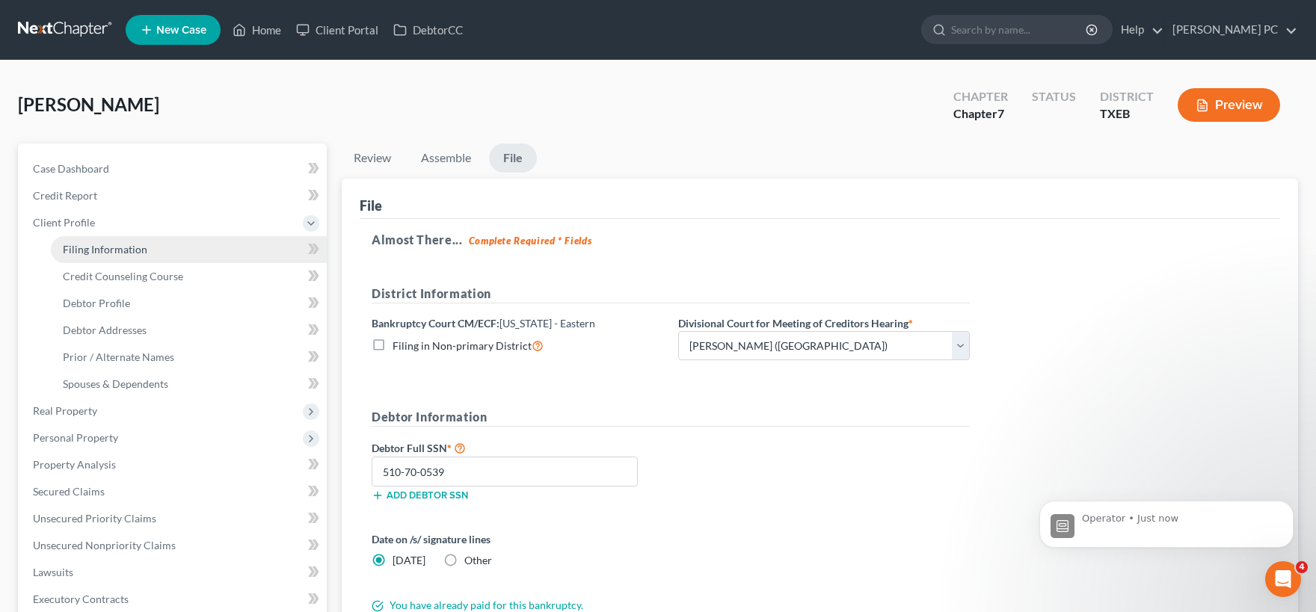
click at [108, 247] on span "Filing Information" at bounding box center [105, 249] width 84 height 13
select select "1"
select select "0"
select select "77"
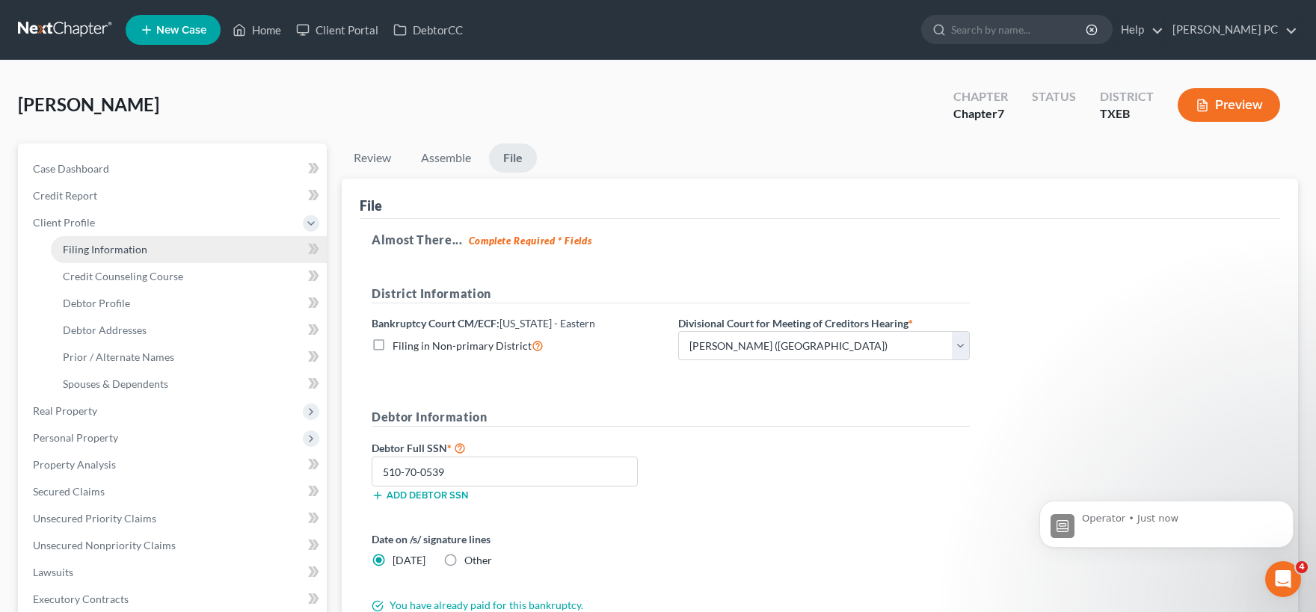
select select "1"
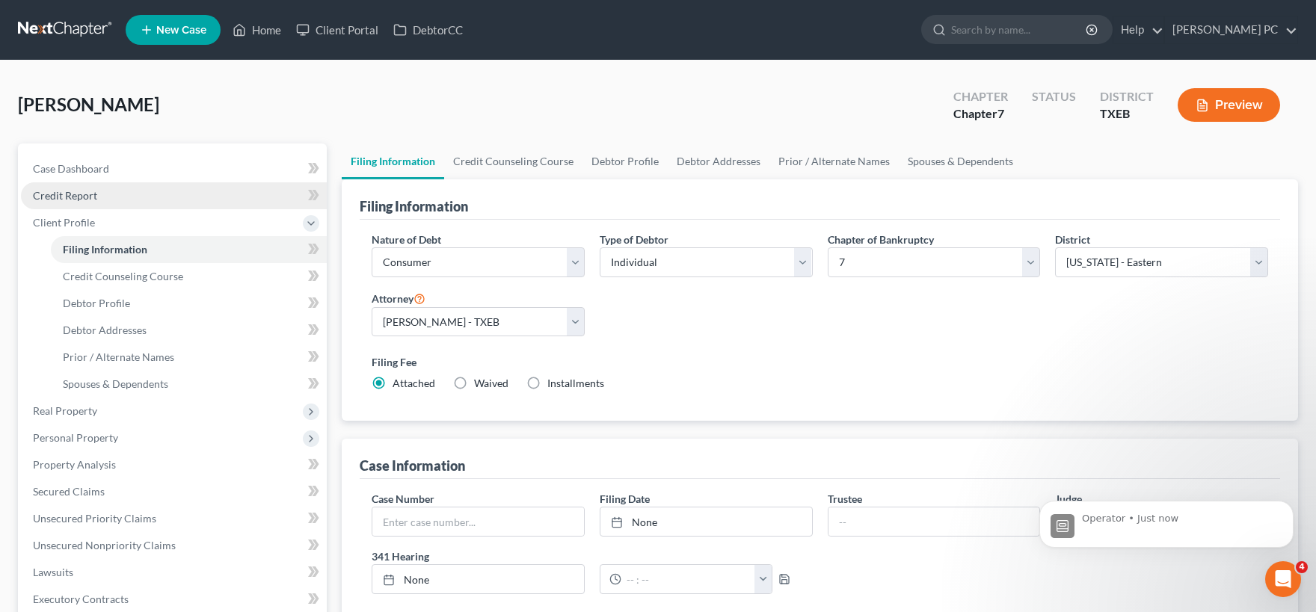
click at [88, 194] on span "Credit Report" at bounding box center [65, 195] width 64 height 13
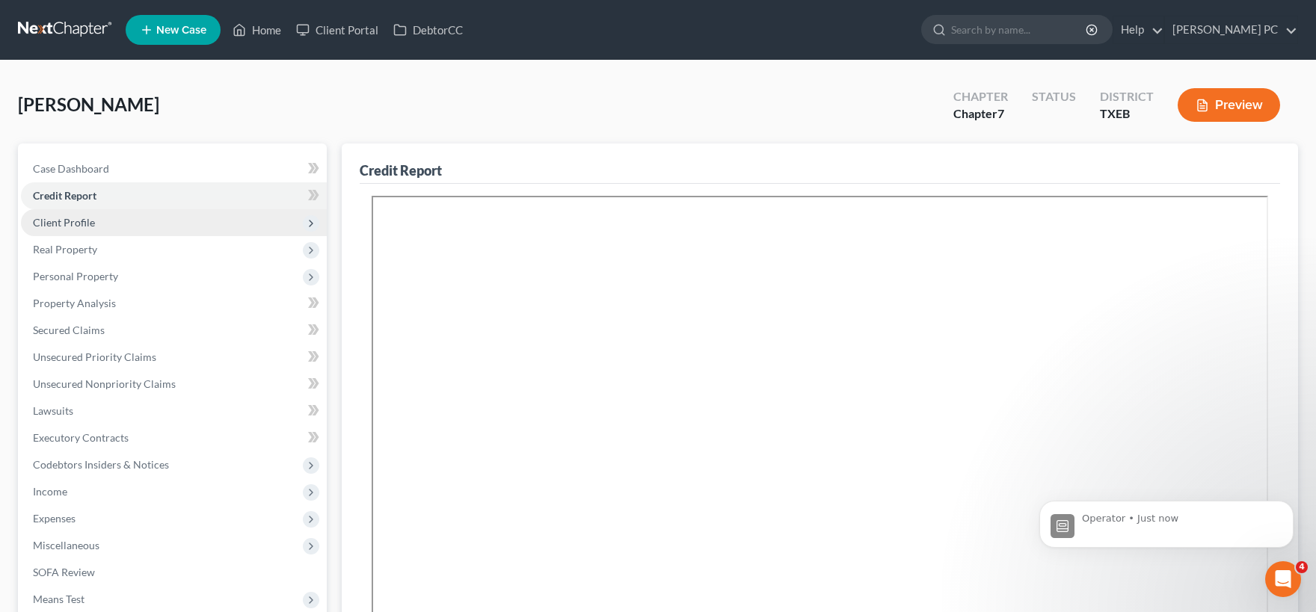
click at [95, 221] on span "Client Profile" at bounding box center [174, 222] width 306 height 27
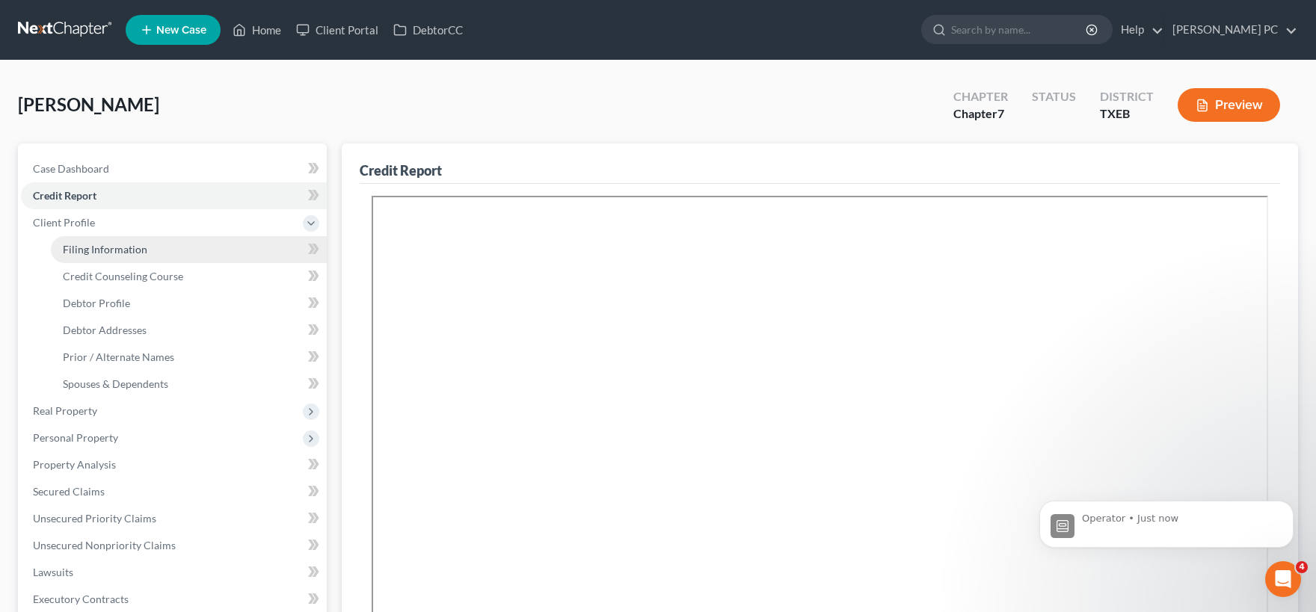
click at [114, 251] on span "Filing Information" at bounding box center [105, 249] width 84 height 13
select select "1"
select select "0"
select select "77"
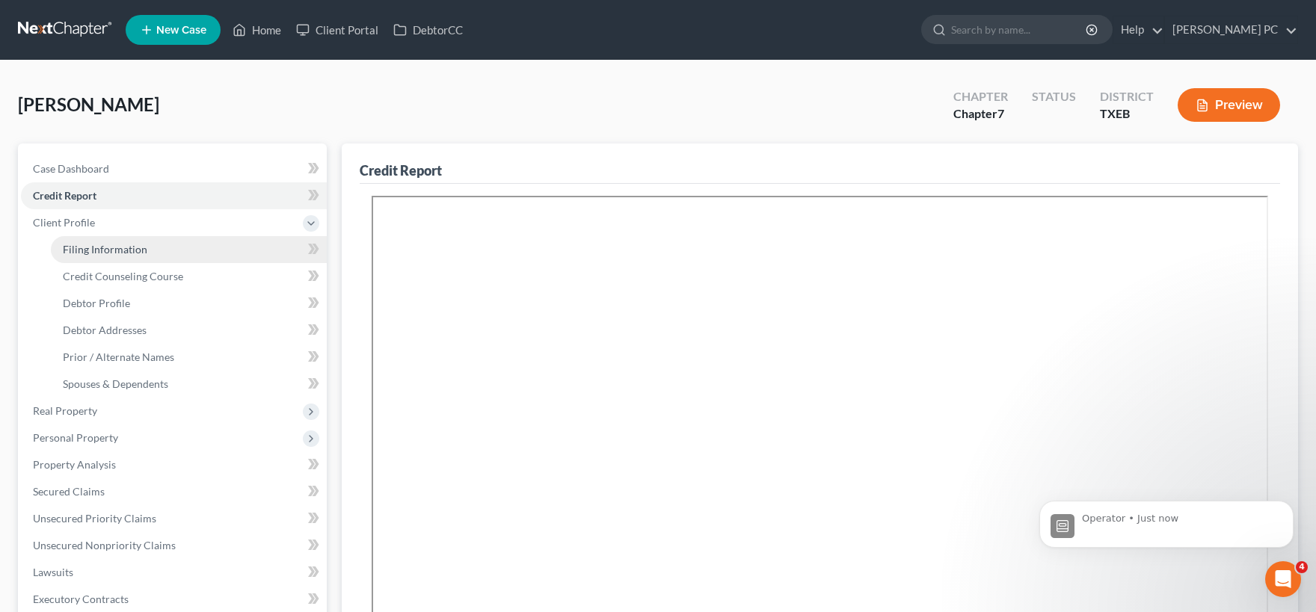
select select "1"
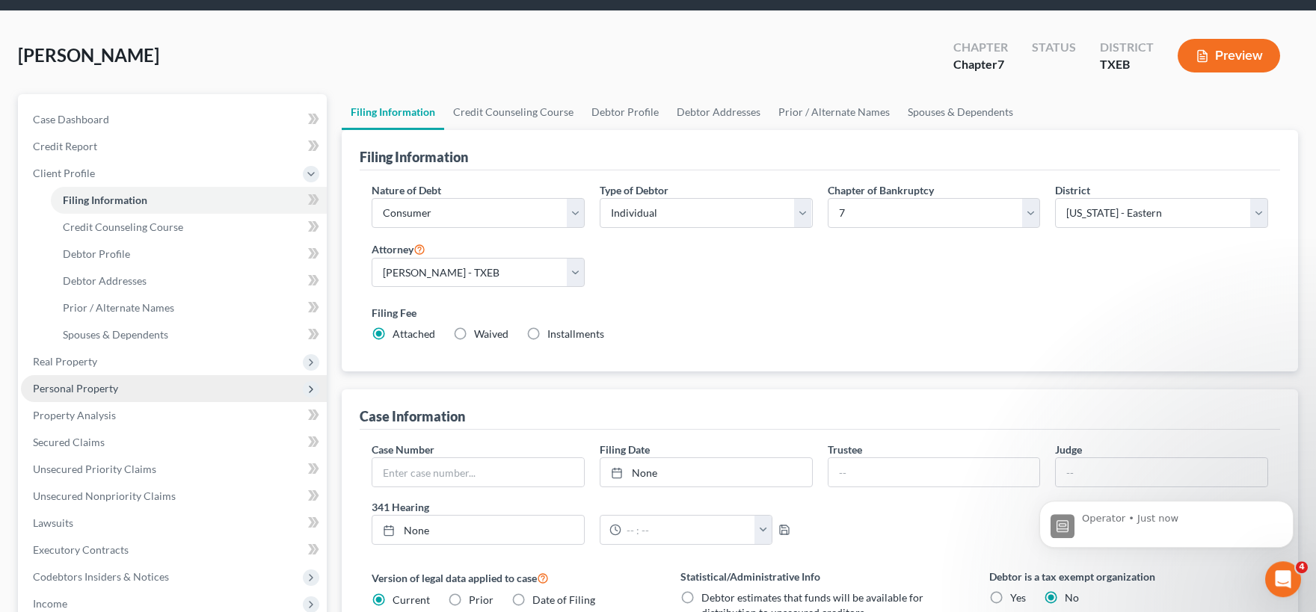
scroll to position [329, 0]
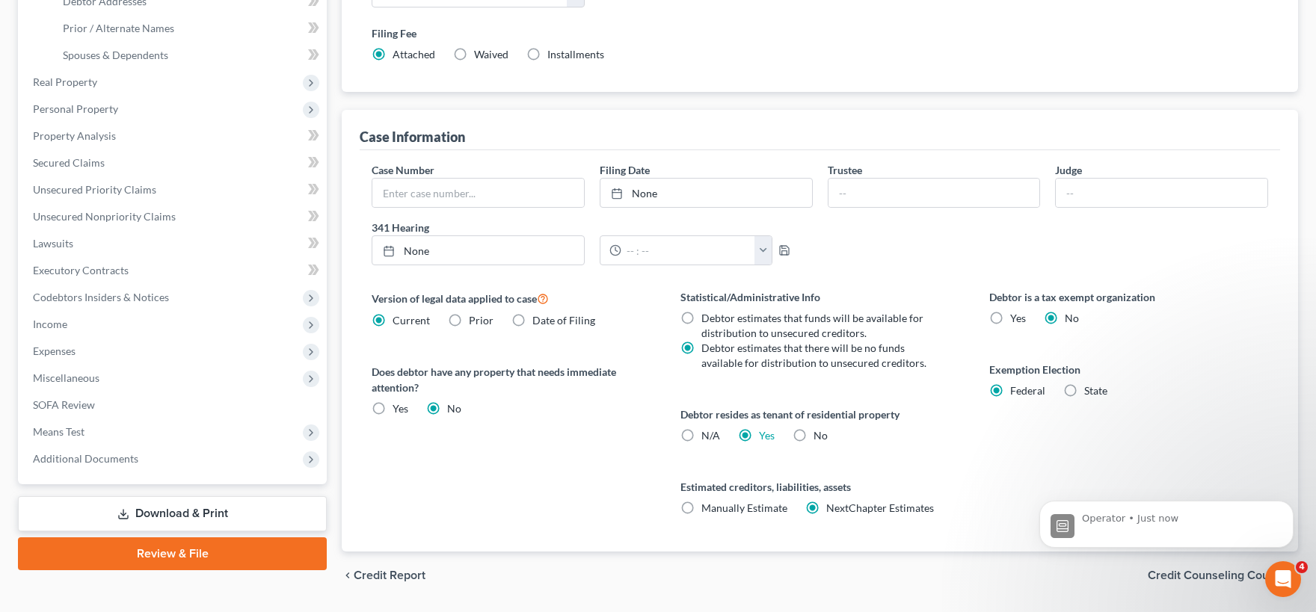
drag, startPoint x: 205, startPoint y: 556, endPoint x: 271, endPoint y: 520, distance: 74.6
click at [205, 555] on link "Review & File" at bounding box center [172, 554] width 309 height 33
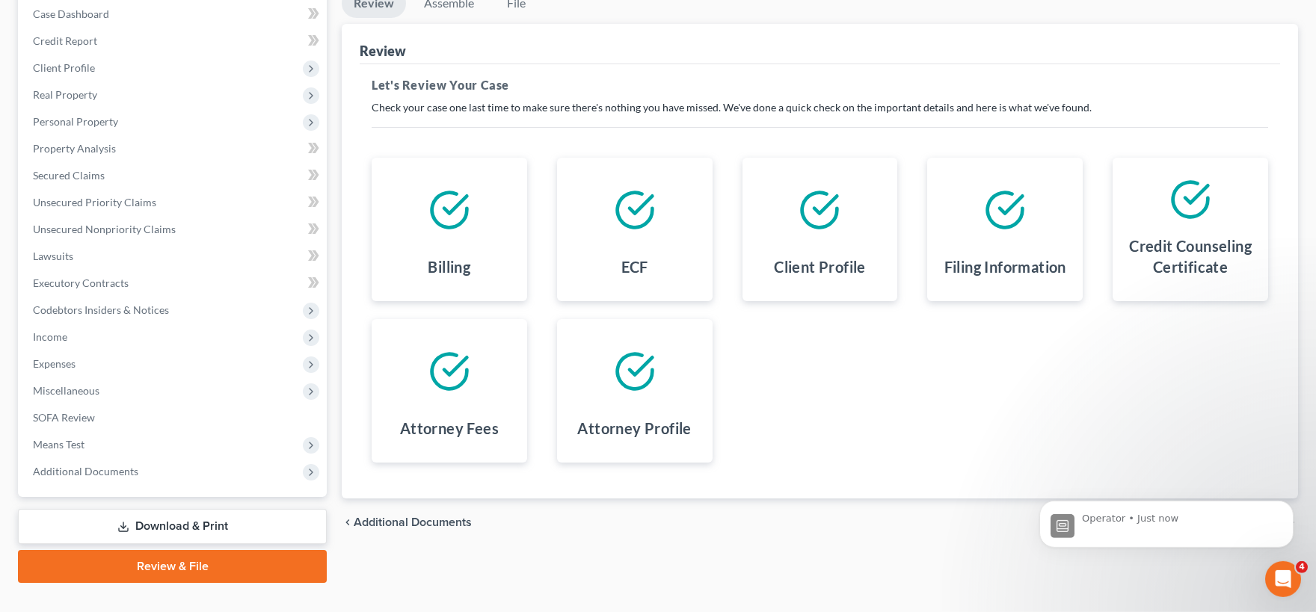
scroll to position [181, 0]
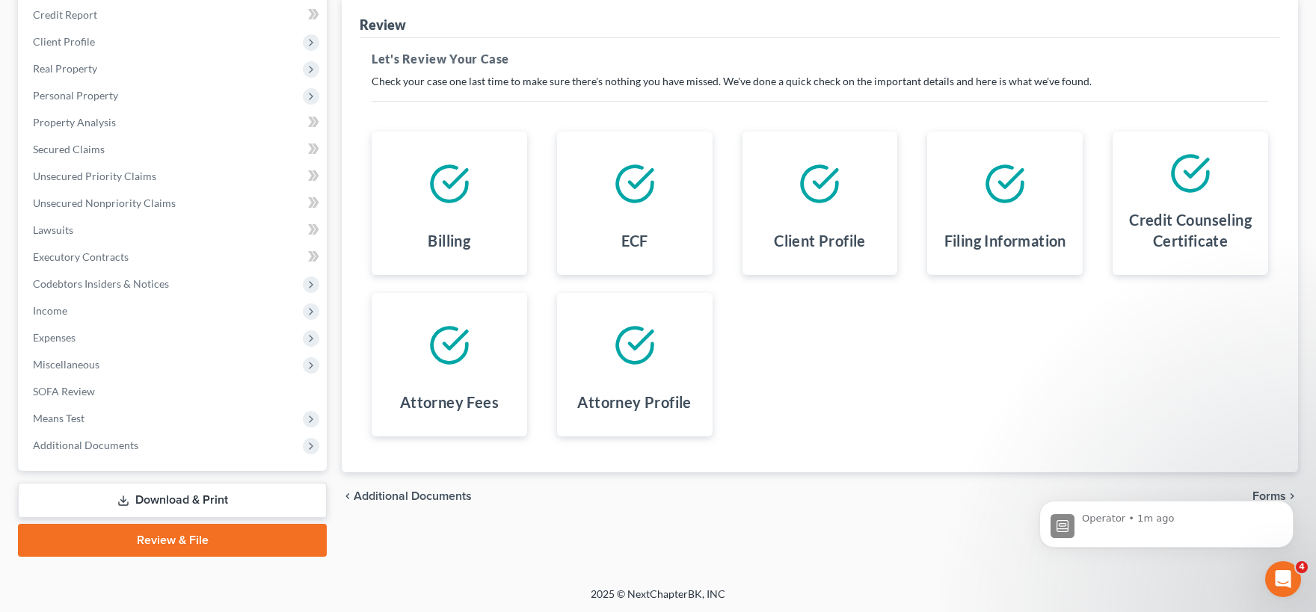
click at [1252, 473] on html "Operator • 1m ago" at bounding box center [1166, 470] width 299 height 6
click at [1261, 473] on html "Operator • 1m ago" at bounding box center [1166, 470] width 299 height 6
click at [1290, 505] on icon "Dismiss notification" at bounding box center [1288, 504] width 5 height 5
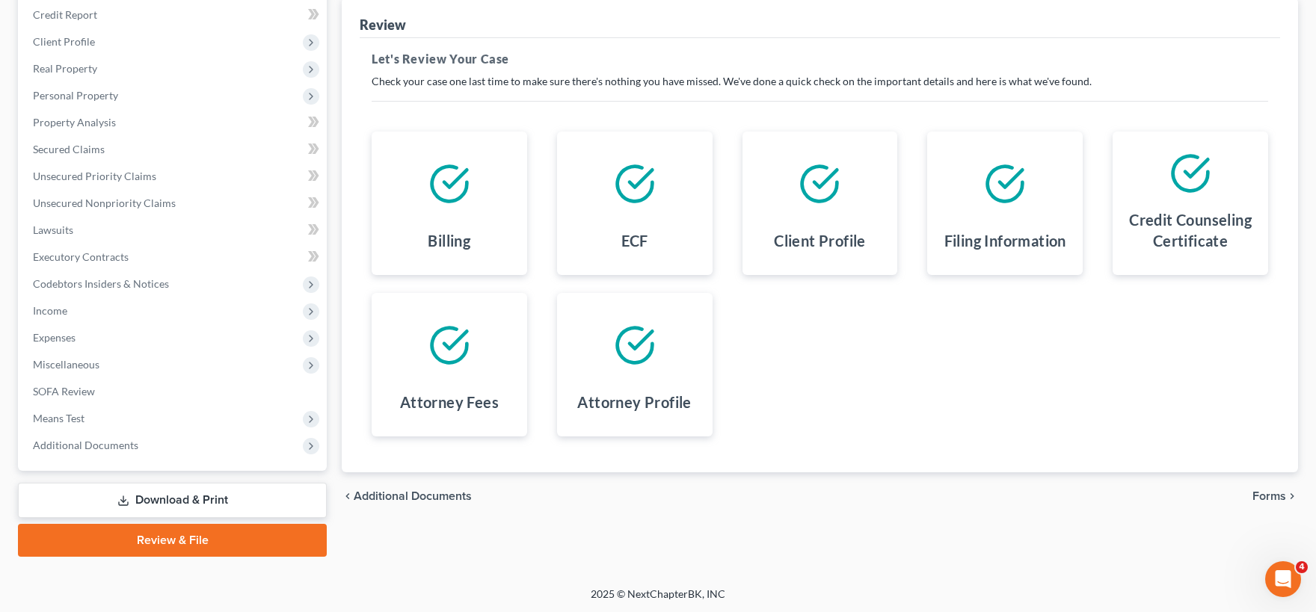
click at [1265, 491] on span "Forms" at bounding box center [1269, 496] width 34 height 12
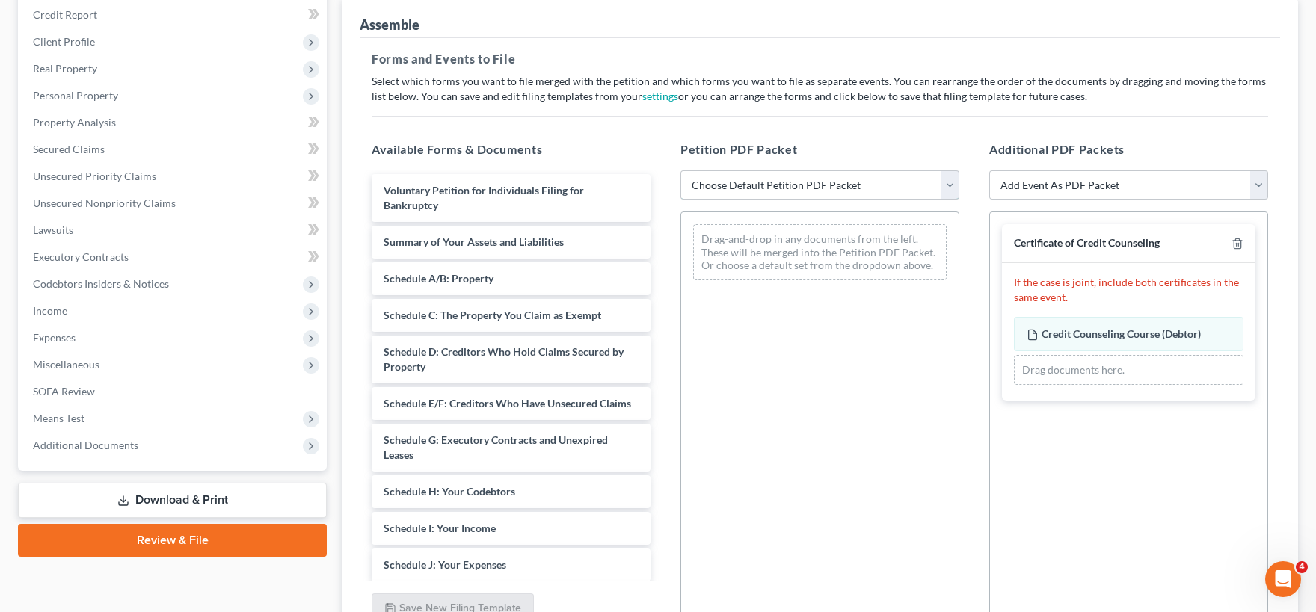
click at [680, 170] on select "Choose Default Petition PDF Packet Emergency Filing (Voluntary Petition and Cre…" at bounding box center [819, 185] width 279 height 30
select select "1"
click option "Chapter 7 Template" at bounding box center [0, 0] width 0 height 0
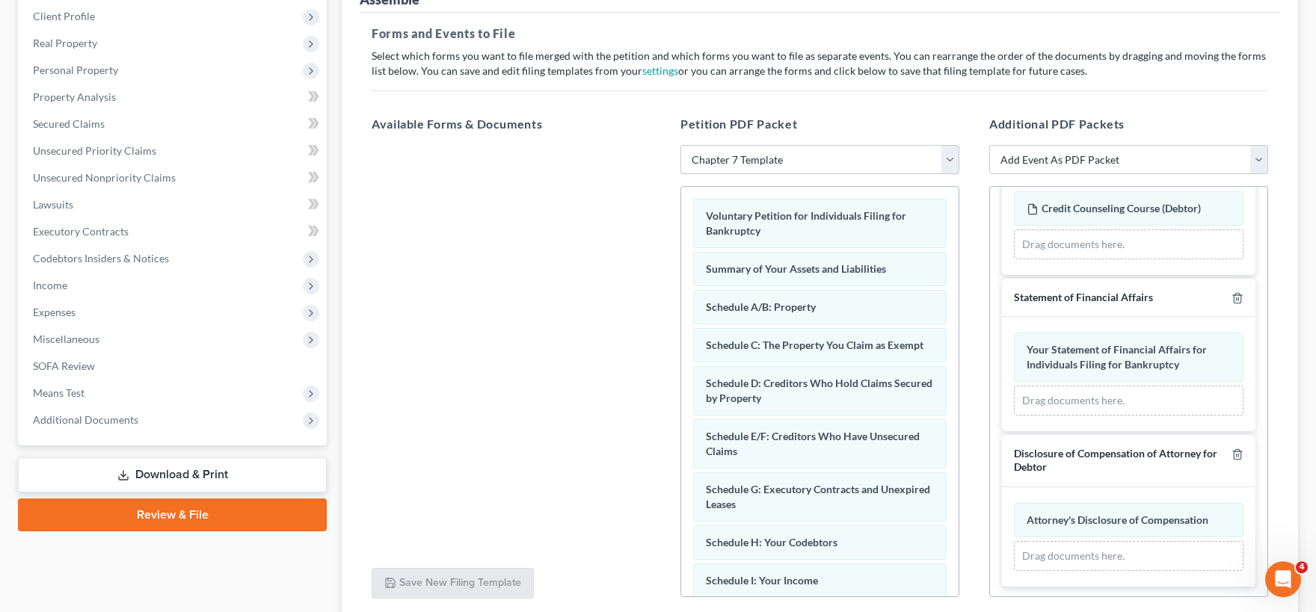
scroll to position [325, 0]
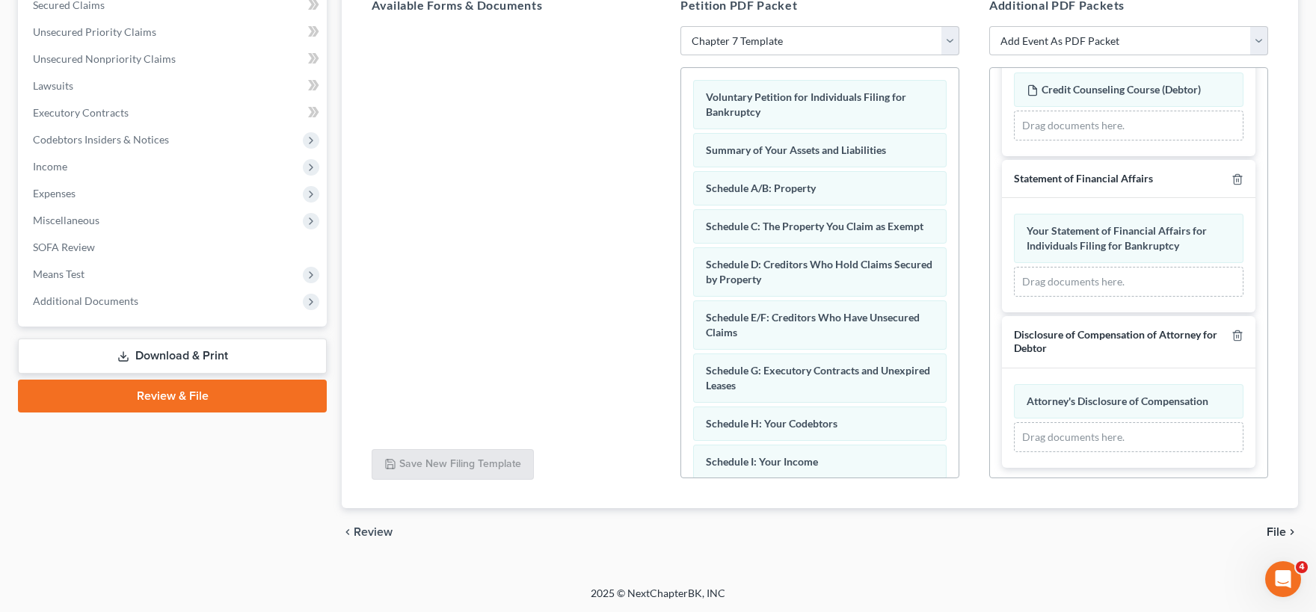
click at [1274, 531] on span "File" at bounding box center [1276, 532] width 19 height 12
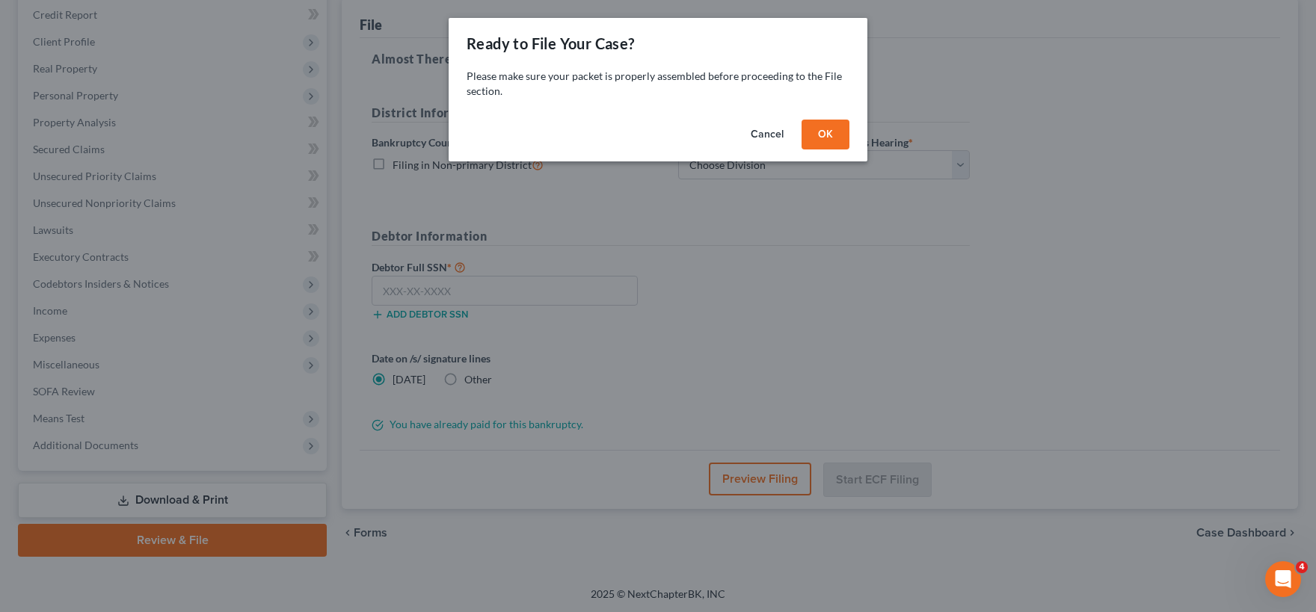
click at [821, 136] on button "OK" at bounding box center [826, 135] width 48 height 30
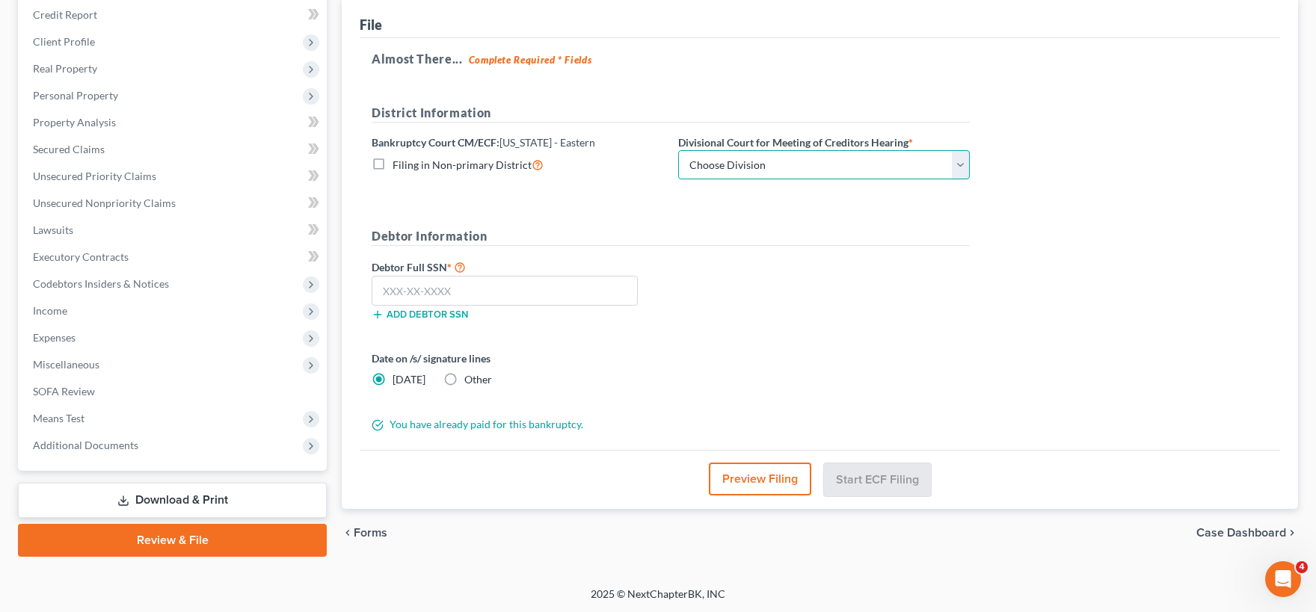
click at [678, 150] on select "Choose Division Beaumont Lufkin [PERSON_NAME] ([GEOGRAPHIC_DATA]) Texarkana [PE…" at bounding box center [824, 165] width 292 height 30
select select "3"
click option "[PERSON_NAME] ([GEOGRAPHIC_DATA])" at bounding box center [0, 0] width 0 height 0
click at [465, 285] on input "text" at bounding box center [505, 291] width 266 height 30
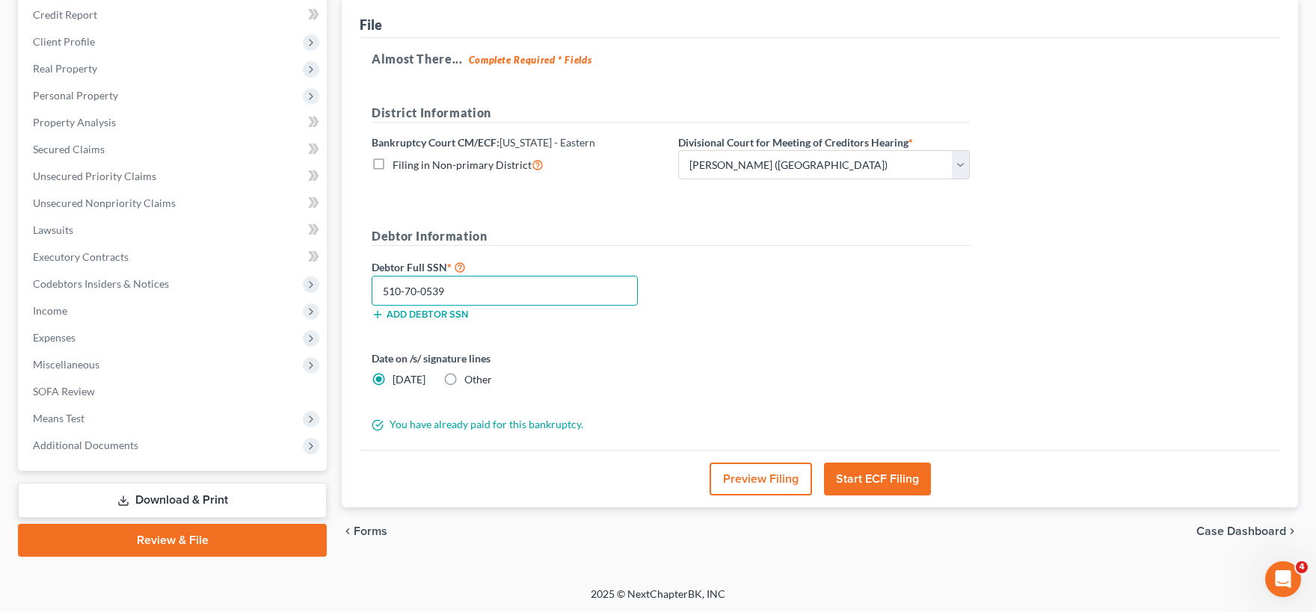
type input "510-70-0539"
click at [874, 479] on button "Start ECF Filing" at bounding box center [877, 479] width 107 height 33
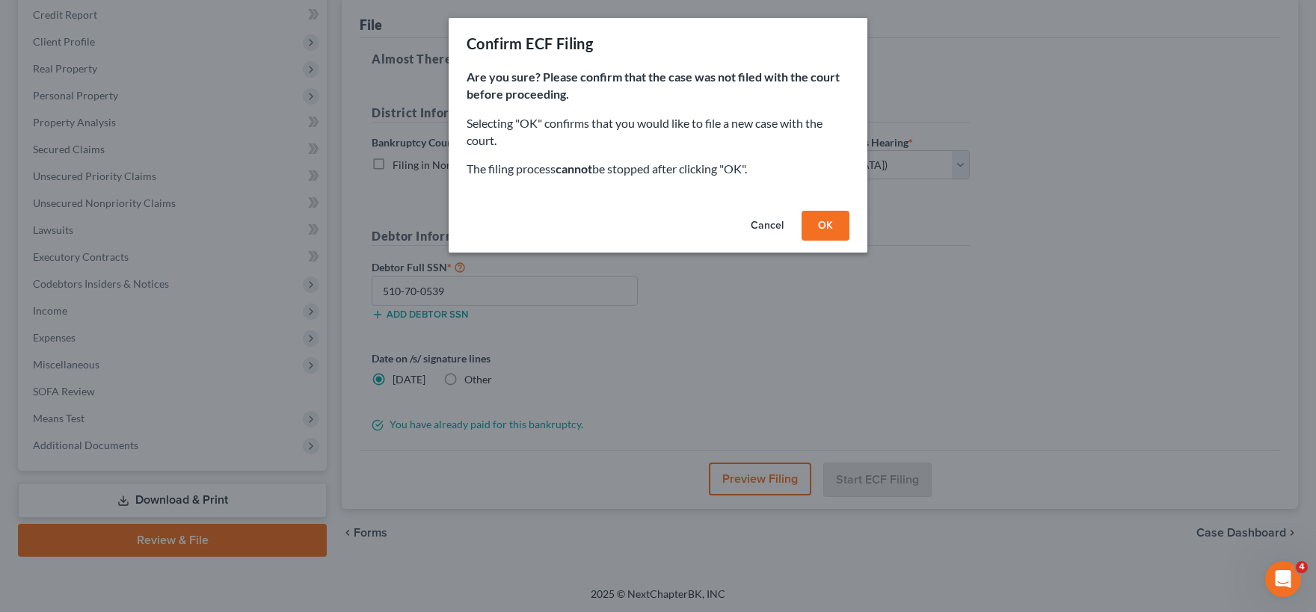
click at [822, 227] on button "OK" at bounding box center [826, 226] width 48 height 30
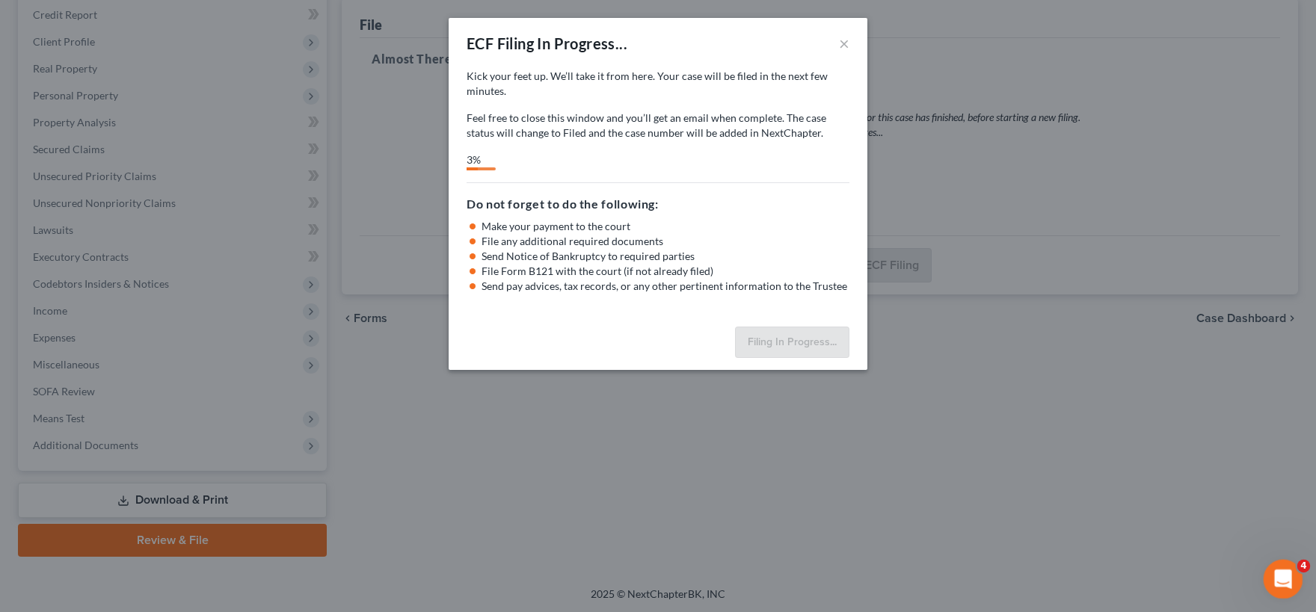
click at [1283, 578] on icon "Open Intercom Messenger" at bounding box center [1281, 577] width 25 height 25
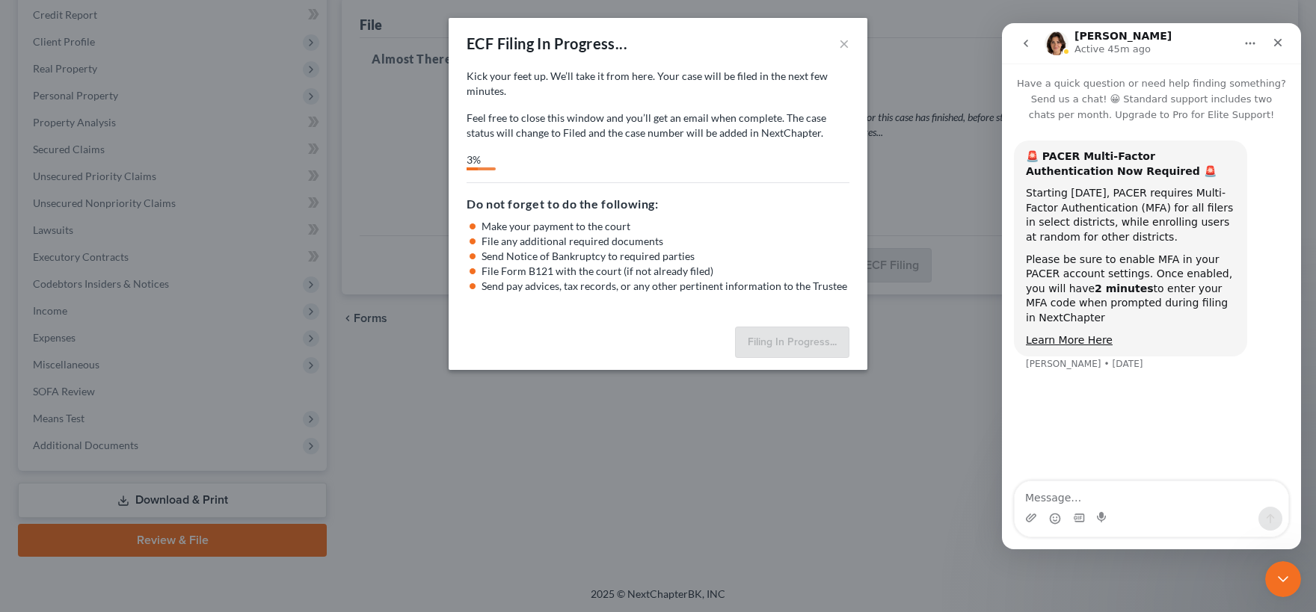
click at [1025, 45] on icon "go back" at bounding box center [1026, 43] width 4 height 7
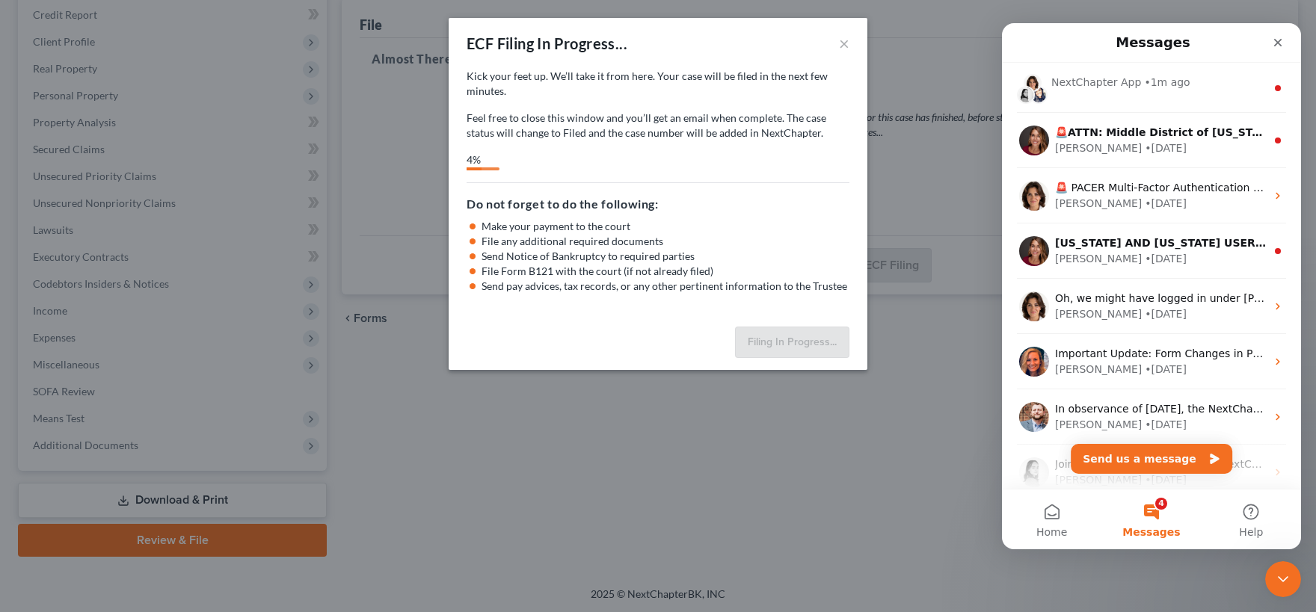
click at [893, 510] on div "ECF Filing In Progress... × Kick your feet up. We’ll take it from here. Your ca…" at bounding box center [658, 306] width 1316 height 612
select select "3"
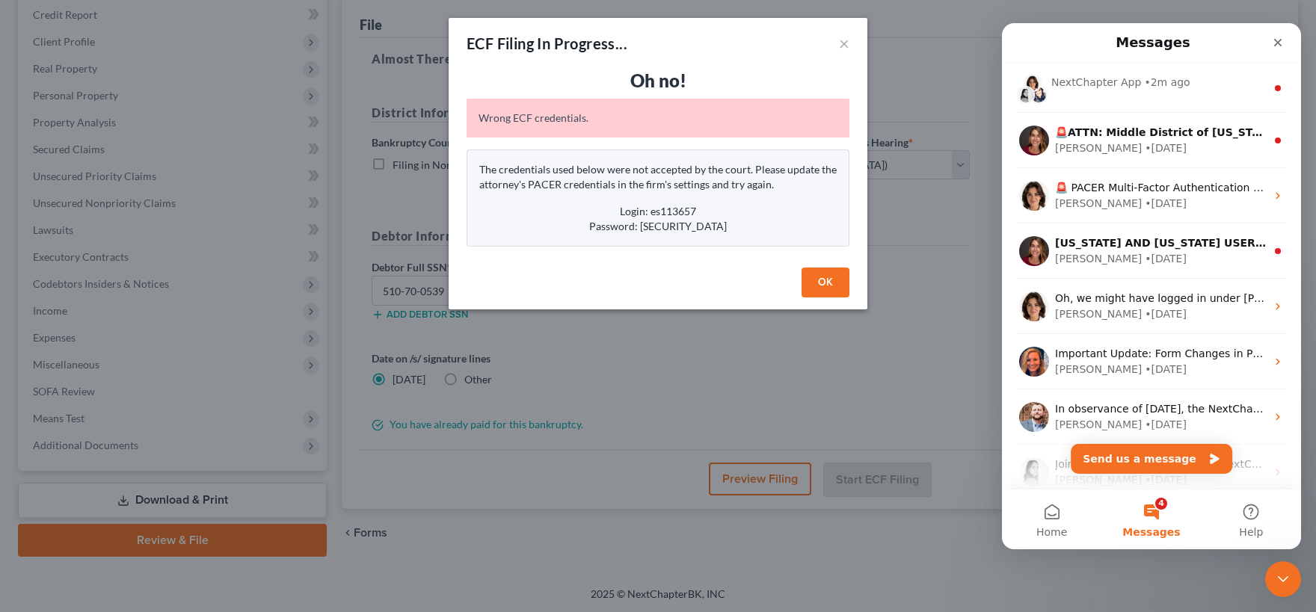
click at [821, 284] on button "OK" at bounding box center [826, 283] width 48 height 30
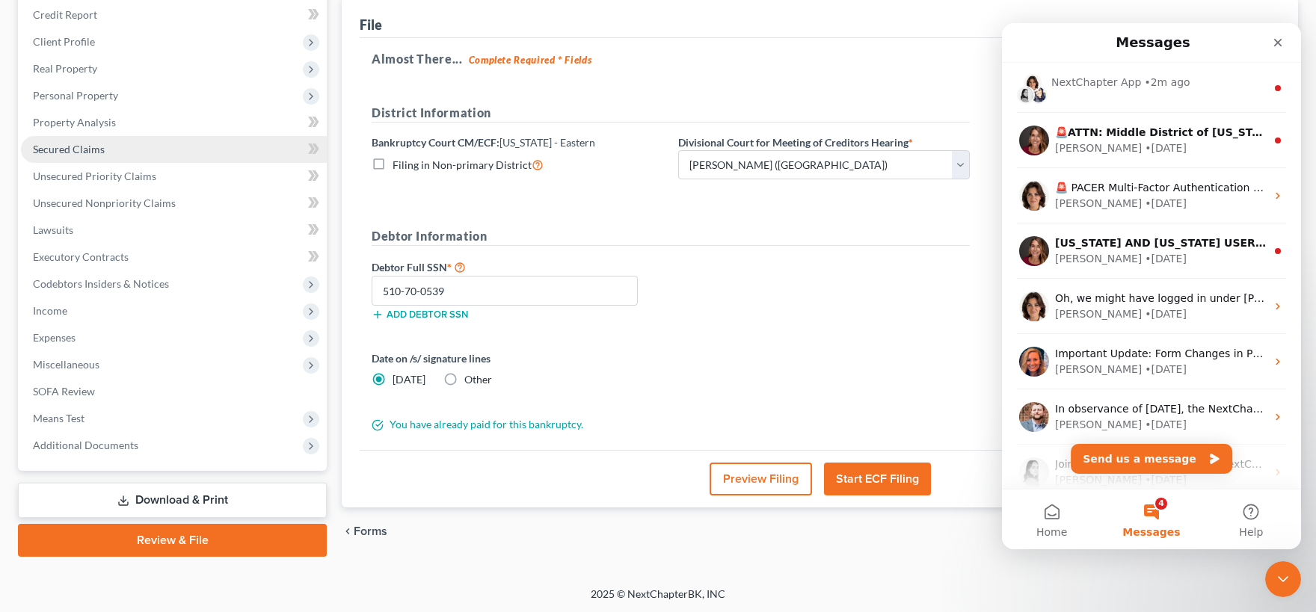
scroll to position [0, 0]
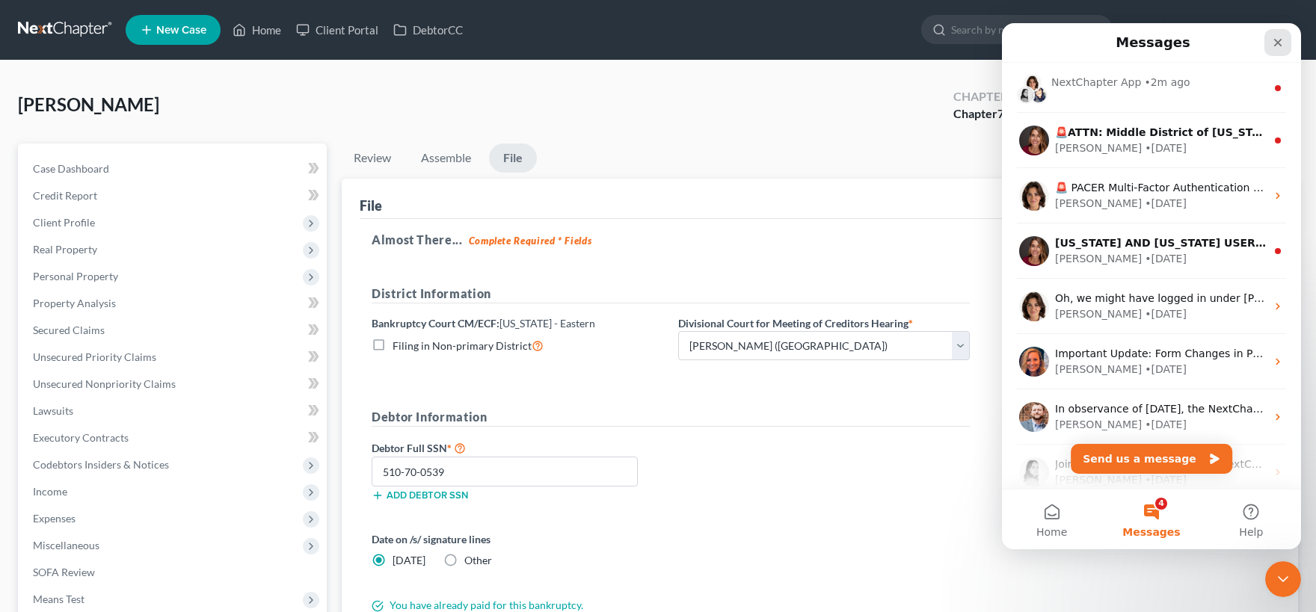
click at [1276, 44] on icon "Close" at bounding box center [1278, 43] width 8 height 8
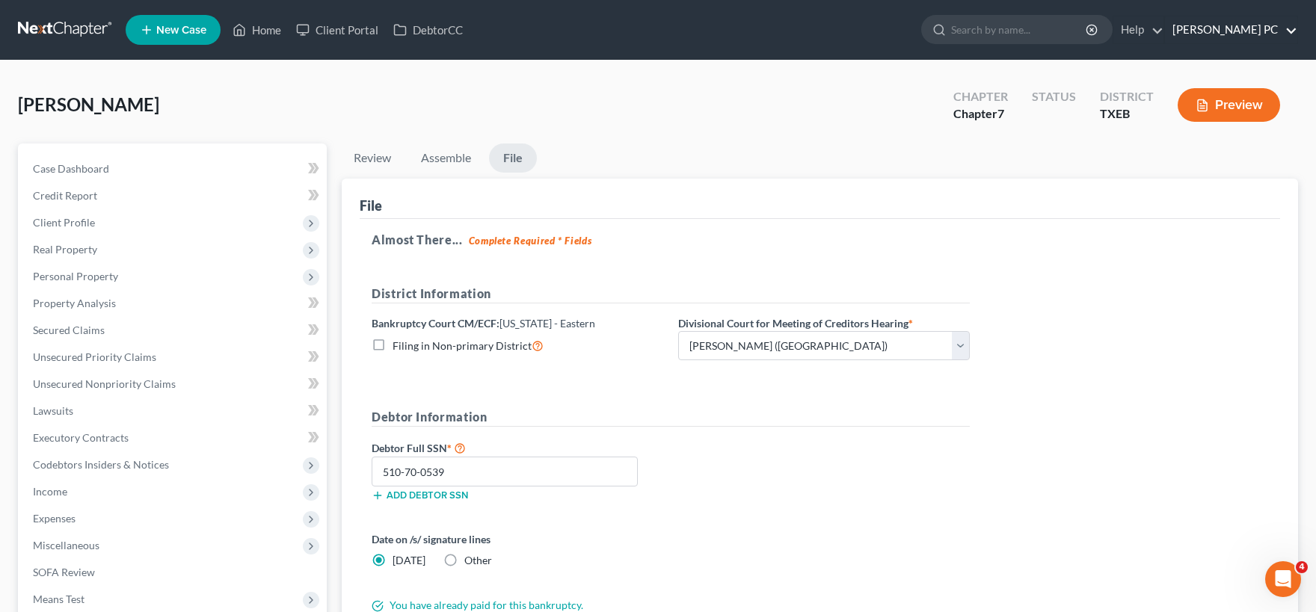
click at [1289, 33] on link "[PERSON_NAME] PC" at bounding box center [1231, 29] width 132 height 27
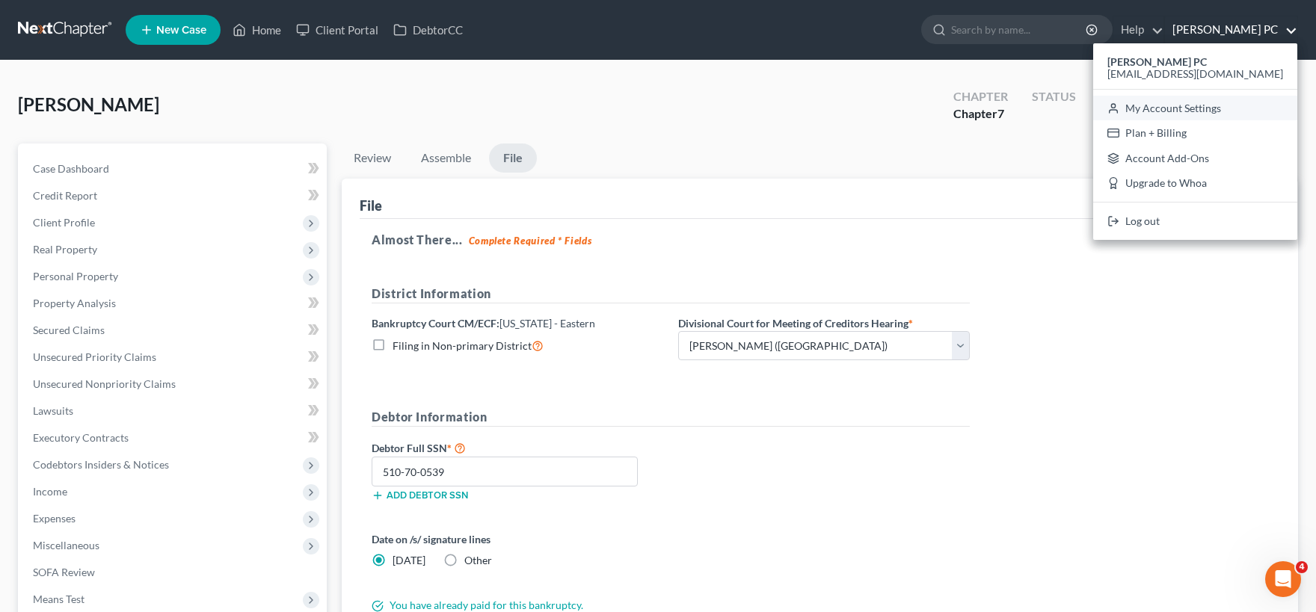
click at [1217, 112] on link "My Account Settings" at bounding box center [1195, 108] width 204 height 25
select select "78"
select select "23"
select select "45"
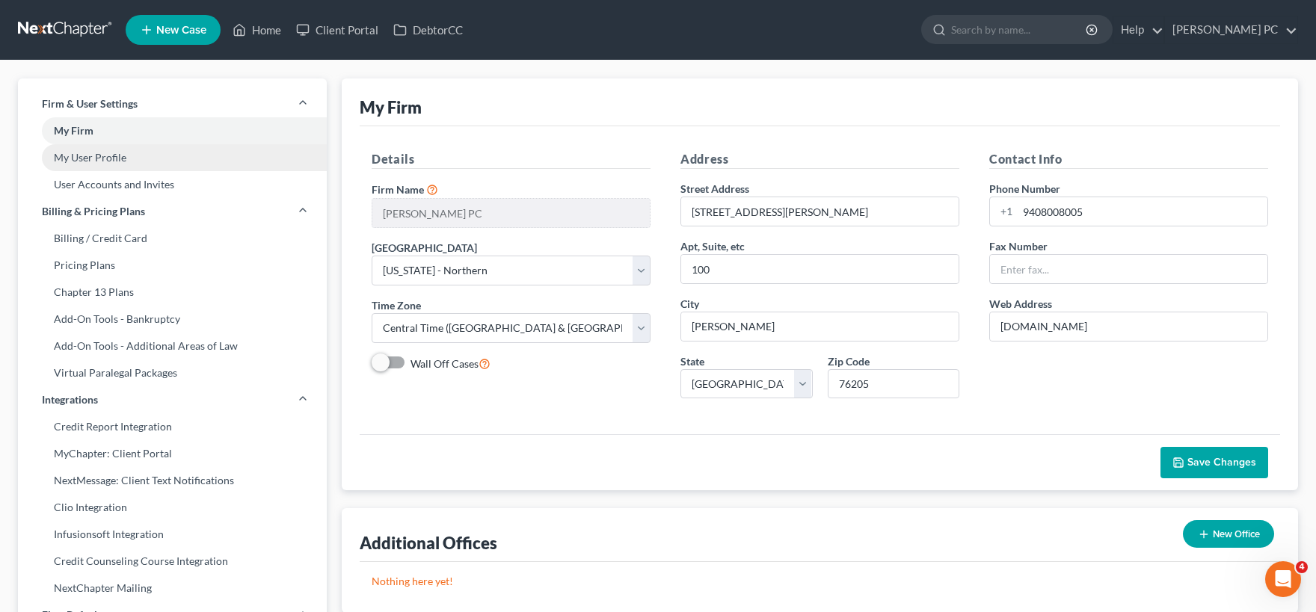
click at [105, 160] on link "My User Profile" at bounding box center [172, 157] width 309 height 27
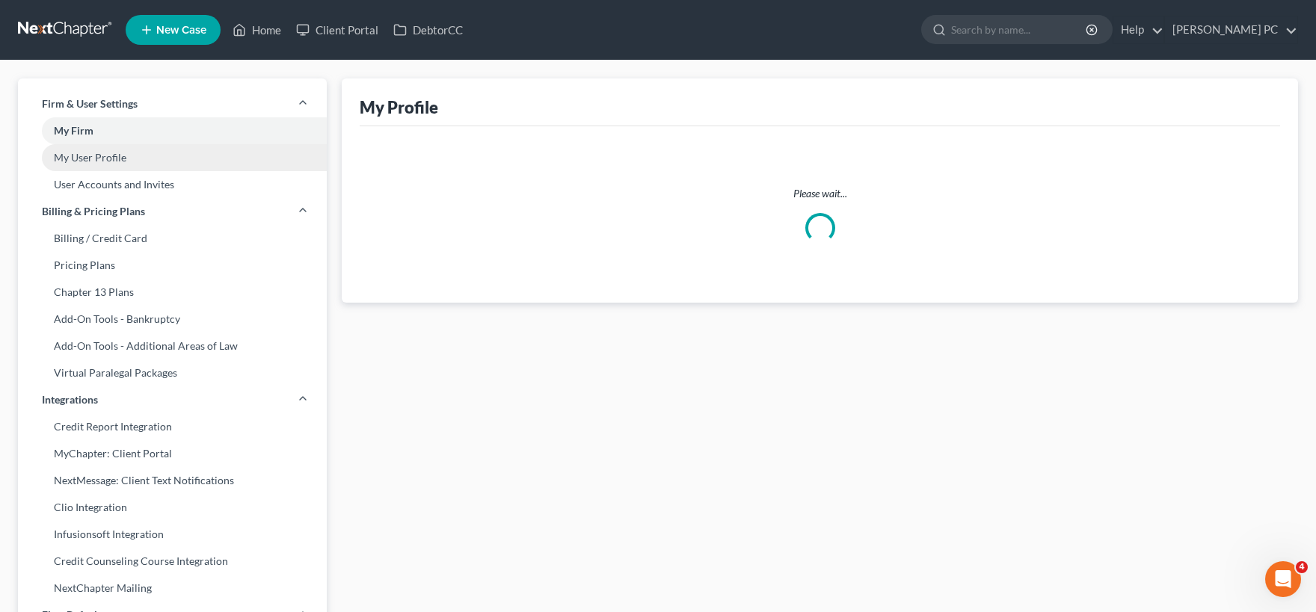
select select "45"
select select "78"
select select "attorney"
select select "1"
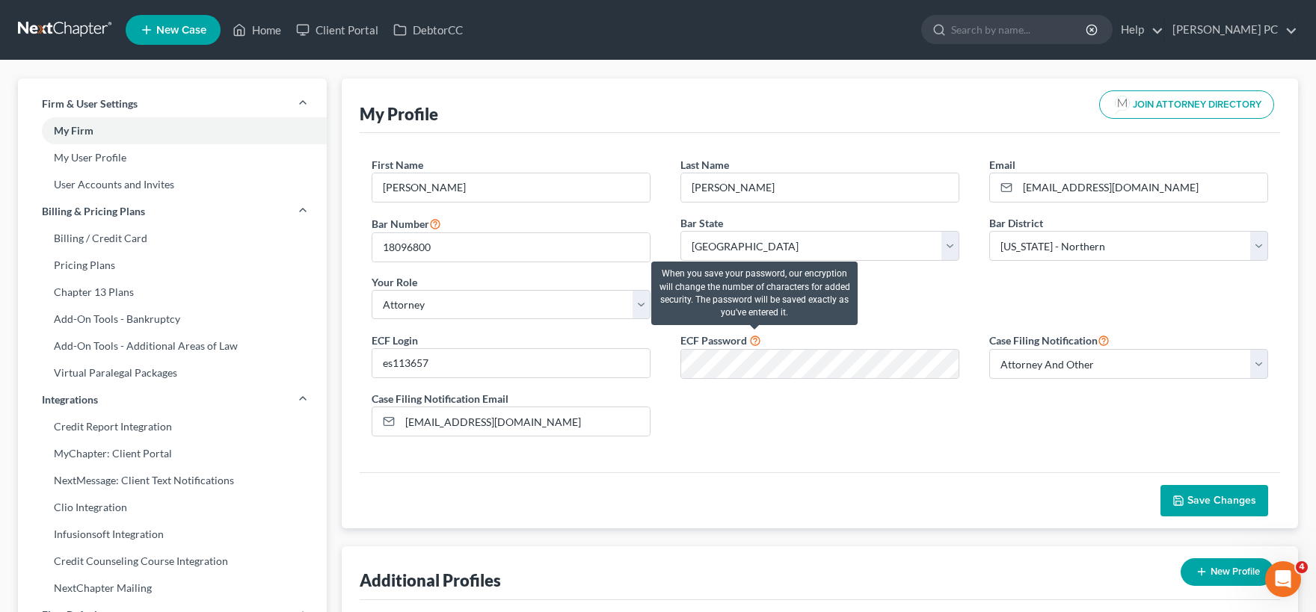
click at [754, 339] on icon at bounding box center [755, 340] width 12 height 14
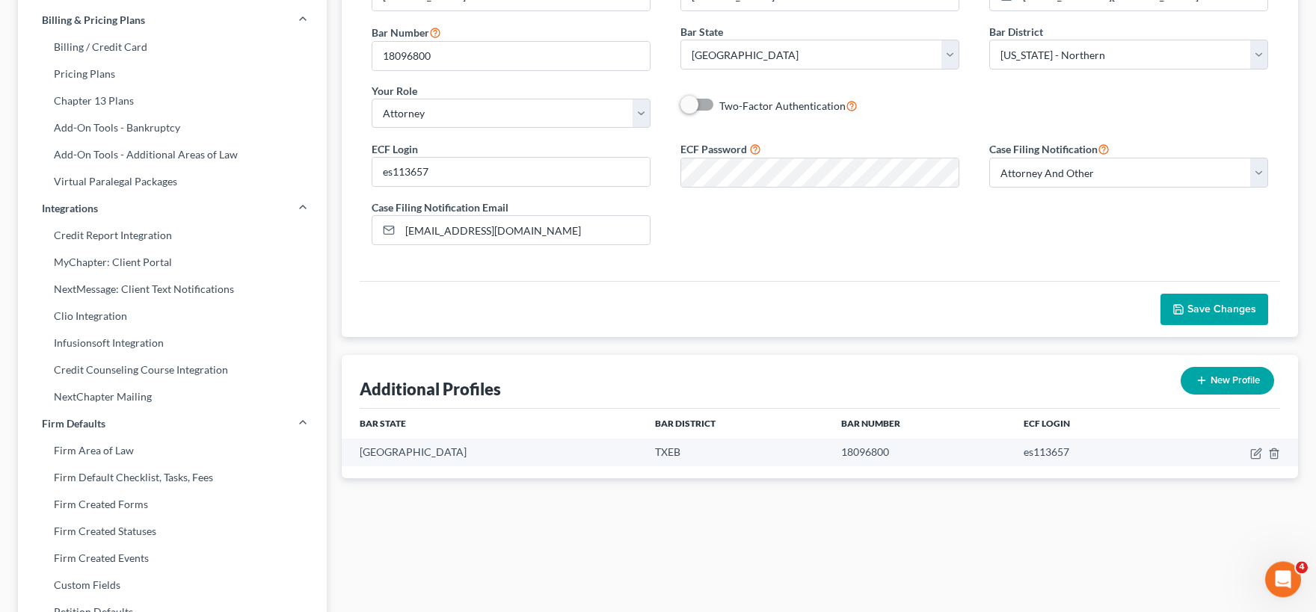
scroll to position [164, 0]
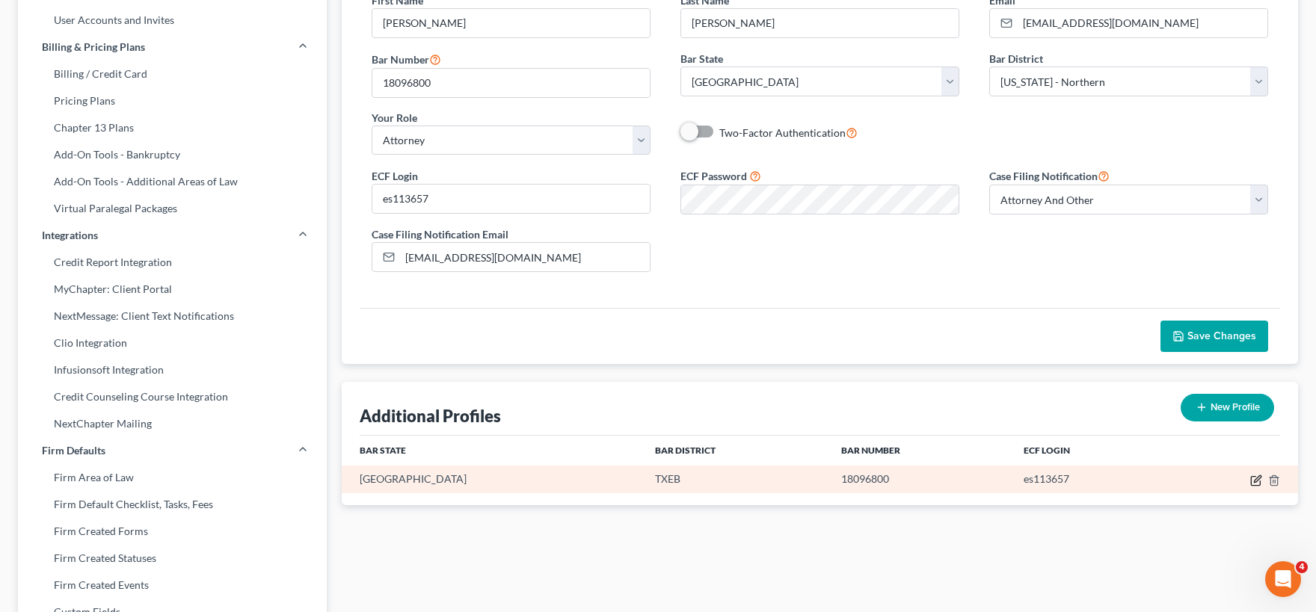
click at [1254, 481] on icon "button" at bounding box center [1256, 481] width 12 height 12
select select "45"
select select "77"
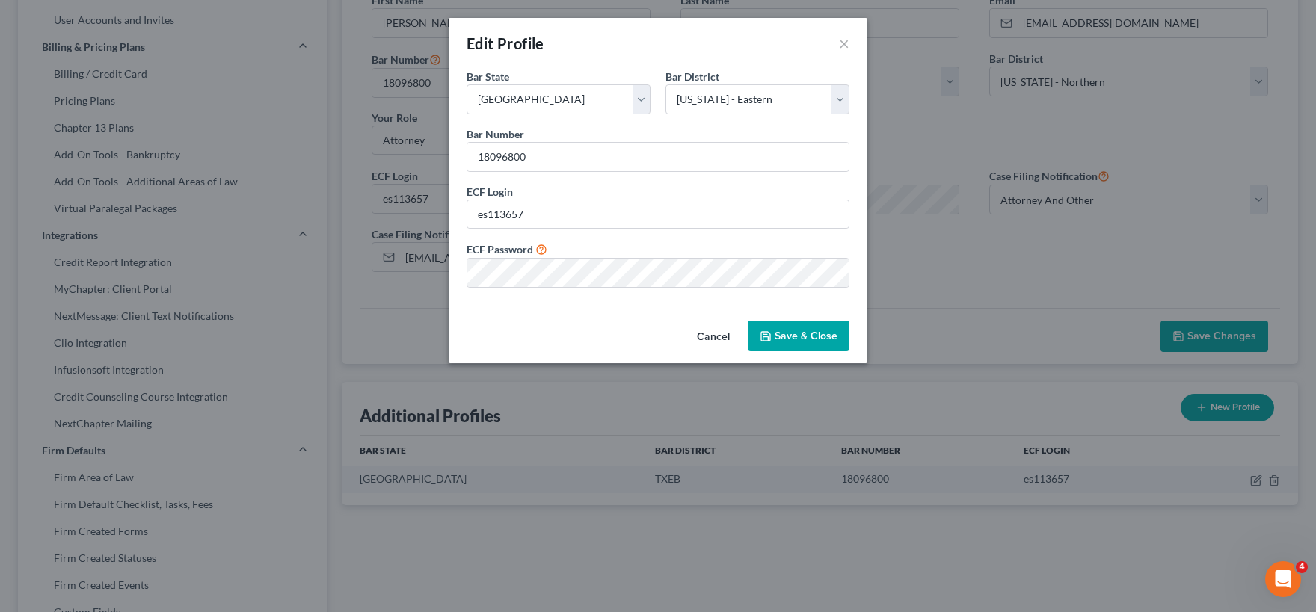
click at [779, 339] on button "Save & Close" at bounding box center [799, 336] width 102 height 31
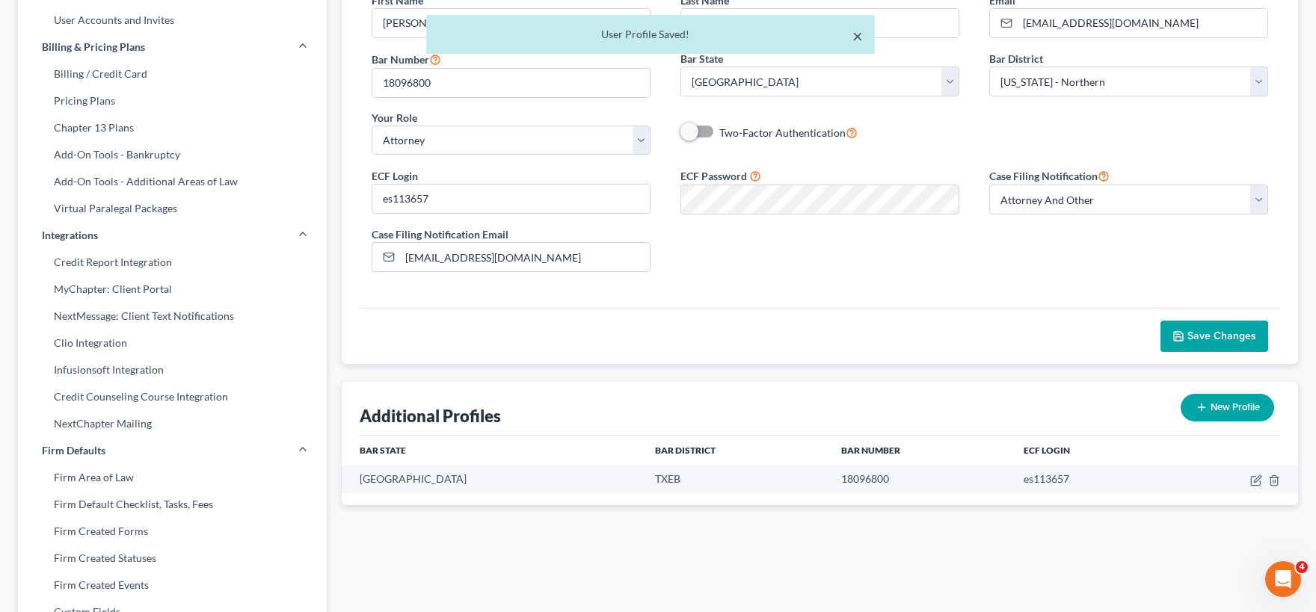
click at [857, 36] on button "×" at bounding box center [857, 36] width 10 height 18
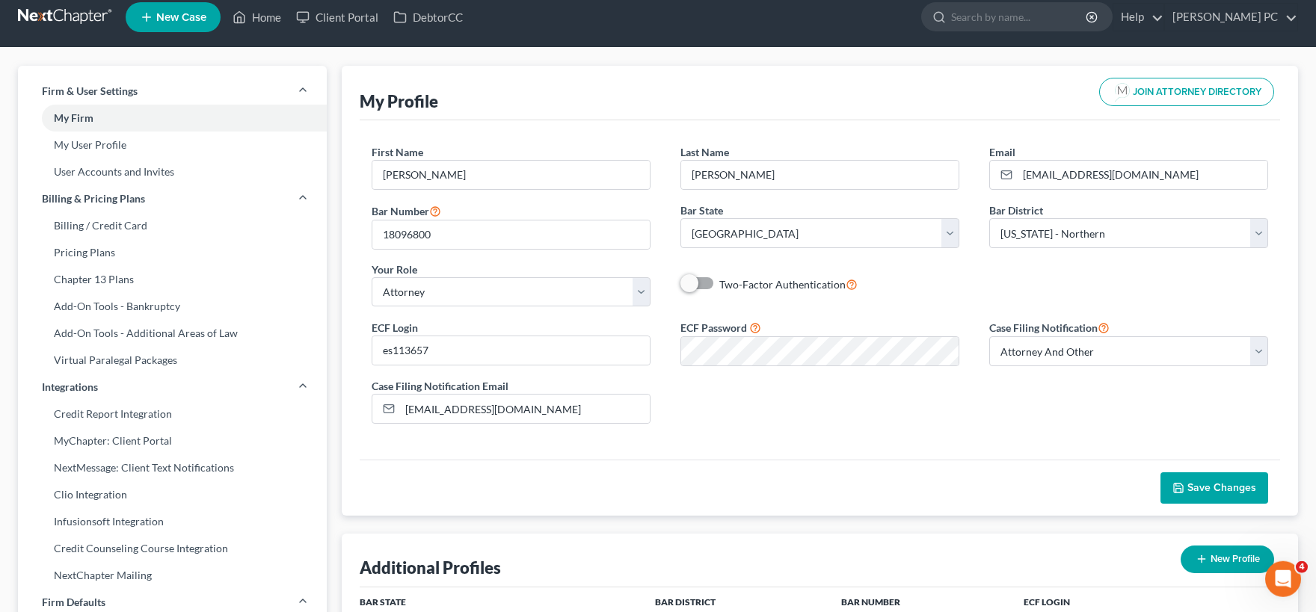
scroll to position [0, 0]
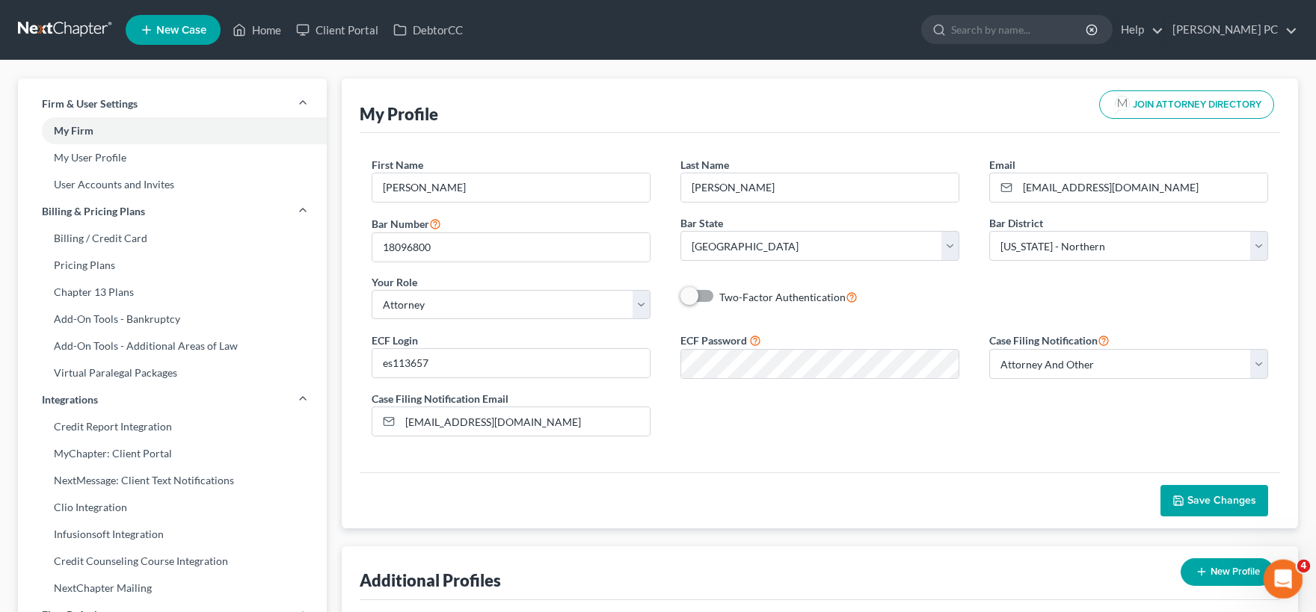
click at [1283, 582] on icon "Open Intercom Messenger" at bounding box center [1281, 577] width 25 height 25
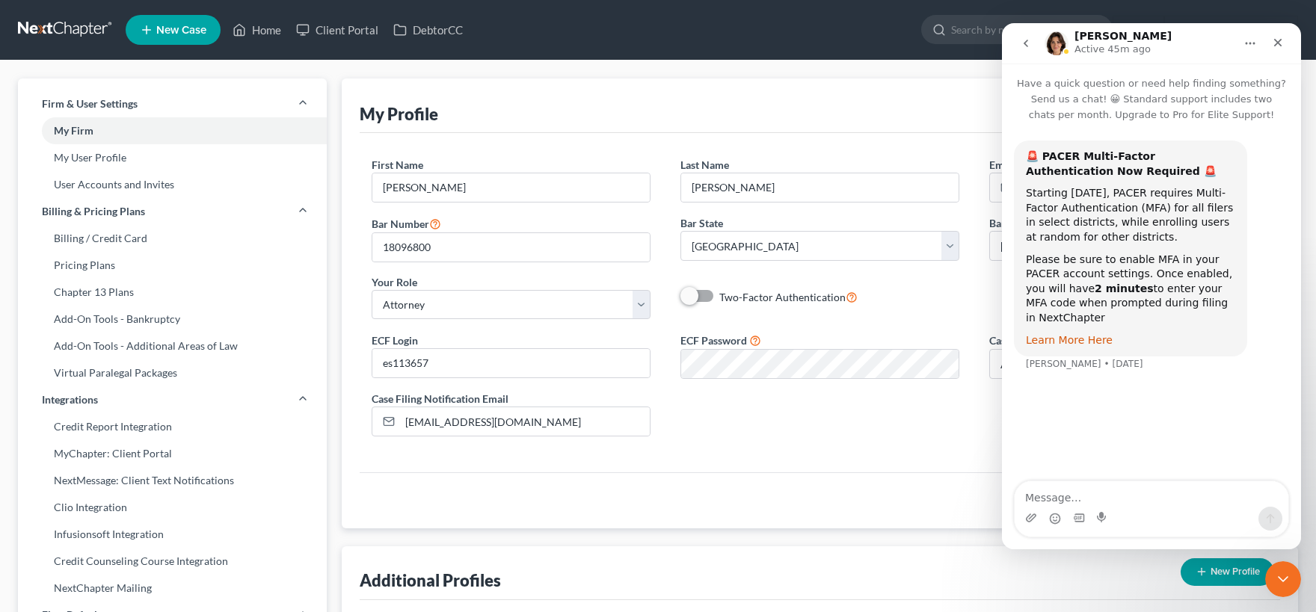
click at [1080, 334] on link "Learn More Here" at bounding box center [1069, 340] width 87 height 12
click at [1276, 43] on icon "Close" at bounding box center [1278, 43] width 12 height 12
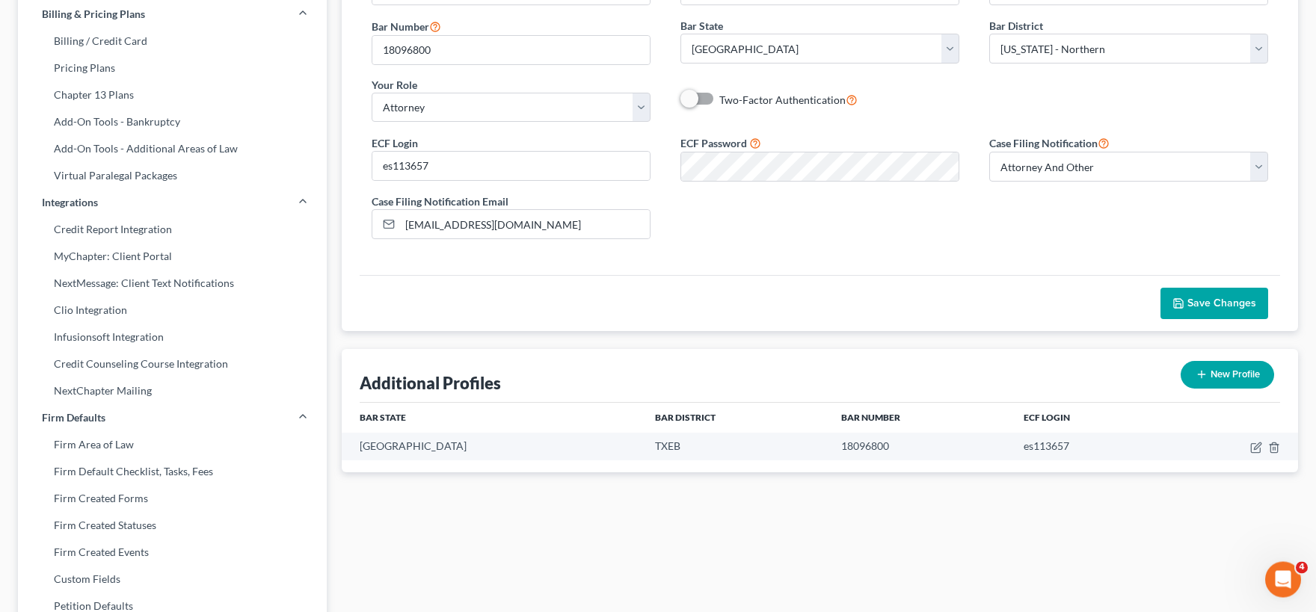
scroll to position [247, 0]
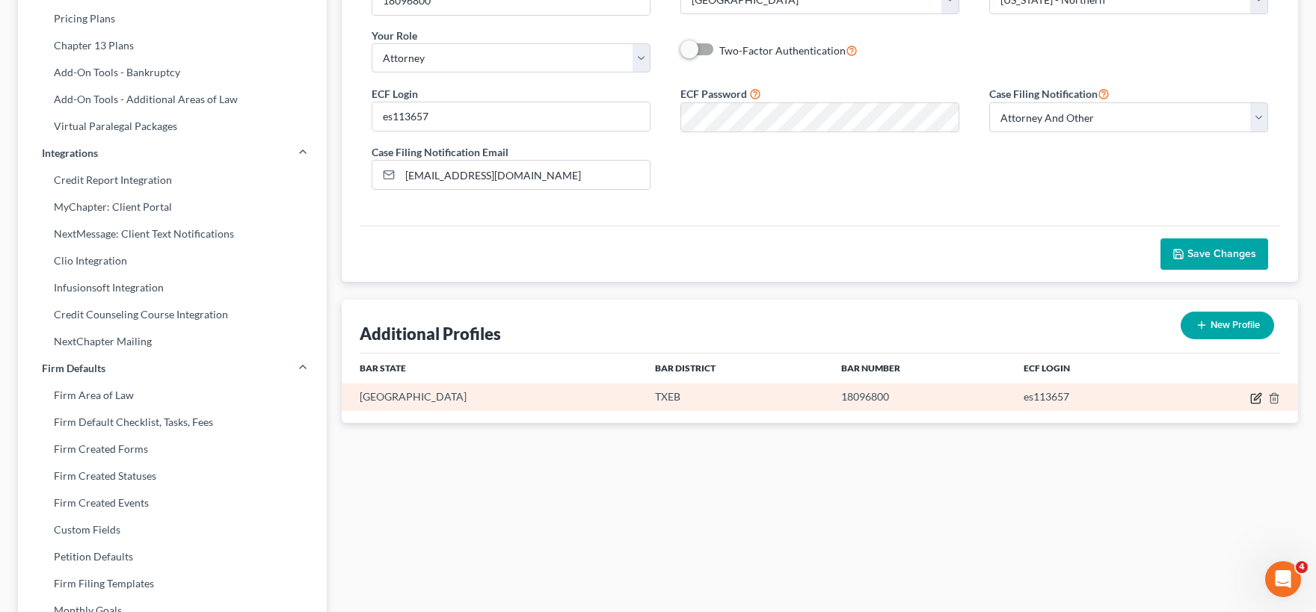
click at [1252, 398] on icon "button" at bounding box center [1255, 398] width 9 height 9
select select "45"
select select "77"
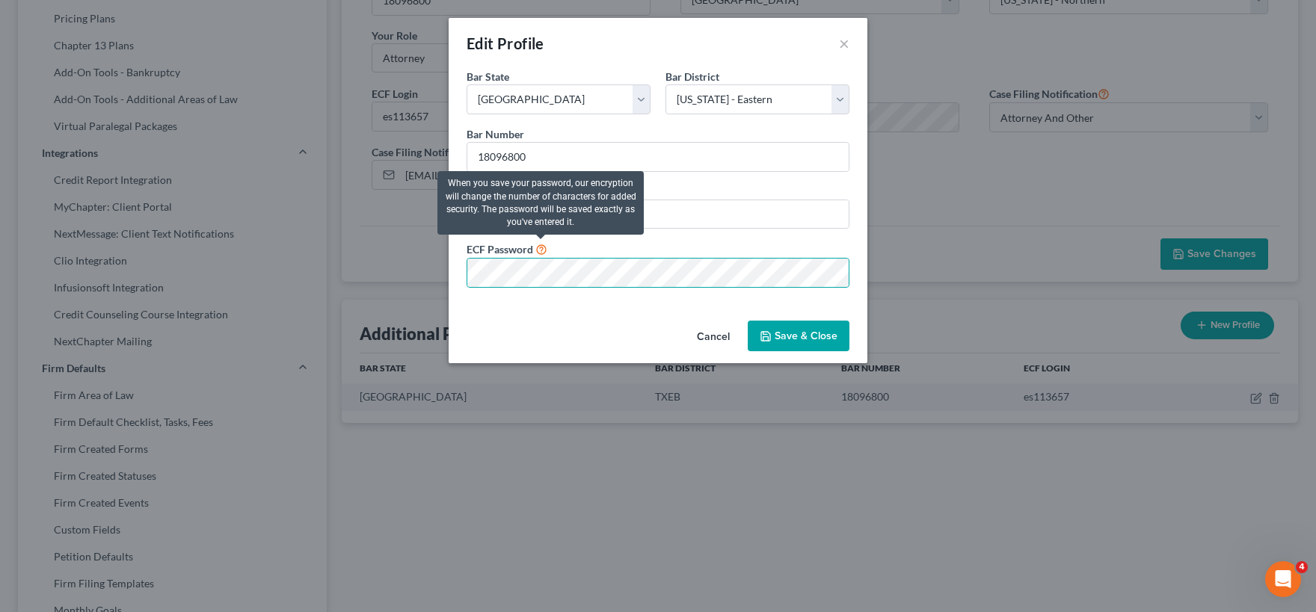
click at [541, 251] on icon at bounding box center [541, 248] width 12 height 14
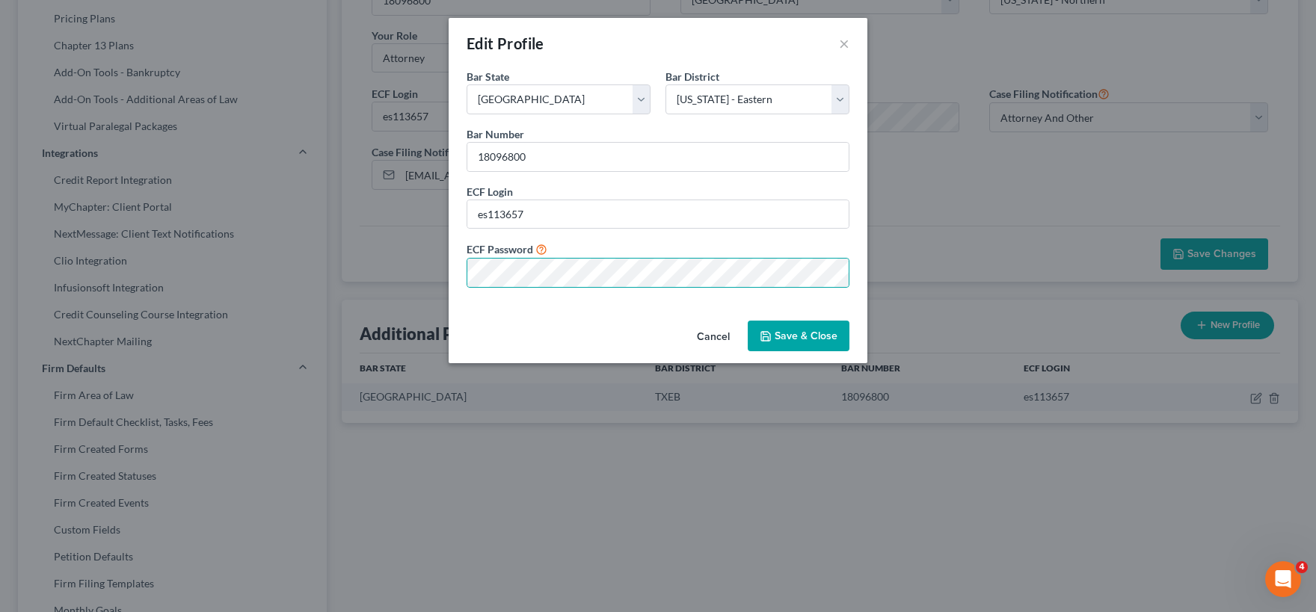
click at [719, 331] on button "Cancel" at bounding box center [713, 337] width 57 height 30
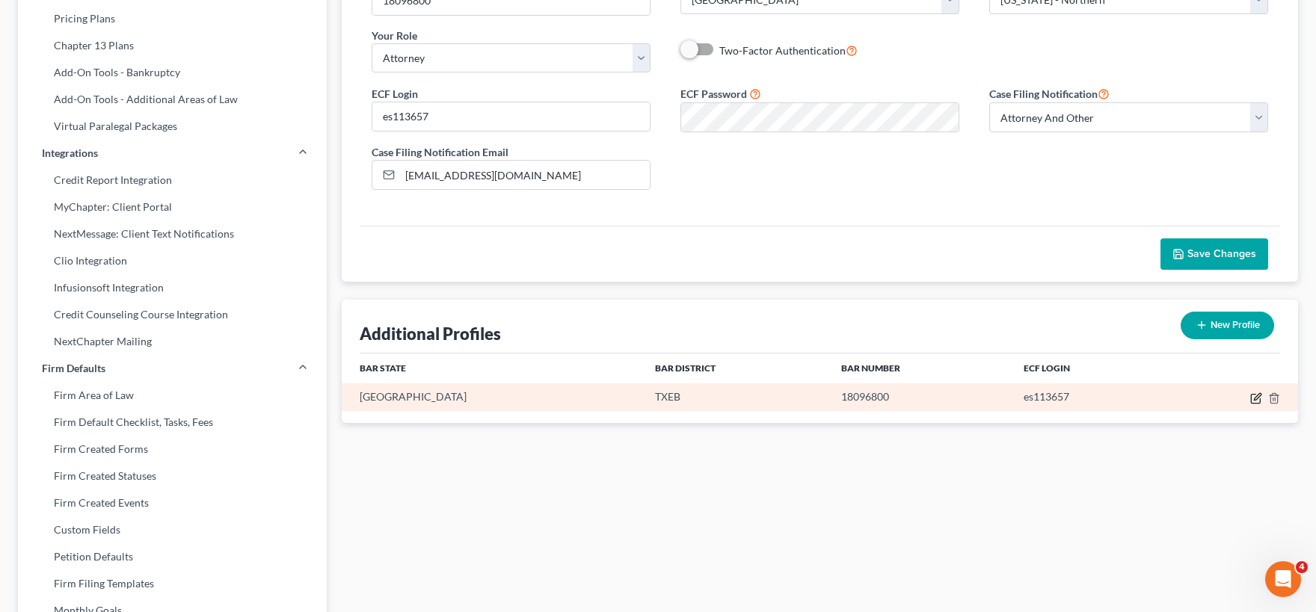
click at [1250, 393] on icon "button" at bounding box center [1256, 399] width 12 height 12
select select "45"
select select "77"
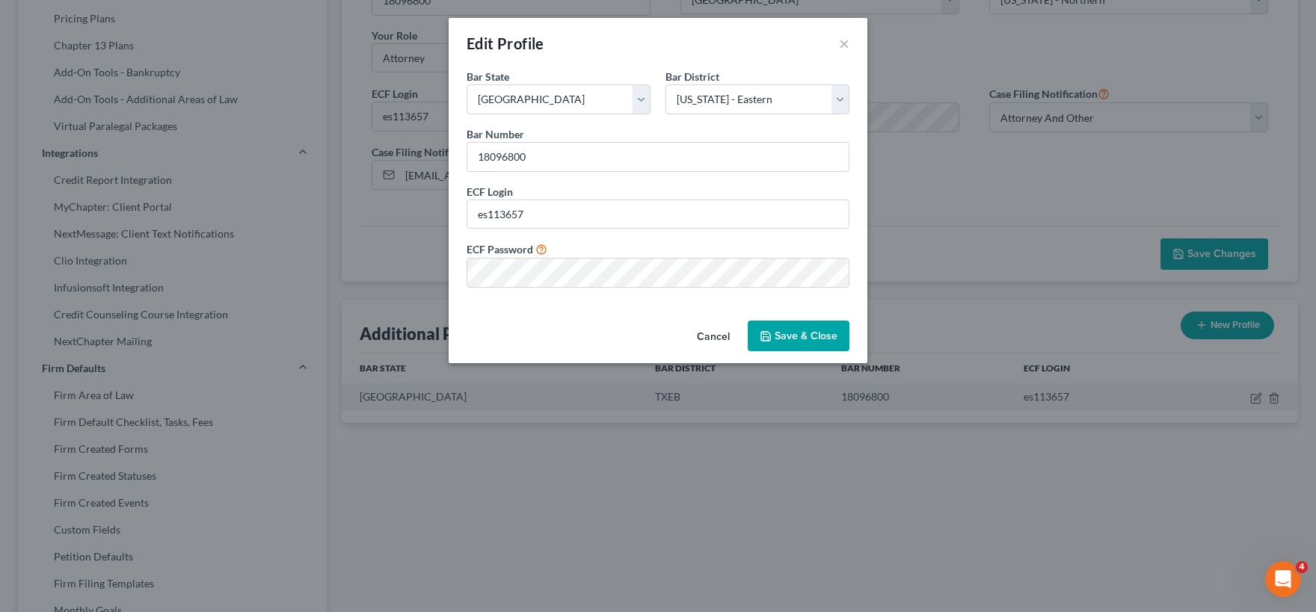
click at [724, 336] on button "Cancel" at bounding box center [713, 337] width 57 height 30
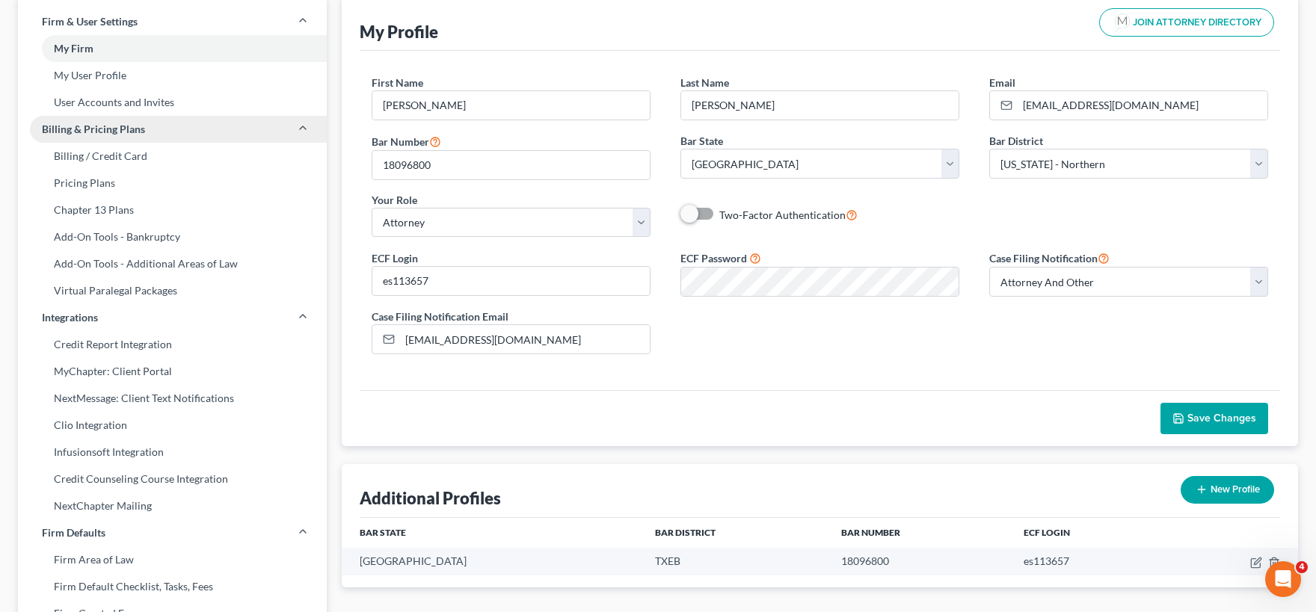
scroll to position [0, 0]
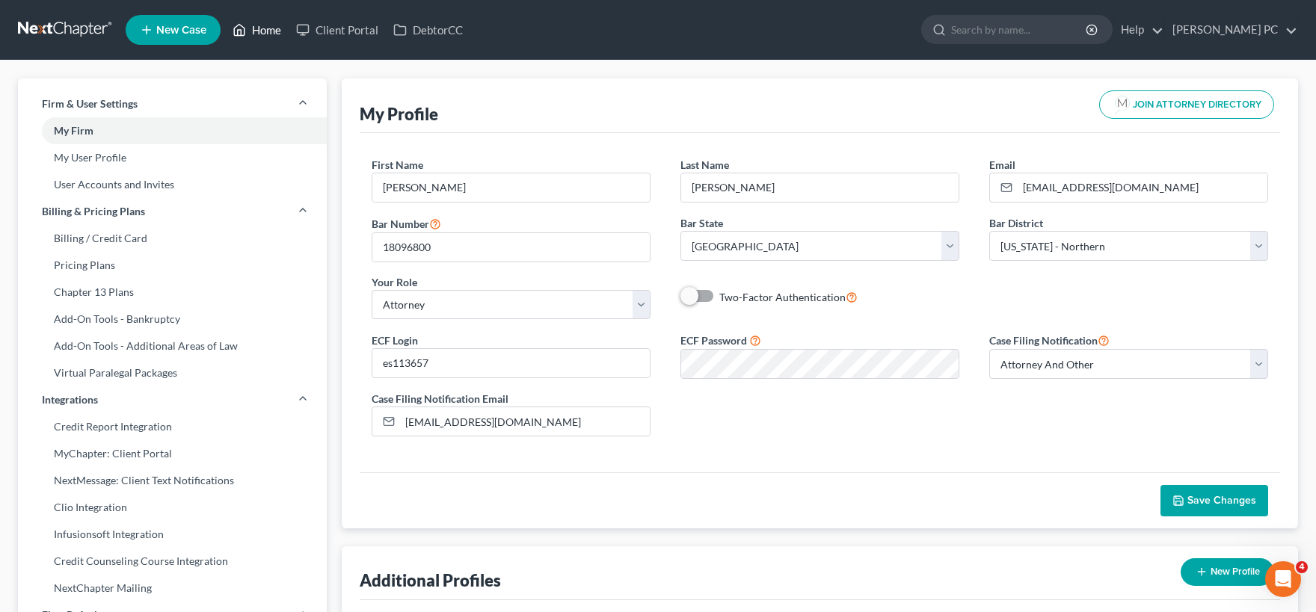
click at [257, 34] on link "Home" at bounding box center [257, 29] width 64 height 27
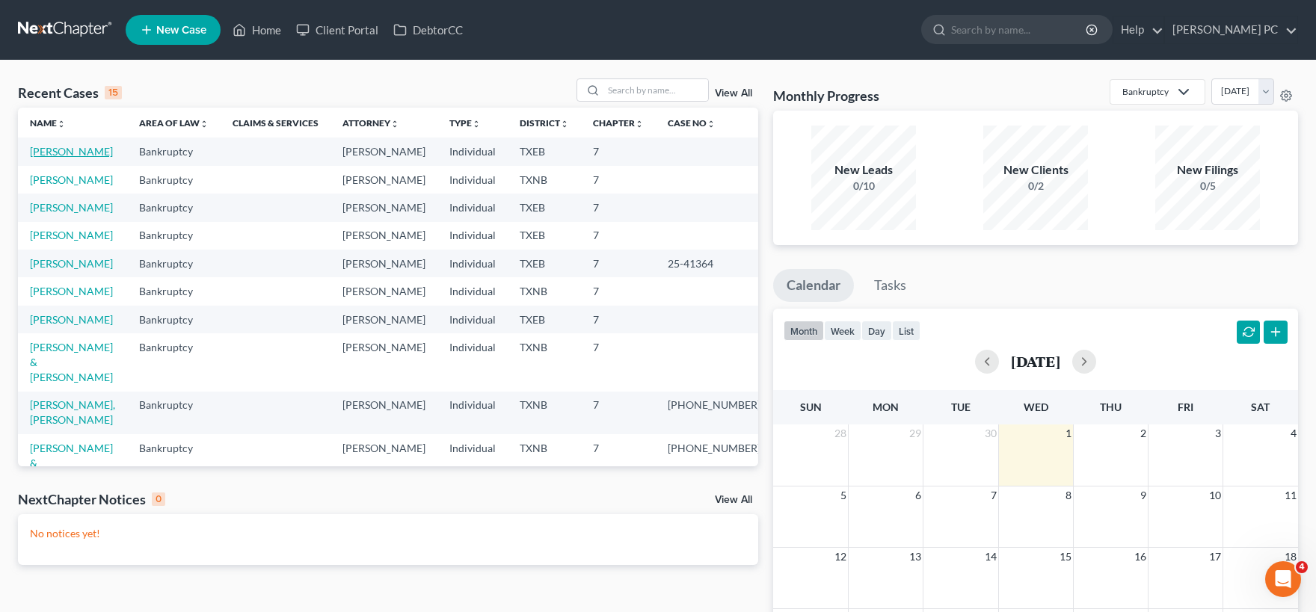
click at [70, 151] on link "[PERSON_NAME]" at bounding box center [71, 151] width 83 height 13
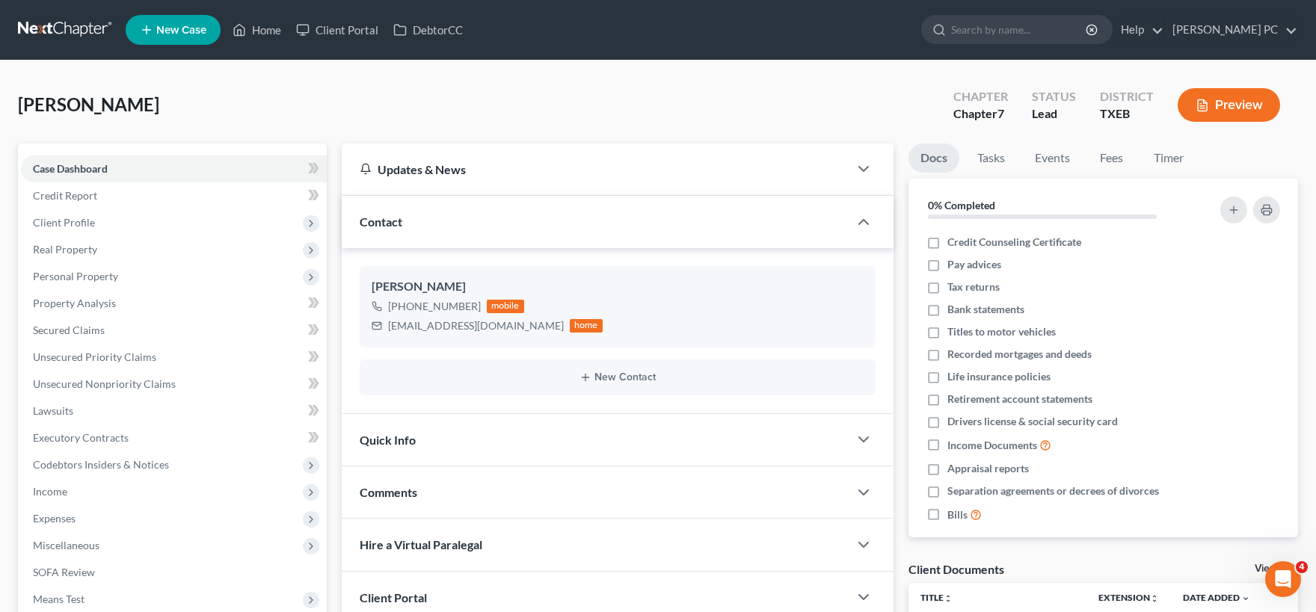
scroll to position [236, 0]
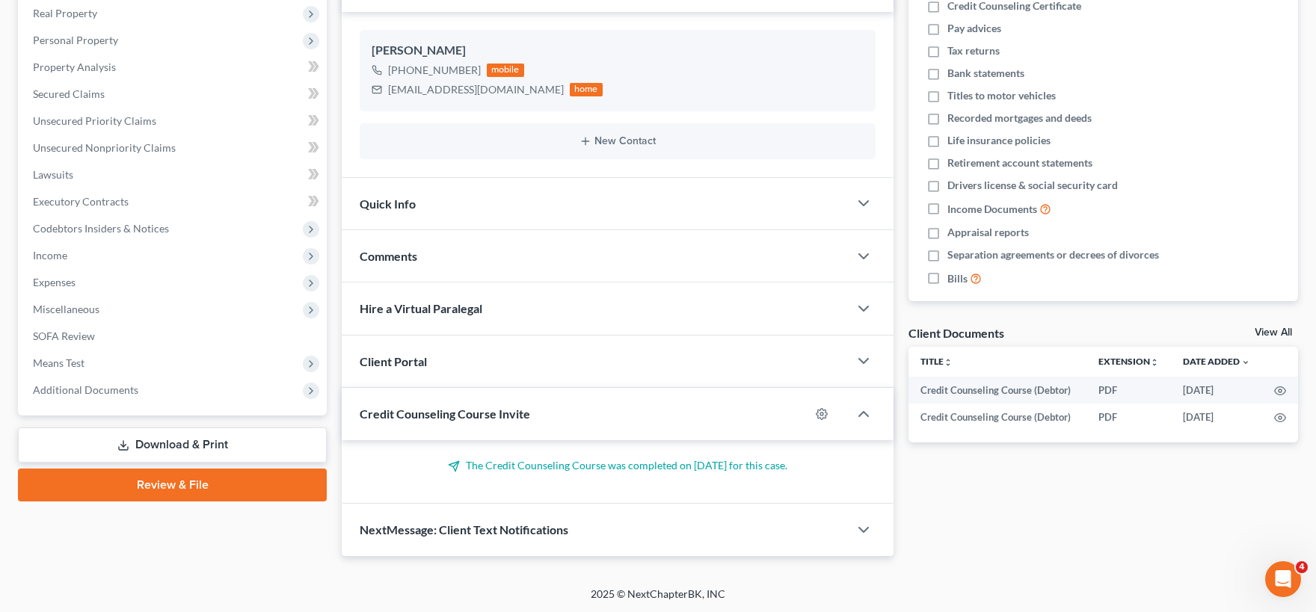
click at [198, 482] on link "Review & File" at bounding box center [172, 485] width 309 height 33
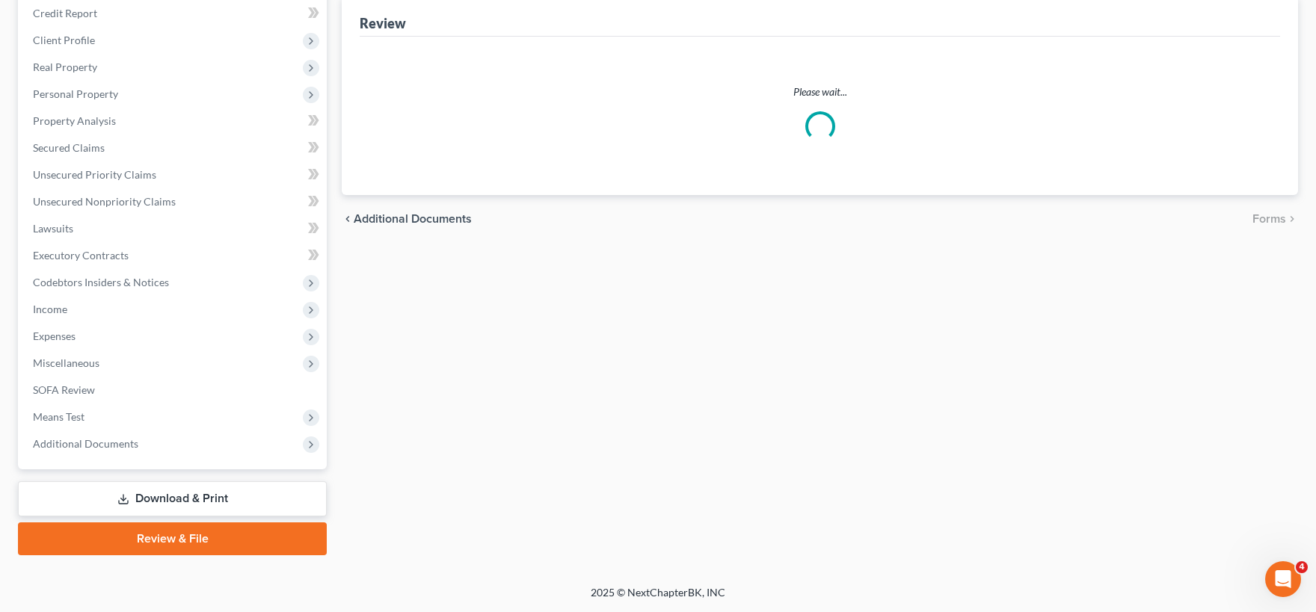
scroll to position [181, 0]
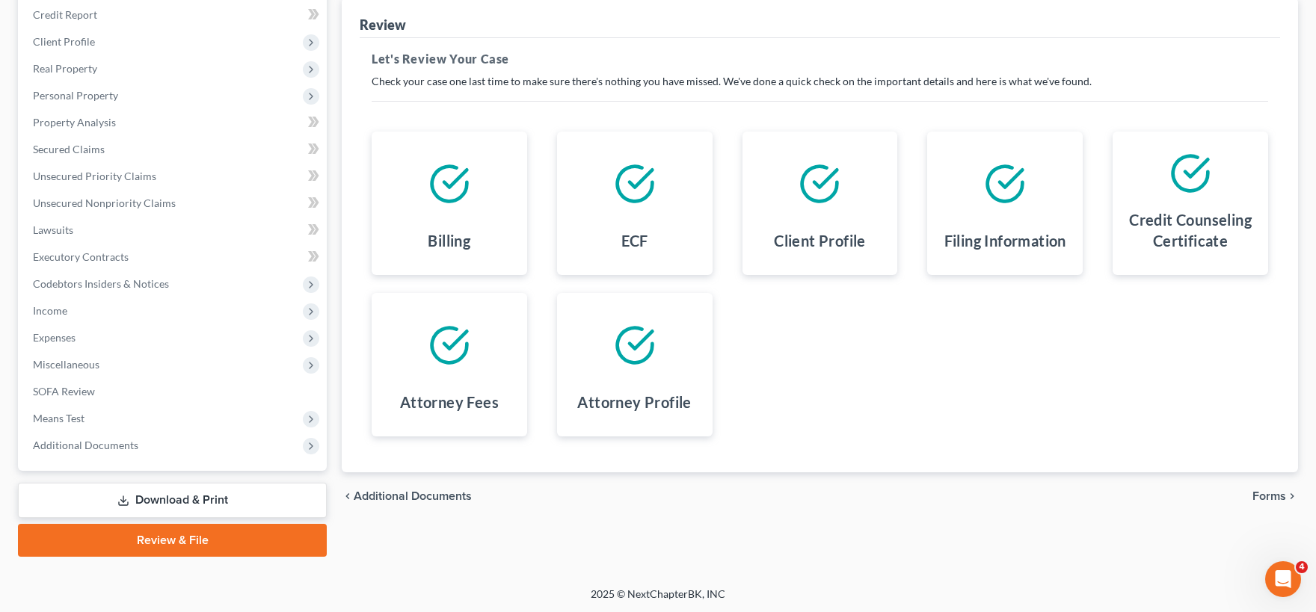
click at [1276, 495] on span "Forms" at bounding box center [1269, 496] width 34 height 12
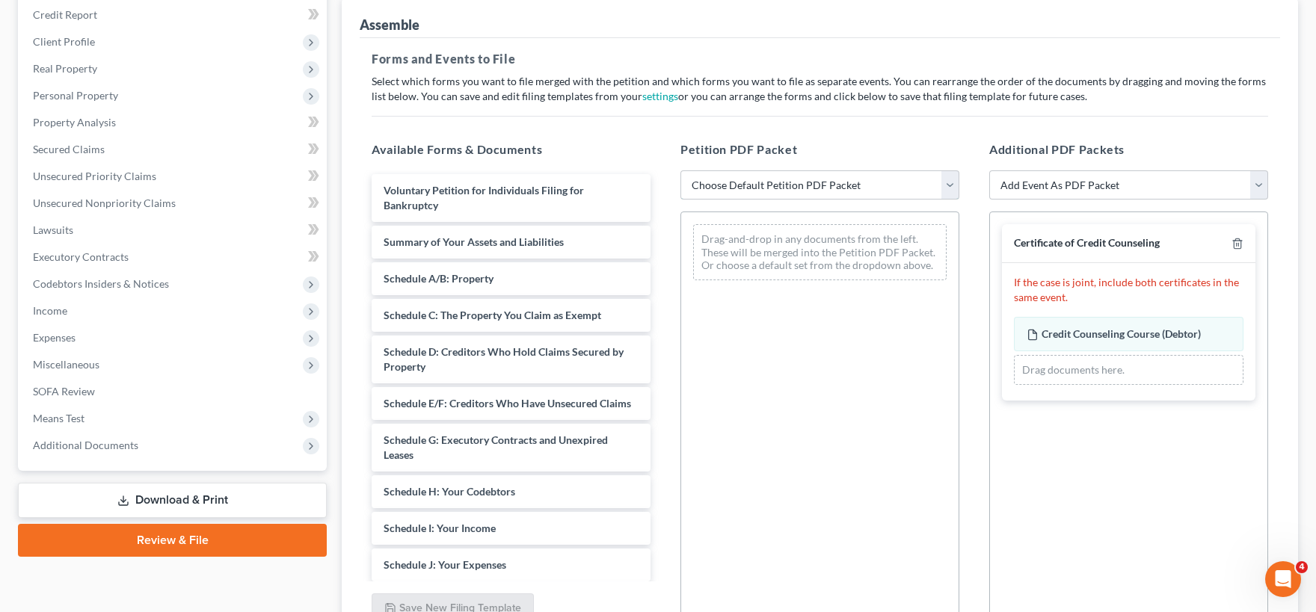
click at [680, 170] on select "Choose Default Petition PDF Packet Emergency Filing (Voluntary Petition and Cre…" at bounding box center [819, 185] width 279 height 30
select select "1"
click option "Chapter 7 Template" at bounding box center [0, 0] width 0 height 0
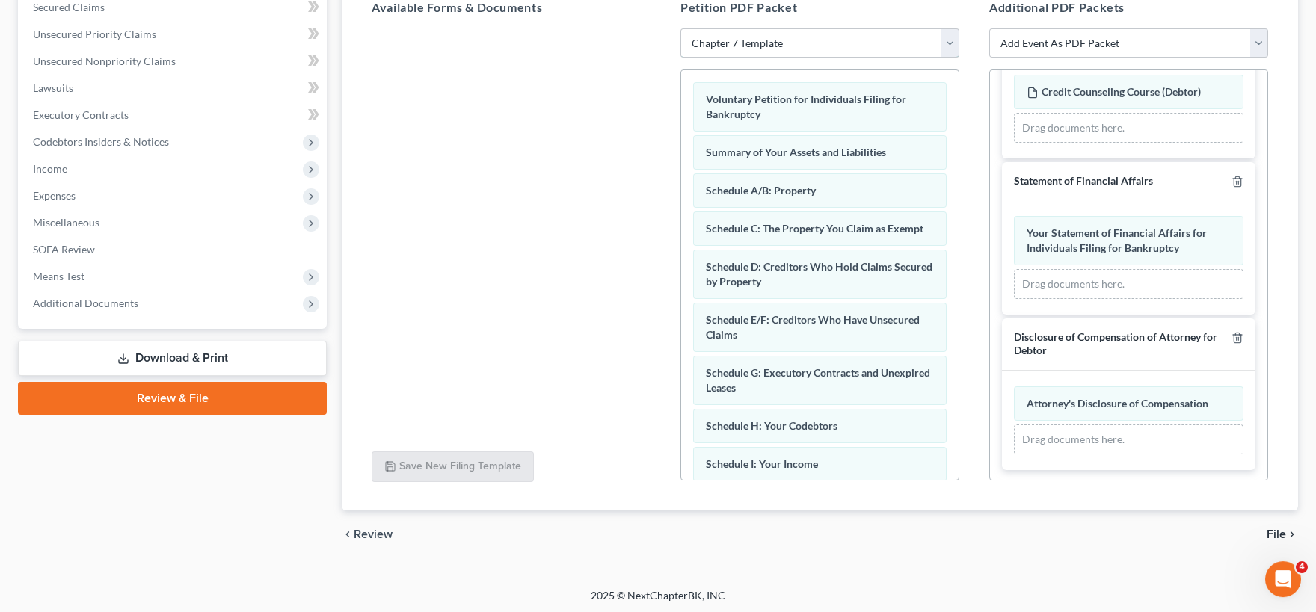
scroll to position [325, 0]
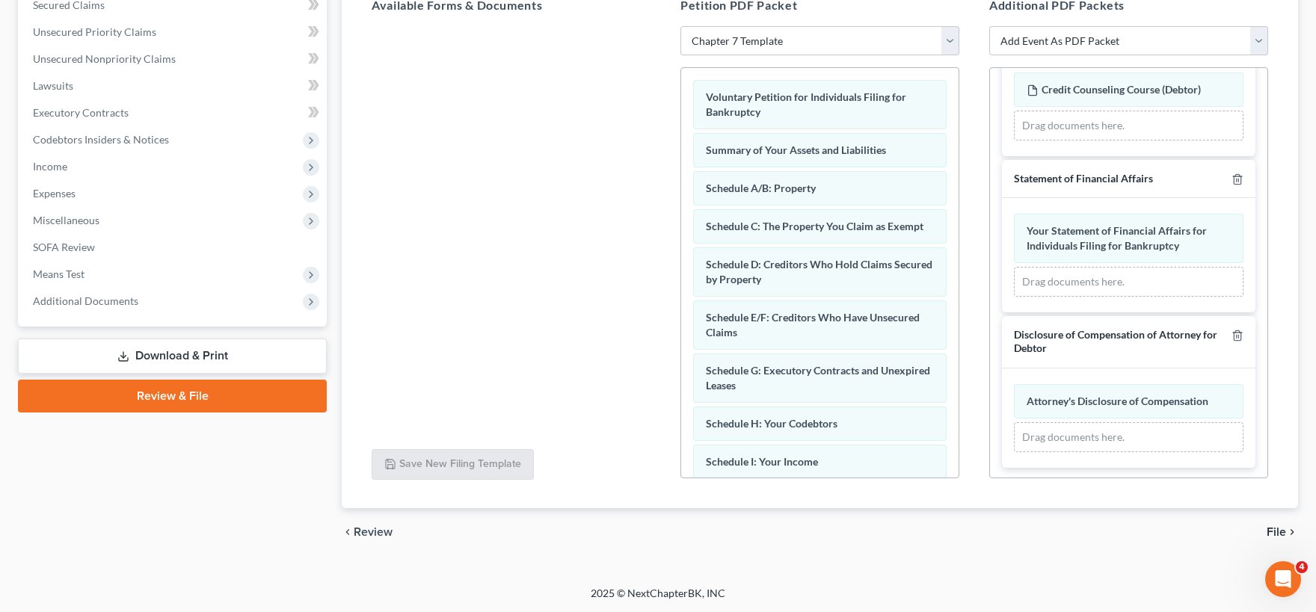
click at [1273, 532] on span "File" at bounding box center [1276, 532] width 19 height 12
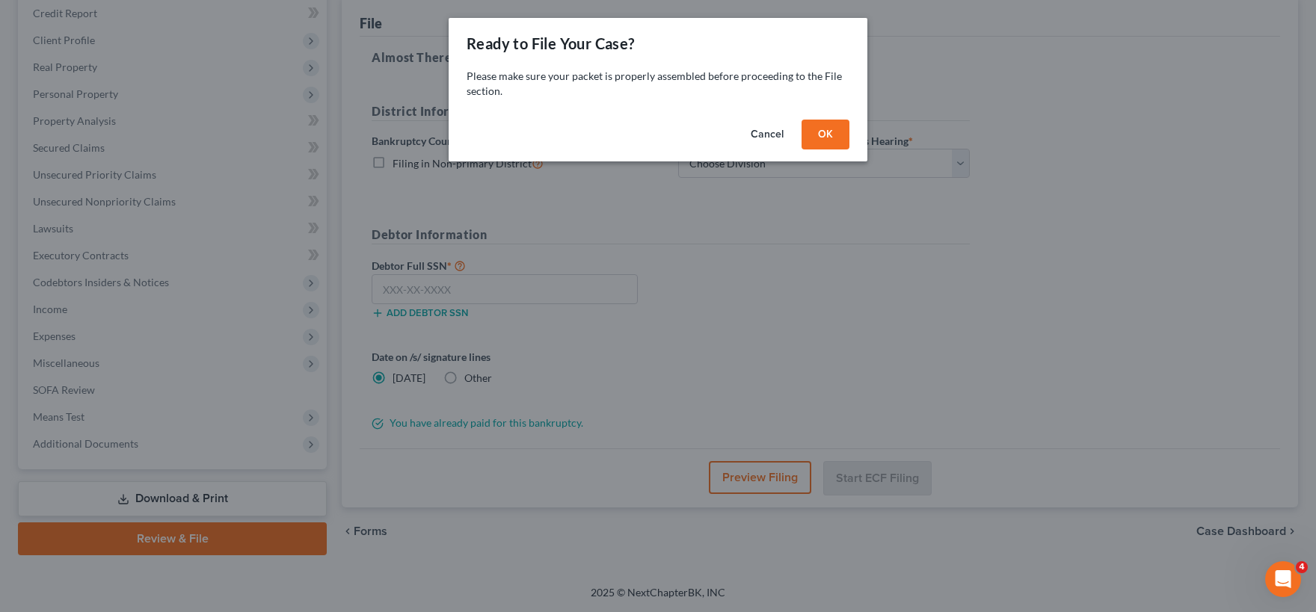
scroll to position [181, 0]
click at [821, 136] on button "OK" at bounding box center [826, 135] width 48 height 30
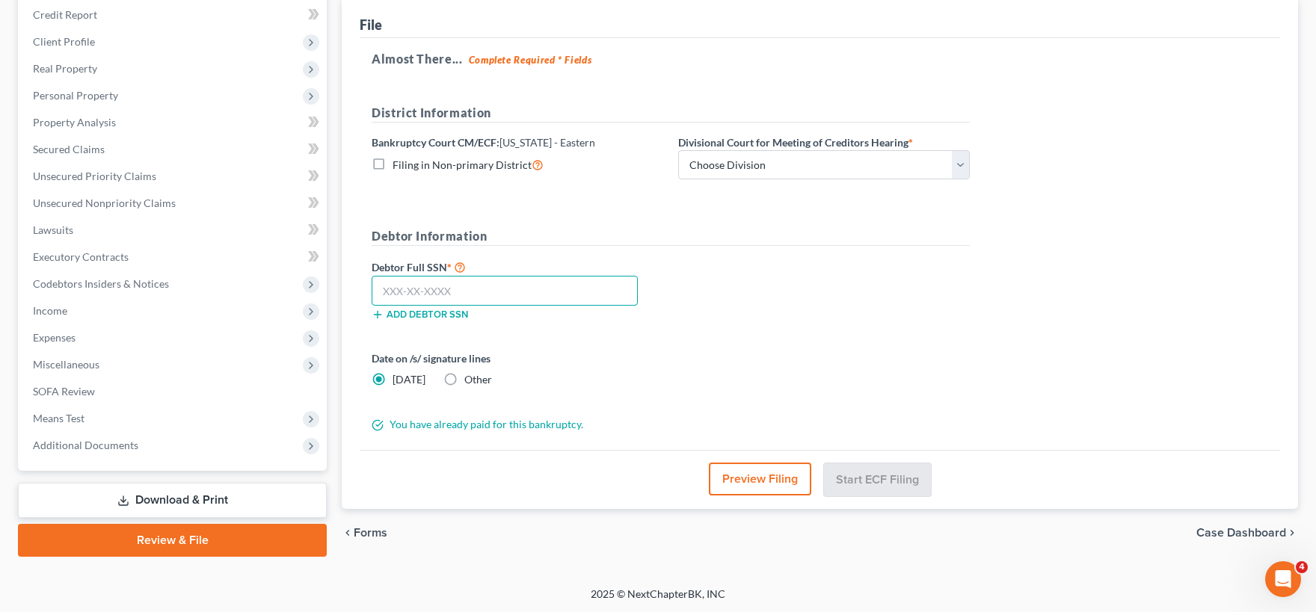
click at [493, 292] on input "text" at bounding box center [505, 291] width 266 height 30
type input "510-70-0539"
click at [678, 150] on select "Choose Division Beaumont Lufkin [PERSON_NAME] ([GEOGRAPHIC_DATA]) Texarkana [PE…" at bounding box center [824, 165] width 292 height 30
select select "3"
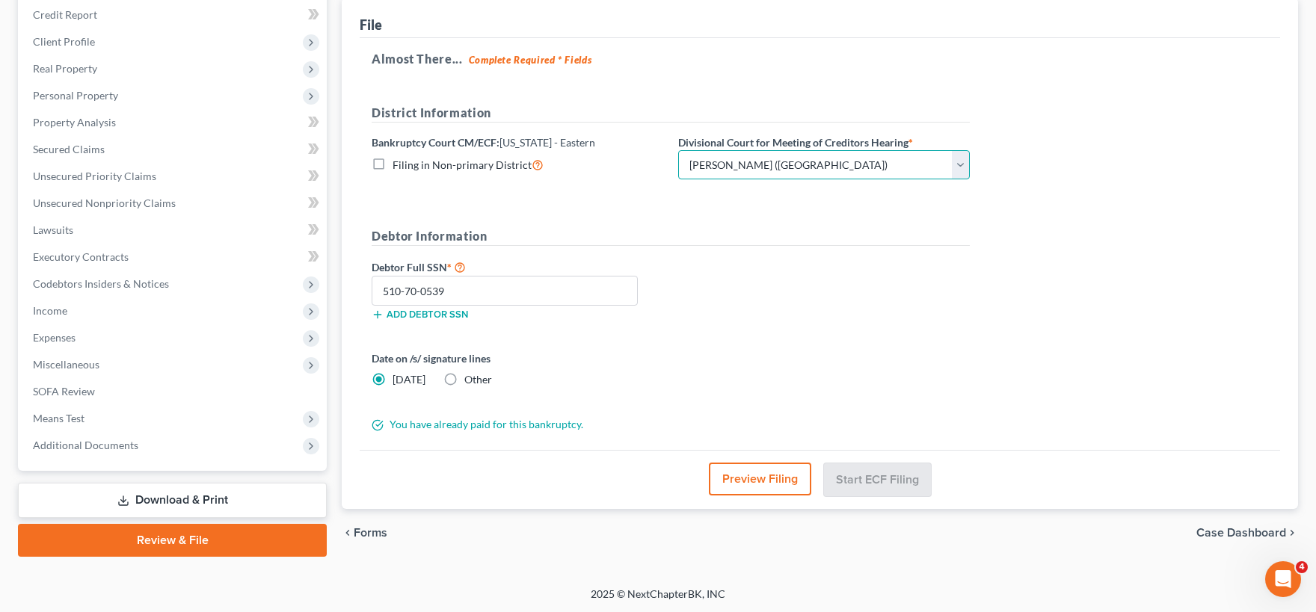
click option "[PERSON_NAME] ([GEOGRAPHIC_DATA])" at bounding box center [0, 0] width 0 height 0
click at [865, 476] on button "Start ECF Filing" at bounding box center [877, 479] width 107 height 33
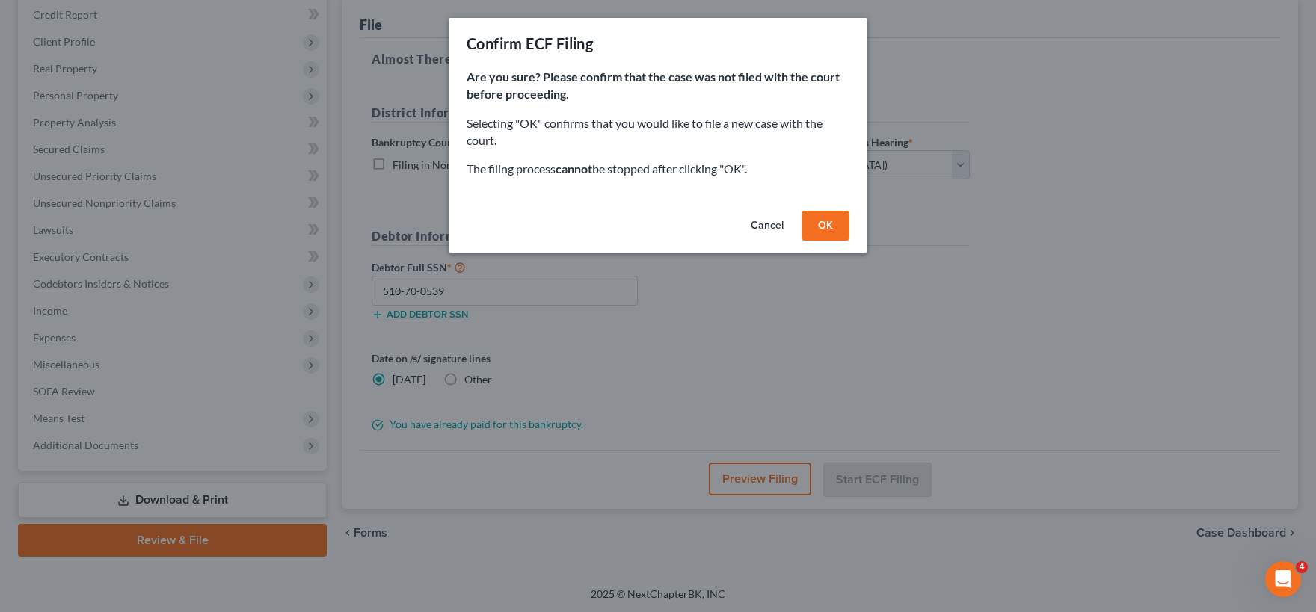
click at [810, 227] on button "OK" at bounding box center [826, 226] width 48 height 30
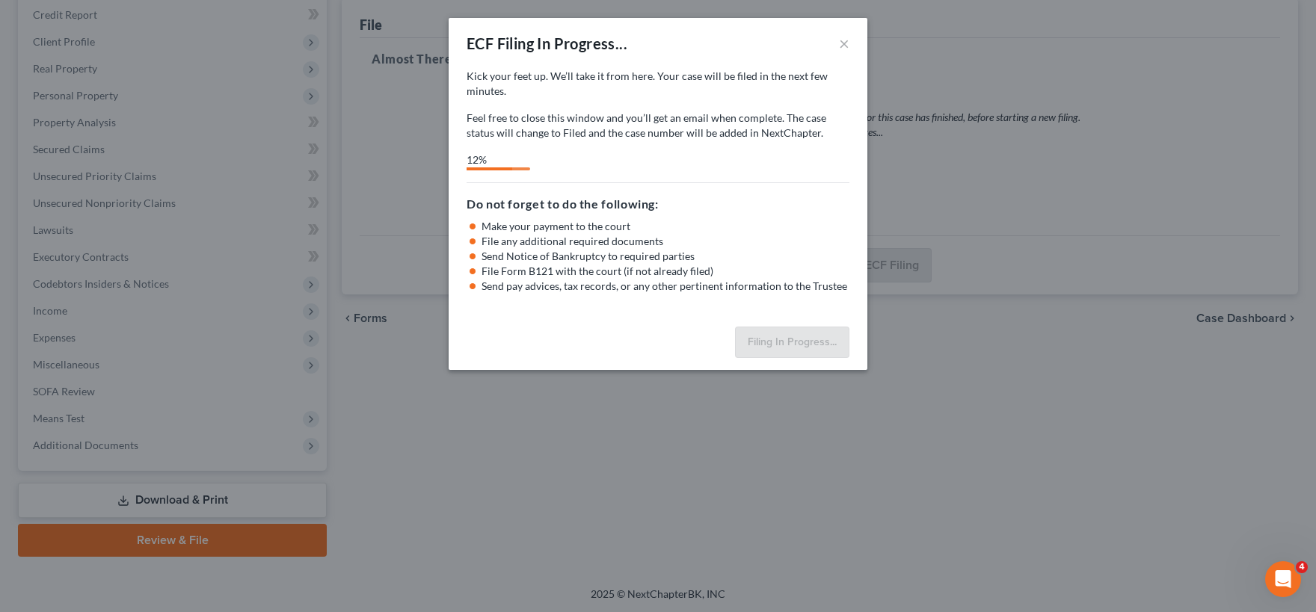
select select "3"
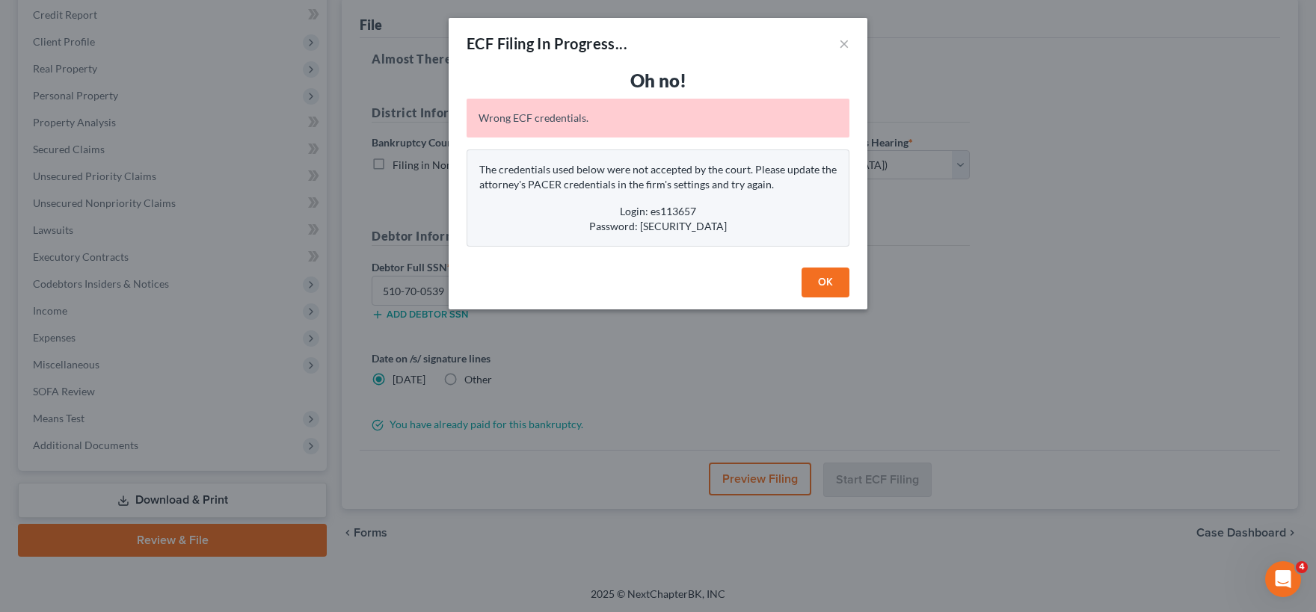
click at [824, 286] on button "OK" at bounding box center [826, 283] width 48 height 30
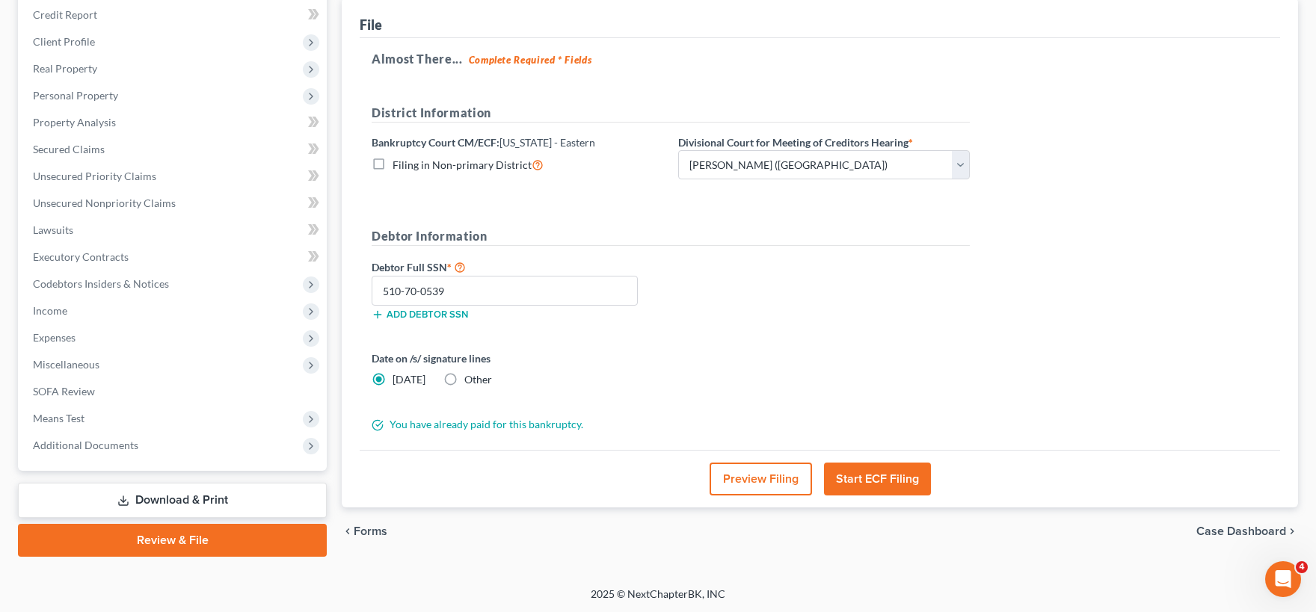
scroll to position [0, 0]
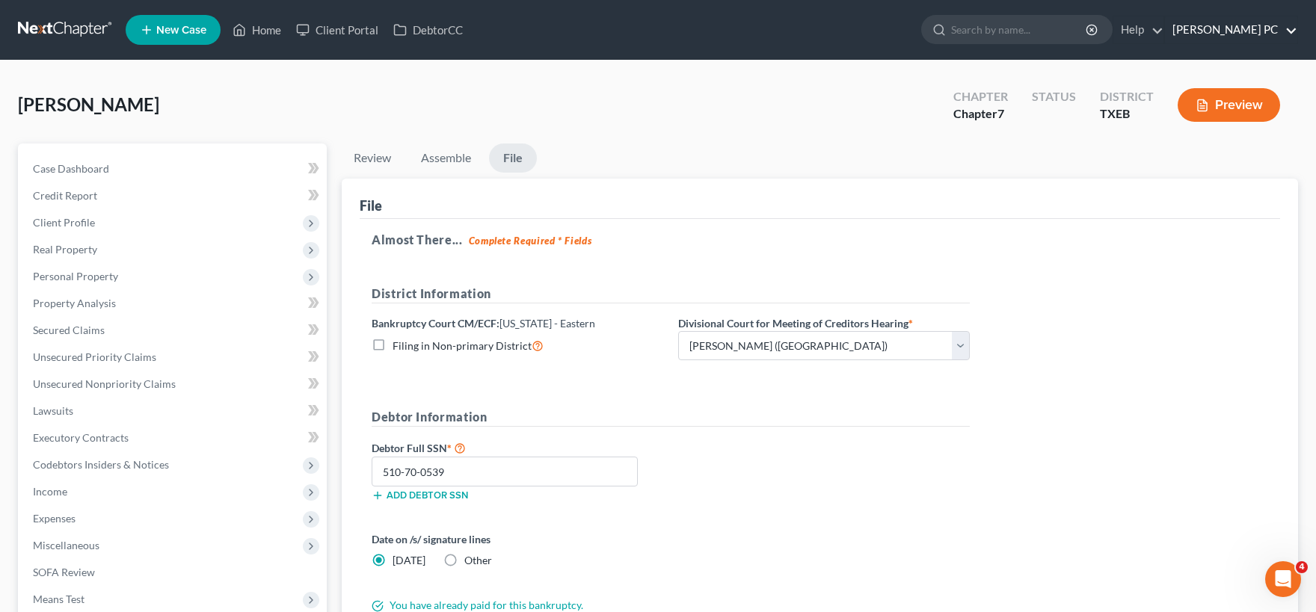
click at [1291, 35] on link "[PERSON_NAME] PC" at bounding box center [1231, 29] width 132 height 27
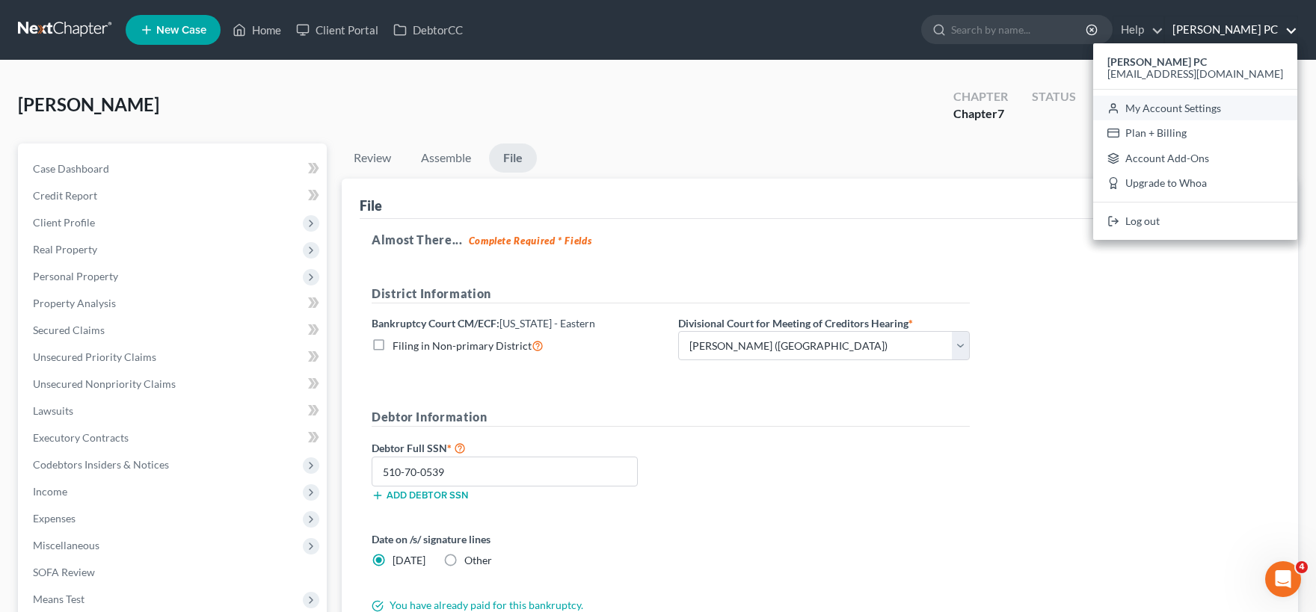
click at [1230, 111] on link "My Account Settings" at bounding box center [1195, 108] width 204 height 25
select select "78"
select select "23"
select select "45"
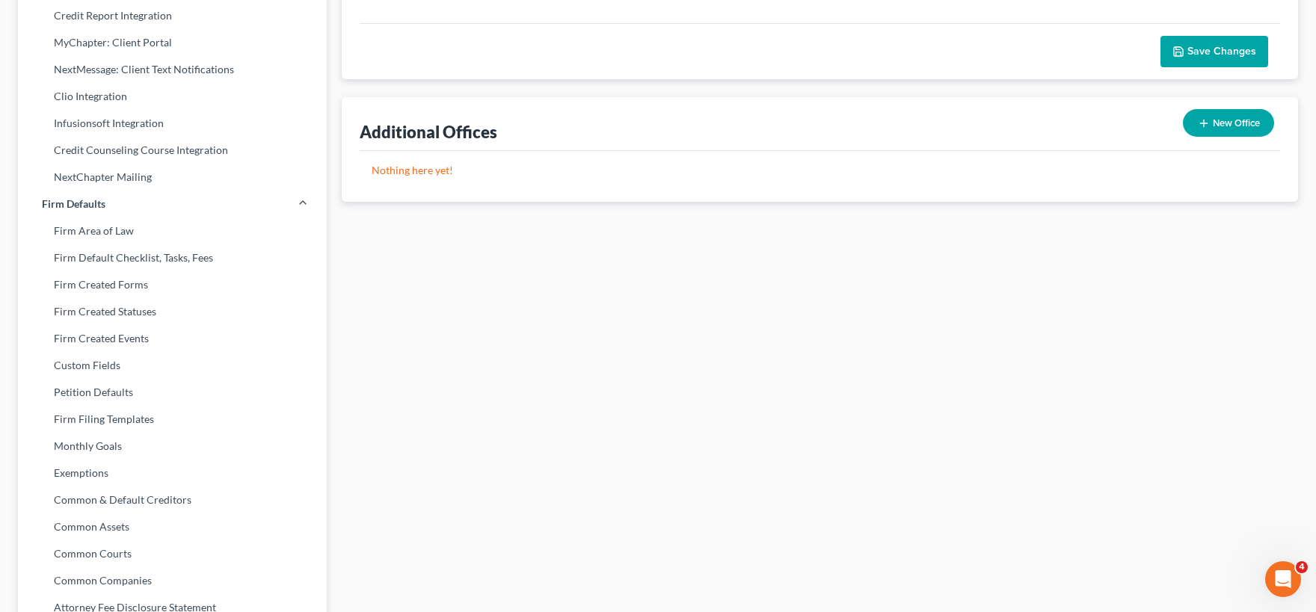
scroll to position [82, 0]
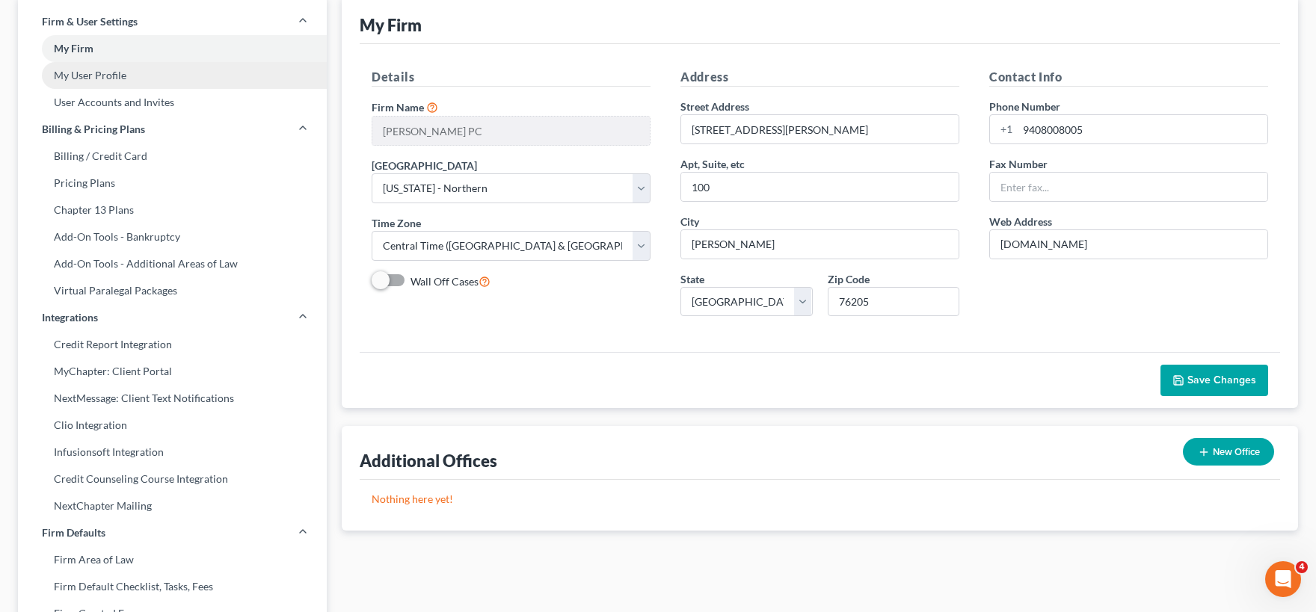
click at [113, 75] on link "My User Profile" at bounding box center [172, 75] width 309 height 27
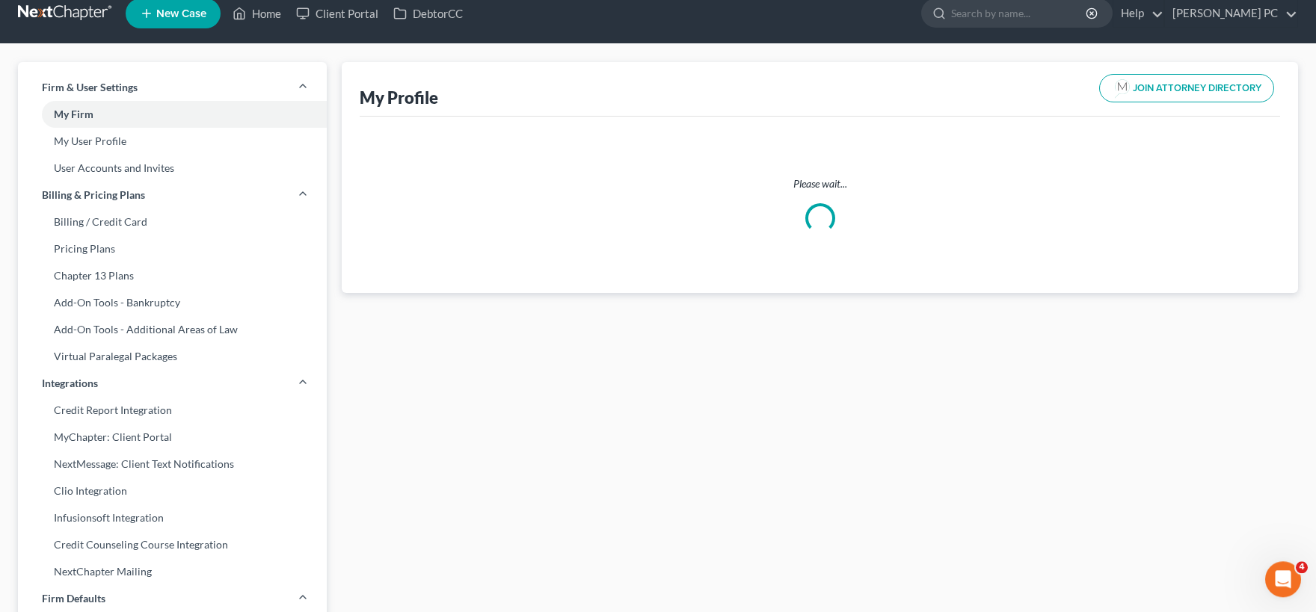
scroll to position [1, 0]
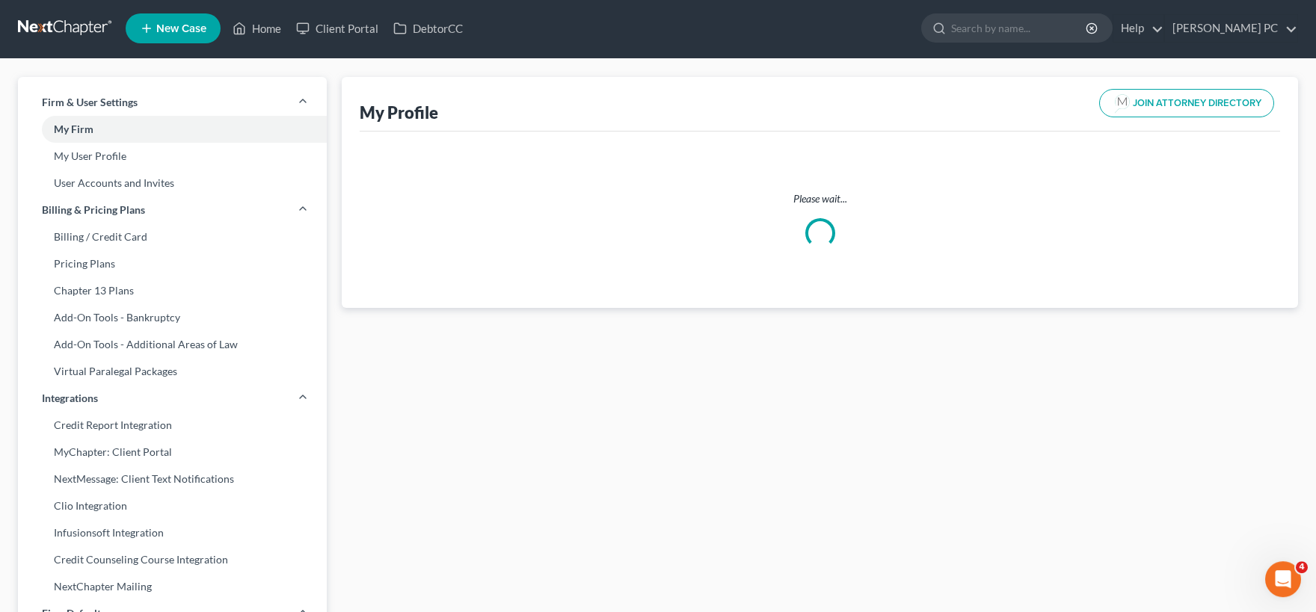
select select "45"
select select "78"
select select "attorney"
select select "1"
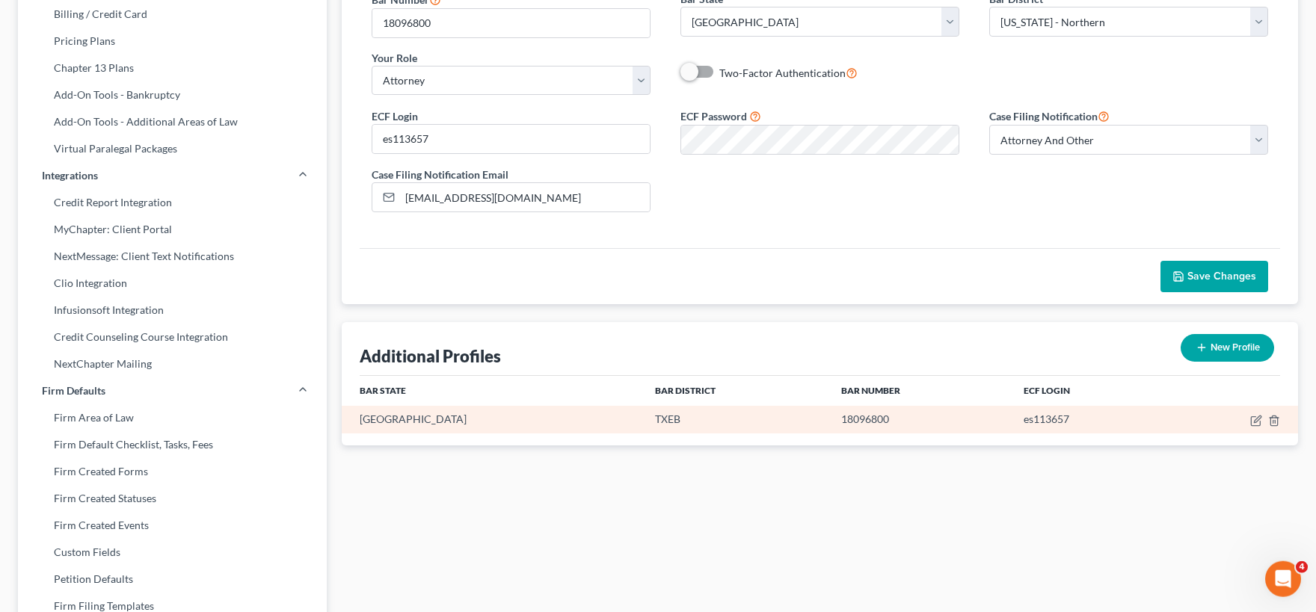
scroll to position [247, 0]
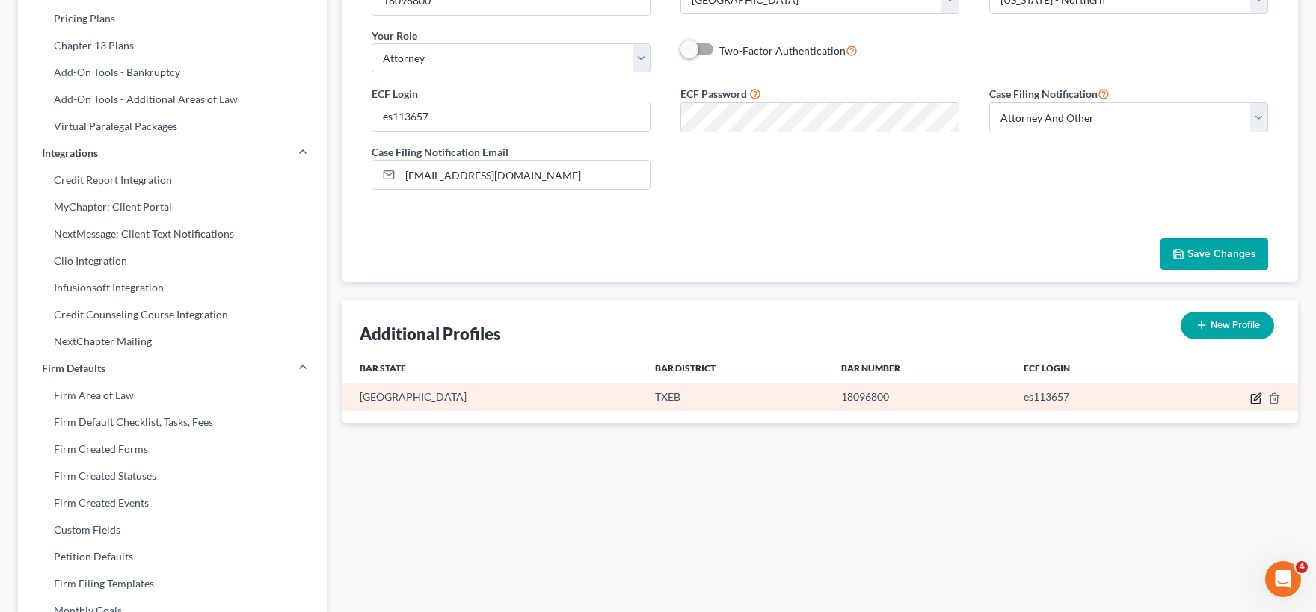
click at [1255, 396] on icon "button" at bounding box center [1256, 399] width 12 height 12
select select "45"
select select "77"
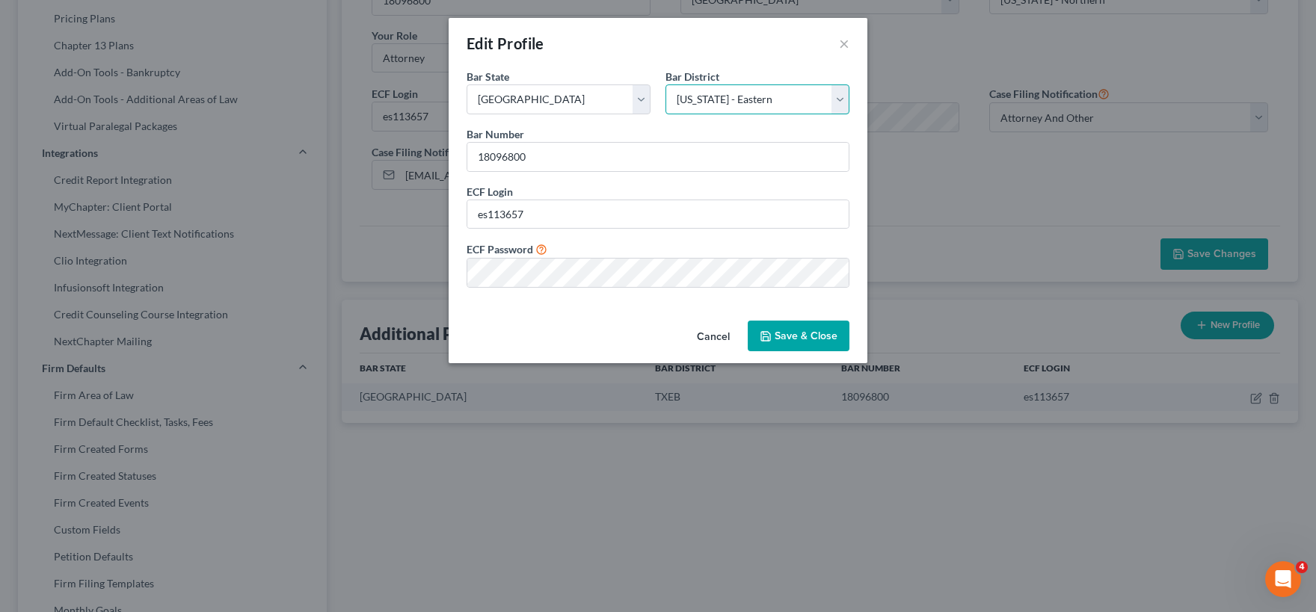
click at [665, 84] on select "Select [US_STATE] - [GEOGRAPHIC_DATA] [US_STATE] - [GEOGRAPHIC_DATA][US_STATE] …" at bounding box center [757, 99] width 184 height 30
click option "[US_STATE] - Eastern" at bounding box center [0, 0] width 0 height 0
click at [793, 334] on button "Save & Close" at bounding box center [799, 336] width 102 height 31
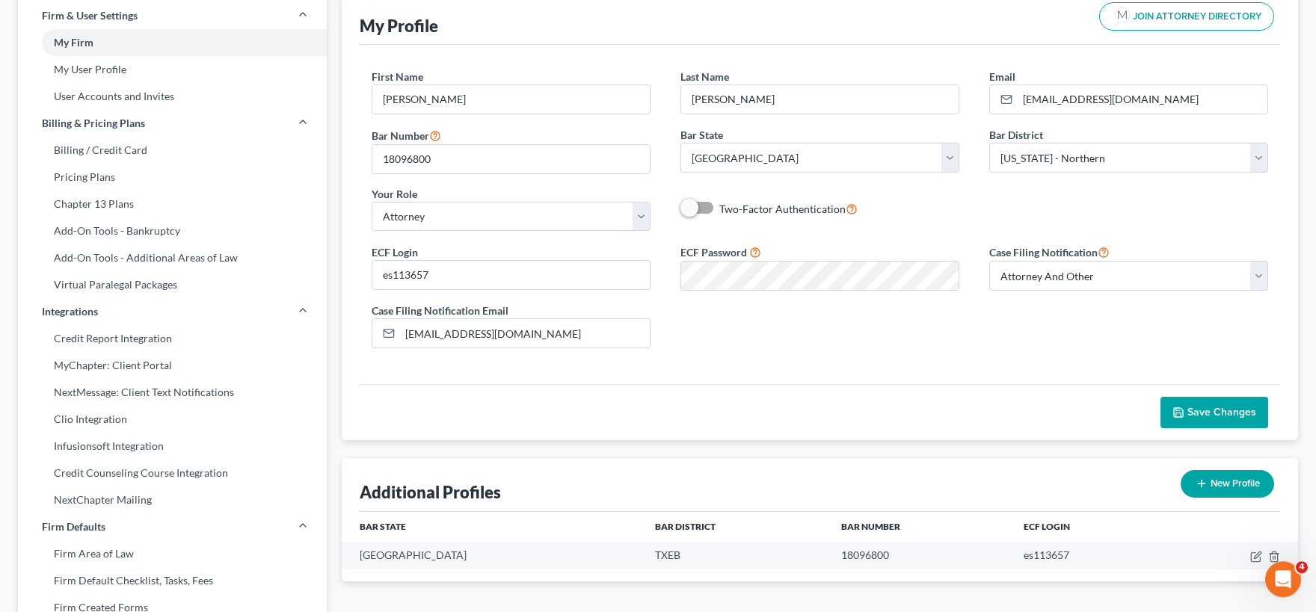
scroll to position [82, 0]
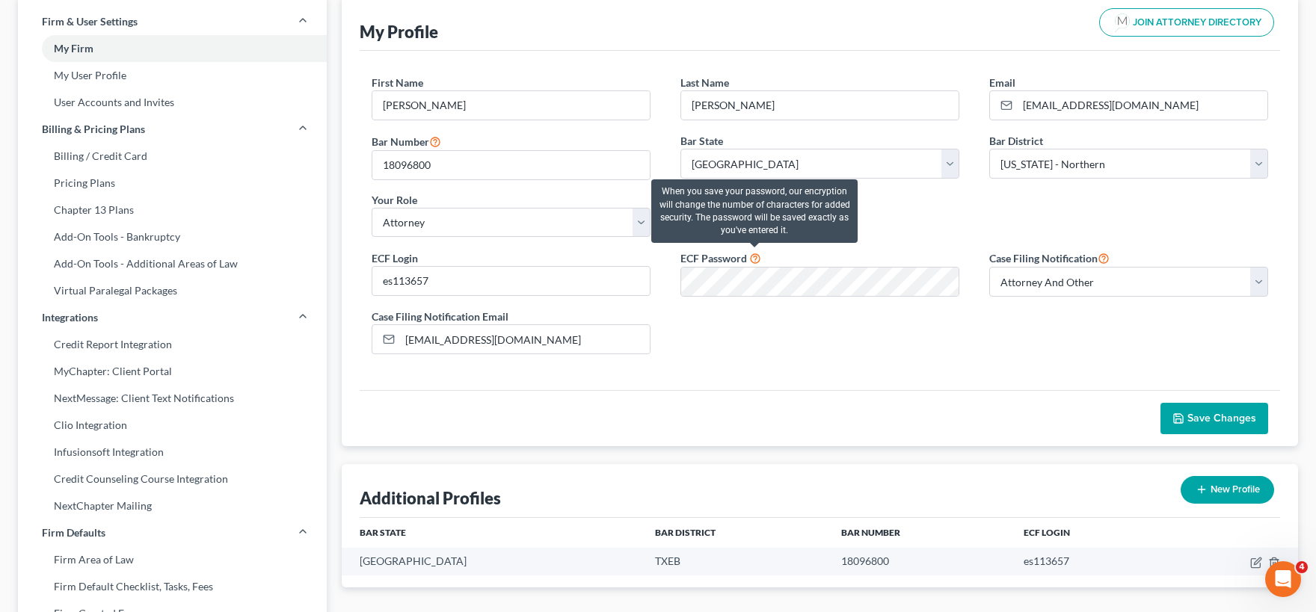
click at [756, 257] on icon at bounding box center [755, 257] width 12 height 14
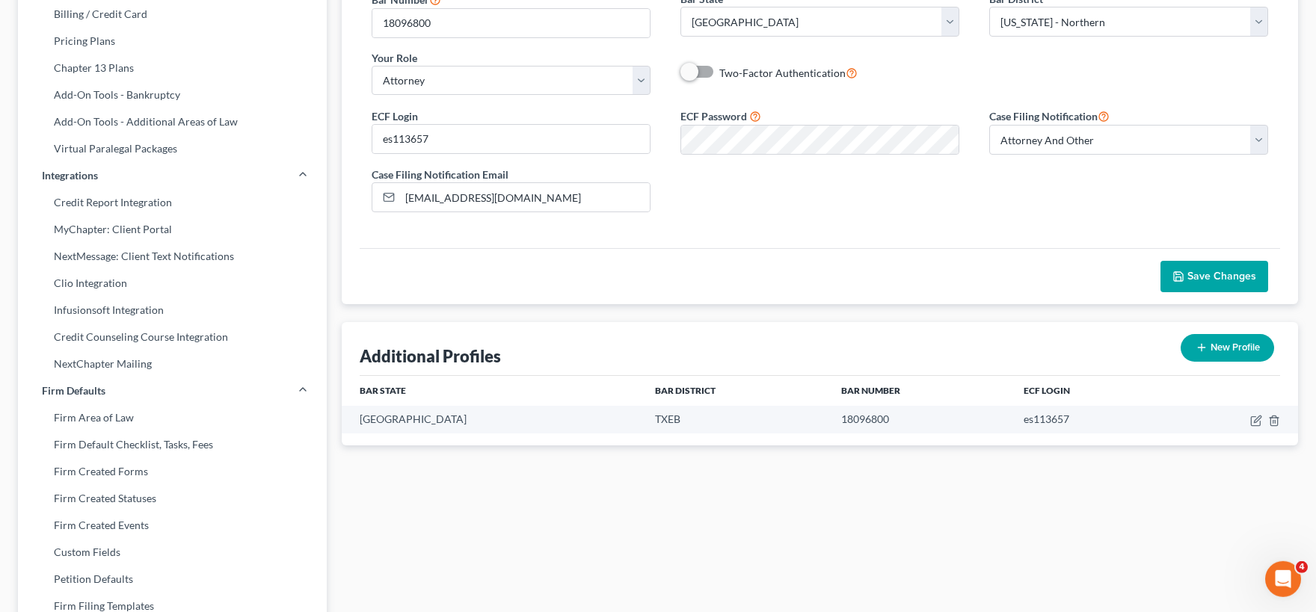
scroll to position [329, 0]
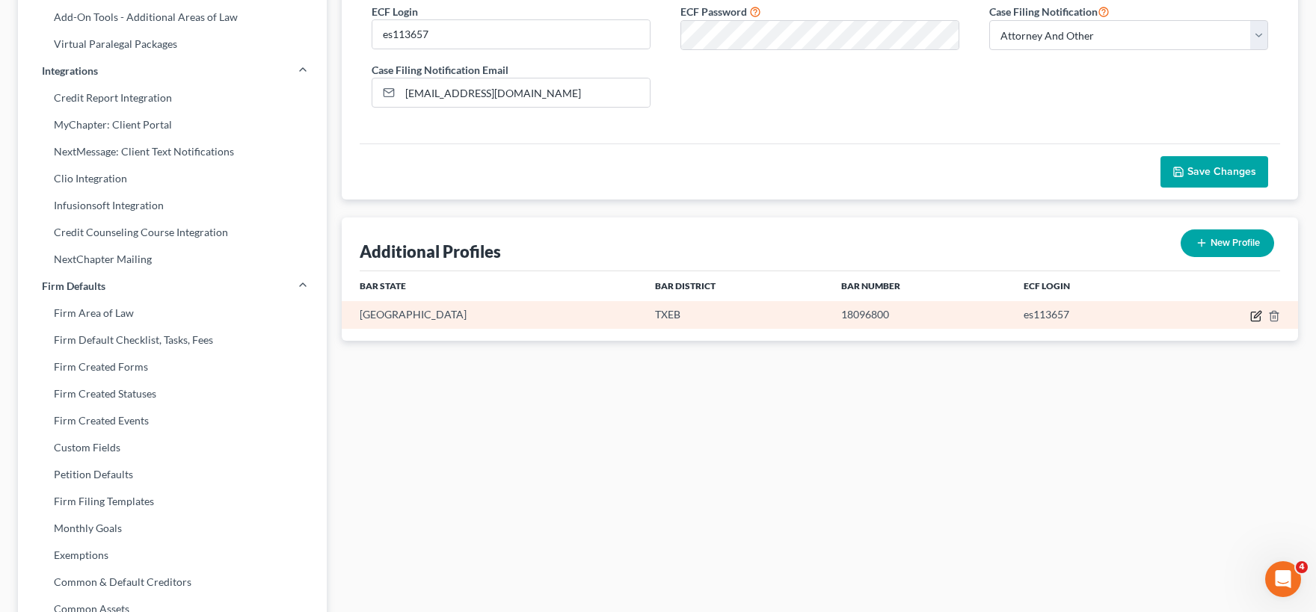
click at [1255, 316] on icon "button" at bounding box center [1256, 316] width 12 height 12
select select "45"
select select "77"
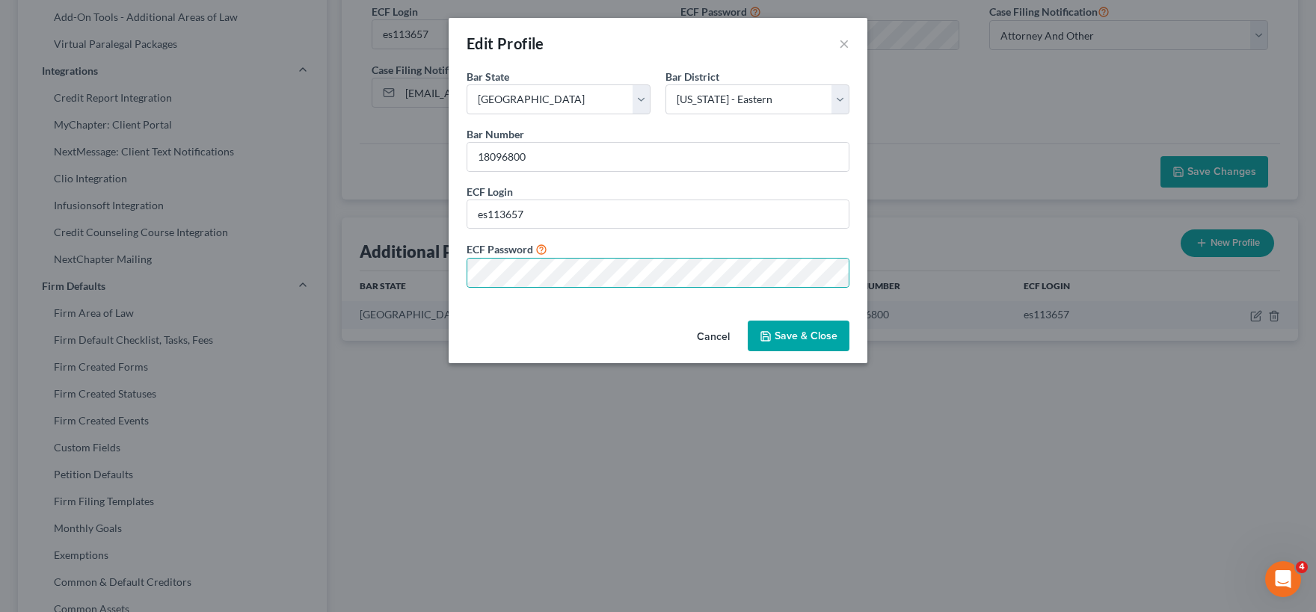
click at [790, 335] on button "Save & Close" at bounding box center [799, 336] width 102 height 31
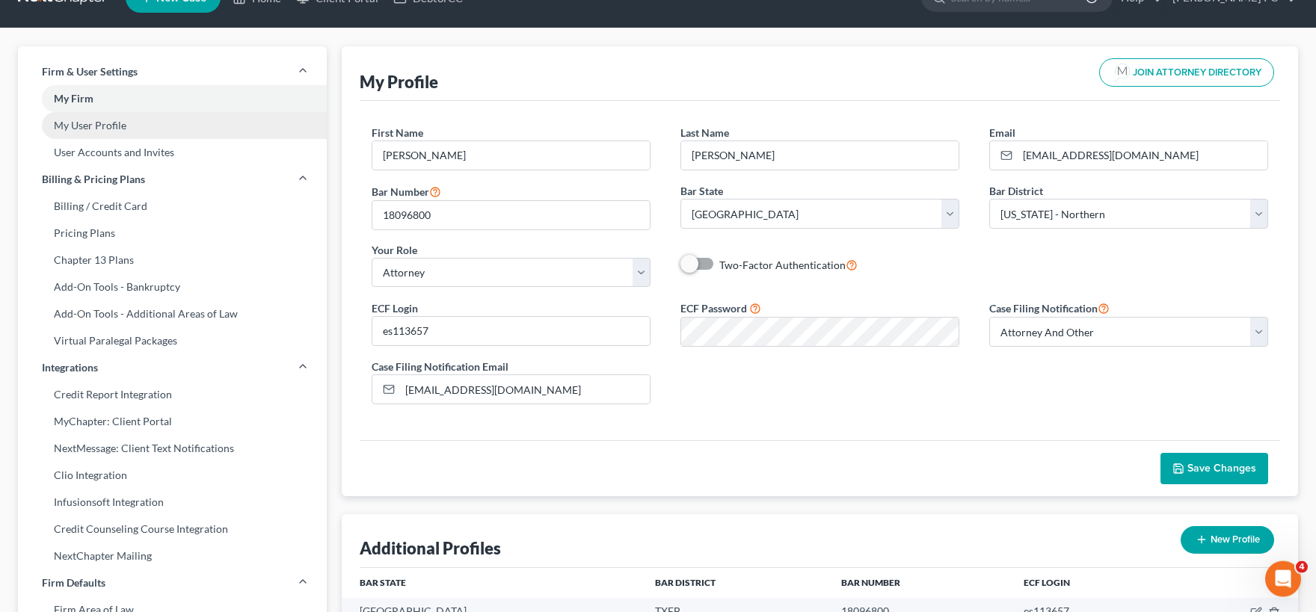
scroll to position [0, 0]
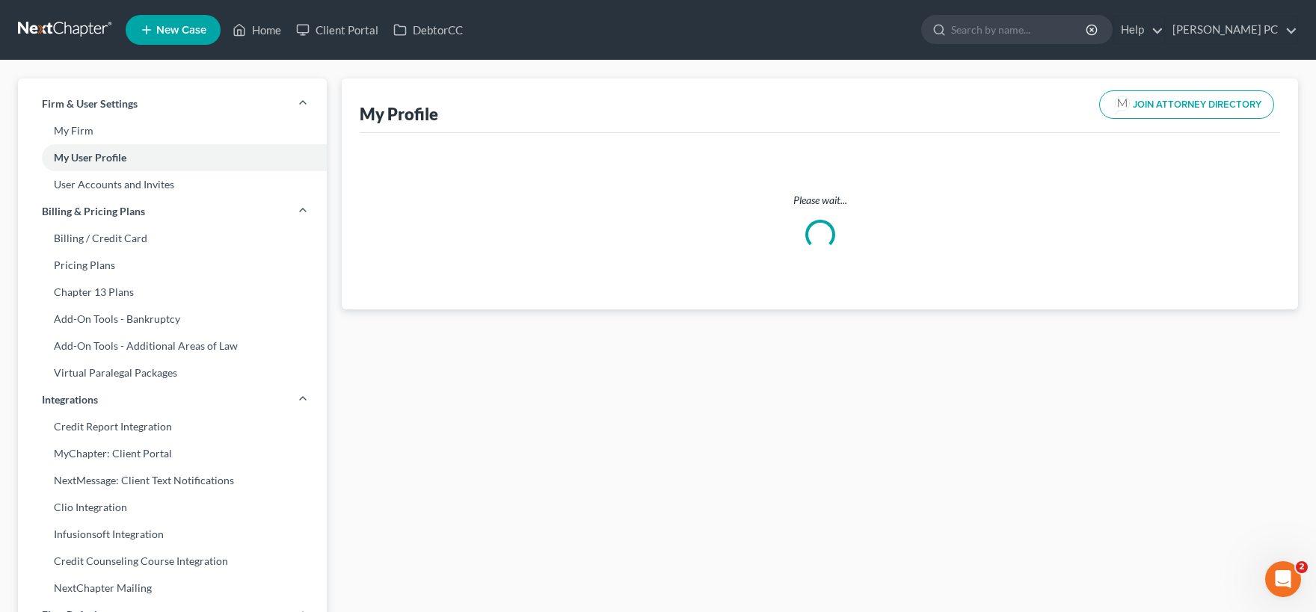
select select "45"
select select "78"
select select "attorney"
select select "1"
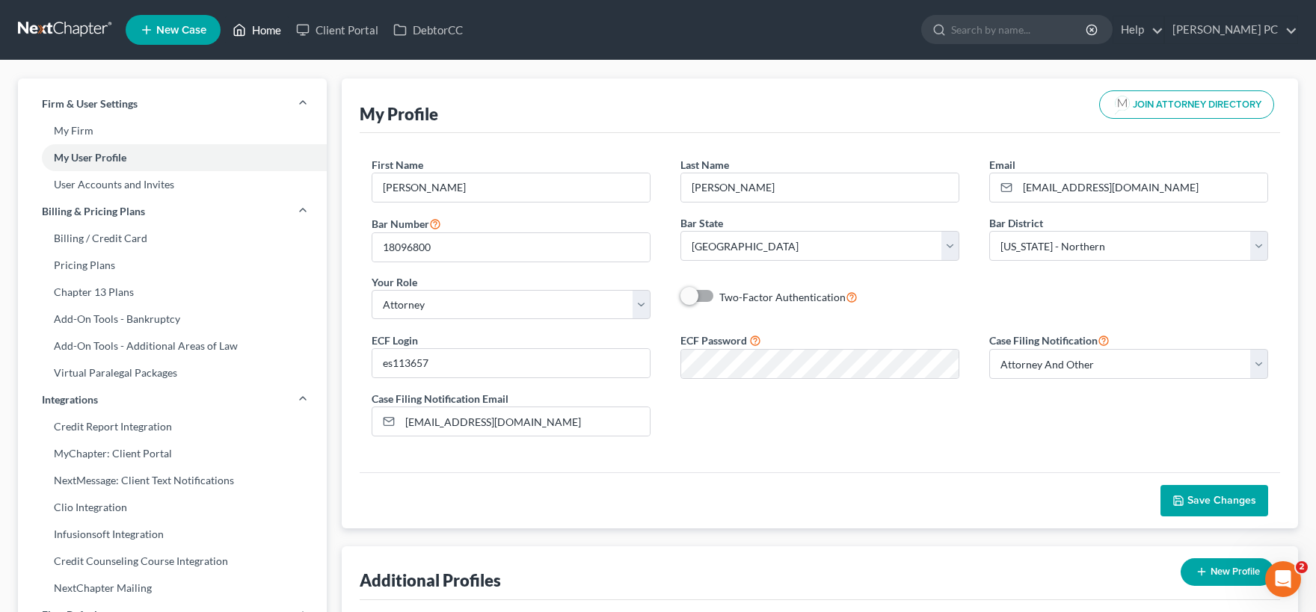
click at [258, 34] on link "Home" at bounding box center [257, 29] width 64 height 27
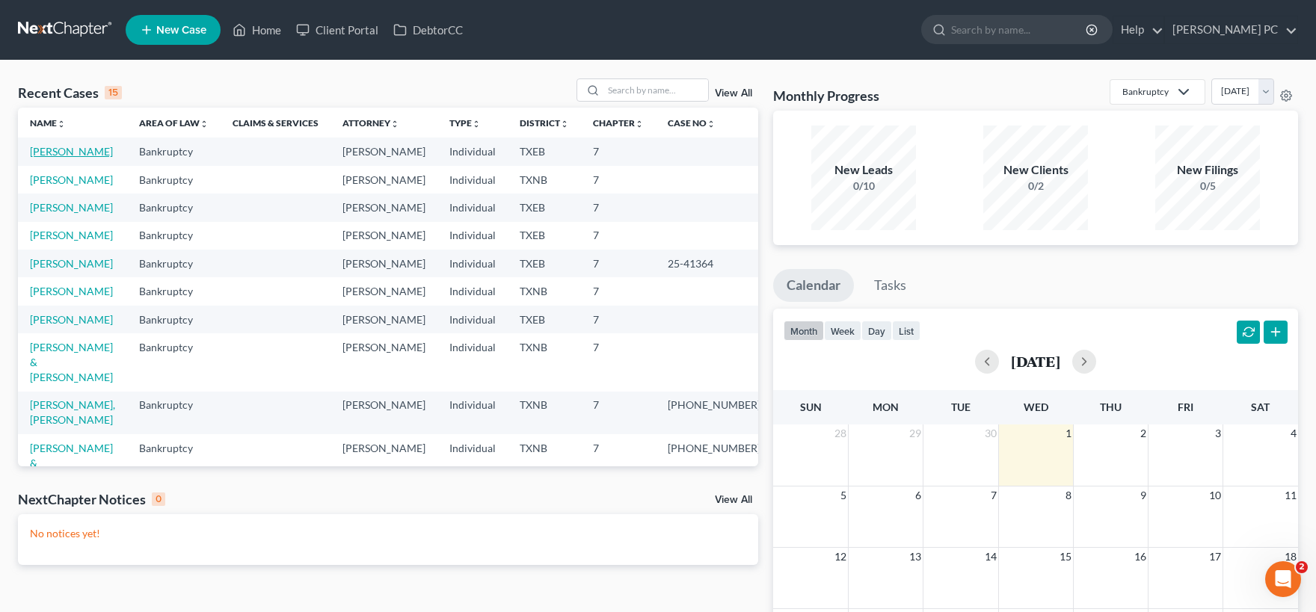
click at [76, 148] on link "[PERSON_NAME]" at bounding box center [71, 151] width 83 height 13
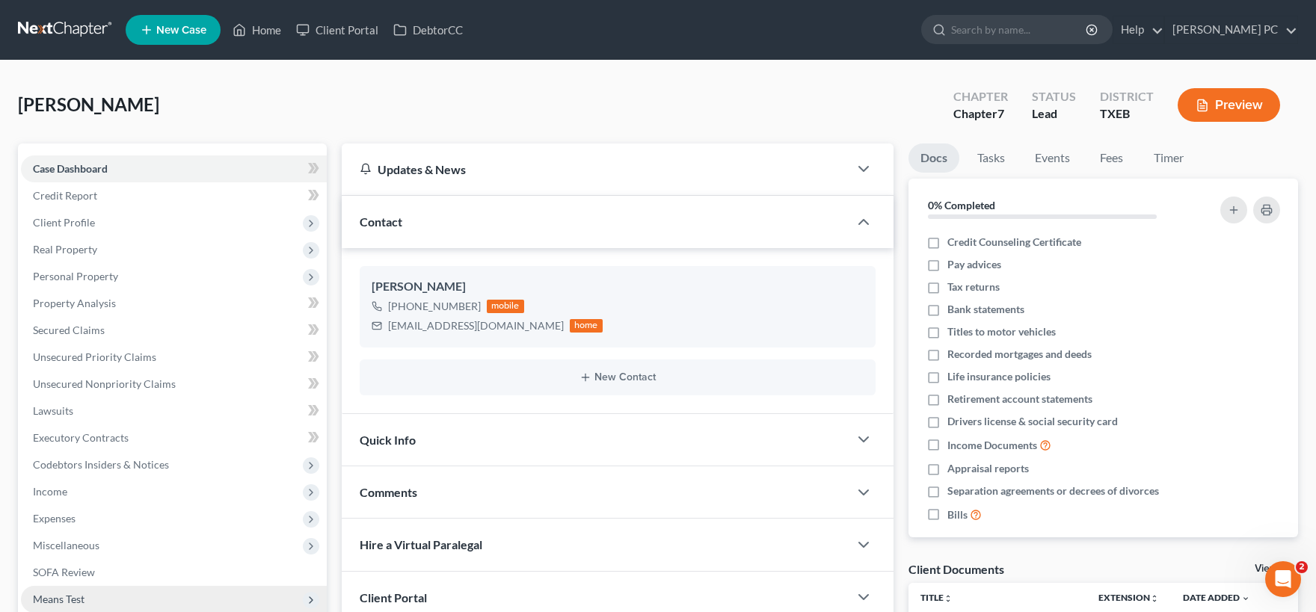
scroll to position [236, 0]
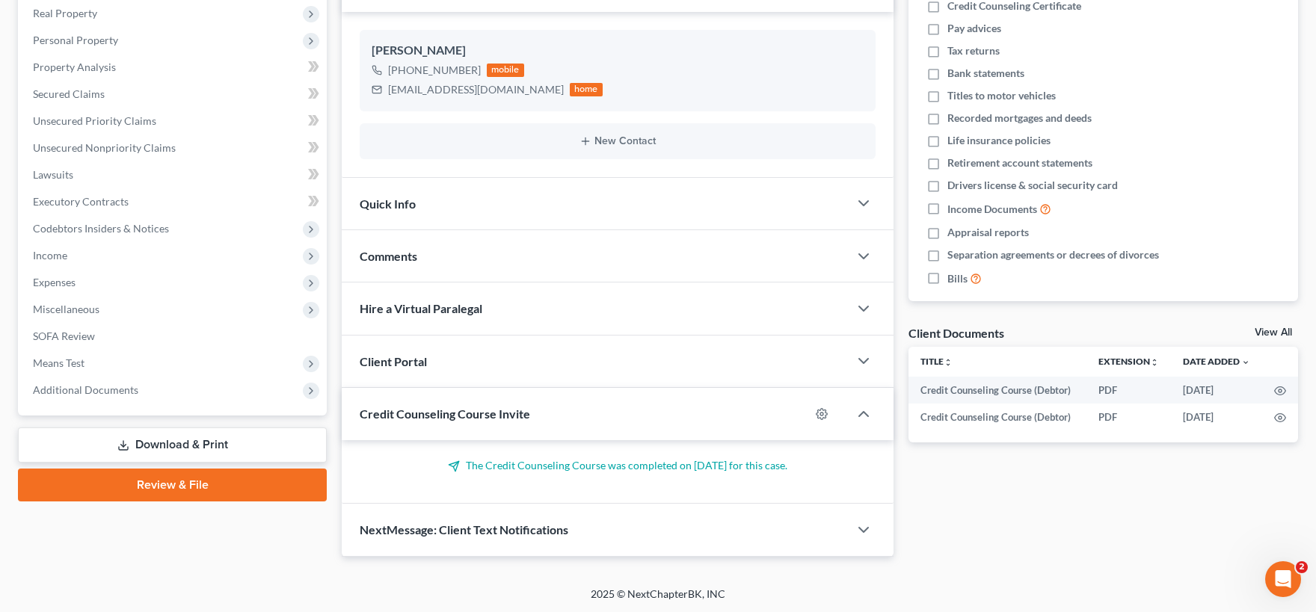
click at [235, 474] on link "Review & File" at bounding box center [172, 485] width 309 height 33
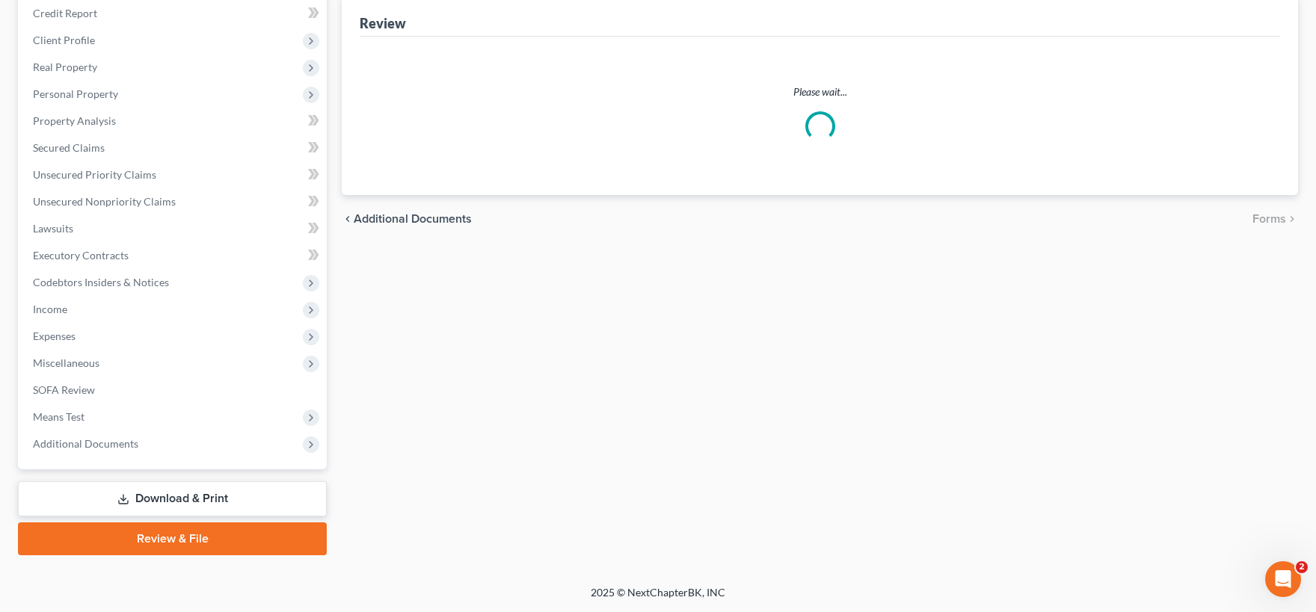
scroll to position [181, 0]
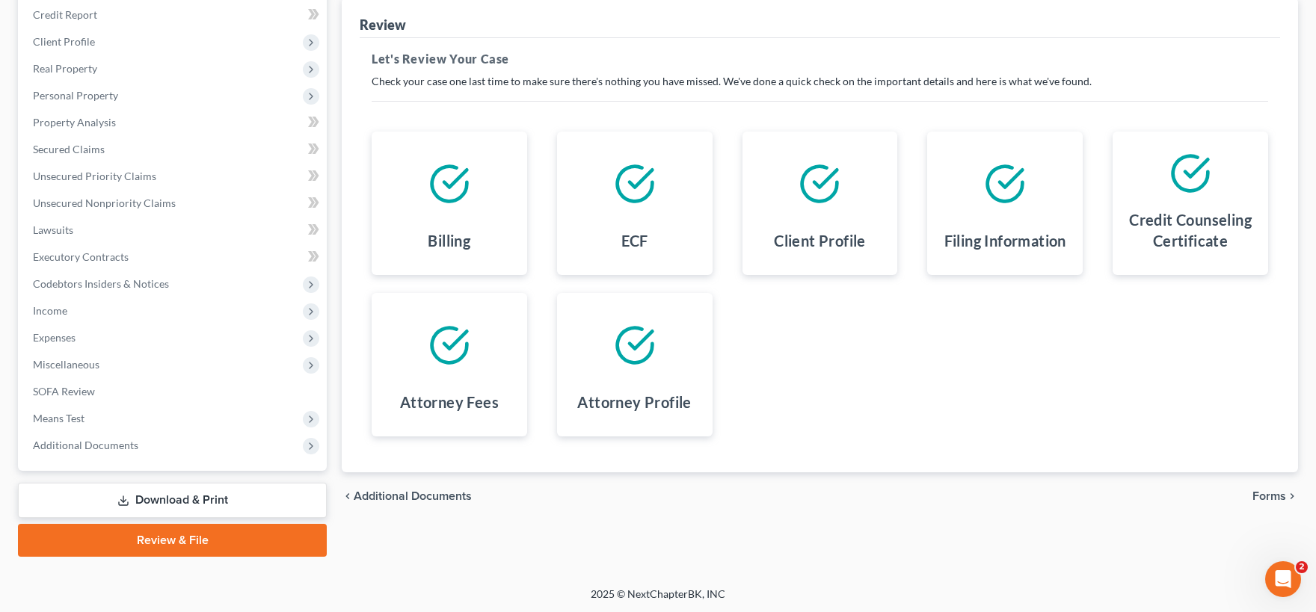
click at [1261, 496] on span "Forms" at bounding box center [1269, 496] width 34 height 12
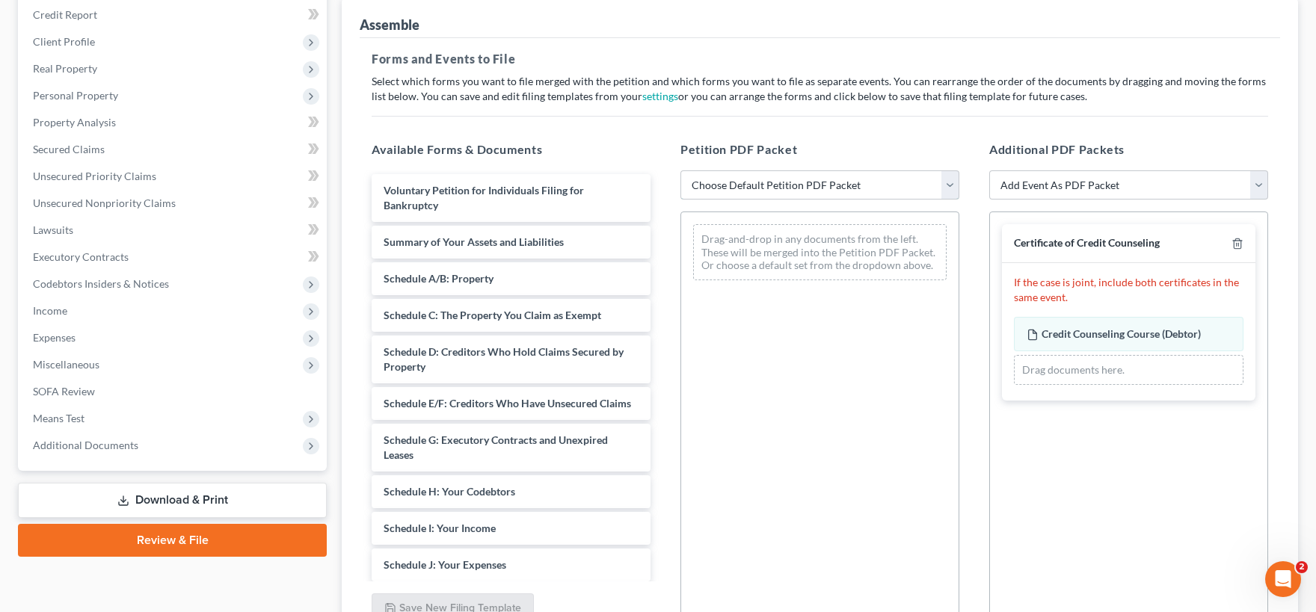
click at [680, 170] on select "Choose Default Petition PDF Packet Emergency Filing (Voluntary Petition and Cre…" at bounding box center [819, 185] width 279 height 30
select select "1"
click option "Chapter 7 Template" at bounding box center [0, 0] width 0 height 0
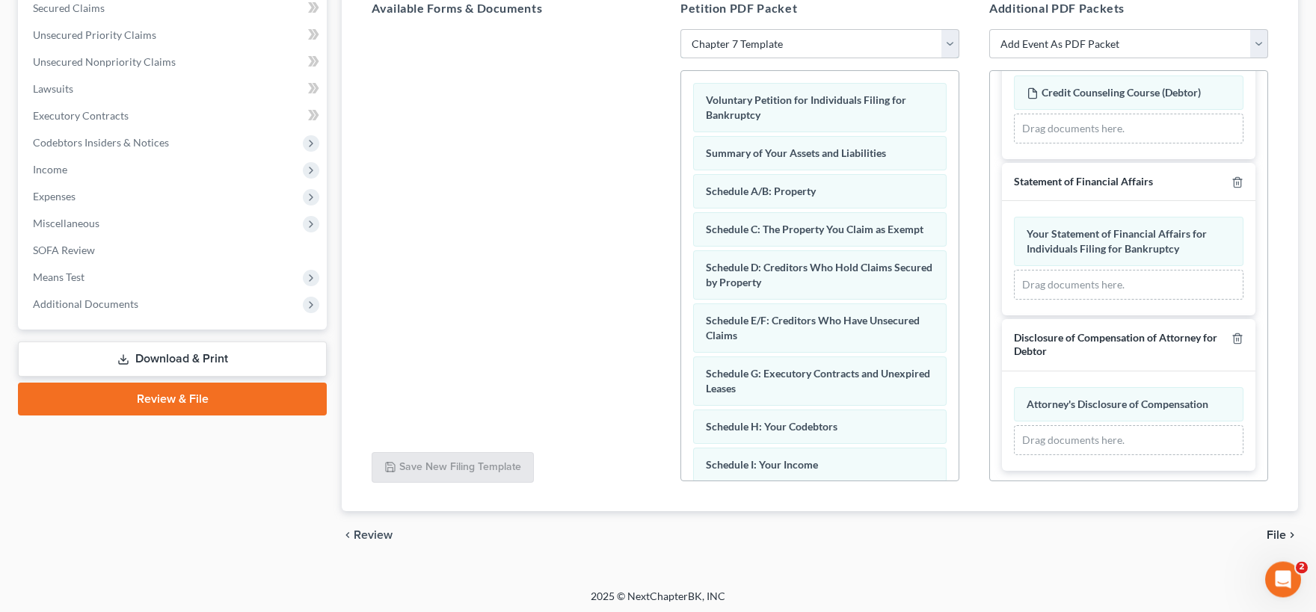
scroll to position [325, 0]
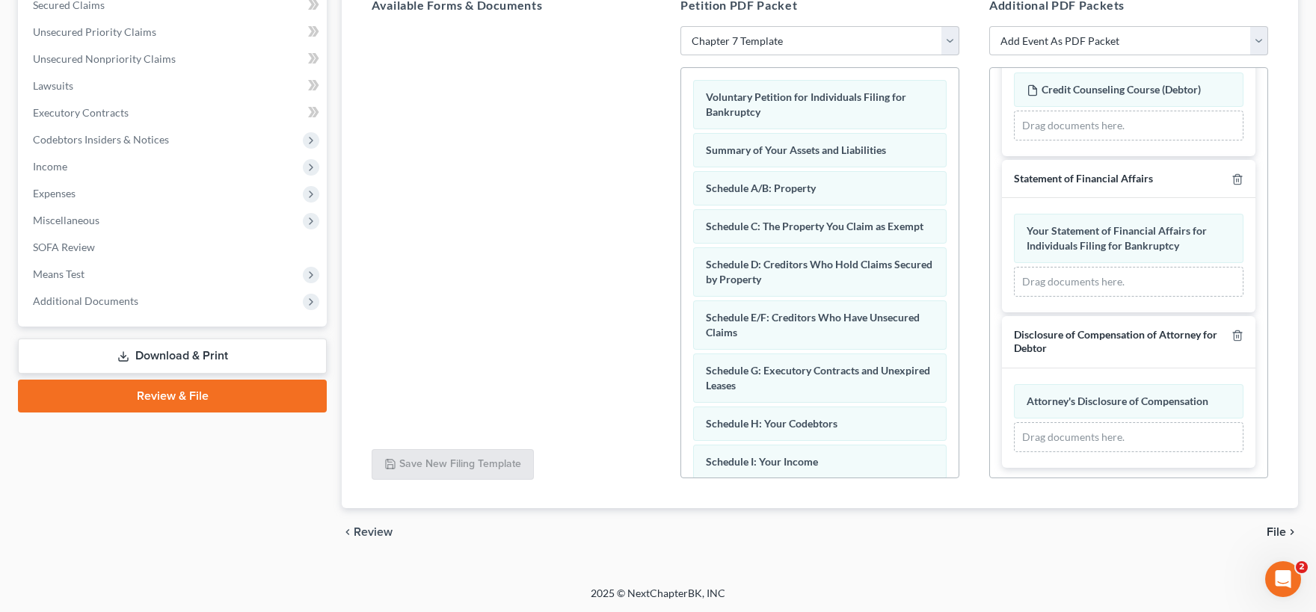
click at [1277, 526] on span "File" at bounding box center [1276, 532] width 19 height 12
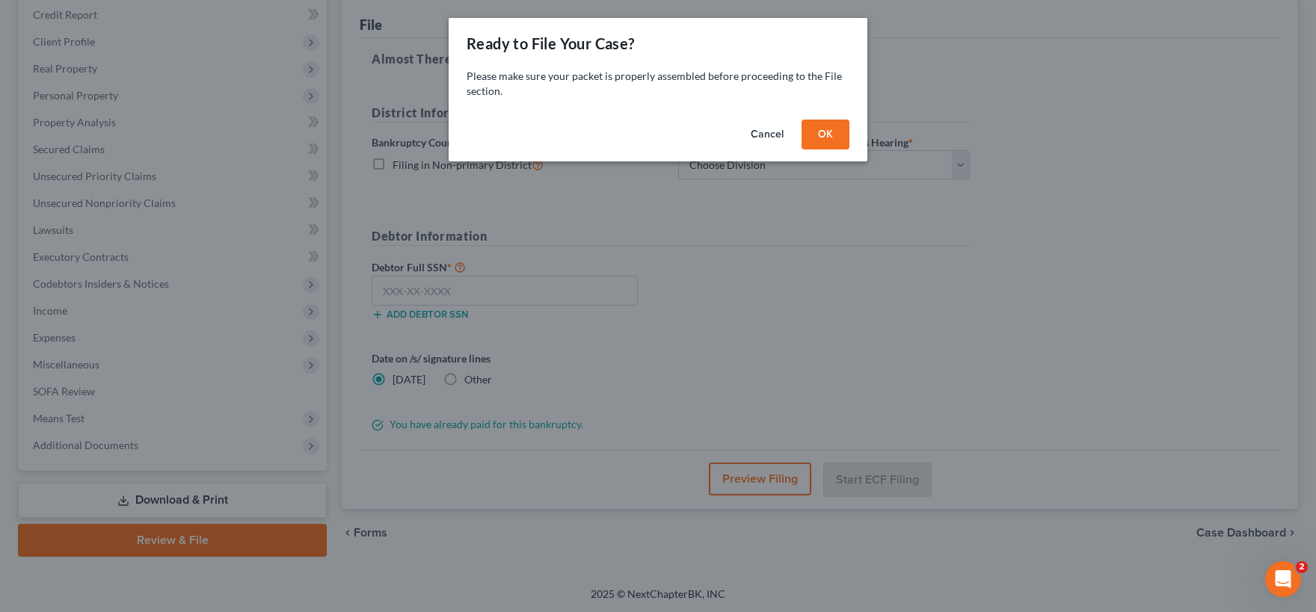
click at [833, 137] on button "OK" at bounding box center [826, 135] width 48 height 30
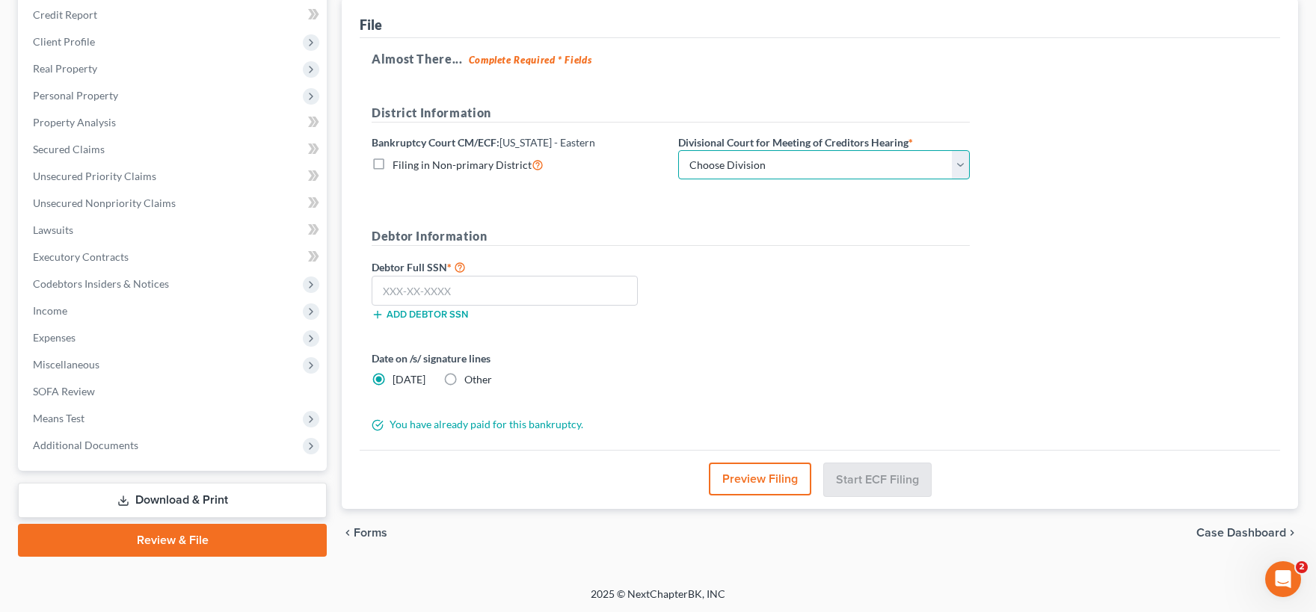
click at [678, 150] on select "Choose Division Beaumont Lufkin [PERSON_NAME] ([GEOGRAPHIC_DATA]) Texarkana [PE…" at bounding box center [824, 165] width 292 height 30
select select "3"
click option "[PERSON_NAME] ([GEOGRAPHIC_DATA])" at bounding box center [0, 0] width 0 height 0
click at [487, 283] on input "text" at bounding box center [505, 291] width 266 height 30
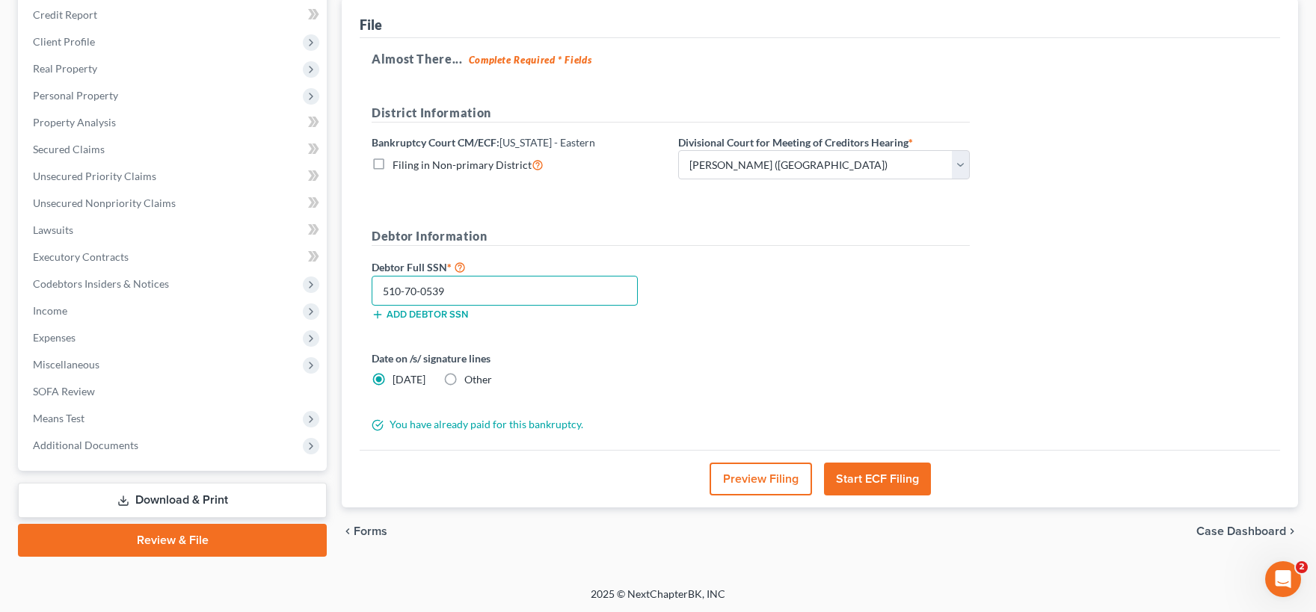
type input "510-70-0539"
click at [877, 481] on button "Start ECF Filing" at bounding box center [877, 479] width 107 height 33
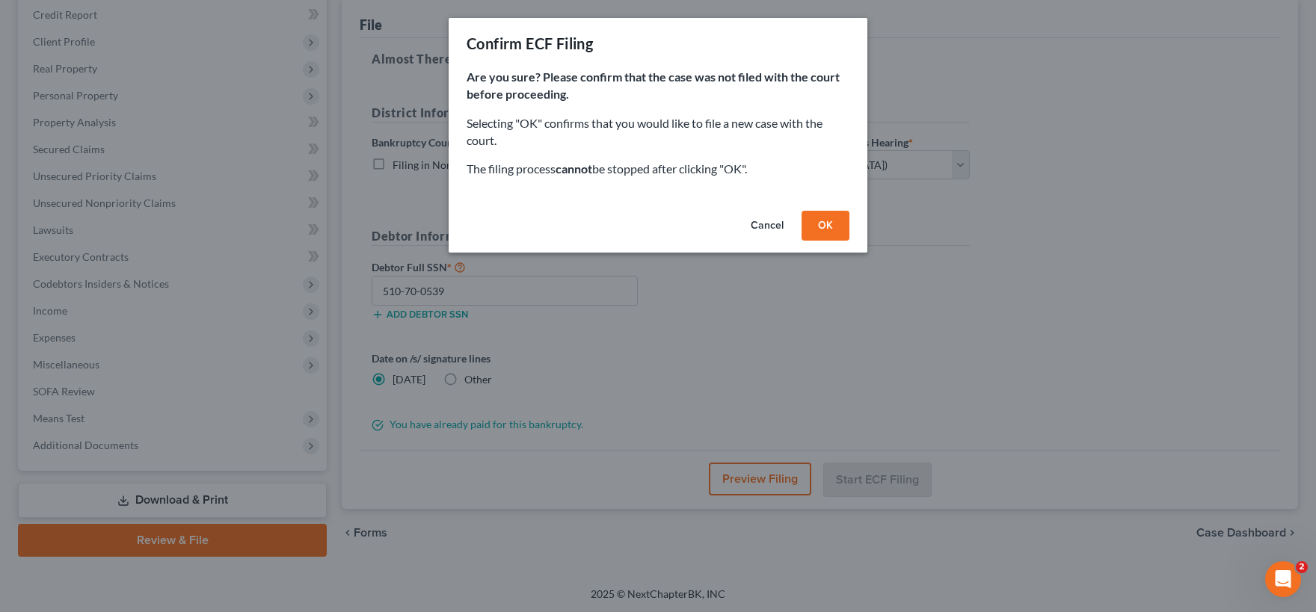
click at [828, 227] on button "OK" at bounding box center [826, 226] width 48 height 30
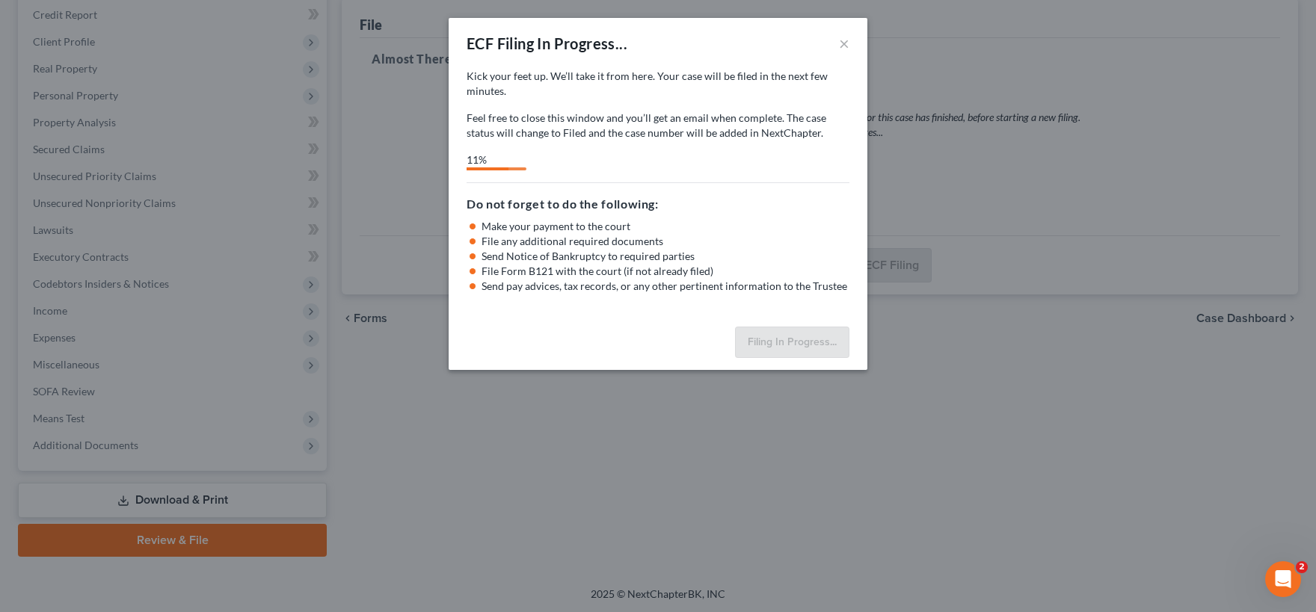
select select "3"
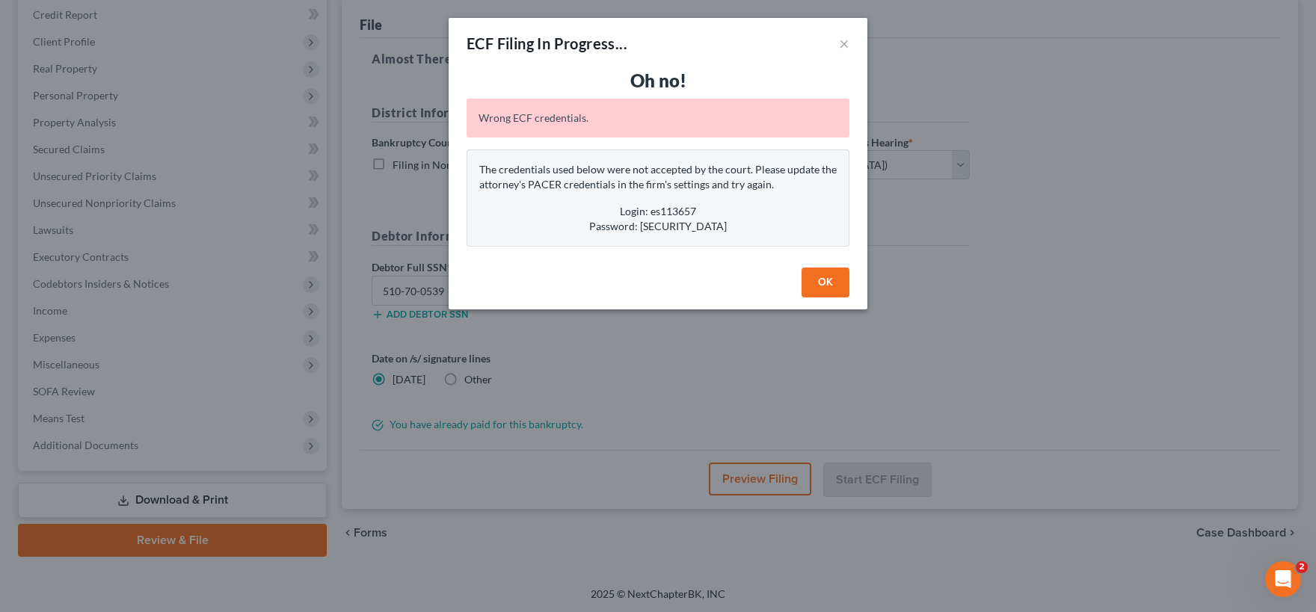
click at [838, 283] on button "OK" at bounding box center [826, 283] width 48 height 30
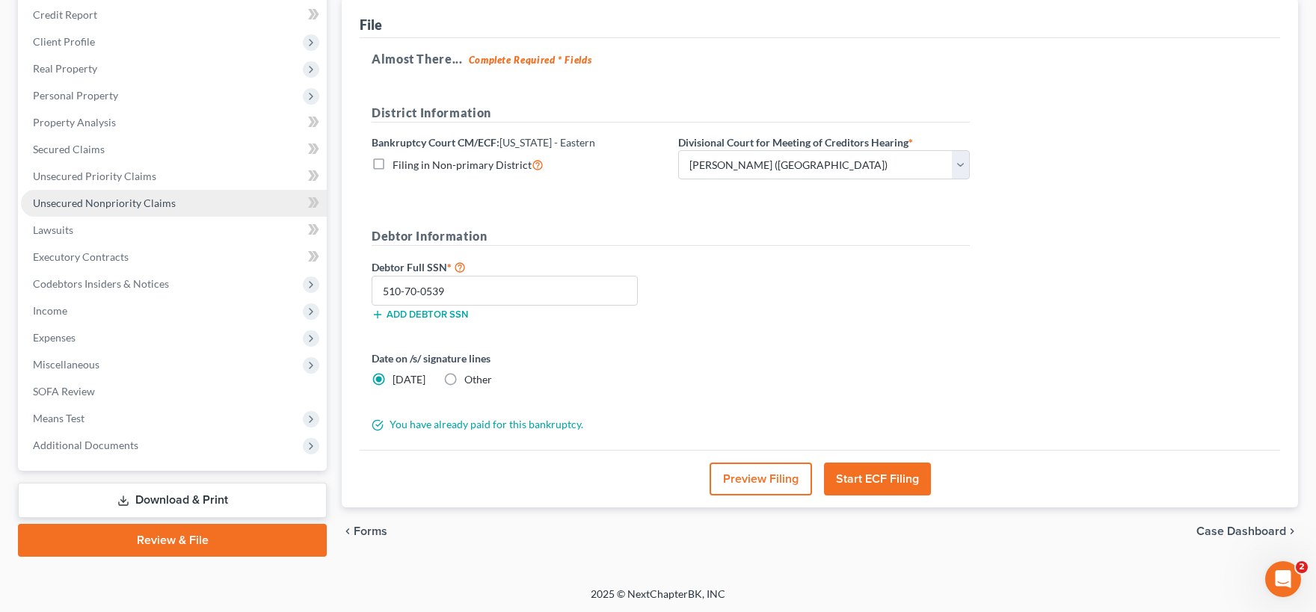
scroll to position [0, 0]
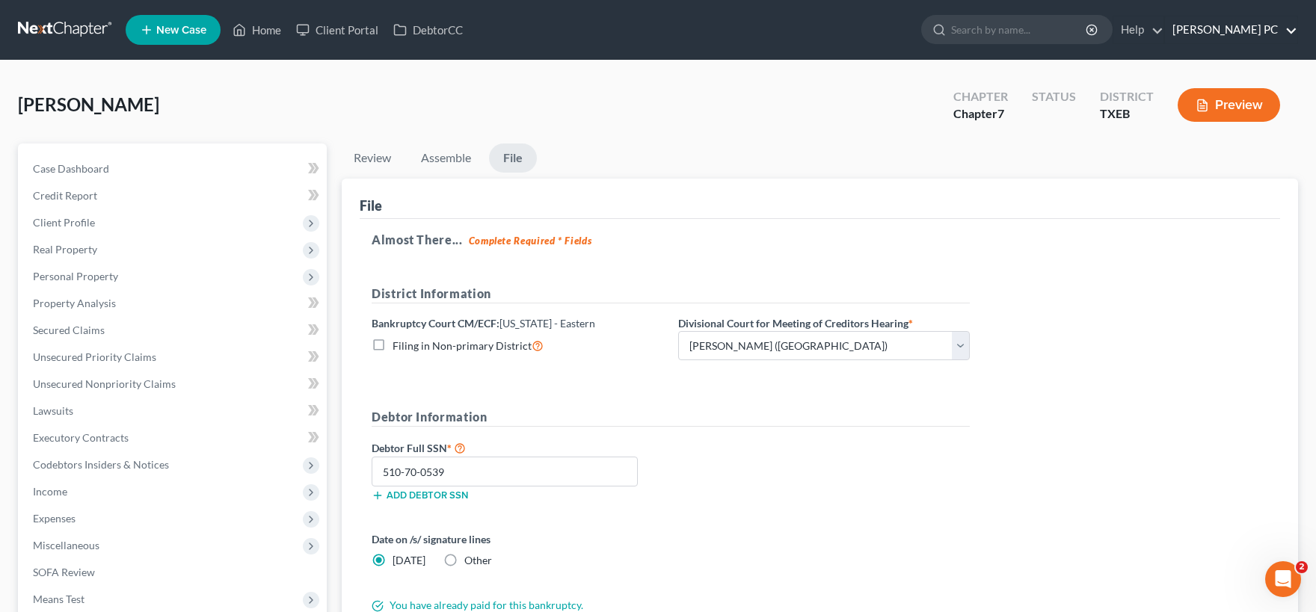
click at [1293, 28] on link "[PERSON_NAME] PC" at bounding box center [1231, 29] width 132 height 27
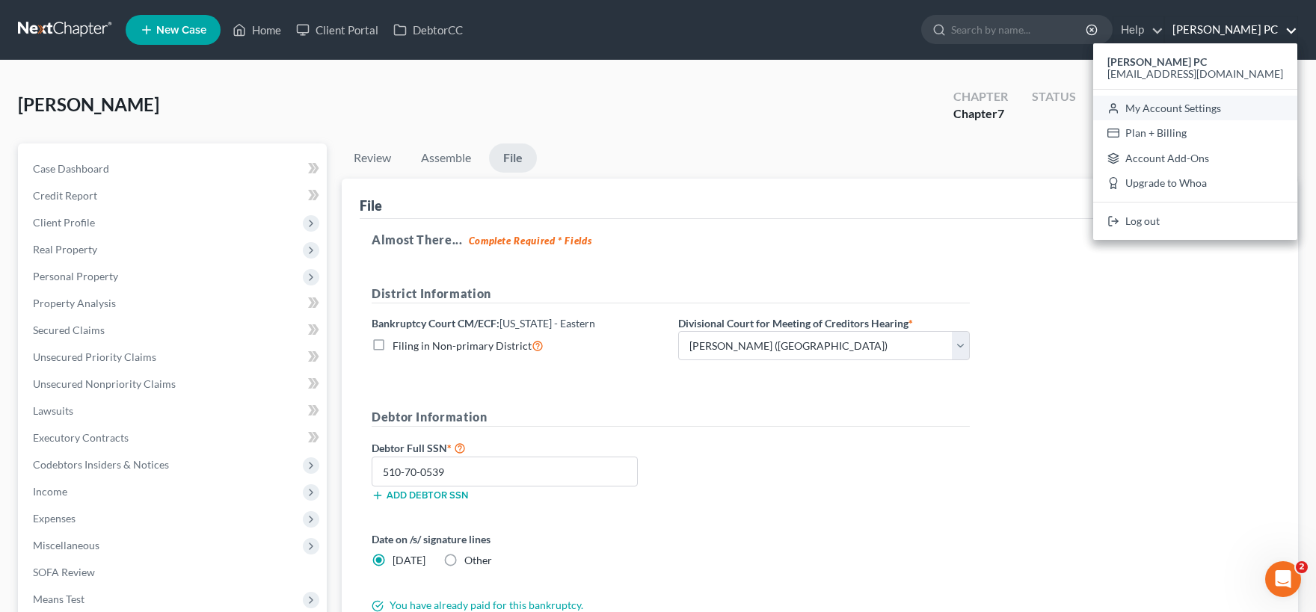
click at [1228, 108] on link "My Account Settings" at bounding box center [1195, 108] width 204 height 25
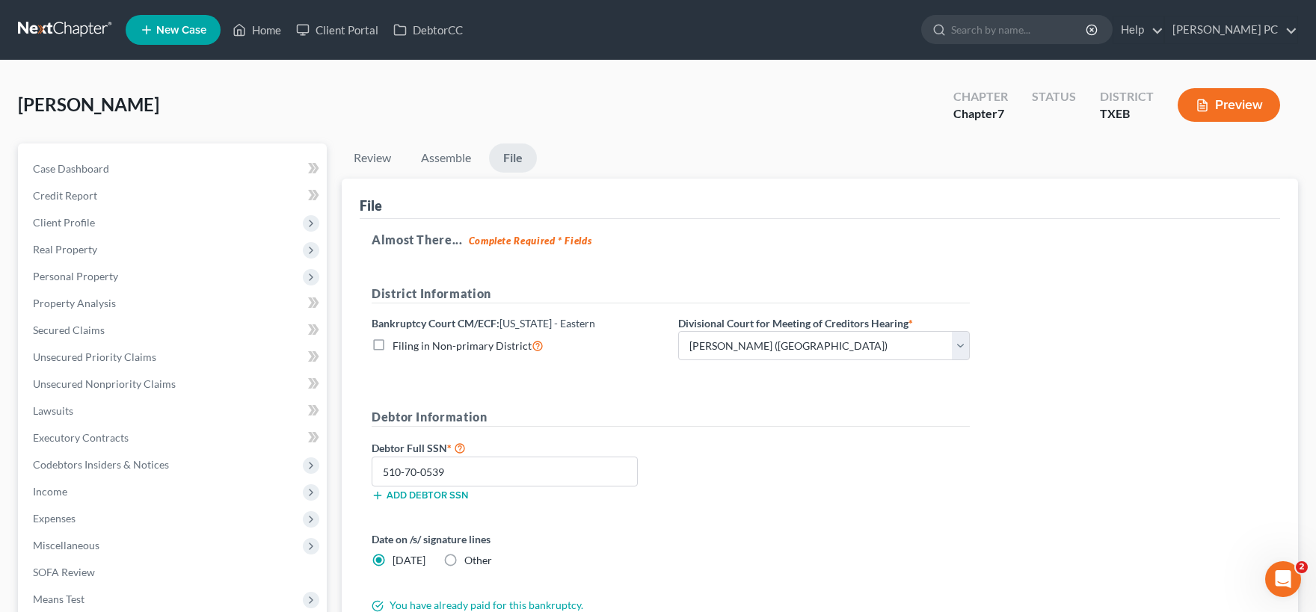
select select "78"
select select "23"
select select "45"
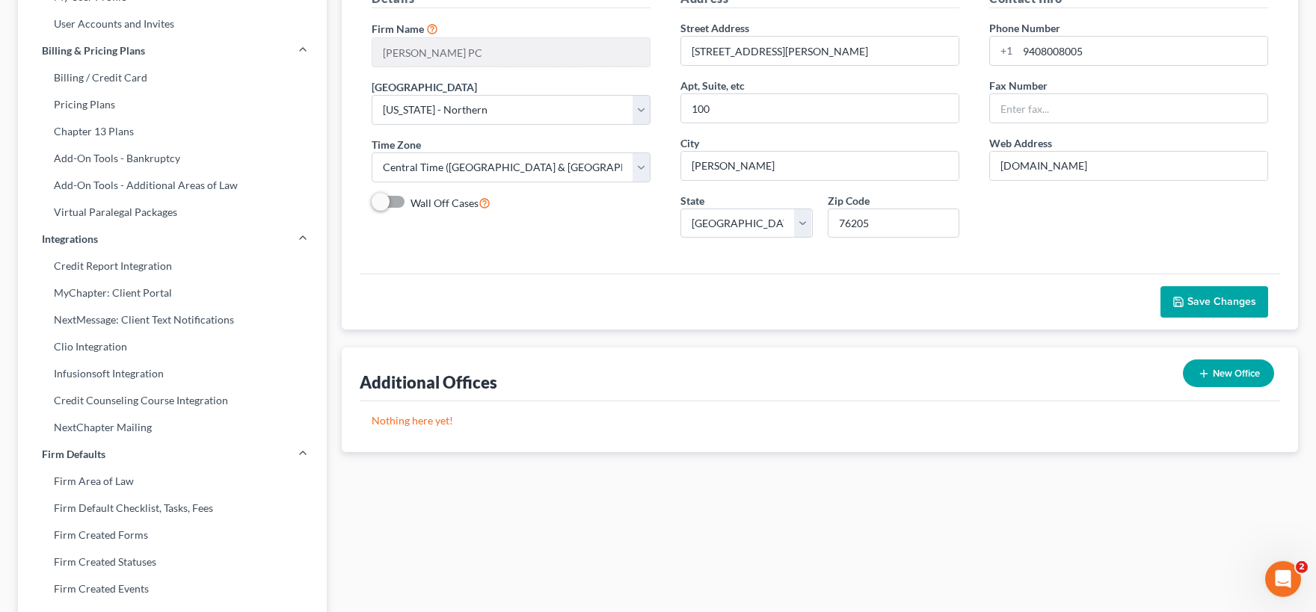
scroll to position [247, 0]
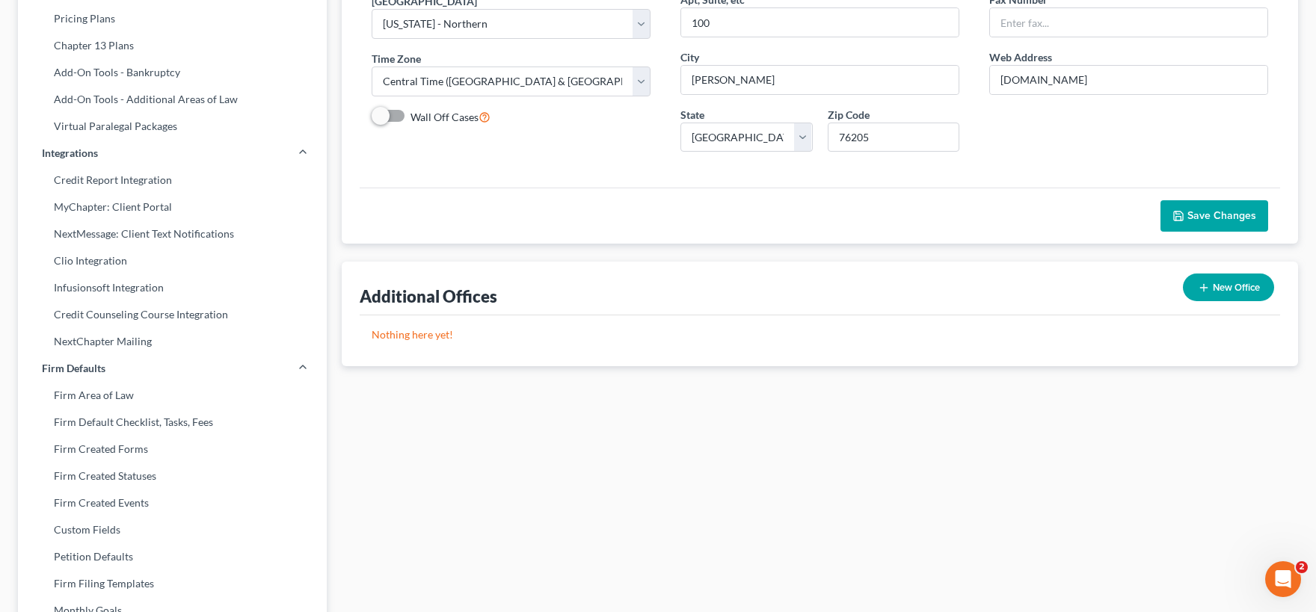
click at [1221, 288] on button "New Office" at bounding box center [1228, 288] width 91 height 28
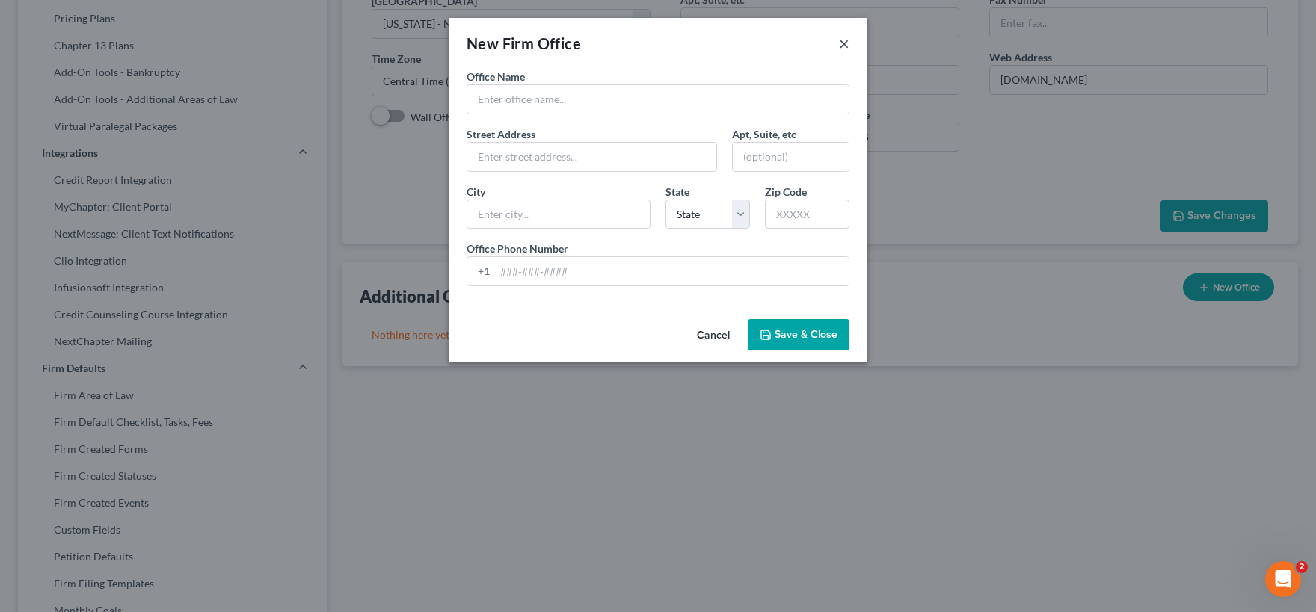
click at [843, 40] on button "×" at bounding box center [844, 43] width 10 height 18
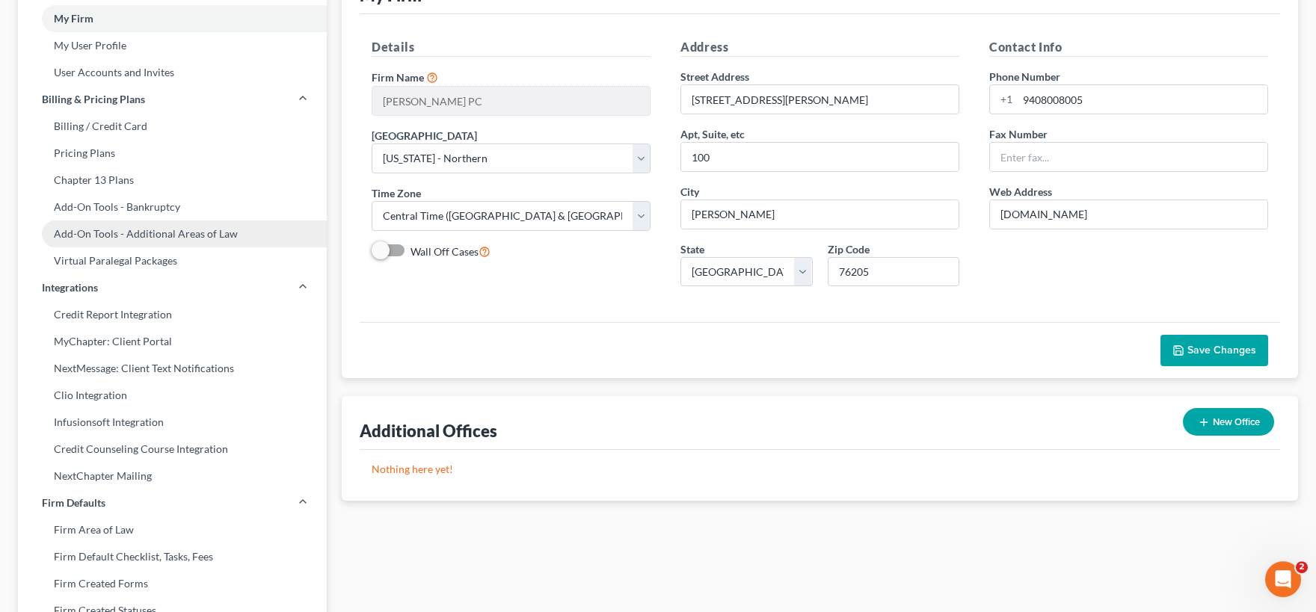
scroll to position [55, 0]
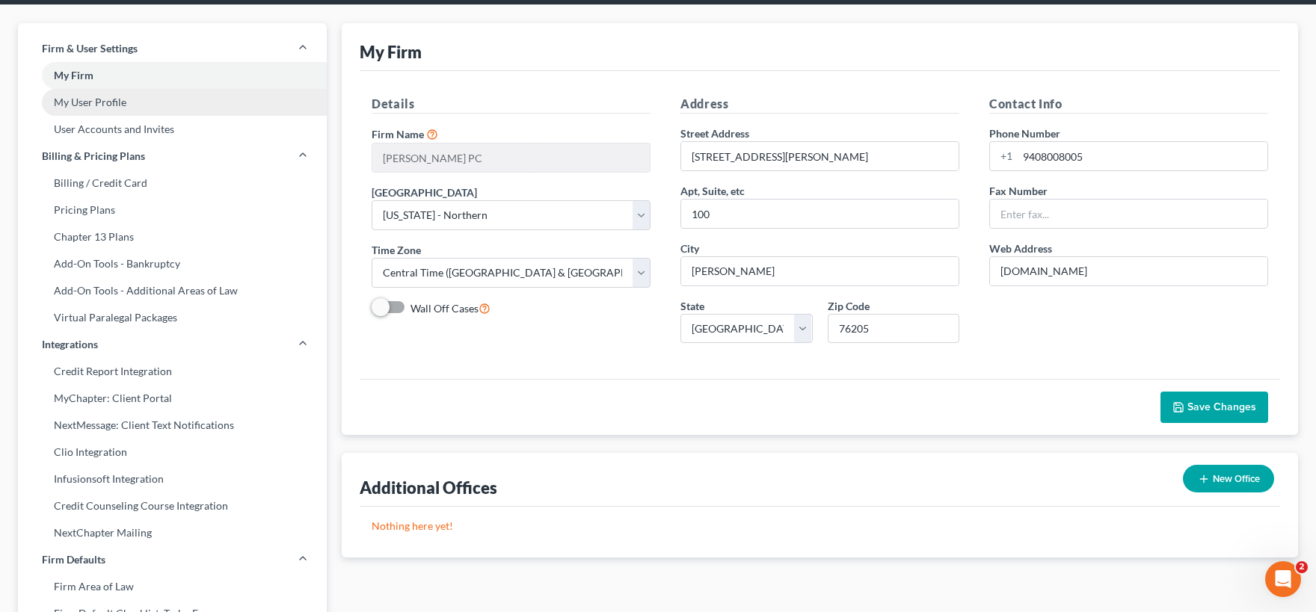
click at [108, 105] on link "My User Profile" at bounding box center [172, 102] width 309 height 27
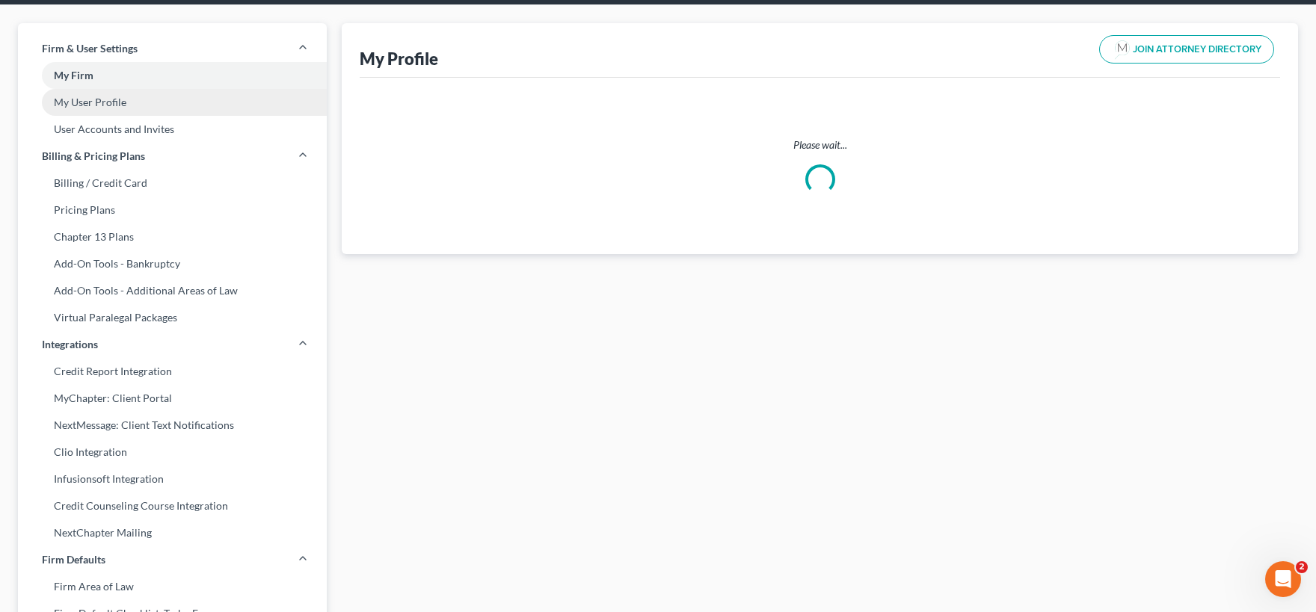
scroll to position [4, 0]
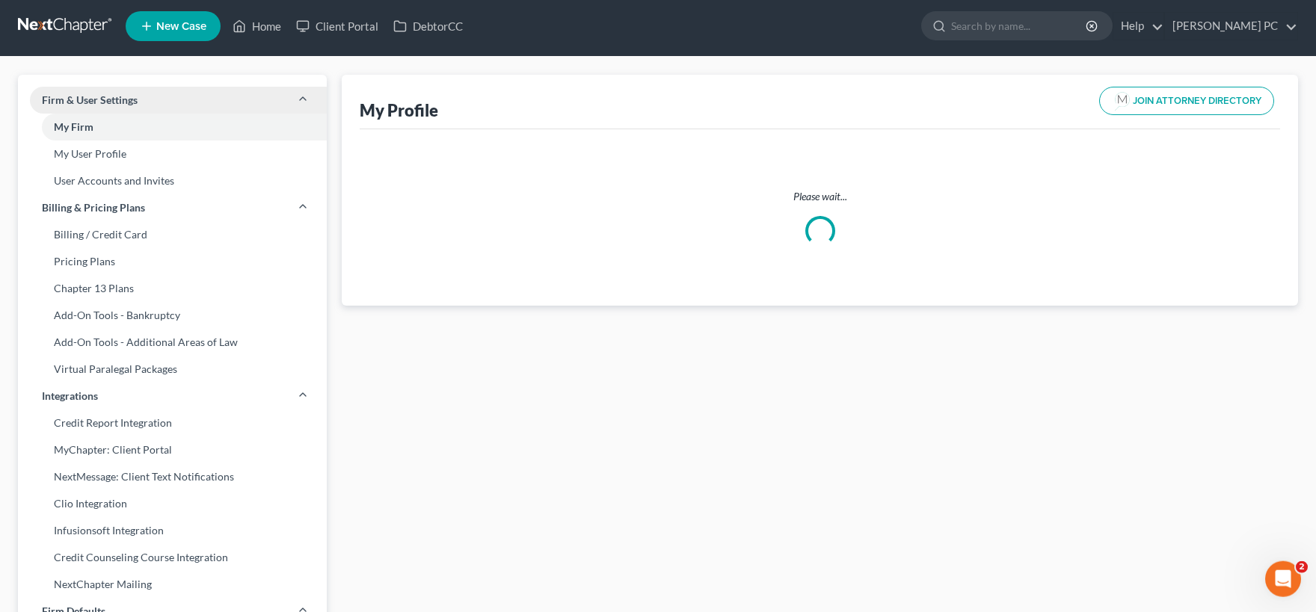
select select "45"
select select "78"
select select "attorney"
select select "1"
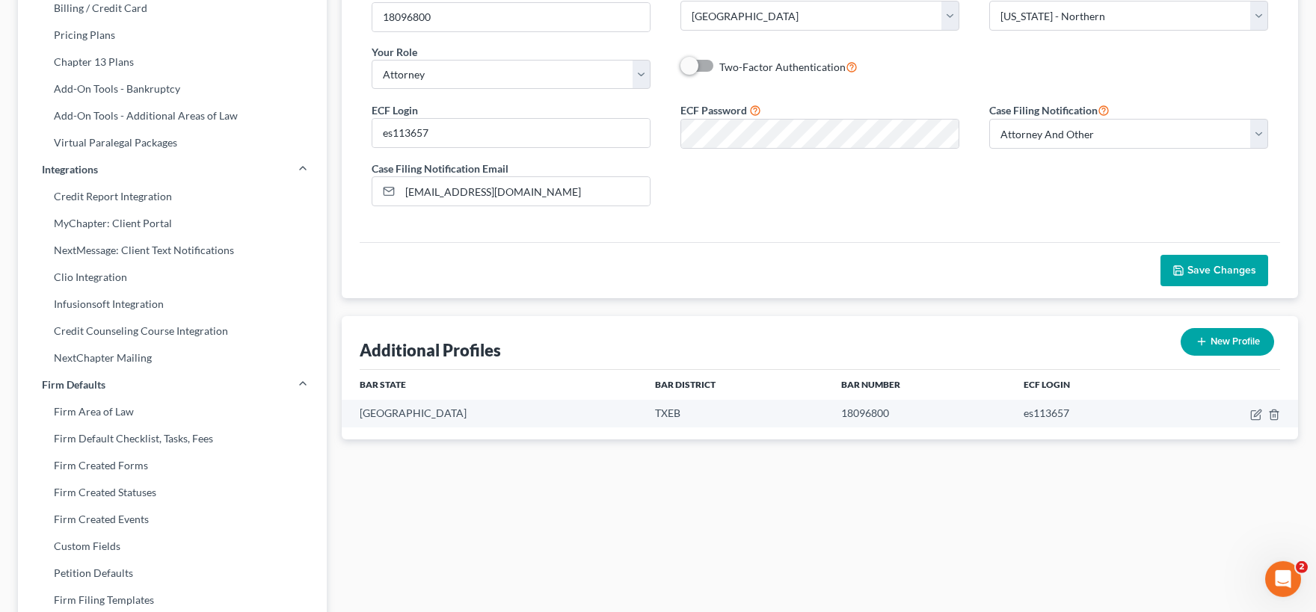
scroll to position [247, 0]
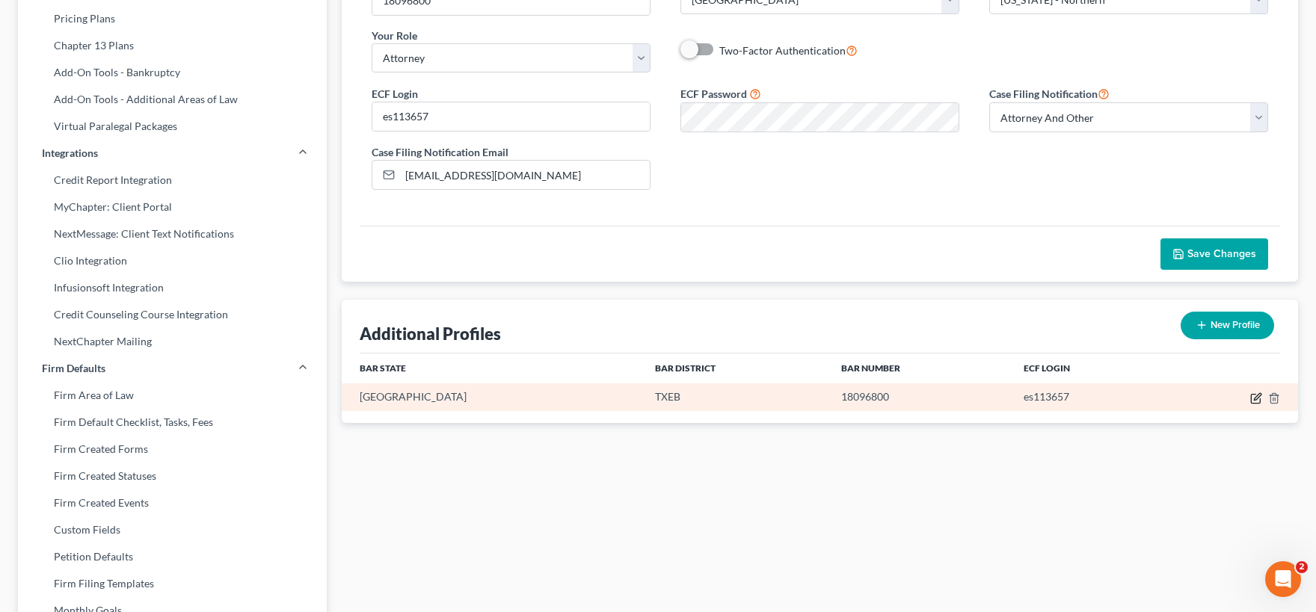
click at [1255, 400] on icon "button" at bounding box center [1256, 399] width 12 height 12
select select "45"
select select "77"
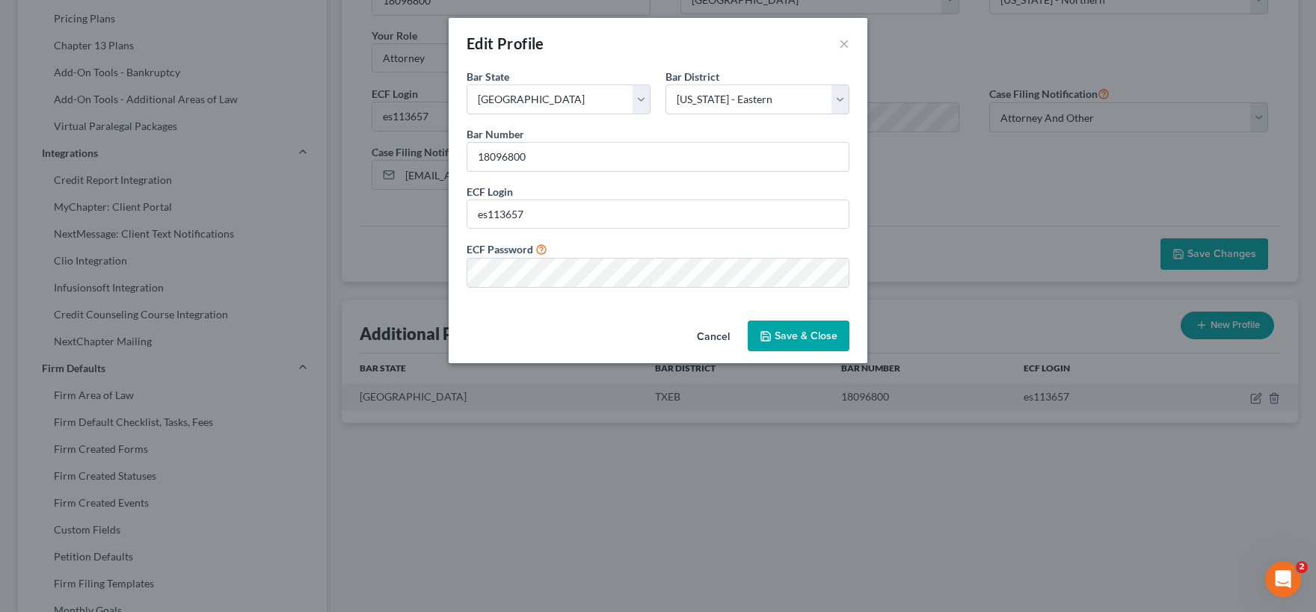
click at [796, 336] on button "Save & Close" at bounding box center [799, 336] width 102 height 31
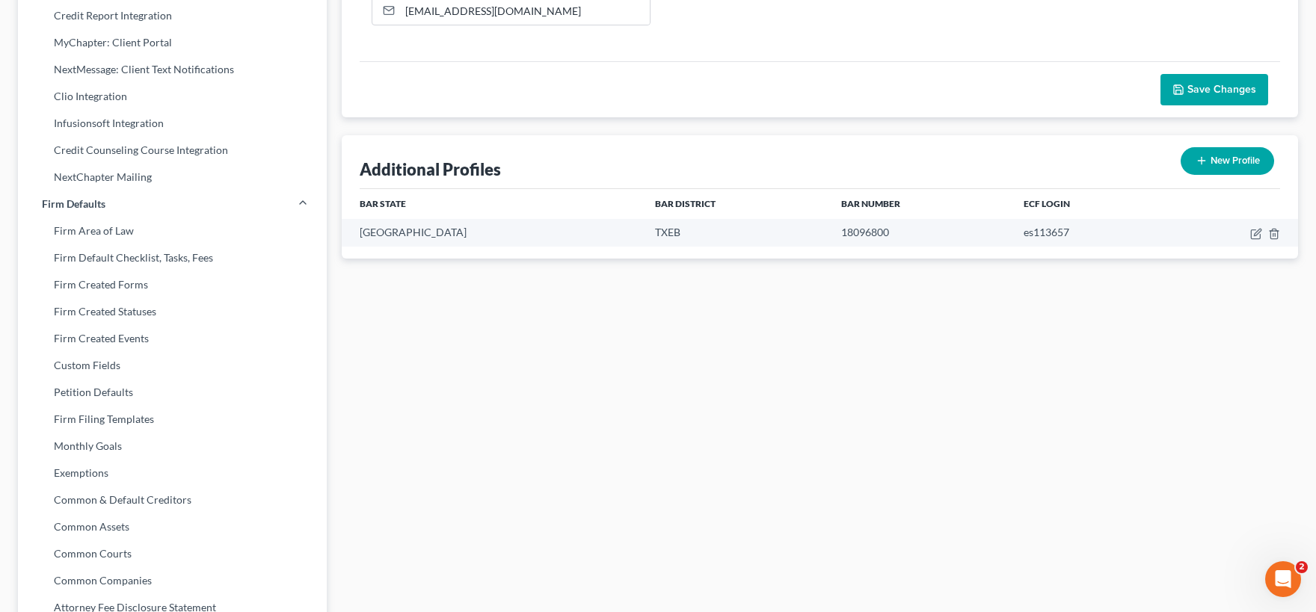
scroll to position [0, 0]
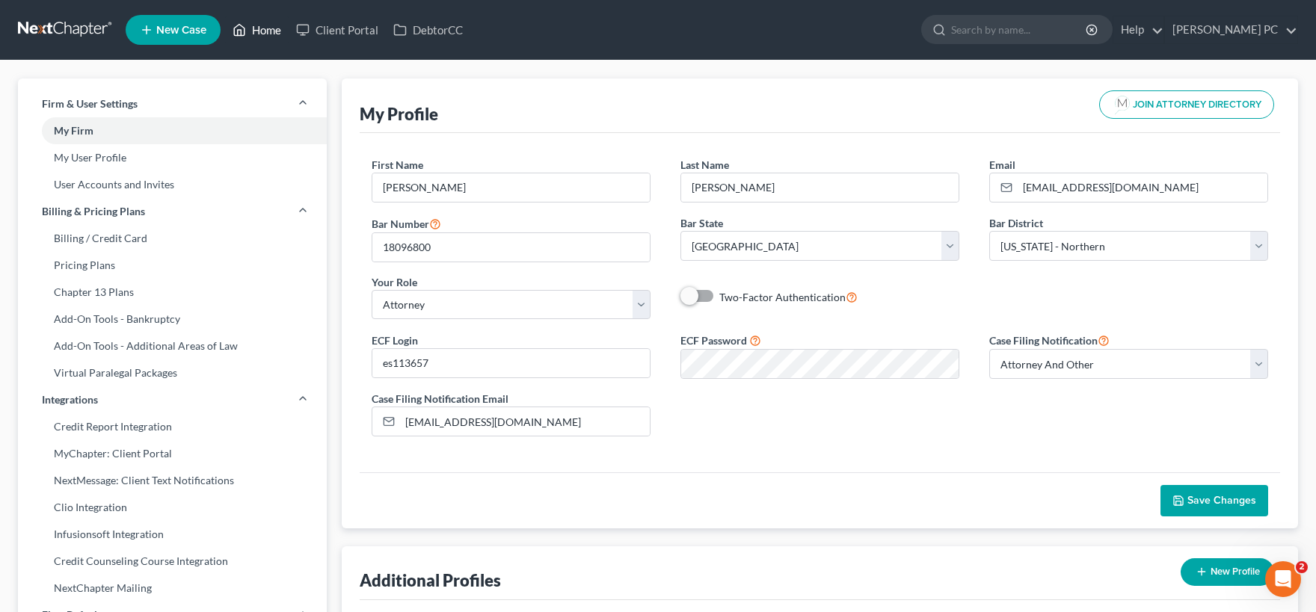
click at [262, 32] on link "Home" at bounding box center [257, 29] width 64 height 27
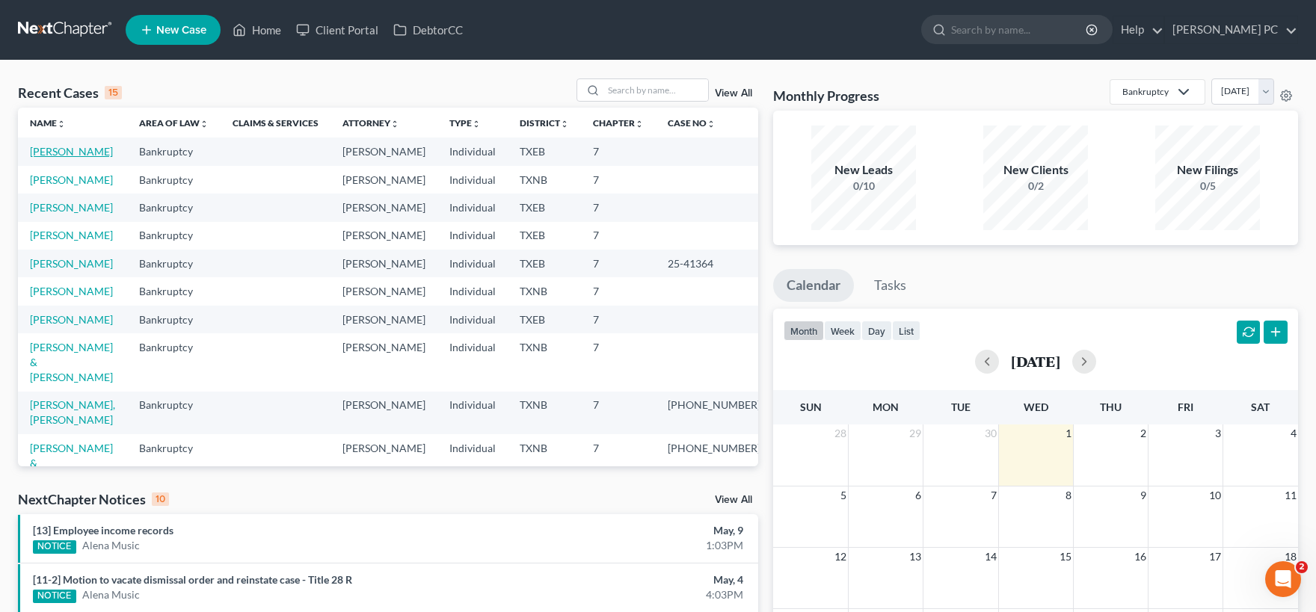
click at [59, 150] on link "[PERSON_NAME]" at bounding box center [71, 151] width 83 height 13
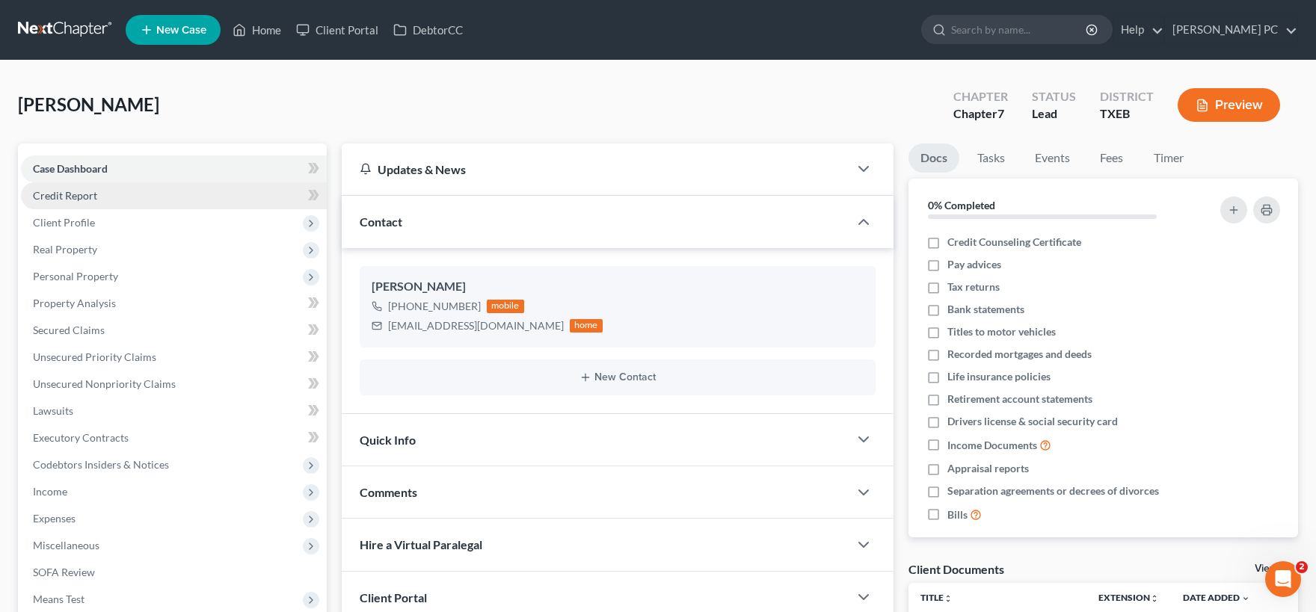
scroll to position [236, 0]
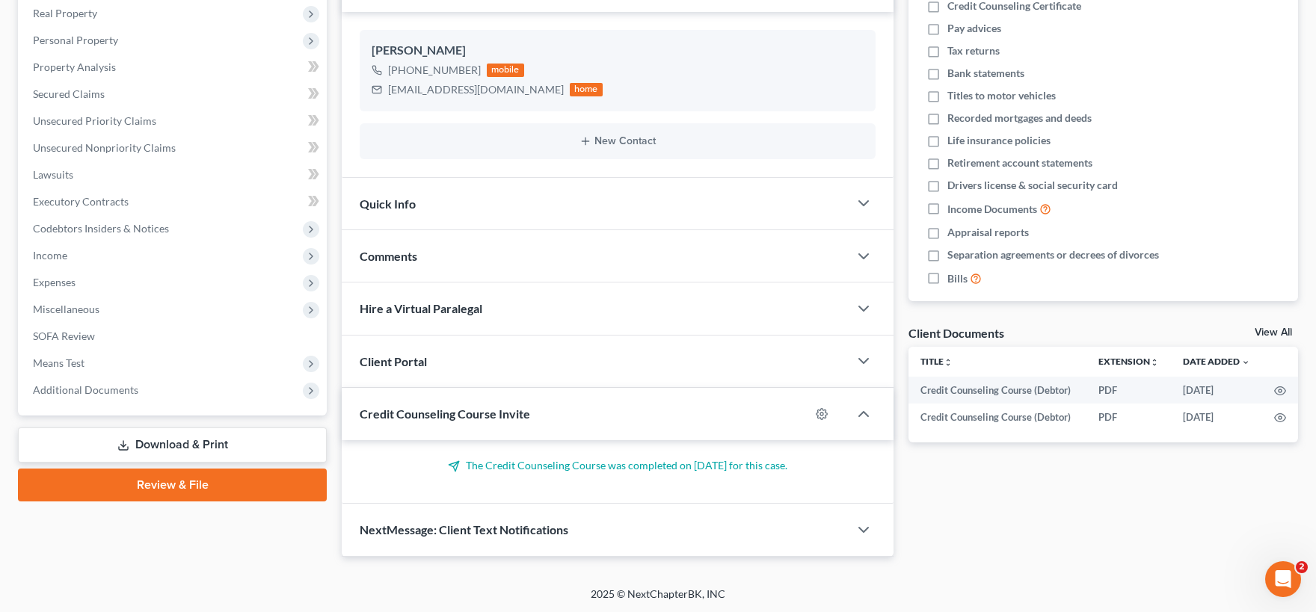
click at [209, 483] on link "Review & File" at bounding box center [172, 485] width 309 height 33
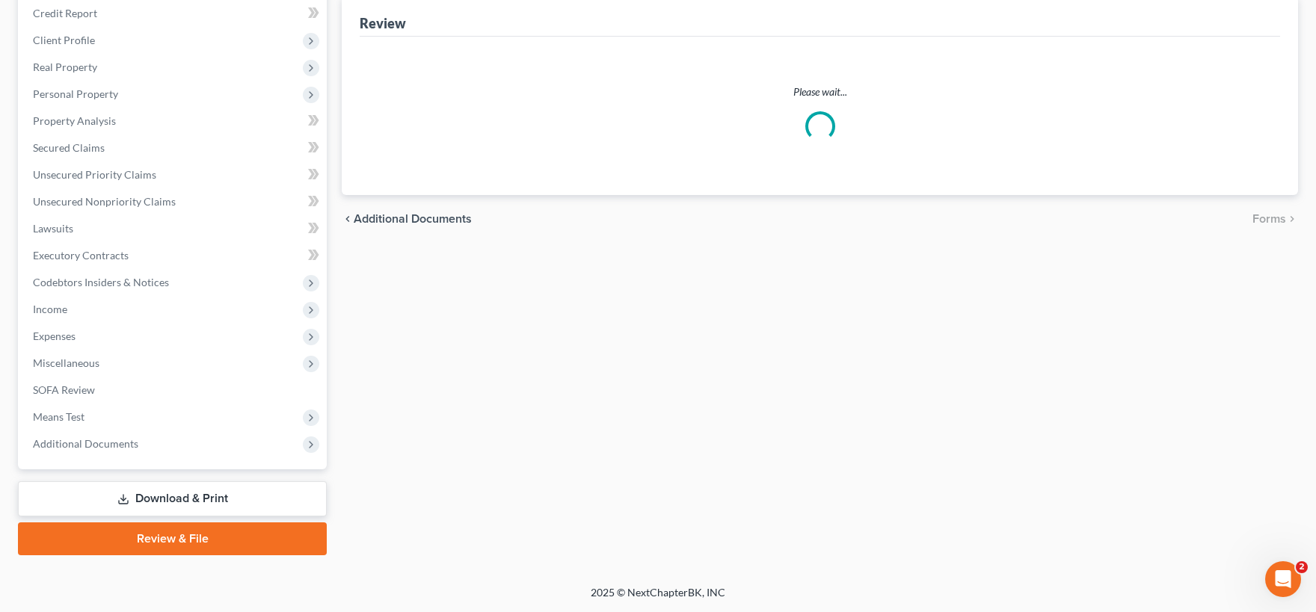
scroll to position [181, 0]
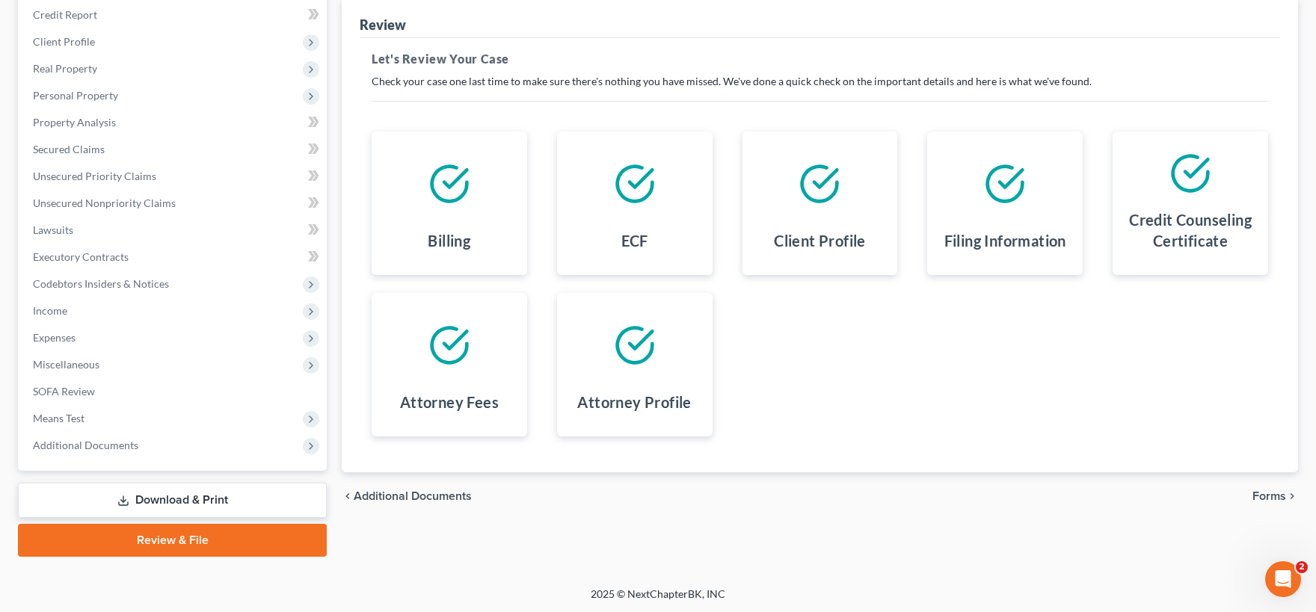
click at [1274, 495] on span "Forms" at bounding box center [1269, 496] width 34 height 12
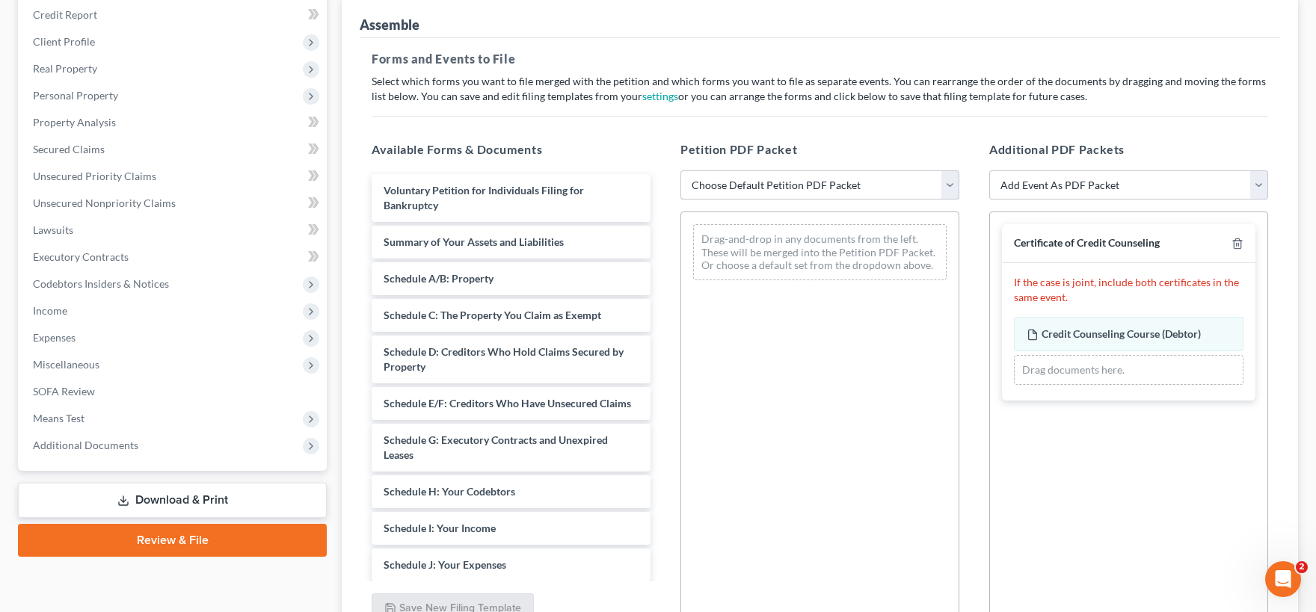
select select "1"
click option "Chapter 7 Template" at bounding box center [0, 0] width 0 height 0
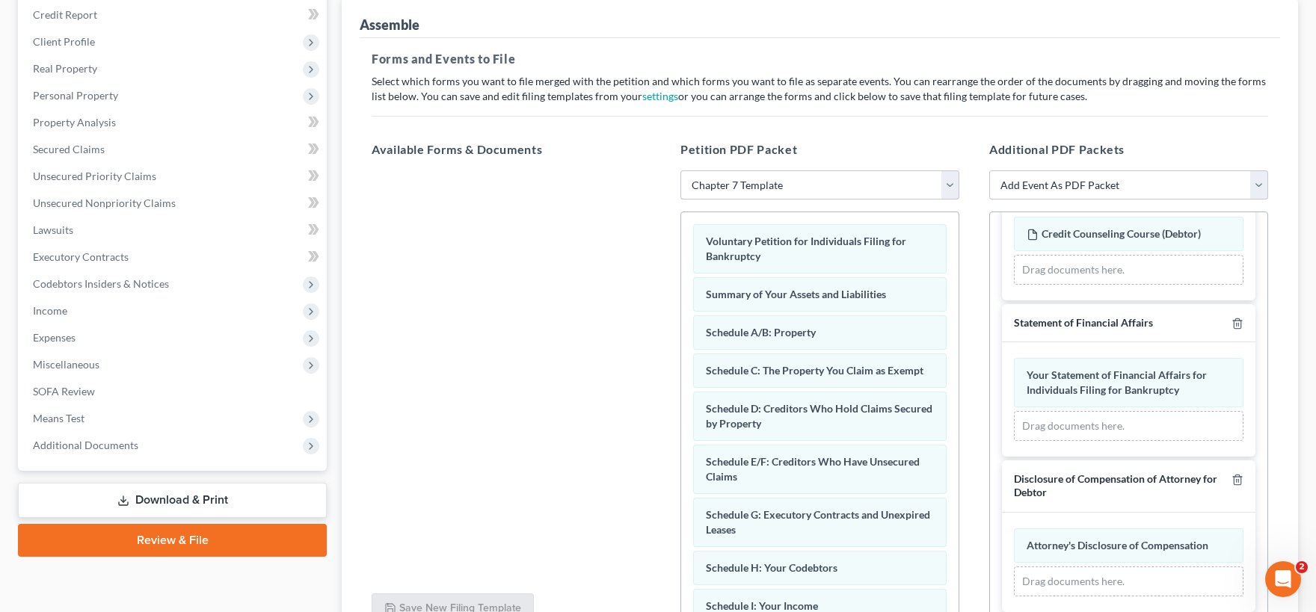
scroll to position [325, 0]
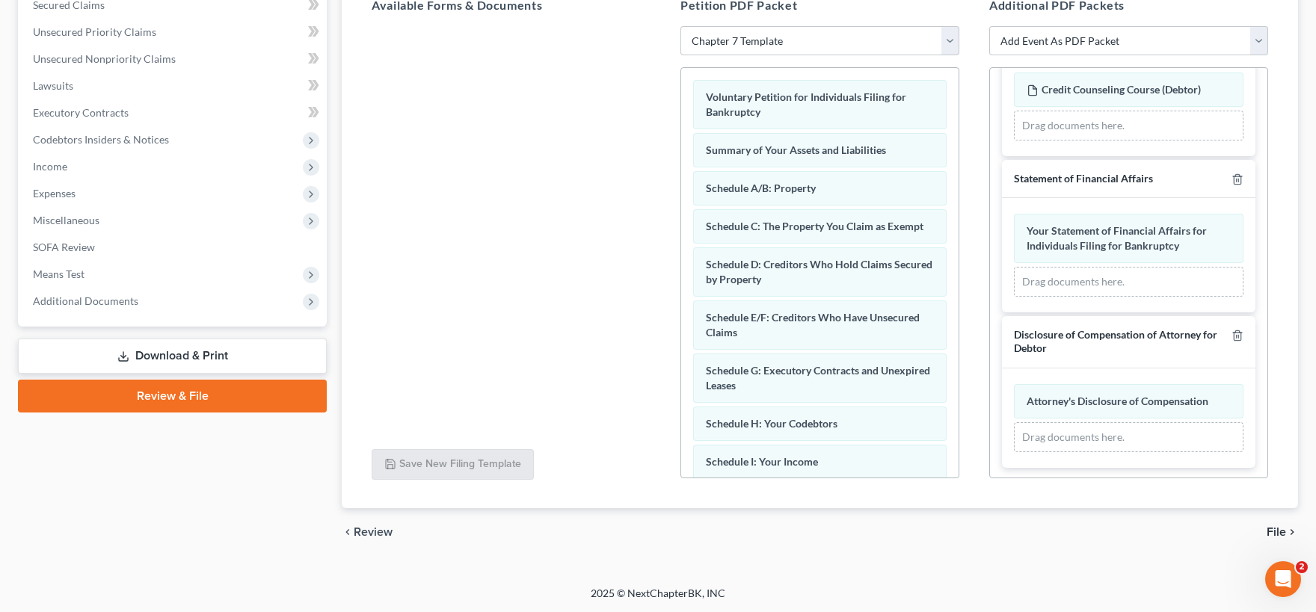
click at [1268, 531] on div "chevron_left Review File chevron_right" at bounding box center [820, 532] width 956 height 48
click at [1279, 531] on span "File" at bounding box center [1276, 532] width 19 height 12
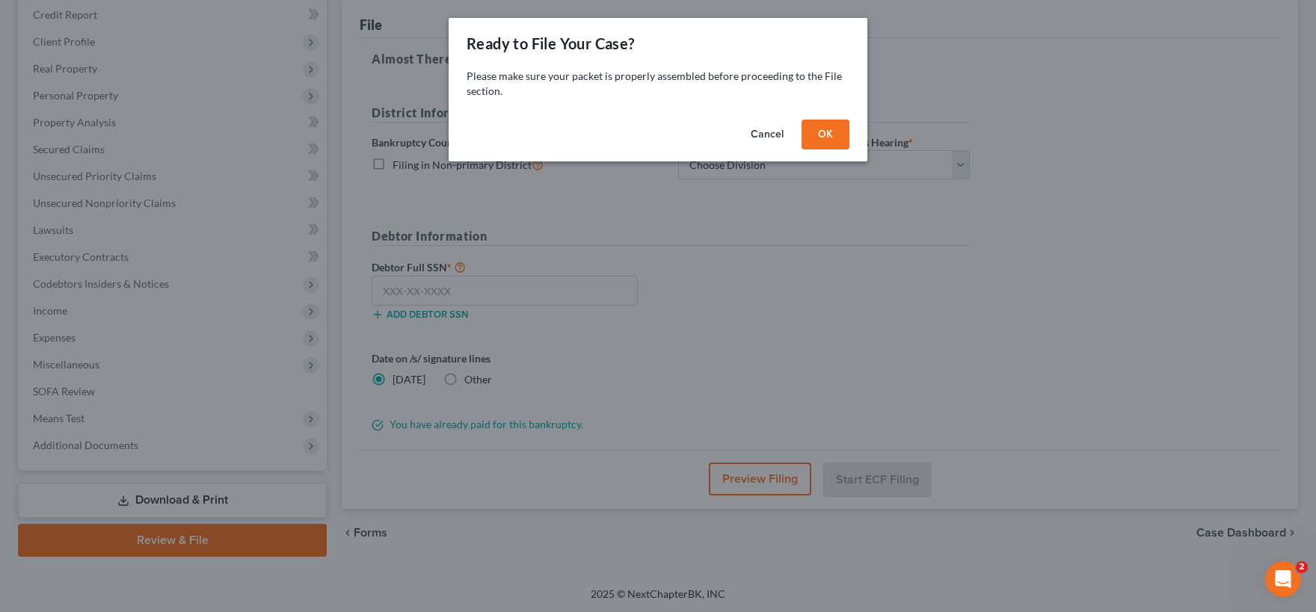
click at [825, 135] on button "OK" at bounding box center [826, 135] width 48 height 30
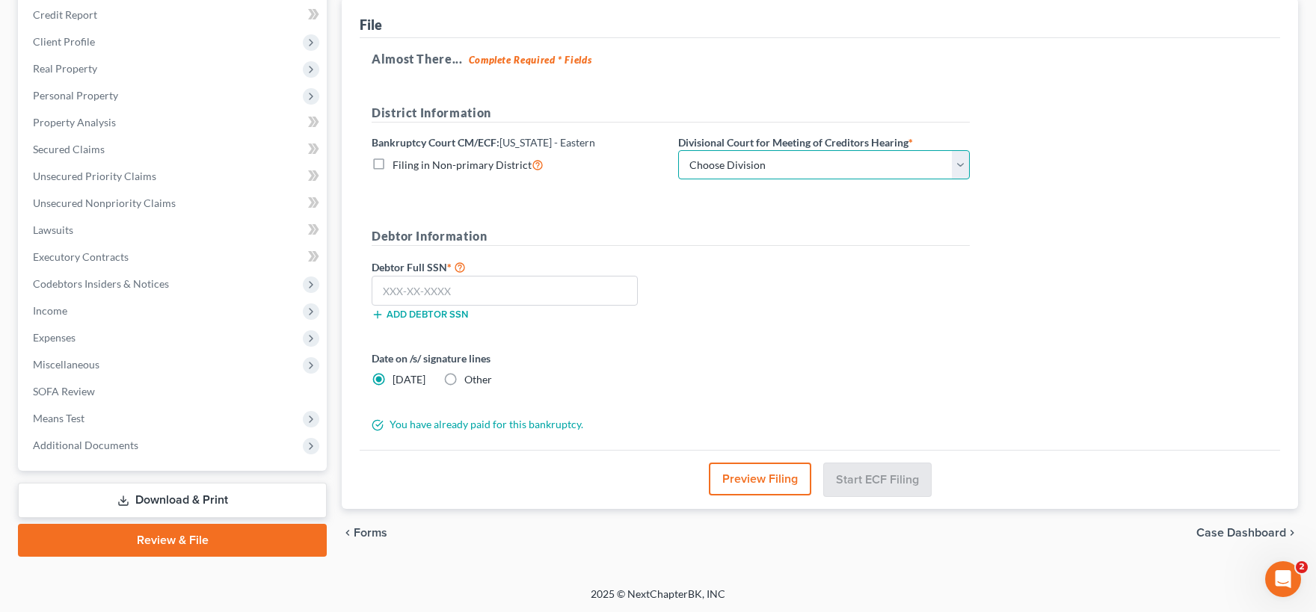
click at [678, 150] on select "Choose Division Beaumont Lufkin [PERSON_NAME] ([GEOGRAPHIC_DATA]) Texarkana [PE…" at bounding box center [824, 165] width 292 height 30
select select "3"
click option "[PERSON_NAME] ([GEOGRAPHIC_DATA])" at bounding box center [0, 0] width 0 height 0
click at [480, 295] on input "text" at bounding box center [505, 291] width 266 height 30
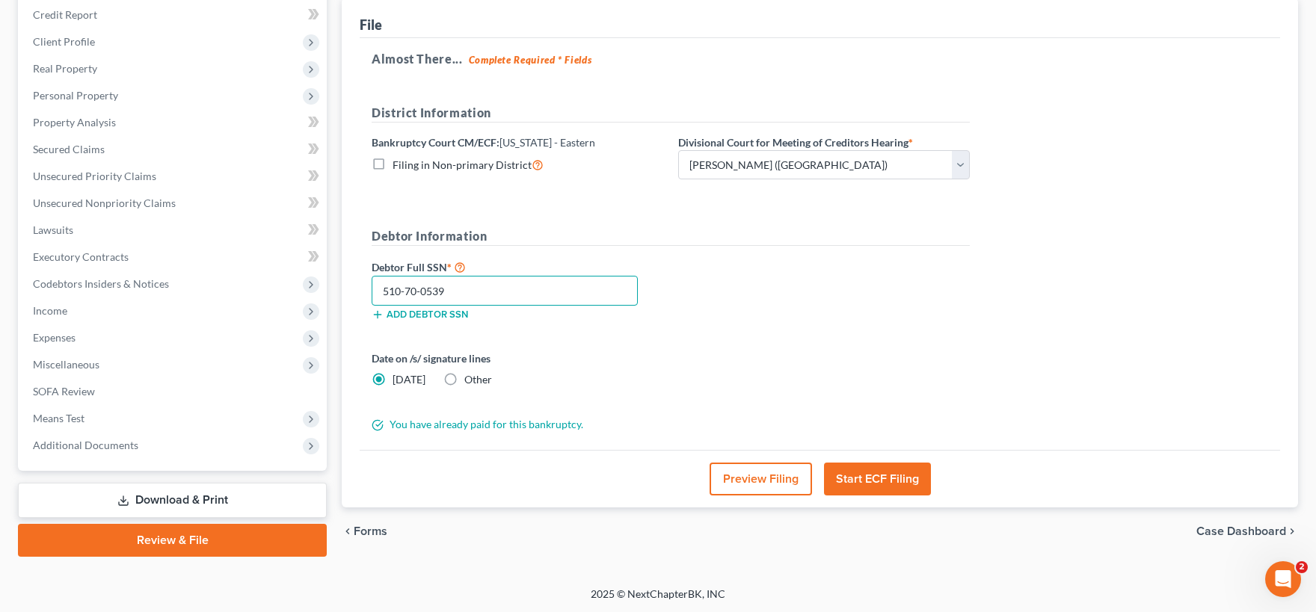
type input "510-70-0539"
click at [862, 480] on button "Start ECF Filing" at bounding box center [877, 479] width 107 height 33
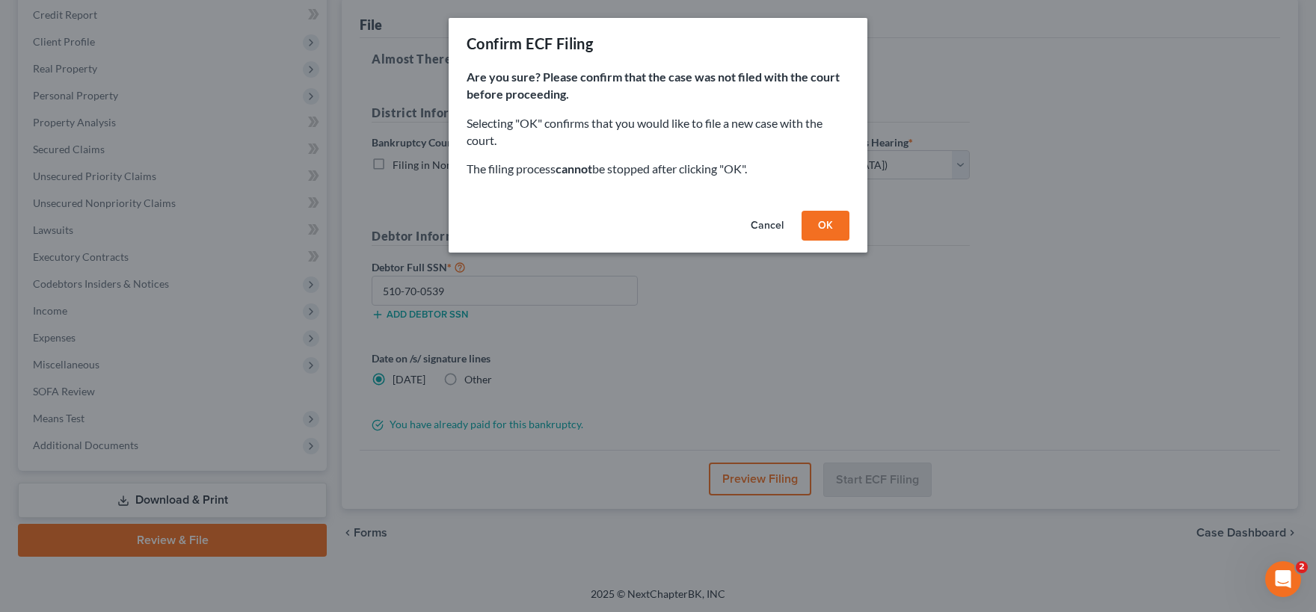
click at [825, 229] on button "OK" at bounding box center [826, 226] width 48 height 30
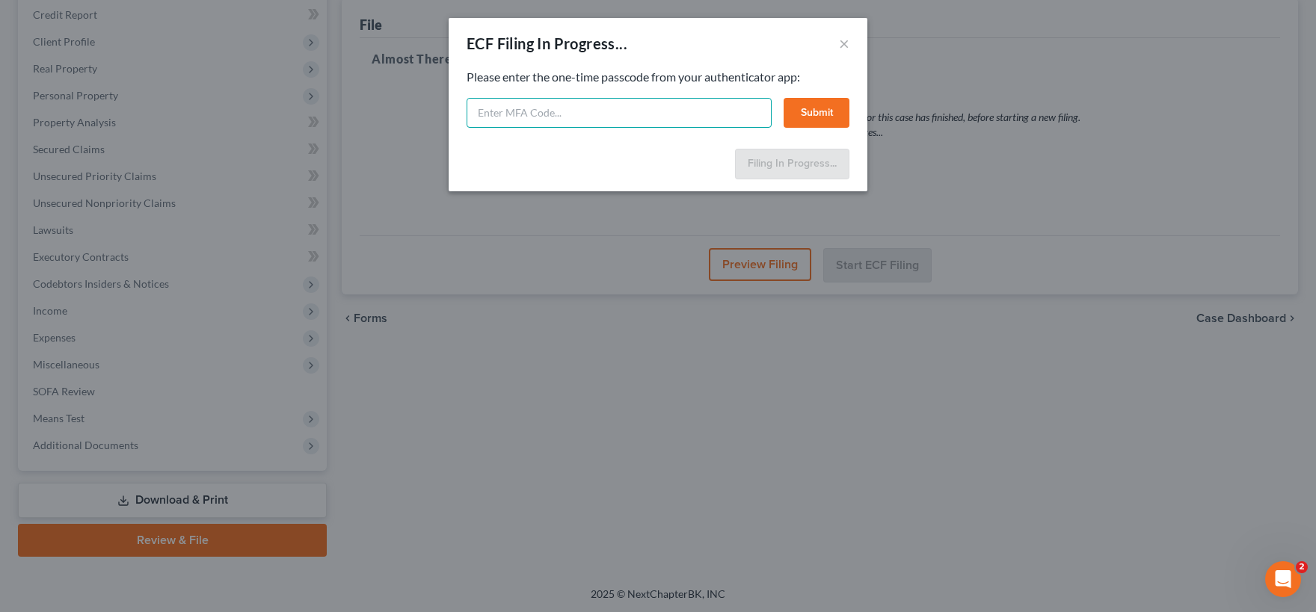
click at [658, 114] on input "text" at bounding box center [619, 113] width 305 height 30
type input "373564"
click at [822, 108] on button "Submit" at bounding box center [817, 113] width 66 height 30
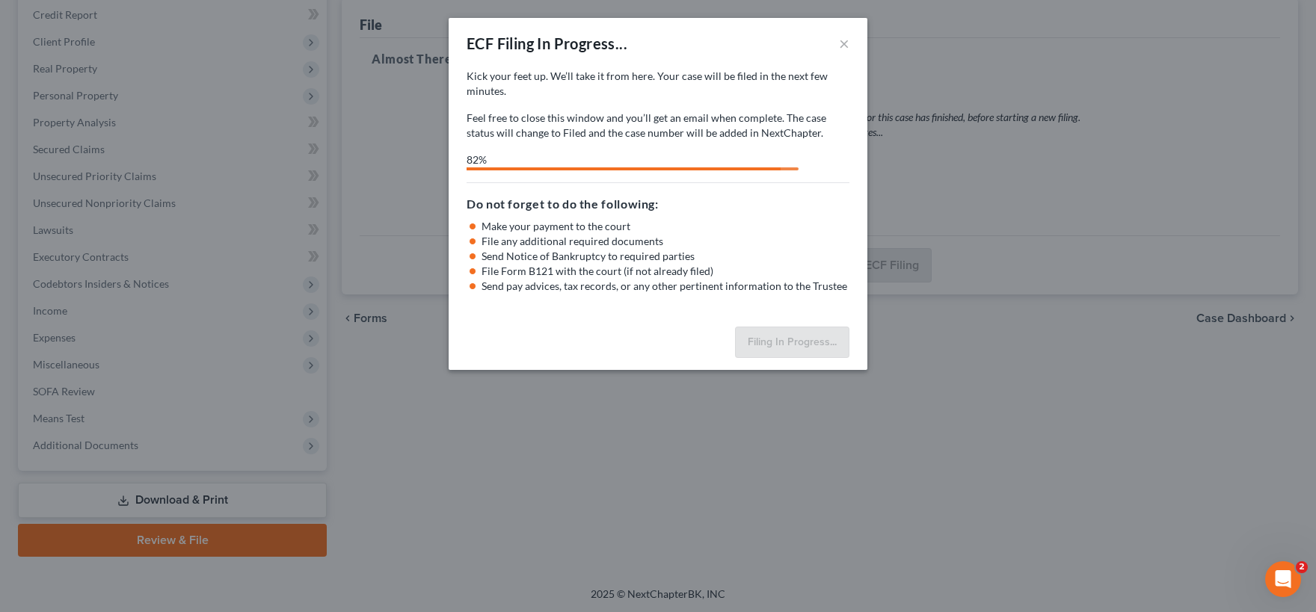
select select "3"
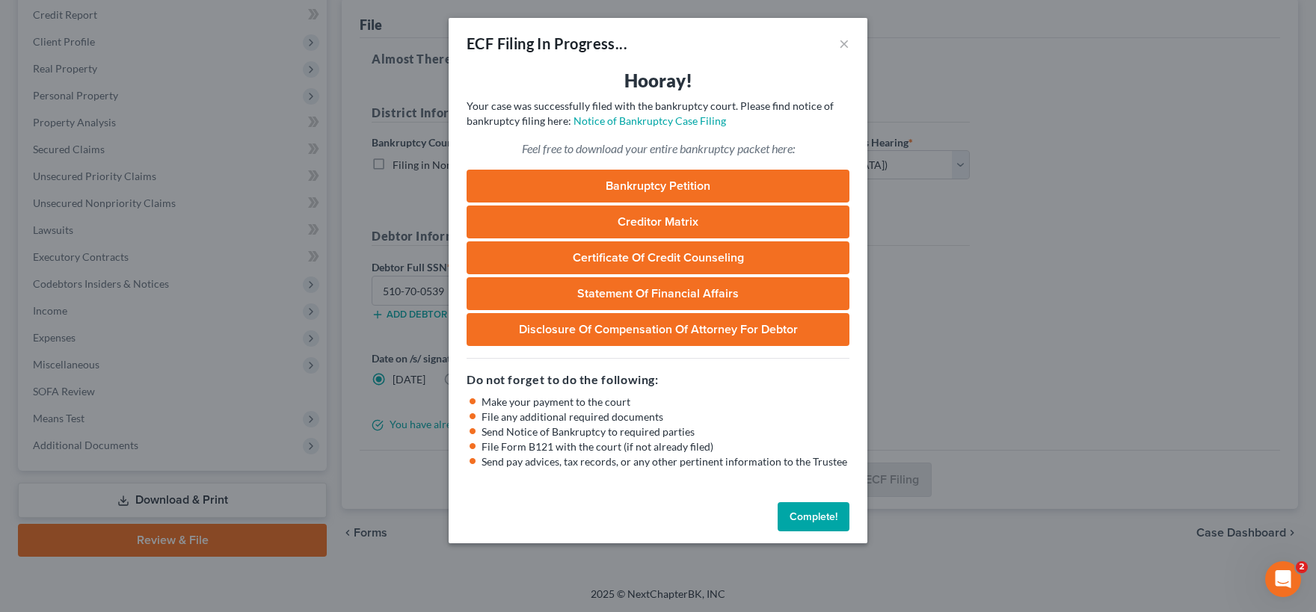
click at [696, 186] on link "Bankruptcy Petition" at bounding box center [658, 186] width 383 height 33
click at [716, 221] on link "Creditor Matrix" at bounding box center [658, 222] width 383 height 33
click at [693, 258] on link "Certificate of Credit Counseling" at bounding box center [658, 257] width 383 height 33
click at [647, 293] on link "Statement of Financial Affairs" at bounding box center [658, 293] width 383 height 33
click at [671, 327] on link "Disclosure of Compensation of Attorney for Debtor" at bounding box center [658, 329] width 383 height 33
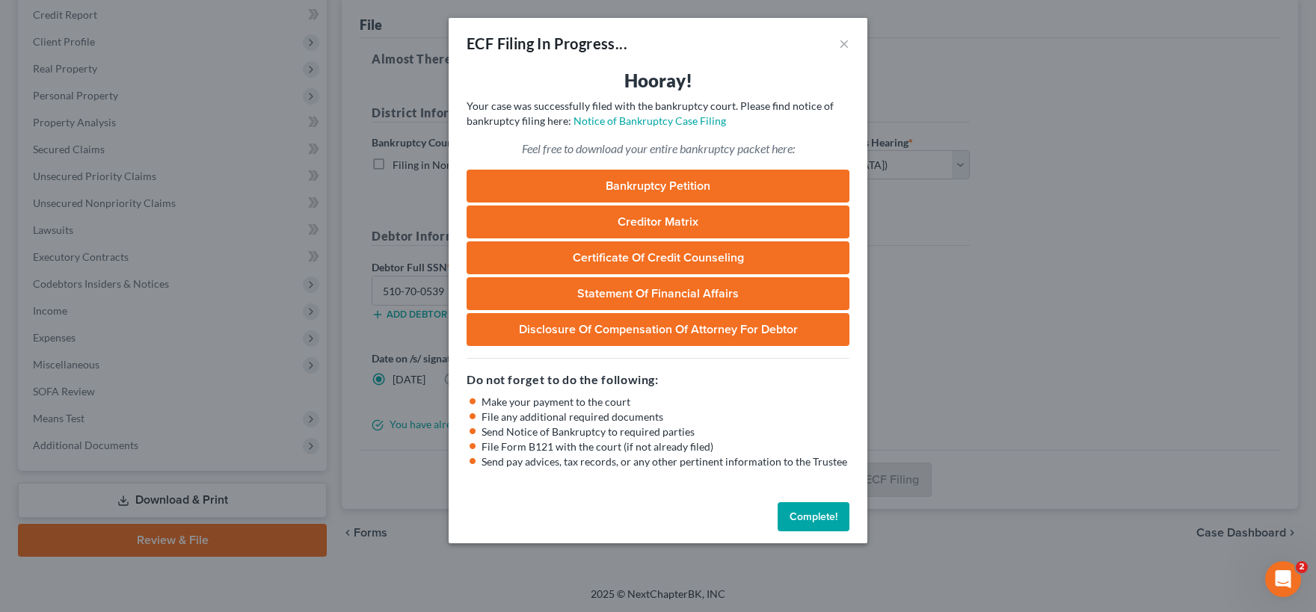
click at [817, 508] on button "Complete!" at bounding box center [814, 517] width 72 height 30
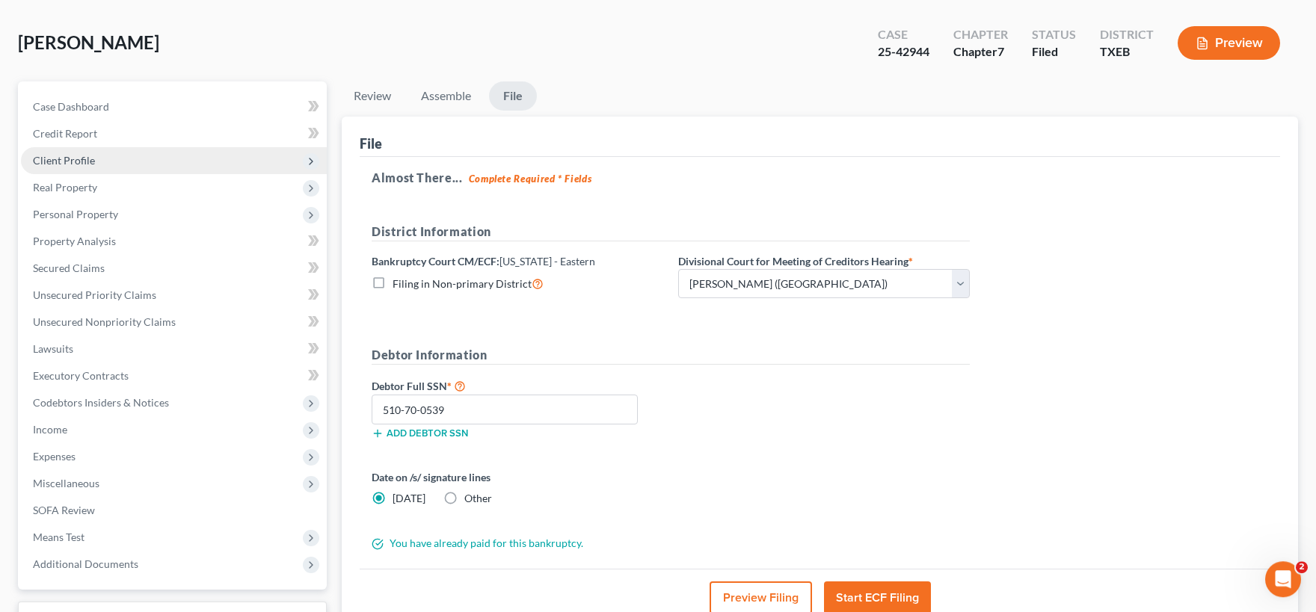
scroll to position [0, 0]
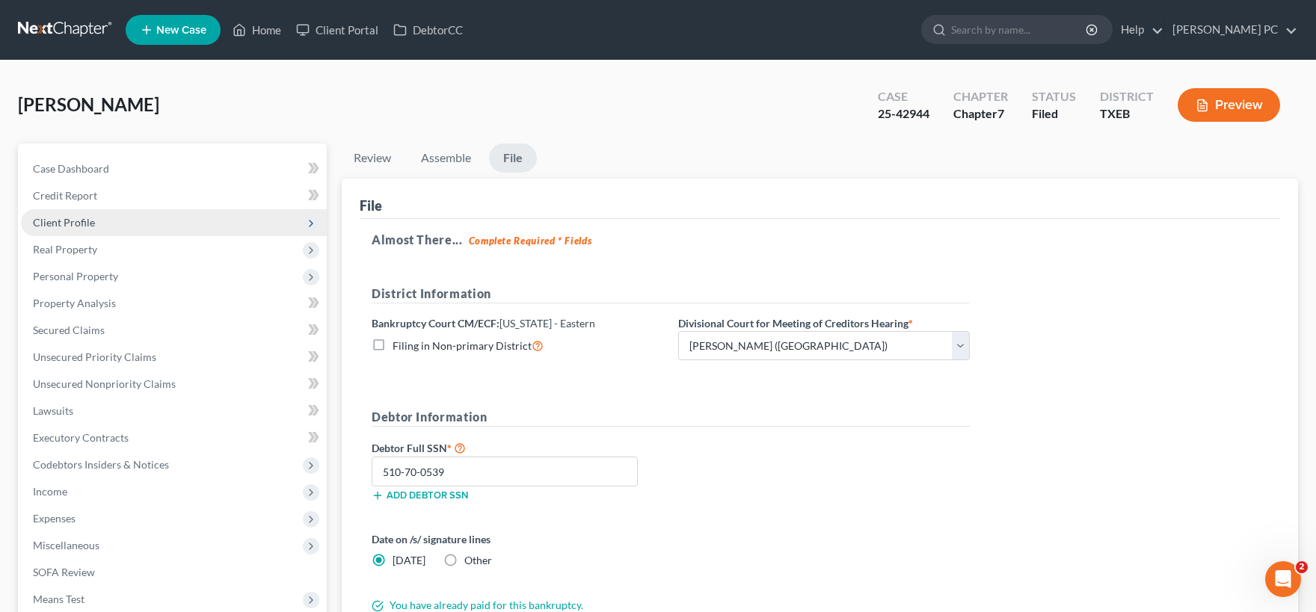
click at [96, 222] on span "Client Profile" at bounding box center [174, 222] width 306 height 27
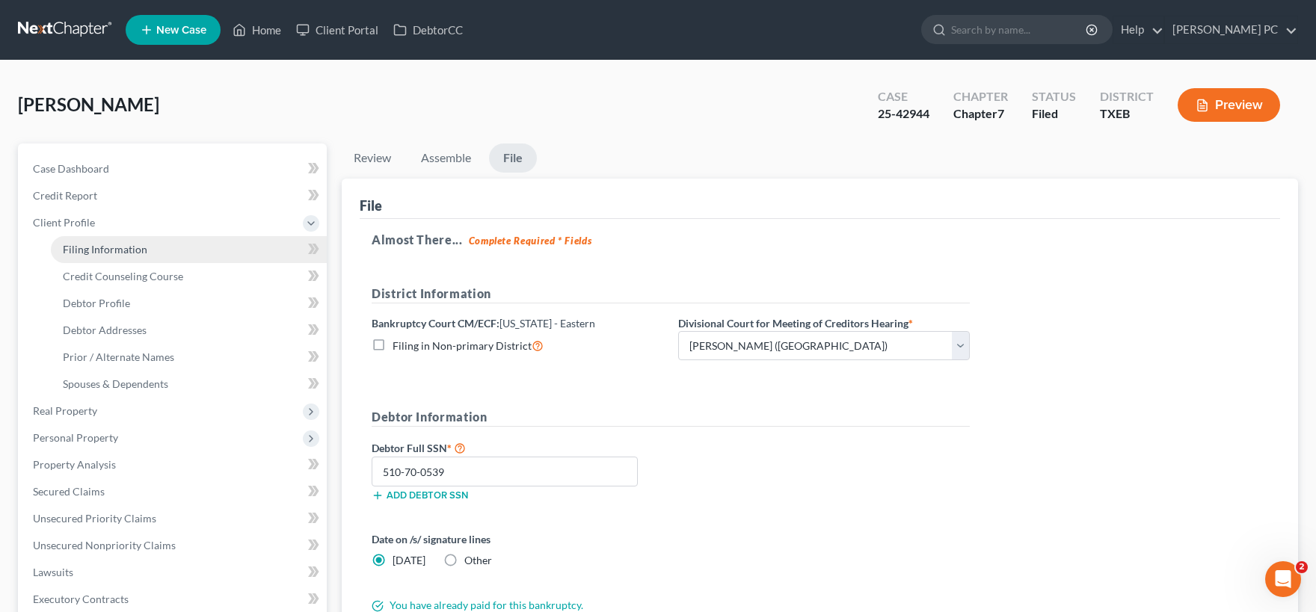
click at [105, 249] on span "Filing Information" at bounding box center [105, 249] width 84 height 13
select select "1"
select select "0"
select select "77"
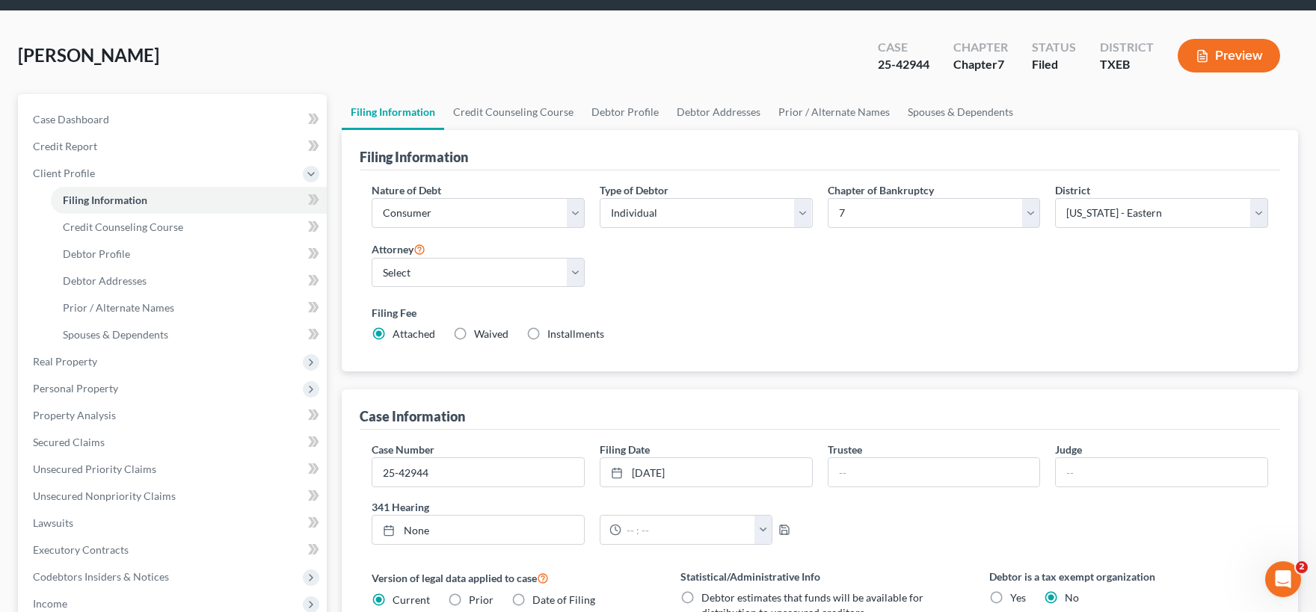
scroll to position [82, 0]
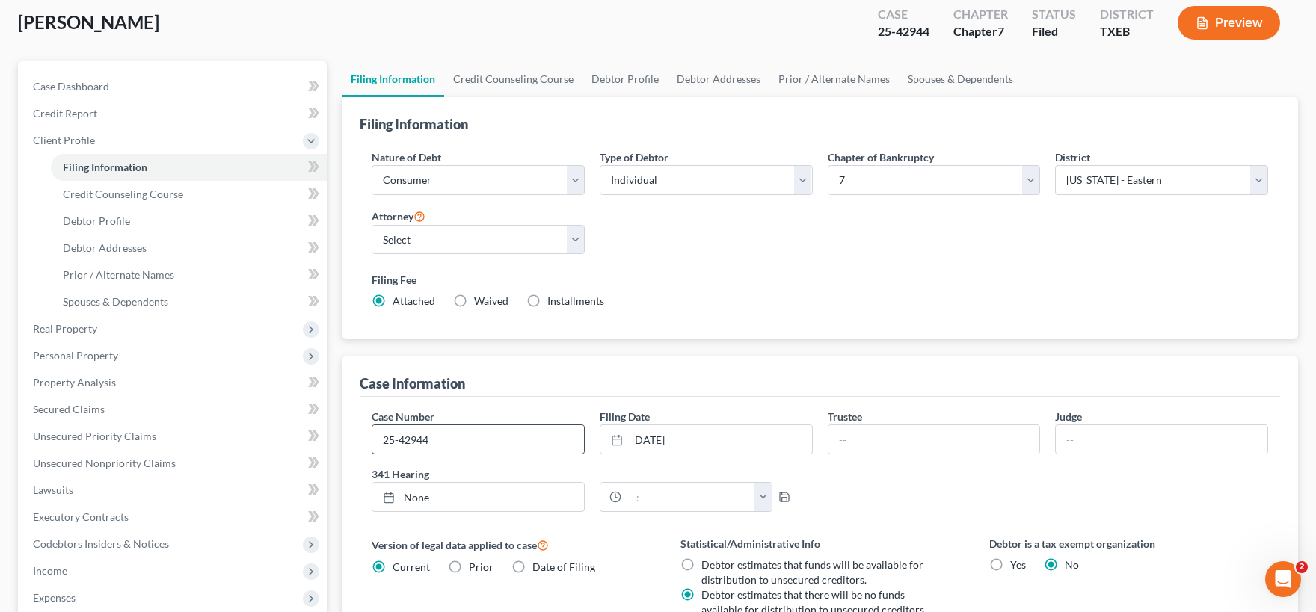
drag, startPoint x: 461, startPoint y: 438, endPoint x: 339, endPoint y: 434, distance: 122.7
click at [372, 434] on input "25-42944" at bounding box center [478, 439] width 212 height 28
click at [438, 437] on input "25-42944" at bounding box center [478, 439] width 212 height 28
drag, startPoint x: 439, startPoint y: 437, endPoint x: 337, endPoint y: 433, distance: 101.8
click at [372, 433] on input "25-42944" at bounding box center [478, 439] width 212 height 28
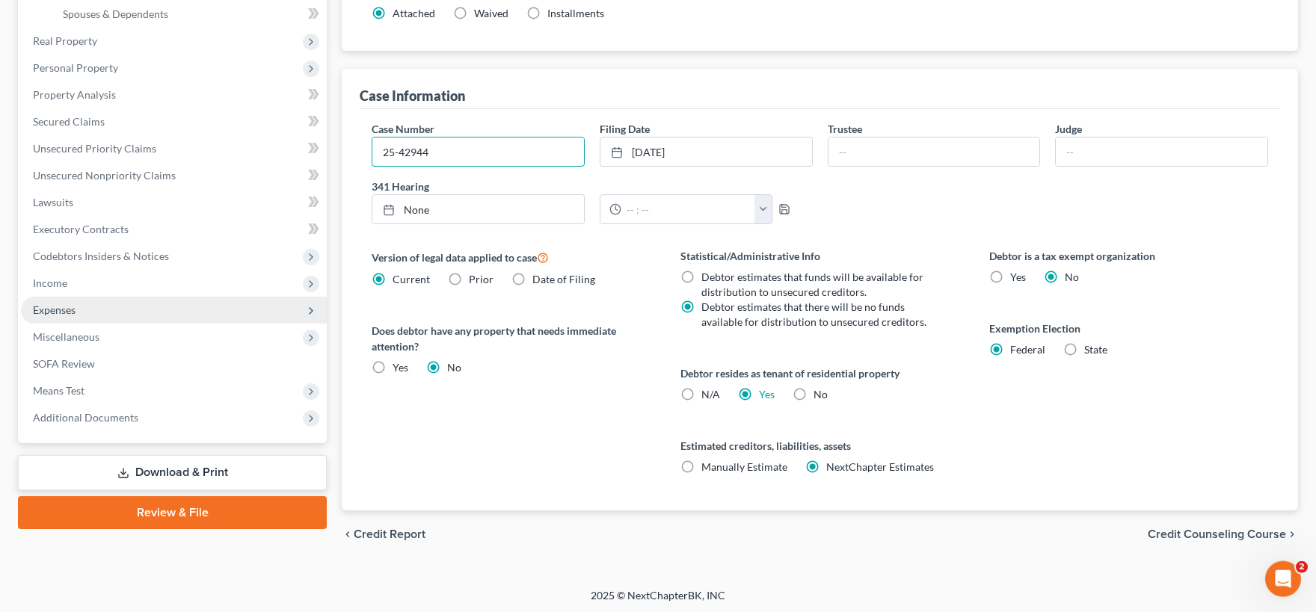
scroll to position [371, 0]
